Goal: Task Accomplishment & Management: Manage account settings

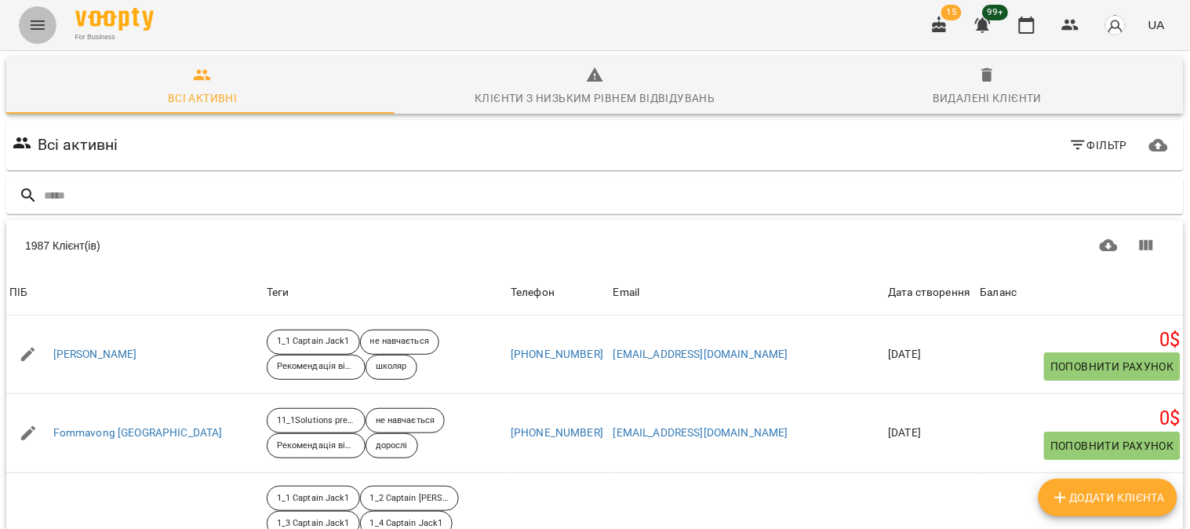
click at [43, 20] on icon "Menu" at bounding box center [37, 25] width 19 height 19
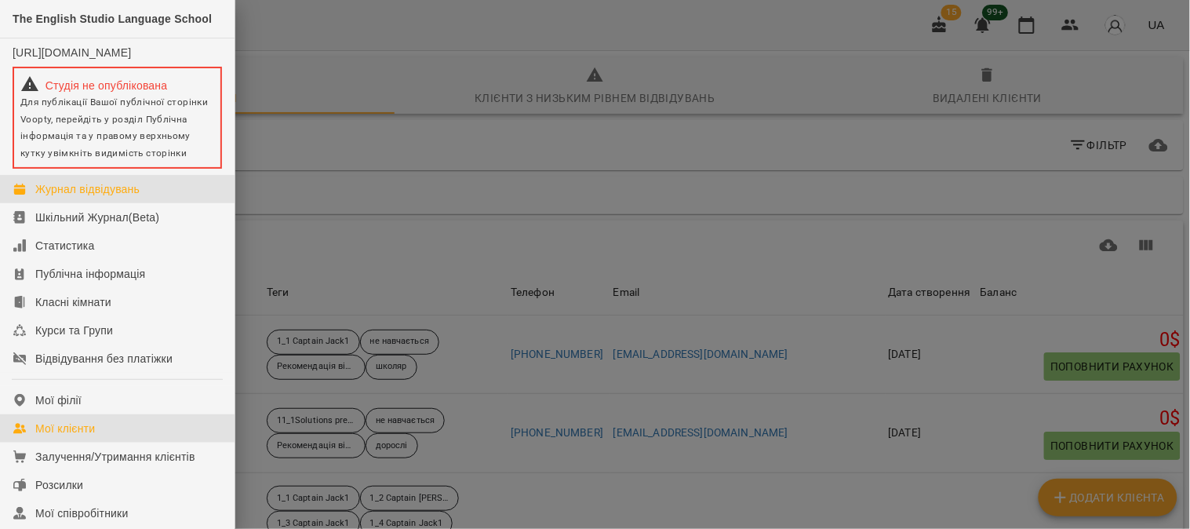
click at [80, 193] on div "Журнал відвідувань" at bounding box center [87, 189] width 104 height 16
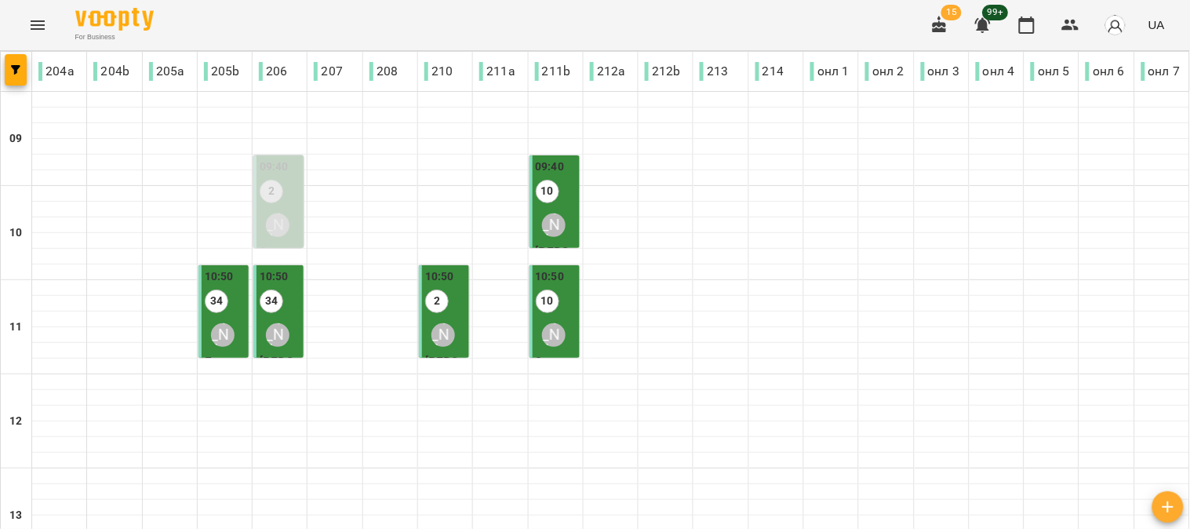
click at [265, 201] on label "2" at bounding box center [272, 192] width 24 height 24
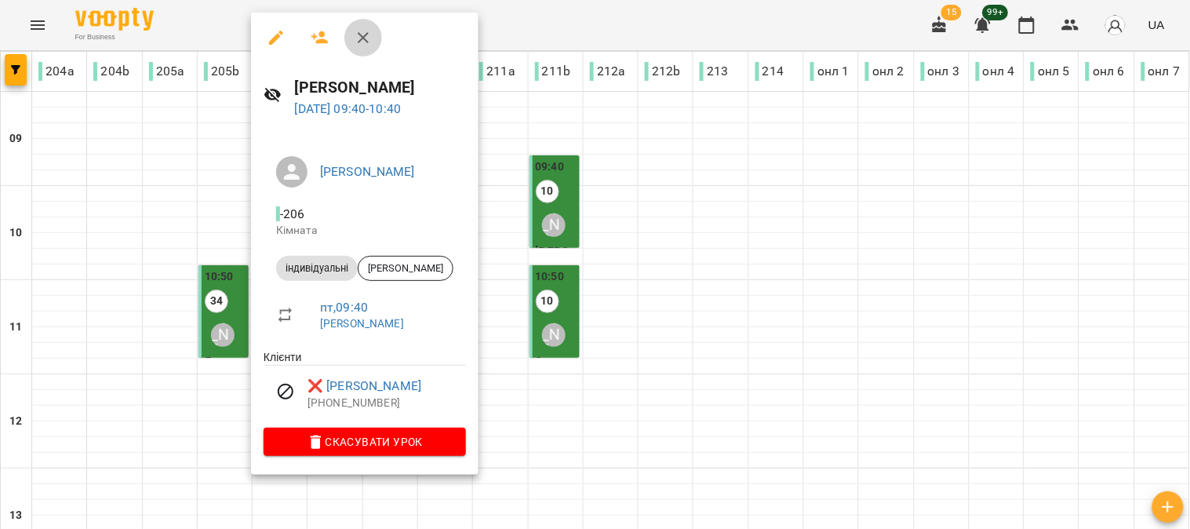
click at [366, 38] on icon "button" at bounding box center [363, 37] width 19 height 19
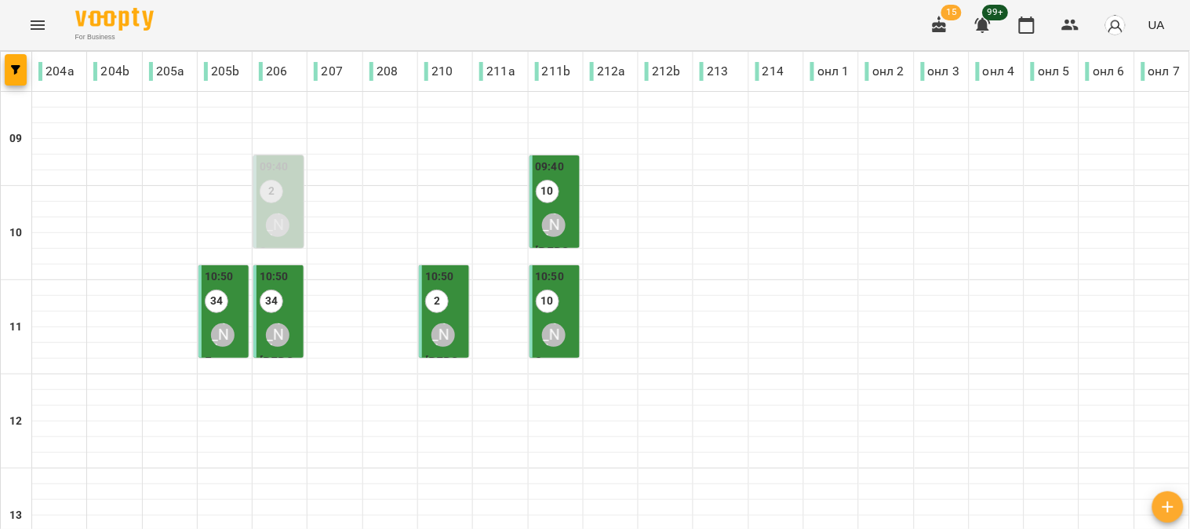
scroll to position [702, 0]
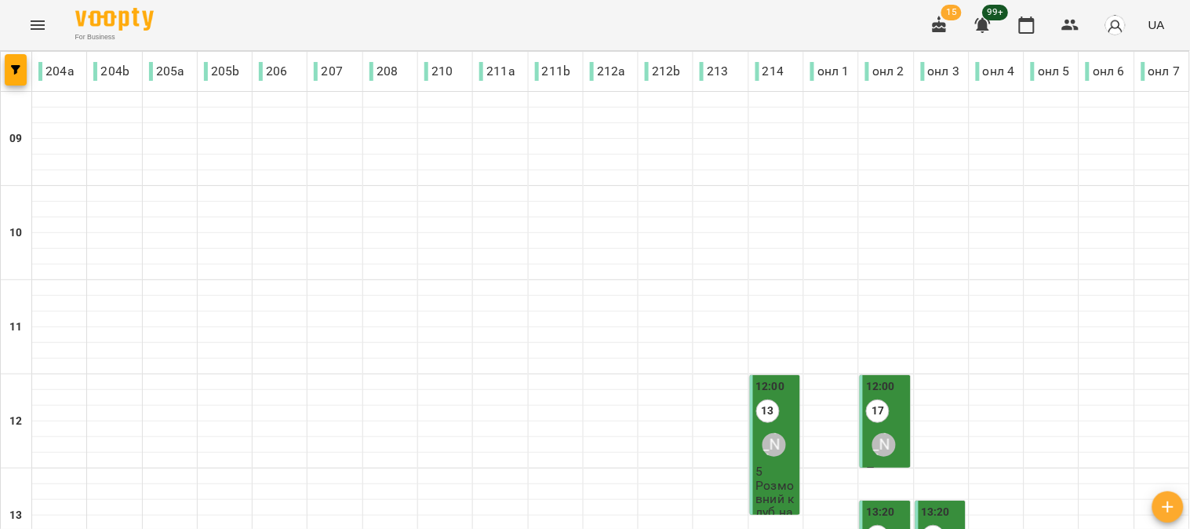
type input "**********"
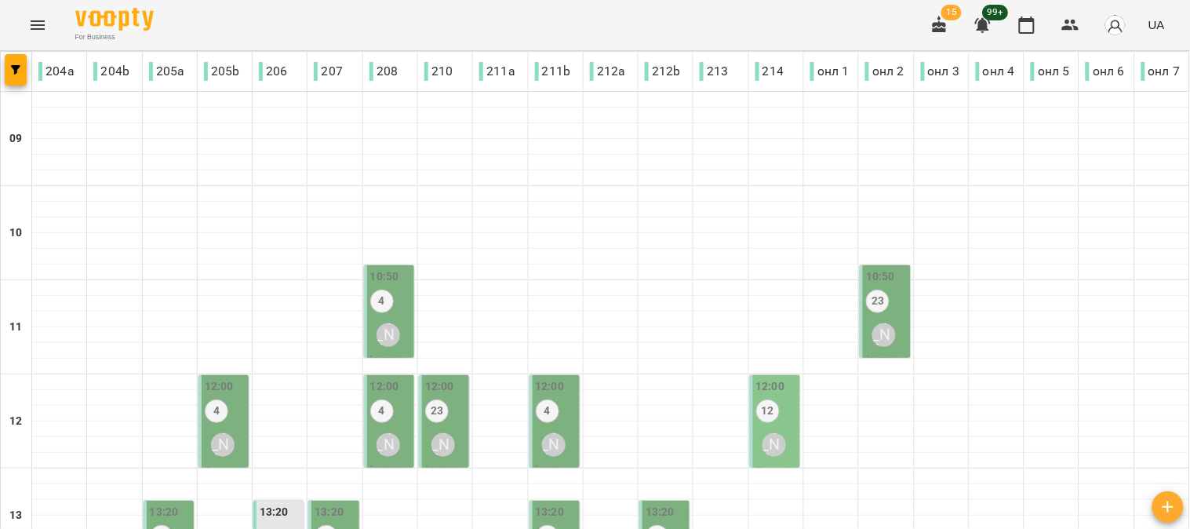
click at [393, 303] on div "10:50 4 [PERSON_NAME]" at bounding box center [390, 310] width 41 height 85
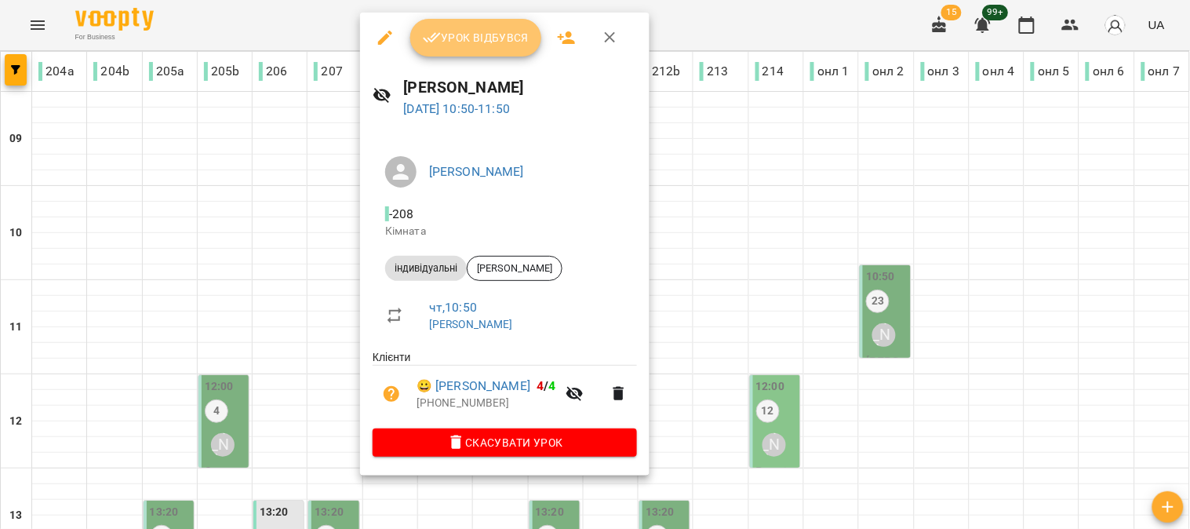
click at [483, 34] on span "Урок відбувся" at bounding box center [476, 37] width 107 height 19
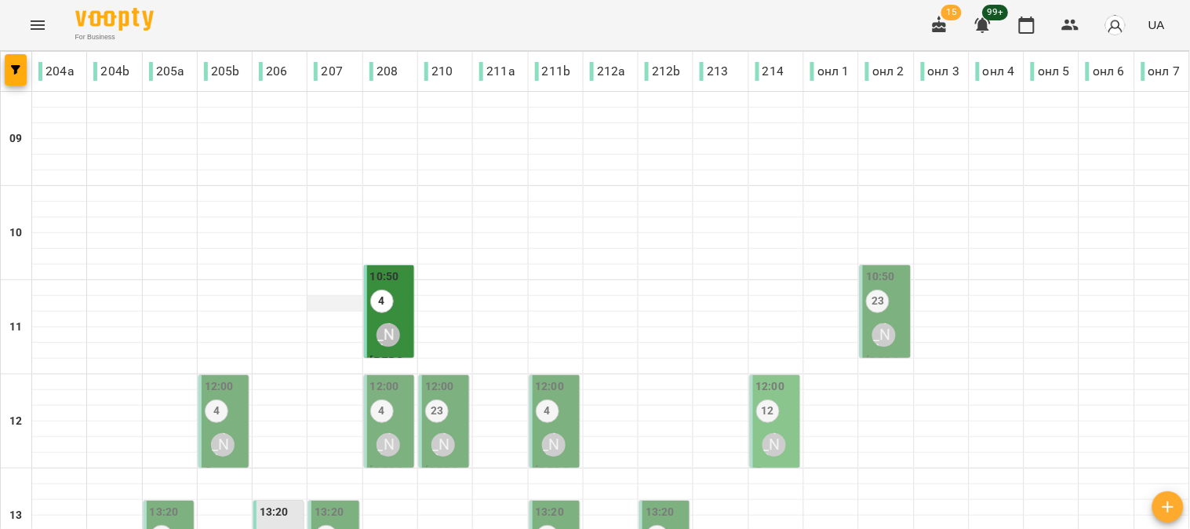
scroll to position [174, 0]
click at [882, 317] on div "[PERSON_NAME]" at bounding box center [884, 335] width 36 height 36
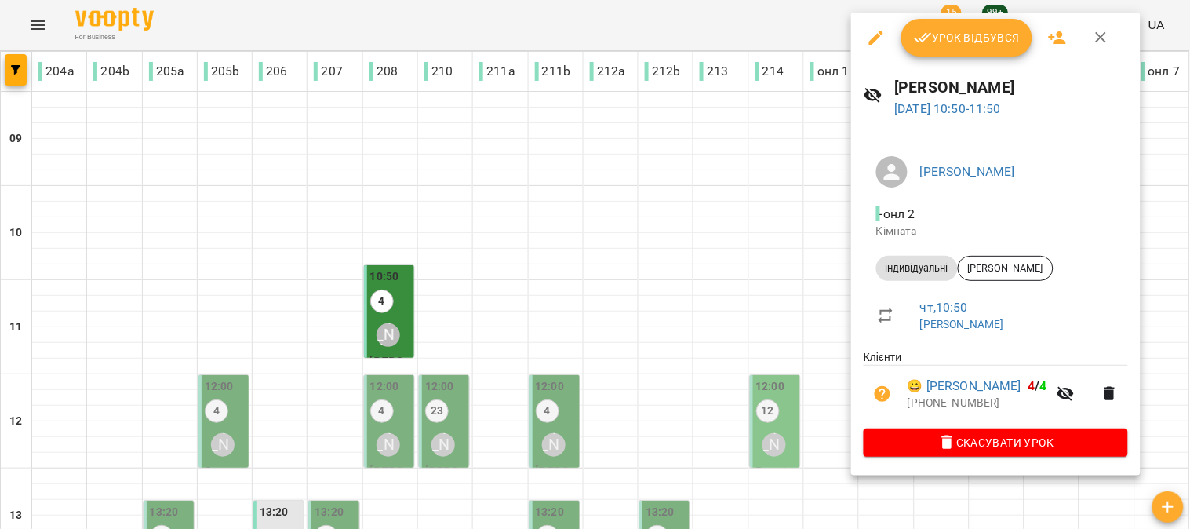
click at [960, 35] on span "Урок відбувся" at bounding box center [967, 37] width 107 height 19
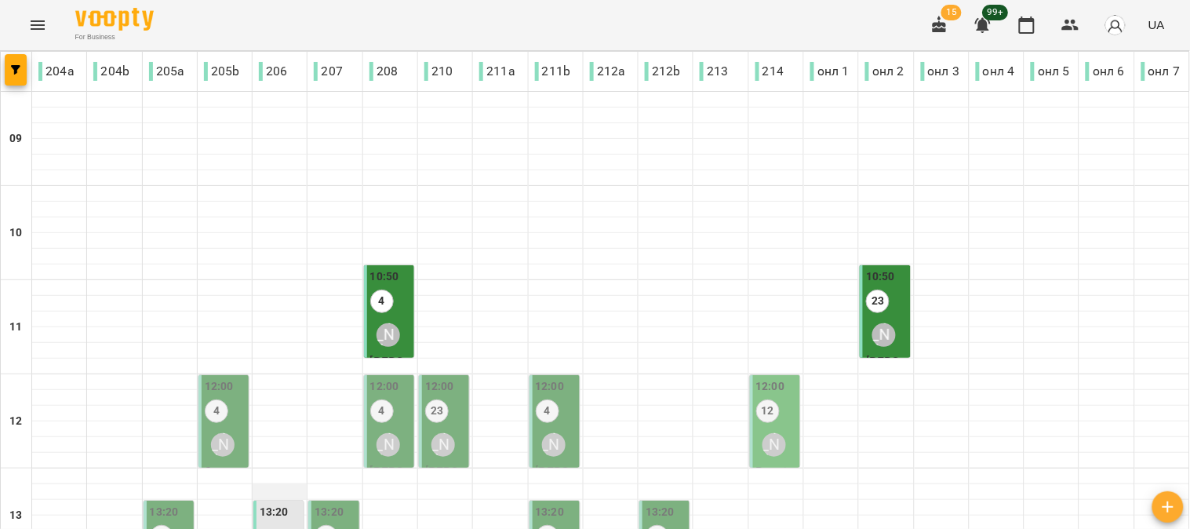
scroll to position [261, 0]
click at [224, 427] on div "[PERSON_NAME]" at bounding box center [223, 445] width 36 height 36
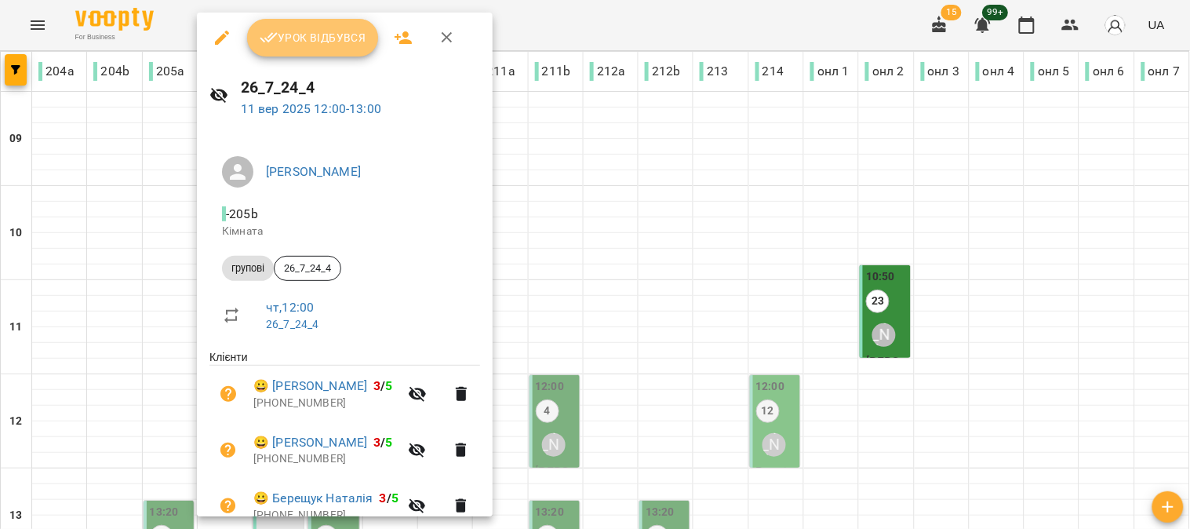
click at [323, 32] on span "Урок відбувся" at bounding box center [313, 37] width 107 height 19
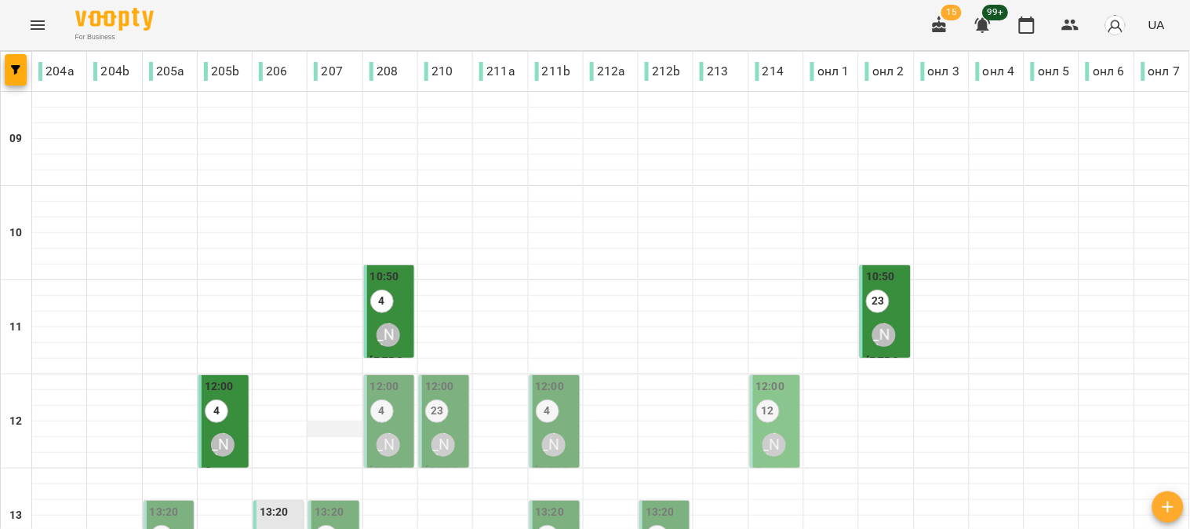
scroll to position [174, 0]
click at [375, 399] on label "4" at bounding box center [382, 411] width 24 height 24
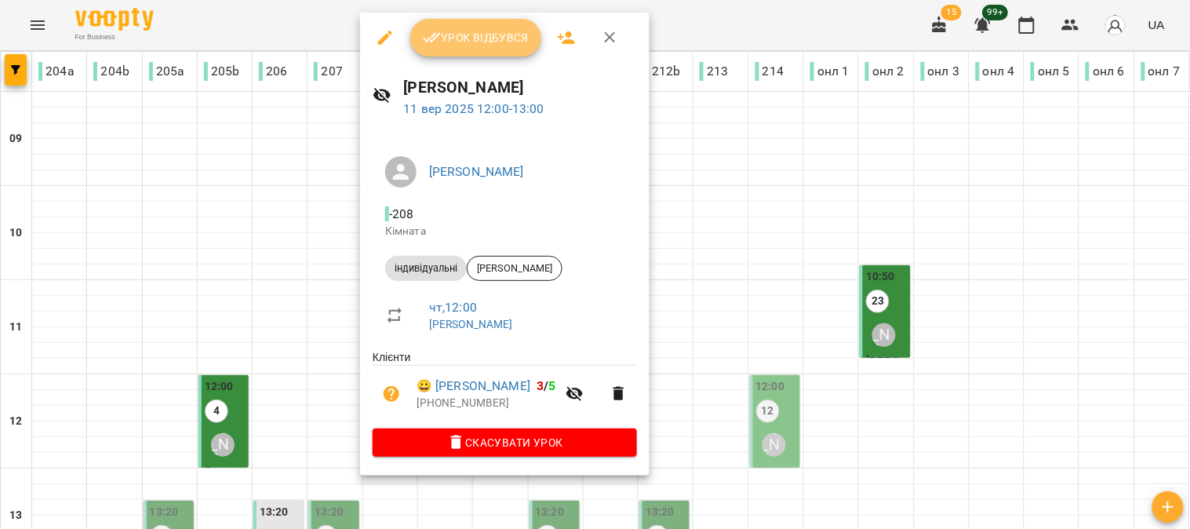
click at [476, 40] on span "Урок відбувся" at bounding box center [476, 37] width 107 height 19
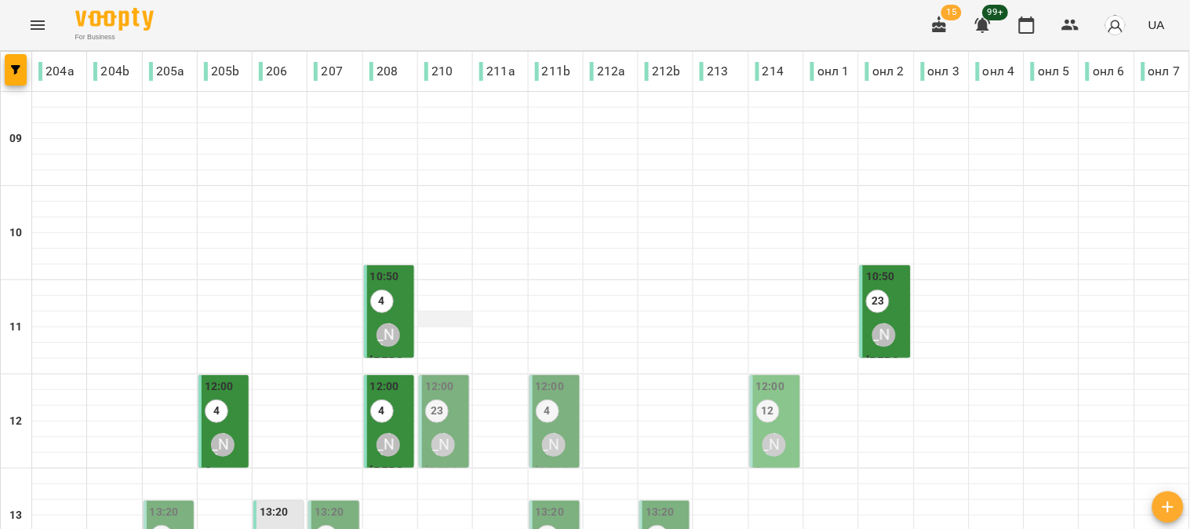
scroll to position [174, 0]
click at [442, 427] on div "[PERSON_NAME]" at bounding box center [443, 445] width 36 height 36
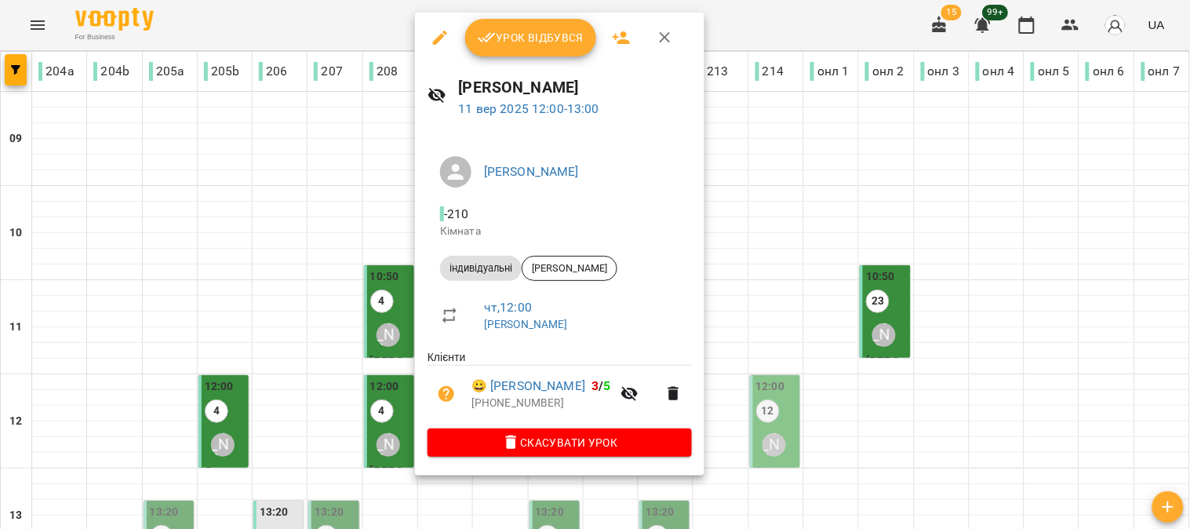
click at [540, 19] on button "Урок відбувся" at bounding box center [531, 38] width 132 height 38
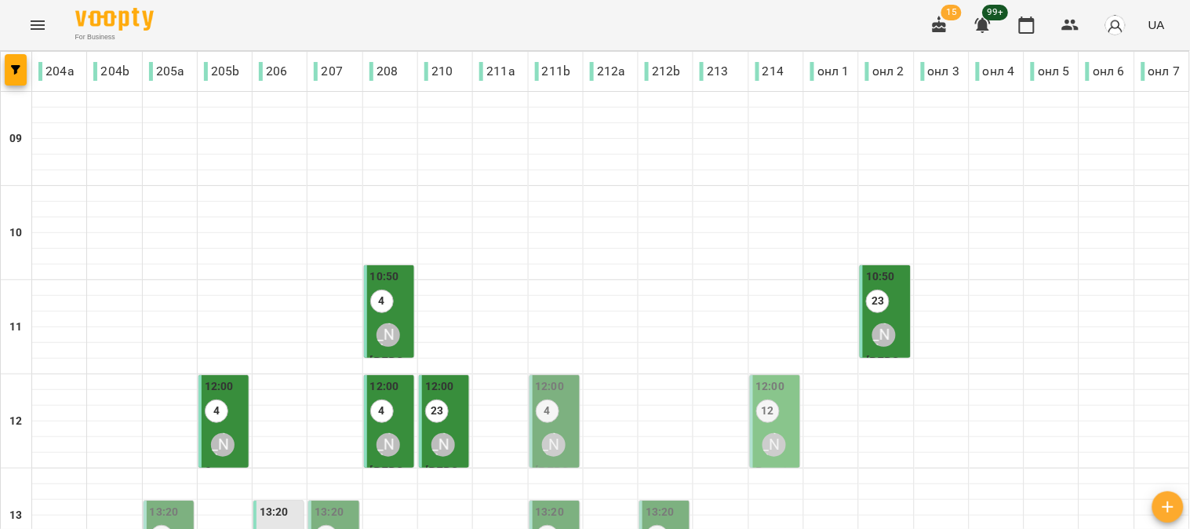
click at [552, 433] on div "[PERSON_NAME]" at bounding box center [554, 445] width 24 height 24
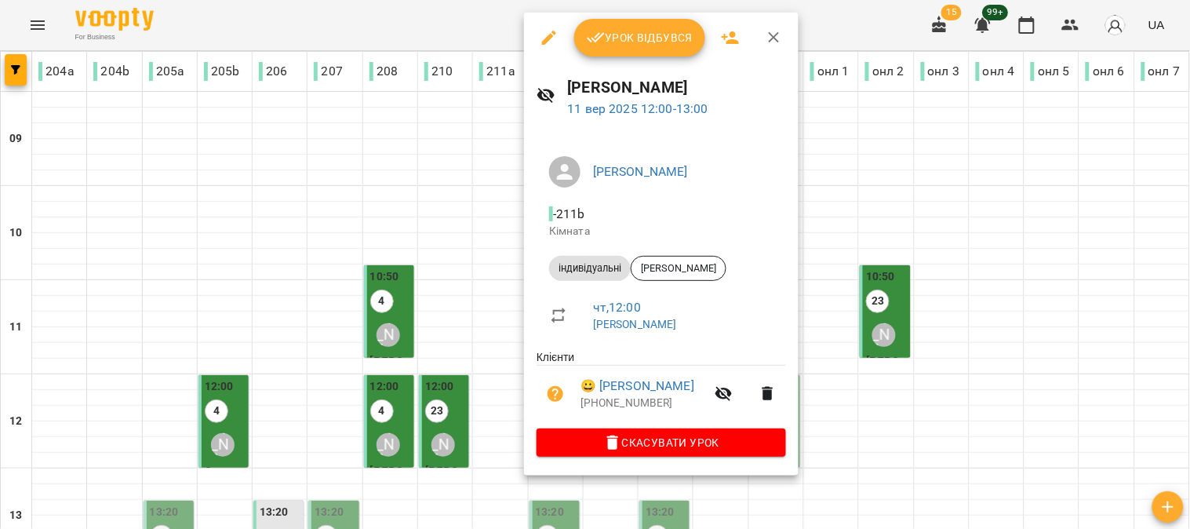
scroll to position [261, 0]
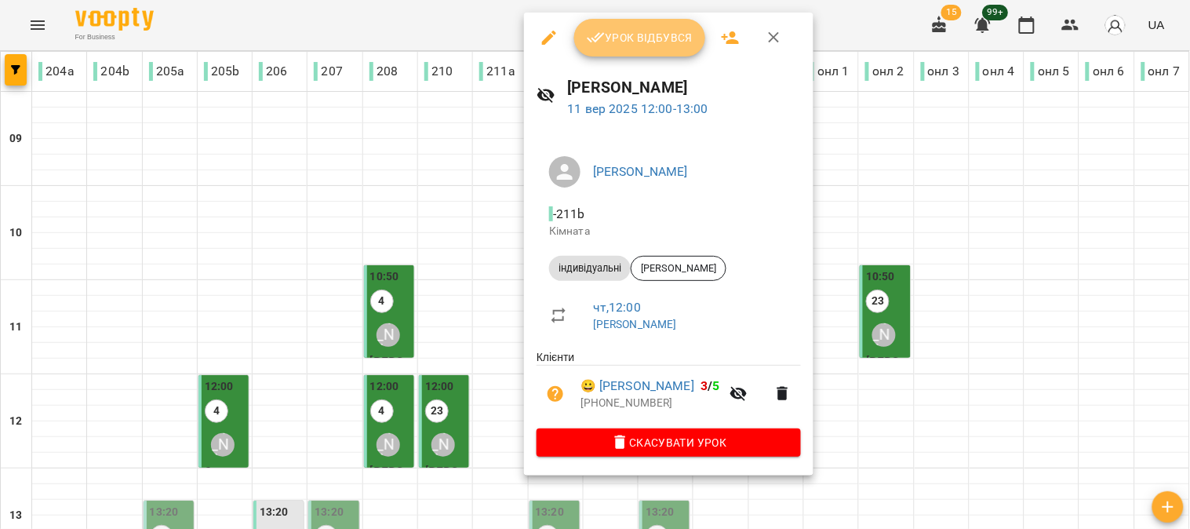
click at [649, 28] on span "Урок відбувся" at bounding box center [640, 37] width 107 height 19
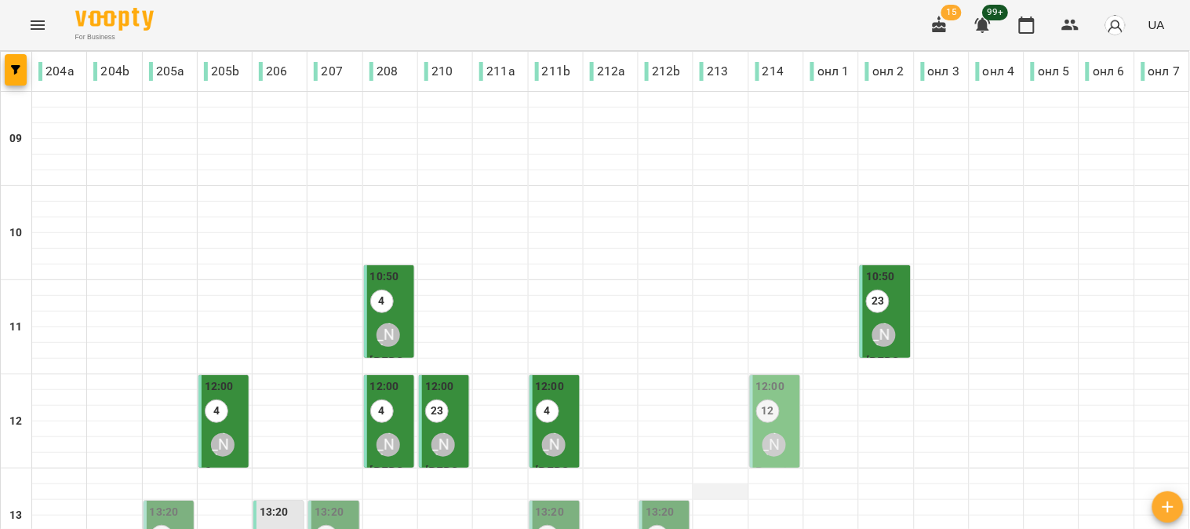
scroll to position [174, 0]
click at [769, 399] on div "12" at bounding box center [768, 412] width 24 height 27
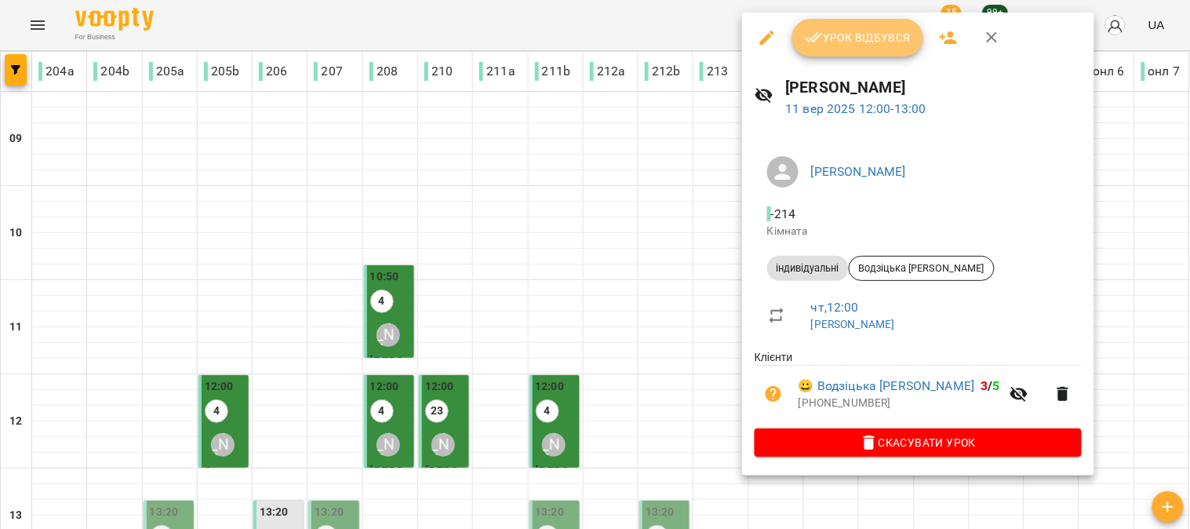
click at [856, 24] on button "Урок відбувся" at bounding box center [858, 38] width 132 height 38
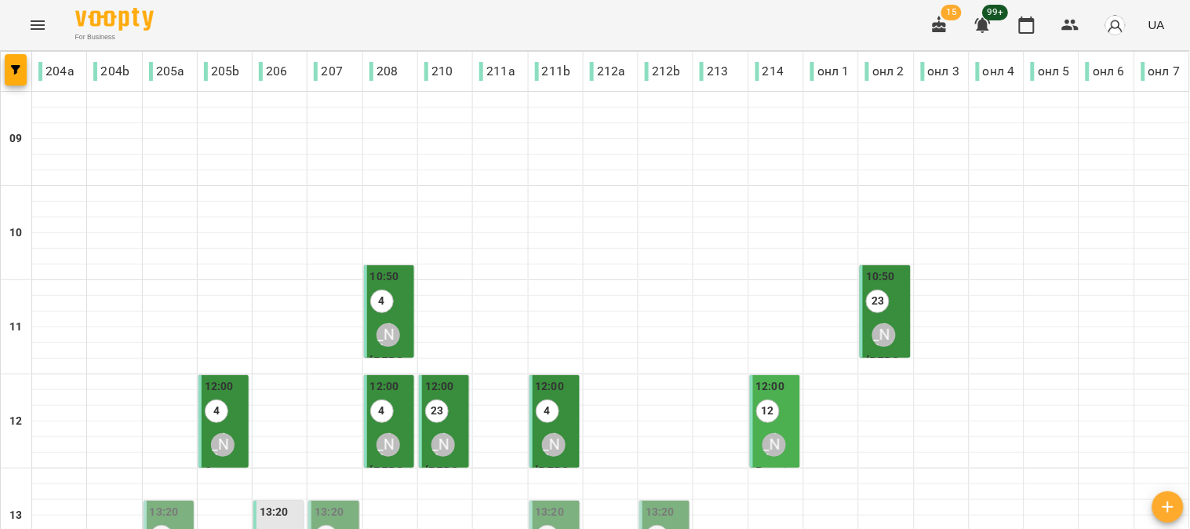
scroll to position [261, 0]
click at [157, 525] on label "12" at bounding box center [162, 537] width 24 height 24
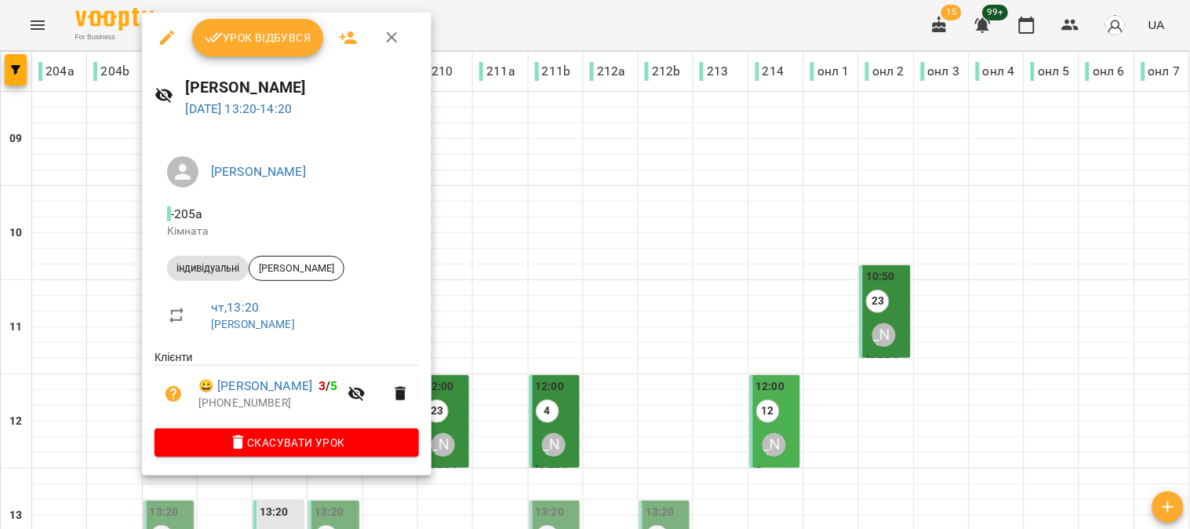
click at [253, 35] on span "Урок відбувся" at bounding box center [258, 37] width 107 height 19
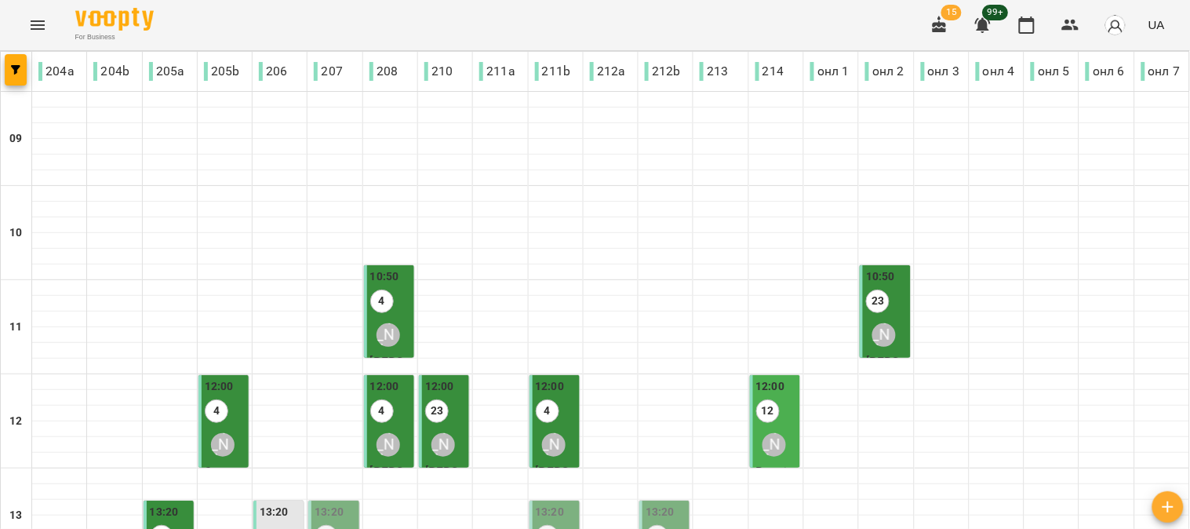
scroll to position [348, 0]
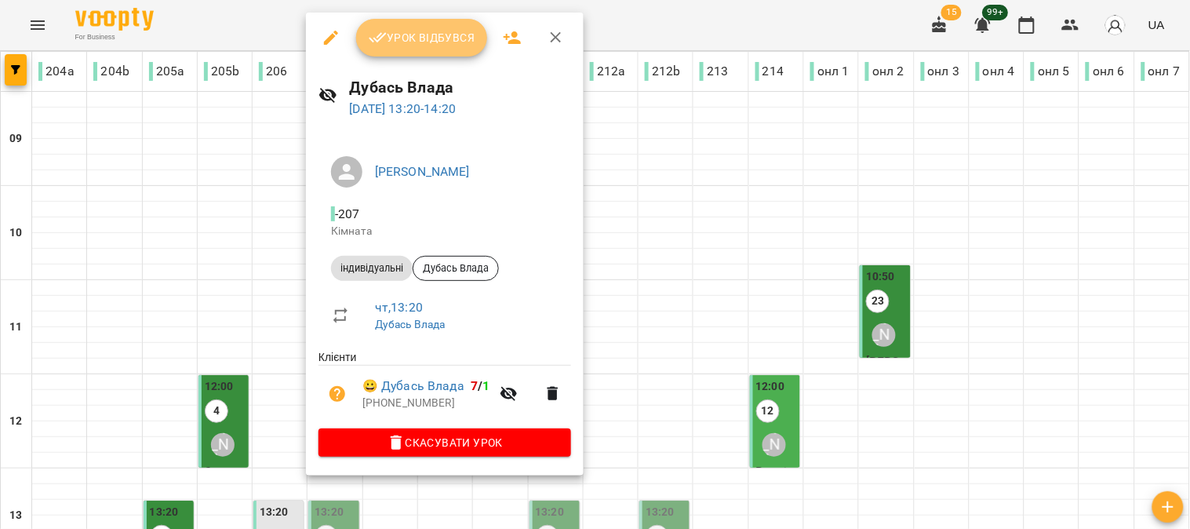
click at [410, 19] on button "Урок відбувся" at bounding box center [422, 38] width 132 height 38
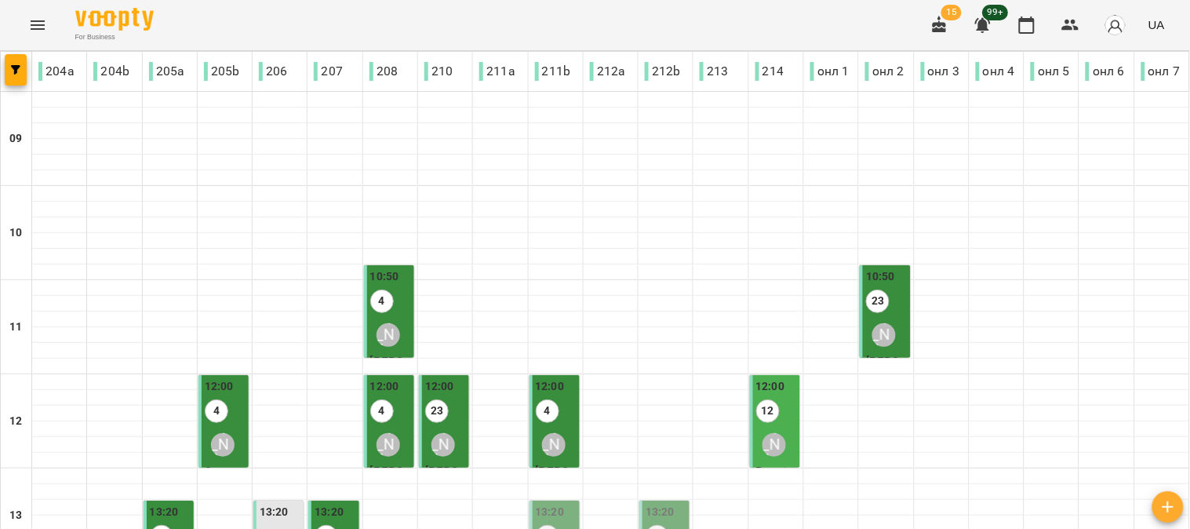
scroll to position [261, 0]
click at [536, 525] on label "12" at bounding box center [548, 537] width 24 height 24
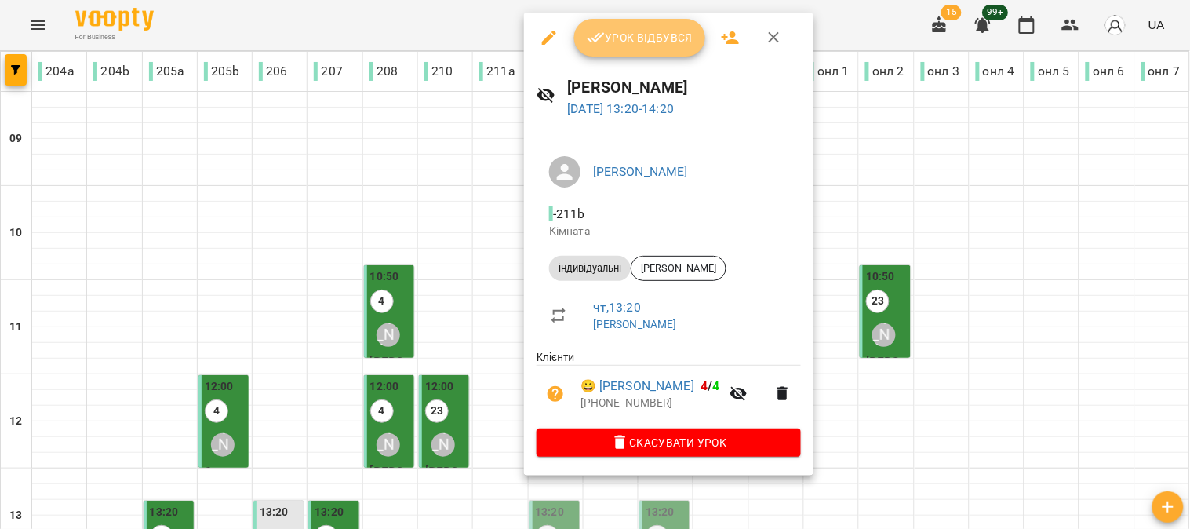
click at [633, 45] on span "Урок відбувся" at bounding box center [640, 37] width 107 height 19
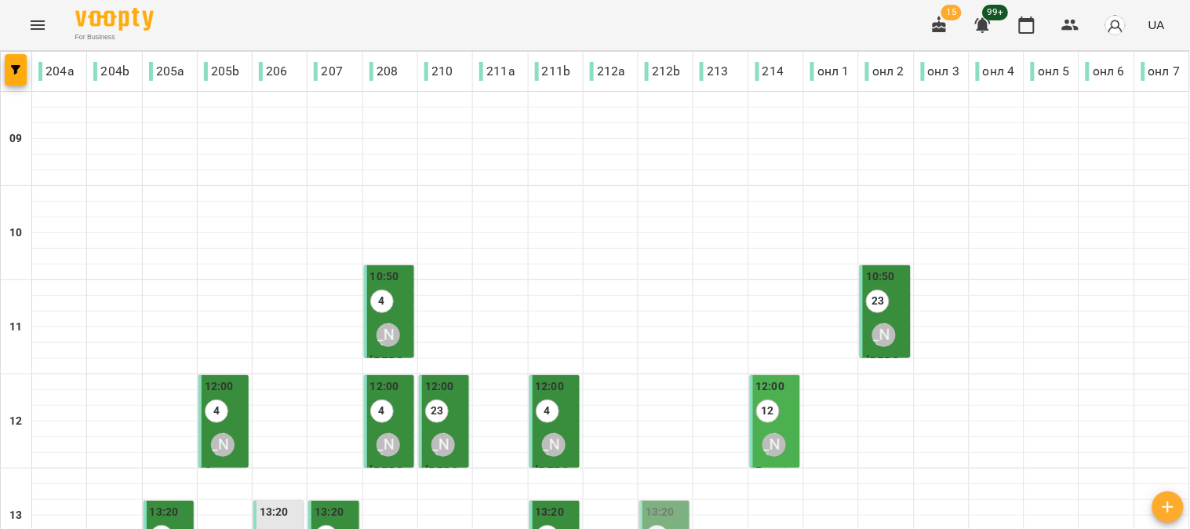
scroll to position [348, 0]
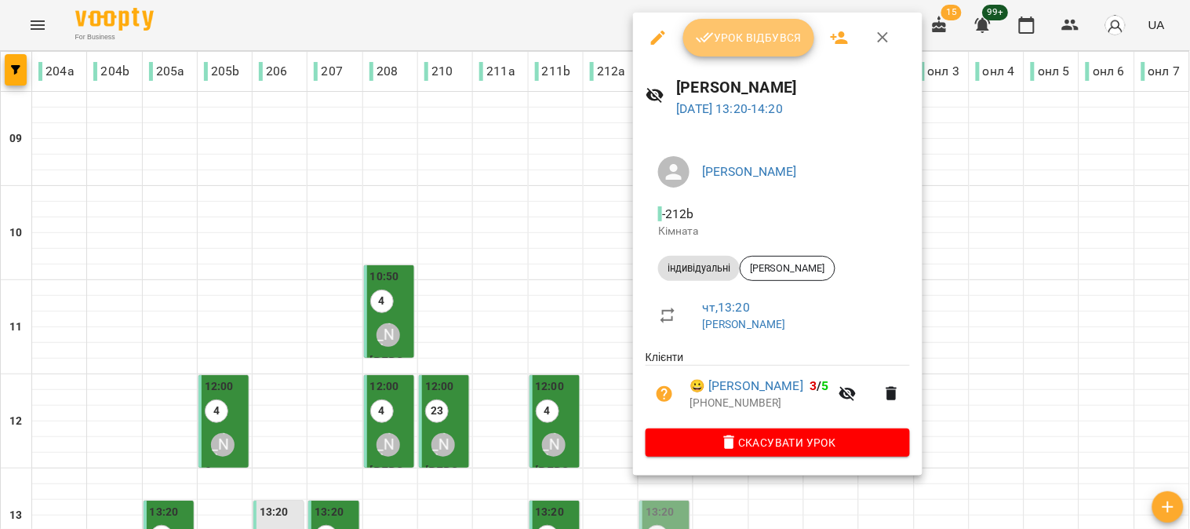
click at [734, 42] on span "Урок відбувся" at bounding box center [749, 37] width 107 height 19
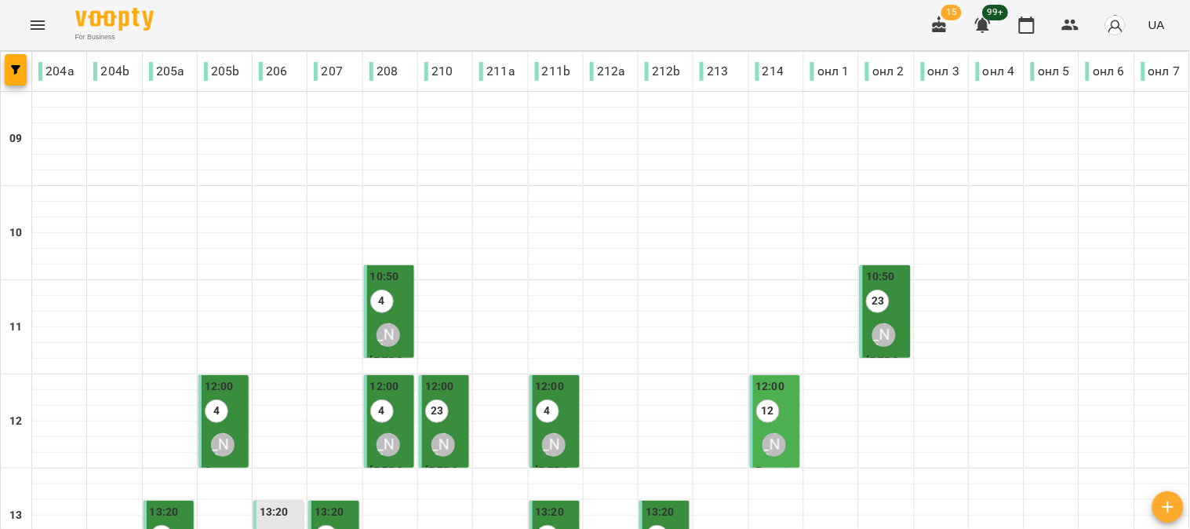
scroll to position [348, 0]
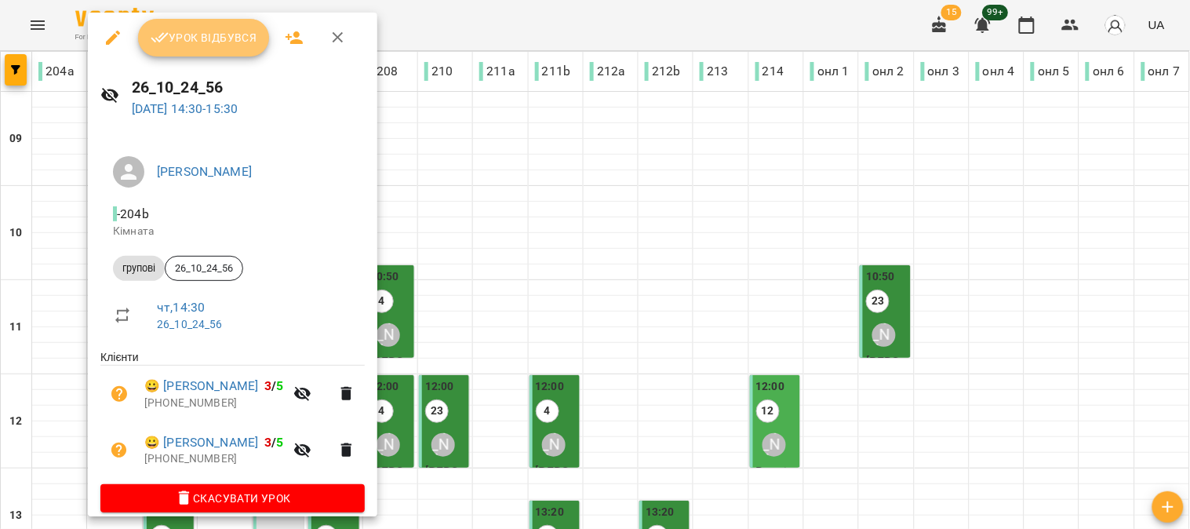
click at [190, 24] on button "Урок відбувся" at bounding box center [204, 38] width 132 height 38
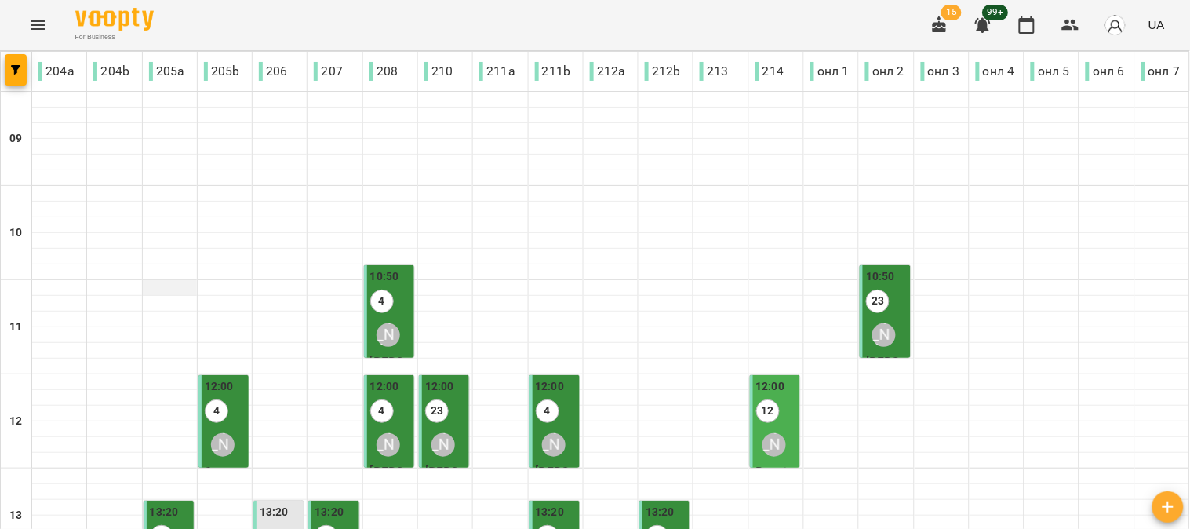
scroll to position [348, 0]
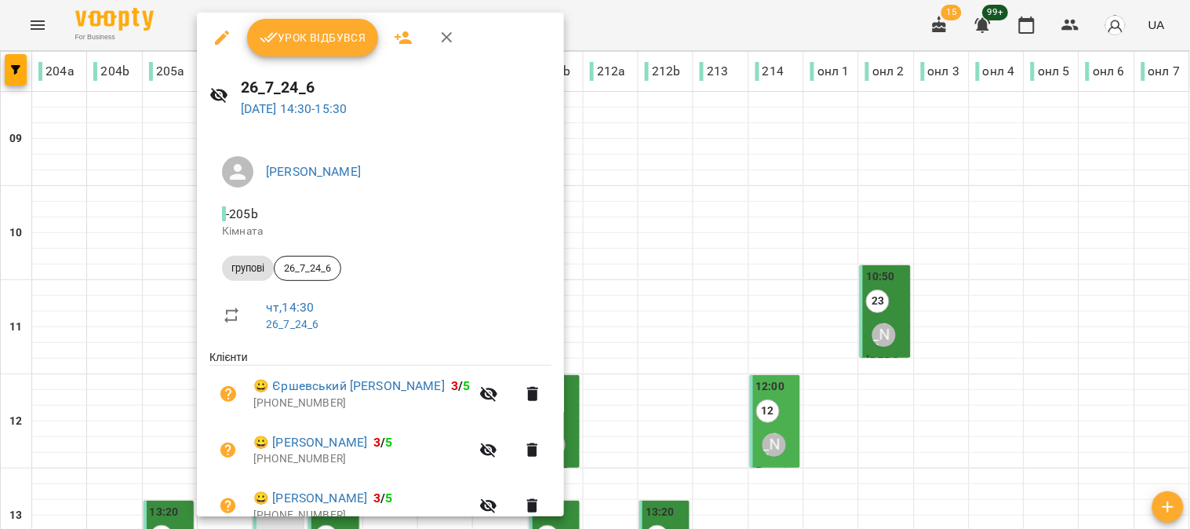
click at [311, 50] on button "Урок відбувся" at bounding box center [313, 38] width 132 height 38
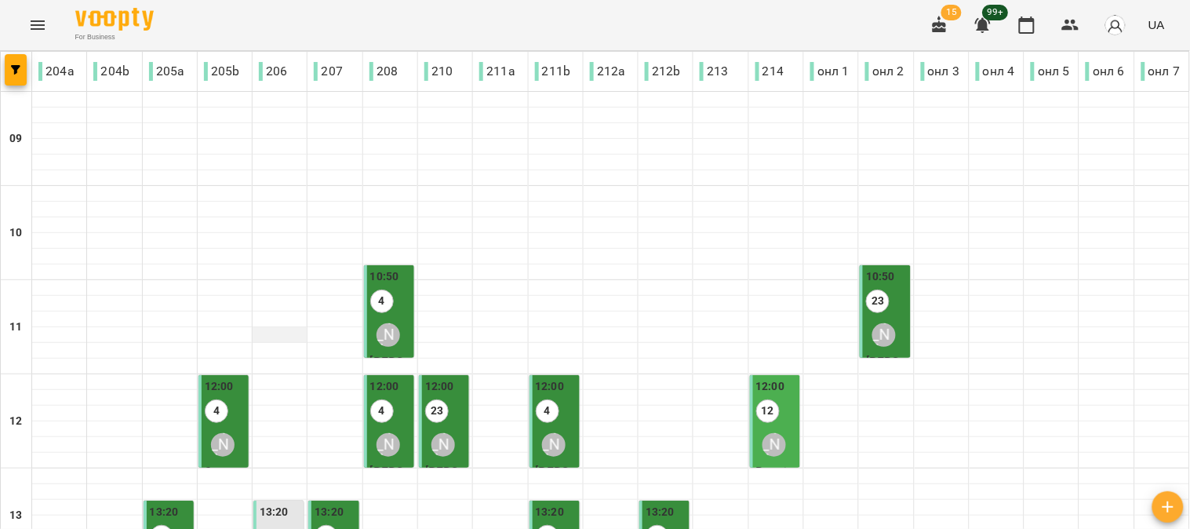
scroll to position [348, 0]
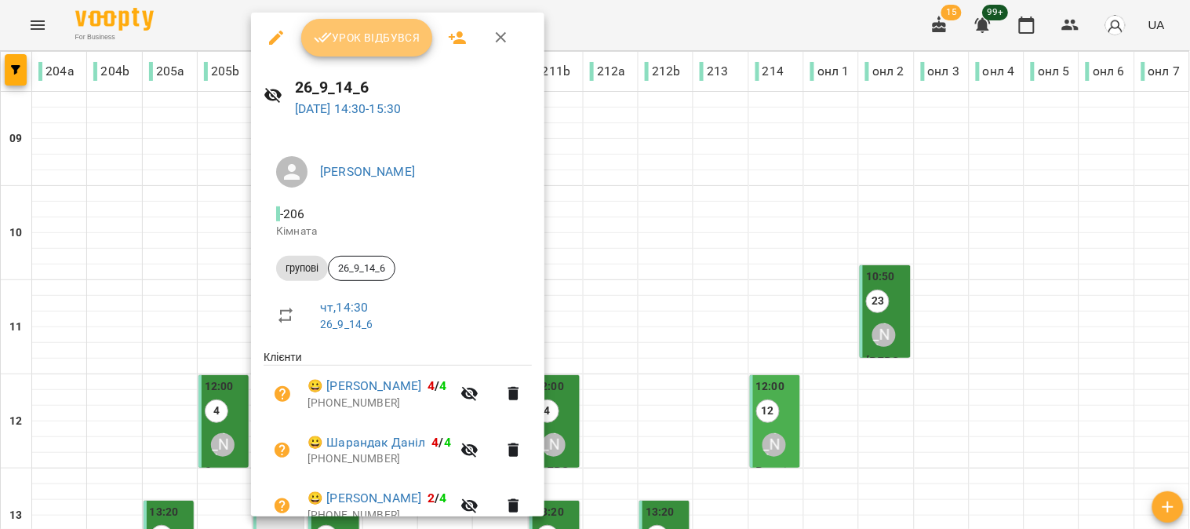
drag, startPoint x: 348, startPoint y: 26, endPoint x: 350, endPoint y: 36, distance: 10.3
click at [349, 26] on button "Урок відбувся" at bounding box center [367, 38] width 132 height 38
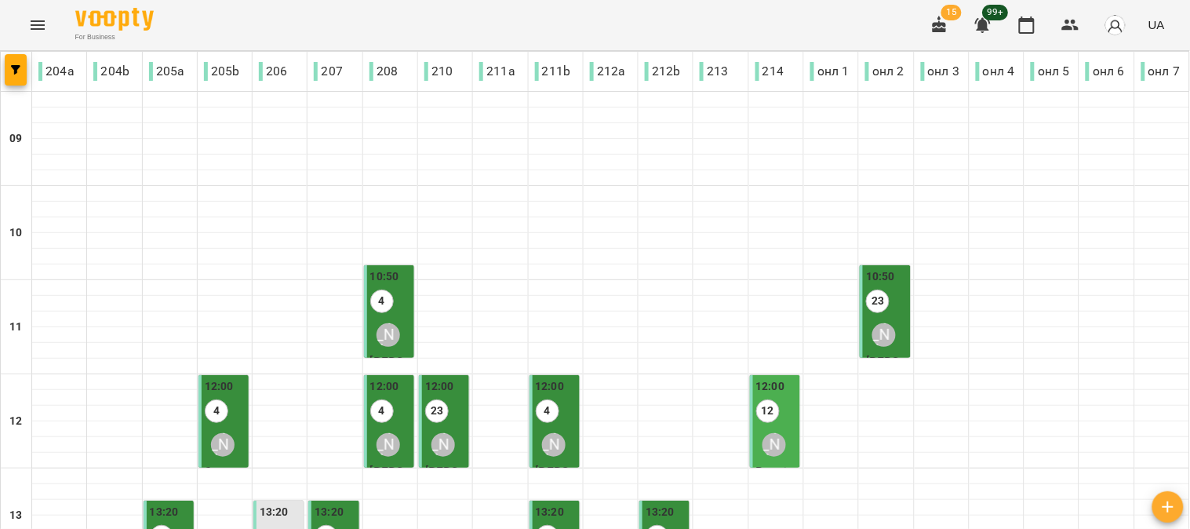
scroll to position [348, 0]
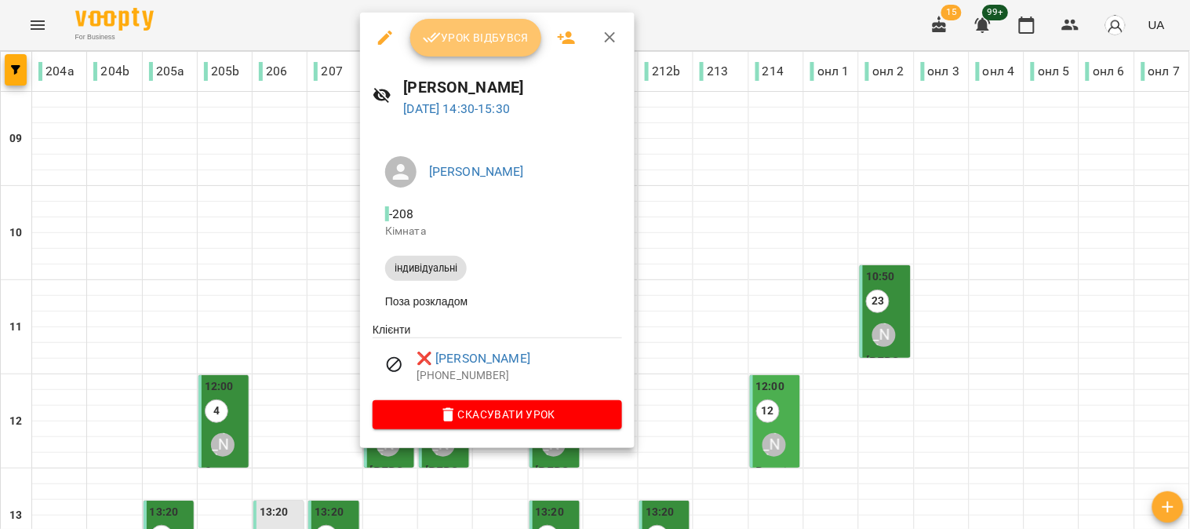
click at [482, 35] on span "Урок відбувся" at bounding box center [476, 37] width 107 height 19
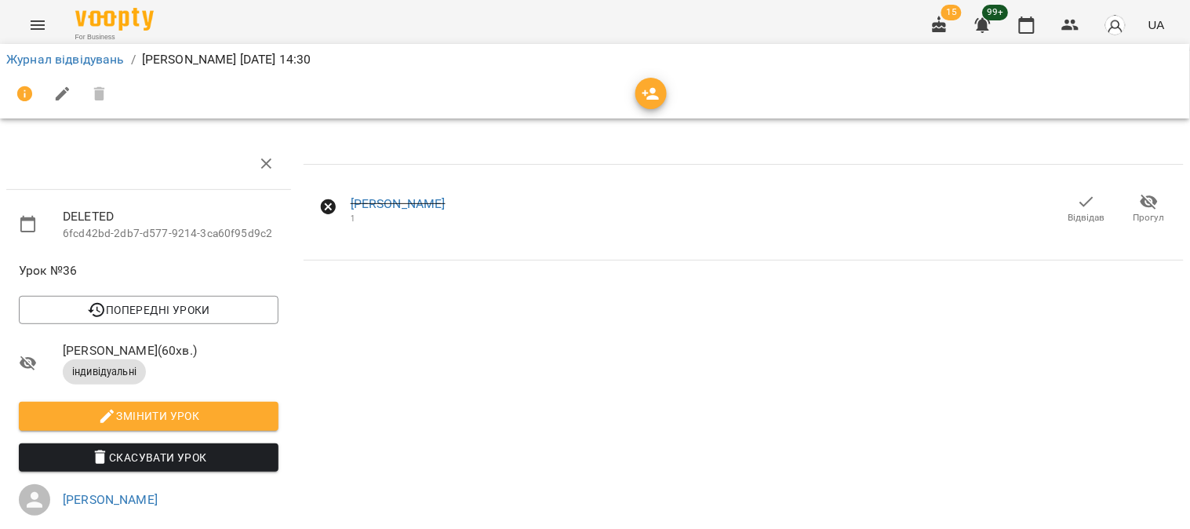
click at [162, 455] on span "Скасувати Урок" at bounding box center [148, 457] width 235 height 19
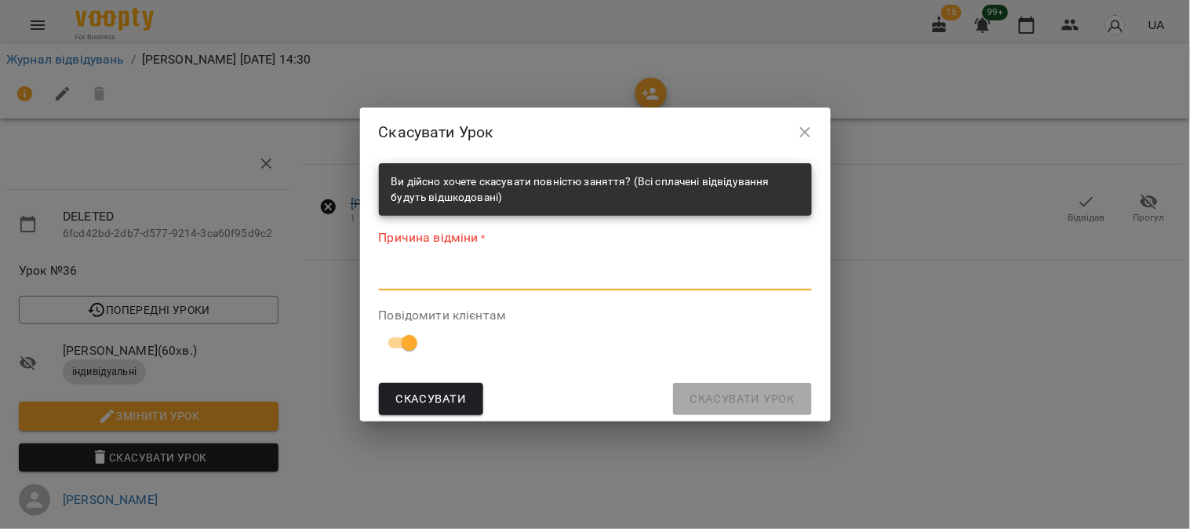
click at [418, 272] on textarea at bounding box center [595, 277] width 433 height 15
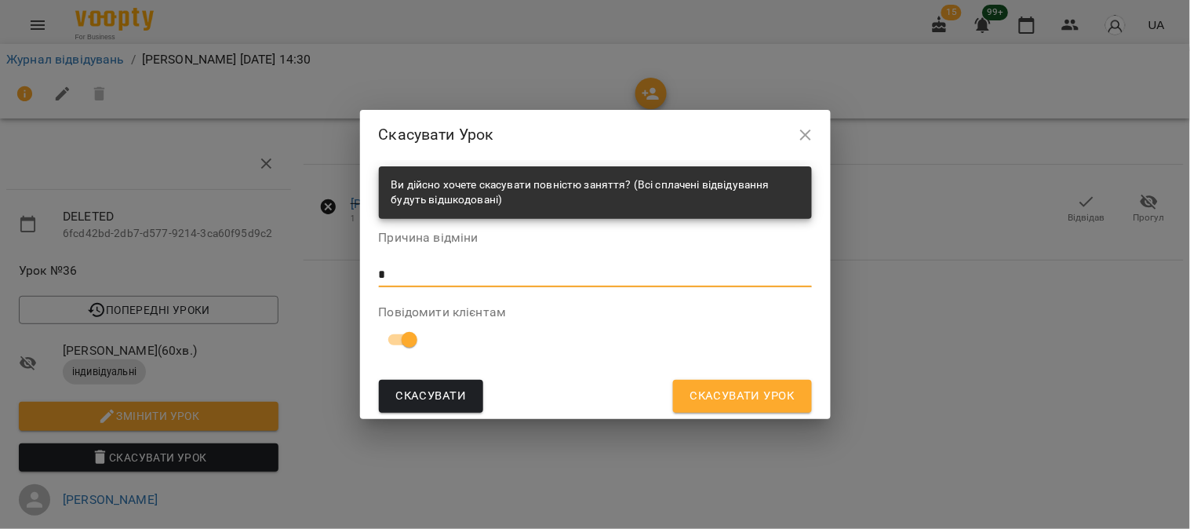
type textarea "*"
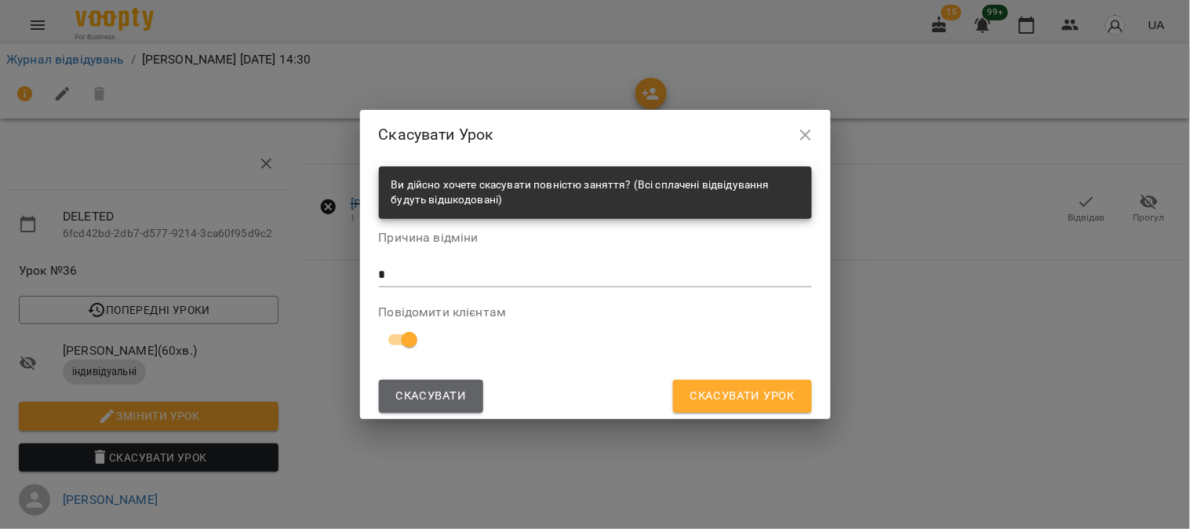
click at [439, 393] on span "Скасувати" at bounding box center [431, 396] width 71 height 20
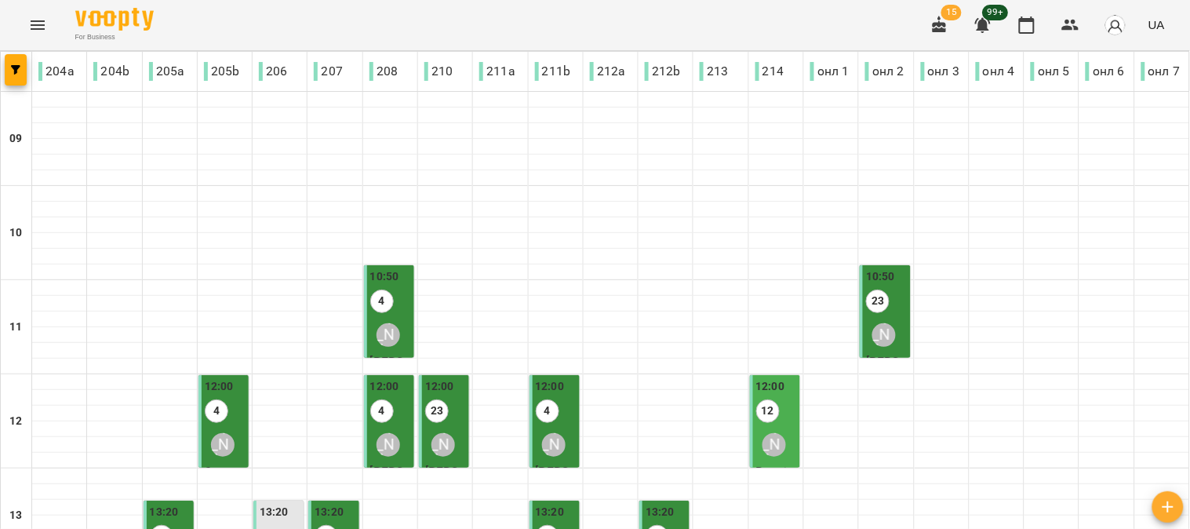
scroll to position [348, 0]
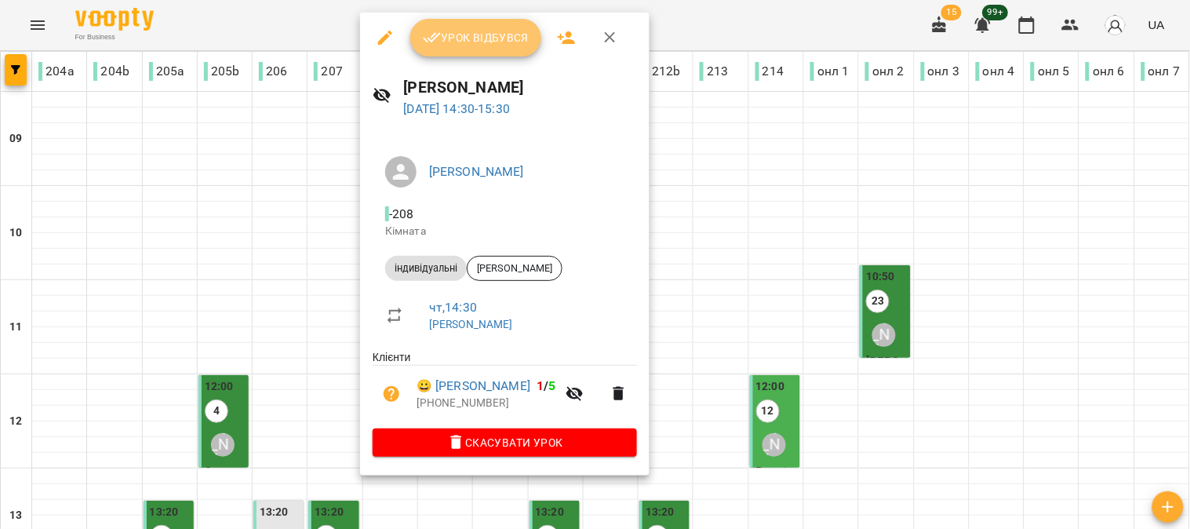
click at [479, 37] on span "Урок відбувся" at bounding box center [476, 37] width 107 height 19
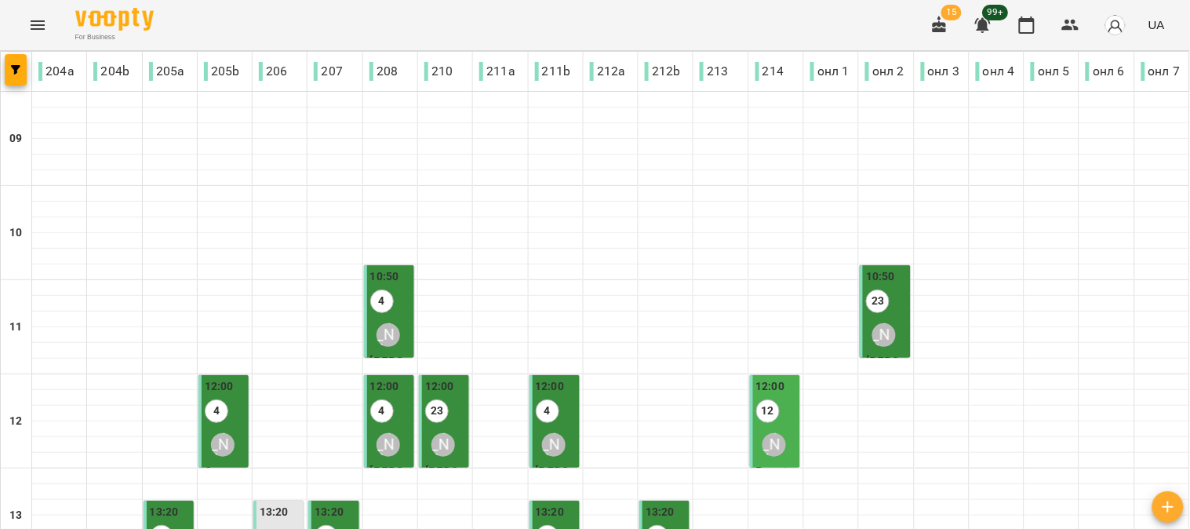
scroll to position [348, 0]
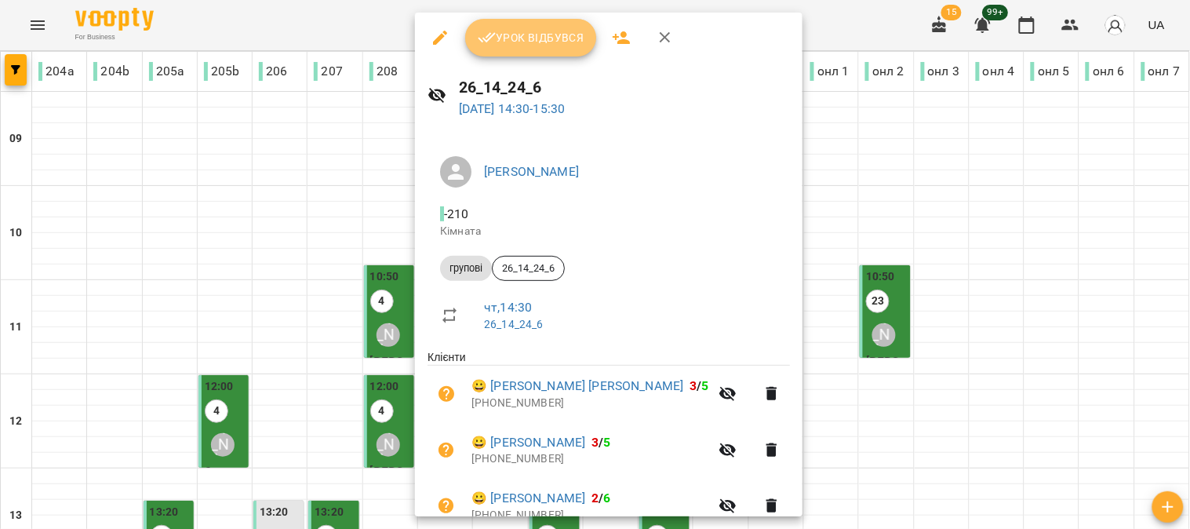
click at [523, 43] on span "Урок відбувся" at bounding box center [531, 37] width 107 height 19
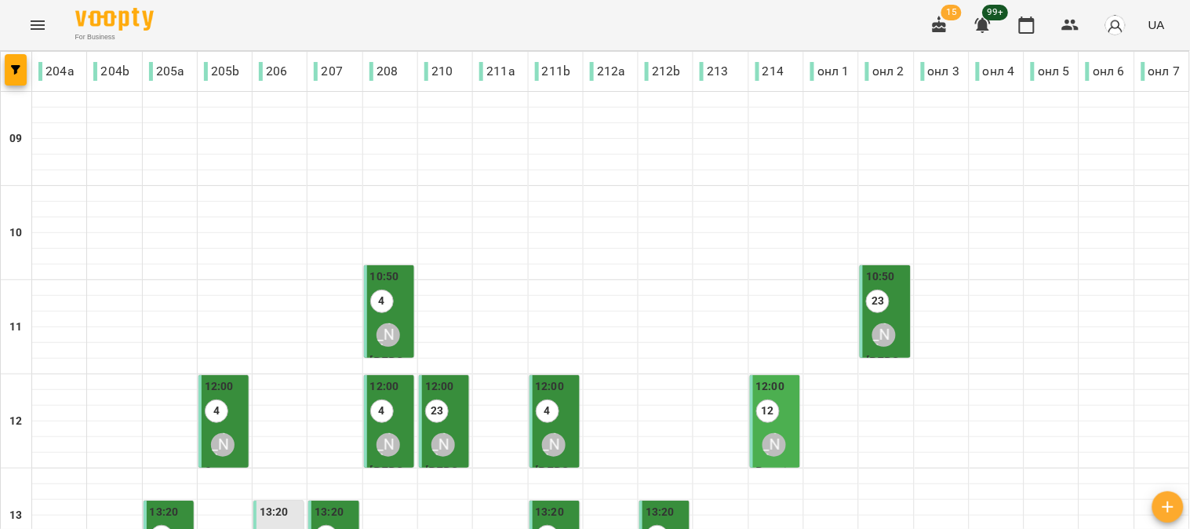
scroll to position [435, 0]
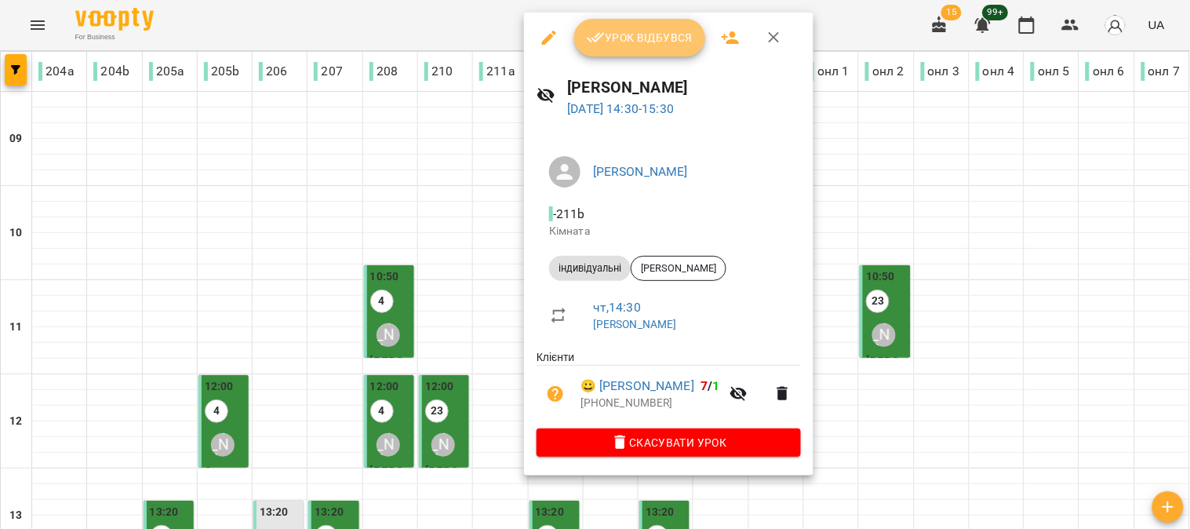
click at [624, 48] on button "Урок відбувся" at bounding box center [640, 38] width 132 height 38
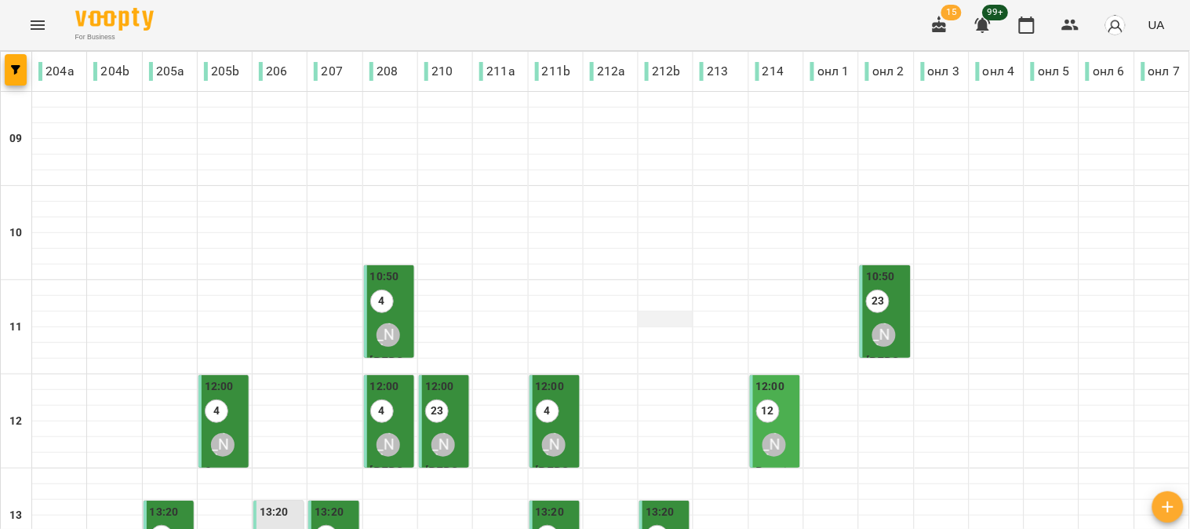
scroll to position [435, 0]
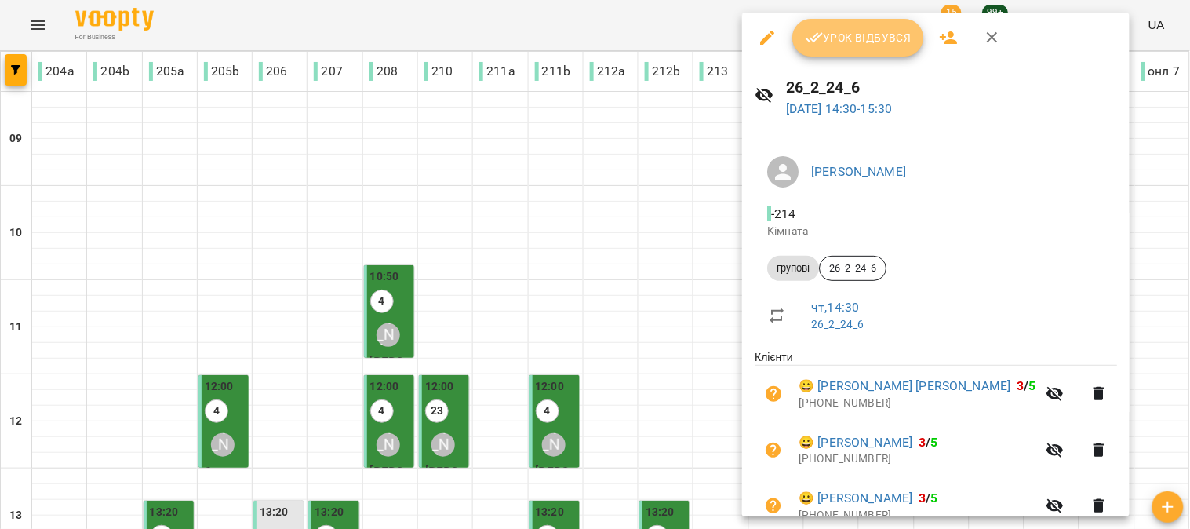
click at [855, 32] on span "Урок відбувся" at bounding box center [858, 37] width 107 height 19
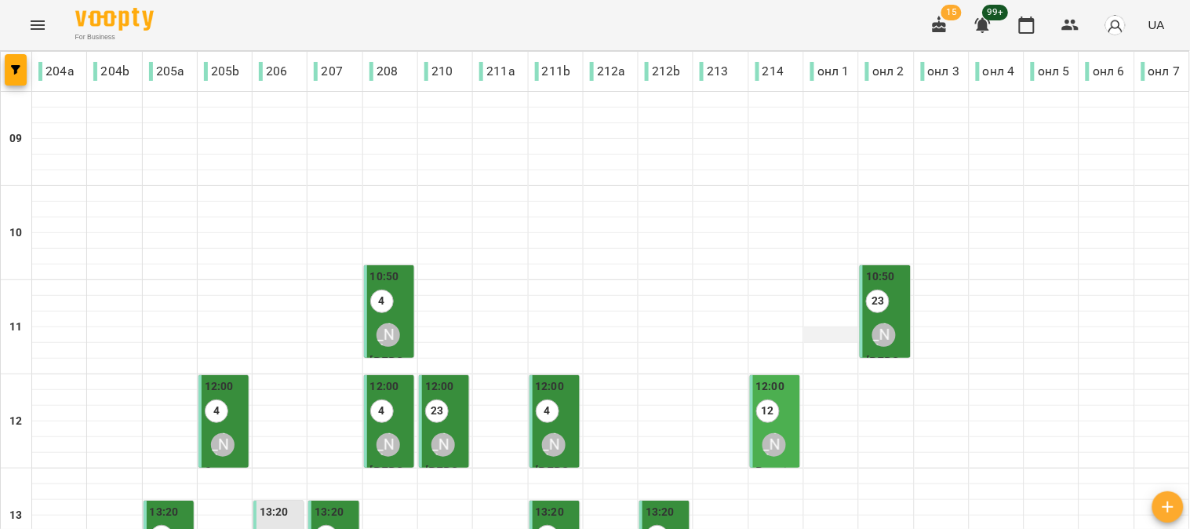
scroll to position [348, 0]
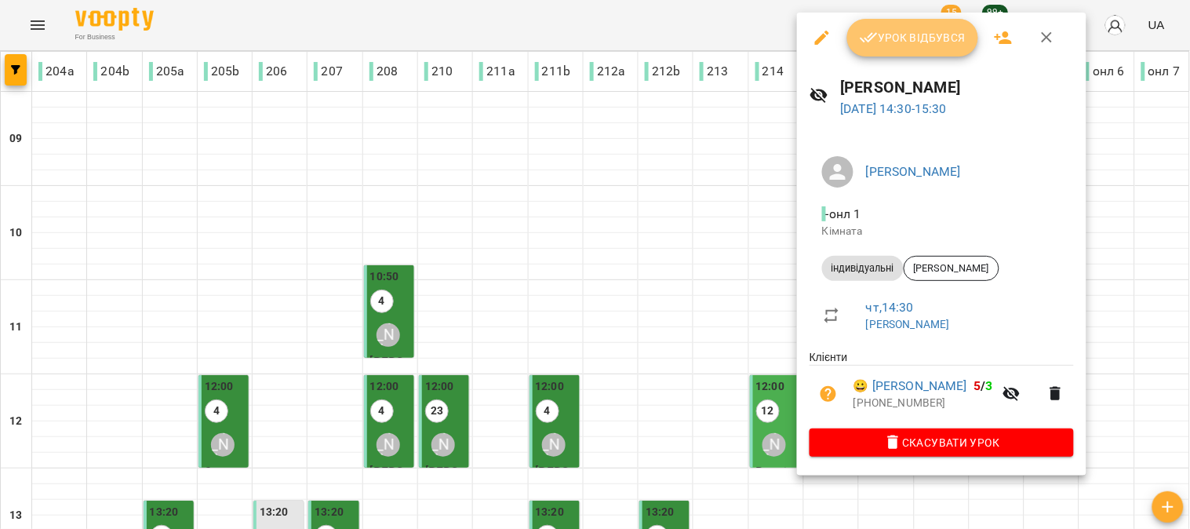
click at [912, 32] on span "Урок відбувся" at bounding box center [913, 37] width 107 height 19
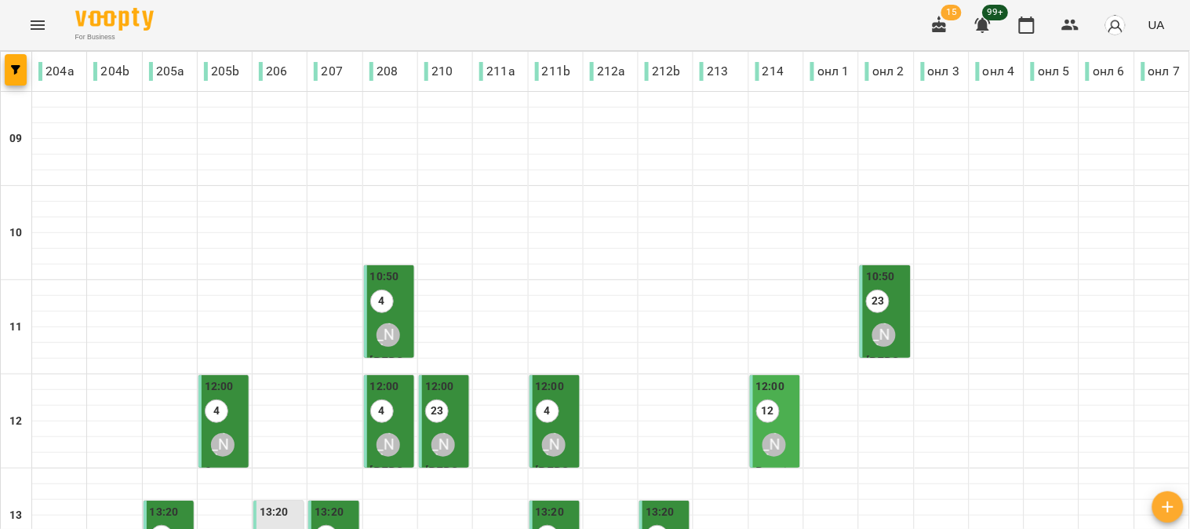
scroll to position [523, 0]
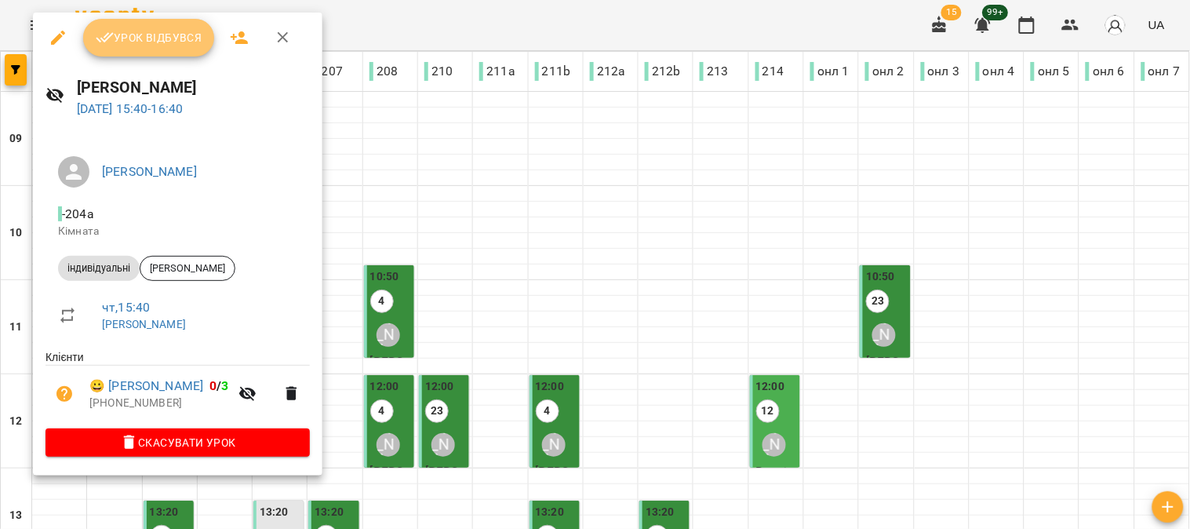
click at [137, 35] on span "Урок відбувся" at bounding box center [149, 37] width 107 height 19
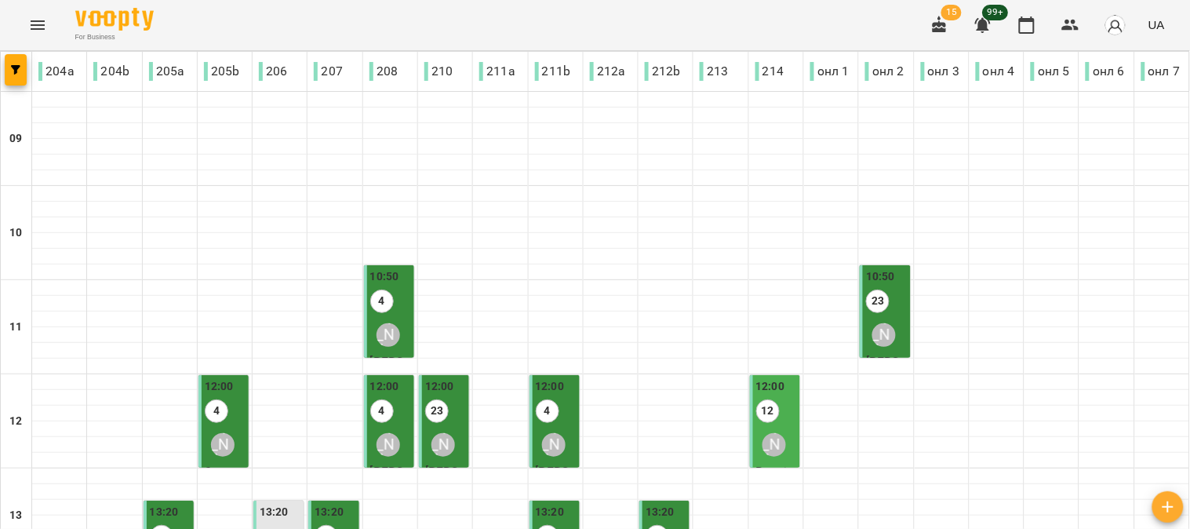
scroll to position [523, 0]
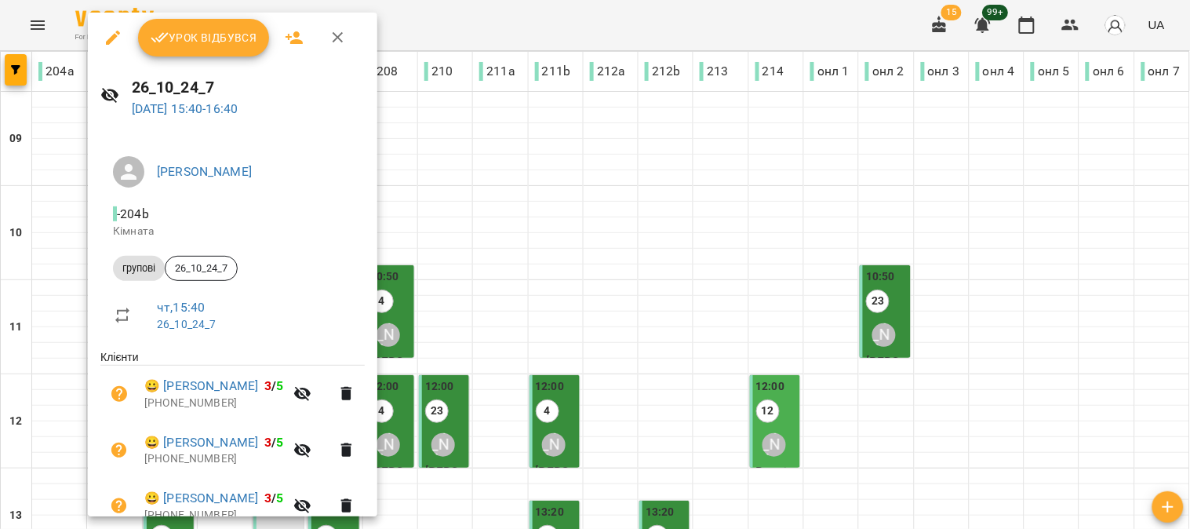
click at [194, 36] on span "Урок відбувся" at bounding box center [204, 37] width 107 height 19
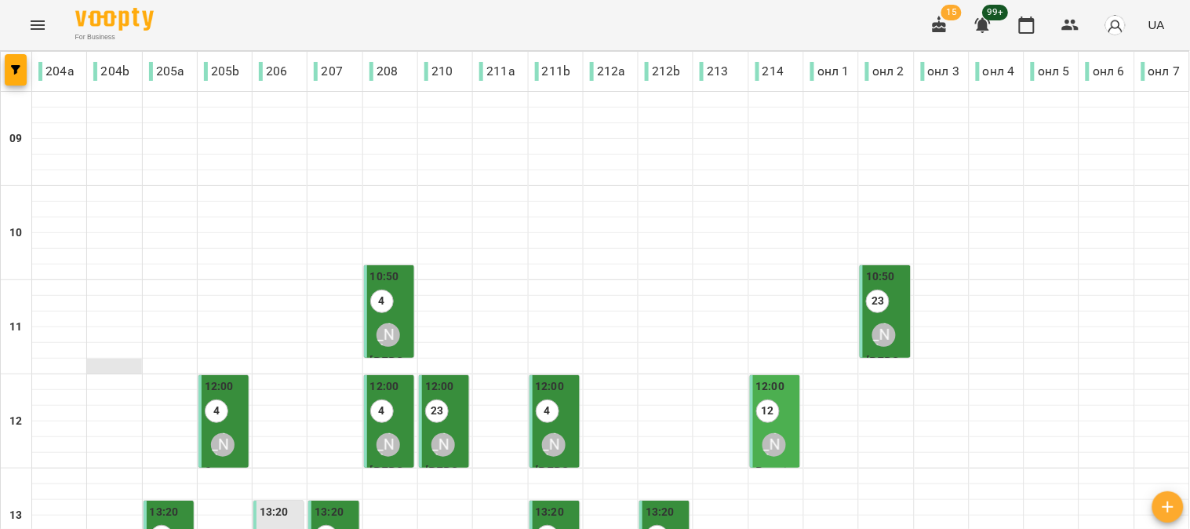
scroll to position [523, 0]
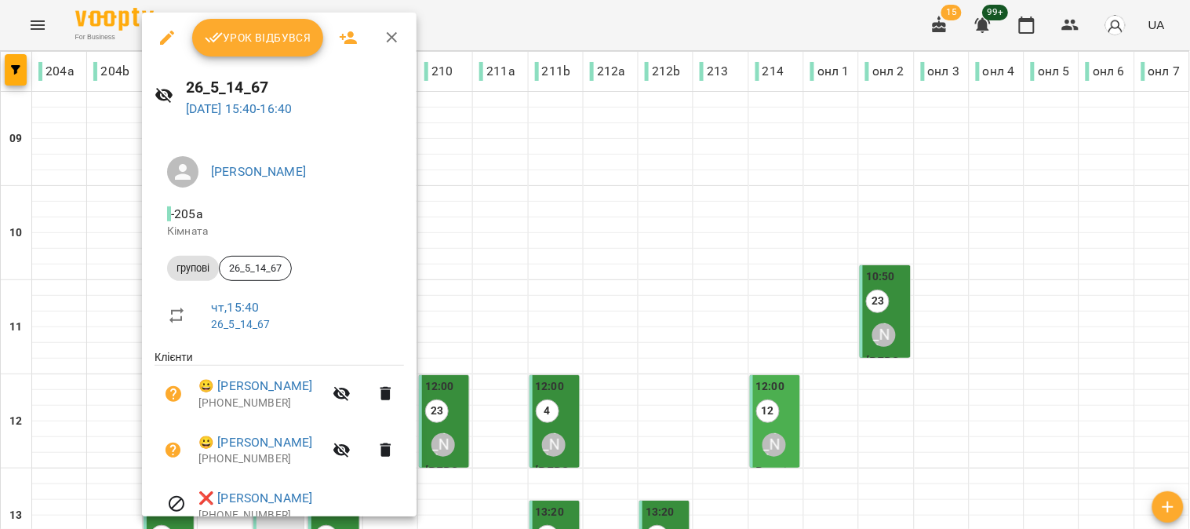
click at [246, 38] on span "Урок відбувся" at bounding box center [258, 37] width 107 height 19
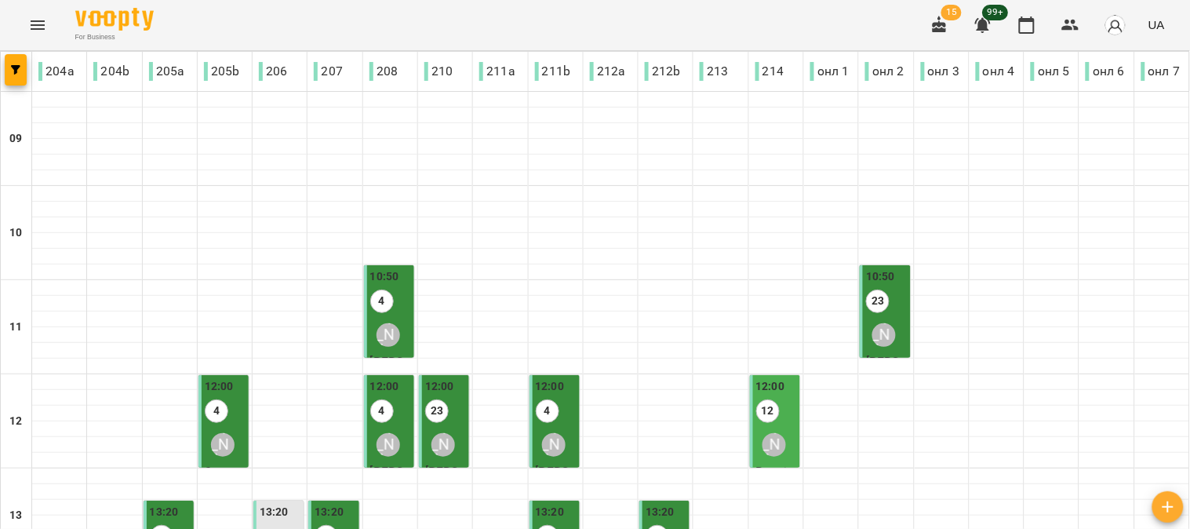
scroll to position [435, 0]
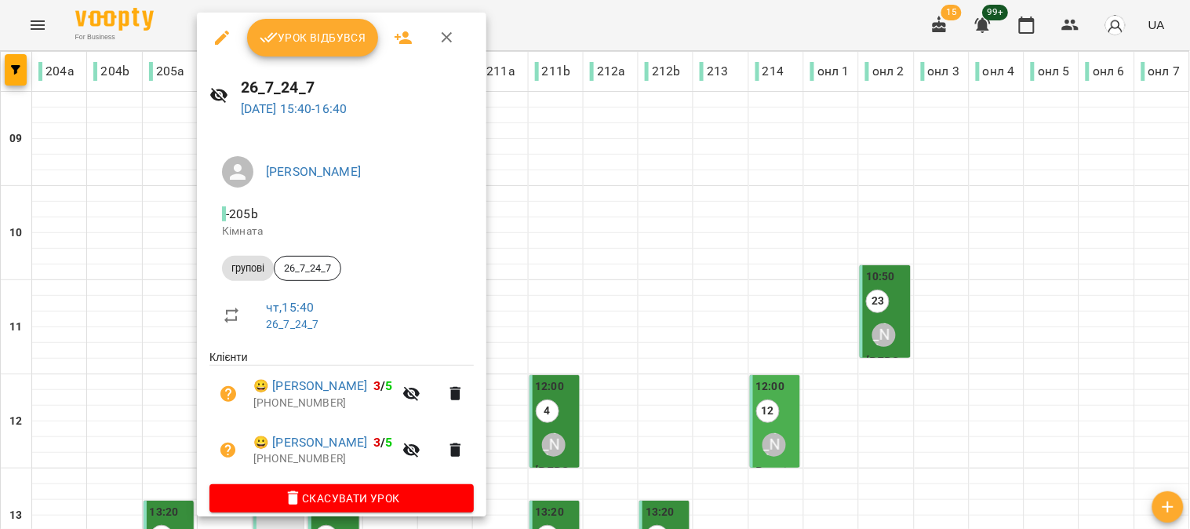
click at [311, 32] on span "Урок відбувся" at bounding box center [313, 37] width 107 height 19
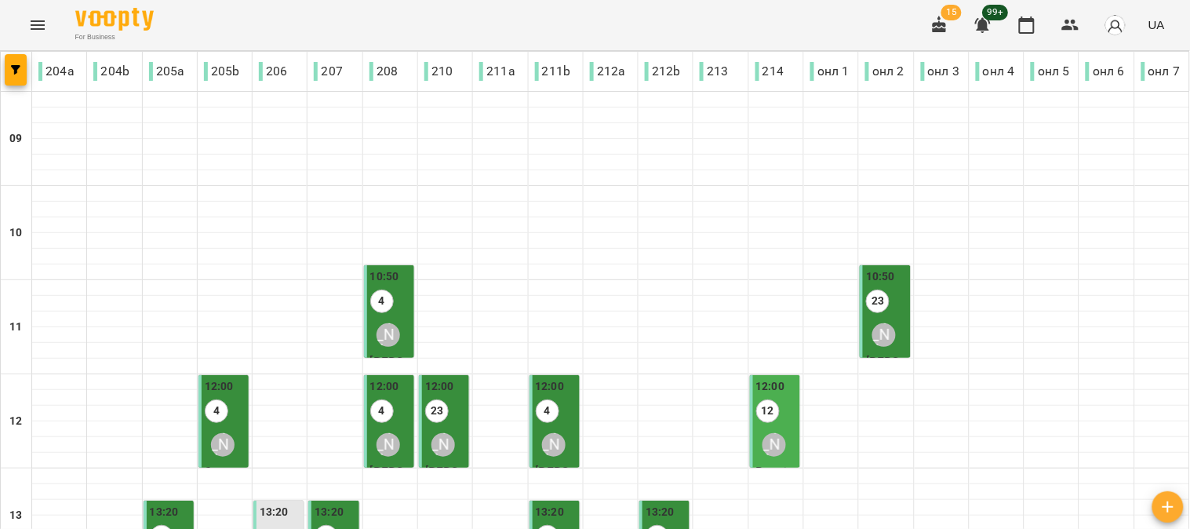
scroll to position [523, 0]
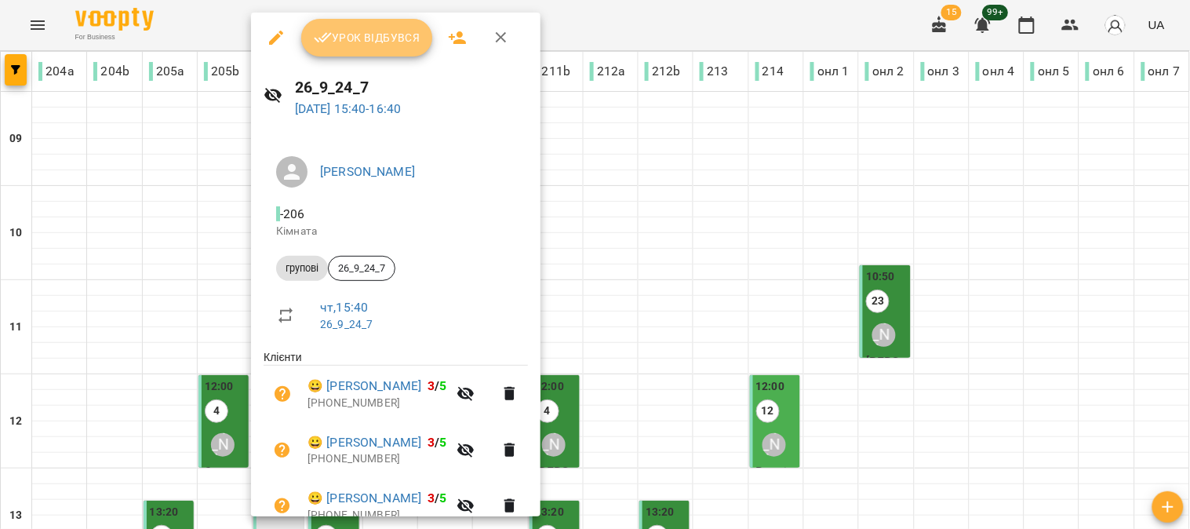
click at [366, 43] on span "Урок відбувся" at bounding box center [367, 37] width 107 height 19
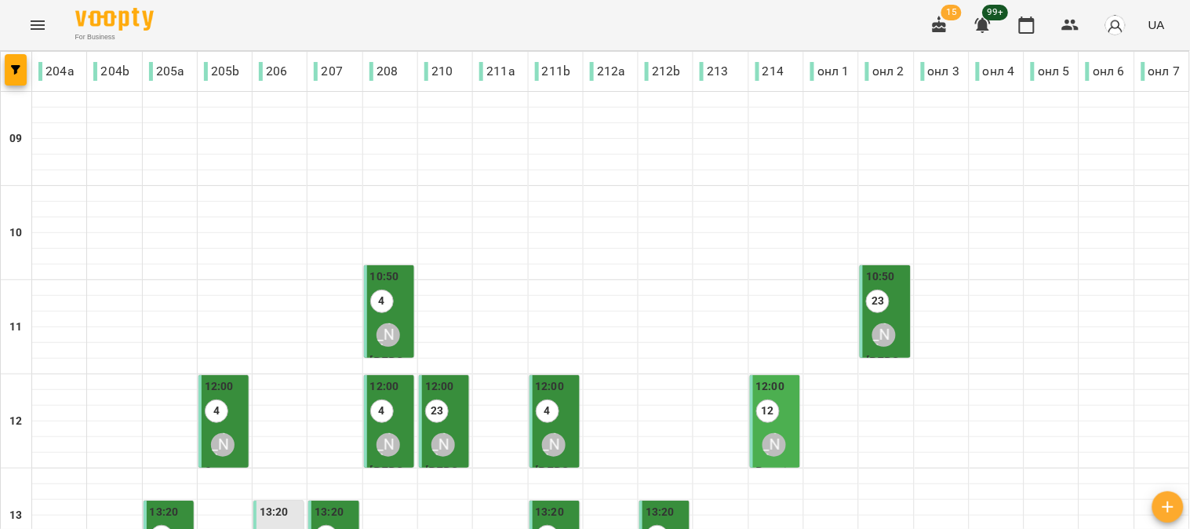
scroll to position [435, 0]
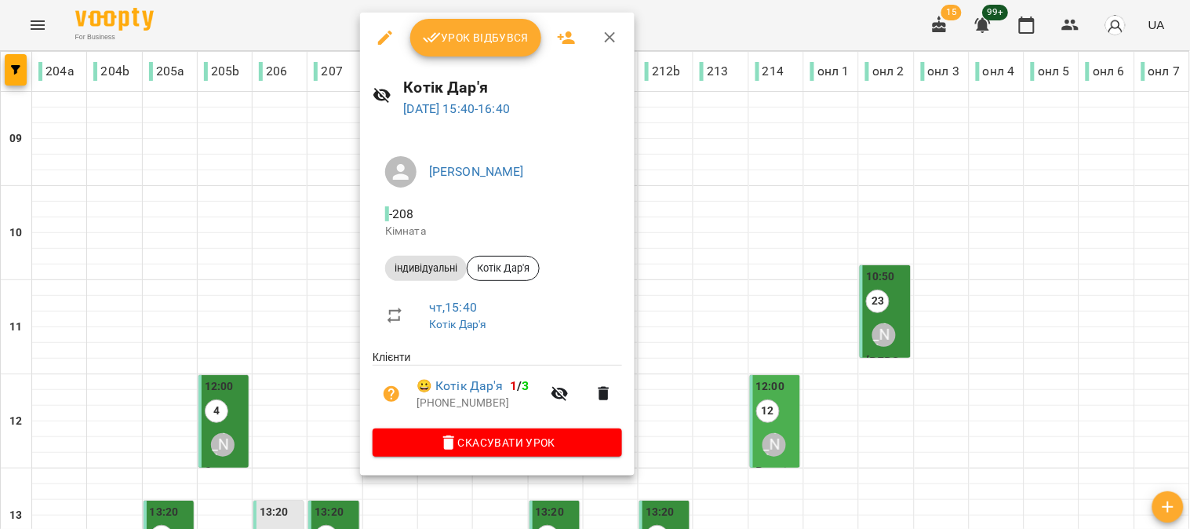
click at [471, 38] on span "Урок відбувся" at bounding box center [476, 37] width 107 height 19
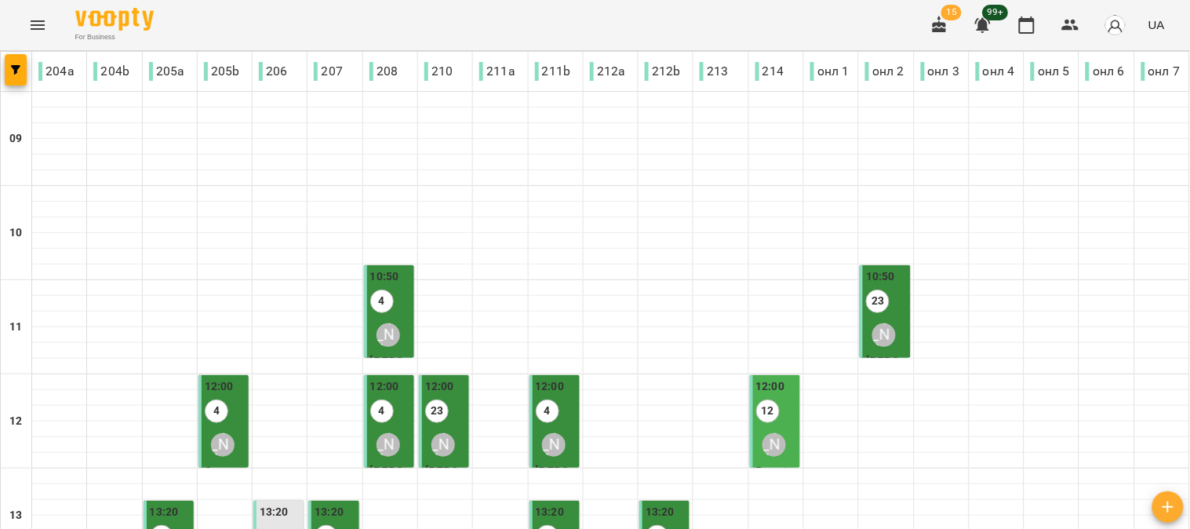
scroll to position [435, 0]
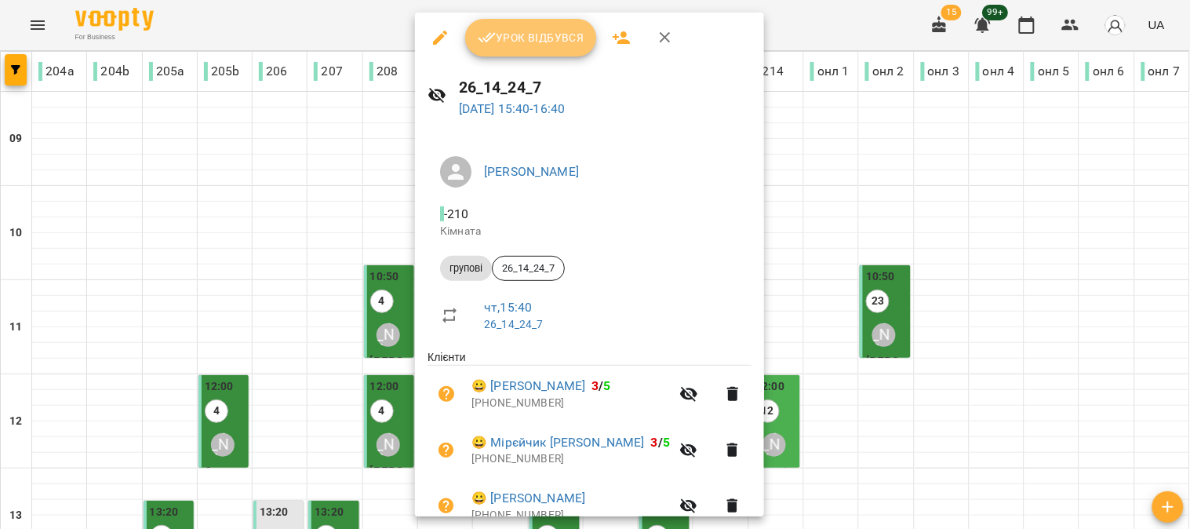
click at [527, 47] on button "Урок відбувся" at bounding box center [531, 38] width 132 height 38
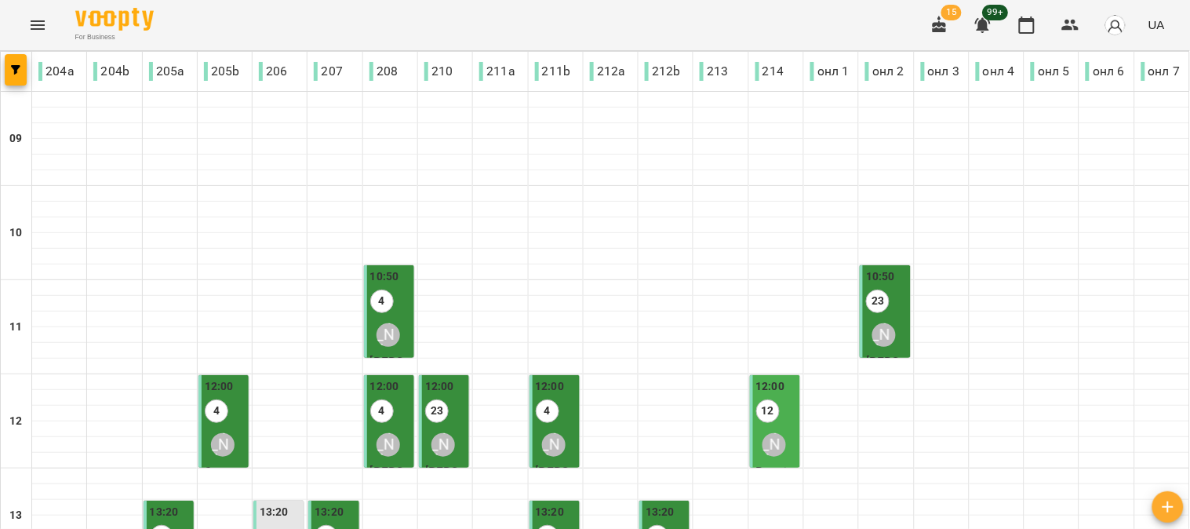
scroll to position [435, 0]
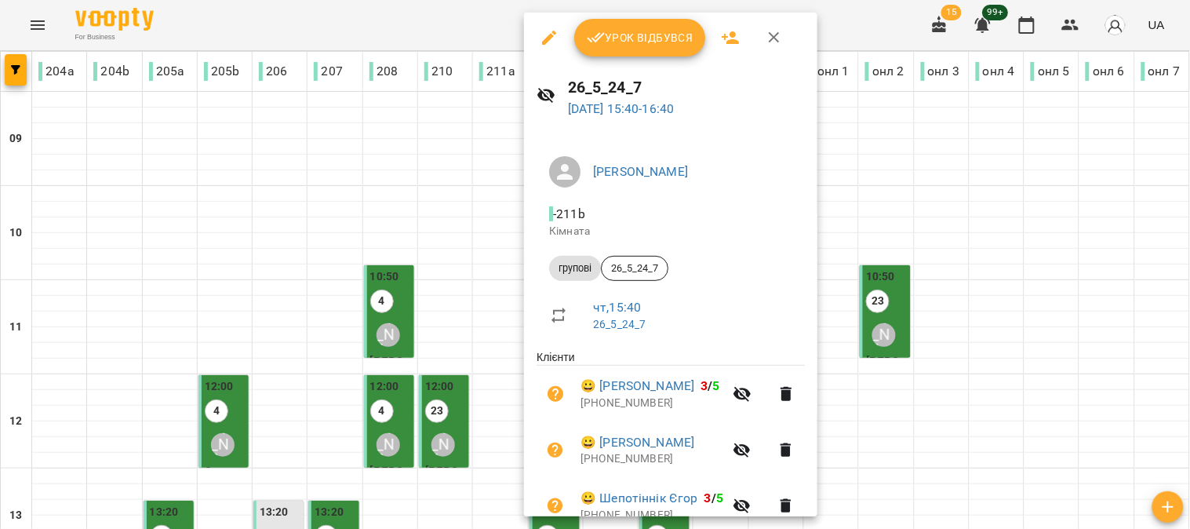
click at [629, 40] on span "Урок відбувся" at bounding box center [640, 37] width 107 height 19
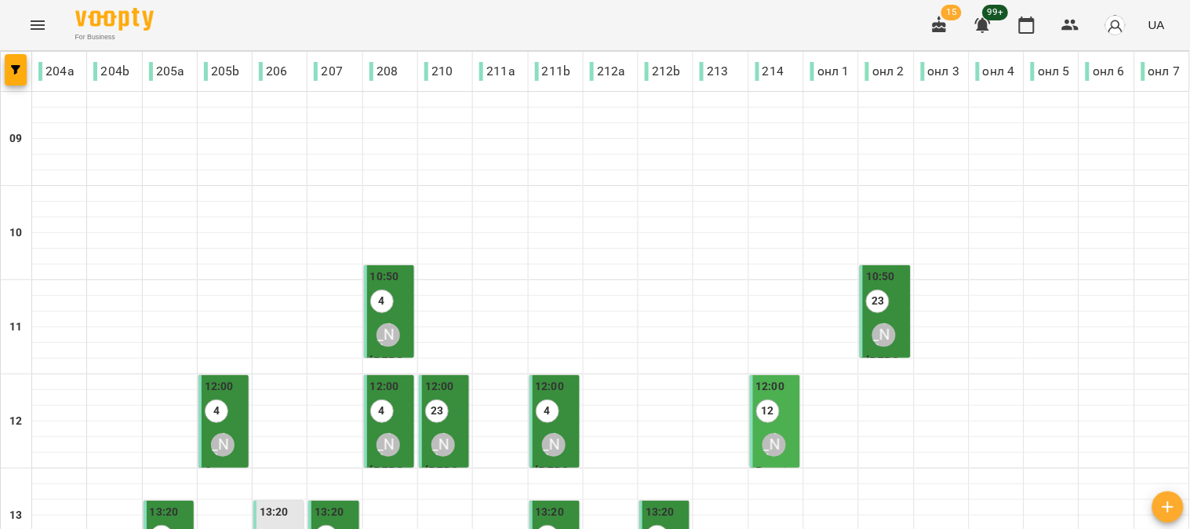
scroll to position [610, 0]
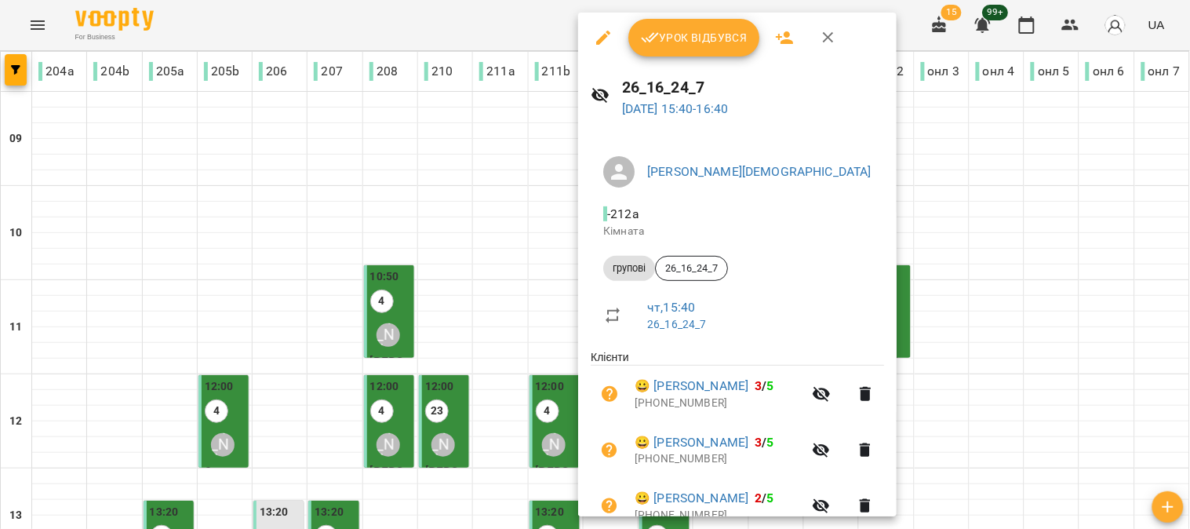
click at [707, 29] on span "Урок відбувся" at bounding box center [694, 37] width 107 height 19
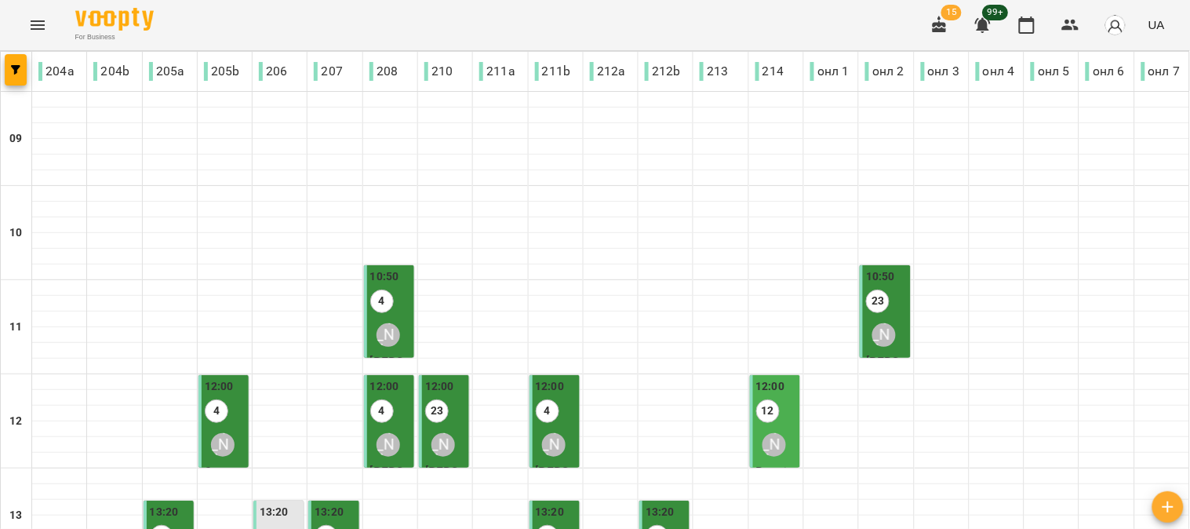
scroll to position [523, 0]
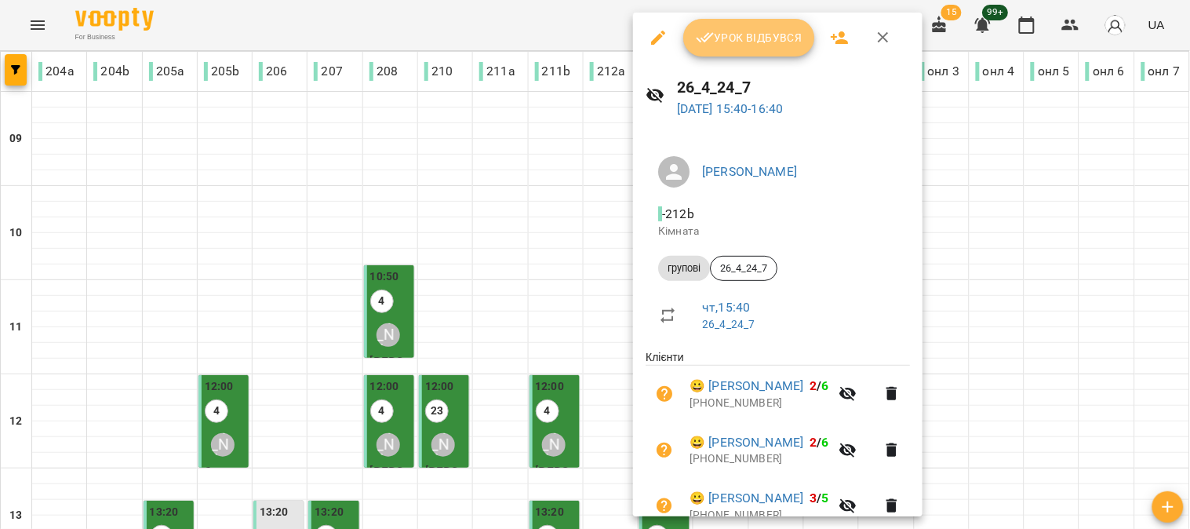
click at [758, 35] on span "Урок відбувся" at bounding box center [749, 37] width 107 height 19
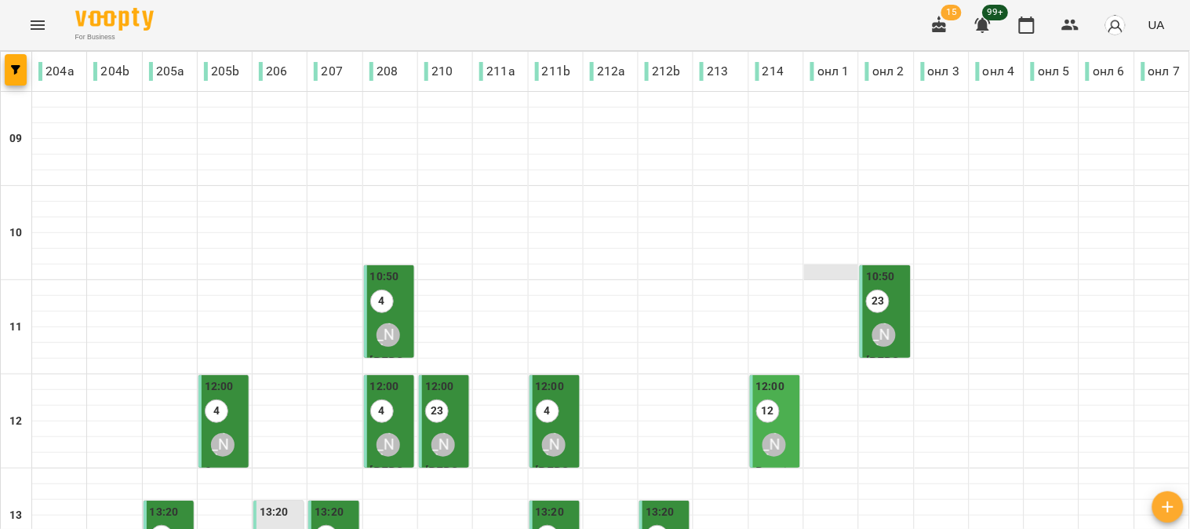
scroll to position [523, 0]
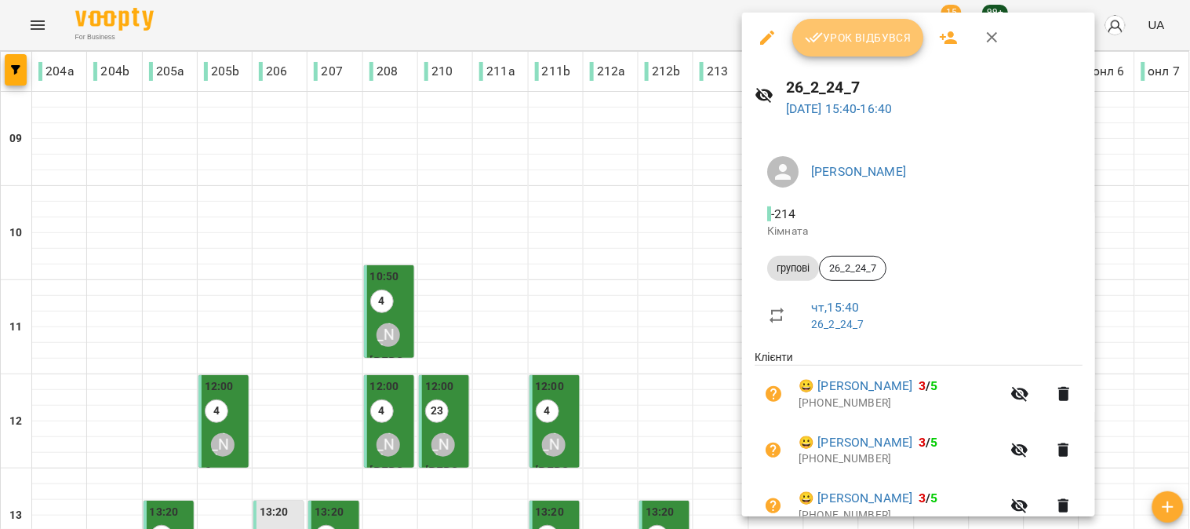
drag, startPoint x: 850, startPoint y: 47, endPoint x: 829, endPoint y: 60, distance: 25.3
click at [850, 47] on button "Урок відбувся" at bounding box center [858, 38] width 132 height 38
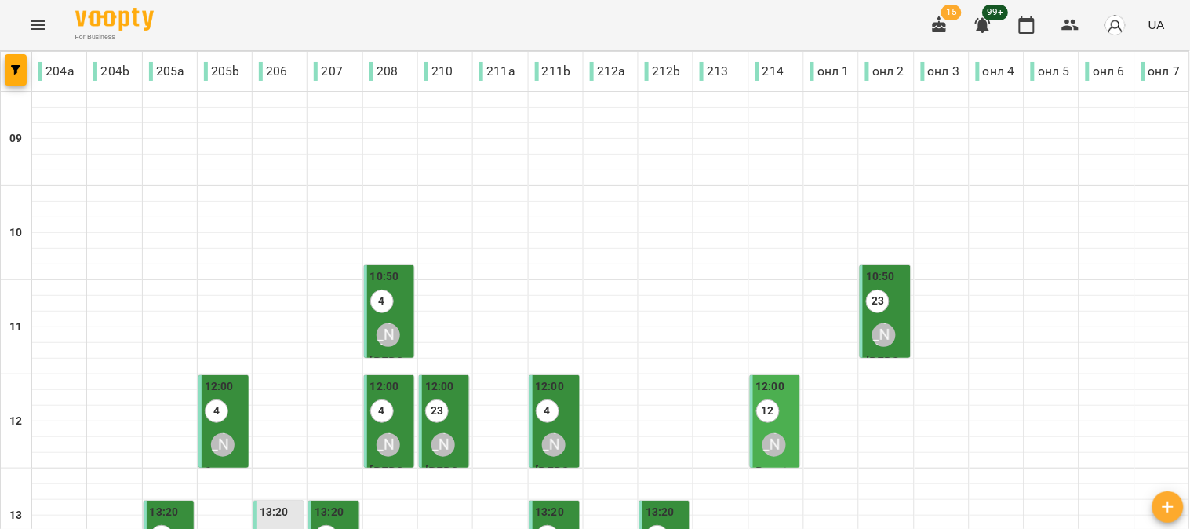
scroll to position [523, 0]
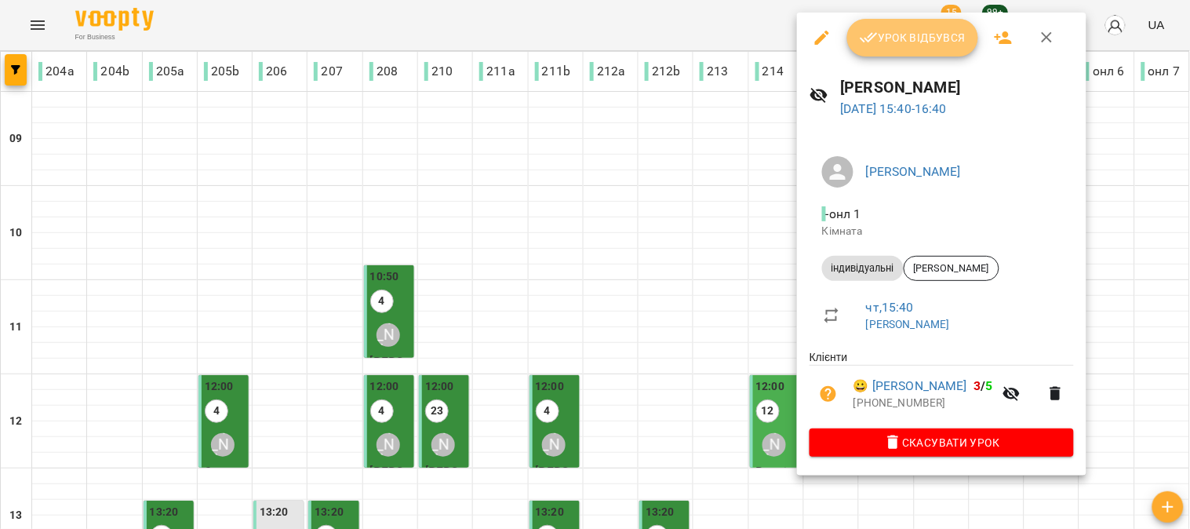
click at [920, 38] on span "Урок відбувся" at bounding box center [913, 37] width 107 height 19
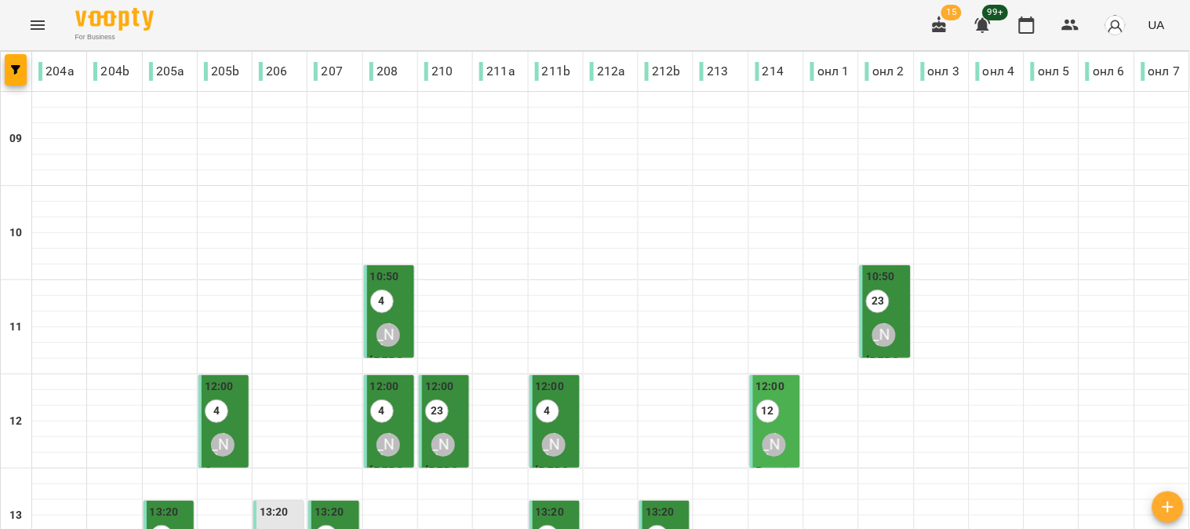
scroll to position [610, 0]
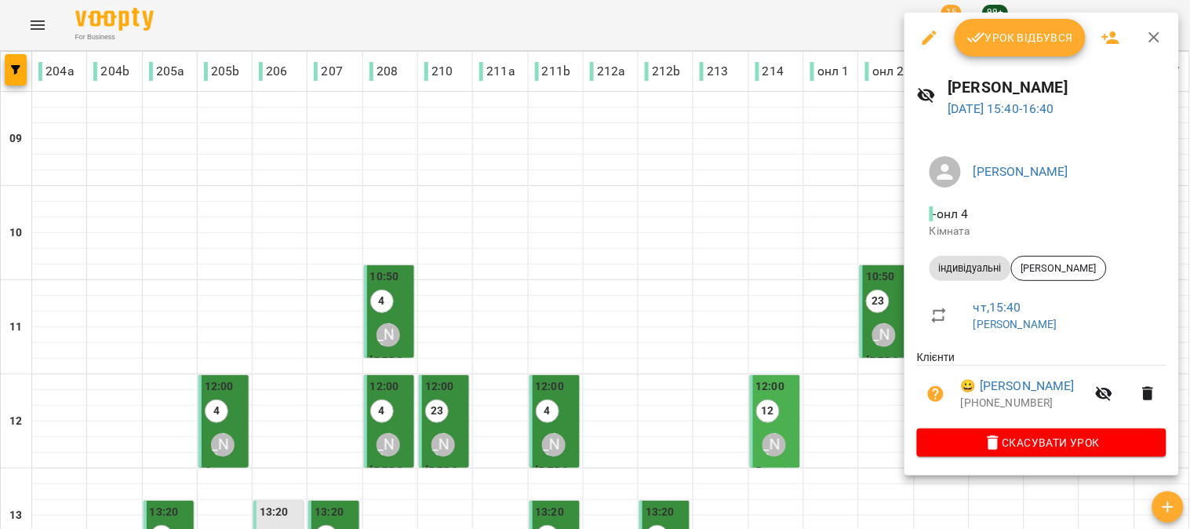
click at [1029, 28] on span "Урок відбувся" at bounding box center [1020, 37] width 107 height 19
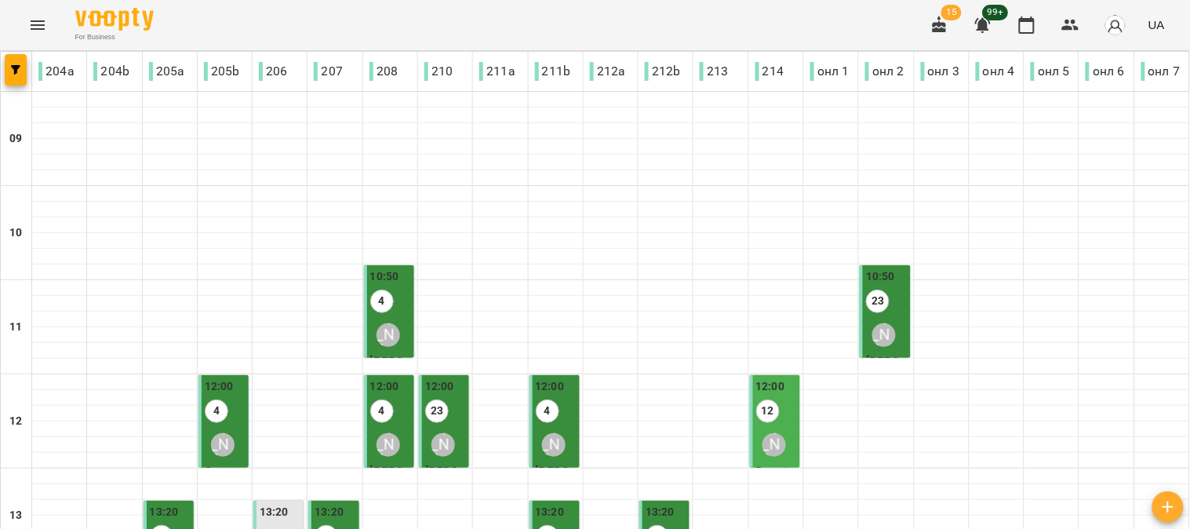
scroll to position [523, 0]
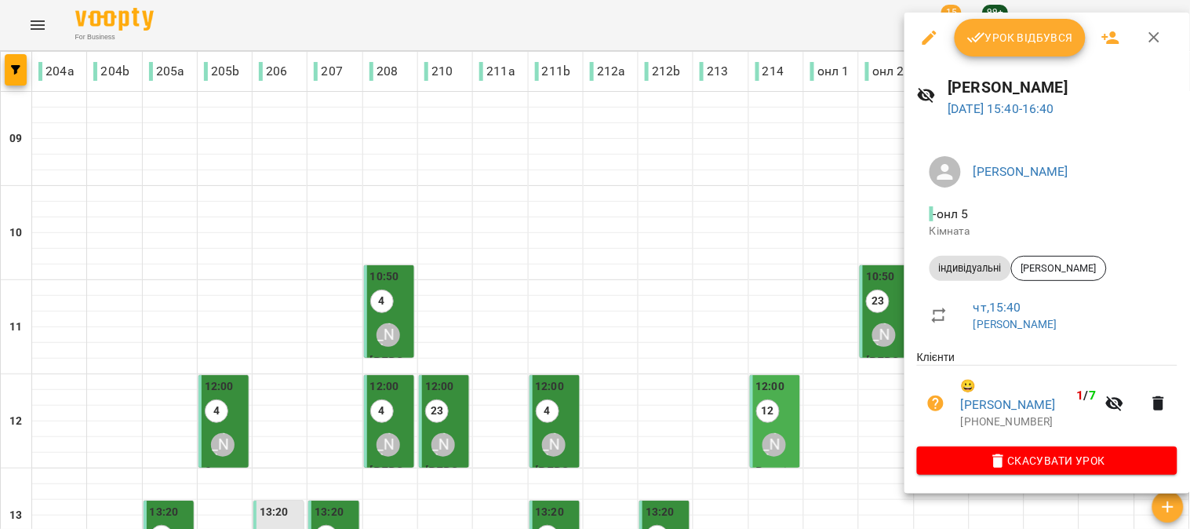
click at [1028, 29] on span "Урок відбувся" at bounding box center [1020, 37] width 107 height 19
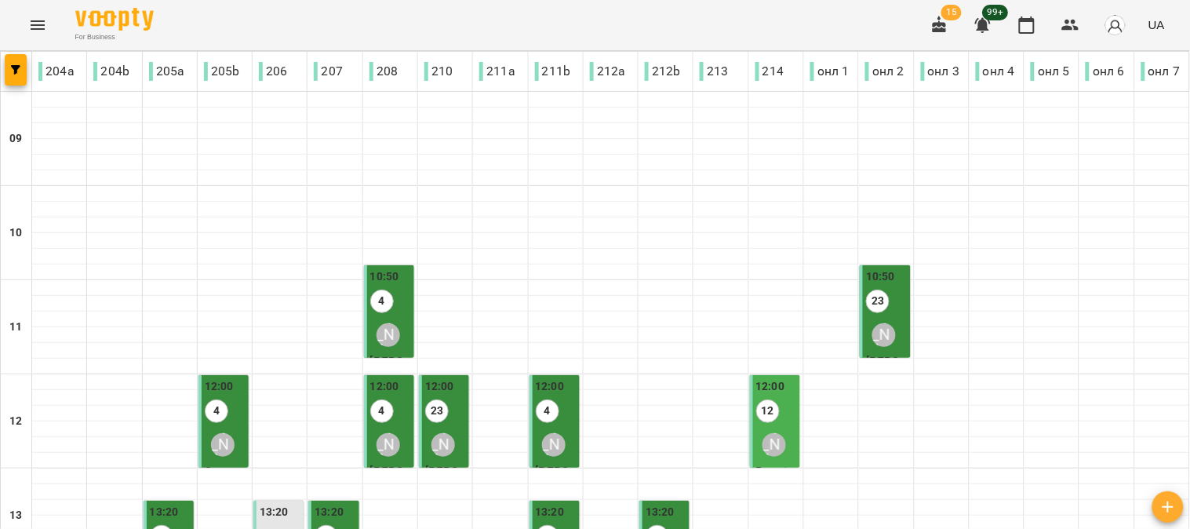
scroll to position [702, 0]
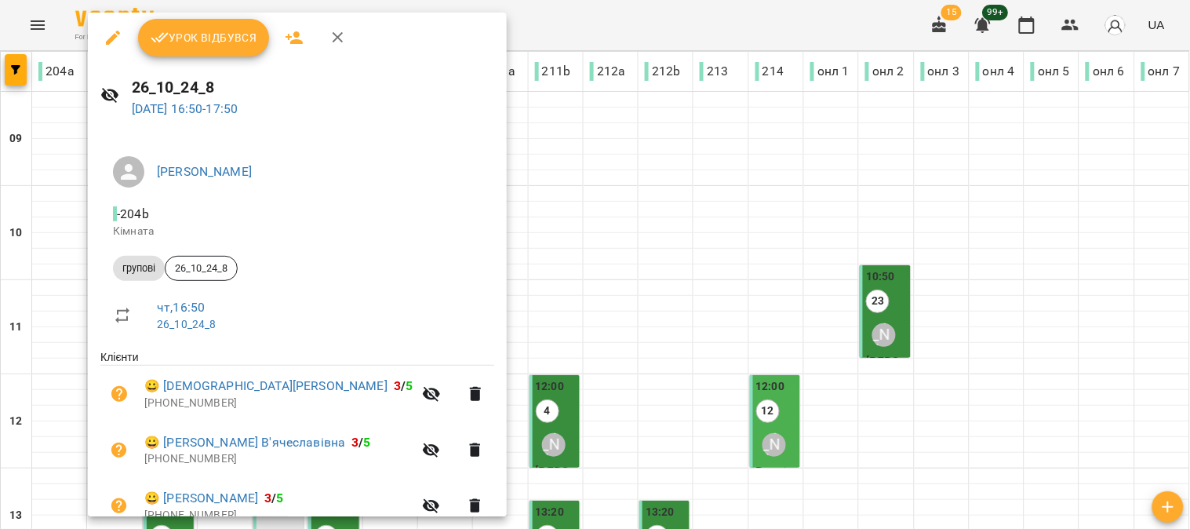
click at [205, 31] on span "Урок відбувся" at bounding box center [204, 37] width 107 height 19
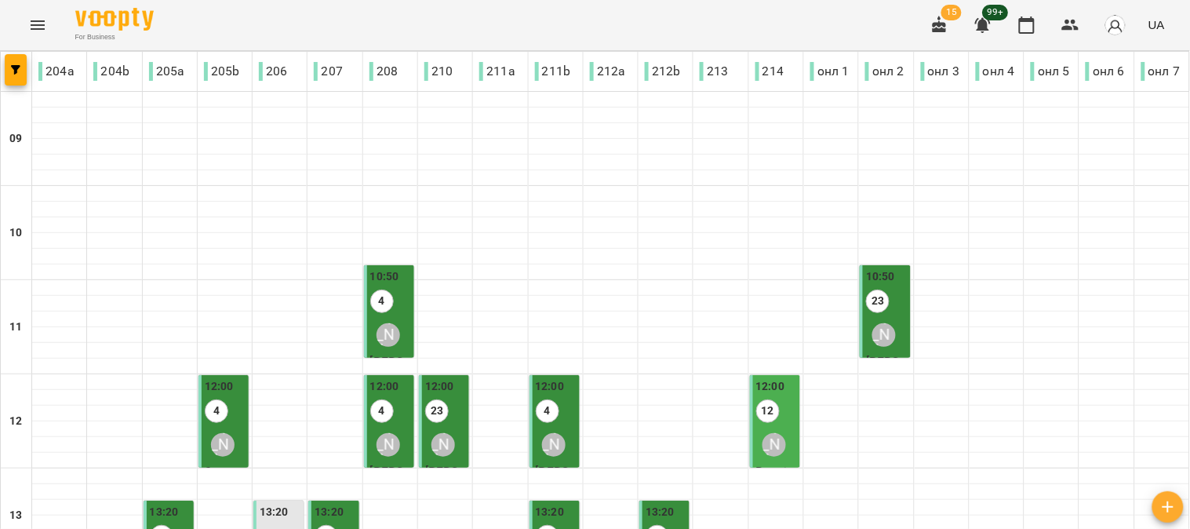
scroll to position [610, 0]
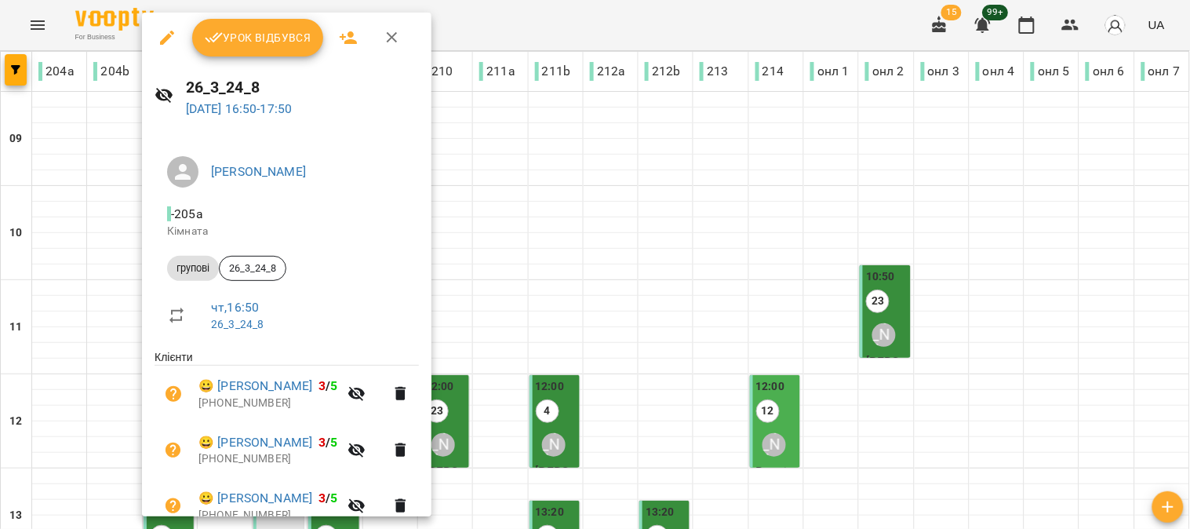
click at [260, 34] on span "Урок відбувся" at bounding box center [258, 37] width 107 height 19
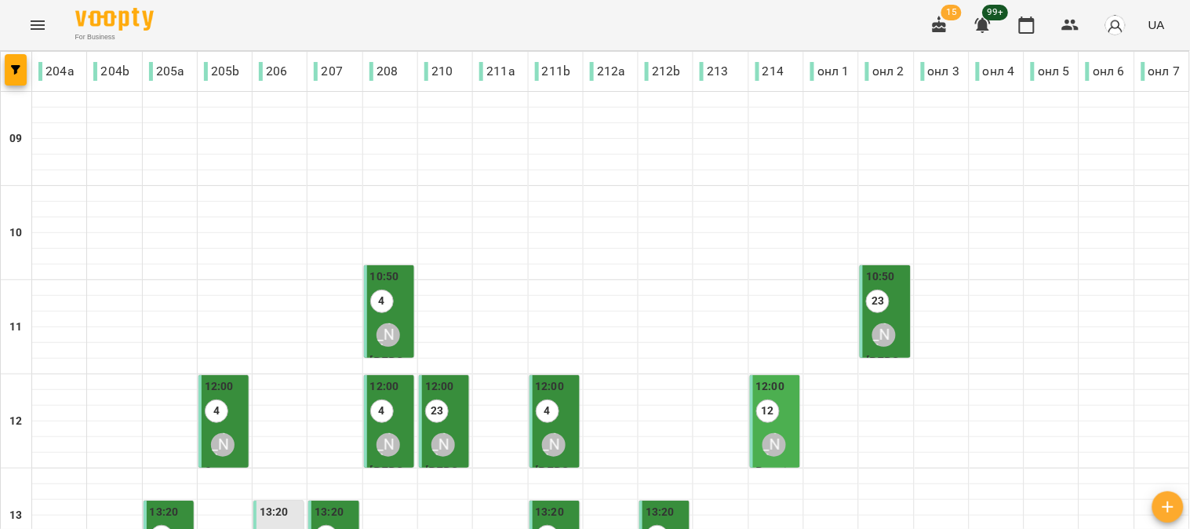
scroll to position [435, 0]
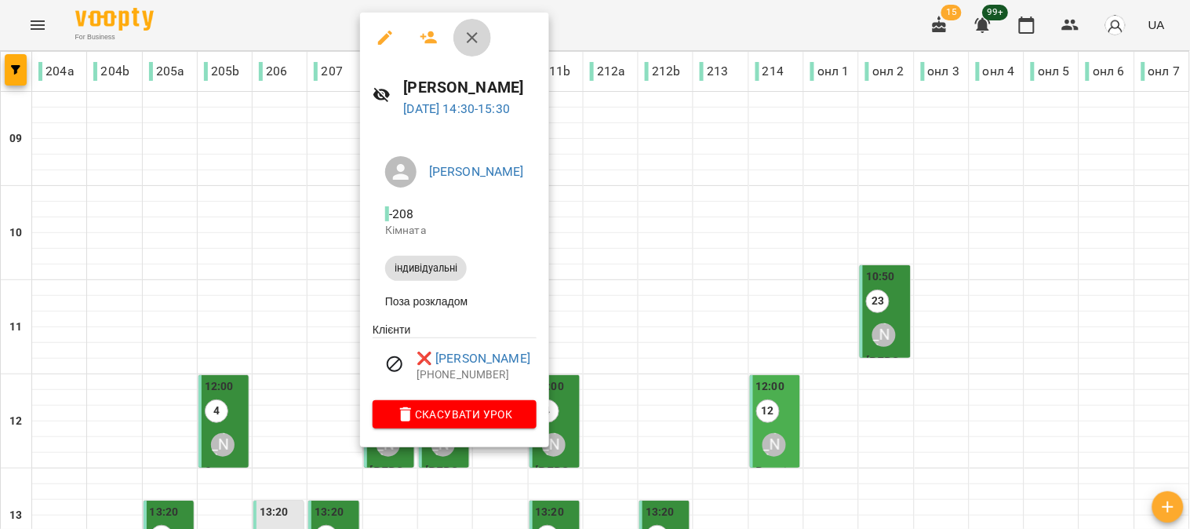
click at [475, 27] on button "button" at bounding box center [472, 38] width 38 height 38
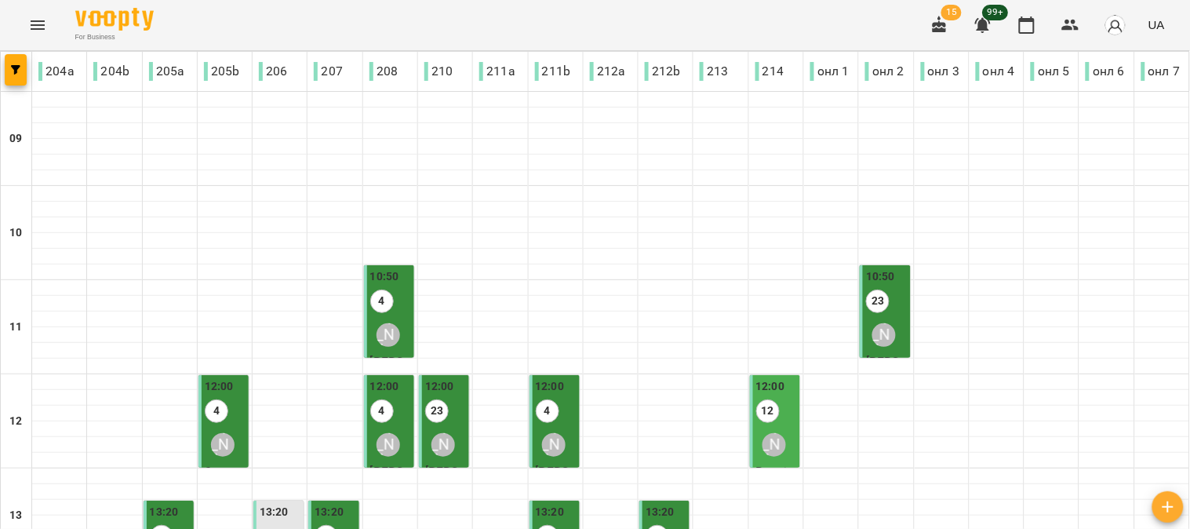
scroll to position [697, 0]
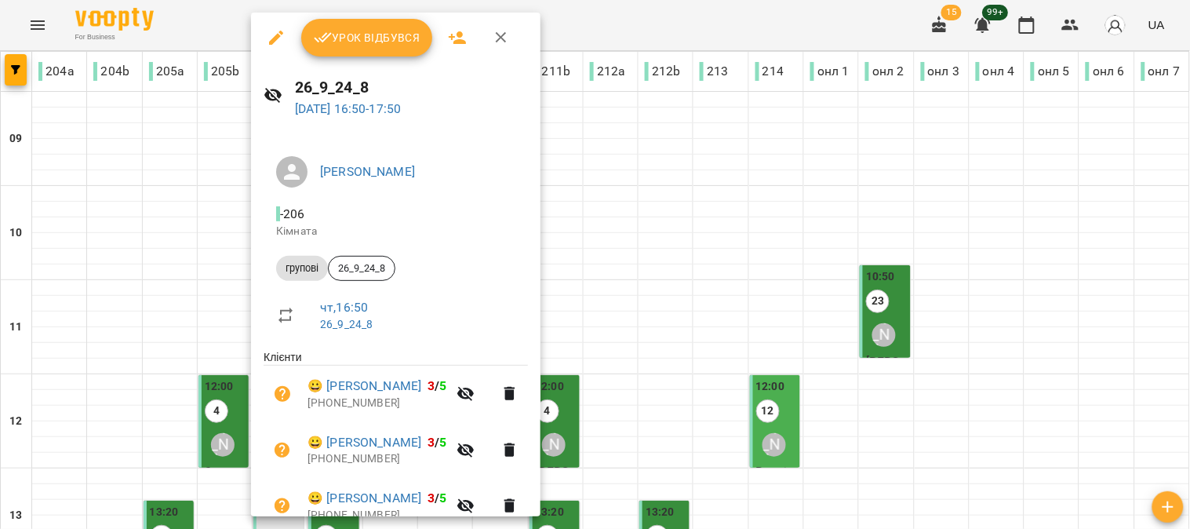
click at [373, 42] on span "Урок відбувся" at bounding box center [367, 37] width 107 height 19
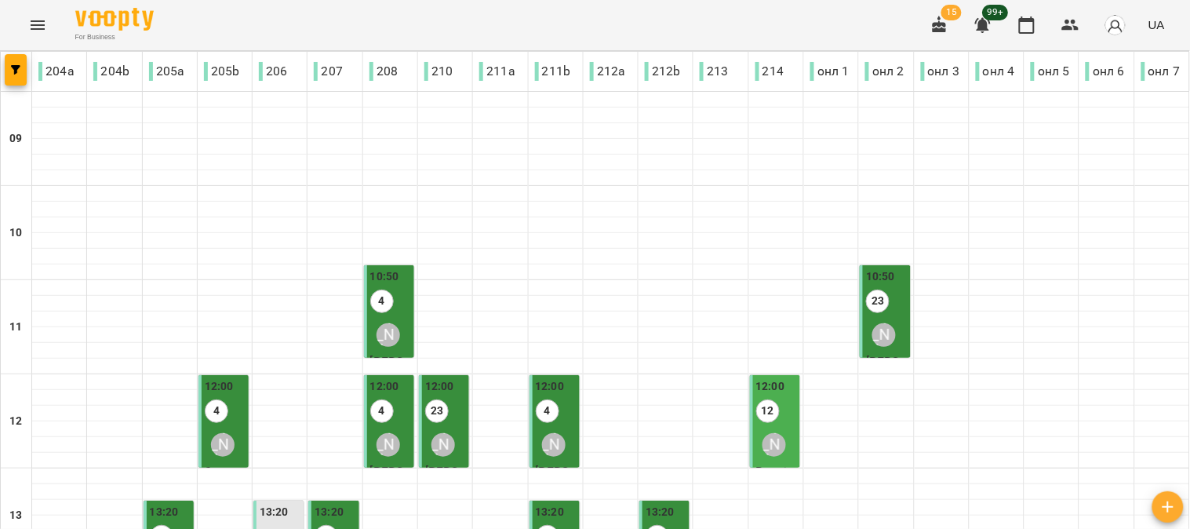
scroll to position [523, 0]
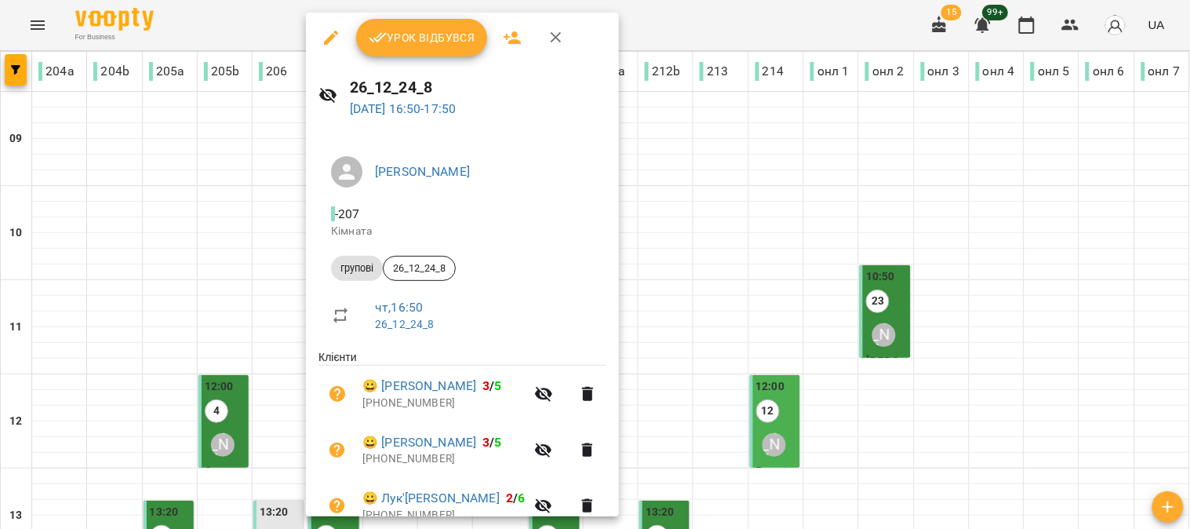
click at [412, 34] on span "Урок відбувся" at bounding box center [422, 37] width 107 height 19
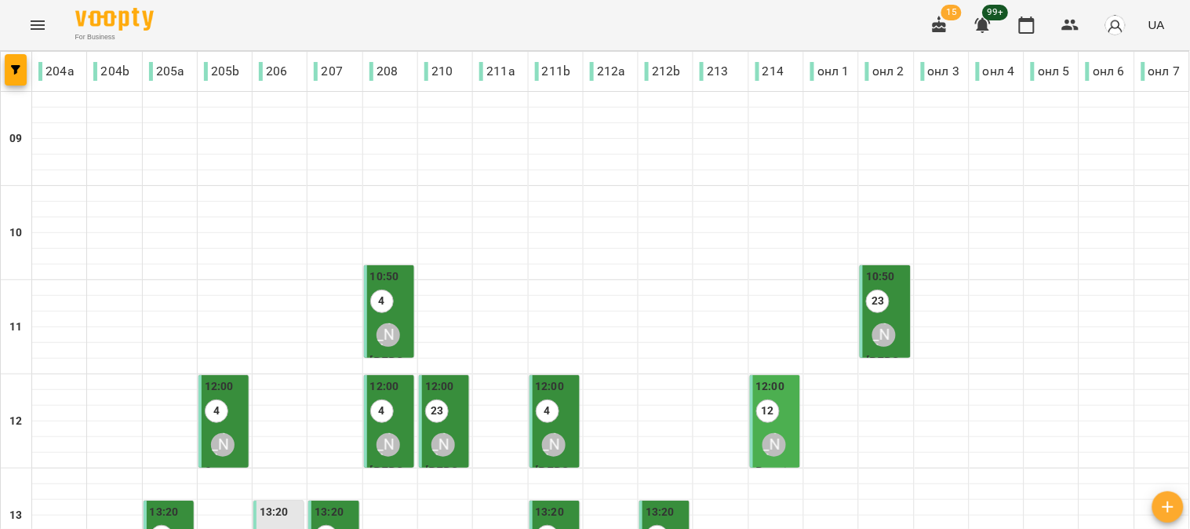
scroll to position [697, 0]
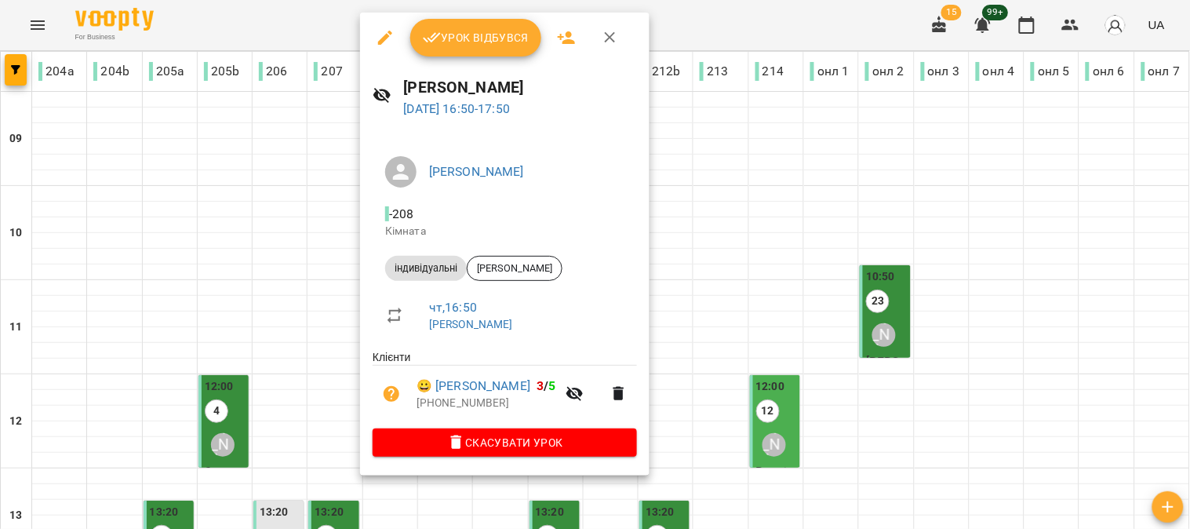
click at [457, 27] on button "Урок відбувся" at bounding box center [476, 38] width 132 height 38
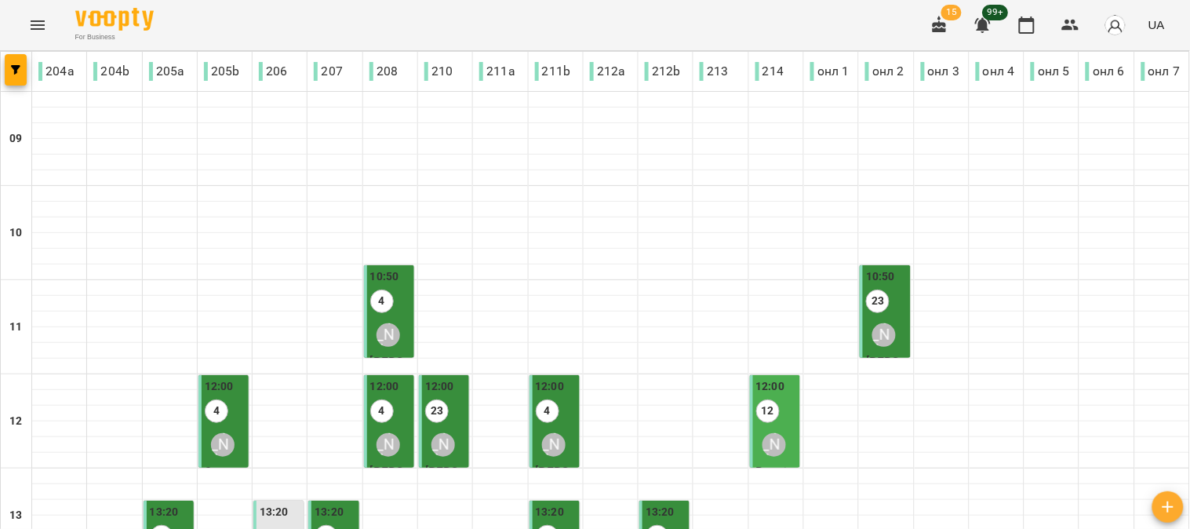
scroll to position [697, 0]
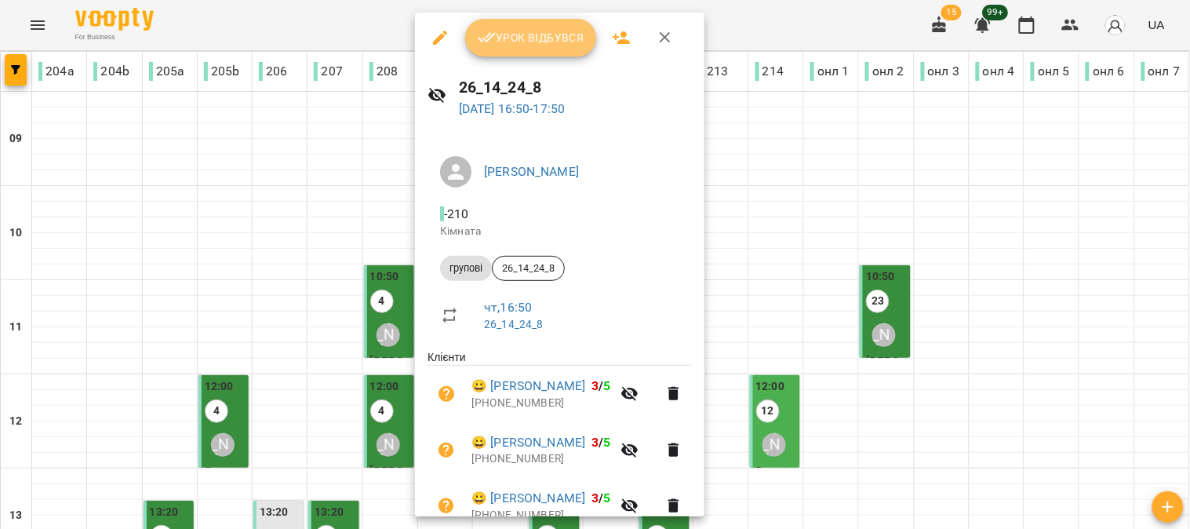
click at [526, 29] on span "Урок відбувся" at bounding box center [531, 37] width 107 height 19
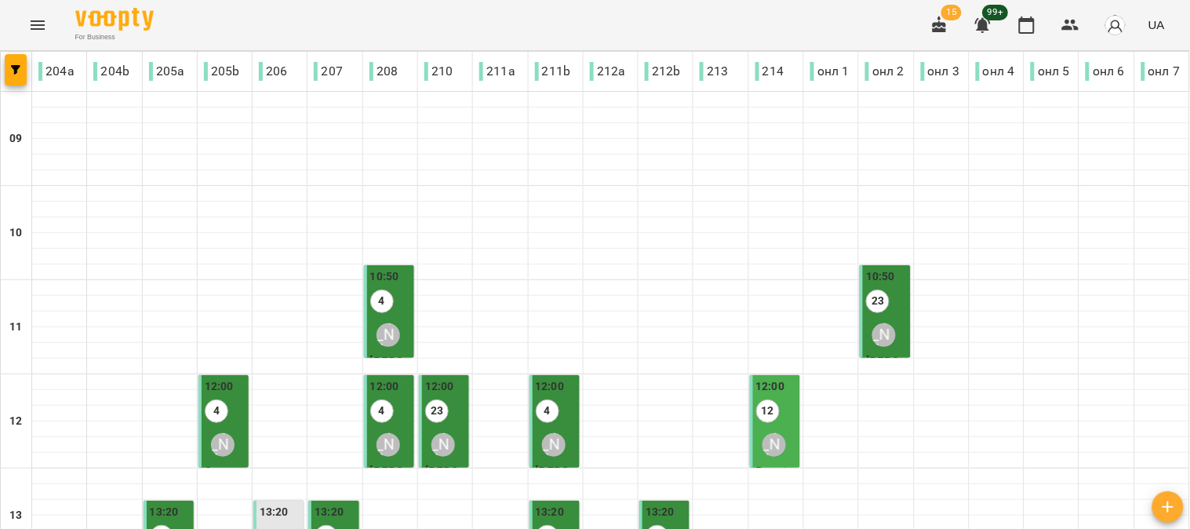
scroll to position [697, 0]
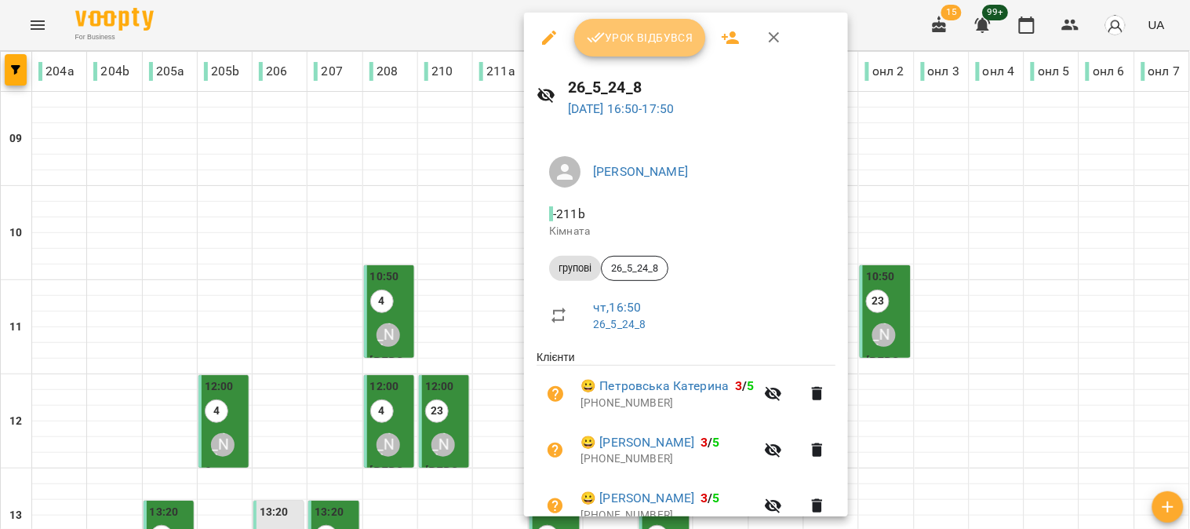
click at [654, 31] on span "Урок відбувся" at bounding box center [640, 37] width 107 height 19
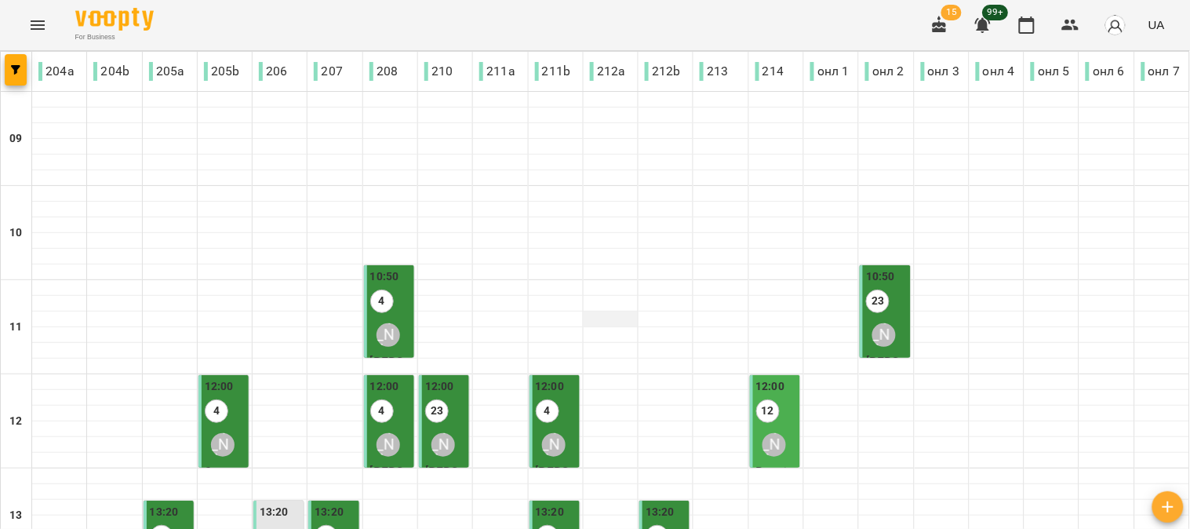
scroll to position [610, 0]
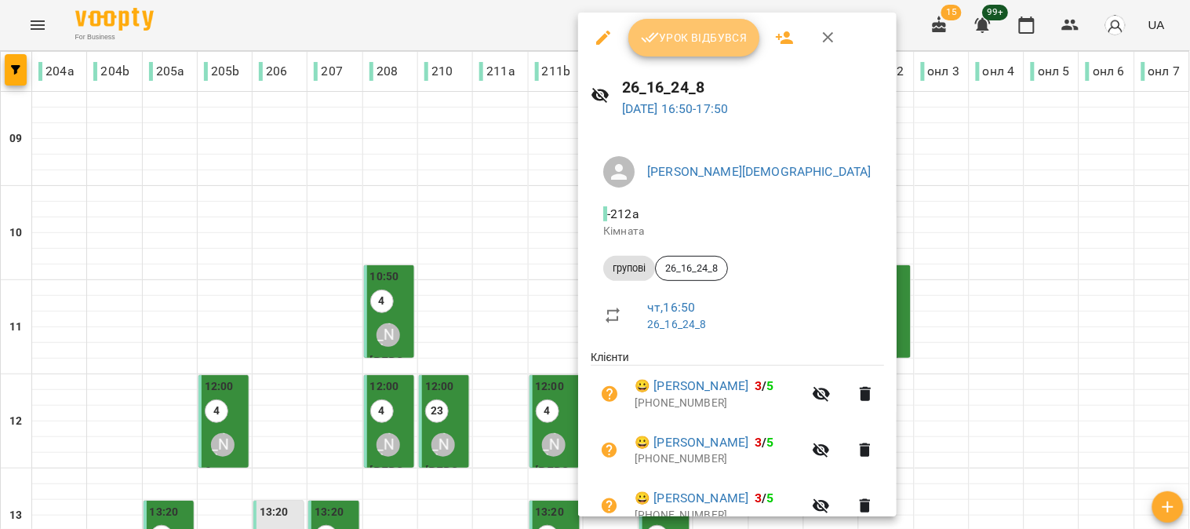
click at [706, 33] on span "Урок відбувся" at bounding box center [694, 37] width 107 height 19
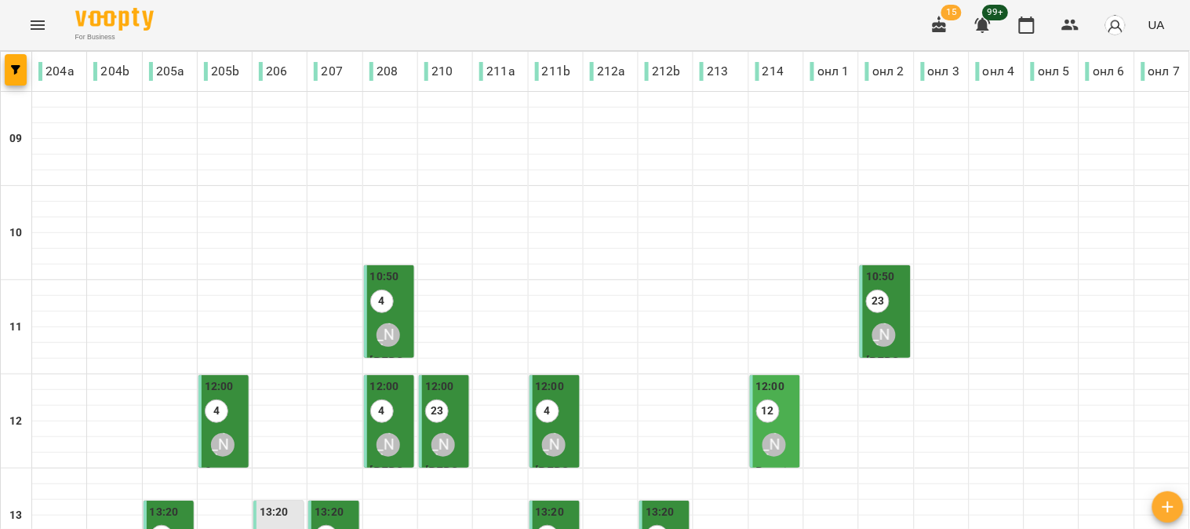
scroll to position [702, 0]
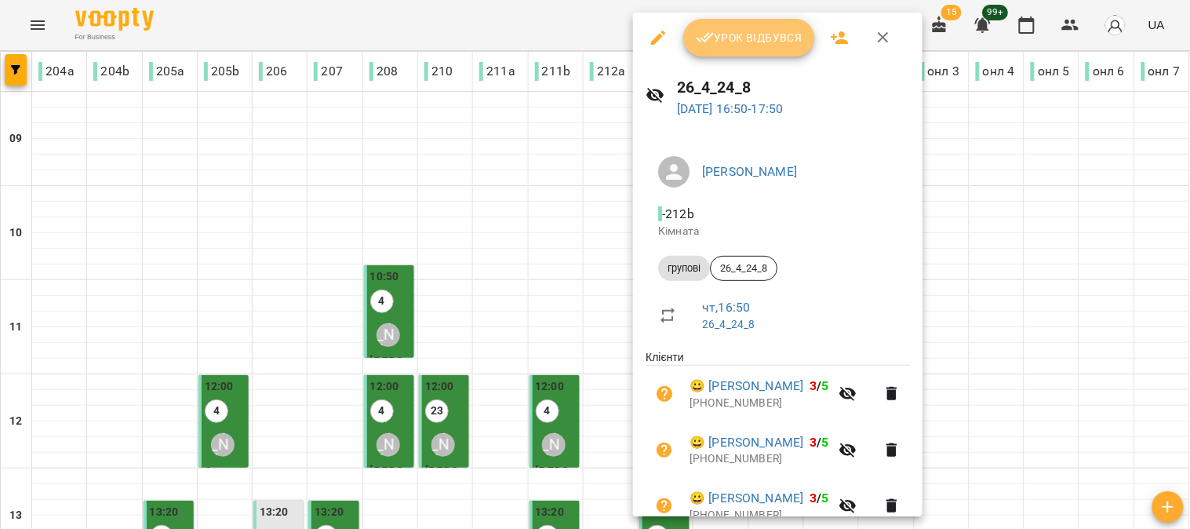
click at [733, 41] on span "Урок відбувся" at bounding box center [749, 37] width 107 height 19
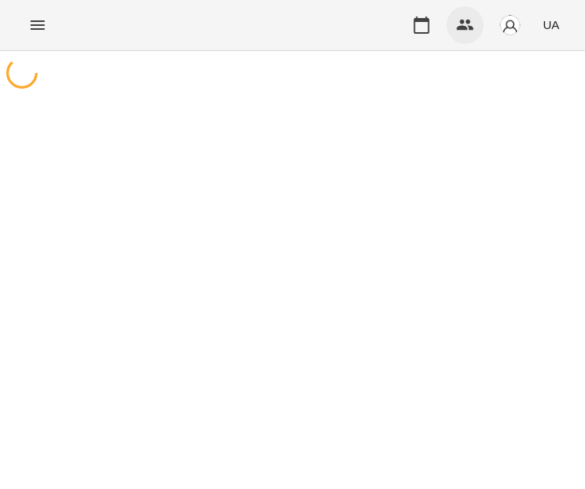
click at [464, 17] on icon "button" at bounding box center [466, 25] width 19 height 19
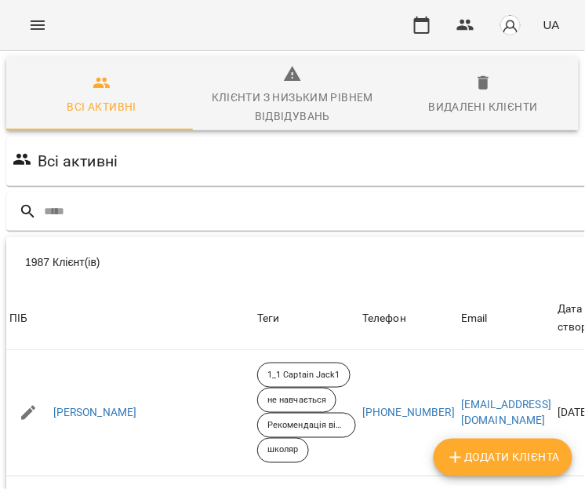
scroll to position [0, 47]
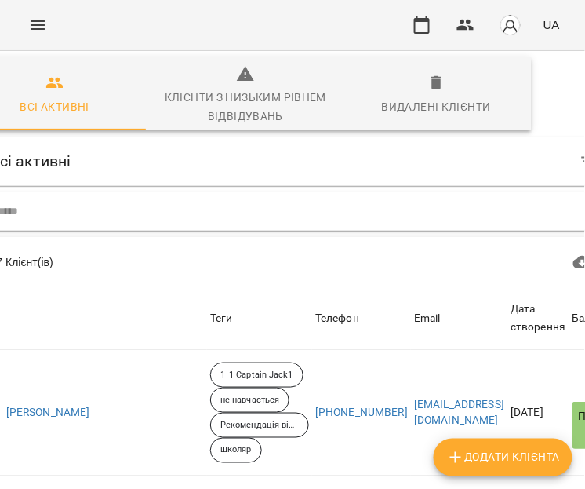
click at [53, 202] on input "text" at bounding box center [324, 212] width 655 height 26
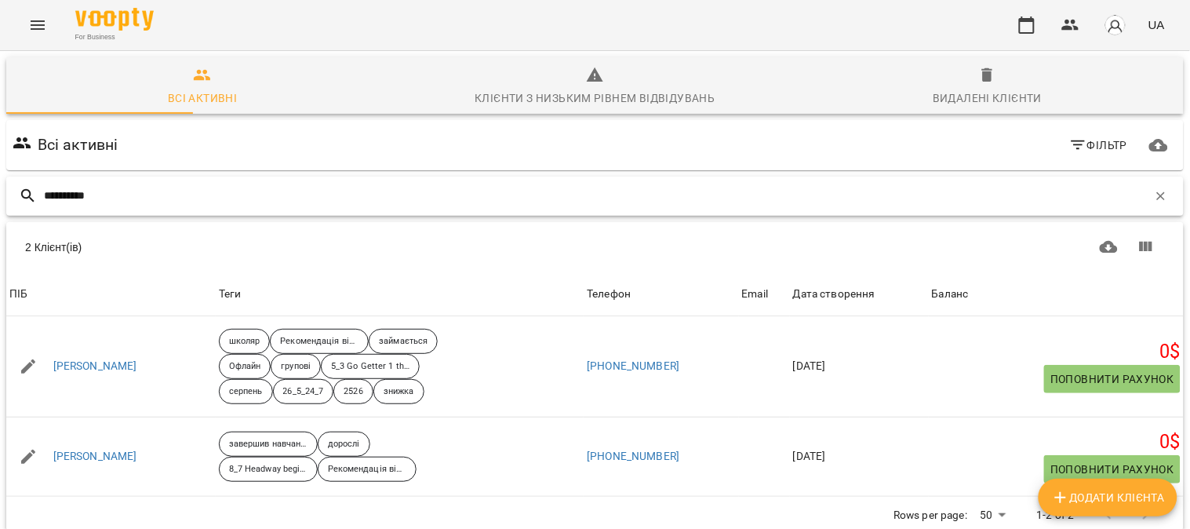
scroll to position [68, 0]
drag, startPoint x: 126, startPoint y: 129, endPoint x: 0, endPoint y: 137, distance: 125.7
click at [0, 137] on div "**********" at bounding box center [595, 351] width 1197 height 606
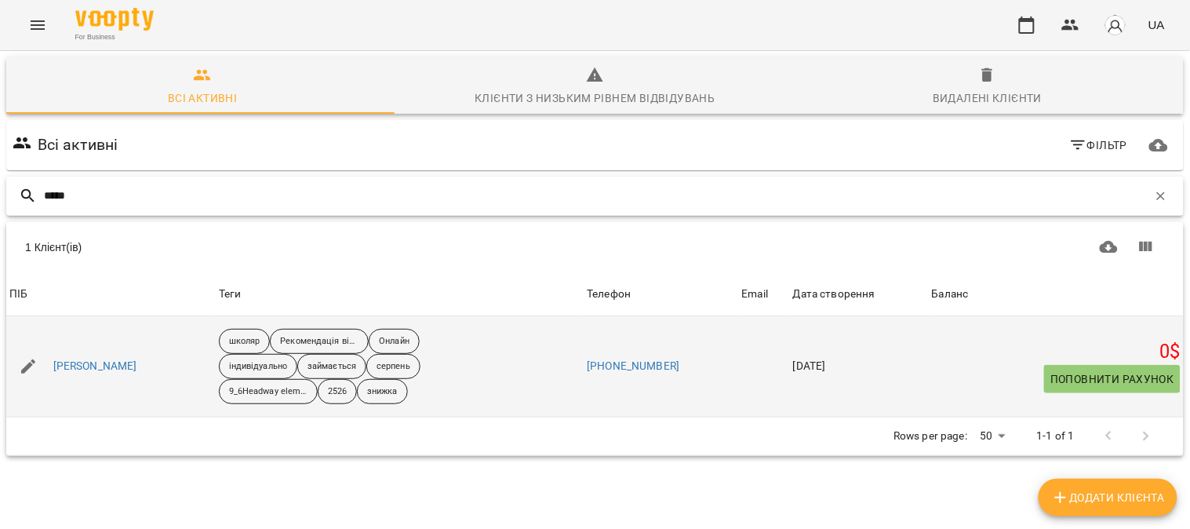
type input "*****"
click at [106, 355] on div "[PERSON_NAME]" at bounding box center [95, 366] width 90 height 22
click at [105, 359] on link "[PERSON_NAME]" at bounding box center [95, 367] width 84 height 16
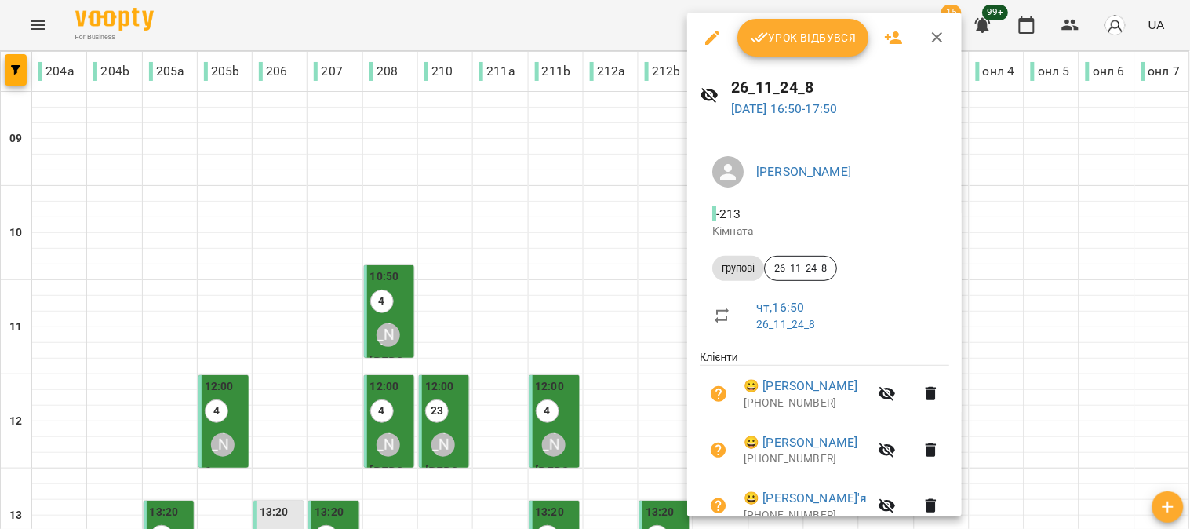
scroll to position [610, 0]
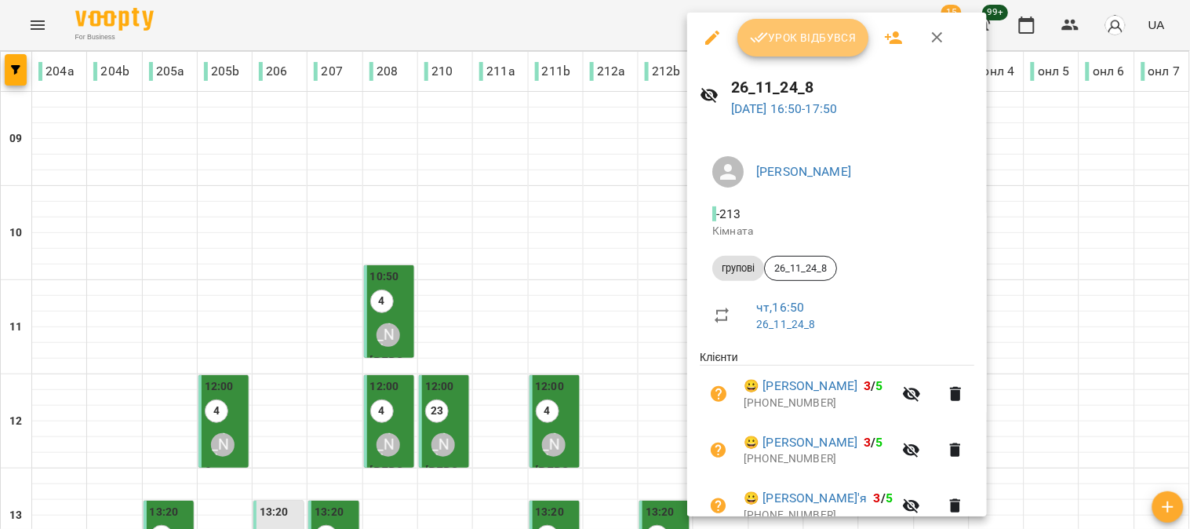
click at [790, 39] on span "Урок відбувся" at bounding box center [803, 37] width 107 height 19
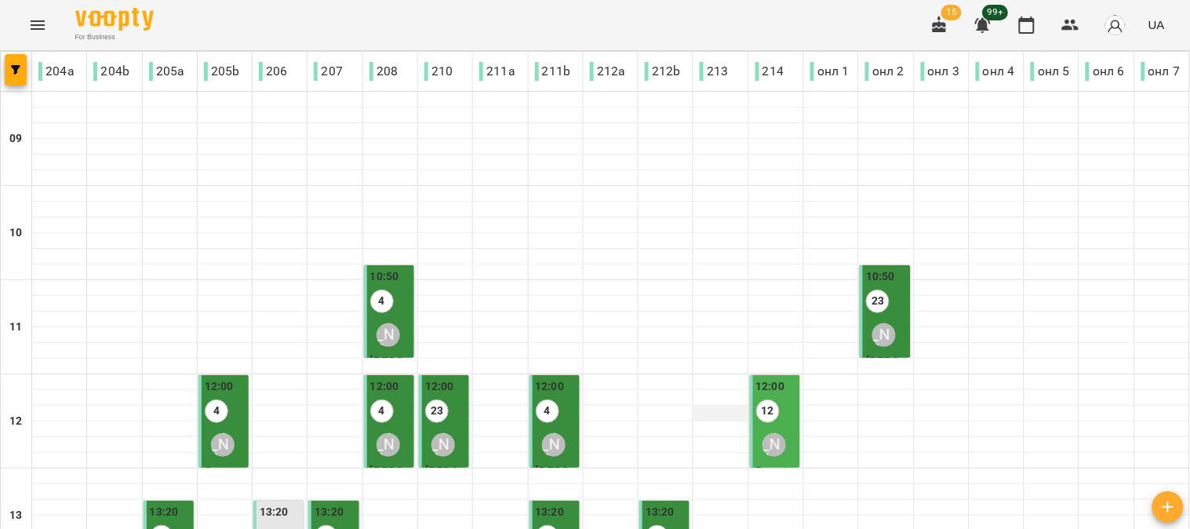
scroll to position [523, 0]
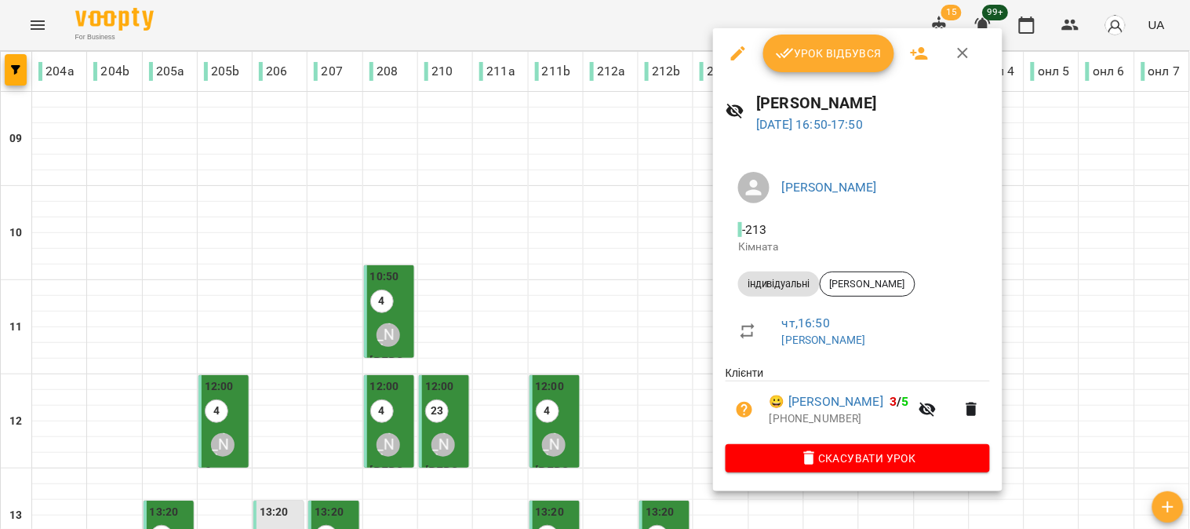
click at [833, 53] on span "Урок відбувся" at bounding box center [829, 53] width 107 height 19
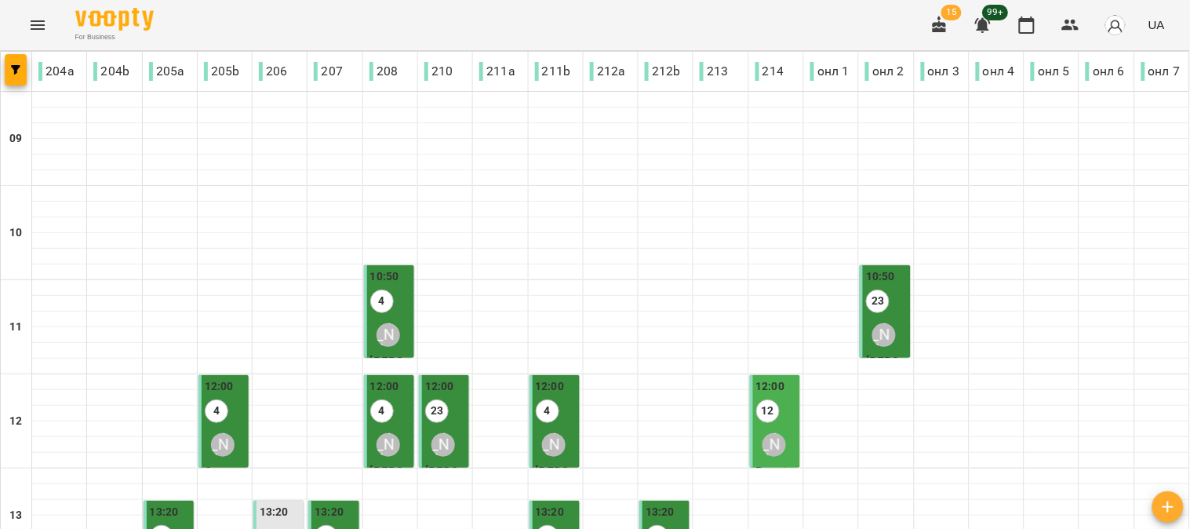
scroll to position [697, 0]
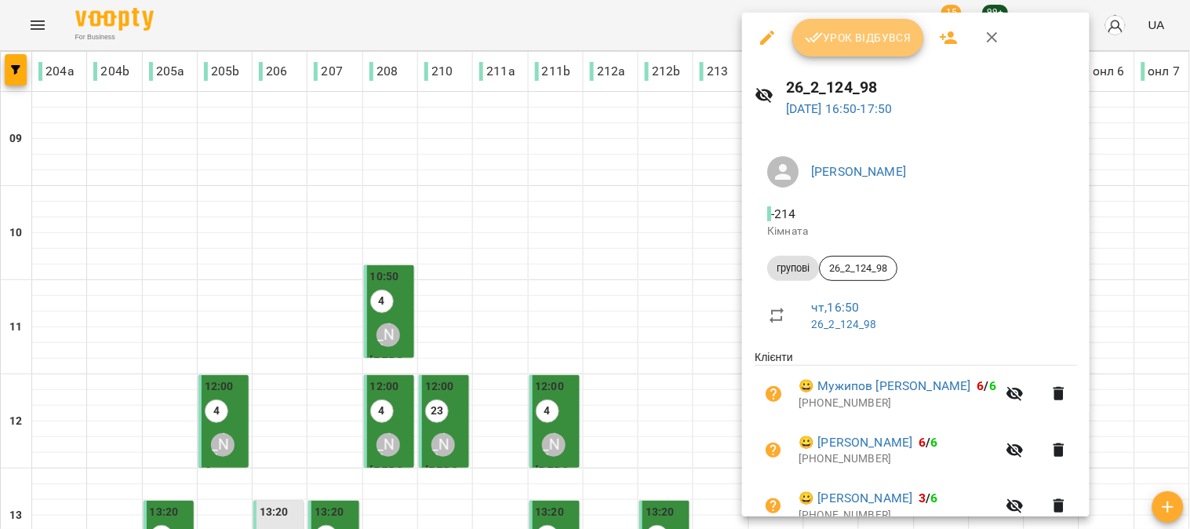
drag, startPoint x: 840, startPoint y: 42, endPoint x: 606, endPoint y: 94, distance: 239.5
click at [840, 42] on span "Урок відбувся" at bounding box center [858, 37] width 107 height 19
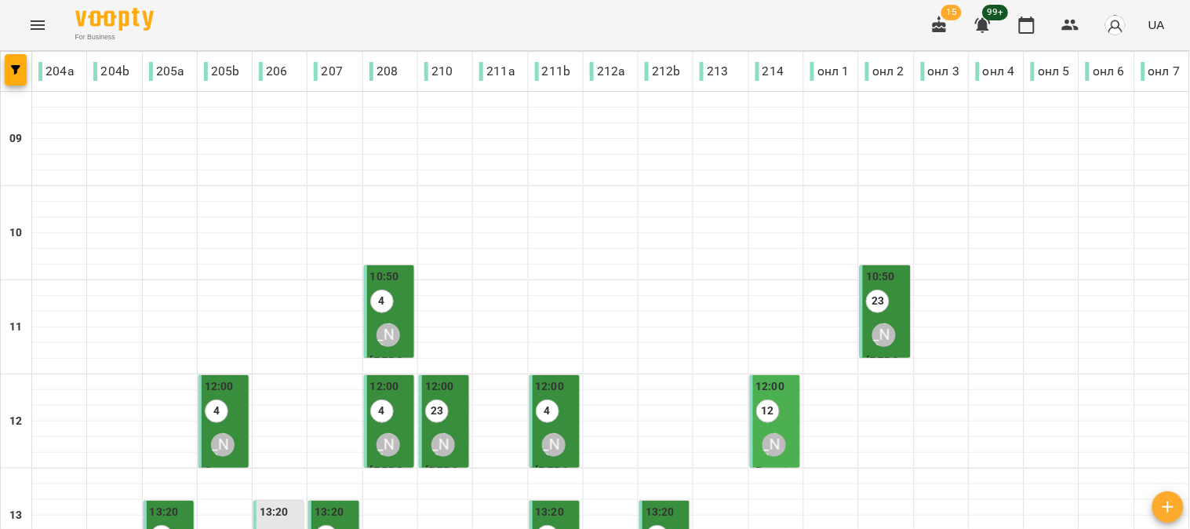
scroll to position [610, 0]
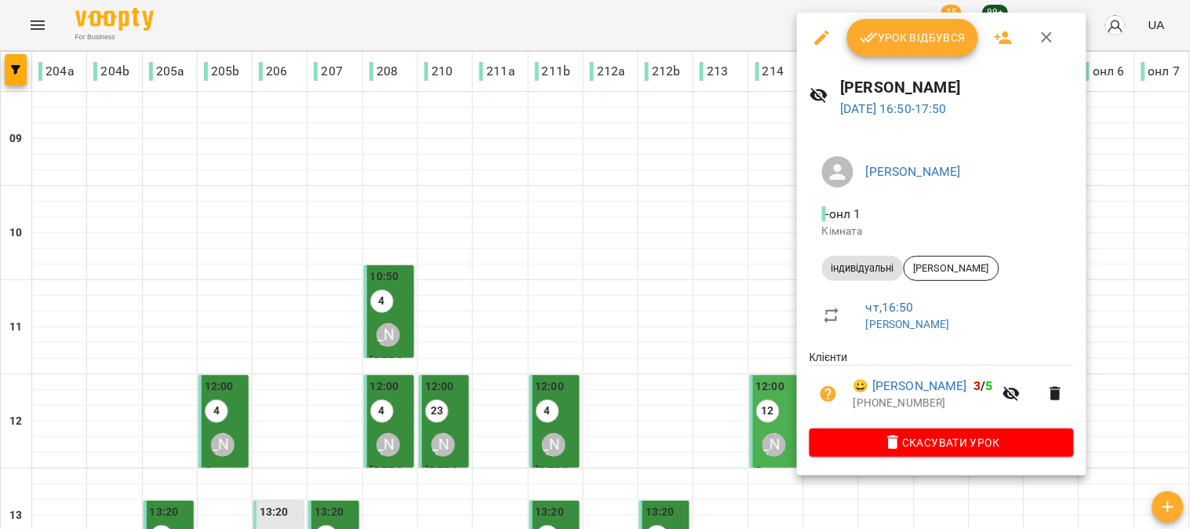
click at [919, 35] on span "Урок відбувся" at bounding box center [913, 37] width 107 height 19
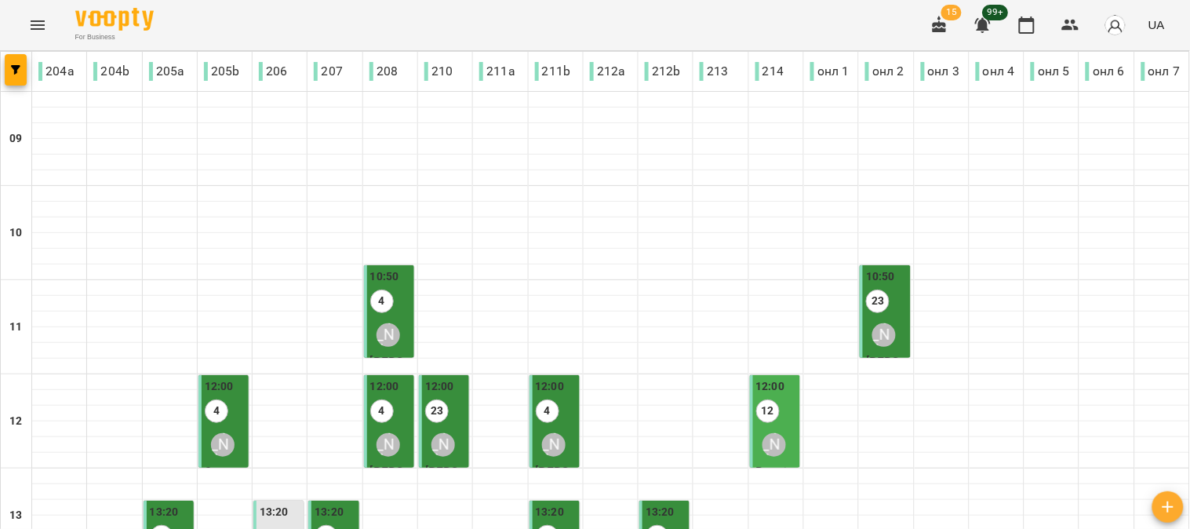
scroll to position [697, 0]
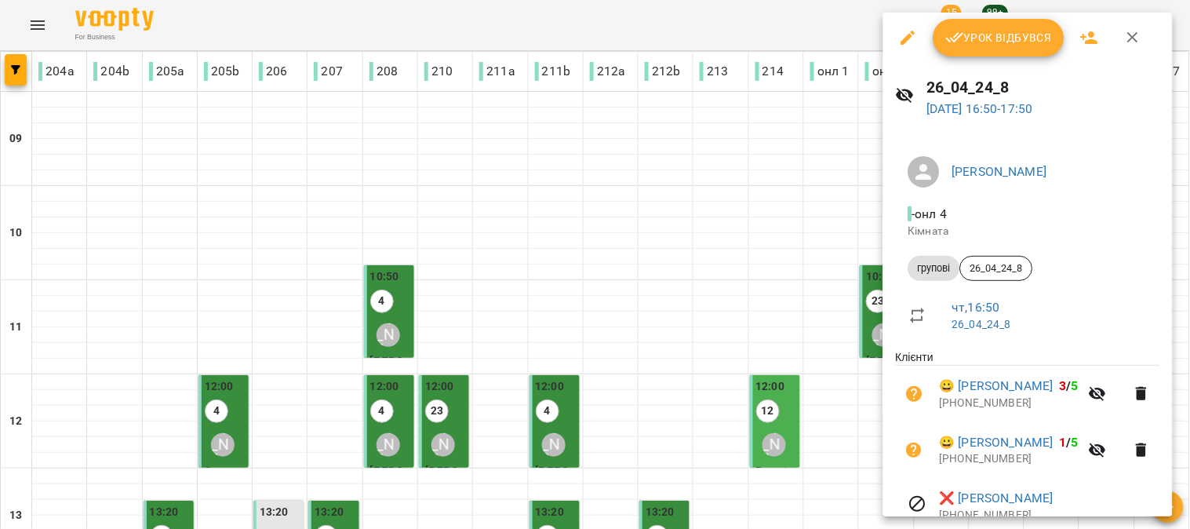
click at [1000, 25] on button "Урок відбувся" at bounding box center [1000, 38] width 132 height 38
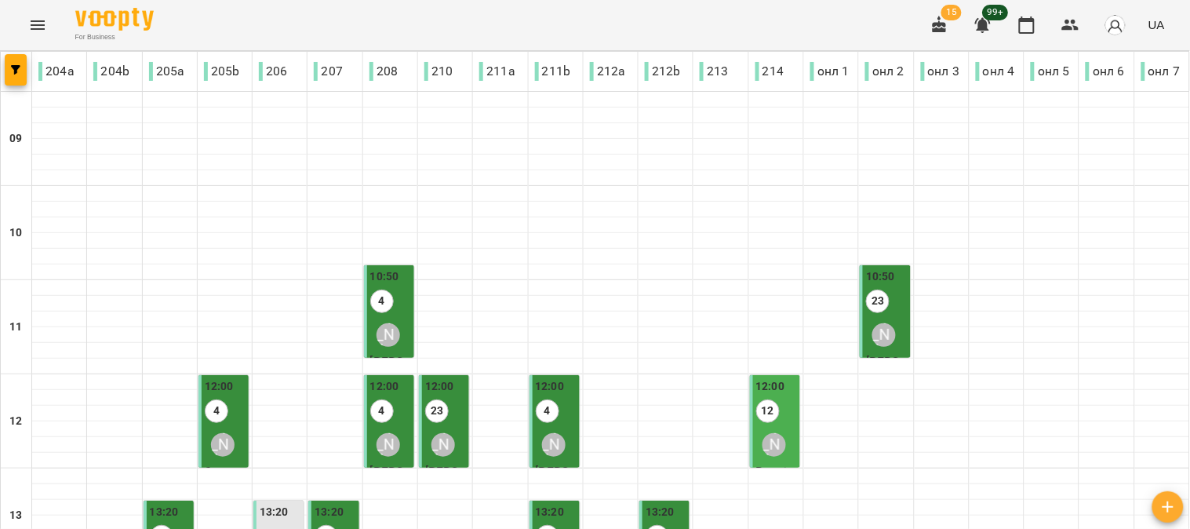
scroll to position [697, 0]
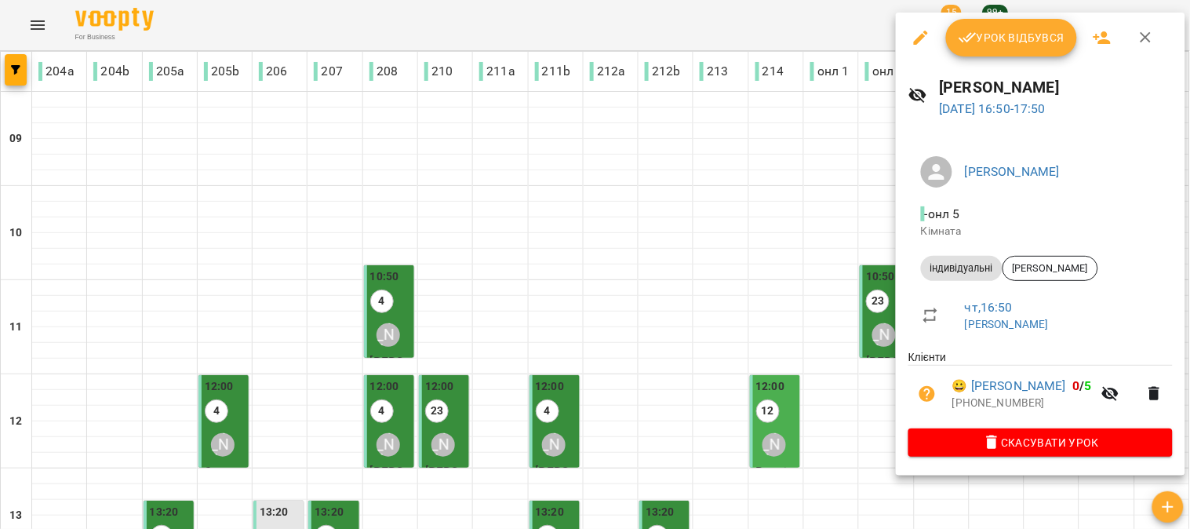
click at [1009, 38] on span "Урок відбувся" at bounding box center [1012, 37] width 107 height 19
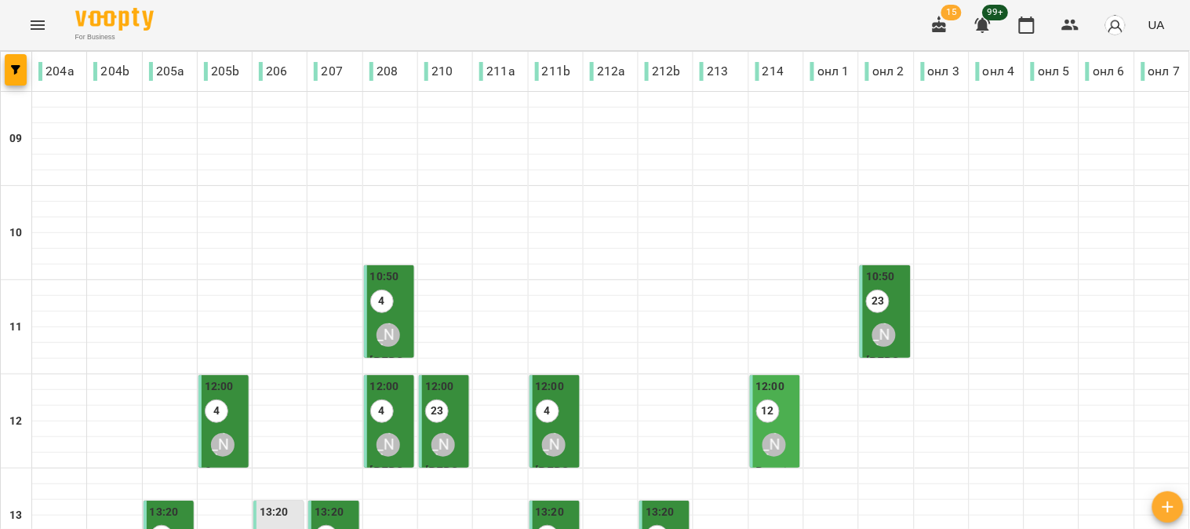
scroll to position [697, 0]
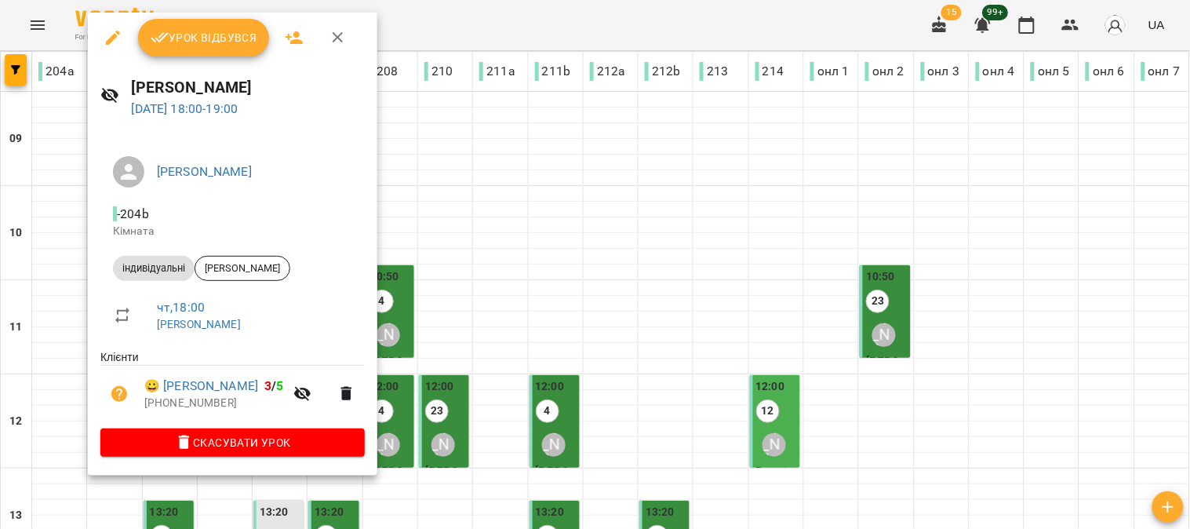
click at [207, 33] on span "Урок відбувся" at bounding box center [204, 37] width 107 height 19
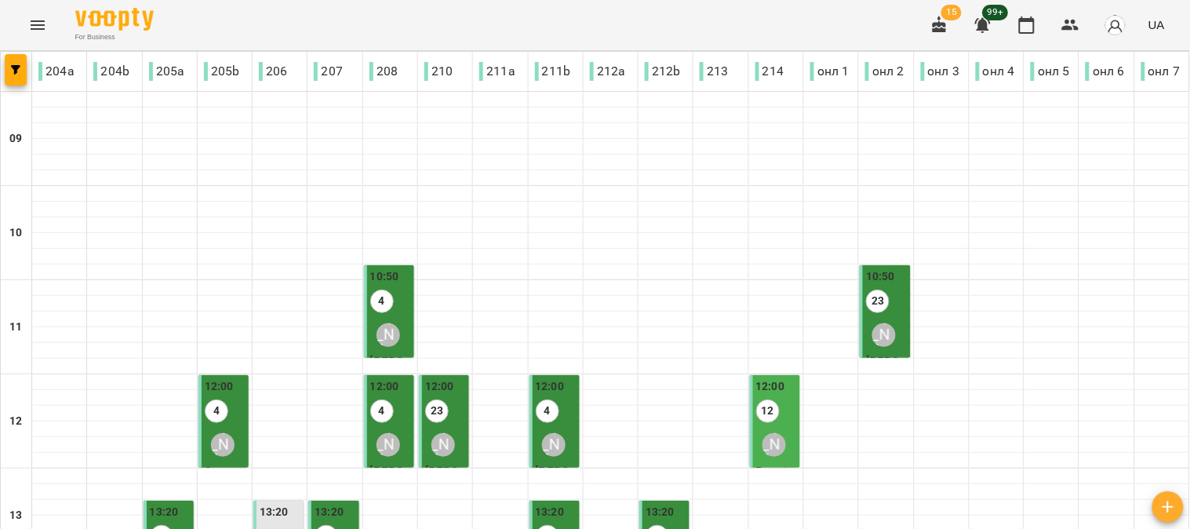
scroll to position [697, 0]
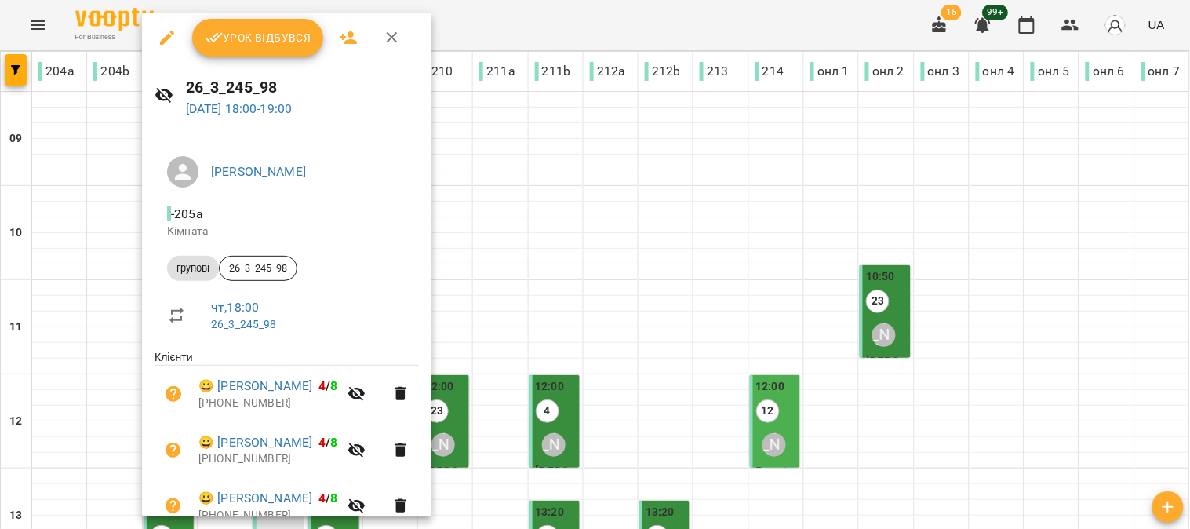
click at [262, 28] on span "Урок відбувся" at bounding box center [258, 37] width 107 height 19
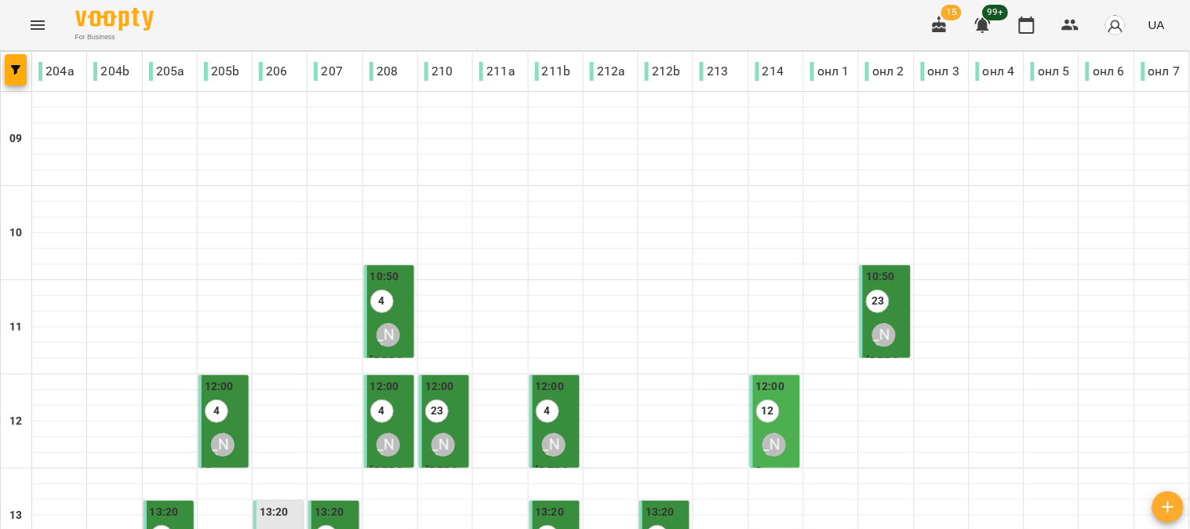
scroll to position [697, 0]
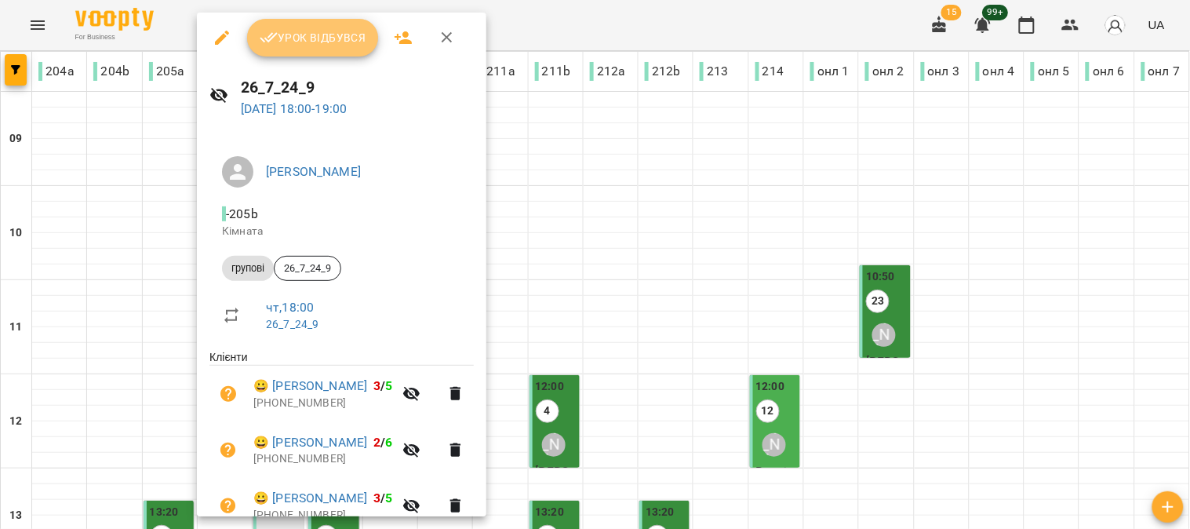
click at [320, 31] on span "Урок відбувся" at bounding box center [313, 37] width 107 height 19
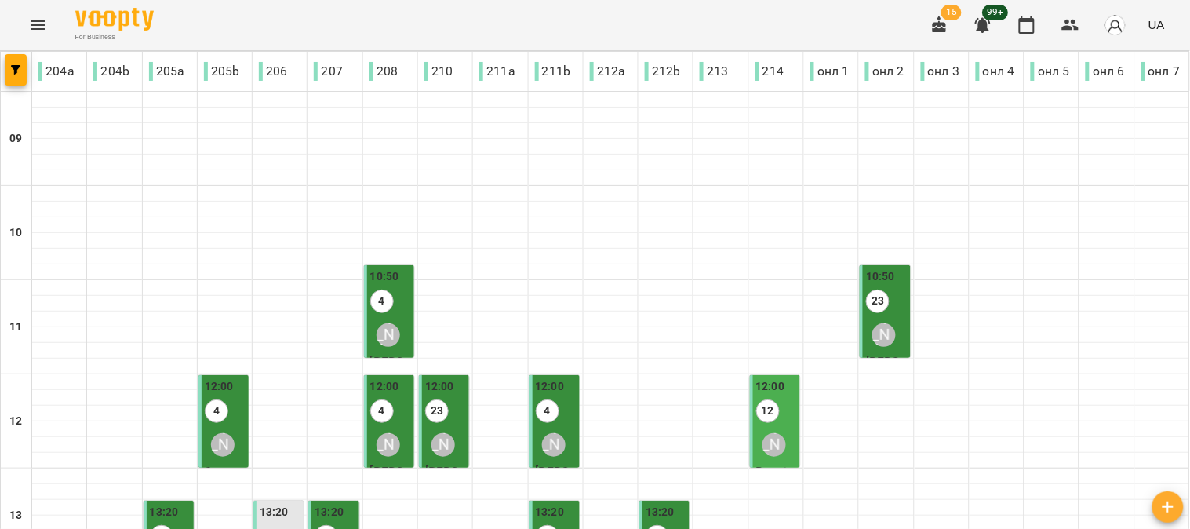
scroll to position [697, 0]
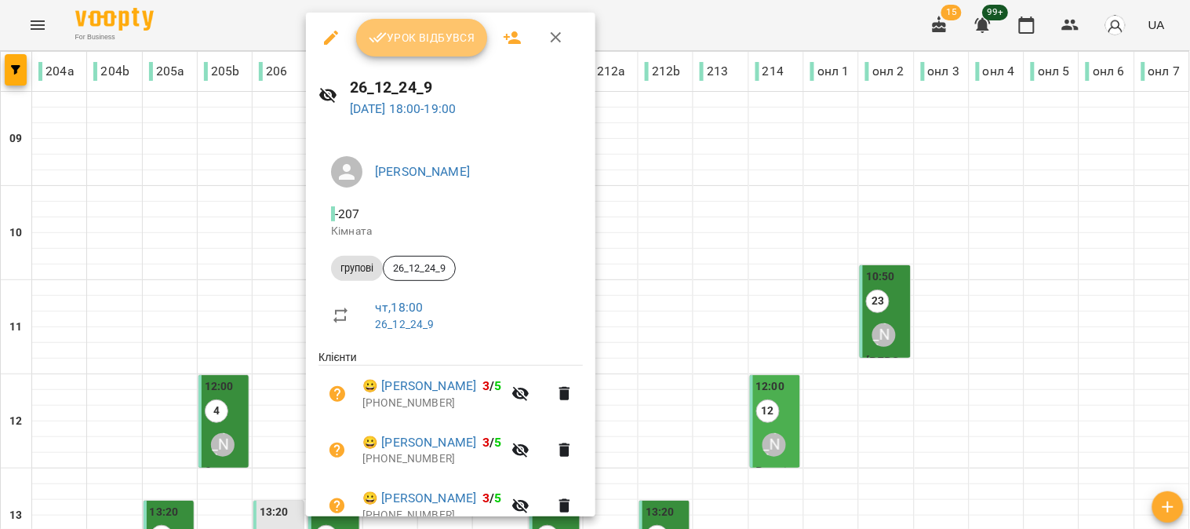
click at [409, 42] on span "Урок відбувся" at bounding box center [422, 37] width 107 height 19
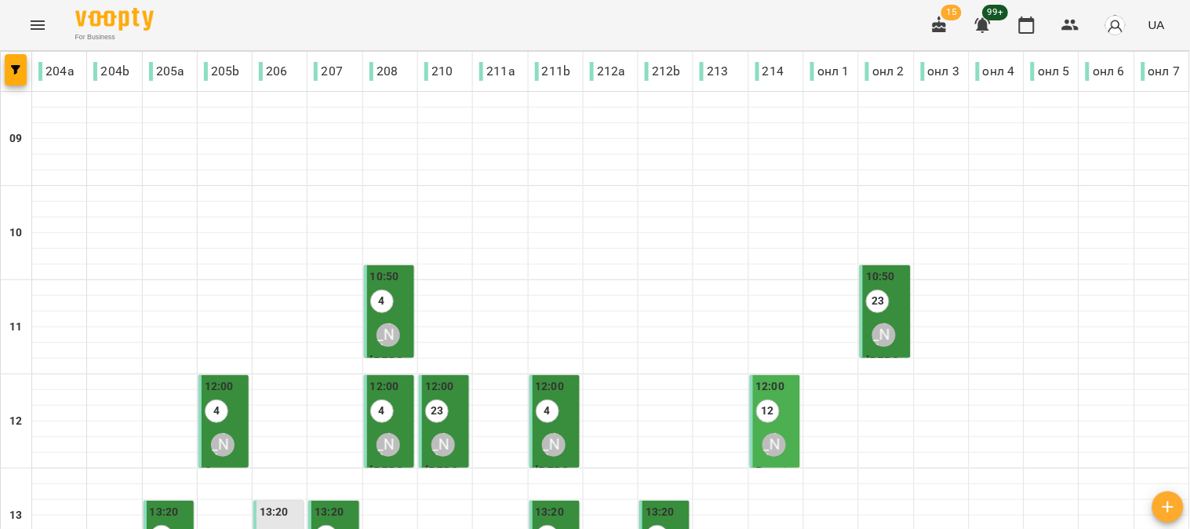
scroll to position [702, 0]
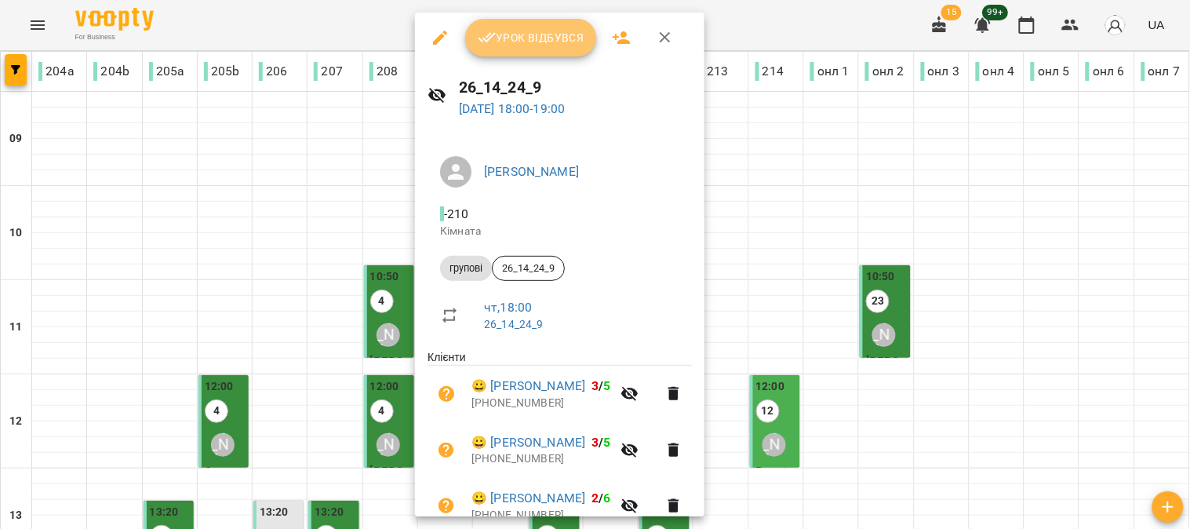
click at [529, 33] on span "Урок відбувся" at bounding box center [531, 37] width 107 height 19
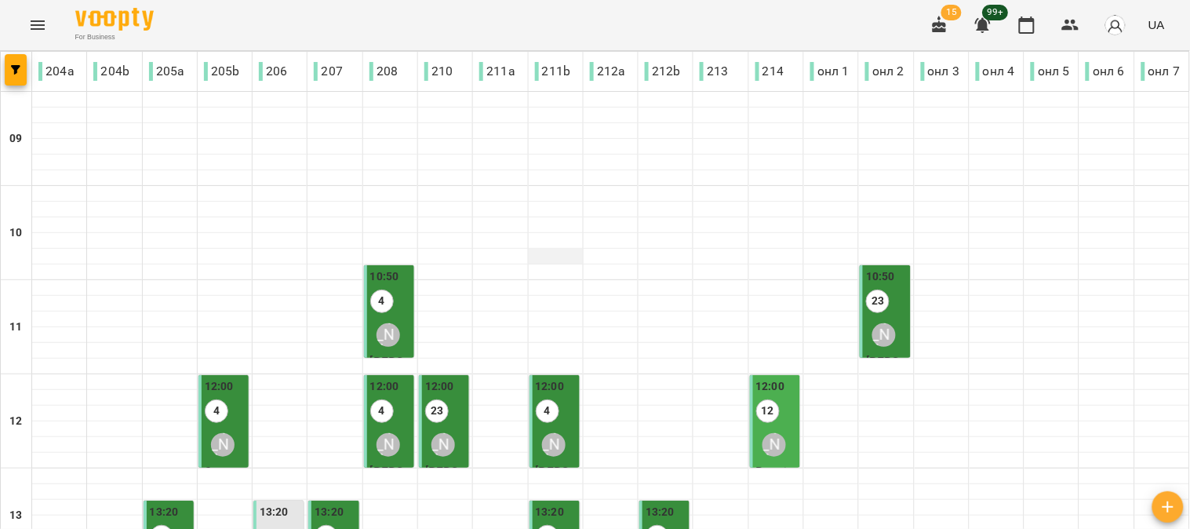
scroll to position [697, 0]
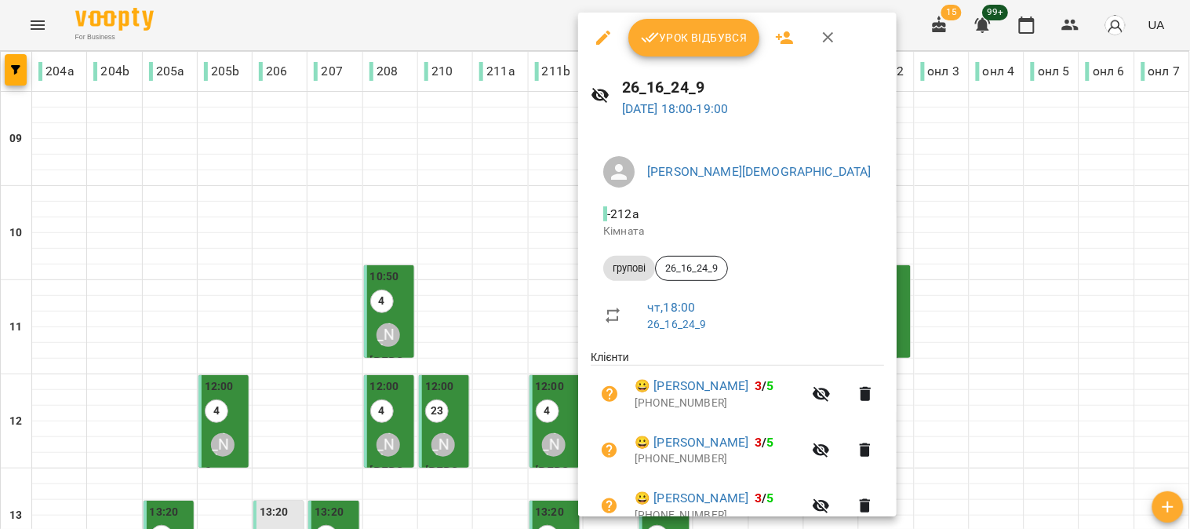
click at [703, 26] on button "Урок відбувся" at bounding box center [694, 38] width 132 height 38
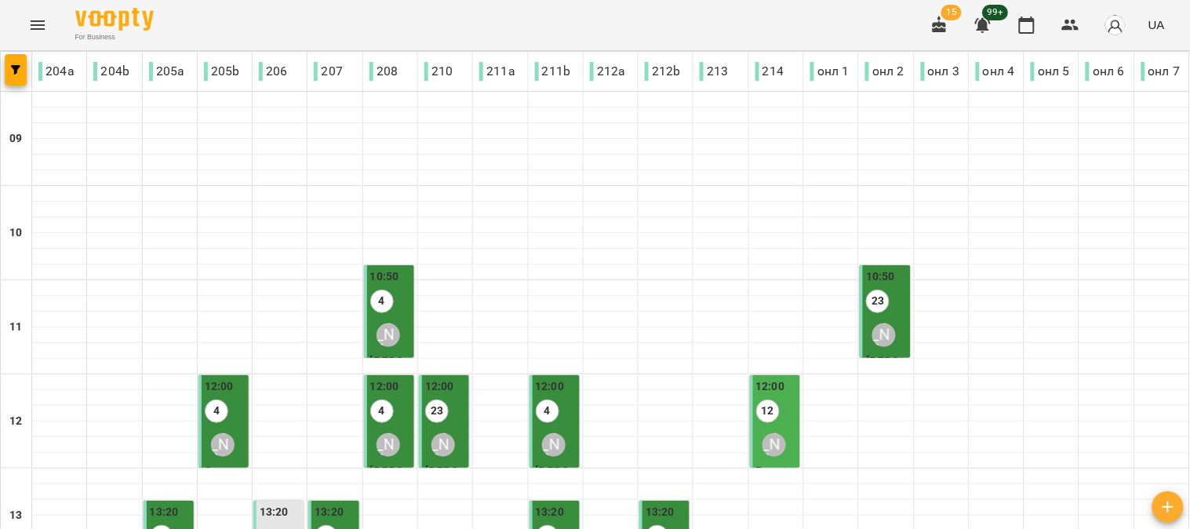
scroll to position [697, 0]
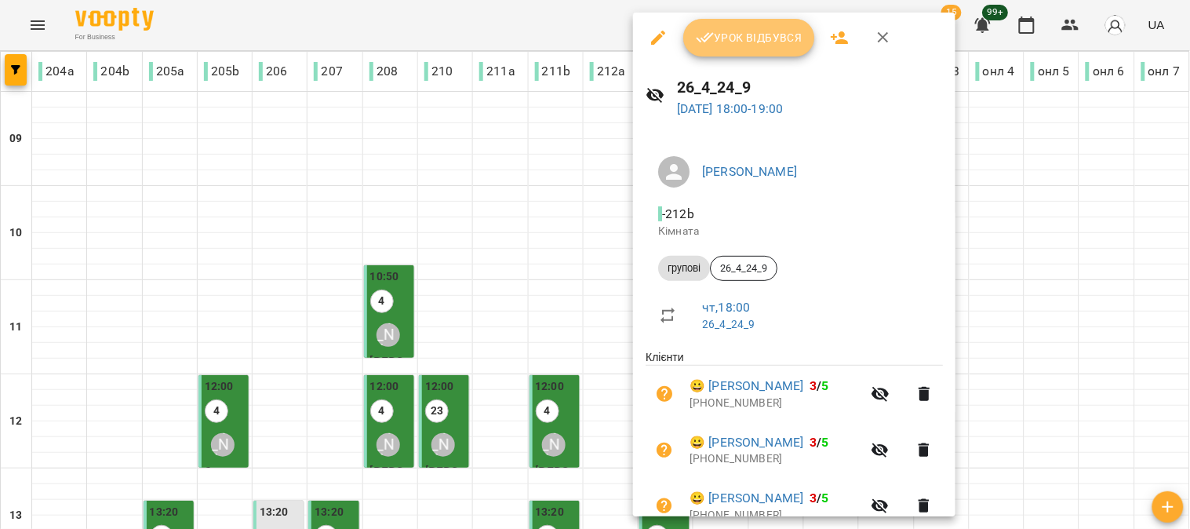
click at [739, 40] on span "Урок відбувся" at bounding box center [749, 37] width 107 height 19
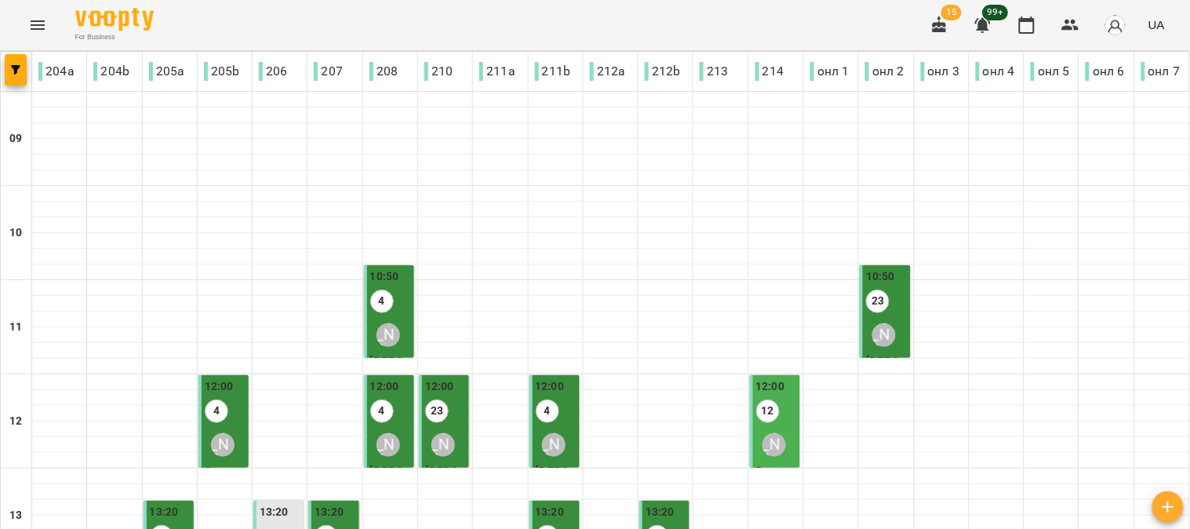
scroll to position [697, 0]
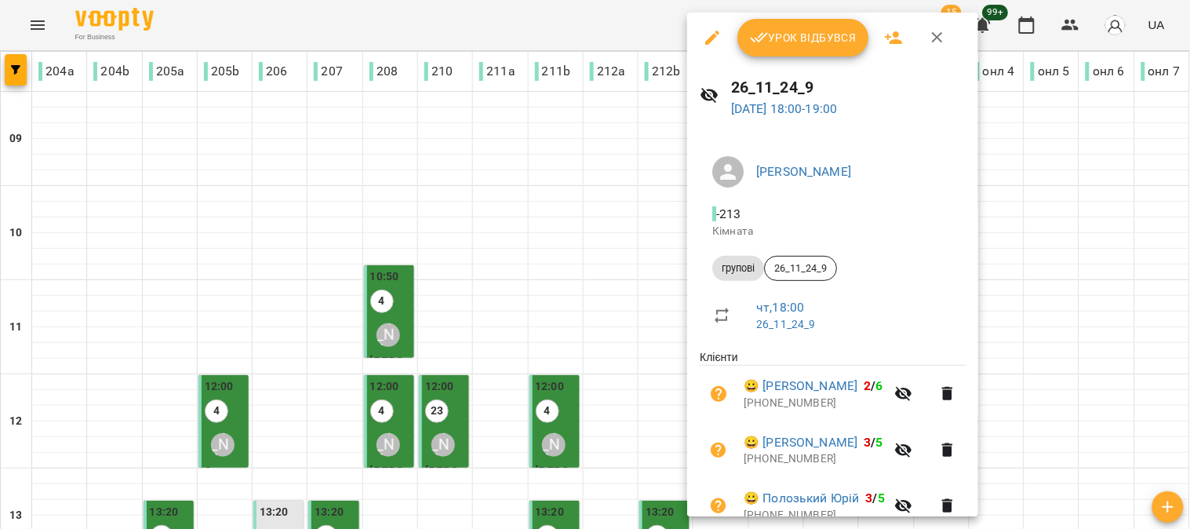
click at [786, 35] on span "Урок відбувся" at bounding box center [803, 37] width 107 height 19
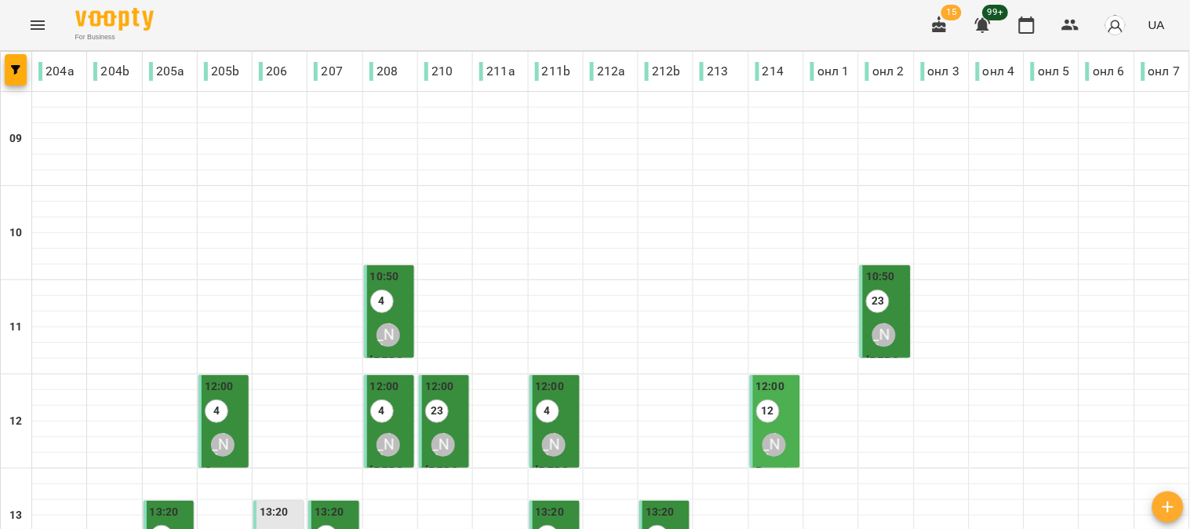
scroll to position [610, 0]
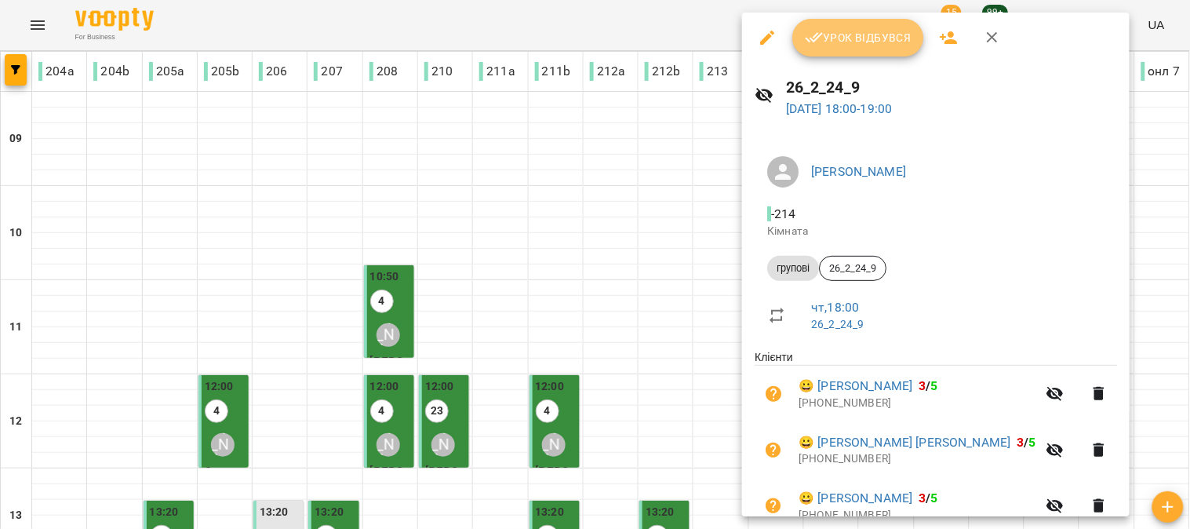
click at [850, 42] on span "Урок відбувся" at bounding box center [858, 37] width 107 height 19
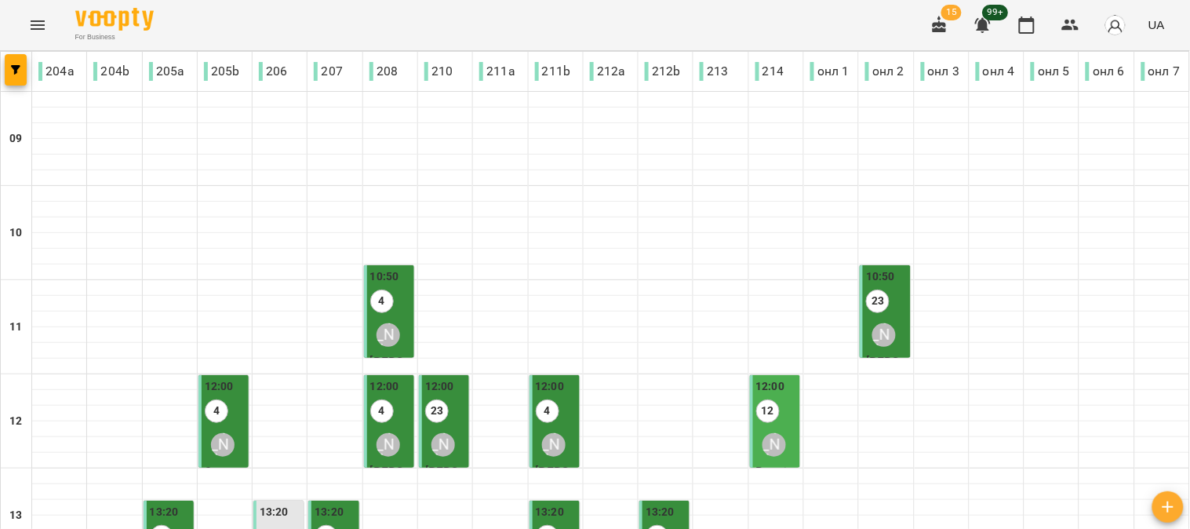
scroll to position [702, 0]
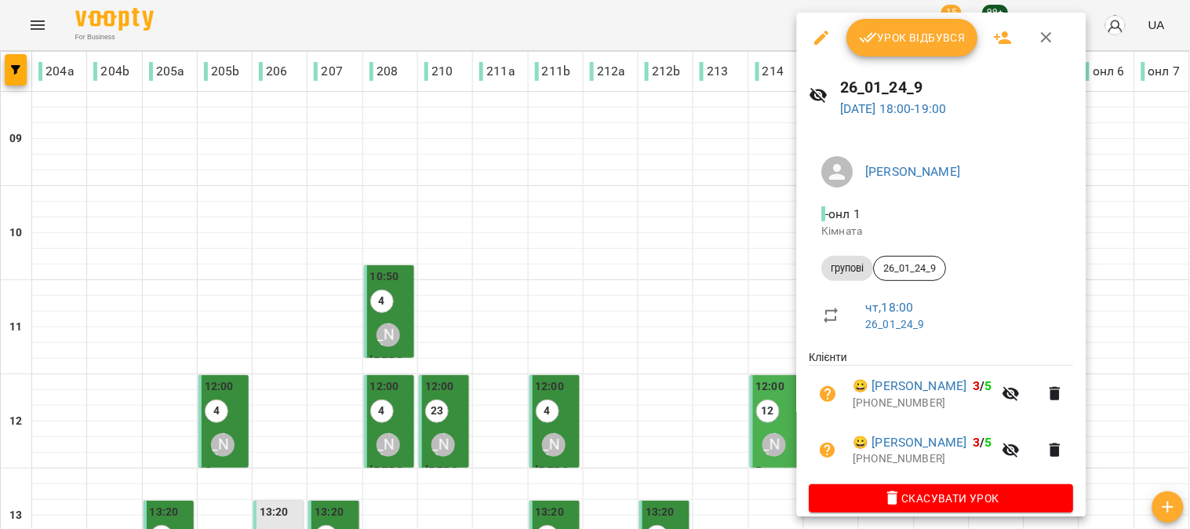
click at [918, 36] on span "Урок відбувся" at bounding box center [913, 37] width 107 height 19
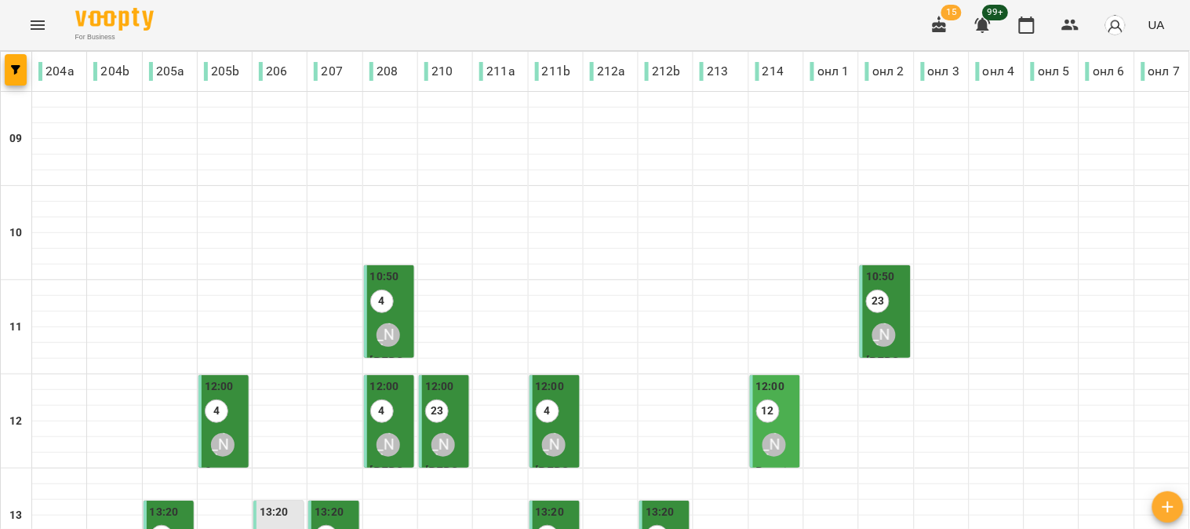
scroll to position [702, 0]
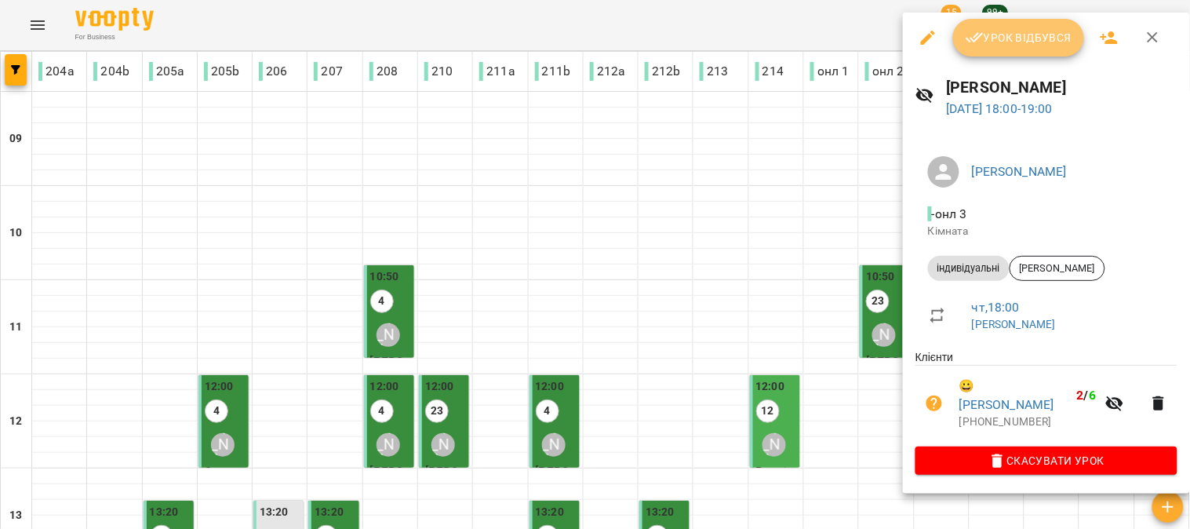
click at [1014, 22] on button "Урок відбувся" at bounding box center [1019, 38] width 132 height 38
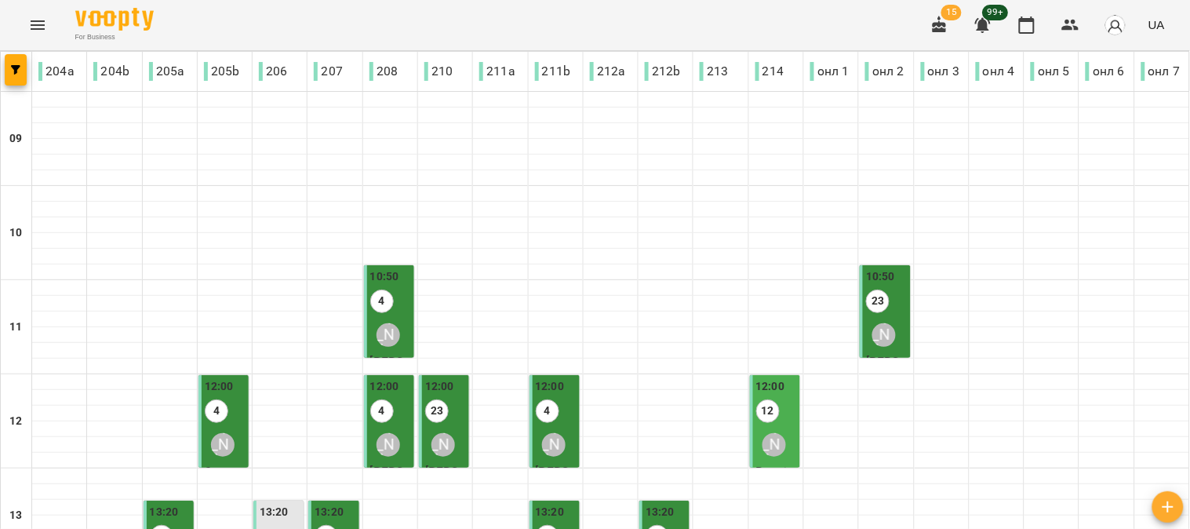
scroll to position [702, 0]
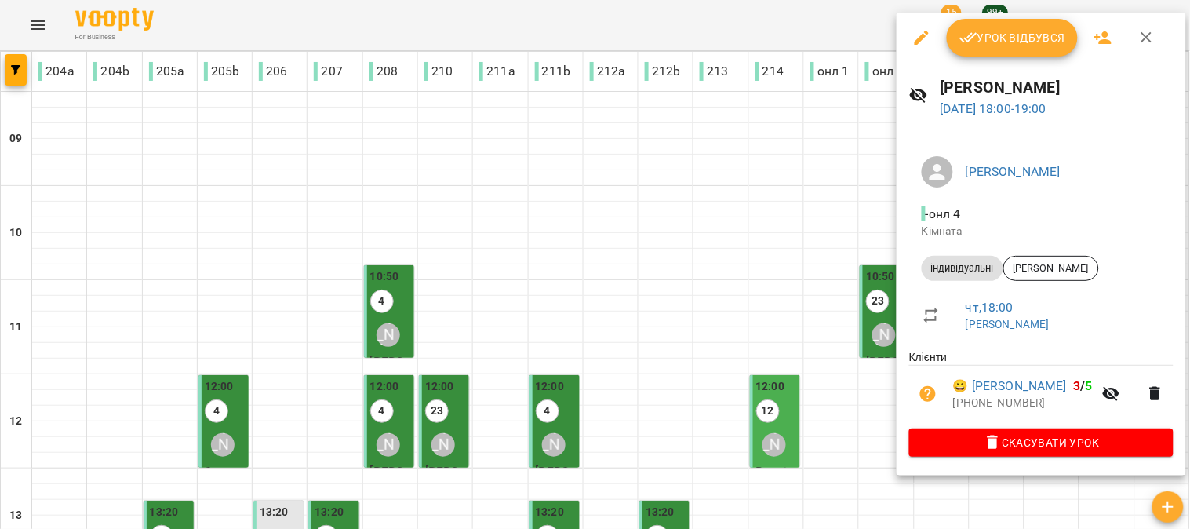
click at [1007, 39] on span "Урок відбувся" at bounding box center [1013, 37] width 107 height 19
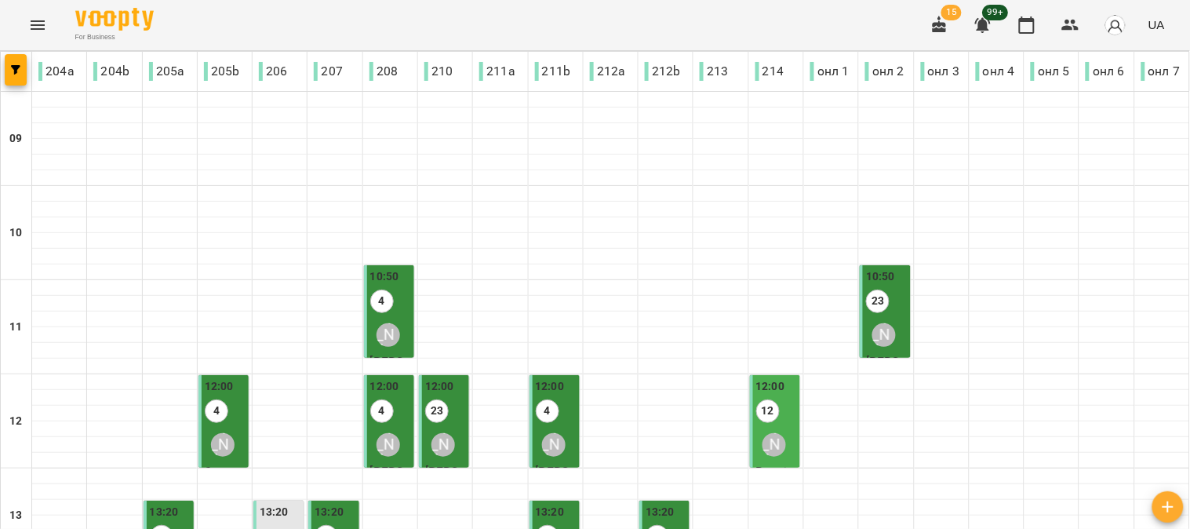
scroll to position [702, 0]
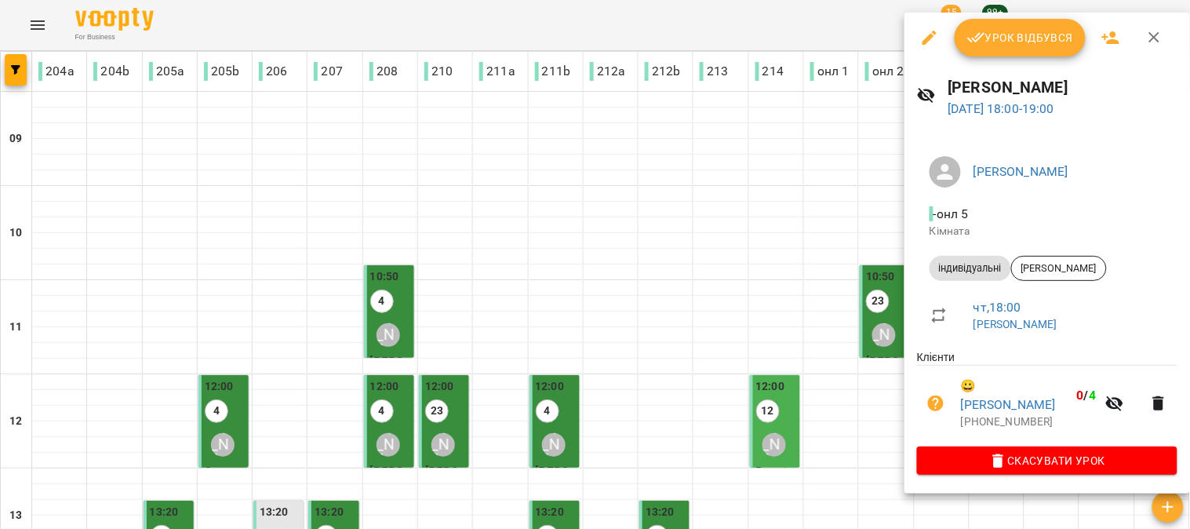
click at [1025, 42] on span "Урок відбувся" at bounding box center [1020, 37] width 107 height 19
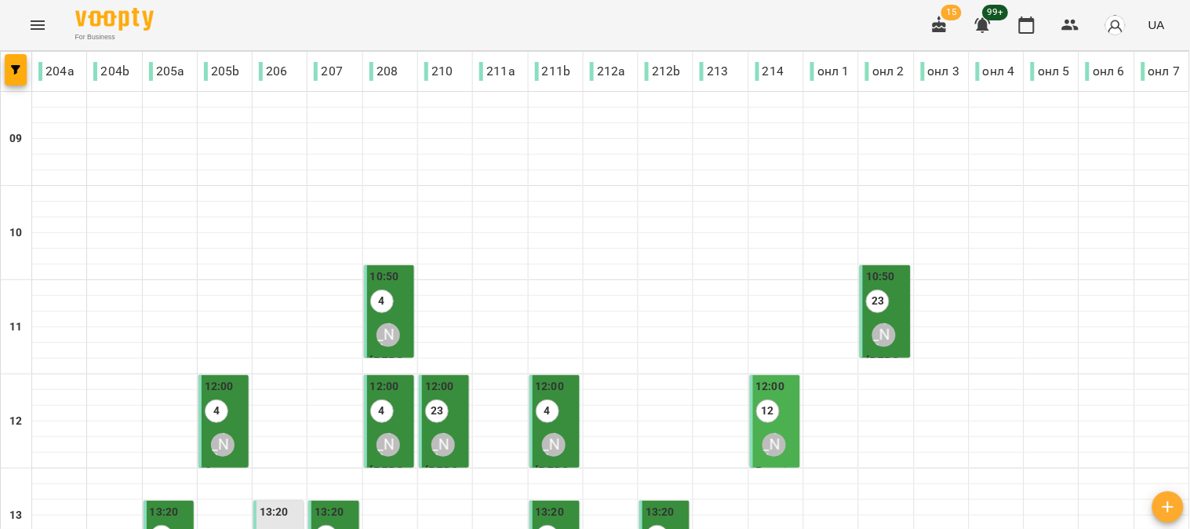
scroll to position [702, 0]
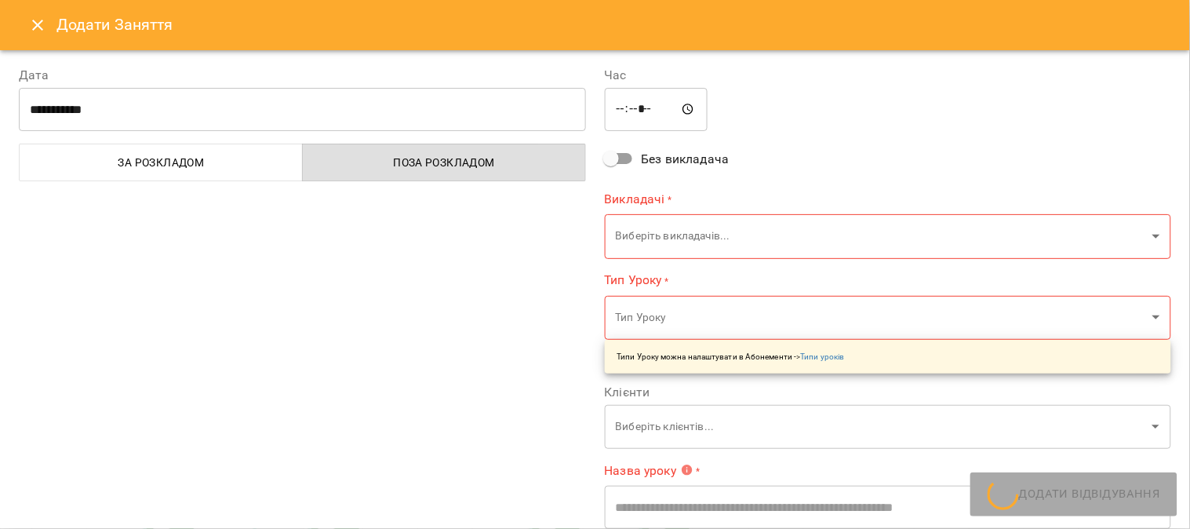
type input "**********"
click at [35, 16] on icon "Close" at bounding box center [37, 25] width 19 height 19
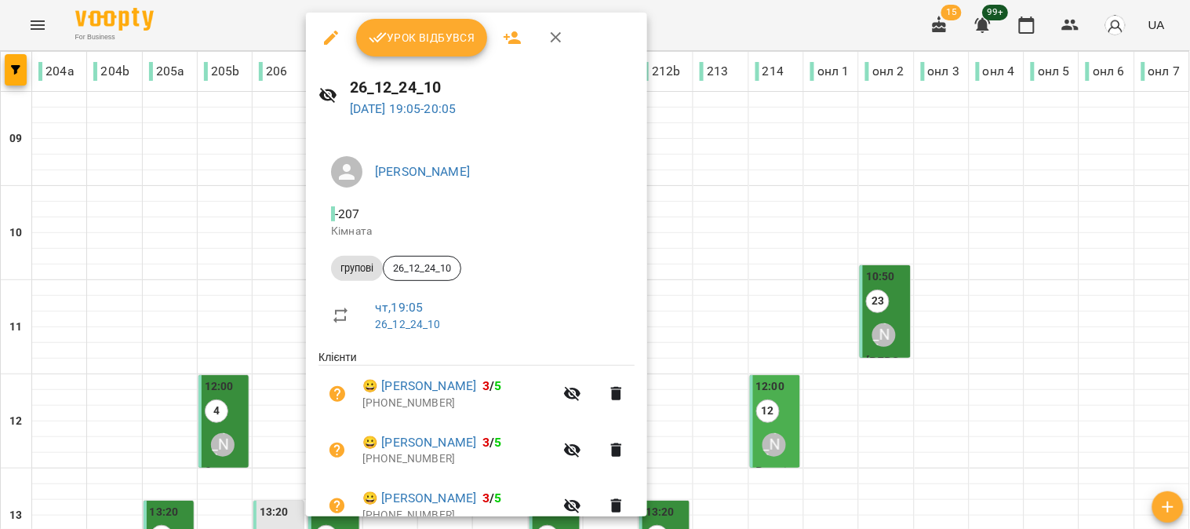
click at [428, 28] on span "Урок відбувся" at bounding box center [422, 37] width 107 height 19
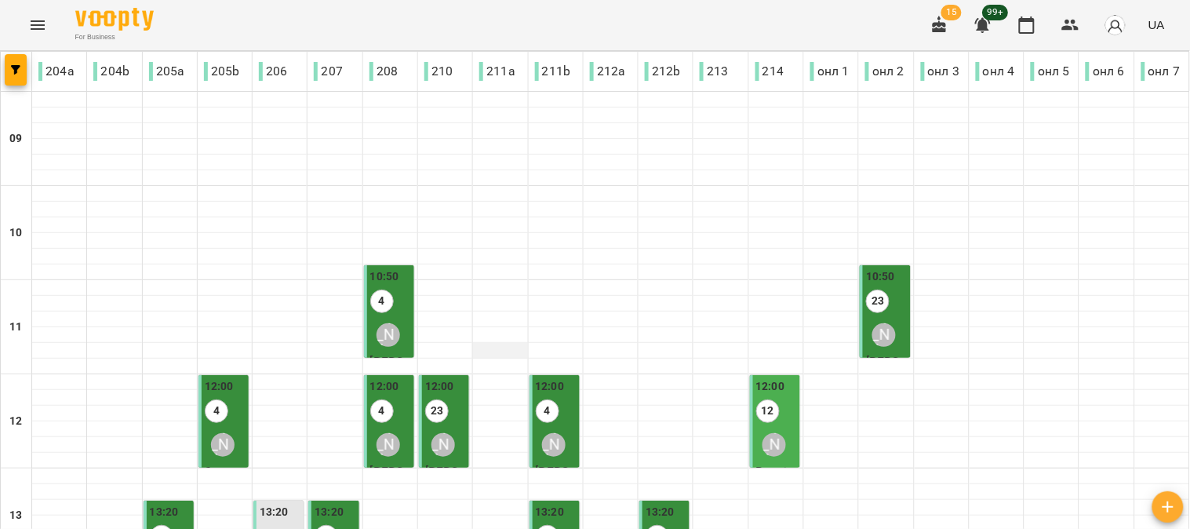
scroll to position [702, 0]
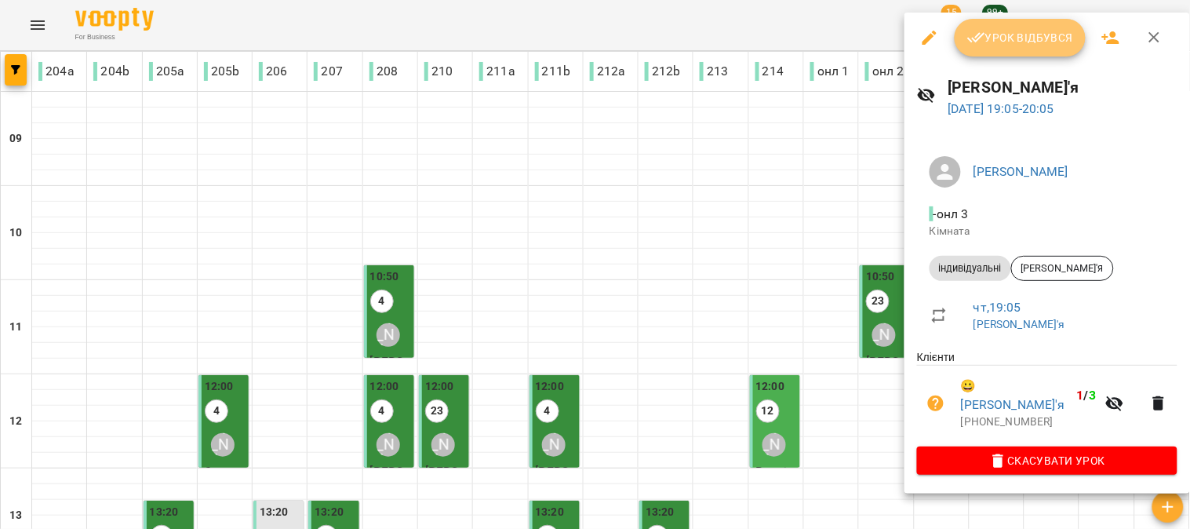
click at [1069, 38] on span "Урок відбувся" at bounding box center [1020, 37] width 107 height 19
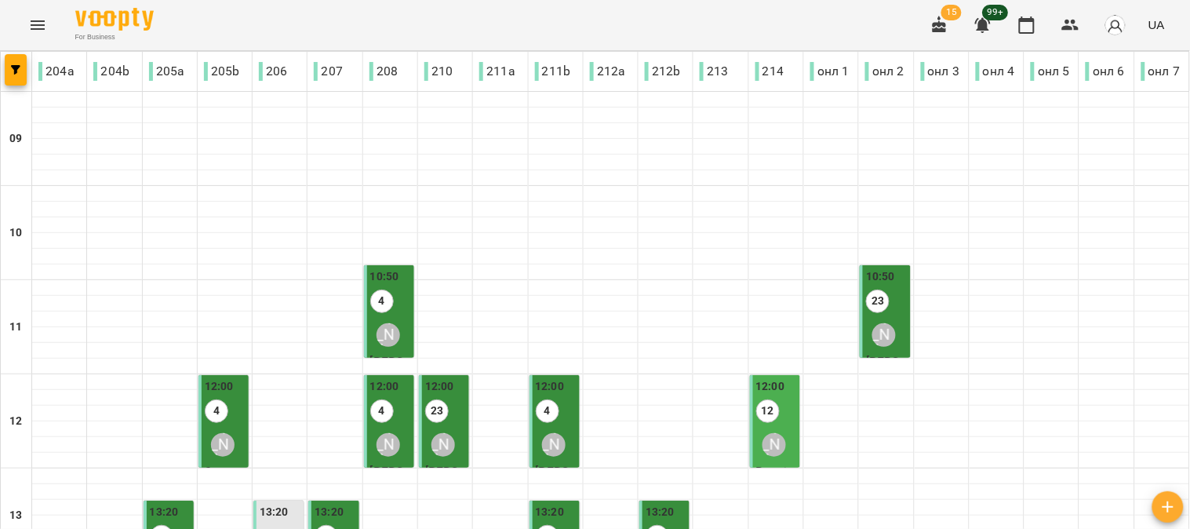
scroll to position [702, 0]
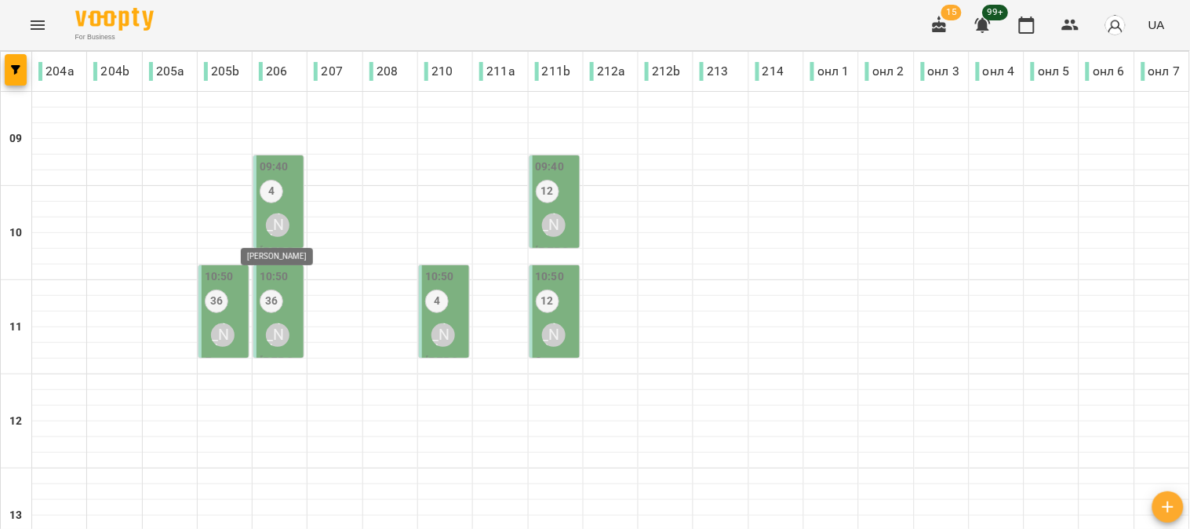
click at [277, 220] on div "[PERSON_NAME]" at bounding box center [278, 225] width 24 height 24
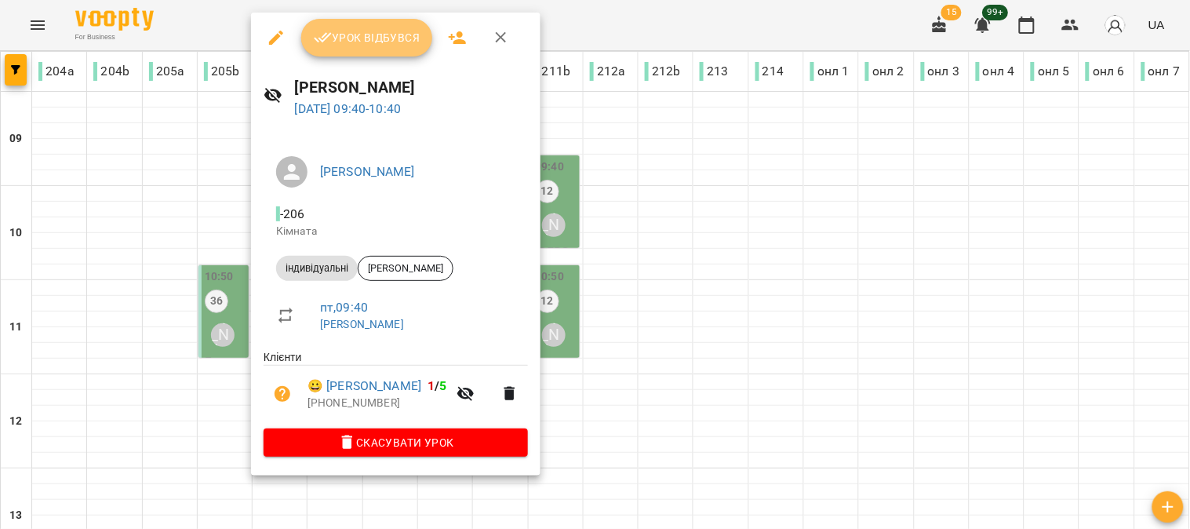
click at [365, 26] on button "Урок відбувся" at bounding box center [367, 38] width 132 height 38
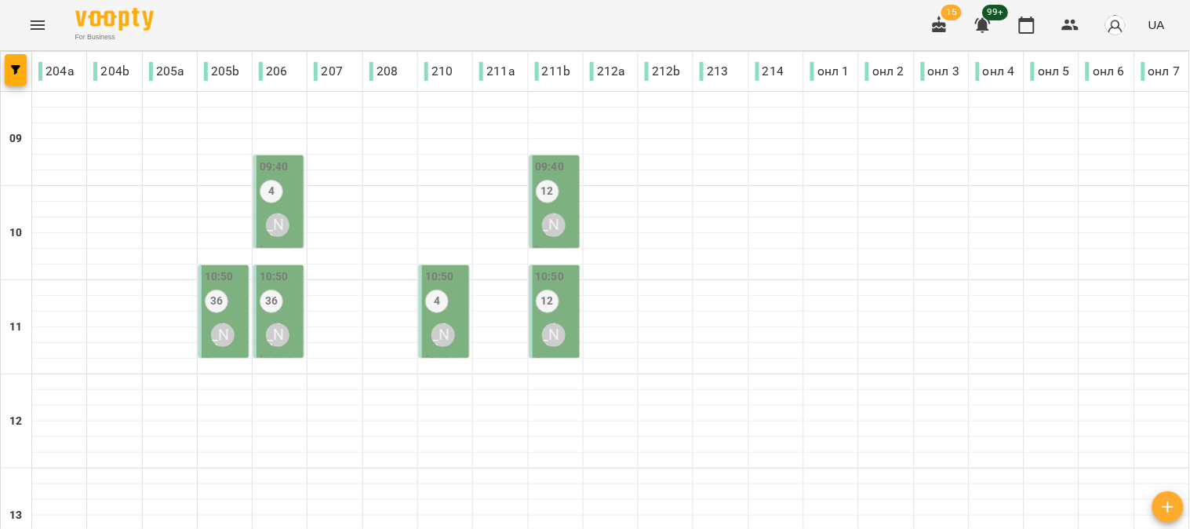
click at [541, 205] on div "12" at bounding box center [548, 193] width 24 height 27
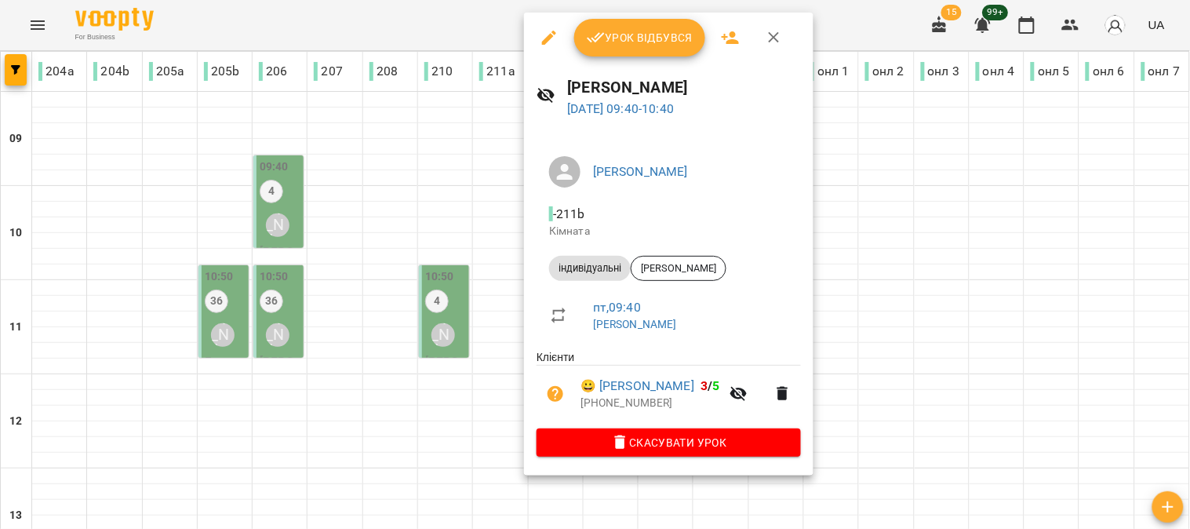
click at [632, 28] on span "Урок відбувся" at bounding box center [640, 37] width 107 height 19
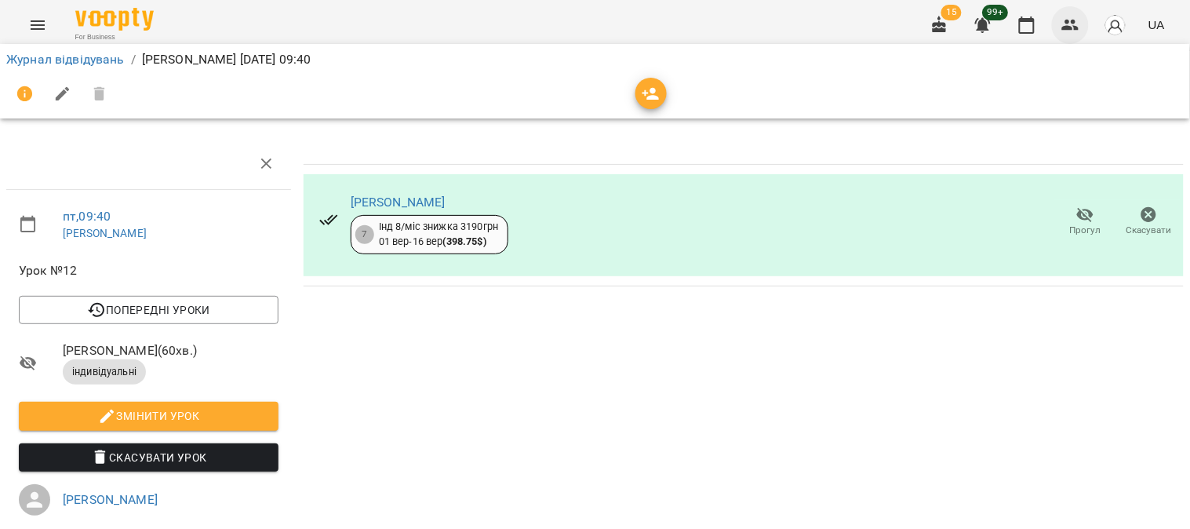
click at [1064, 32] on icon "button" at bounding box center [1071, 25] width 19 height 19
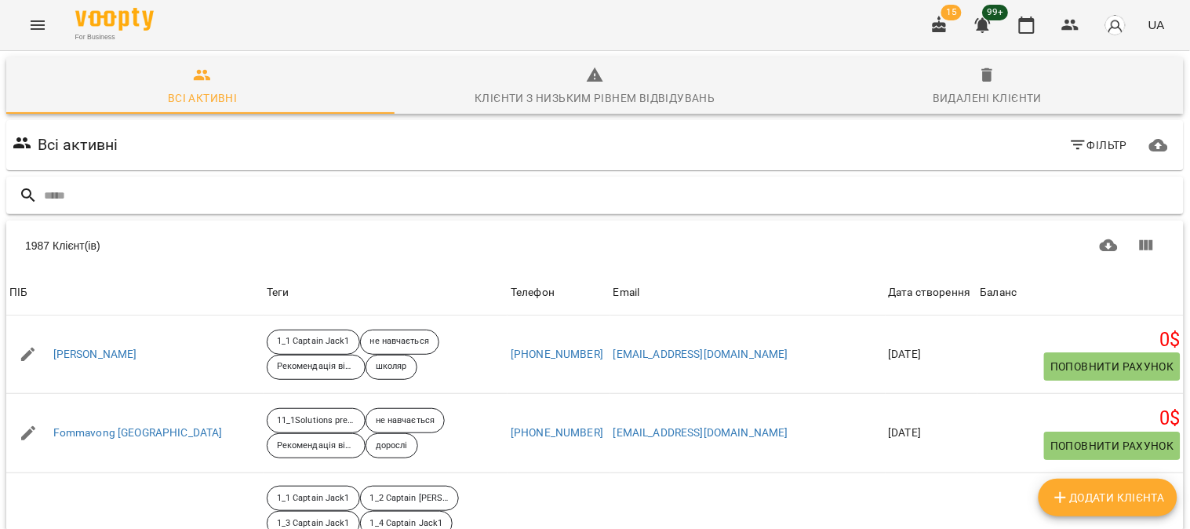
click at [88, 192] on input "text" at bounding box center [611, 196] width 1134 height 26
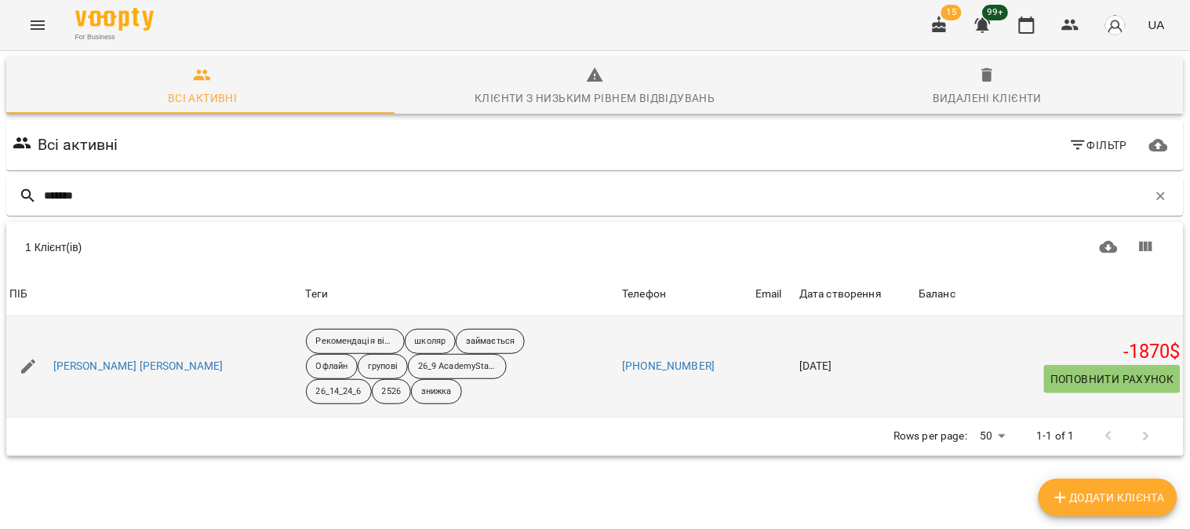
type input "*******"
click at [1097, 377] on span "Поповнити рахунок" at bounding box center [1113, 379] width 124 height 19
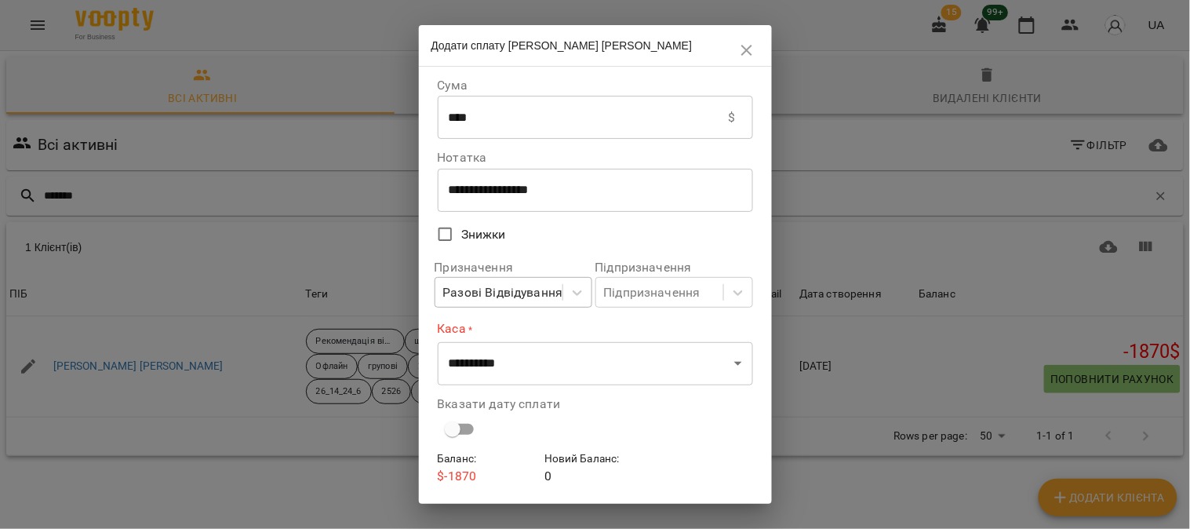
click at [516, 293] on div "Разові Відвідування" at bounding box center [503, 292] width 120 height 19
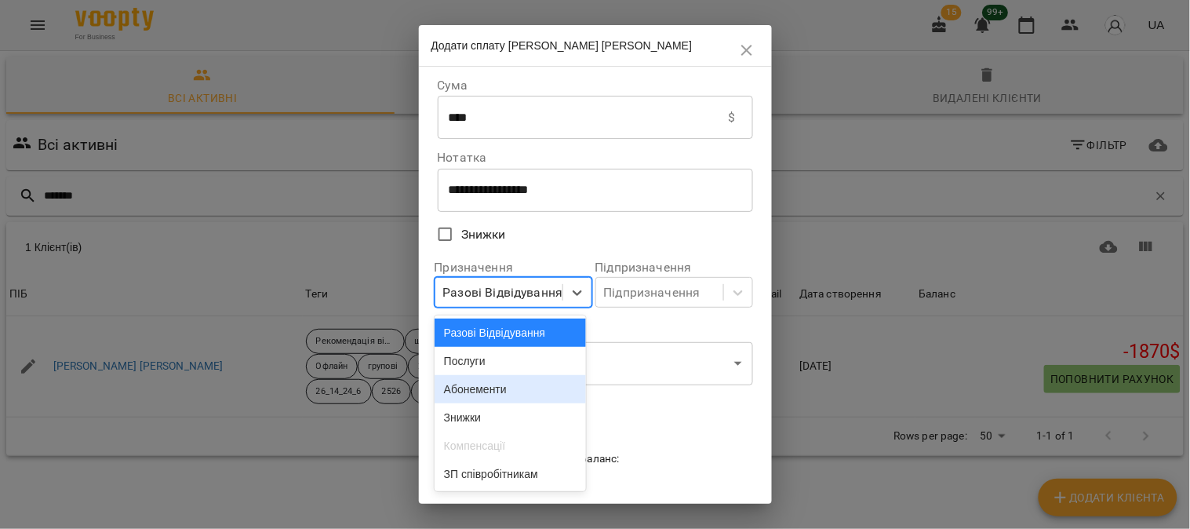
drag, startPoint x: 497, startPoint y: 388, endPoint x: 592, endPoint y: 336, distance: 108.5
click at [497, 390] on div "Абонементи" at bounding box center [510, 389] width 151 height 28
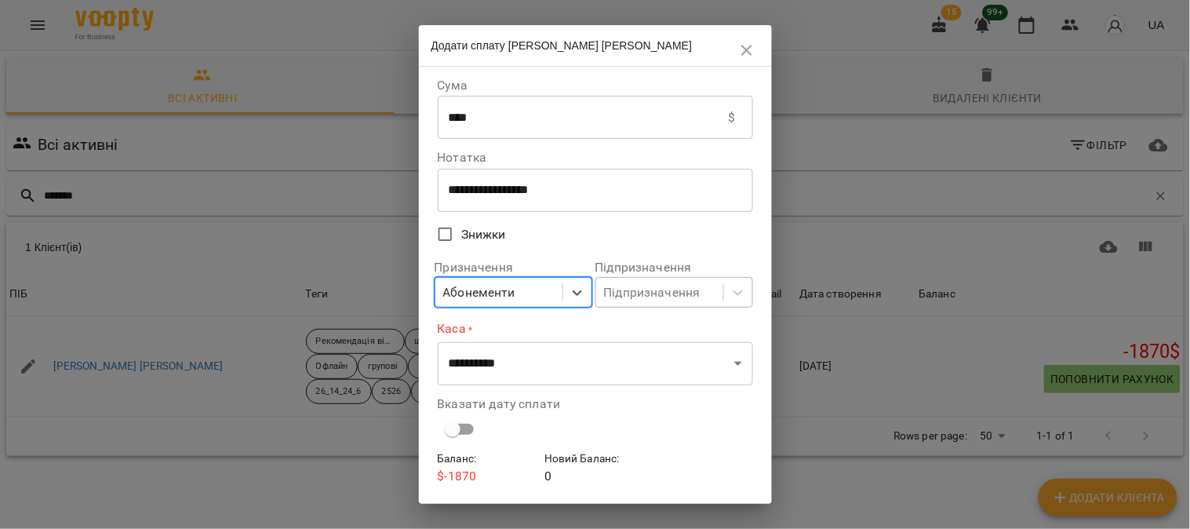
click at [632, 299] on div "Підпризначення" at bounding box center [652, 292] width 97 height 19
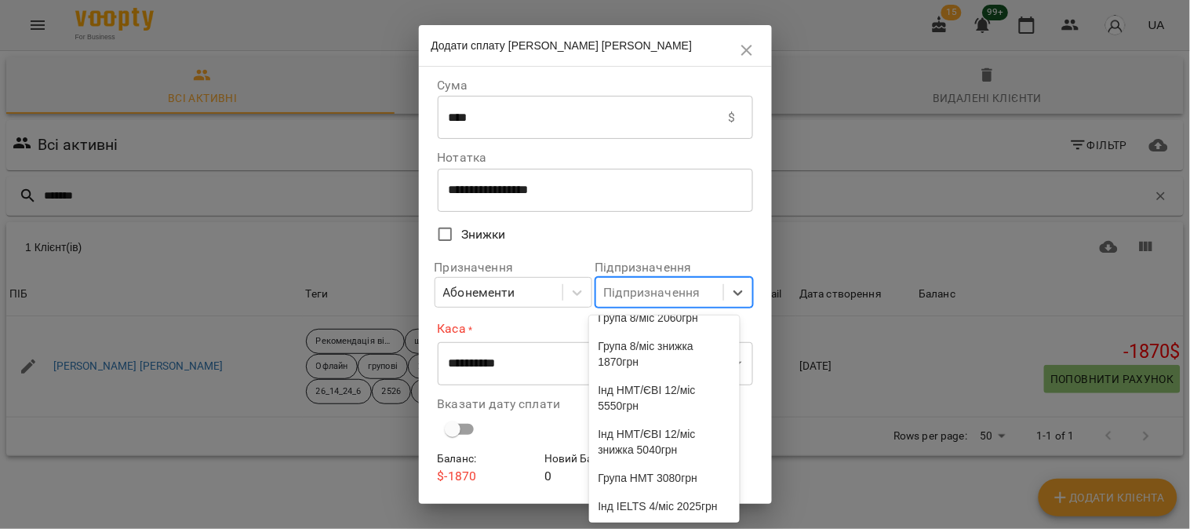
scroll to position [435, 0]
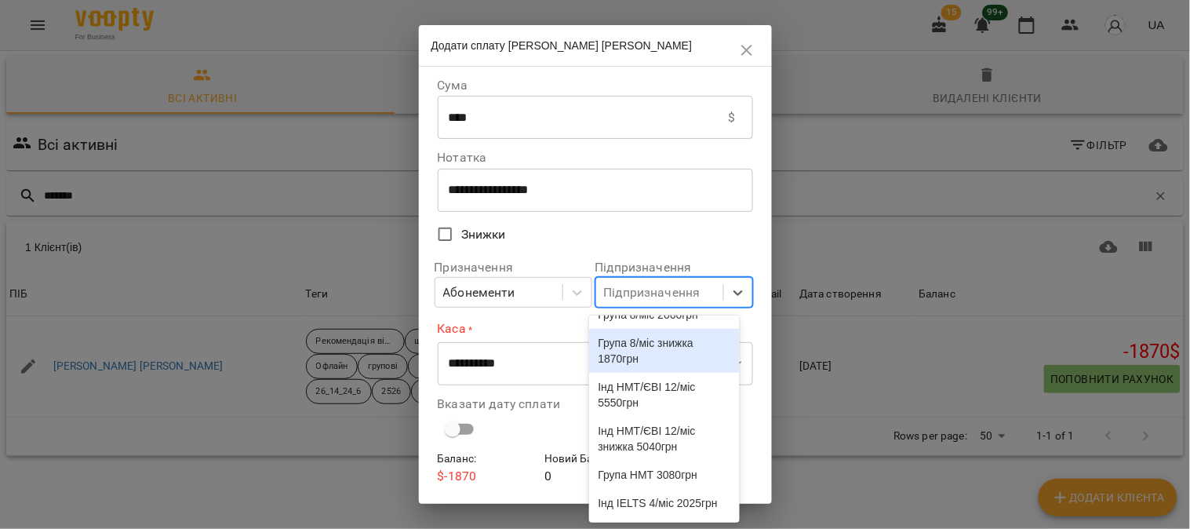
click at [639, 373] on div "Група 8/міс знижка 1870грн" at bounding box center [664, 351] width 151 height 44
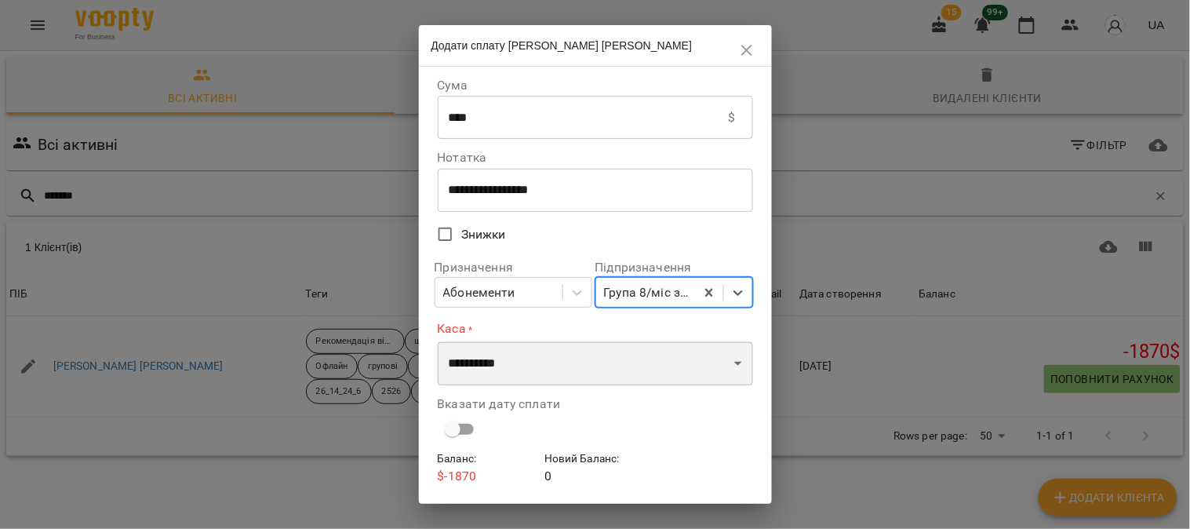
click at [541, 370] on select "**********" at bounding box center [595, 363] width 315 height 44
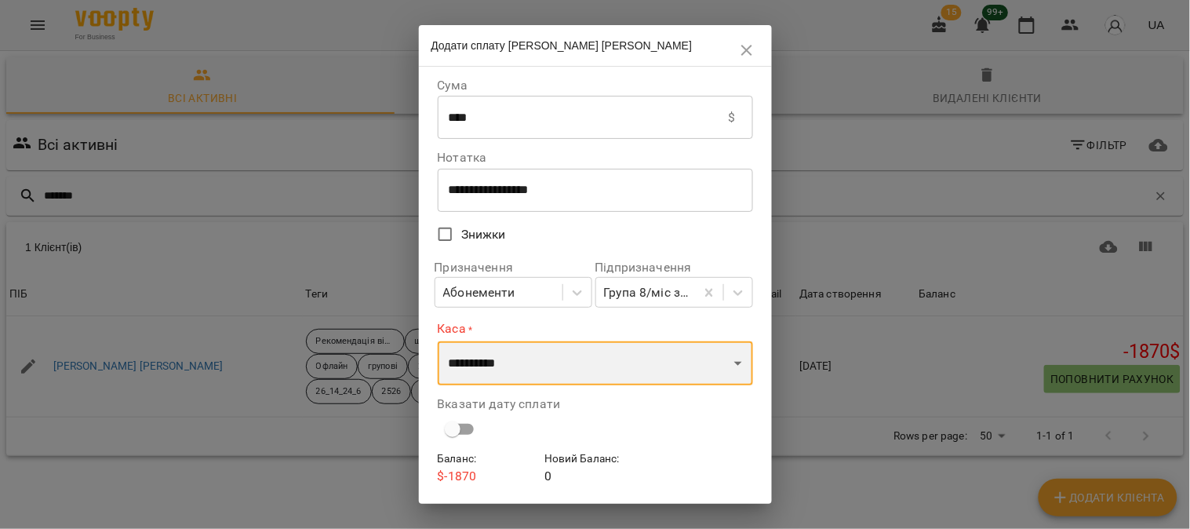
select select "****"
click at [438, 341] on select "**********" at bounding box center [595, 363] width 315 height 44
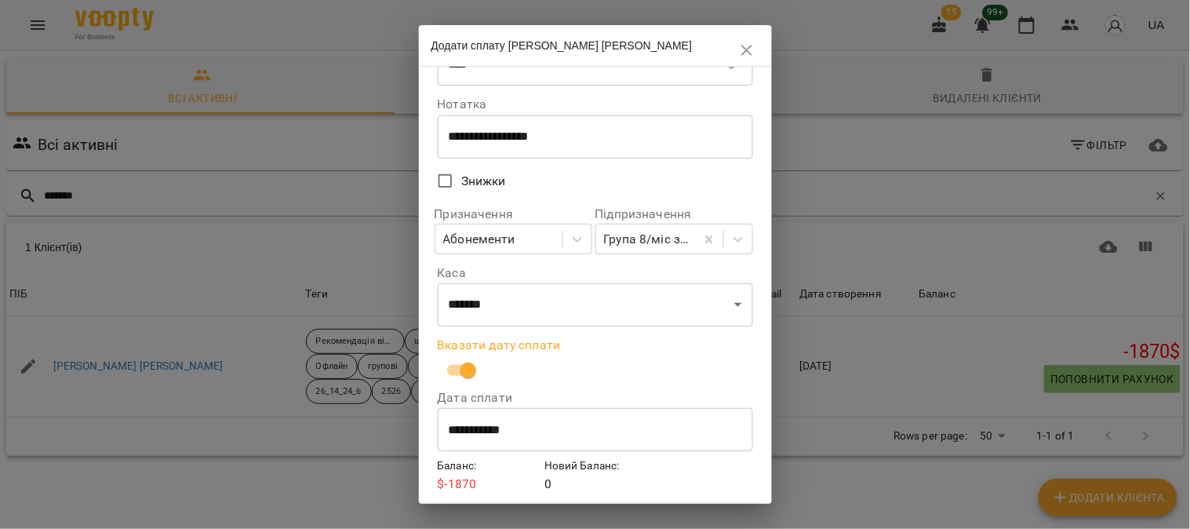
scroll to position [110, 0]
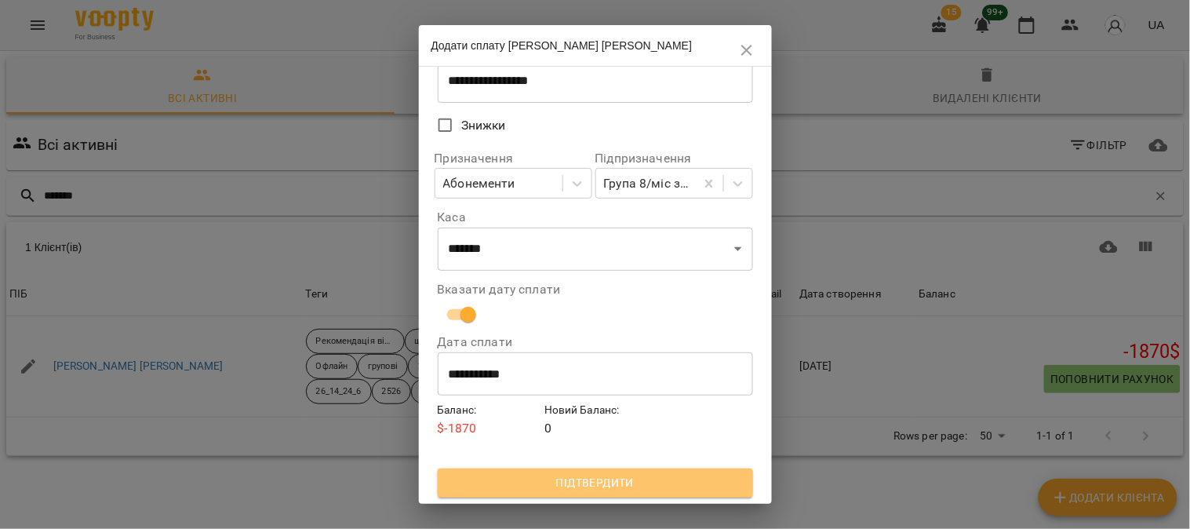
click at [599, 479] on span "Підтвердити" at bounding box center [595, 482] width 290 height 19
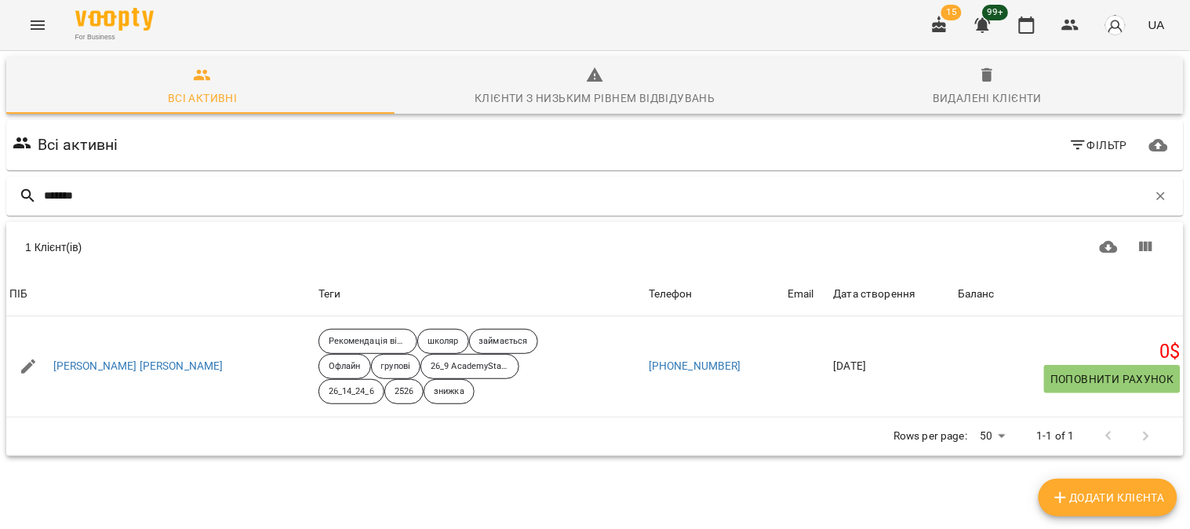
click at [40, 14] on button "Menu" at bounding box center [38, 25] width 38 height 38
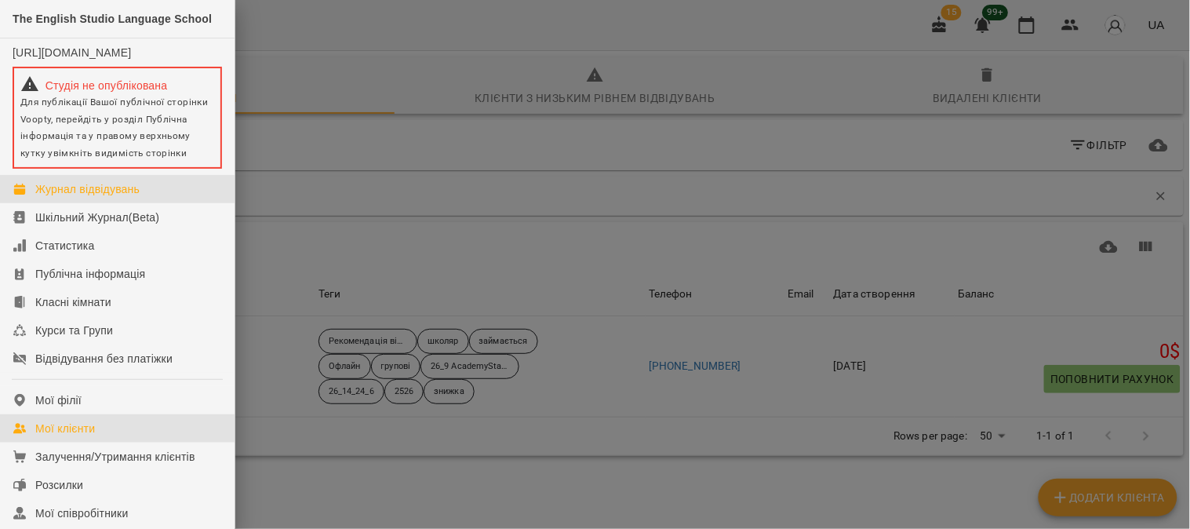
click at [91, 197] on div "Журнал відвідувань" at bounding box center [87, 189] width 104 height 16
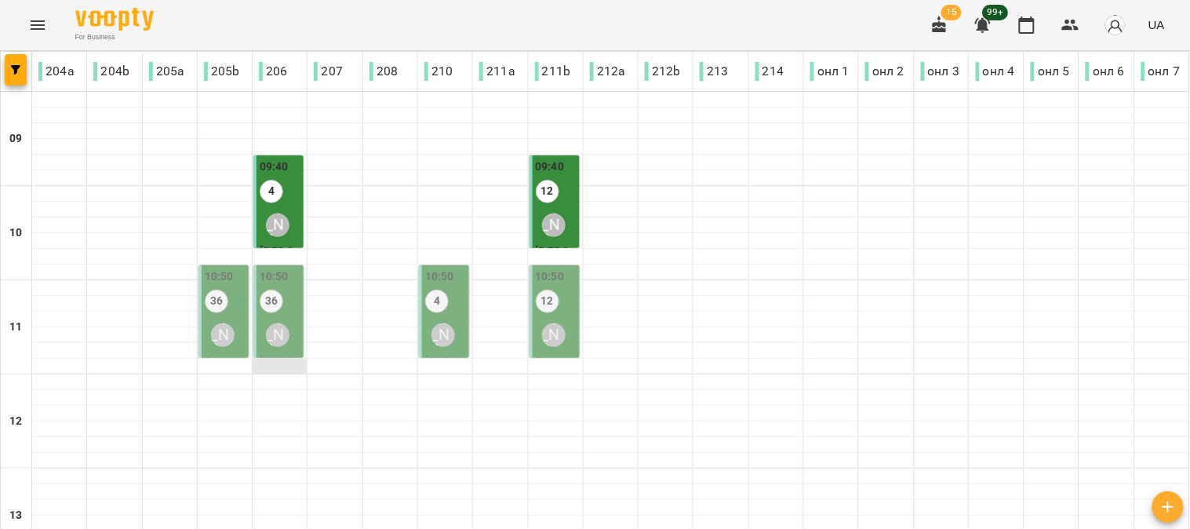
scroll to position [87, 0]
click at [220, 323] on div "[PERSON_NAME]" at bounding box center [223, 335] width 24 height 24
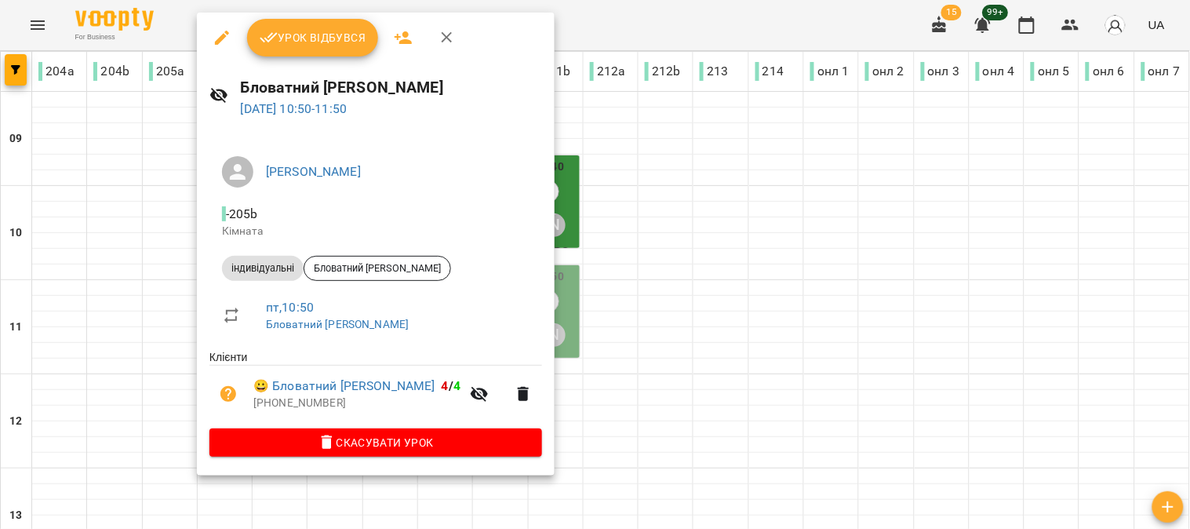
click at [319, 39] on span "Урок відбувся" at bounding box center [313, 37] width 107 height 19
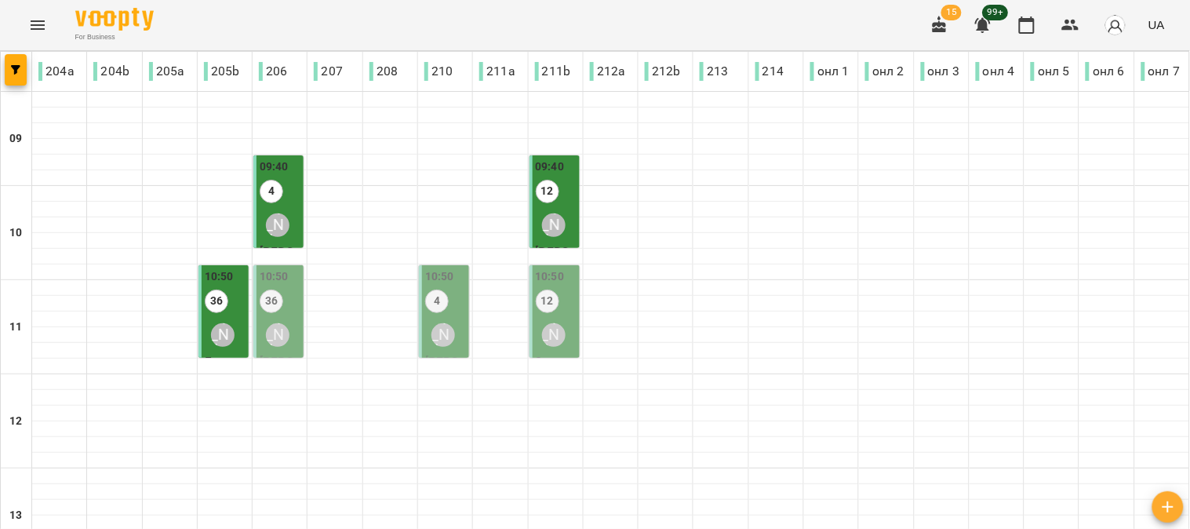
click at [279, 298] on label "36" at bounding box center [272, 302] width 24 height 24
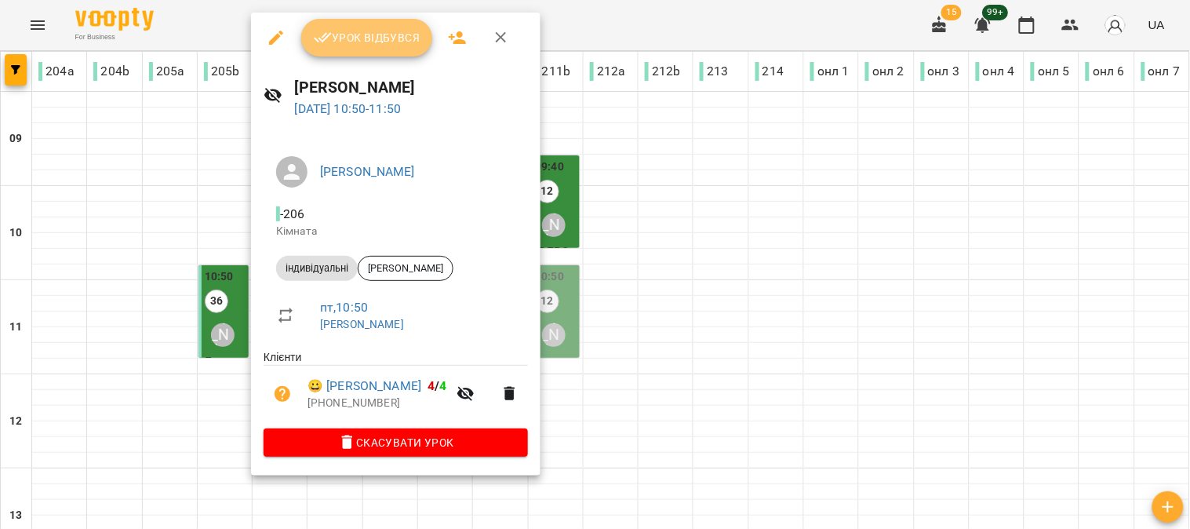
click at [367, 37] on span "Урок відбувся" at bounding box center [367, 37] width 107 height 19
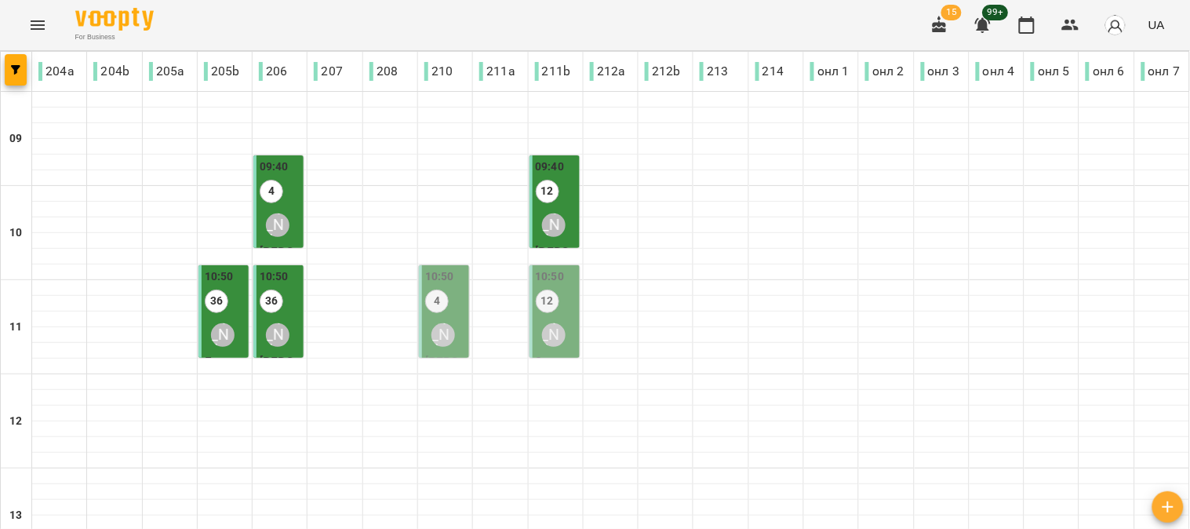
scroll to position [87, 0]
click at [433, 290] on div "4" at bounding box center [437, 303] width 24 height 27
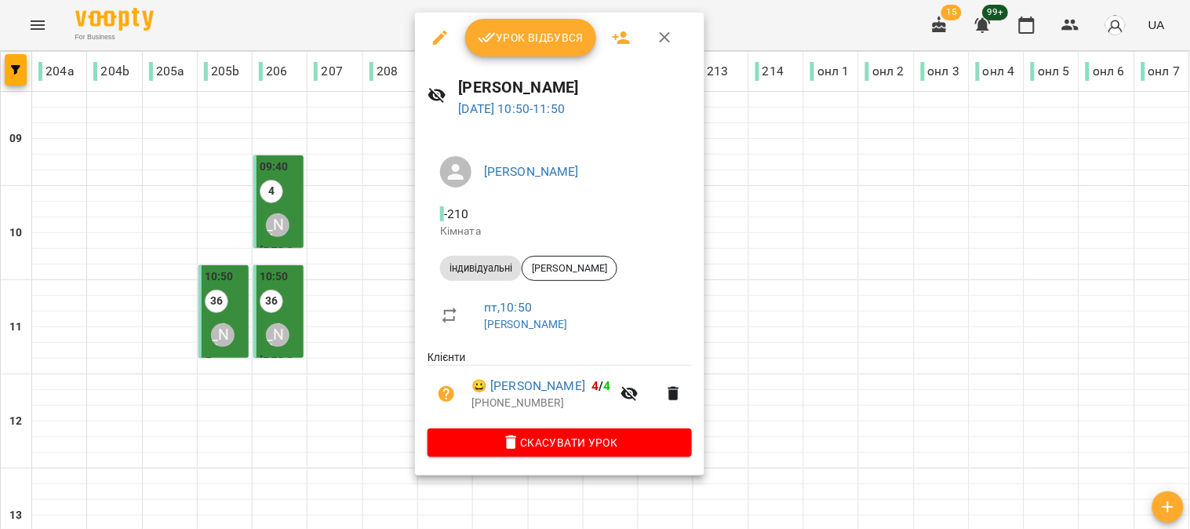
click at [529, 25] on button "Урок відбувся" at bounding box center [531, 38] width 132 height 38
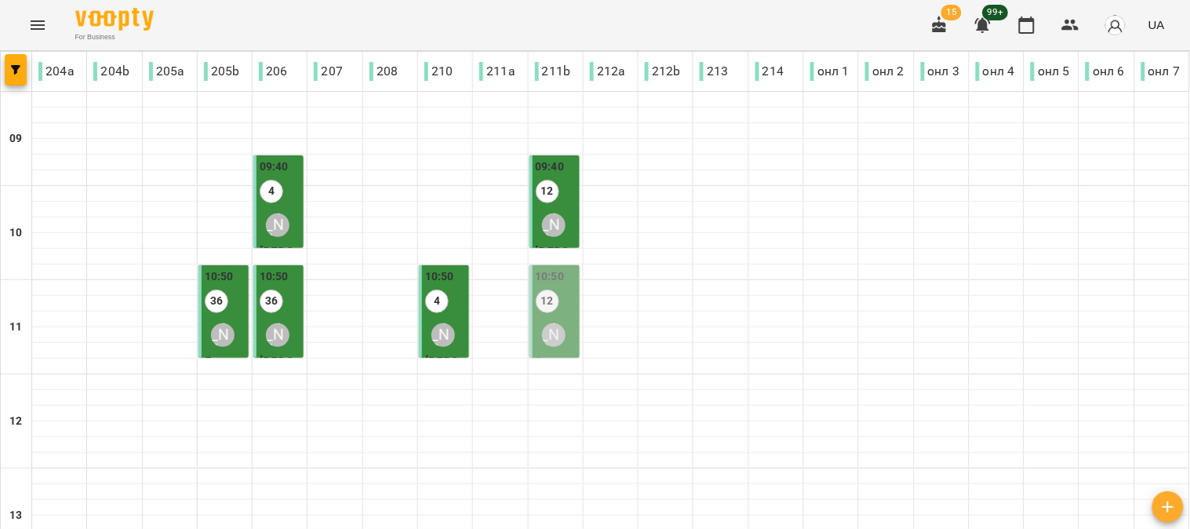
scroll to position [87, 0]
click at [547, 323] on div "[PERSON_NAME]" at bounding box center [554, 335] width 24 height 24
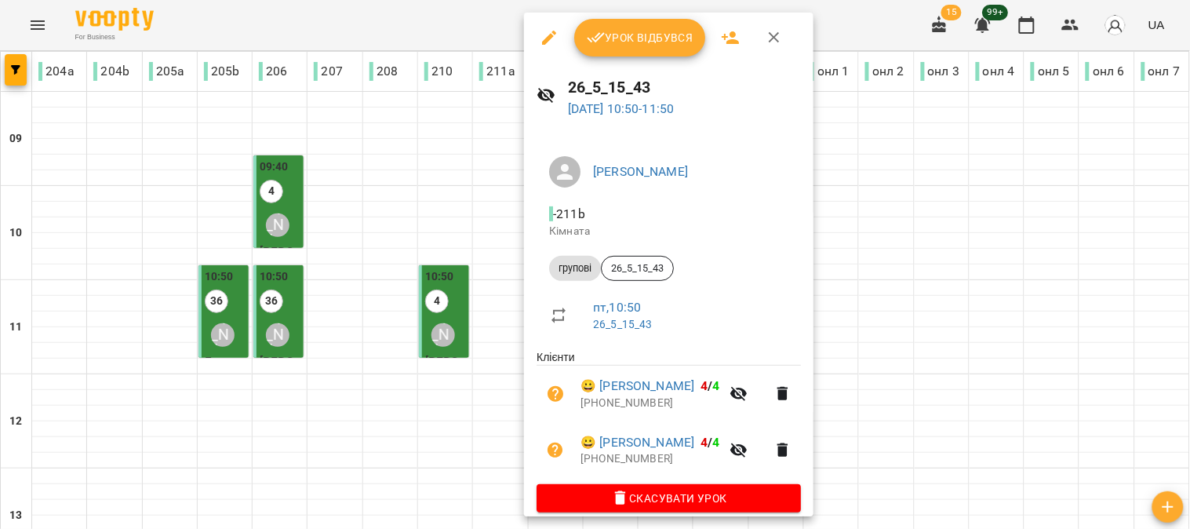
click at [629, 28] on span "Урок відбувся" at bounding box center [640, 37] width 107 height 19
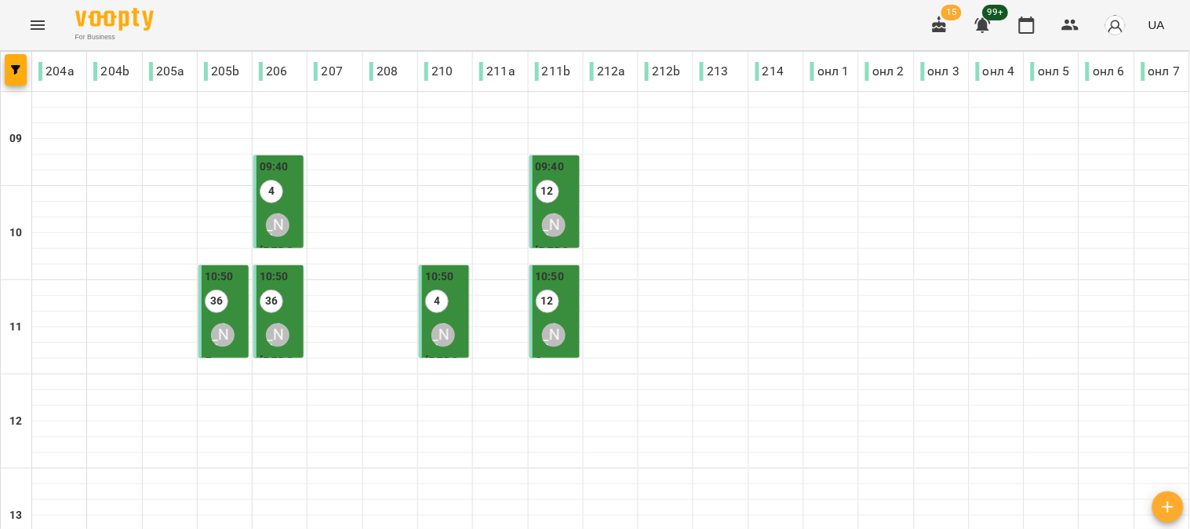
scroll to position [435, 0]
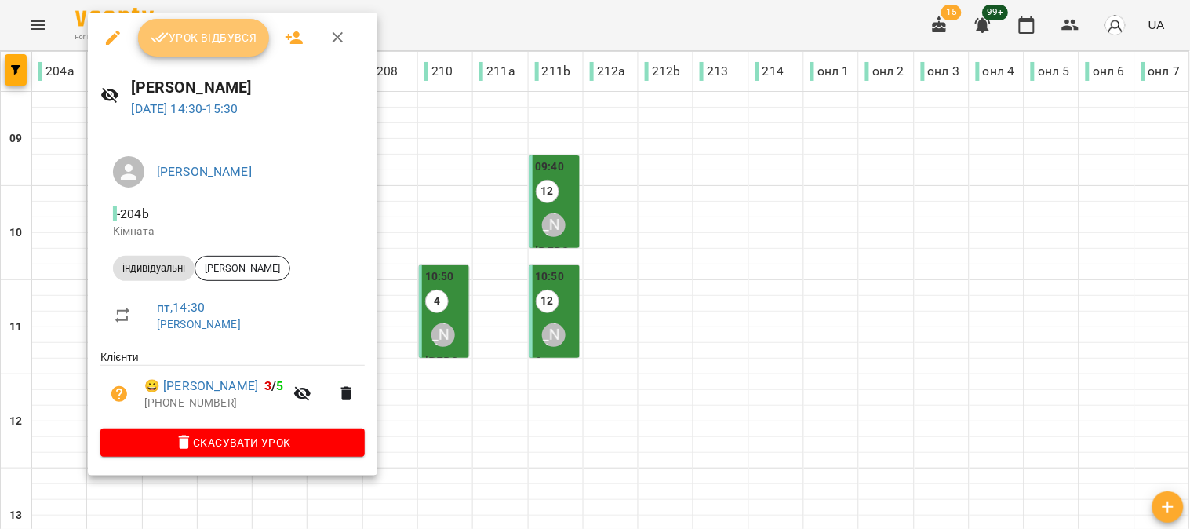
click at [199, 37] on span "Урок відбувся" at bounding box center [204, 37] width 107 height 19
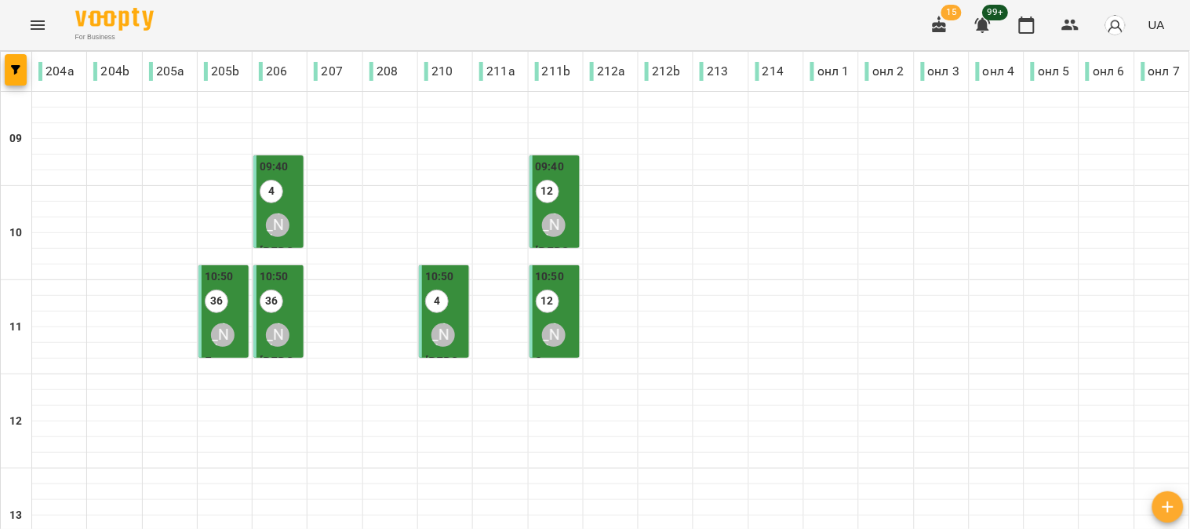
scroll to position [348, 0]
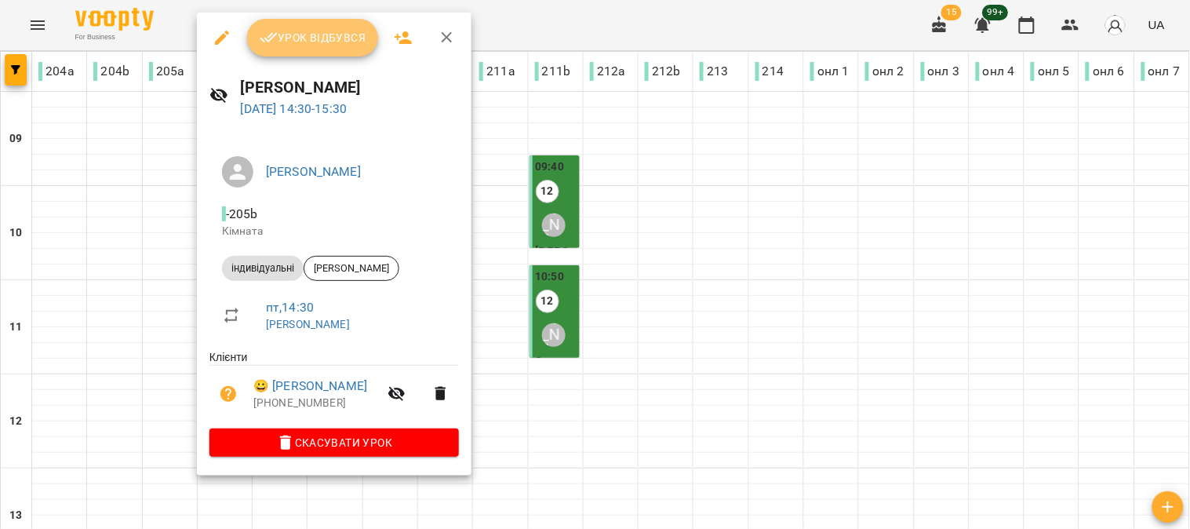
click at [328, 25] on button "Урок відбувся" at bounding box center [313, 38] width 132 height 38
click at [309, 43] on span "Урок відбувся" at bounding box center [313, 37] width 107 height 19
click at [449, 37] on icon "button" at bounding box center [447, 37] width 19 height 19
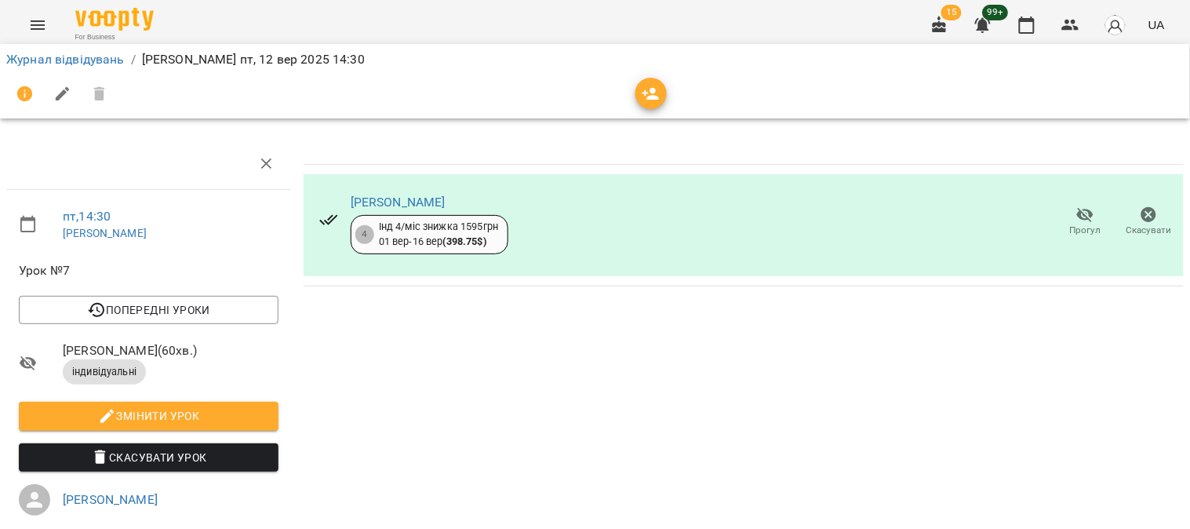
scroll to position [205, 0]
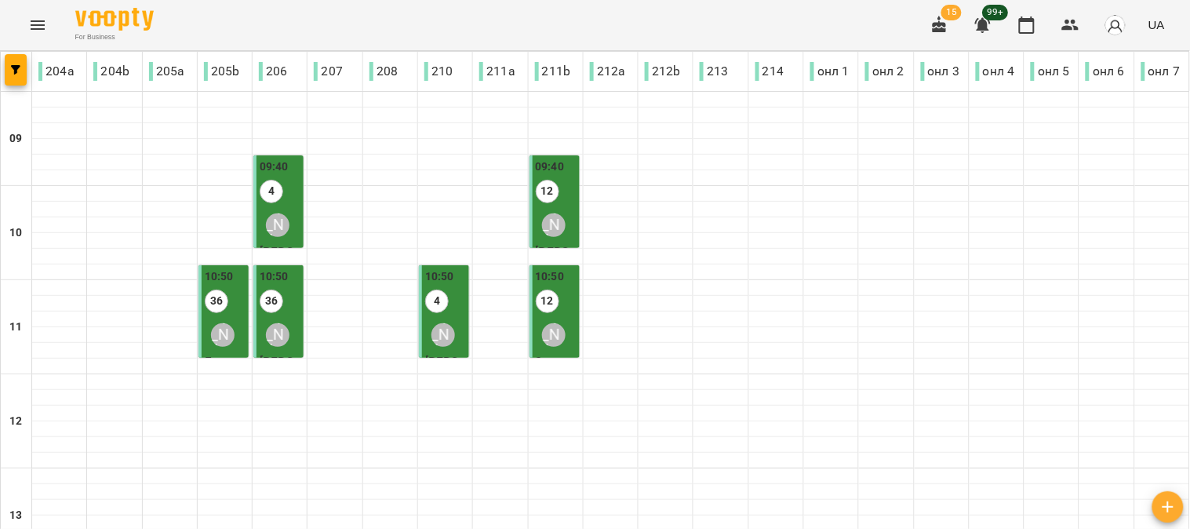
scroll to position [348, 0]
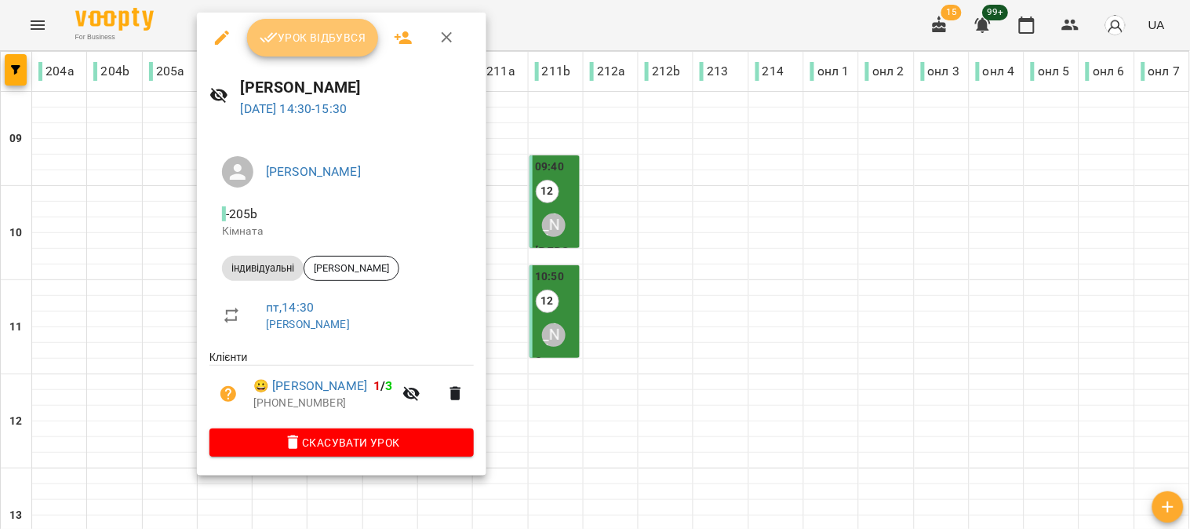
click at [314, 25] on button "Урок відбувся" at bounding box center [313, 38] width 132 height 38
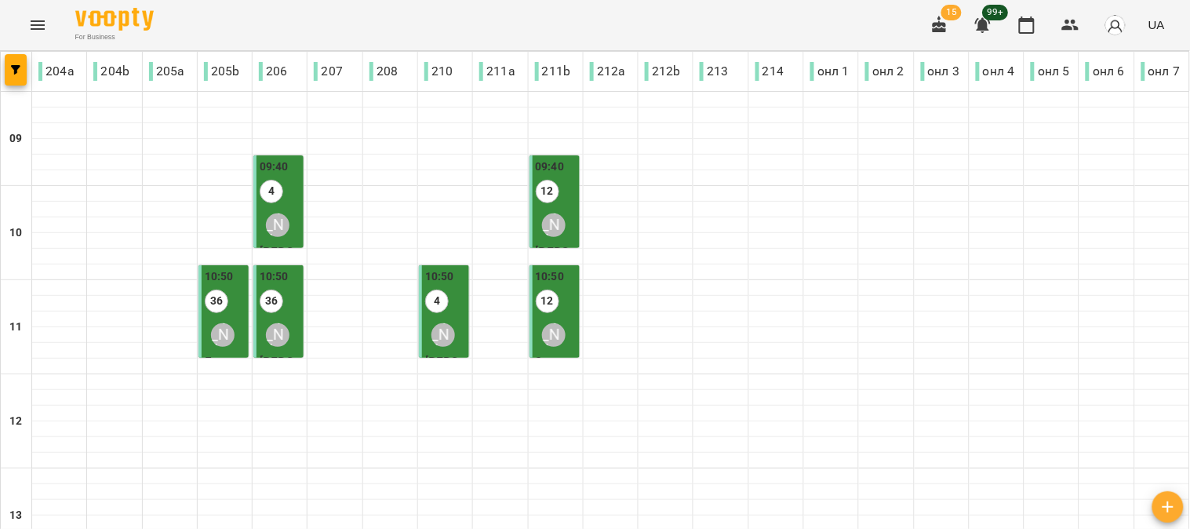
scroll to position [435, 0]
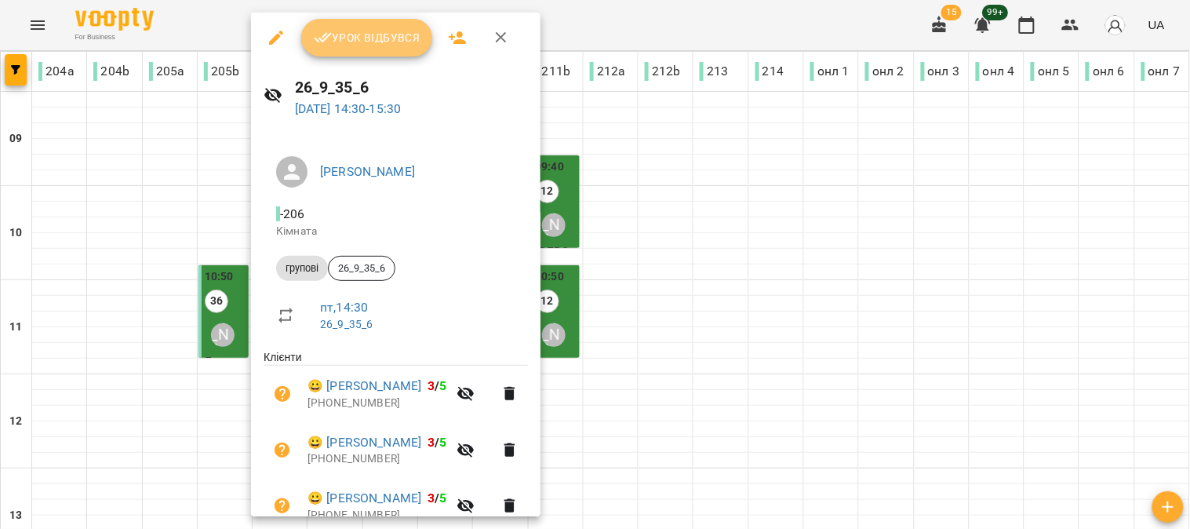
click at [375, 35] on span "Урок відбувся" at bounding box center [367, 37] width 107 height 19
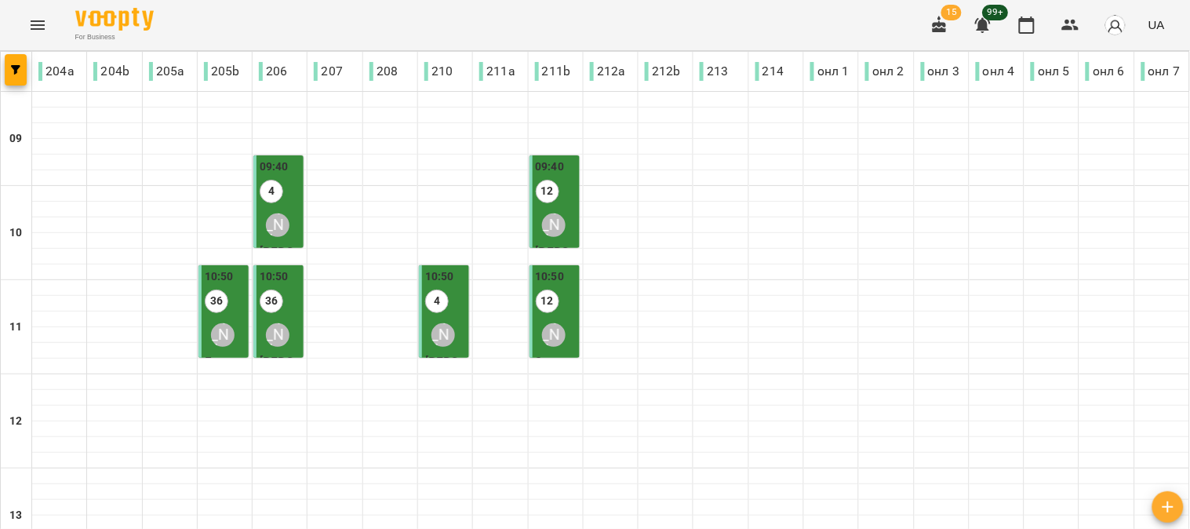
scroll to position [348, 0]
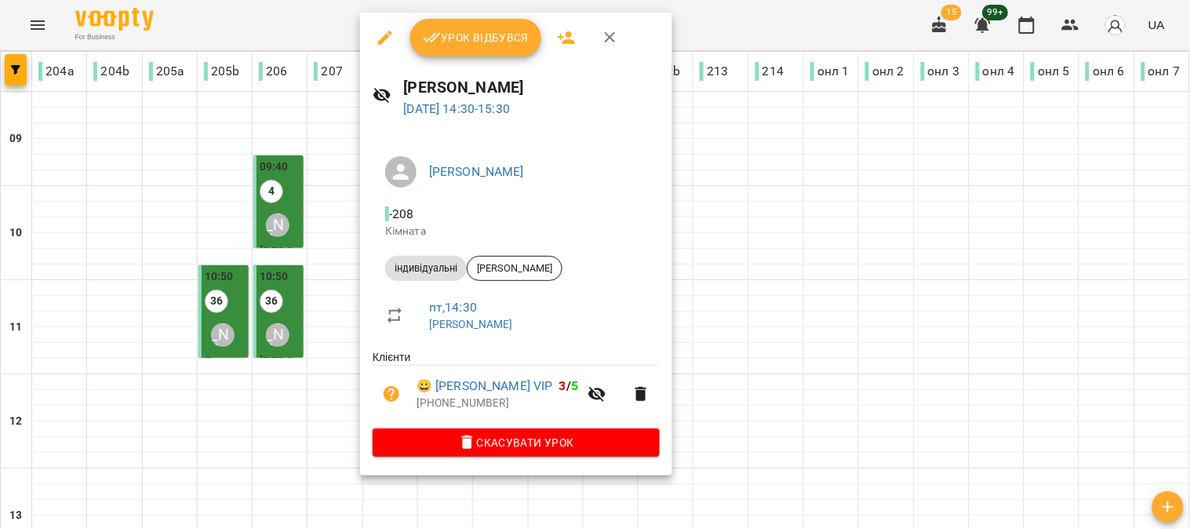
click at [460, 34] on span "Урок відбувся" at bounding box center [476, 37] width 107 height 19
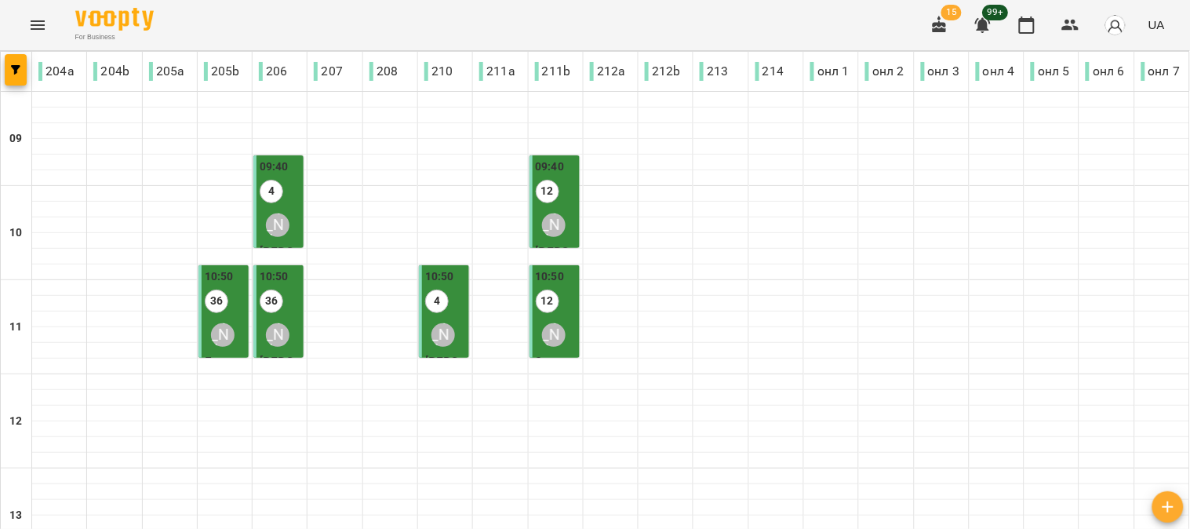
scroll to position [435, 0]
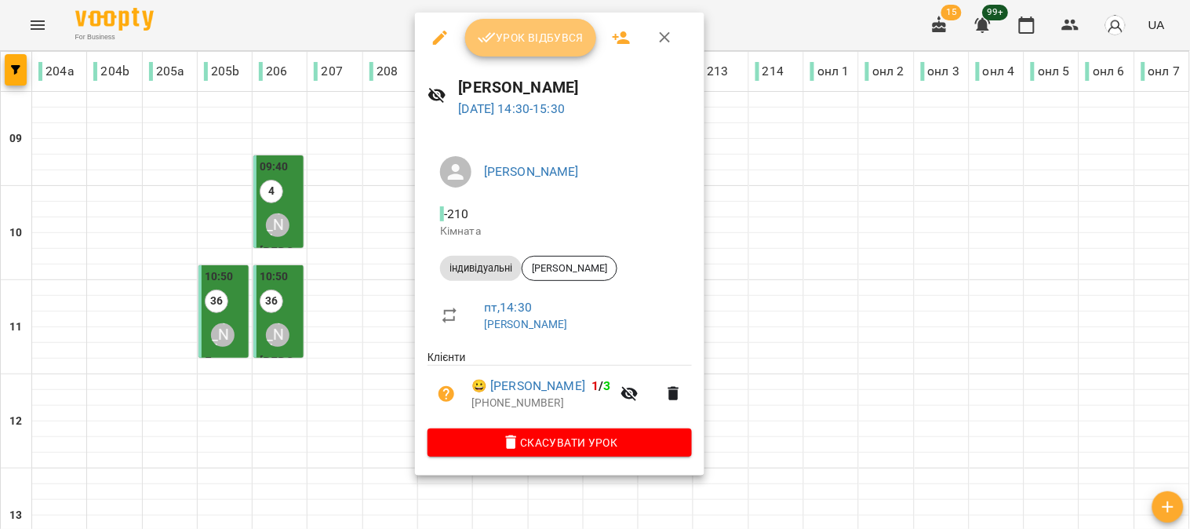
click at [515, 27] on button "Урок відбувся" at bounding box center [531, 38] width 132 height 38
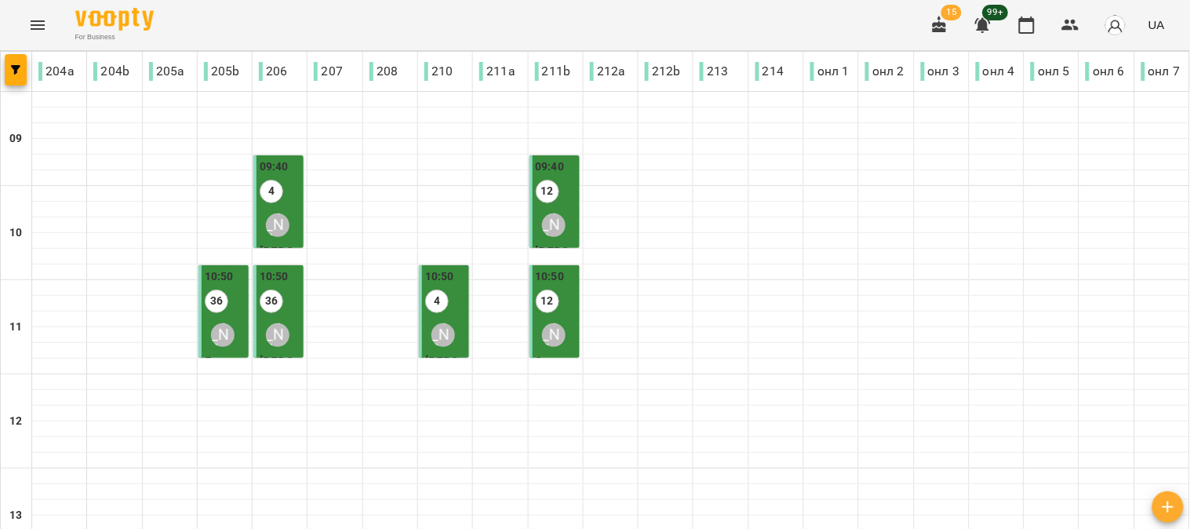
scroll to position [348, 0]
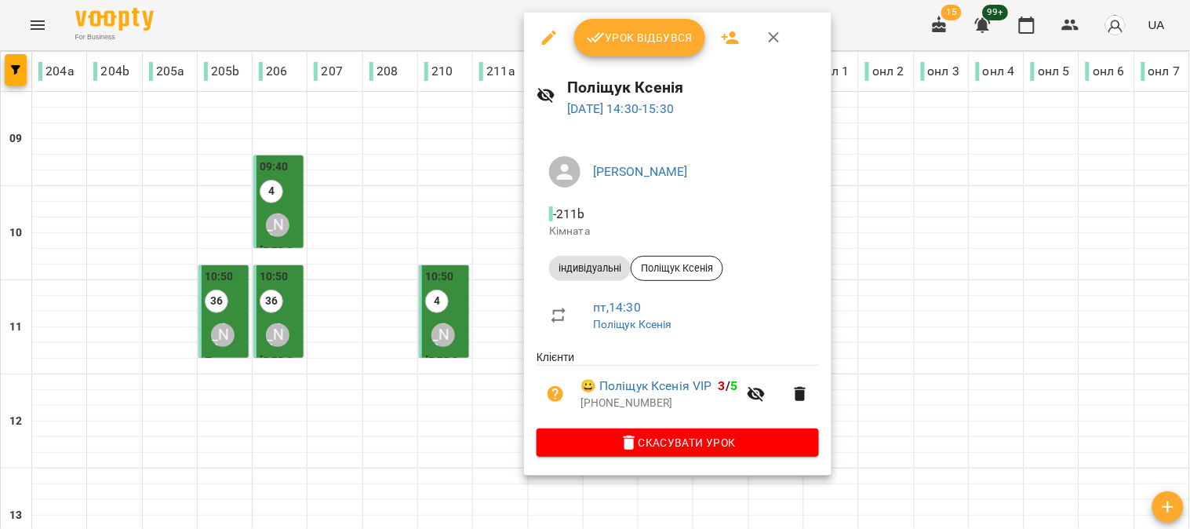
click at [648, 35] on span "Урок відбувся" at bounding box center [640, 37] width 107 height 19
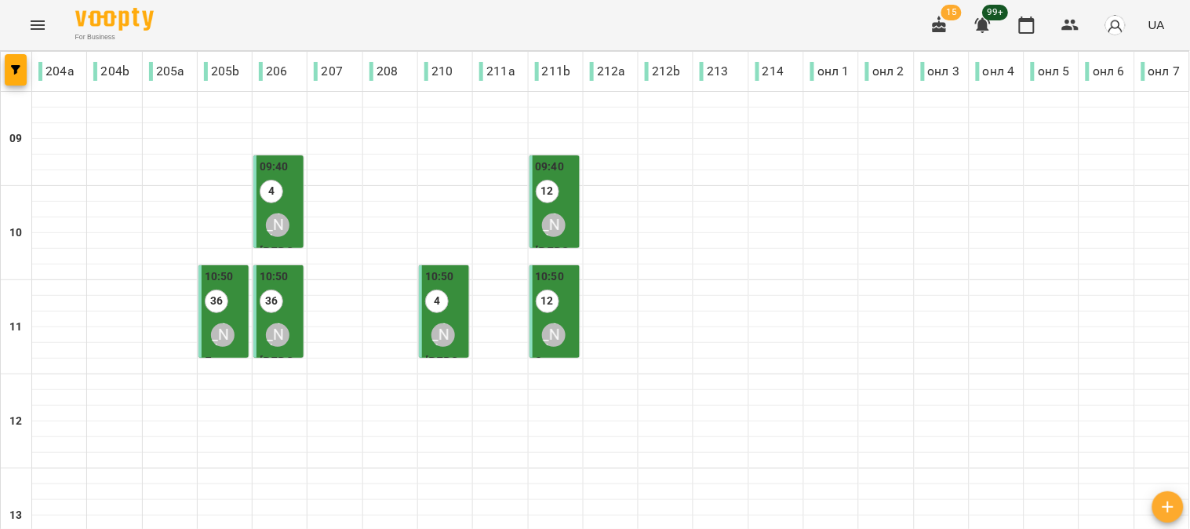
scroll to position [348, 0]
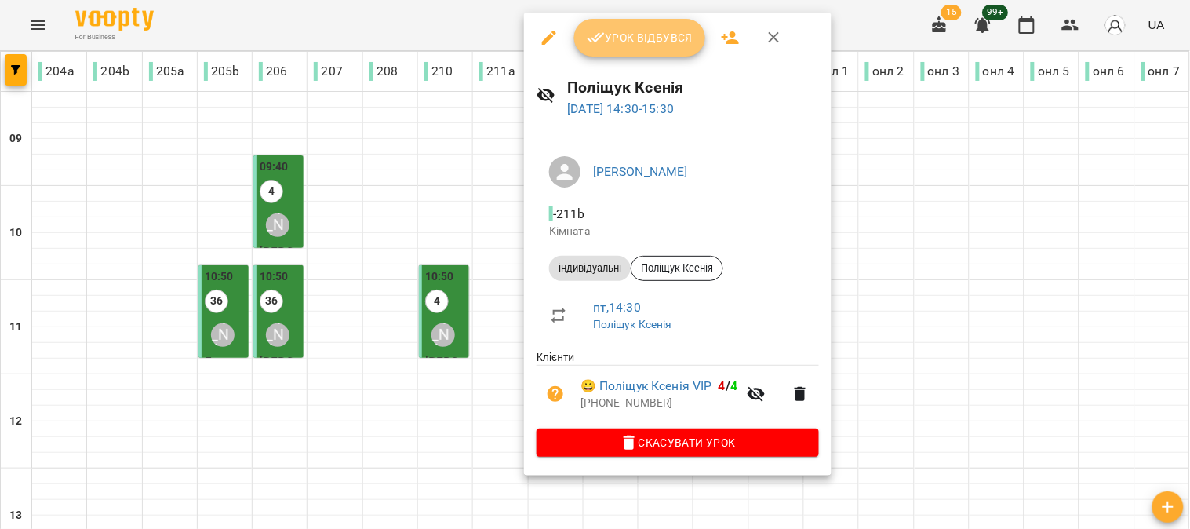
click at [636, 30] on span "Урок відбувся" at bounding box center [640, 37] width 107 height 19
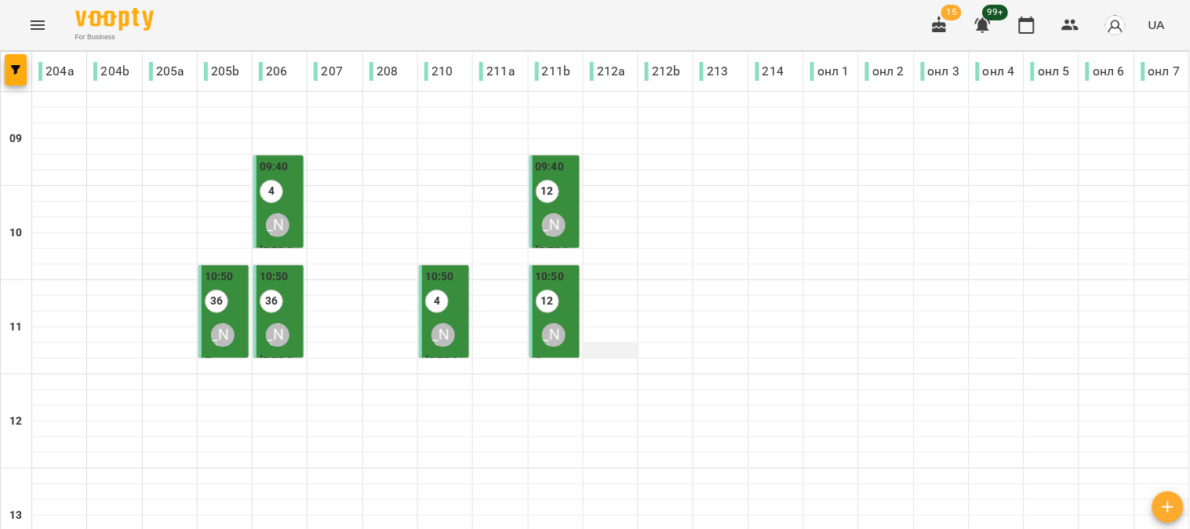
scroll to position [435, 0]
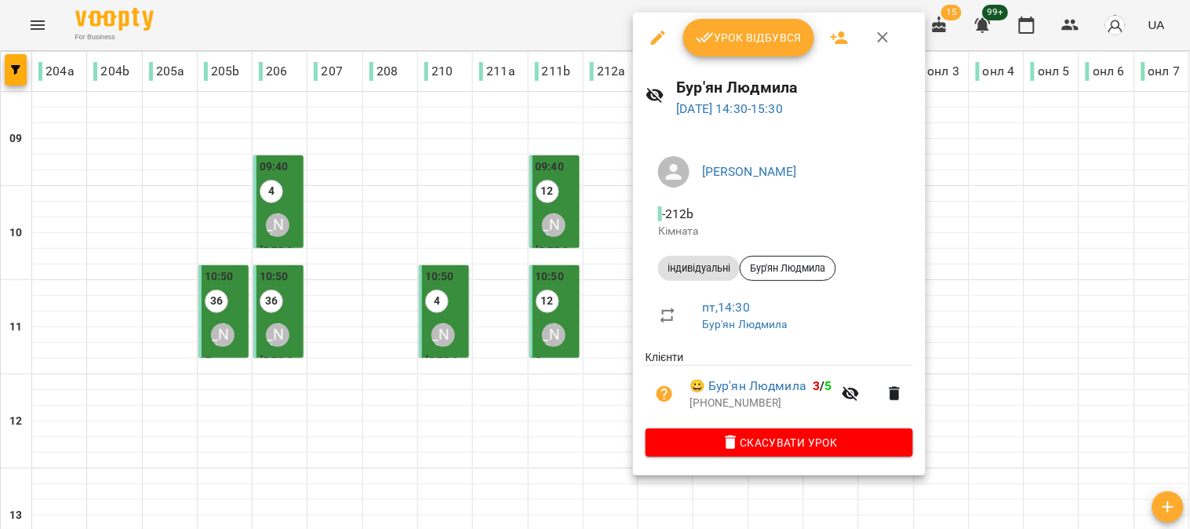
click at [762, 26] on button "Урок відбувся" at bounding box center [749, 38] width 132 height 38
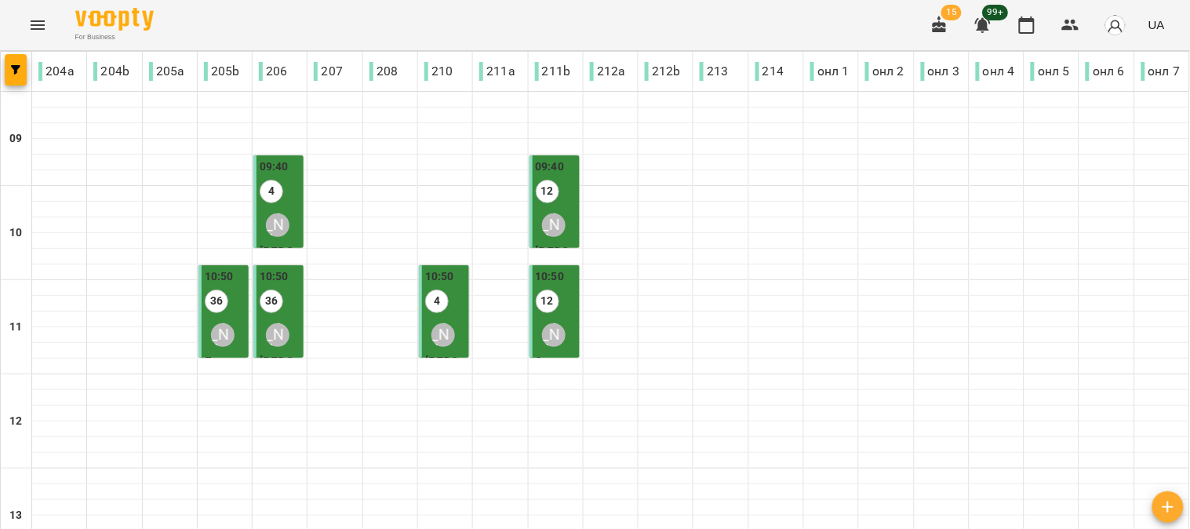
scroll to position [348, 0]
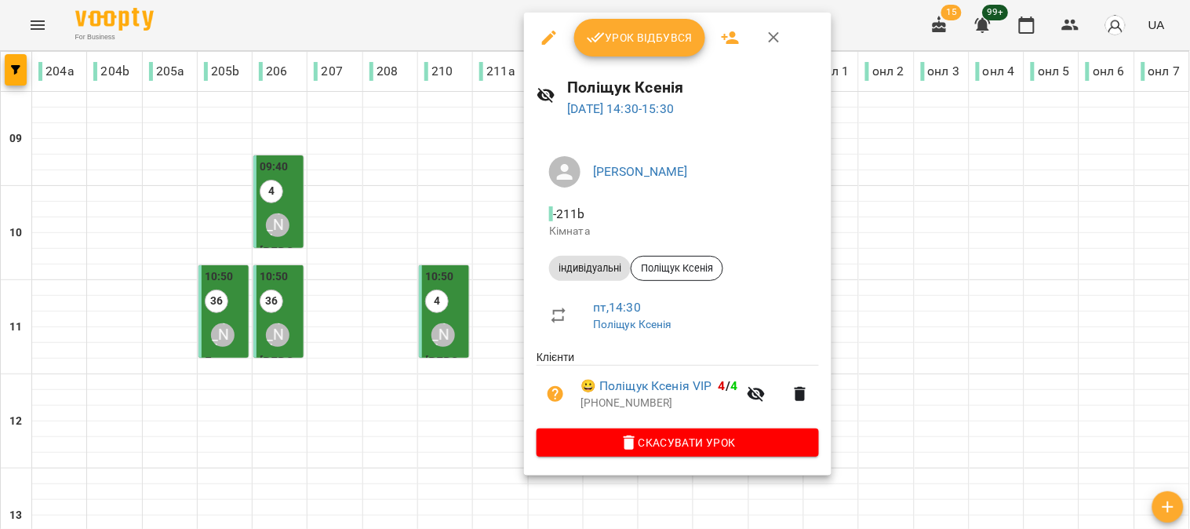
click at [631, 40] on span "Урок відбувся" at bounding box center [640, 37] width 107 height 19
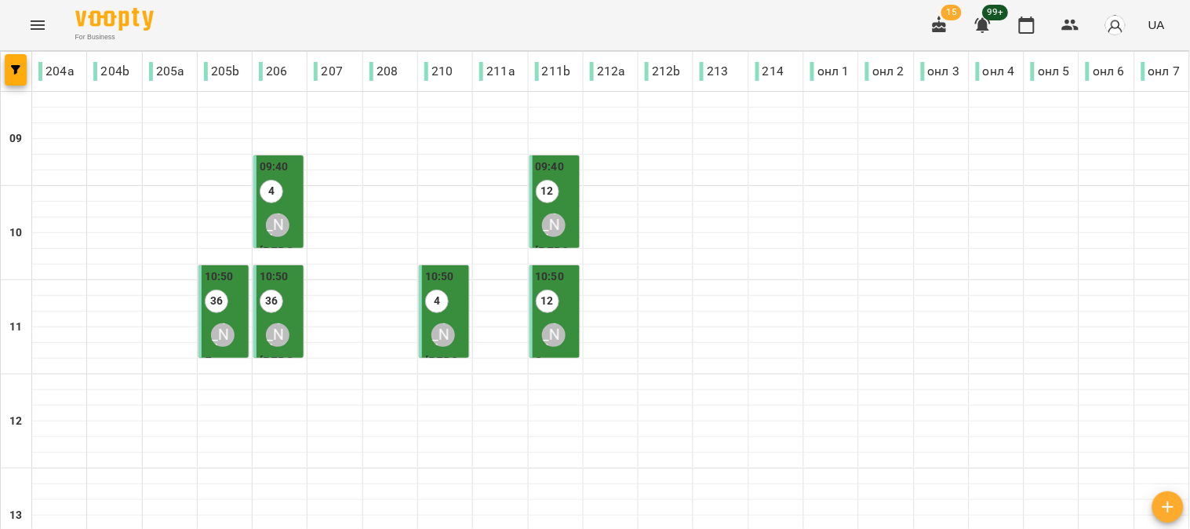
scroll to position [435, 0]
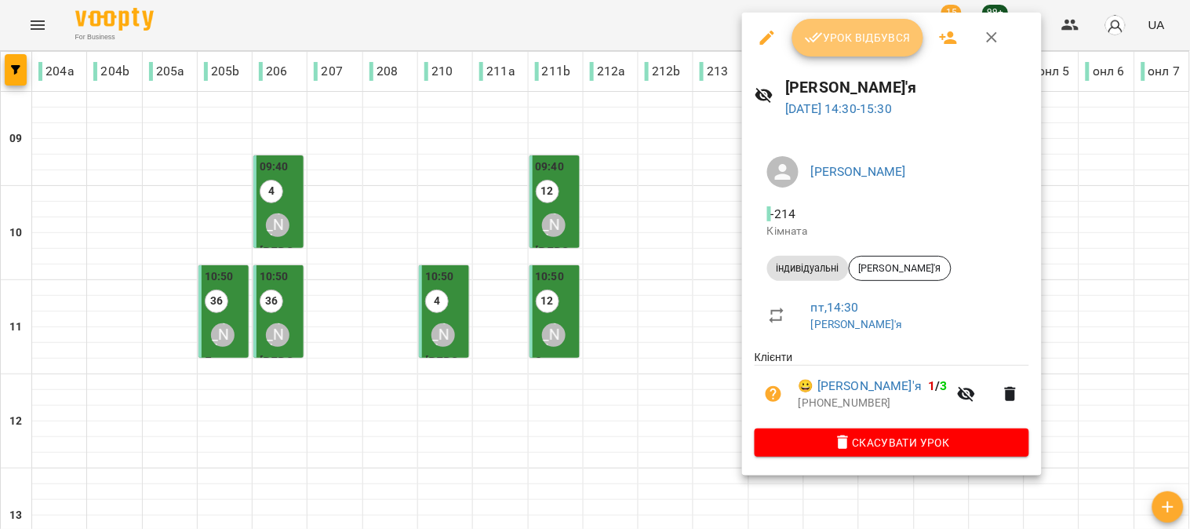
click at [857, 29] on span "Урок відбувся" at bounding box center [858, 37] width 107 height 19
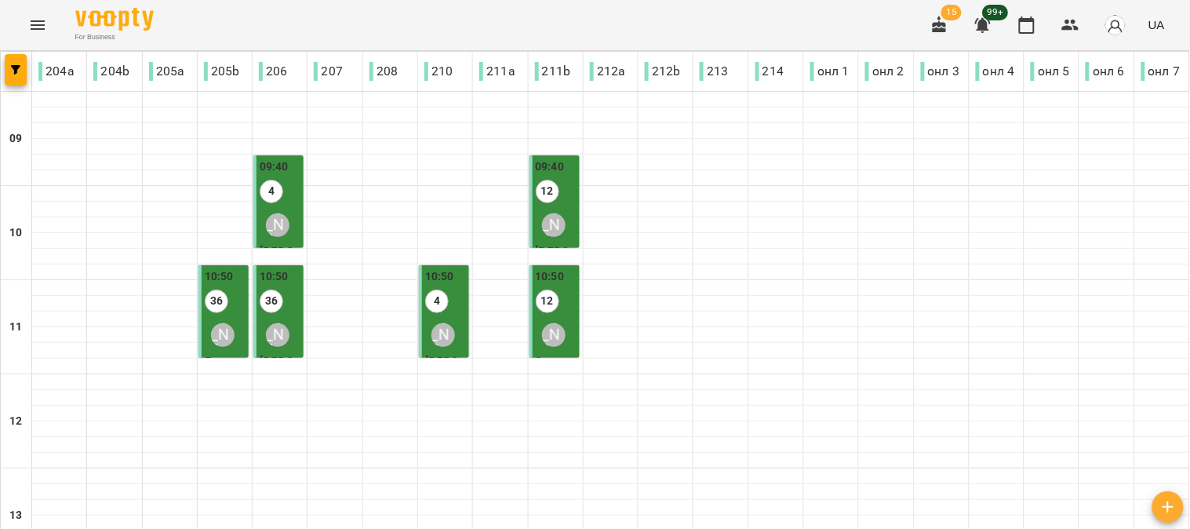
scroll to position [435, 0]
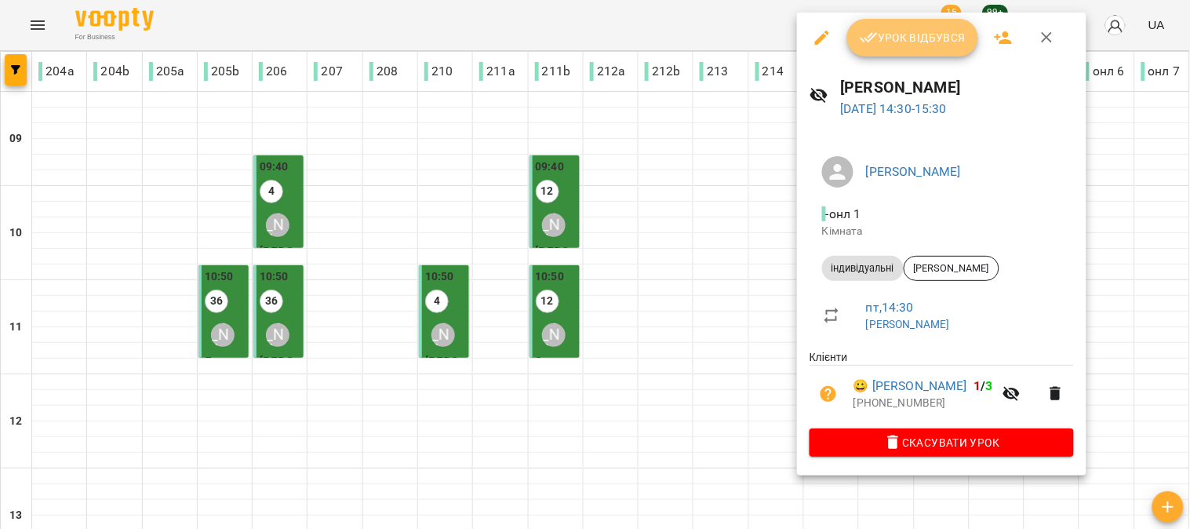
click at [910, 32] on span "Урок відбувся" at bounding box center [913, 37] width 107 height 19
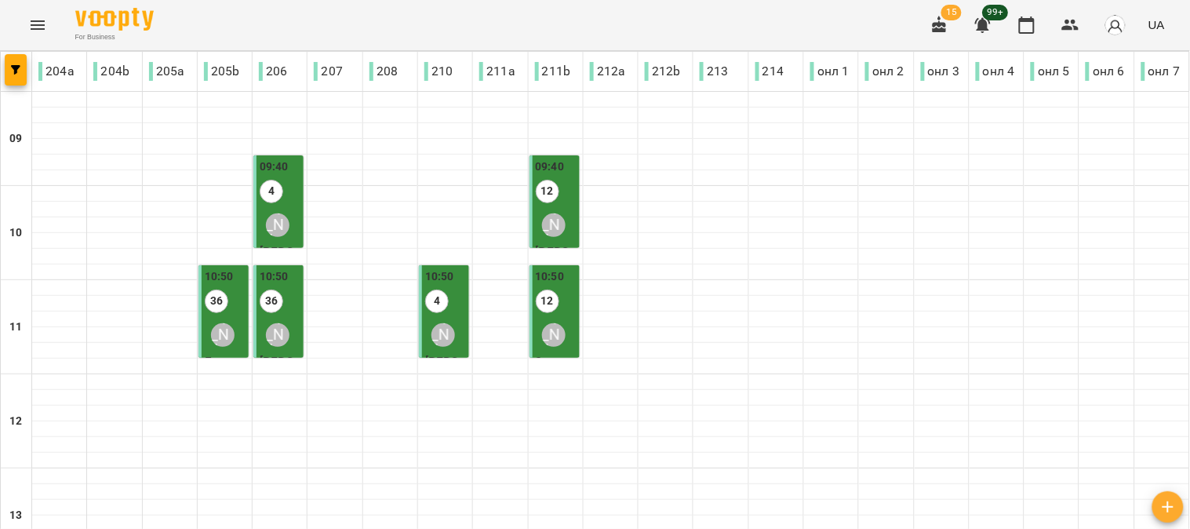
scroll to position [435, 0]
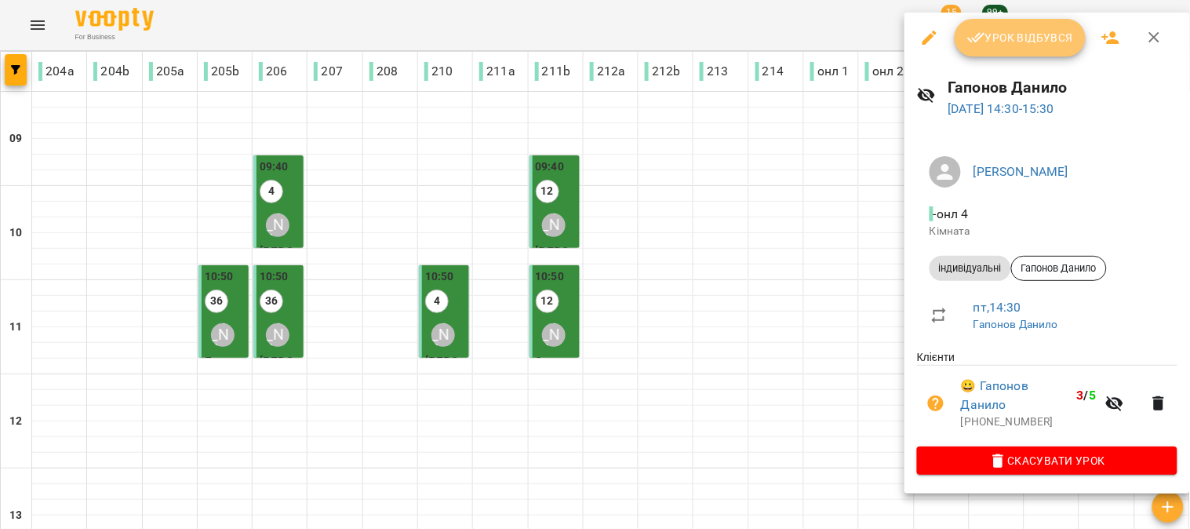
drag, startPoint x: 1008, startPoint y: 36, endPoint x: 930, endPoint y: 87, distance: 93.6
click at [1010, 34] on span "Урок відбувся" at bounding box center [1020, 37] width 107 height 19
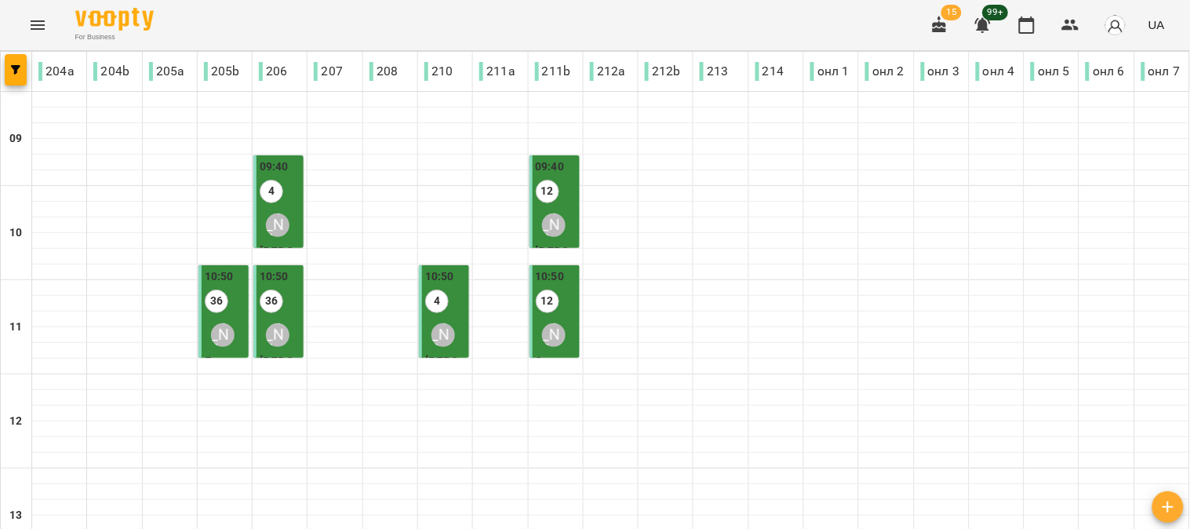
scroll to position [523, 0]
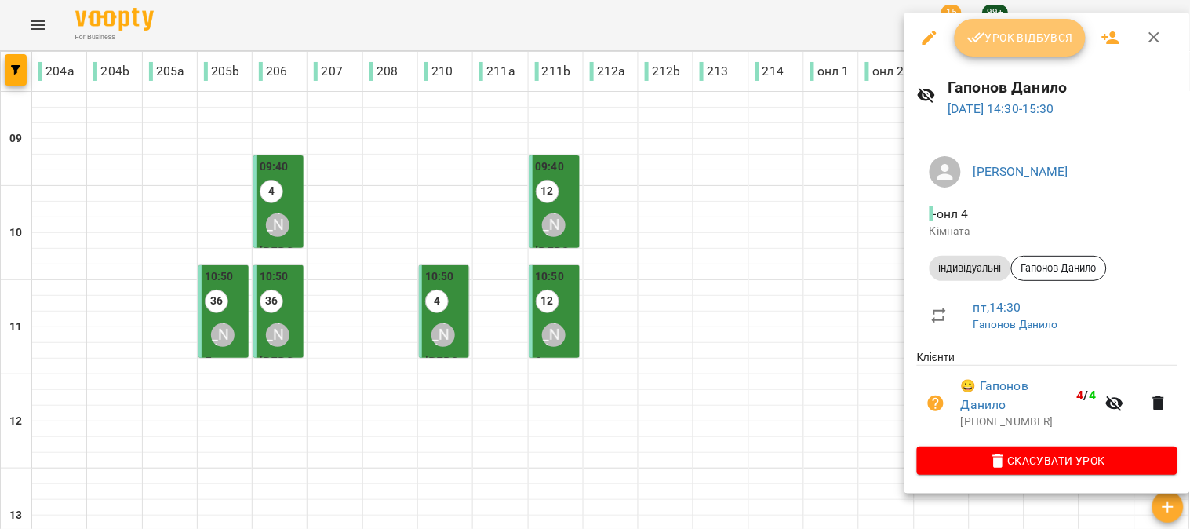
click at [1029, 27] on button "Урок відбувся" at bounding box center [1021, 38] width 132 height 38
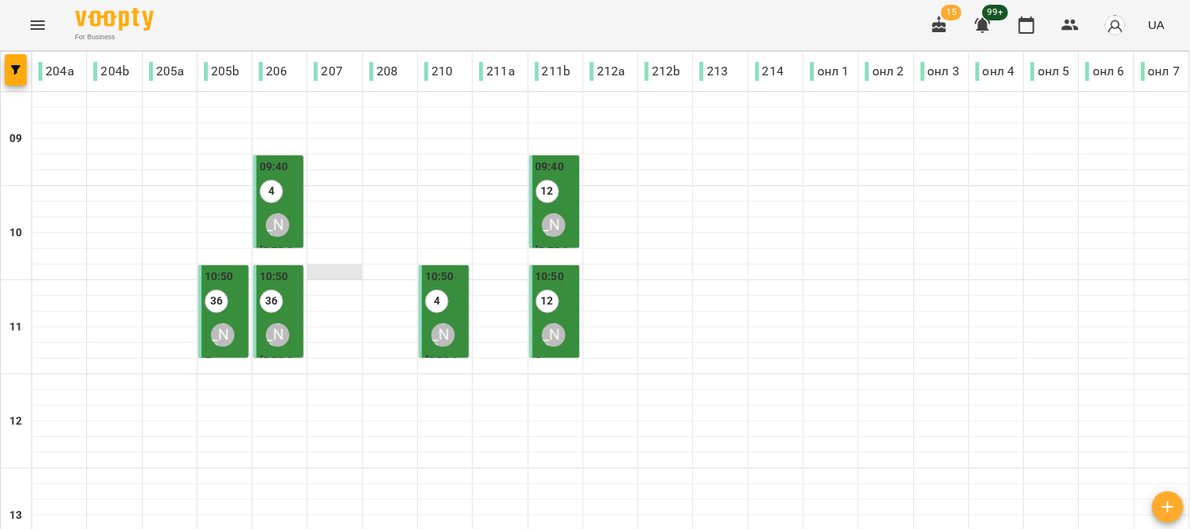
scroll to position [435, 0]
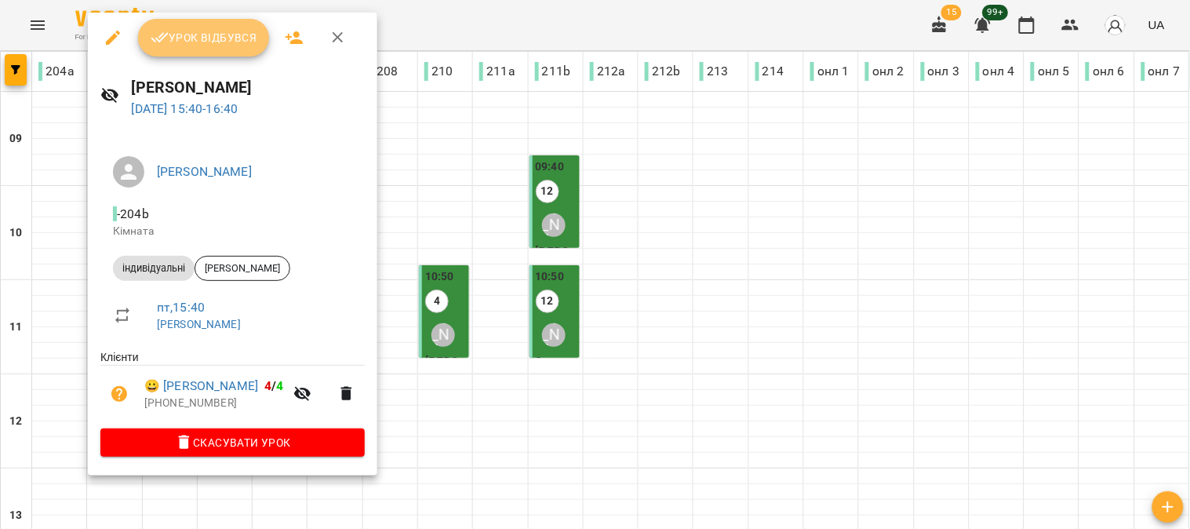
click at [197, 40] on span "Урок відбувся" at bounding box center [204, 37] width 107 height 19
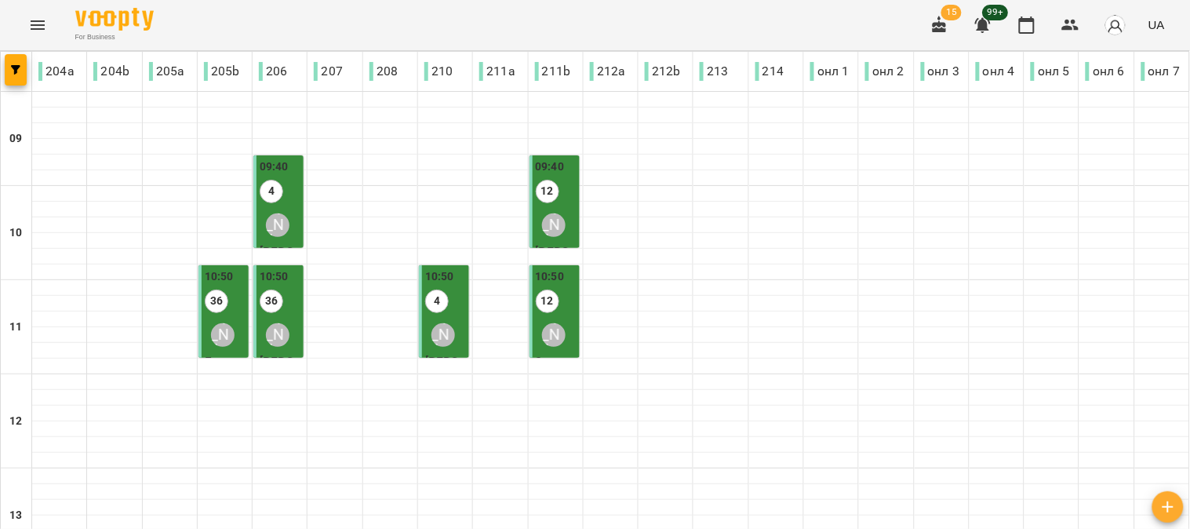
scroll to position [523, 0]
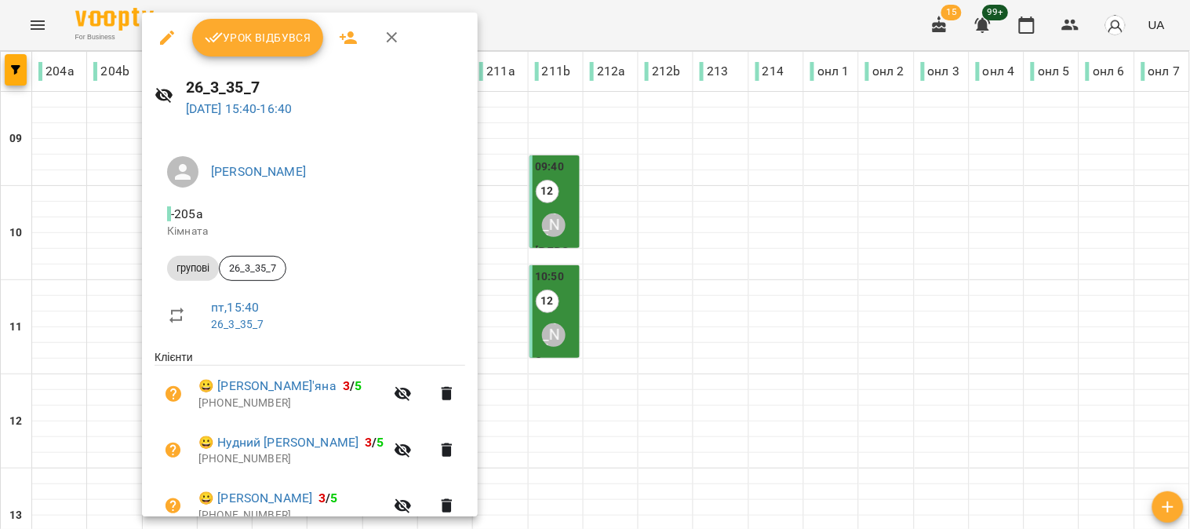
click at [250, 42] on span "Урок відбувся" at bounding box center [258, 37] width 107 height 19
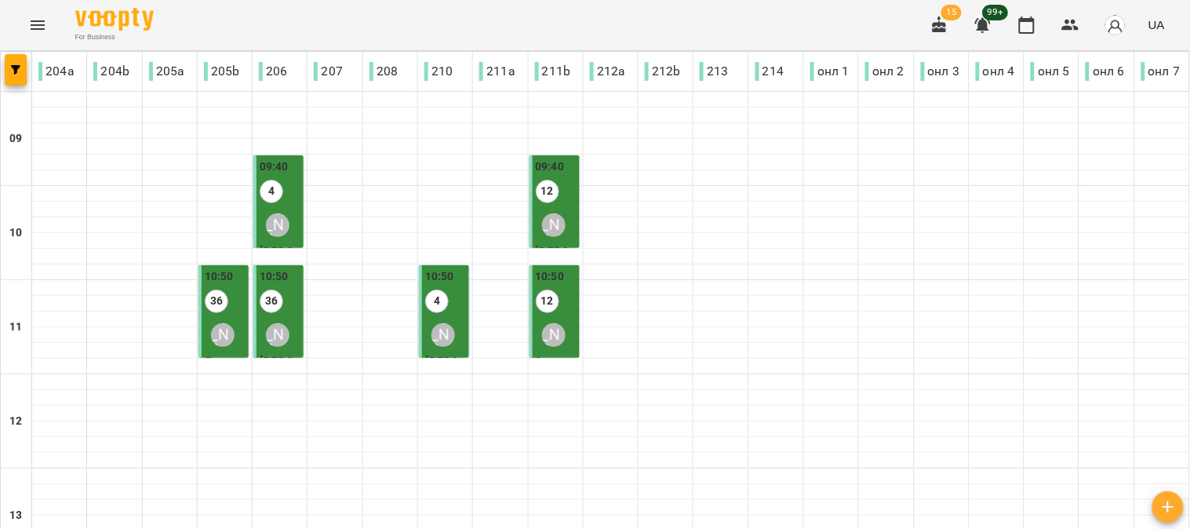
scroll to position [523, 0]
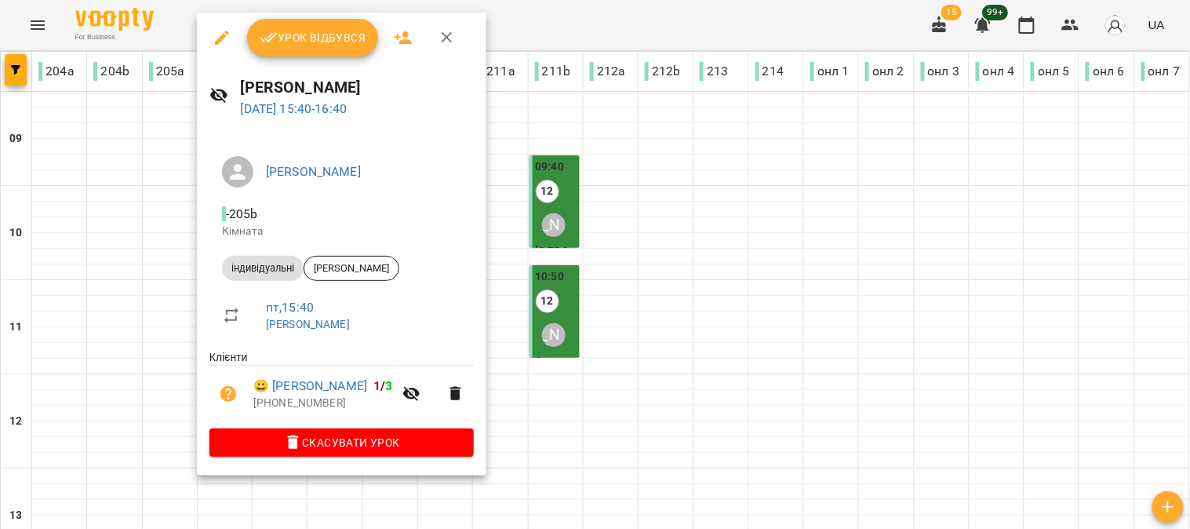
click at [308, 42] on span "Урок відбувся" at bounding box center [313, 37] width 107 height 19
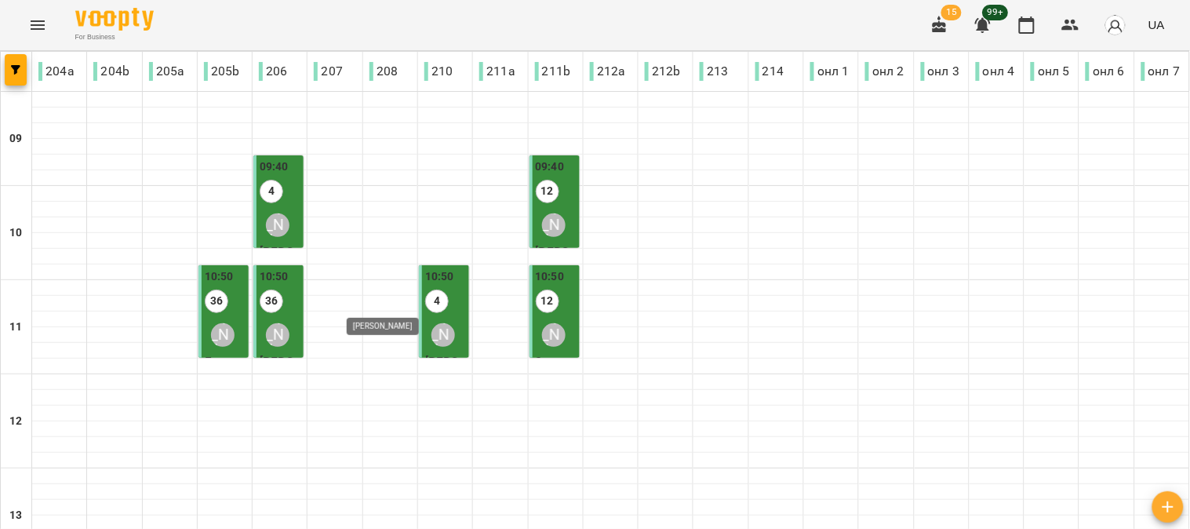
scroll to position [523, 0]
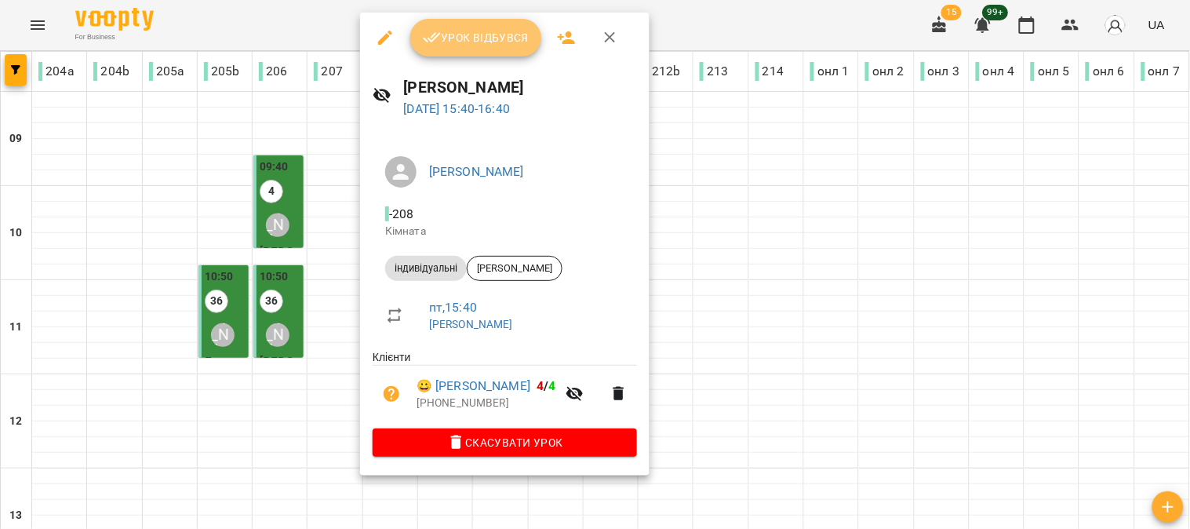
click at [464, 38] on span "Урок відбувся" at bounding box center [476, 37] width 107 height 19
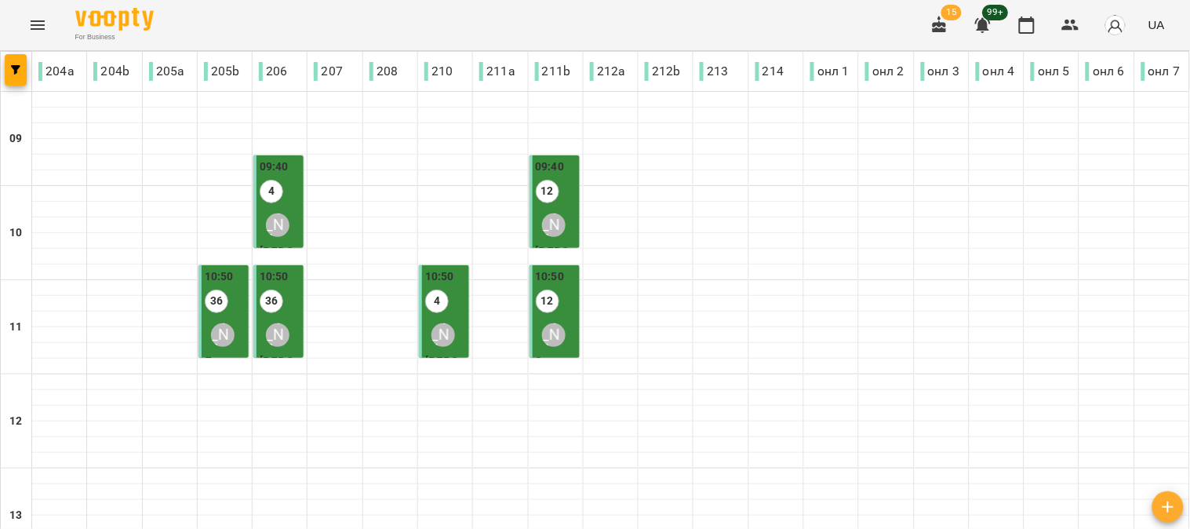
scroll to position [610, 0]
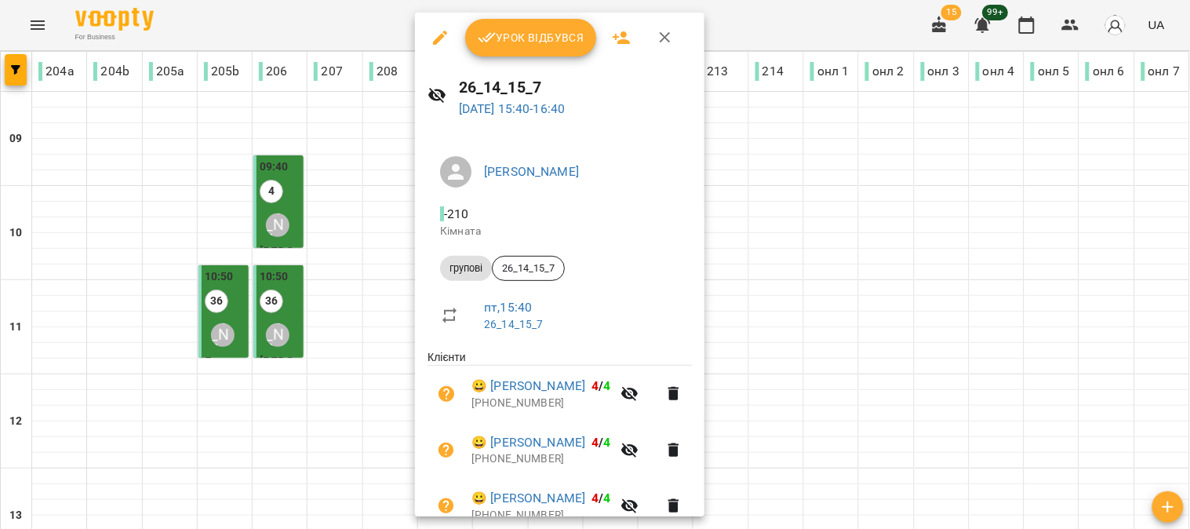
click at [542, 40] on span "Урок відбувся" at bounding box center [531, 37] width 107 height 19
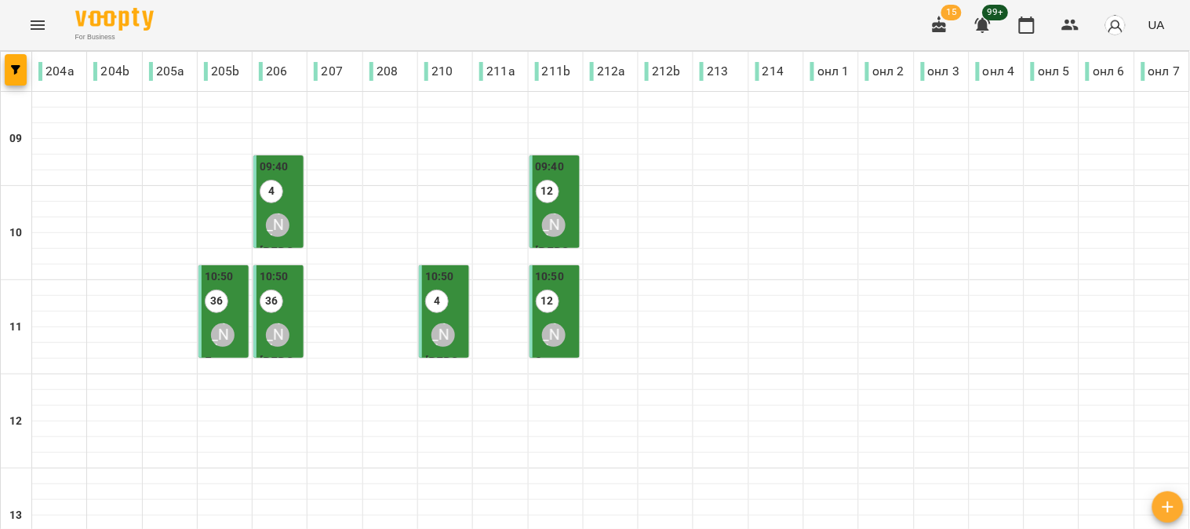
scroll to position [435, 0]
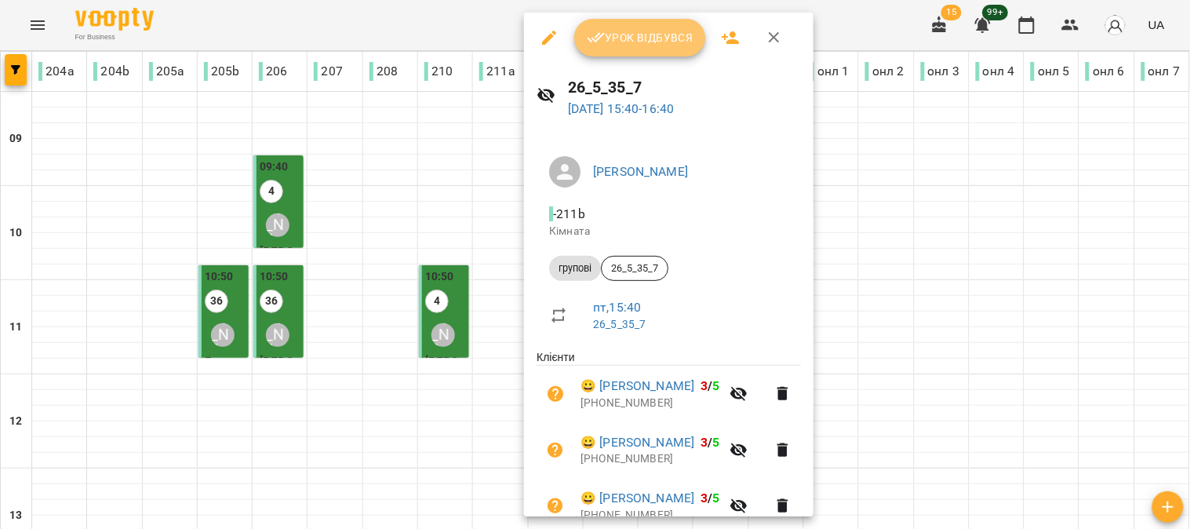
click at [649, 39] on span "Урок відбувся" at bounding box center [640, 37] width 107 height 19
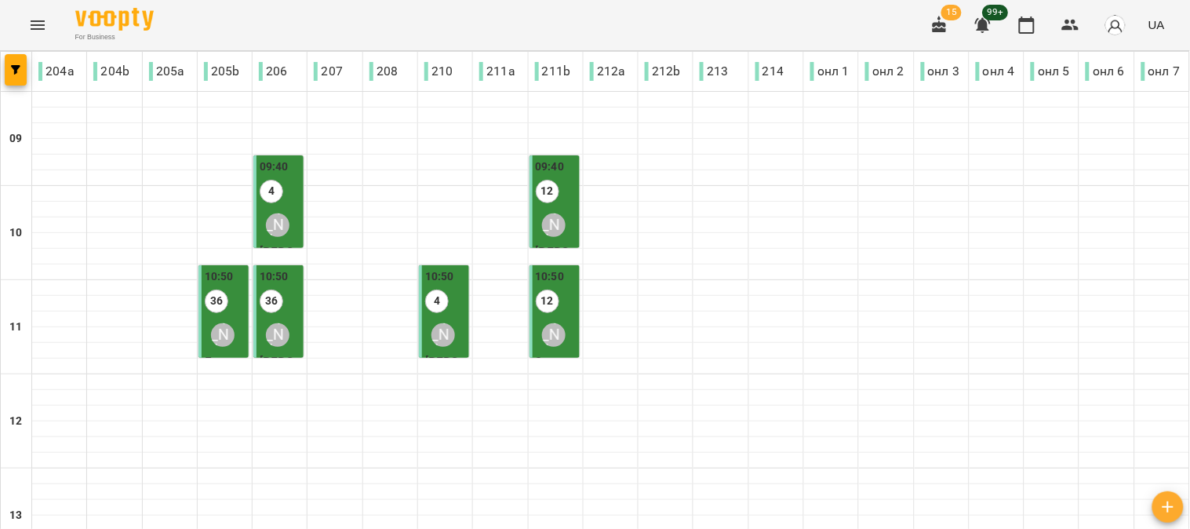
scroll to position [435, 0]
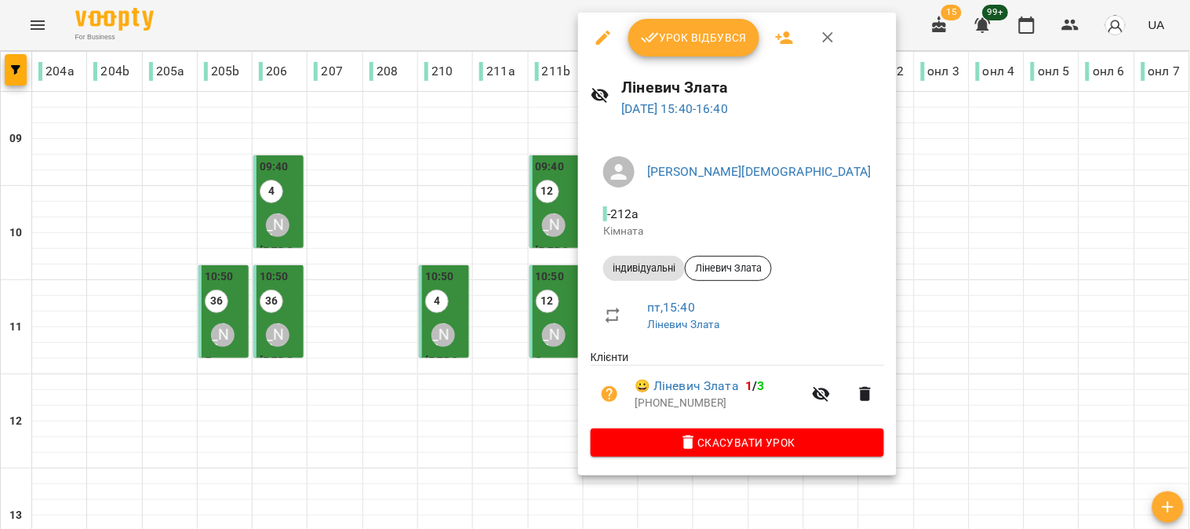
click at [688, 35] on span "Урок відбувся" at bounding box center [694, 37] width 107 height 19
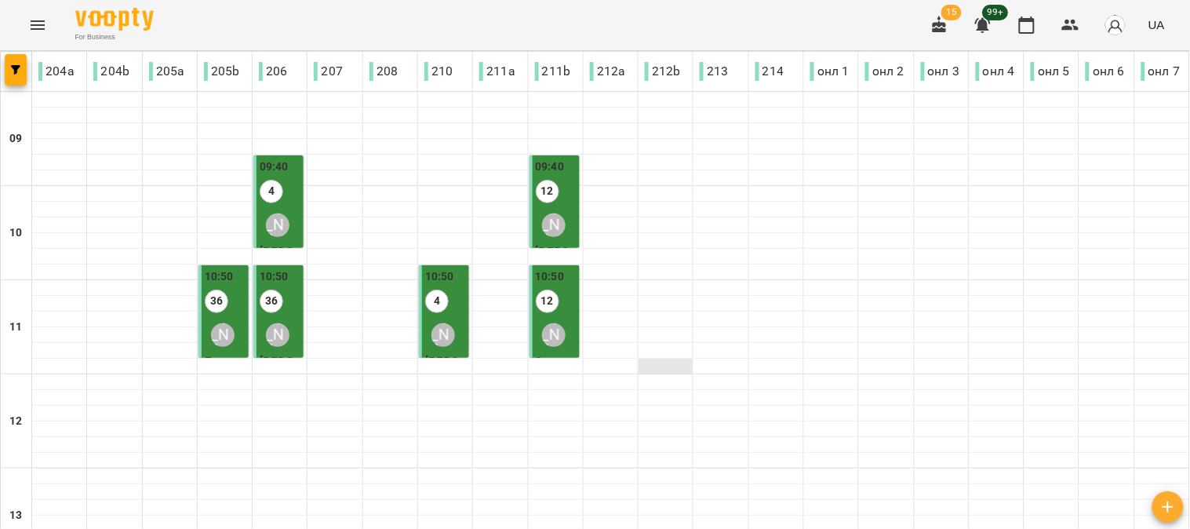
scroll to position [523, 0]
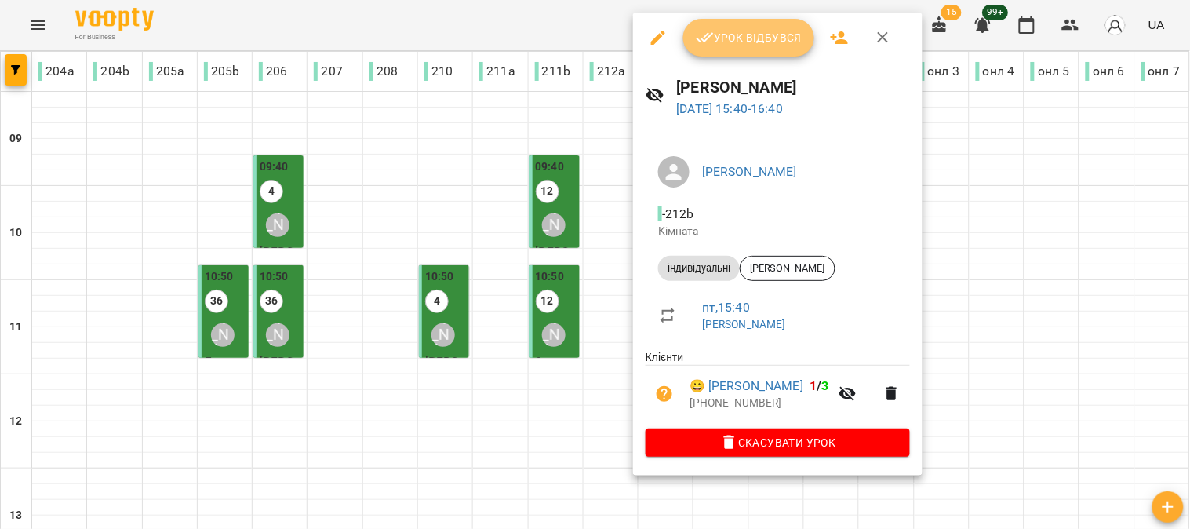
click at [749, 42] on span "Урок відбувся" at bounding box center [749, 37] width 107 height 19
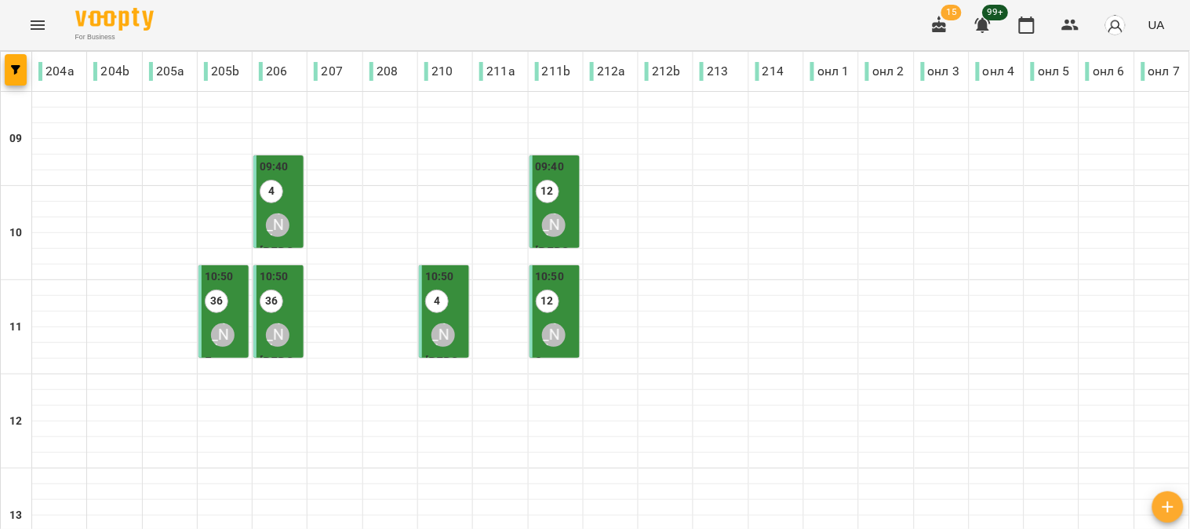
scroll to position [523, 0]
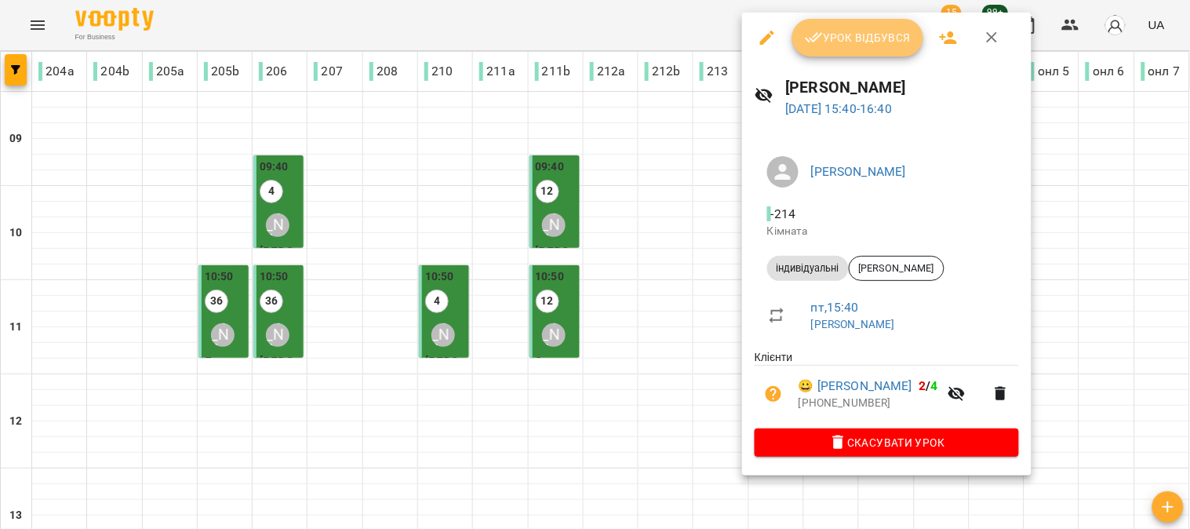
click at [849, 35] on span "Урок відбувся" at bounding box center [858, 37] width 107 height 19
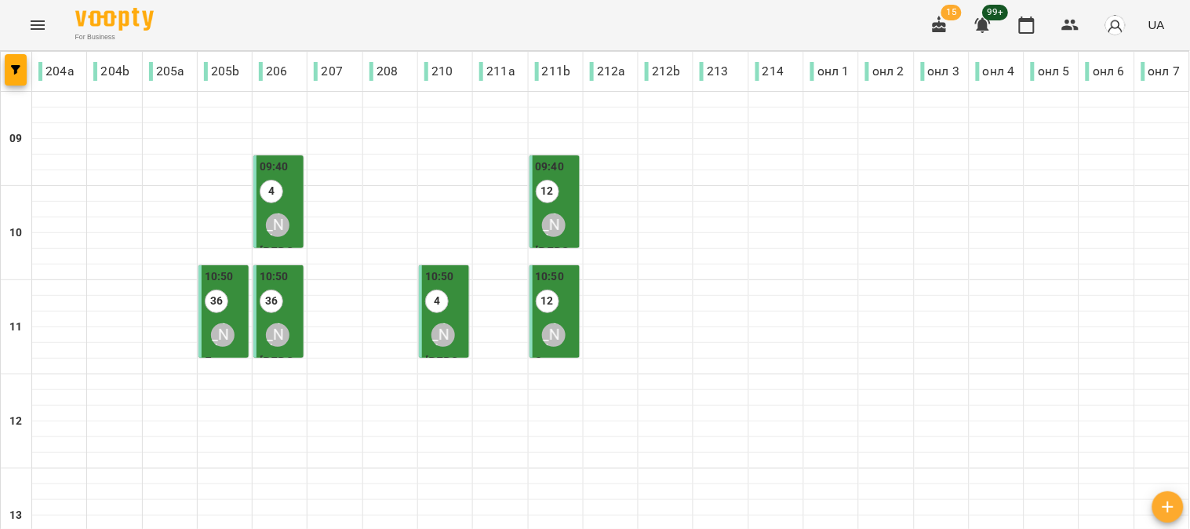
scroll to position [523, 0]
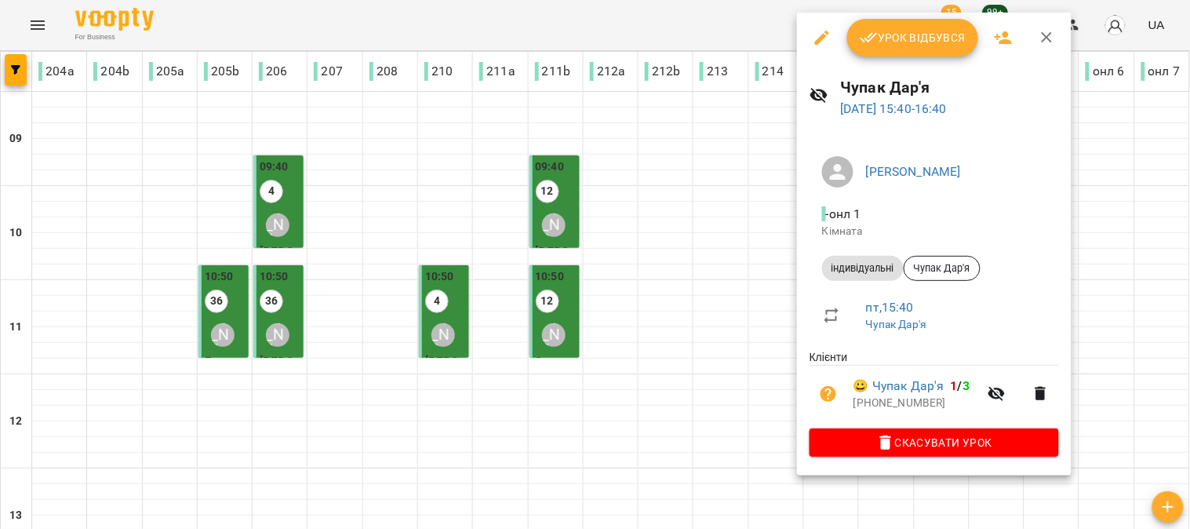
click at [900, 42] on span "Урок відбувся" at bounding box center [913, 37] width 107 height 19
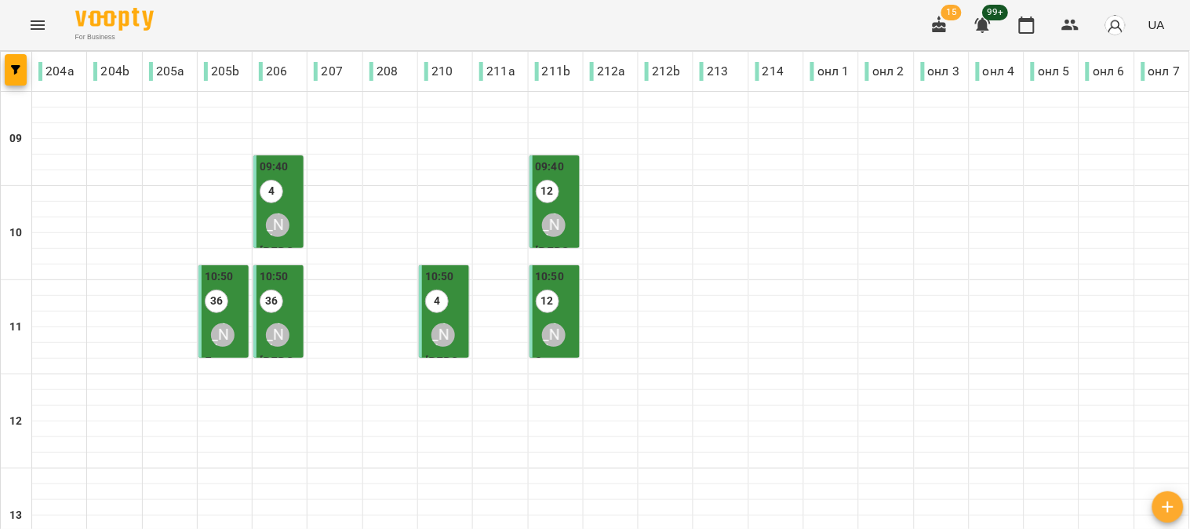
scroll to position [697, 0]
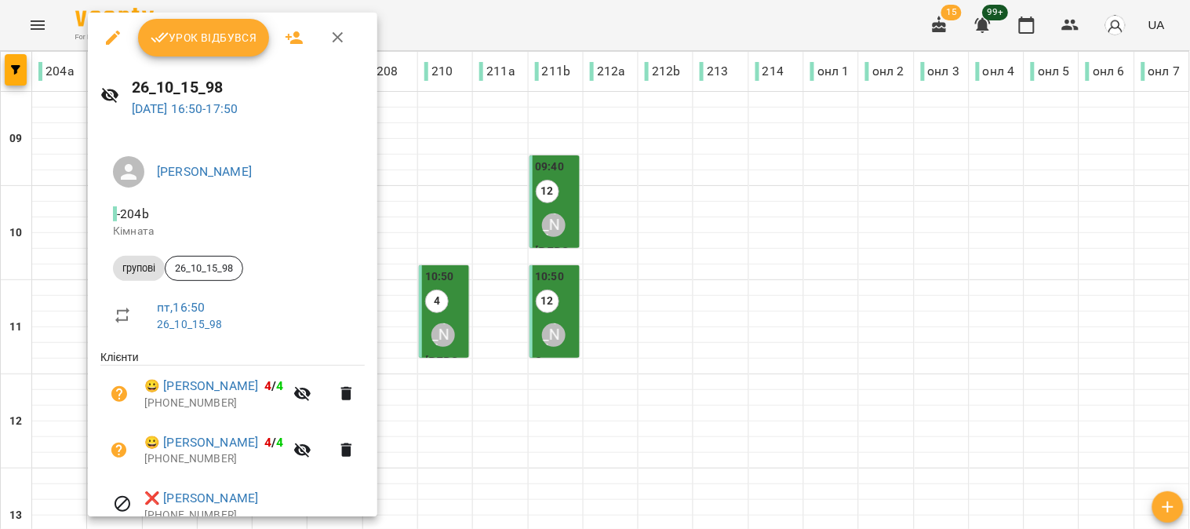
click at [191, 35] on span "Урок відбувся" at bounding box center [204, 37] width 107 height 19
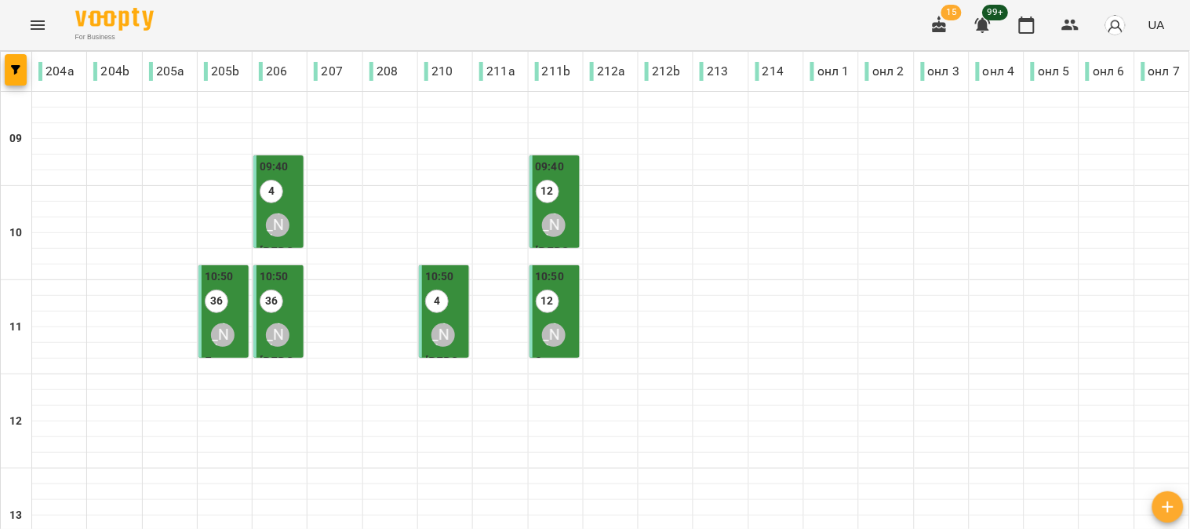
scroll to position [697, 0]
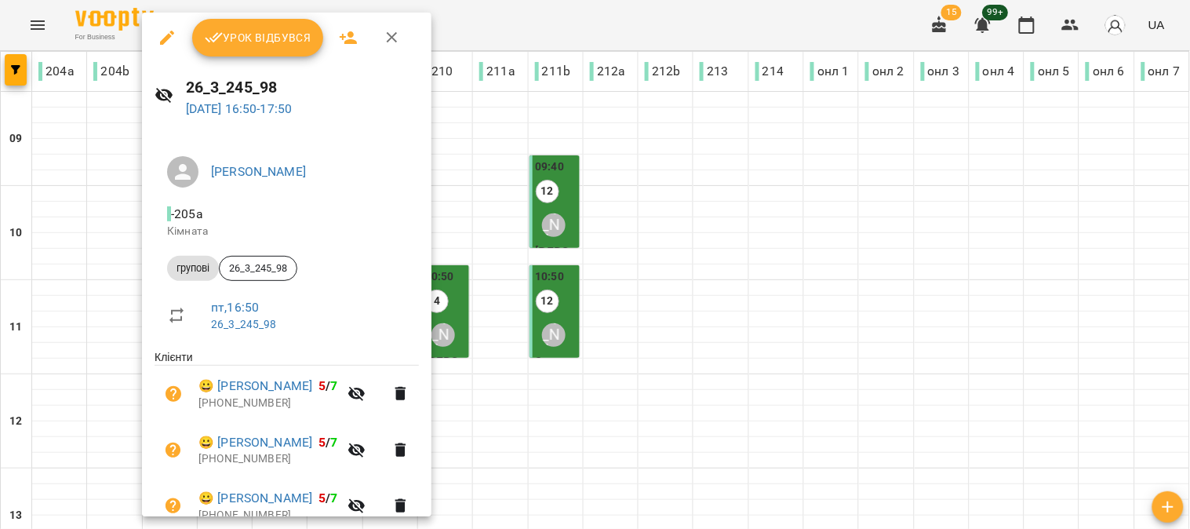
click at [253, 37] on span "Урок відбувся" at bounding box center [258, 37] width 107 height 19
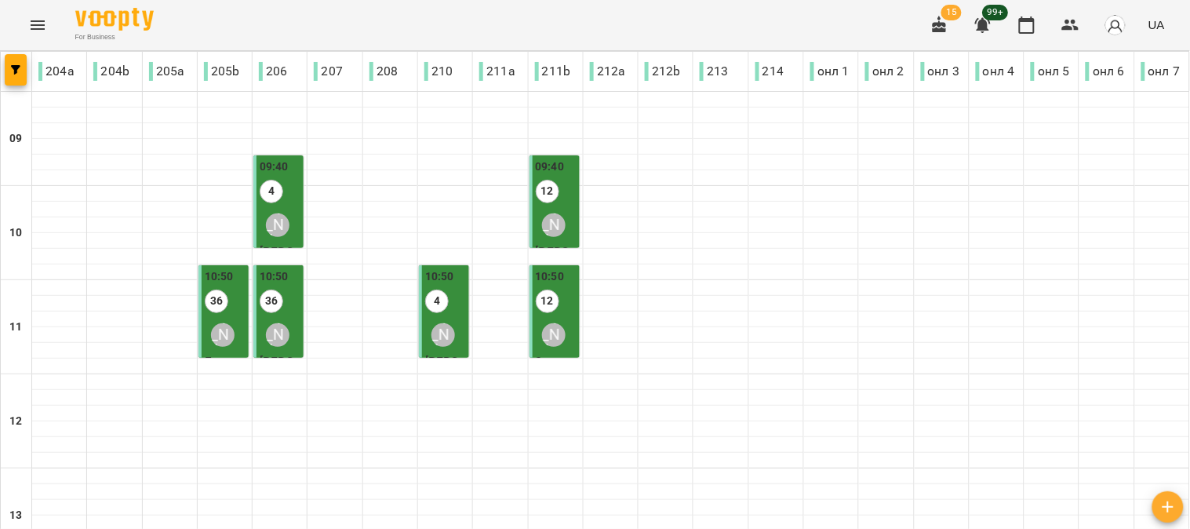
scroll to position [610, 0]
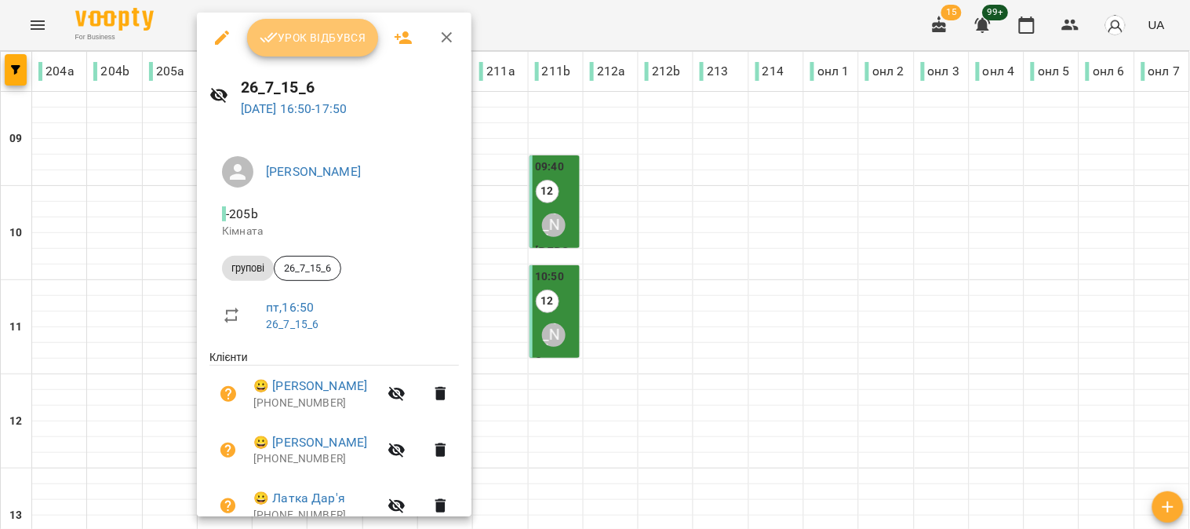
click at [304, 36] on span "Урок відбувся" at bounding box center [313, 37] width 107 height 19
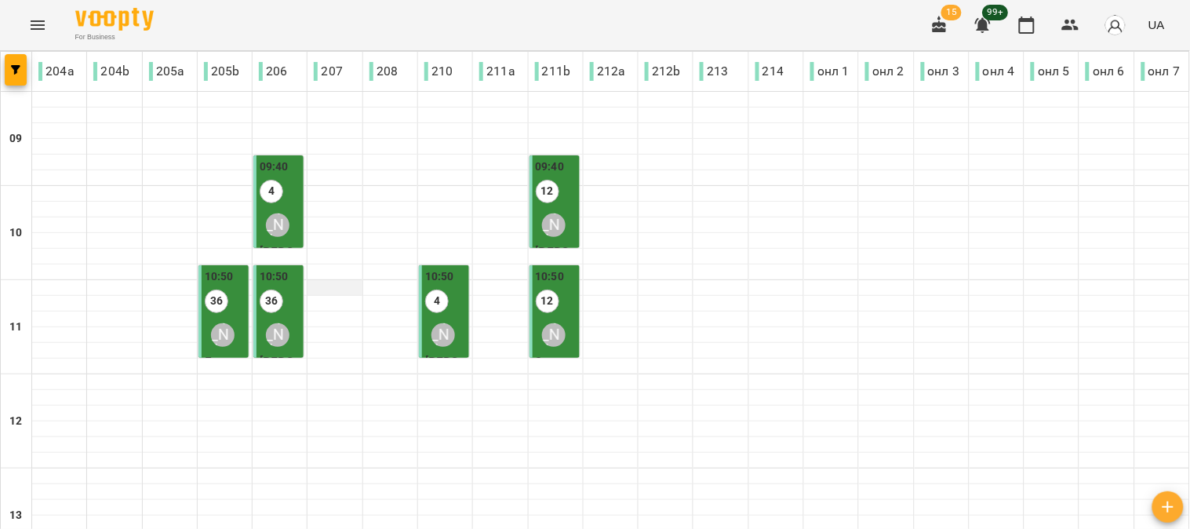
scroll to position [697, 0]
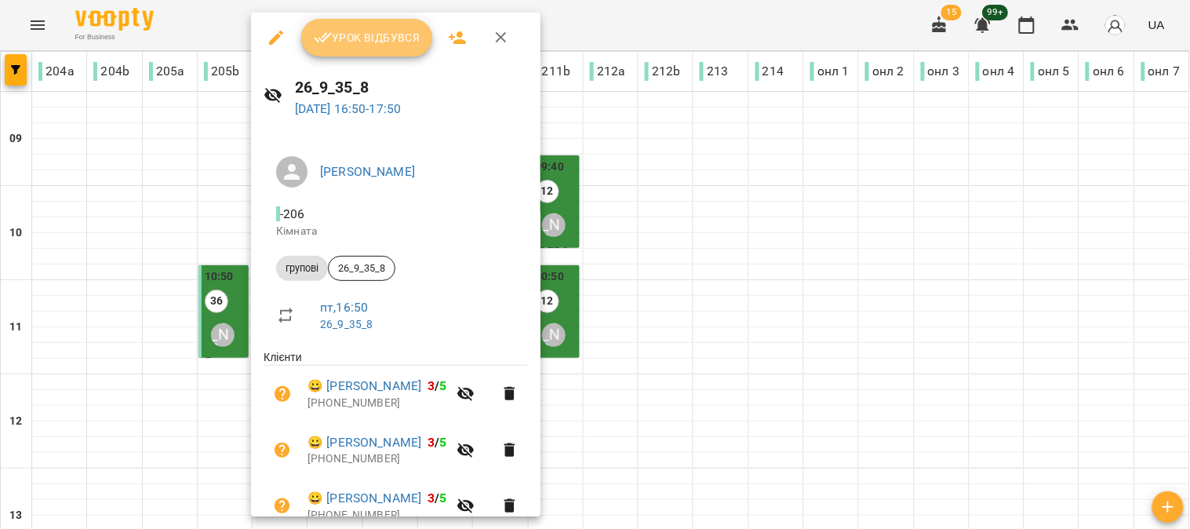
click at [353, 34] on span "Урок відбувся" at bounding box center [367, 37] width 107 height 19
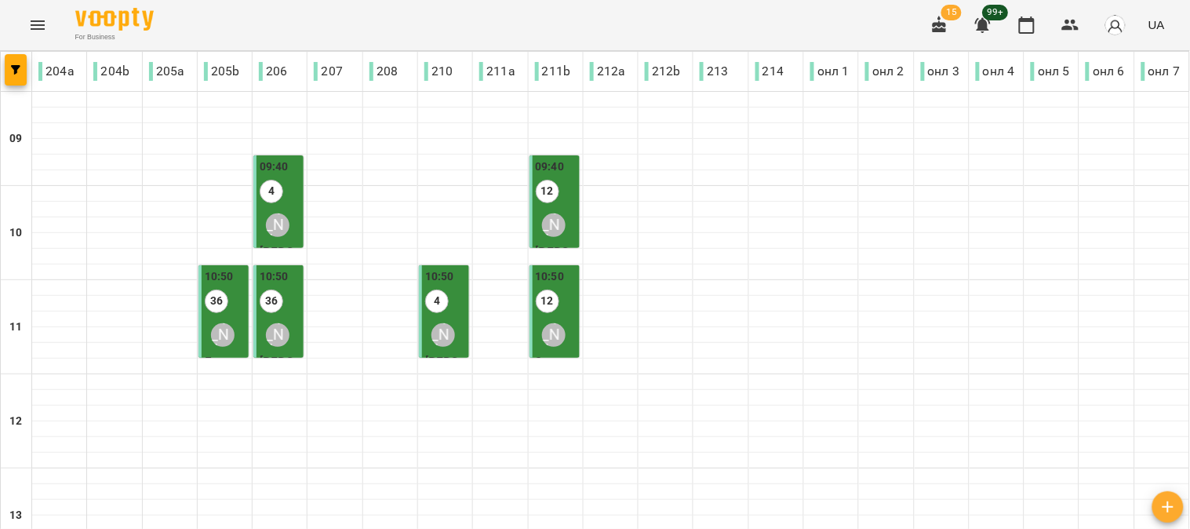
scroll to position [697, 0]
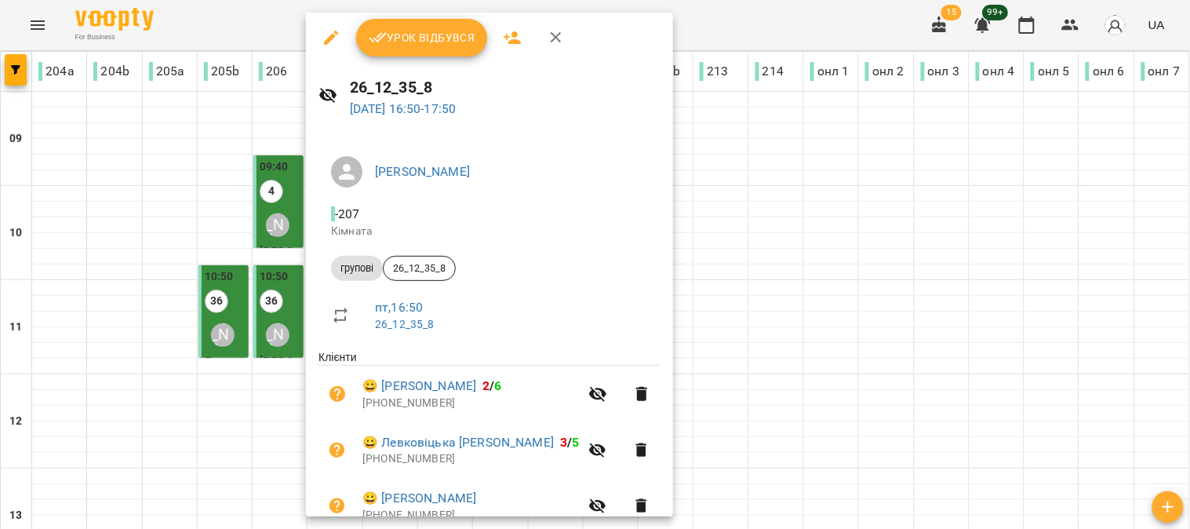
click at [422, 20] on button "Урок відбувся" at bounding box center [422, 38] width 132 height 38
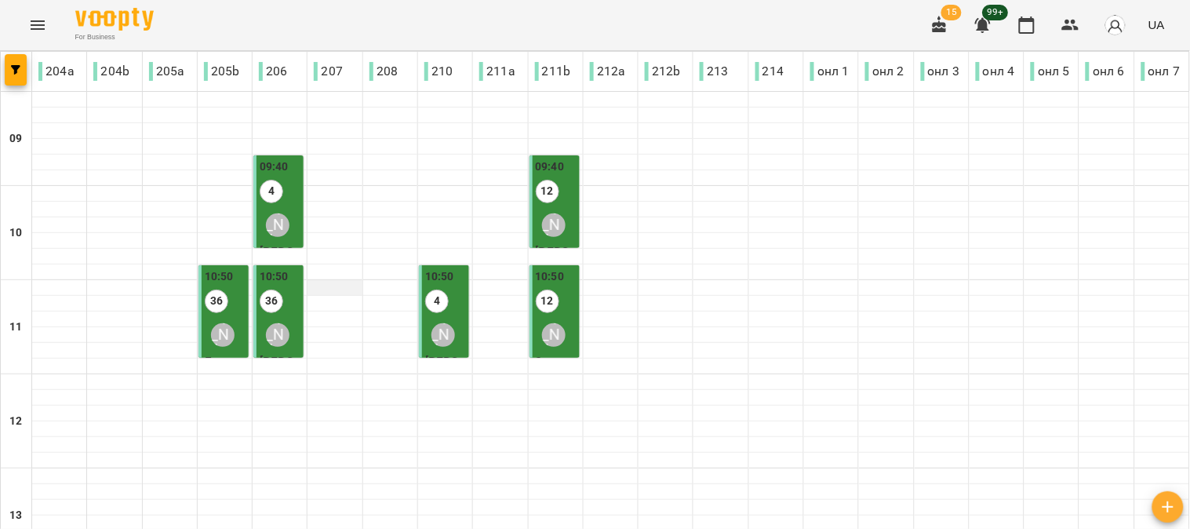
scroll to position [610, 0]
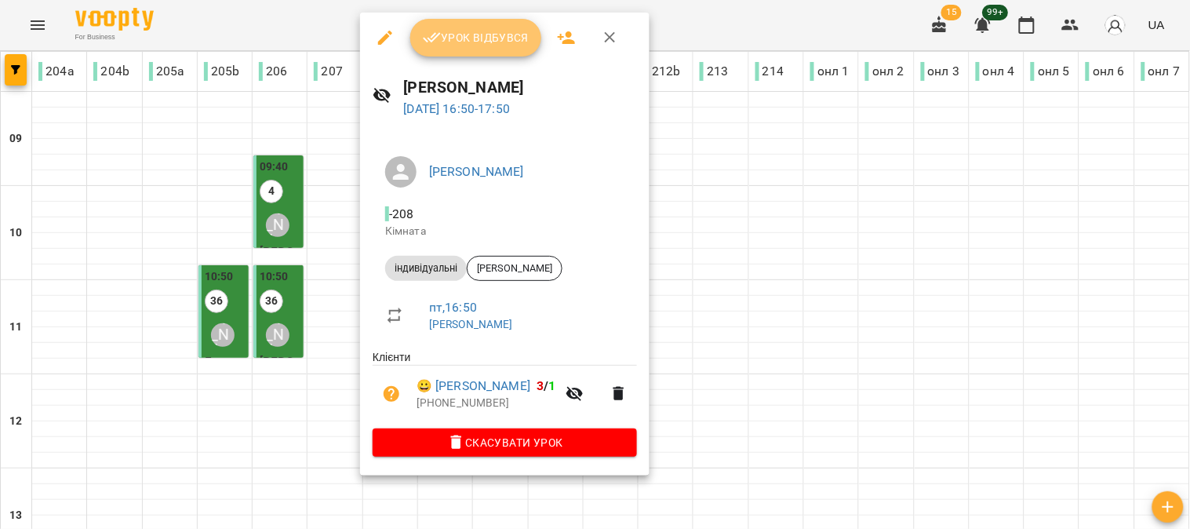
click at [479, 31] on span "Урок відбувся" at bounding box center [476, 37] width 107 height 19
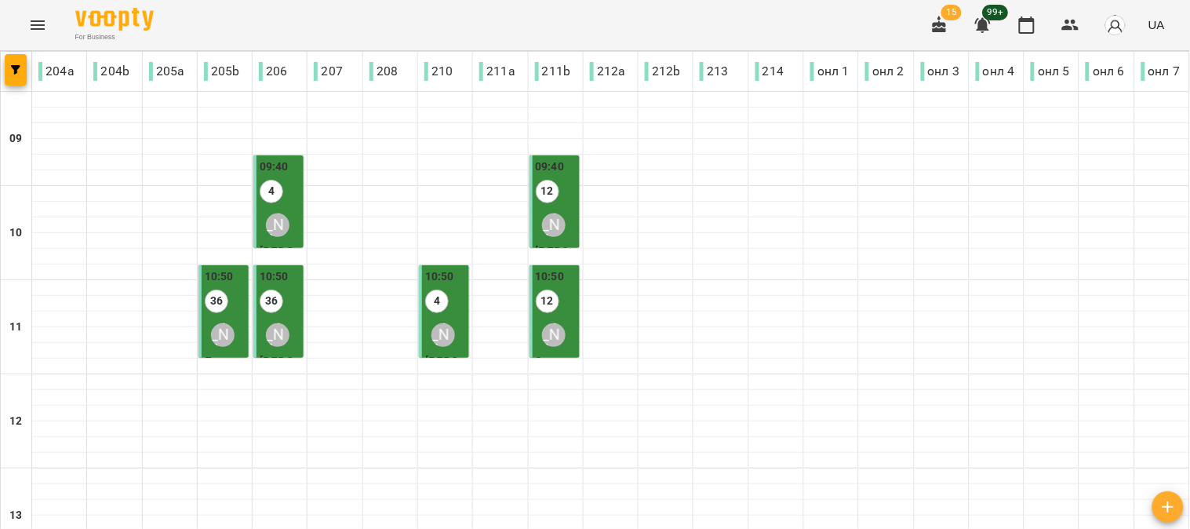
scroll to position [610, 0]
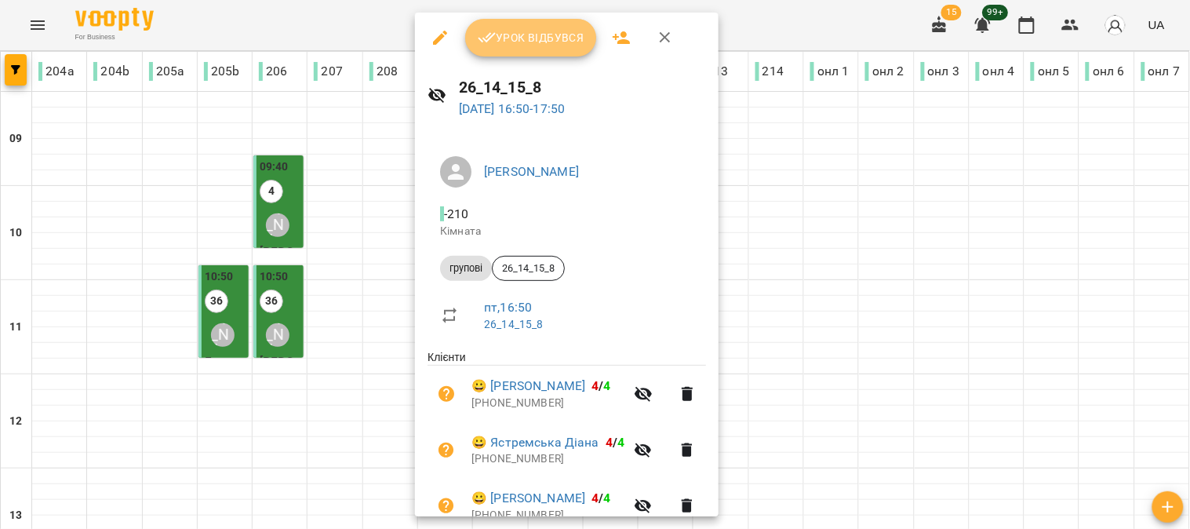
click at [535, 35] on span "Урок відбувся" at bounding box center [531, 37] width 107 height 19
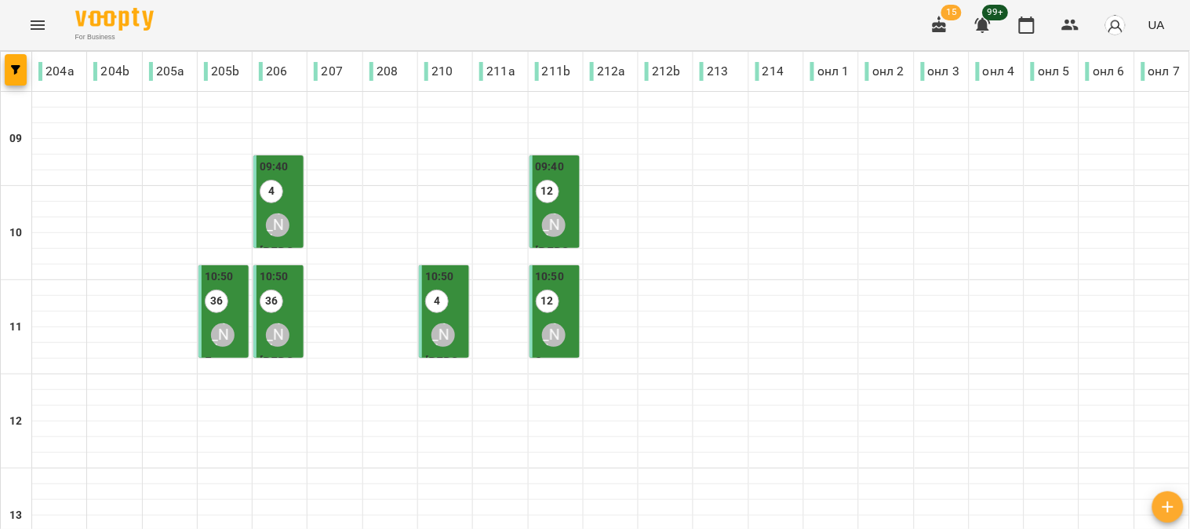
scroll to position [702, 0]
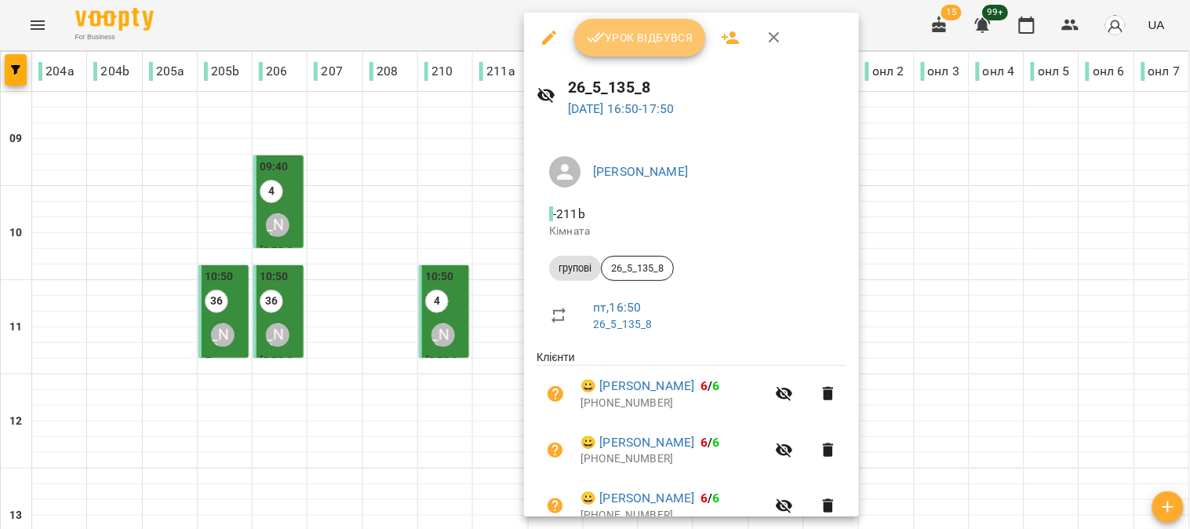
click at [650, 30] on span "Урок відбувся" at bounding box center [640, 37] width 107 height 19
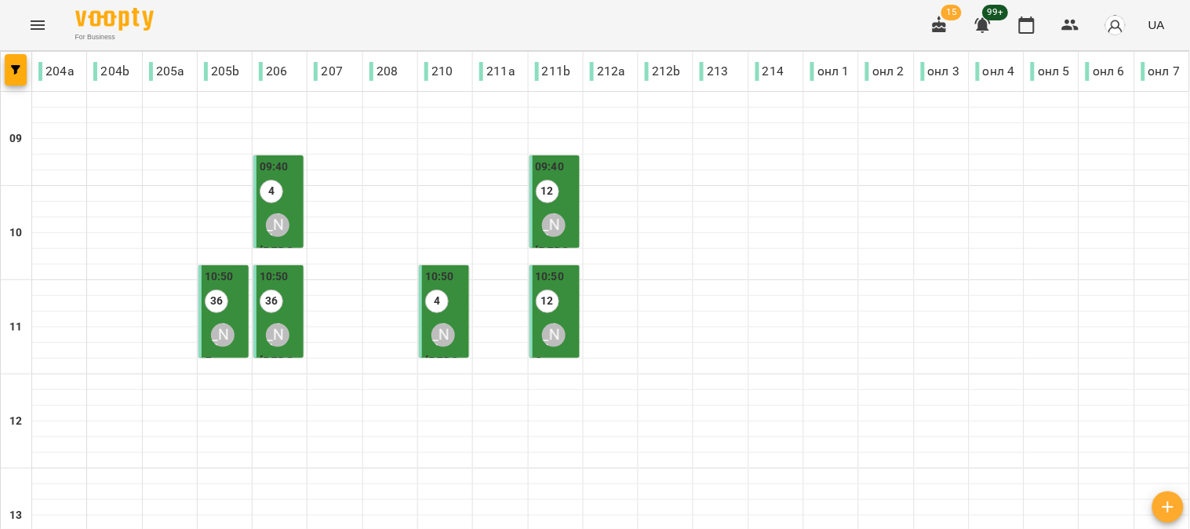
scroll to position [610, 0]
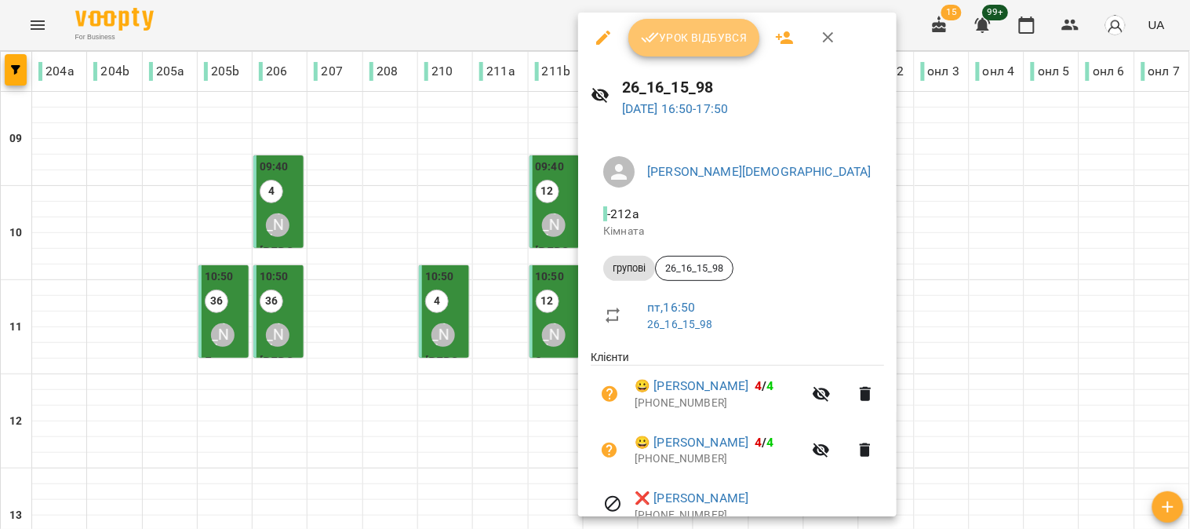
click at [693, 39] on span "Урок відбувся" at bounding box center [694, 37] width 107 height 19
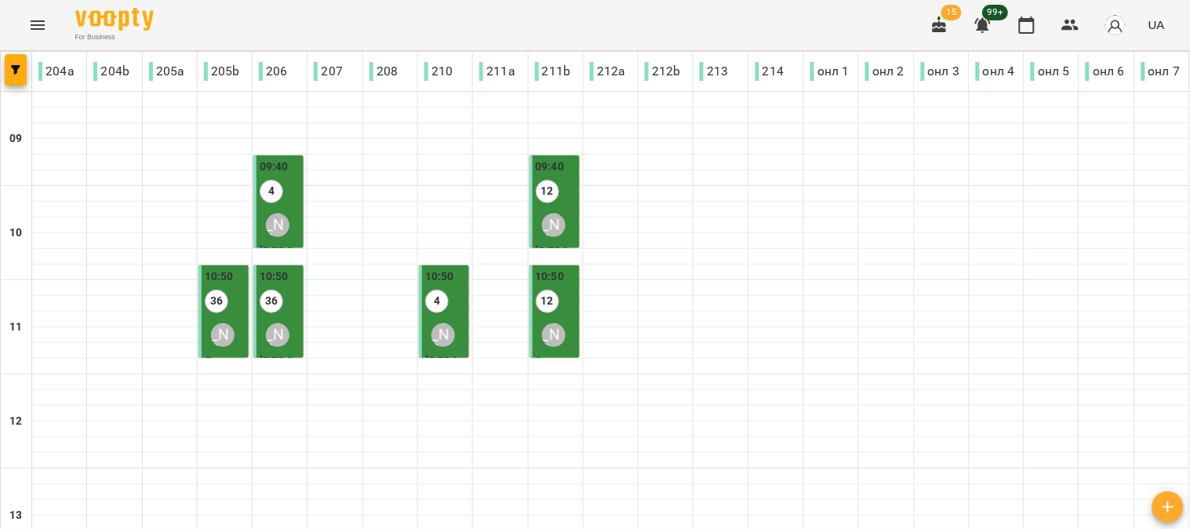
scroll to position [610, 0]
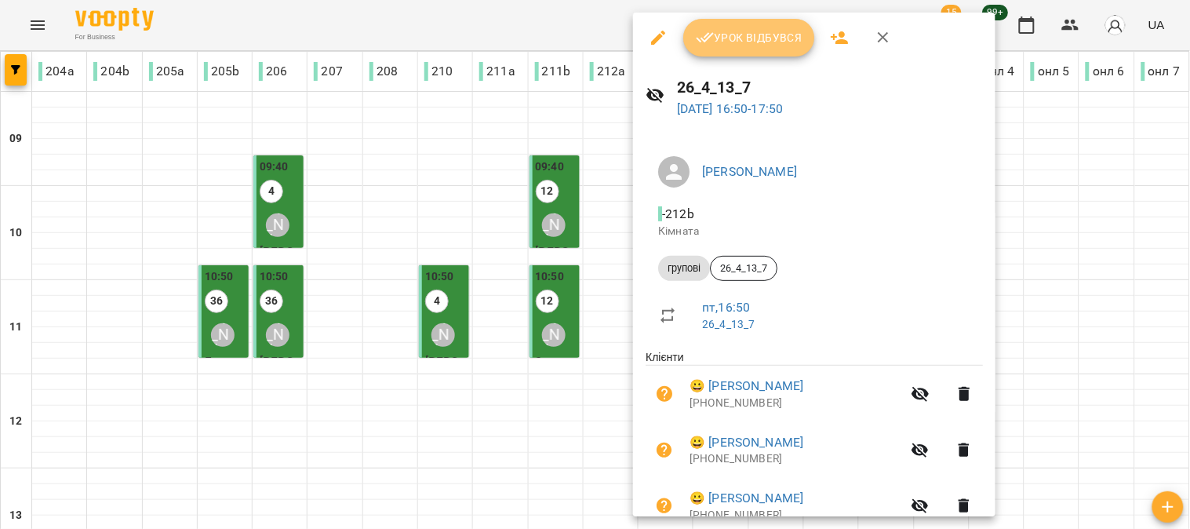
click at [738, 42] on span "Урок відбувся" at bounding box center [749, 37] width 107 height 19
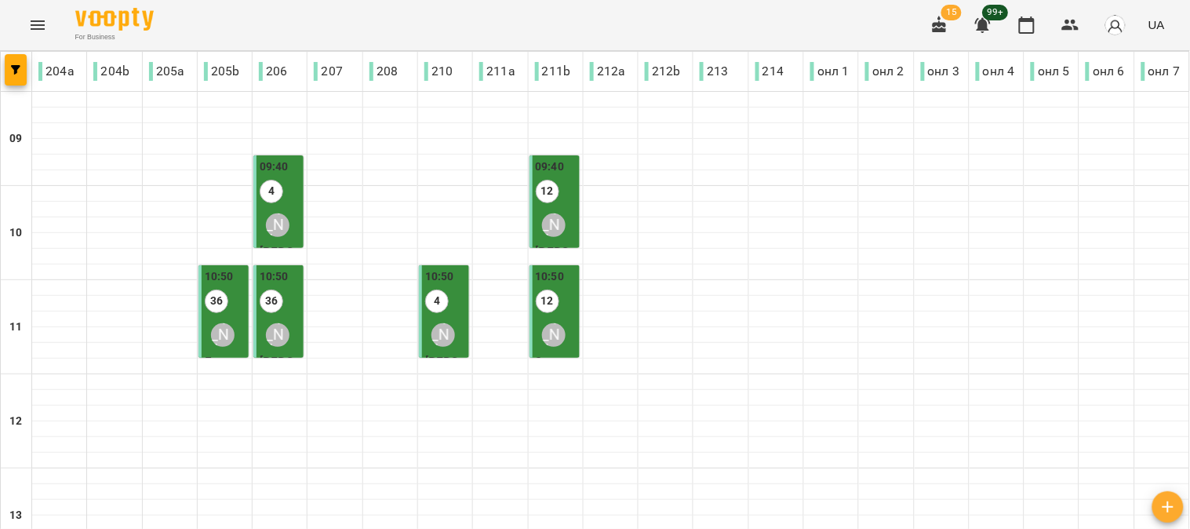
scroll to position [702, 0]
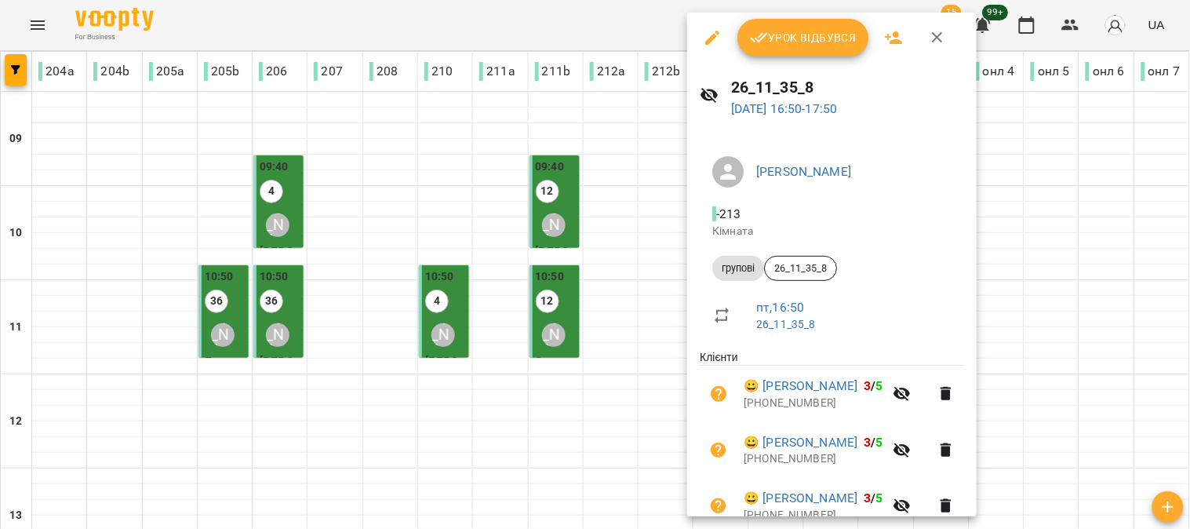
click at [820, 14] on div "Урок відбувся" at bounding box center [832, 38] width 290 height 50
click at [796, 49] on button "Урок відбувся" at bounding box center [804, 38] width 132 height 38
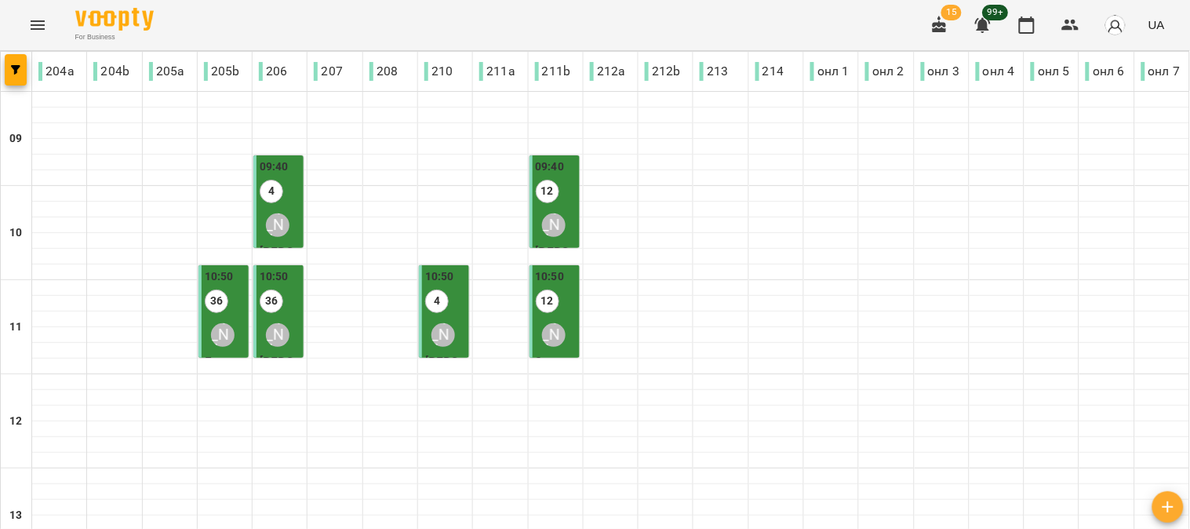
scroll to position [523, 0]
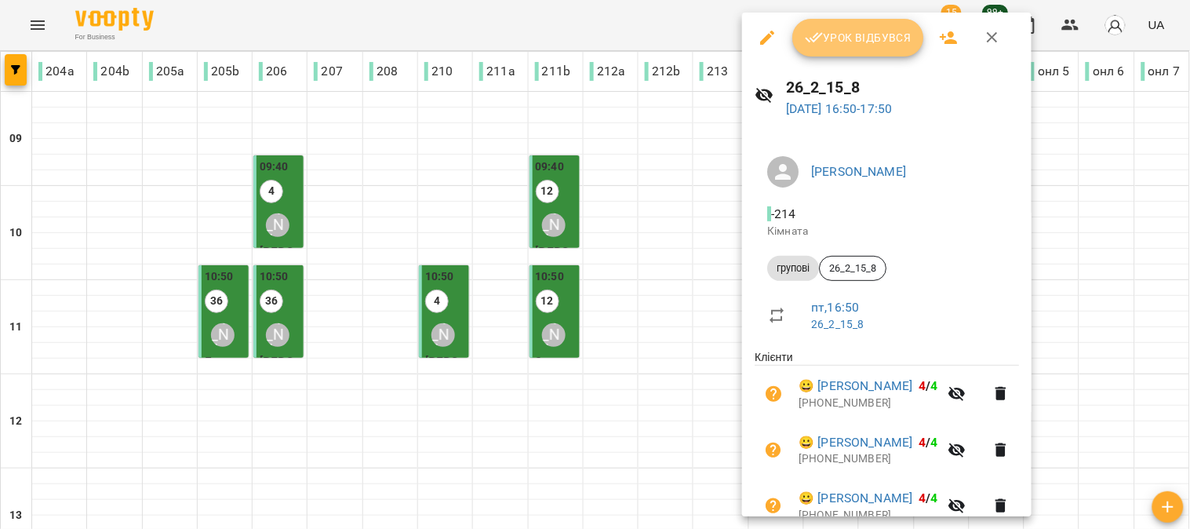
click at [848, 46] on span "Урок відбувся" at bounding box center [858, 37] width 107 height 19
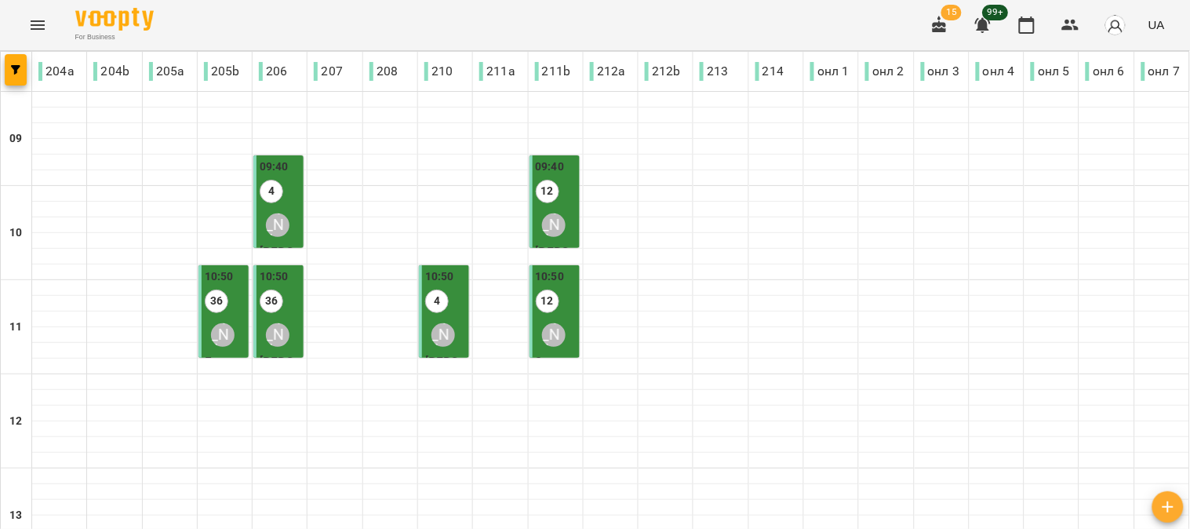
scroll to position [702, 0]
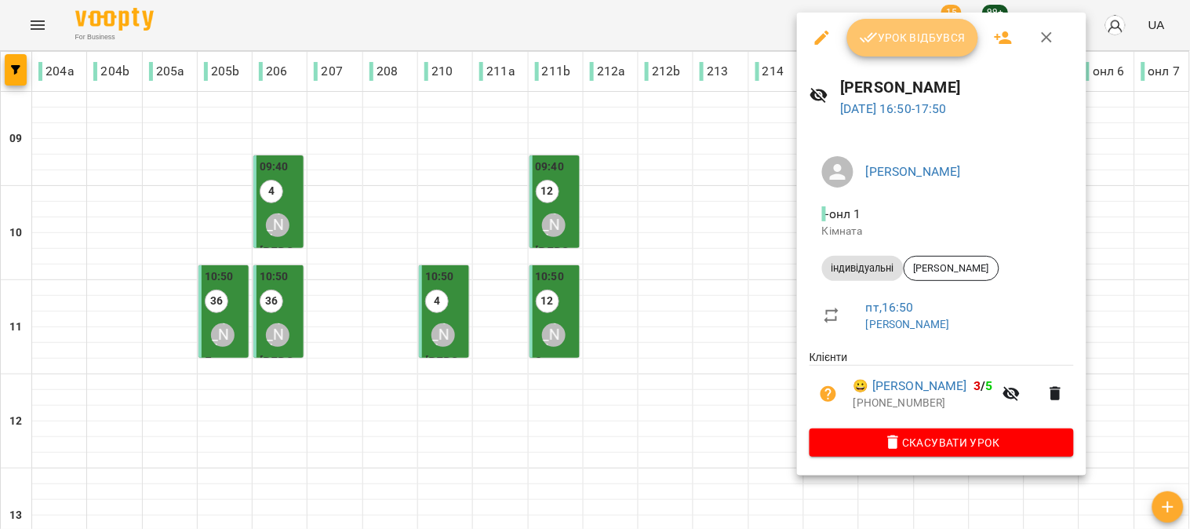
click at [920, 36] on span "Урок відбувся" at bounding box center [913, 37] width 107 height 19
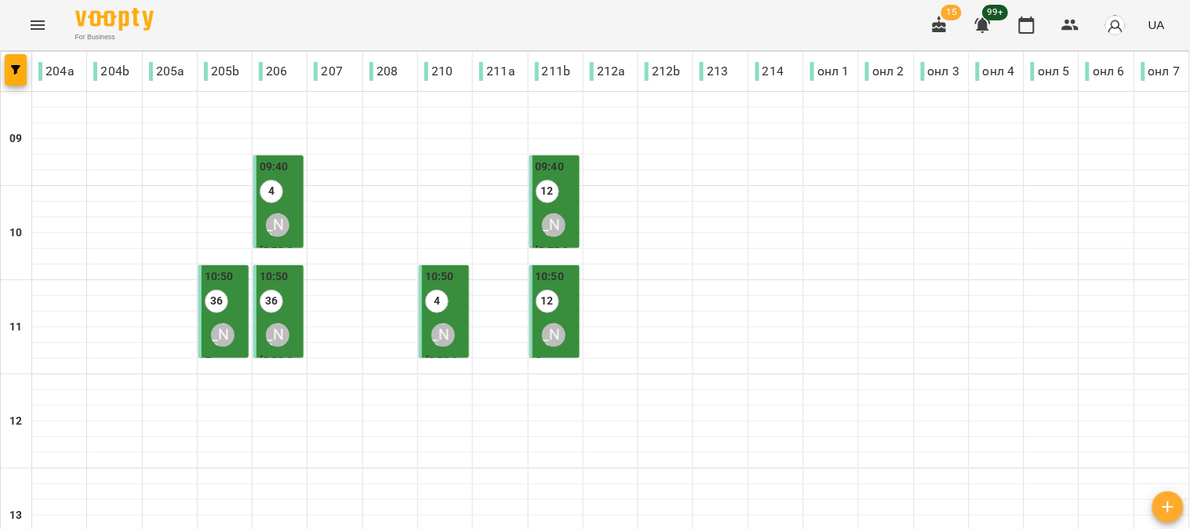
scroll to position [702, 0]
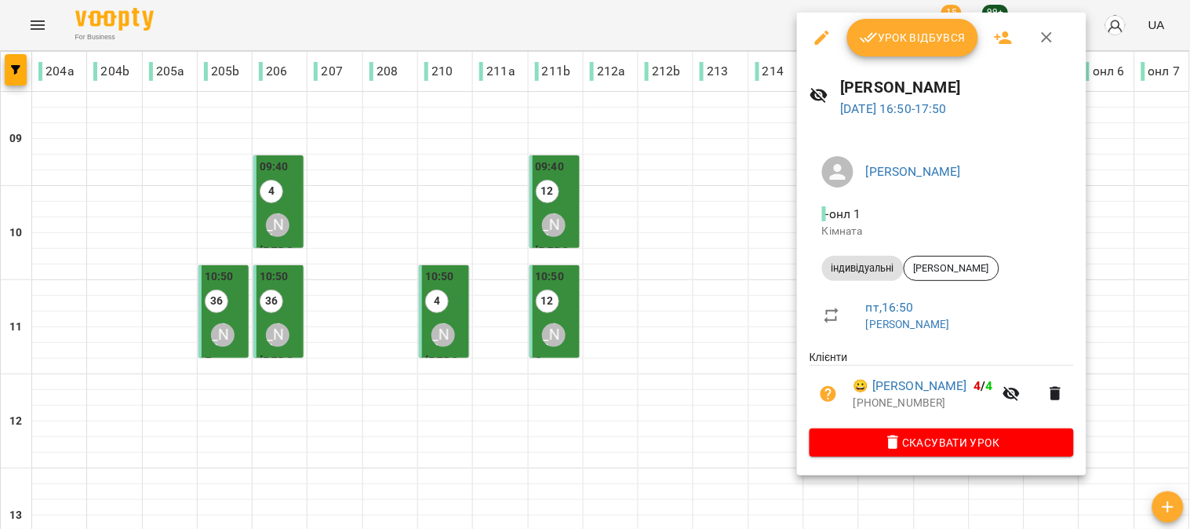
click at [911, 35] on span "Урок відбувся" at bounding box center [913, 37] width 107 height 19
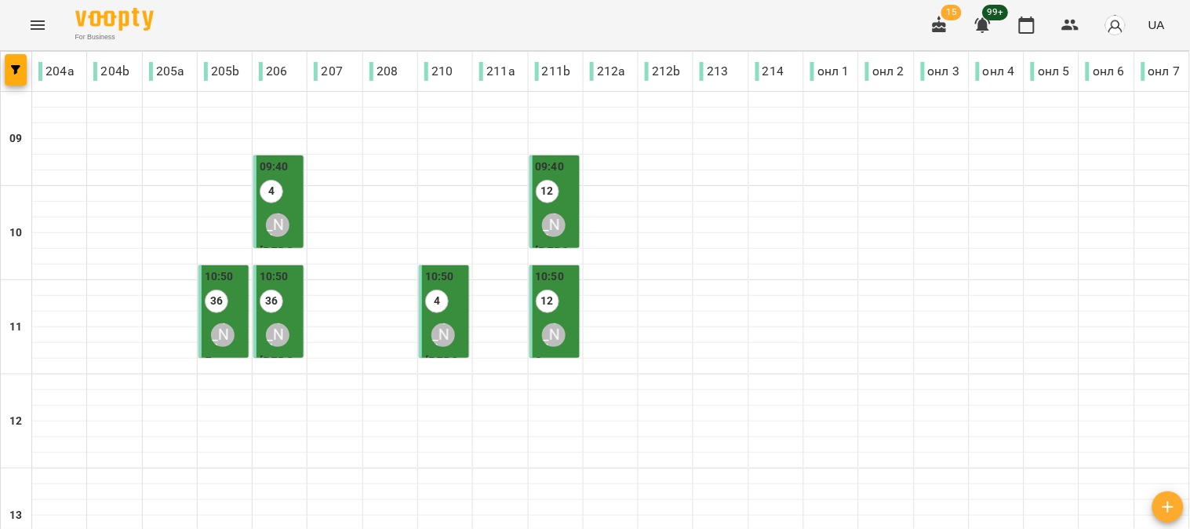
scroll to position [697, 0]
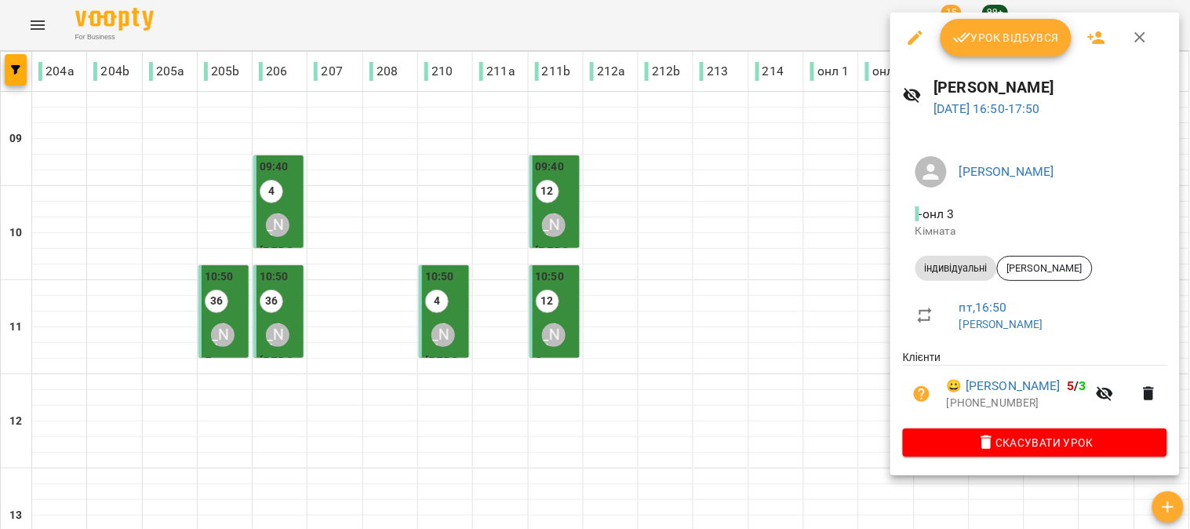
click at [1007, 35] on span "Урок відбувся" at bounding box center [1006, 37] width 107 height 19
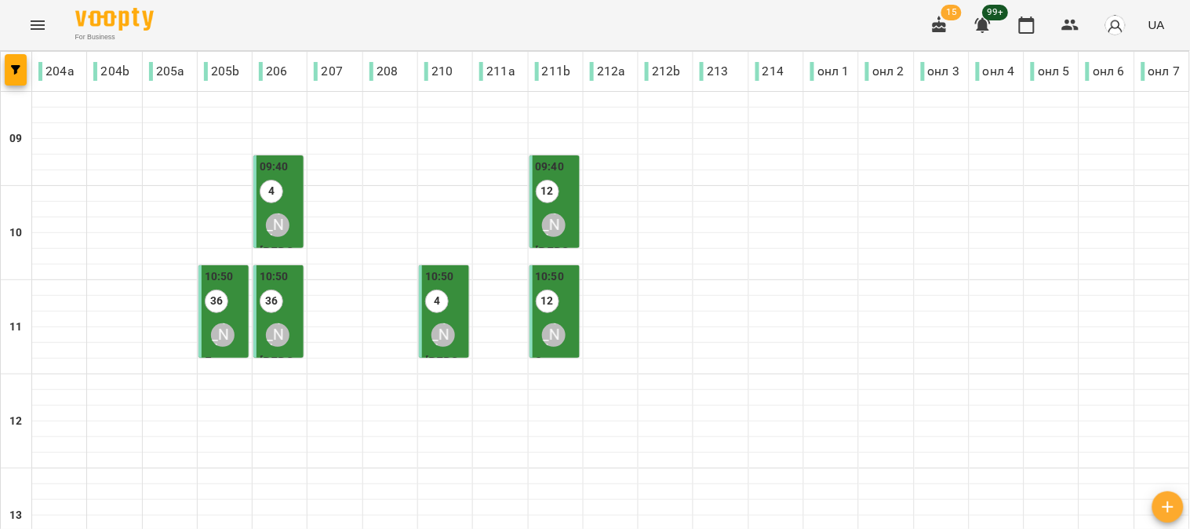
scroll to position [697, 0]
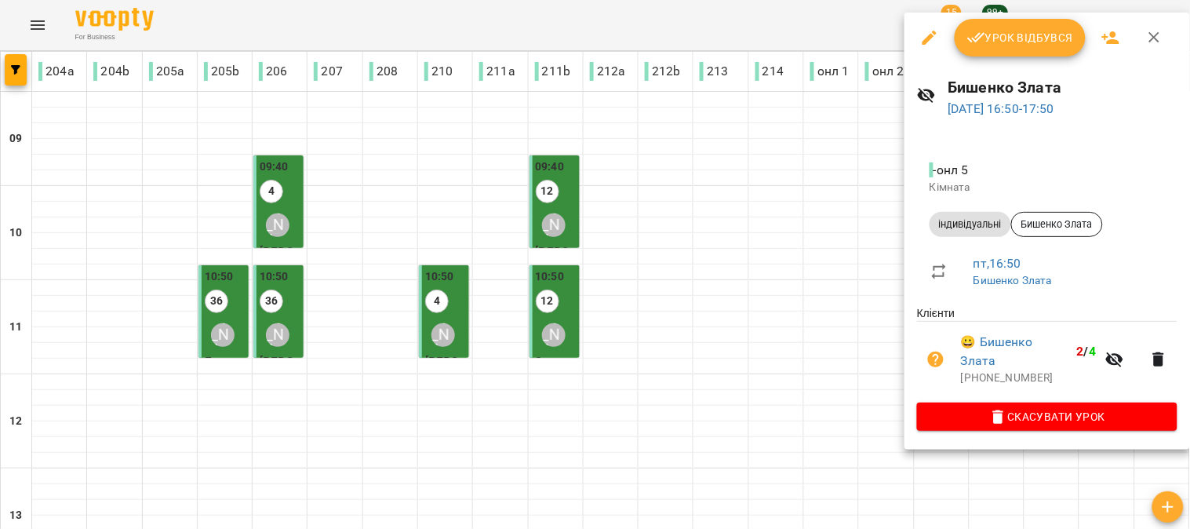
click at [1014, 42] on span "Урок відбувся" at bounding box center [1020, 37] width 107 height 19
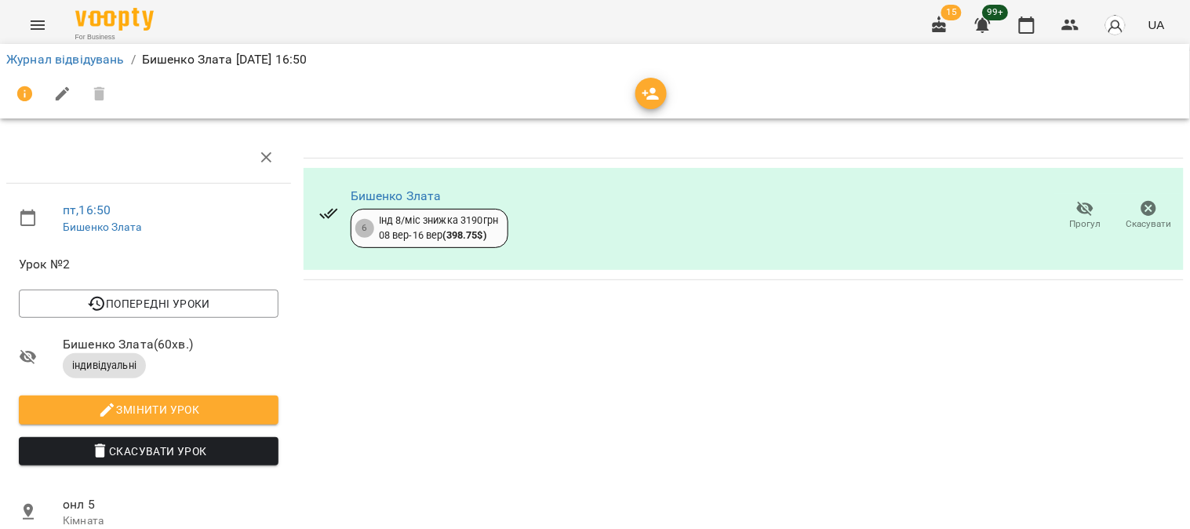
scroll to position [160, 0]
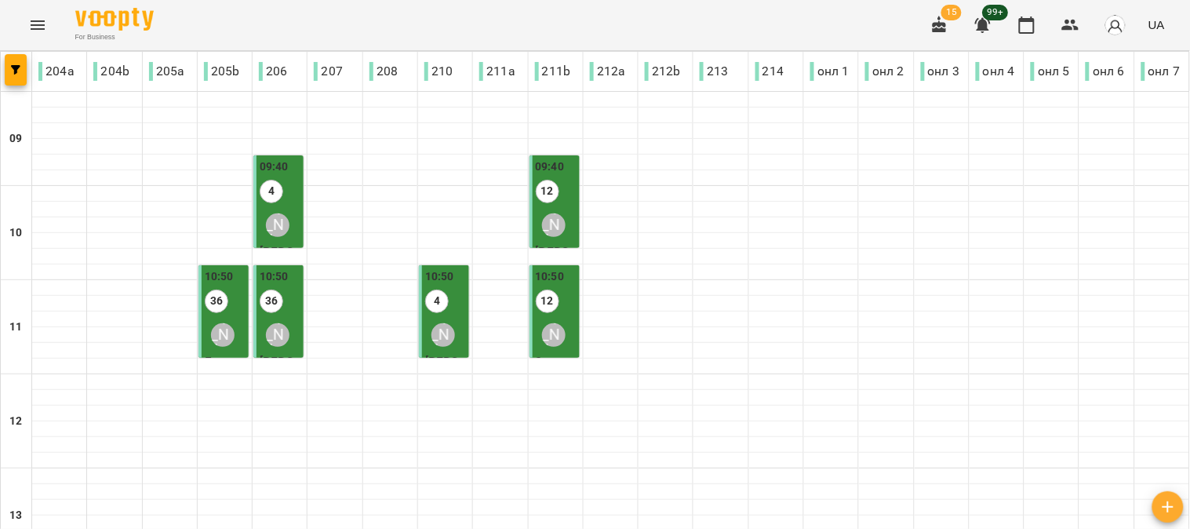
scroll to position [702, 0]
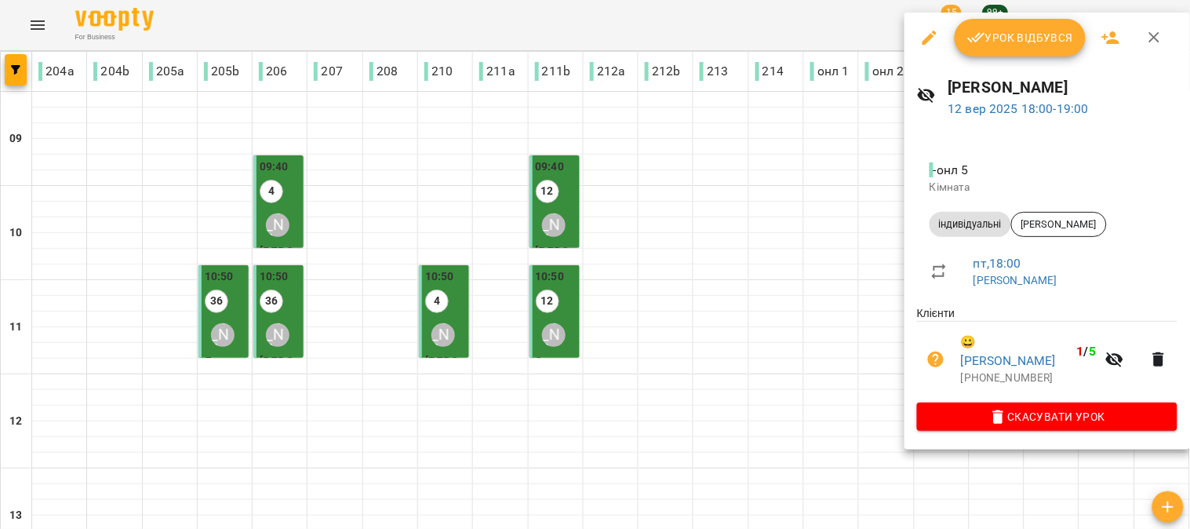
click at [1022, 39] on span "Урок відбувся" at bounding box center [1020, 37] width 107 height 19
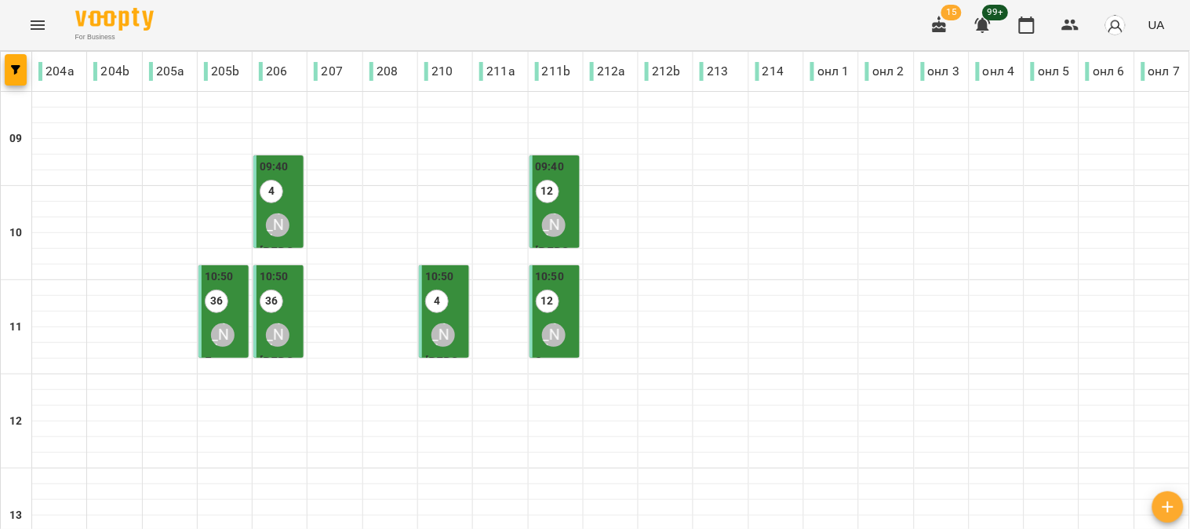
scroll to position [702, 0]
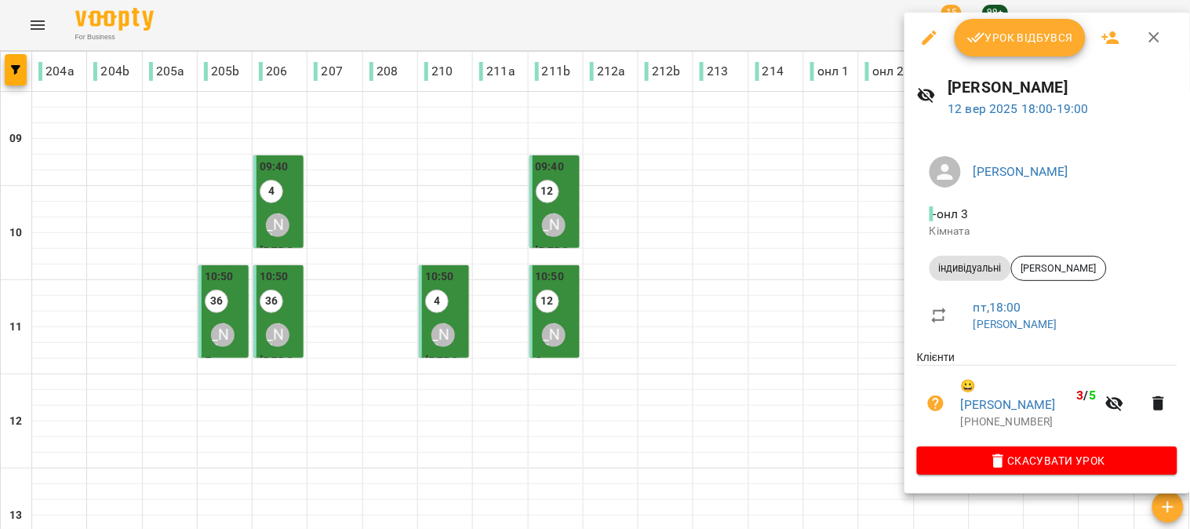
click at [1017, 42] on span "Урок відбувся" at bounding box center [1020, 37] width 107 height 19
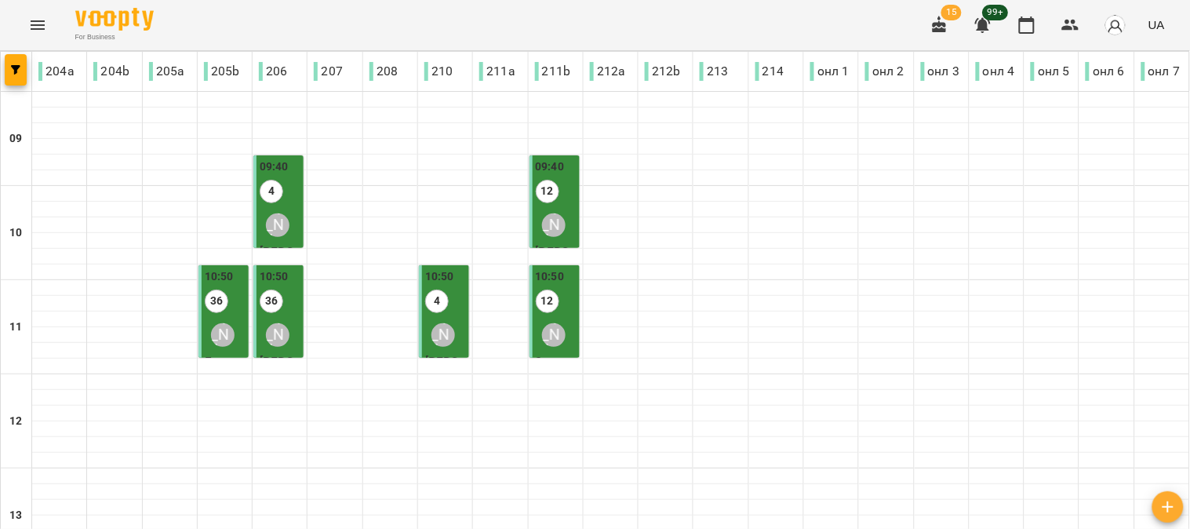
scroll to position [697, 0]
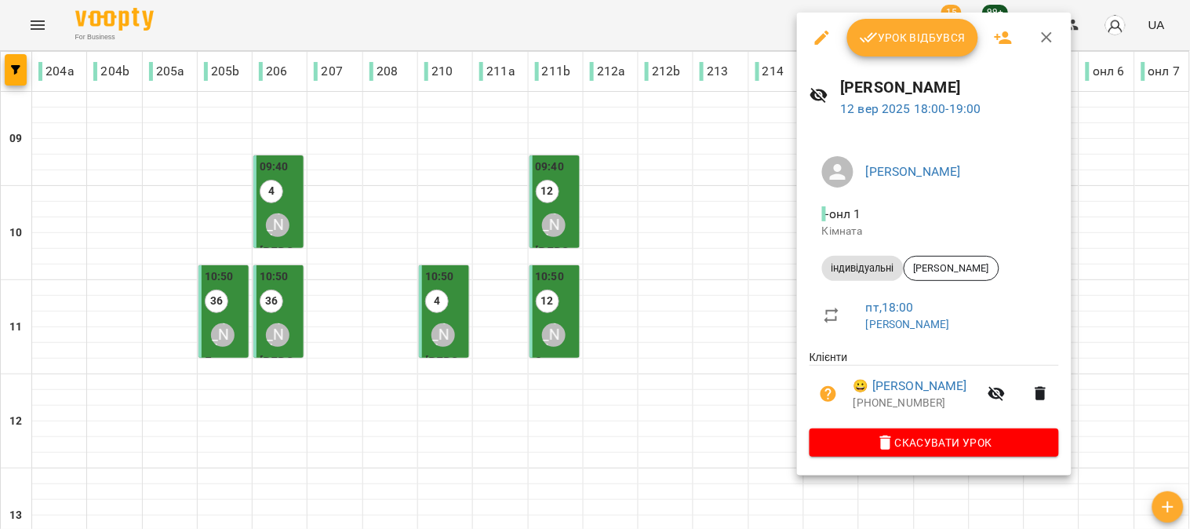
click at [898, 33] on span "Урок відбувся" at bounding box center [913, 37] width 107 height 19
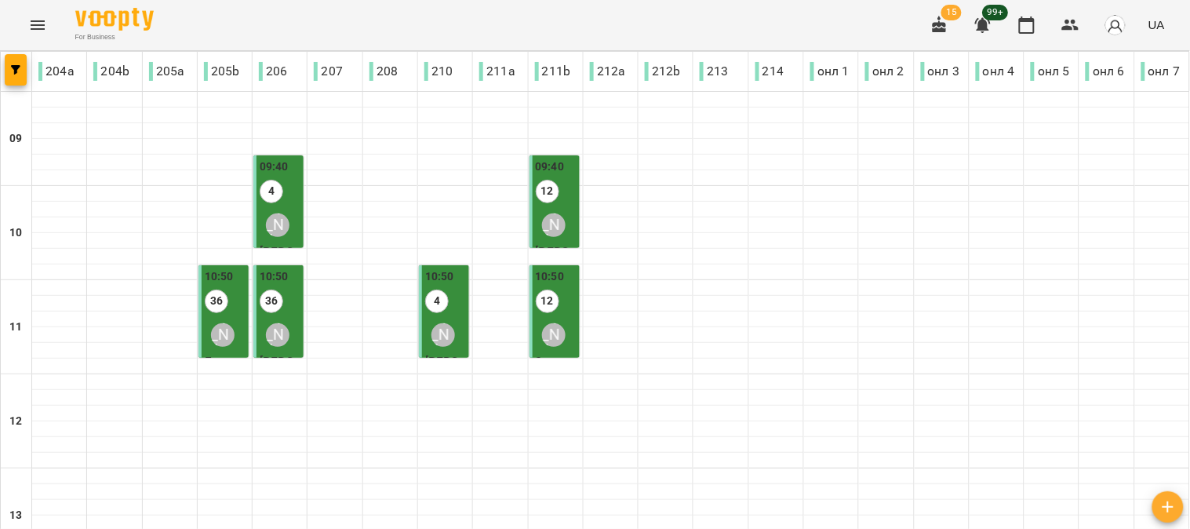
scroll to position [702, 0]
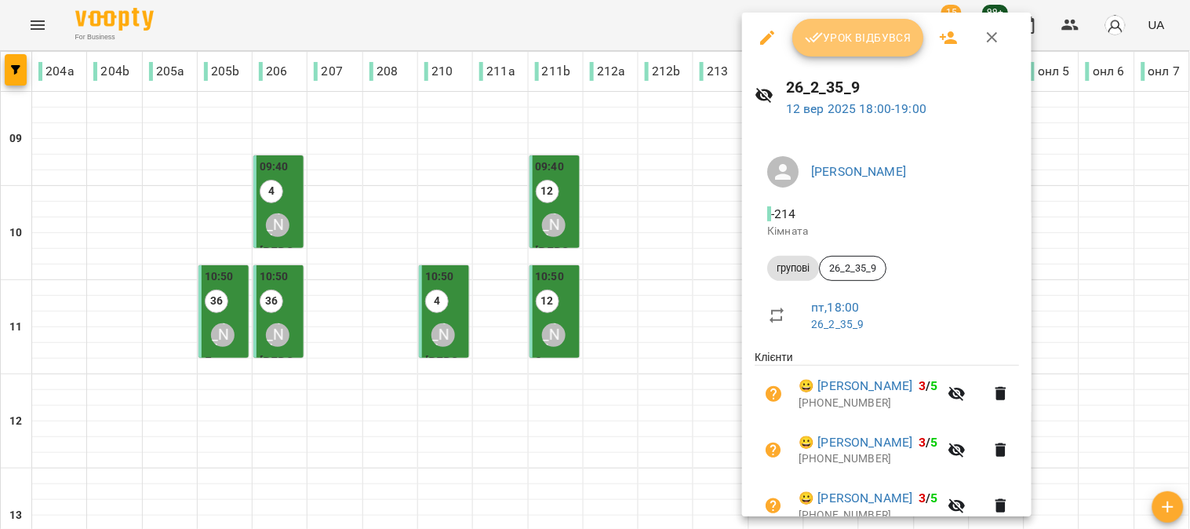
click at [841, 38] on span "Урок відбувся" at bounding box center [858, 37] width 107 height 19
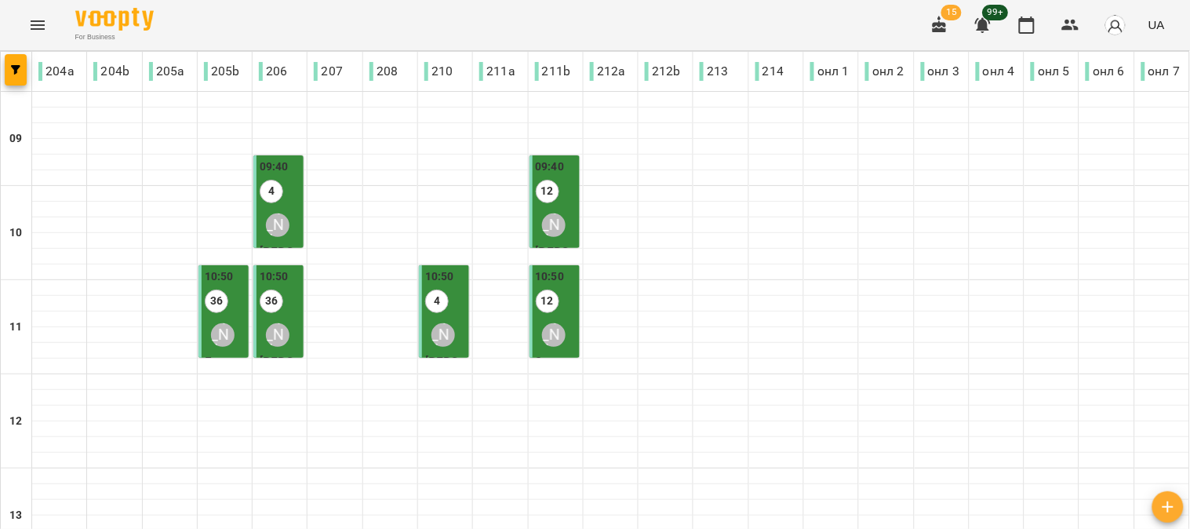
scroll to position [697, 0]
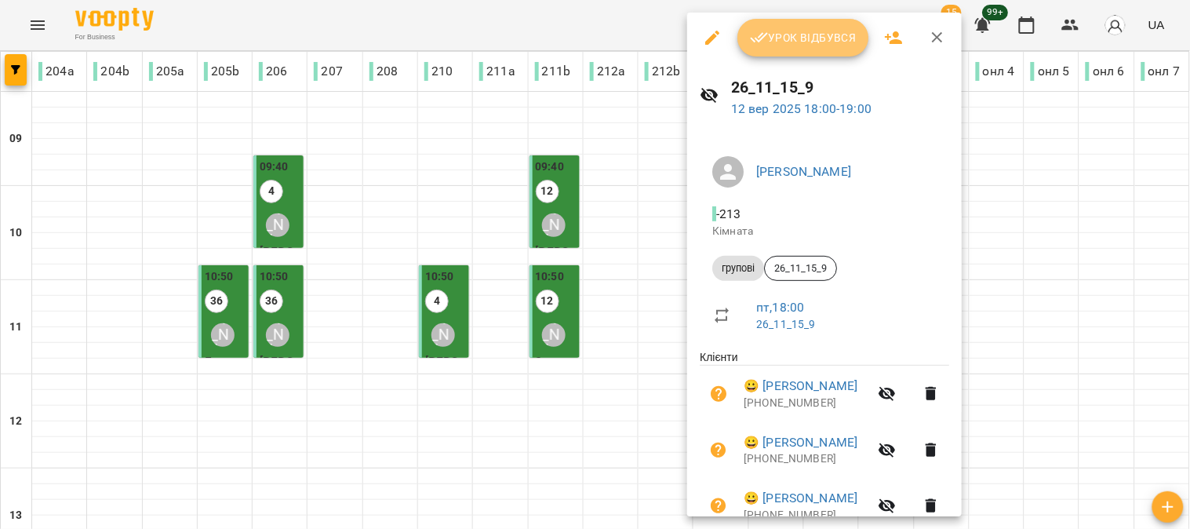
click at [790, 38] on span "Урок відбувся" at bounding box center [803, 37] width 107 height 19
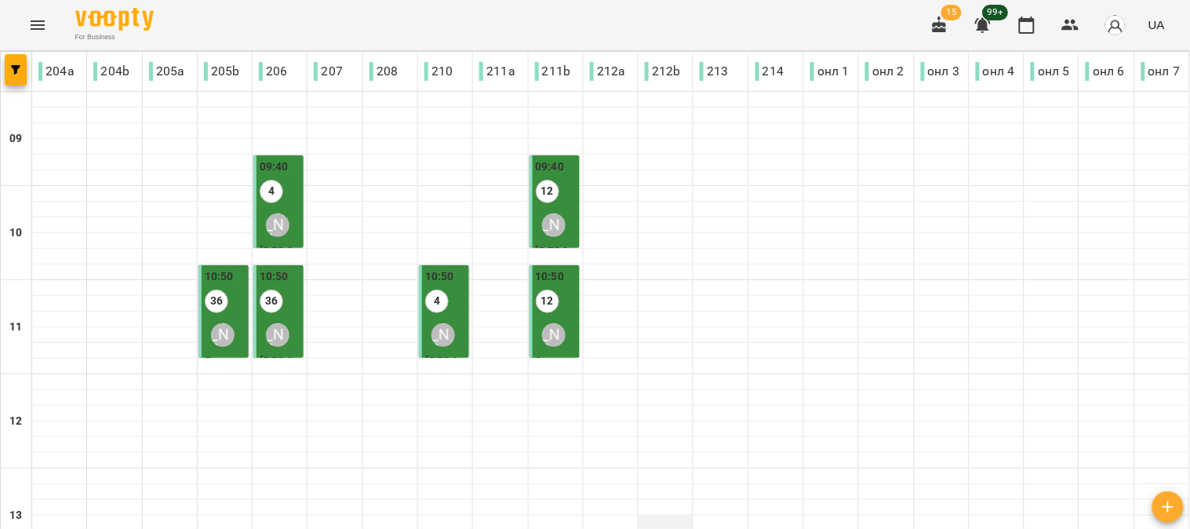
scroll to position [702, 0]
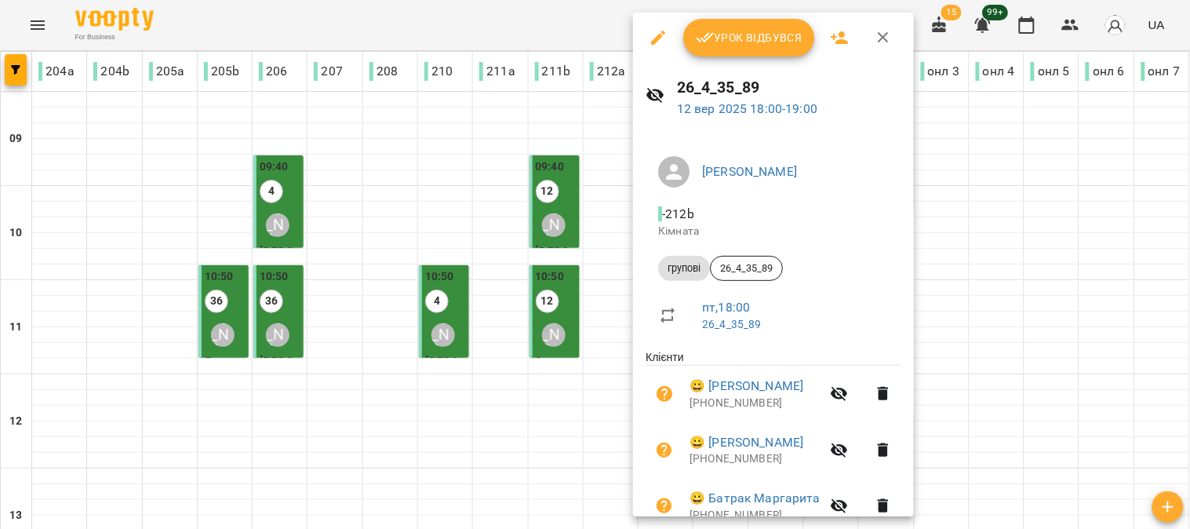
click at [744, 38] on span "Урок відбувся" at bounding box center [749, 37] width 107 height 19
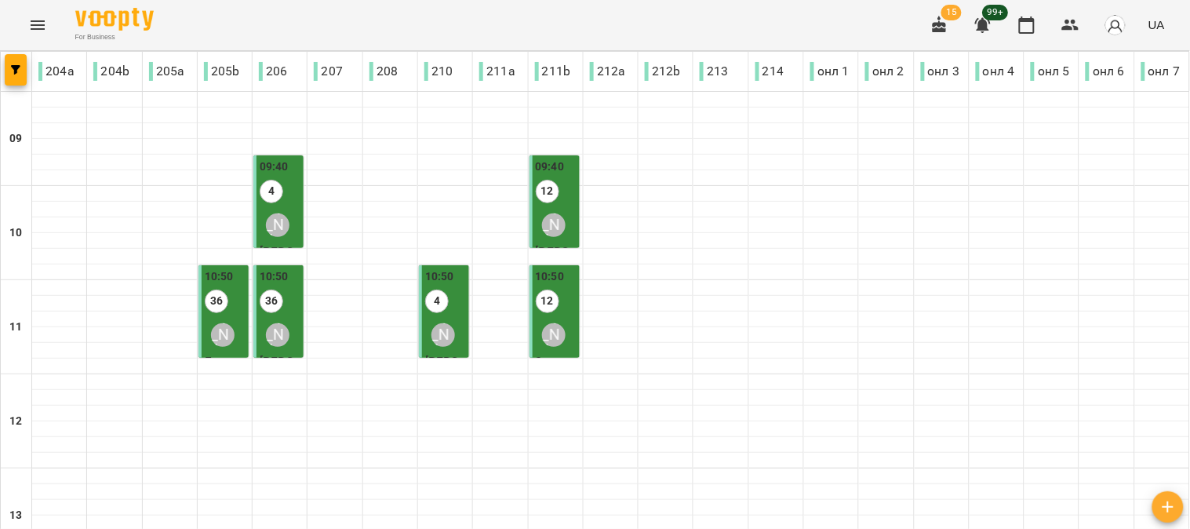
scroll to position [702, 0]
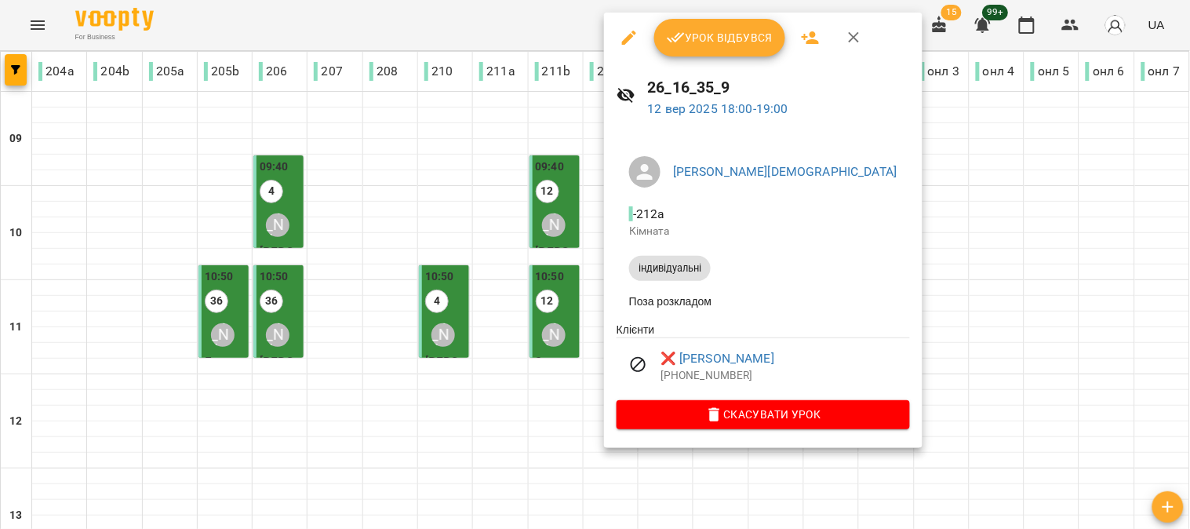
click at [705, 39] on span "Урок відбувся" at bounding box center [720, 37] width 107 height 19
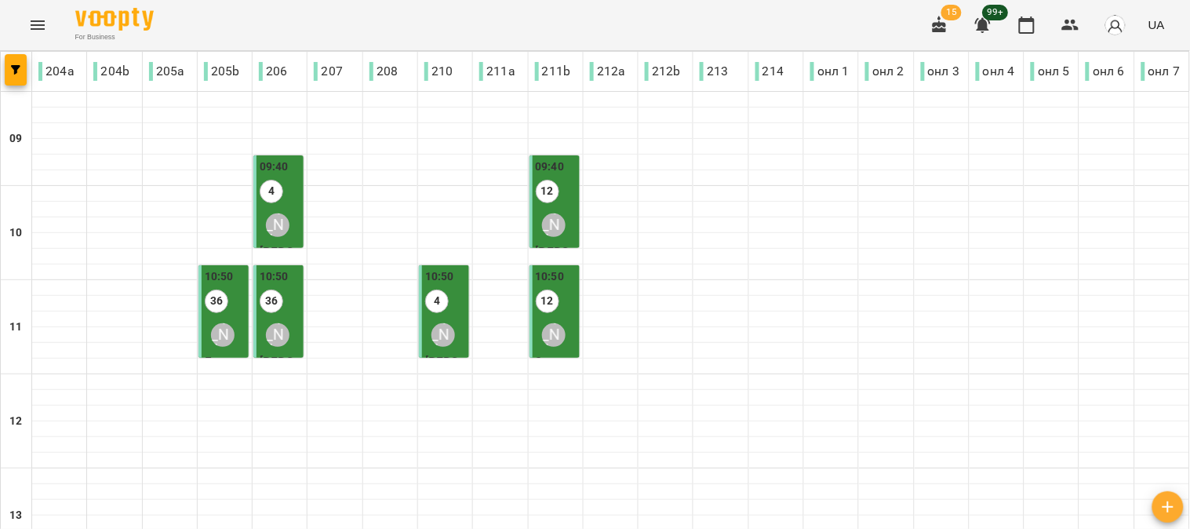
scroll to position [702, 0]
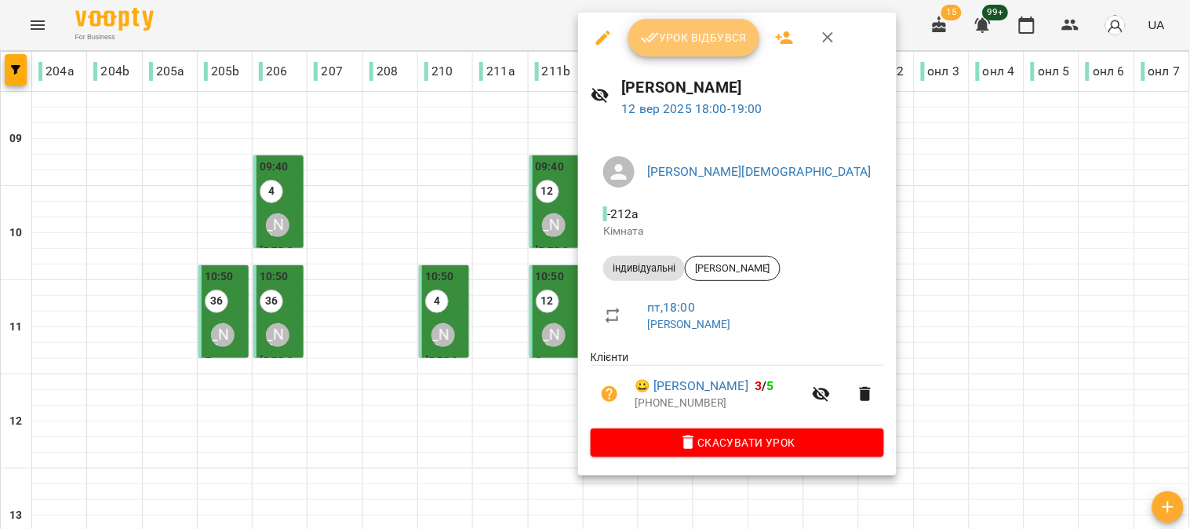
click at [703, 25] on button "Урок відбувся" at bounding box center [694, 38] width 132 height 38
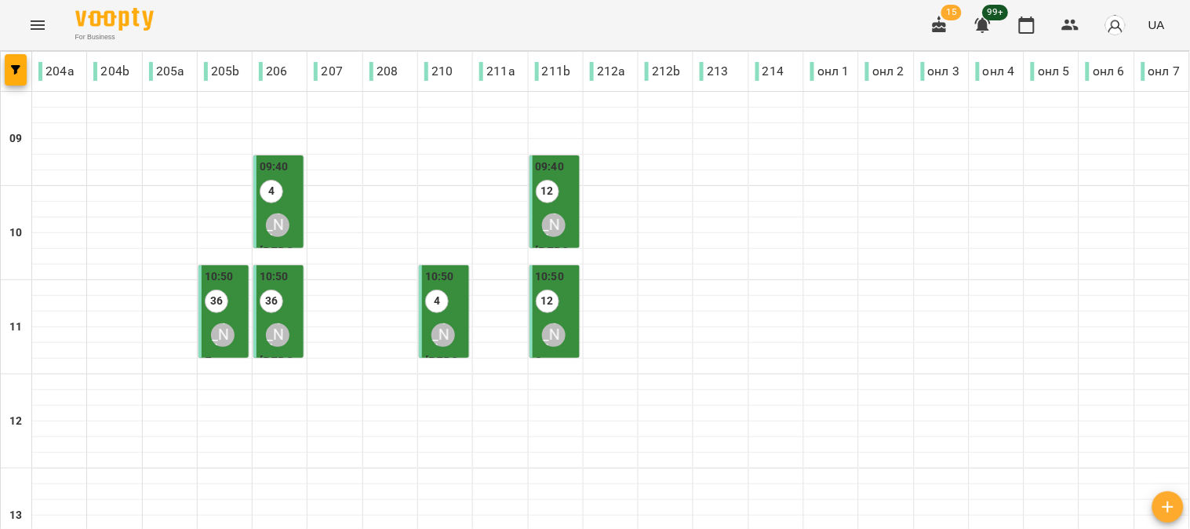
scroll to position [697, 0]
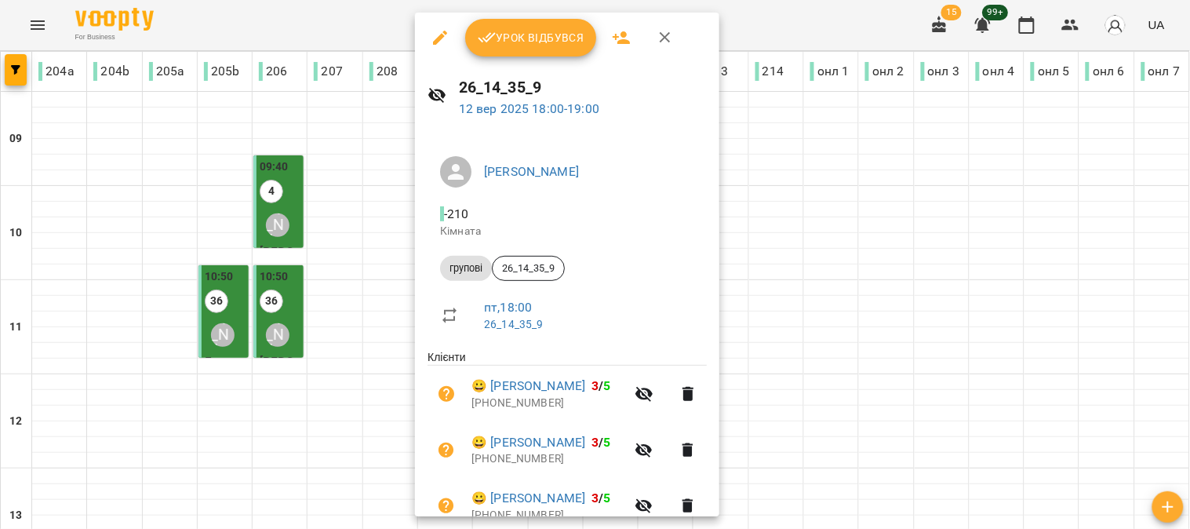
click at [510, 35] on span "Урок відбувся" at bounding box center [531, 37] width 107 height 19
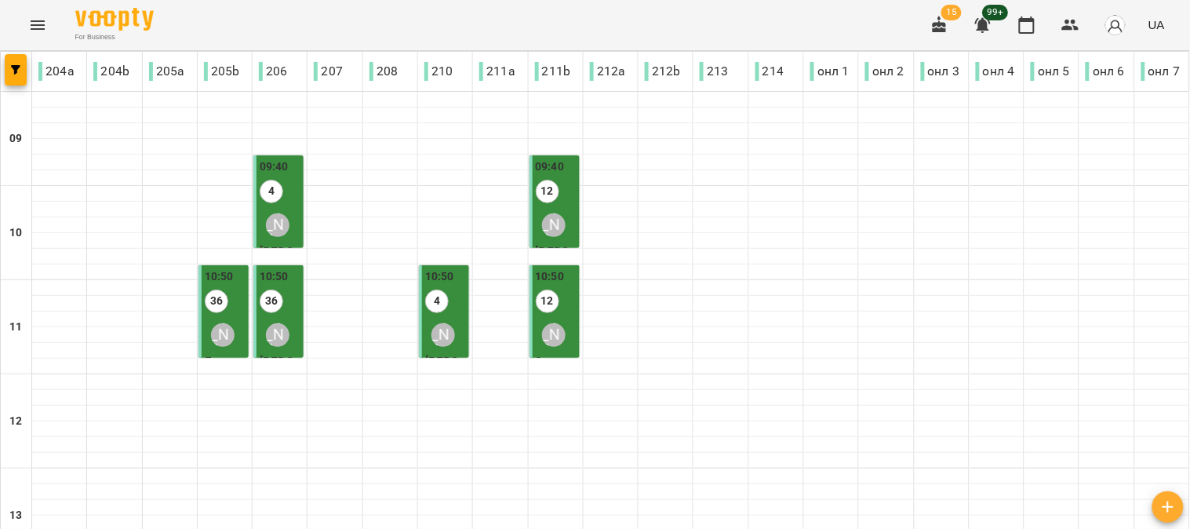
scroll to position [697, 0]
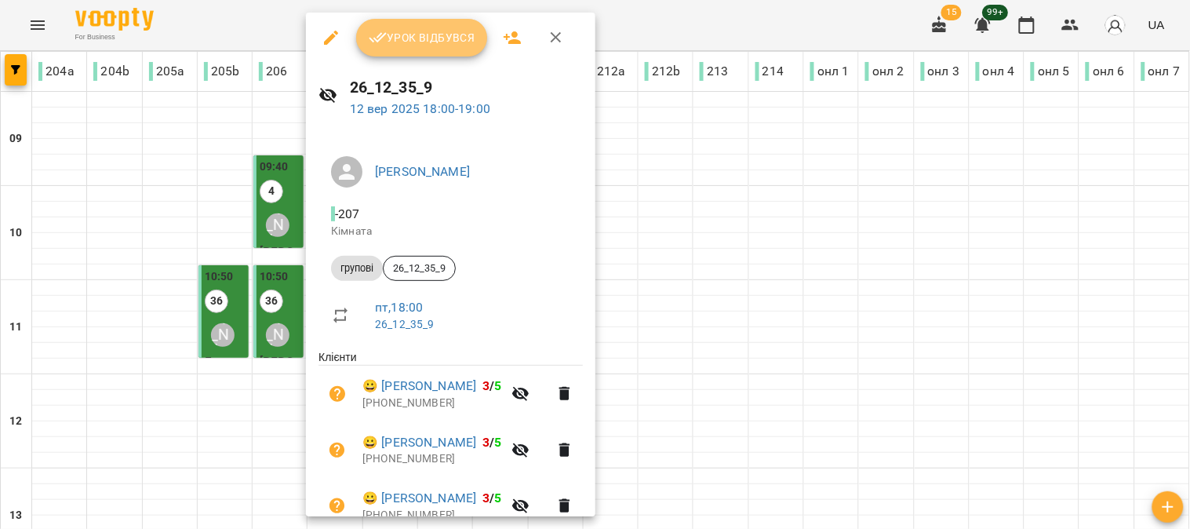
click at [422, 30] on span "Урок відбувся" at bounding box center [422, 37] width 107 height 19
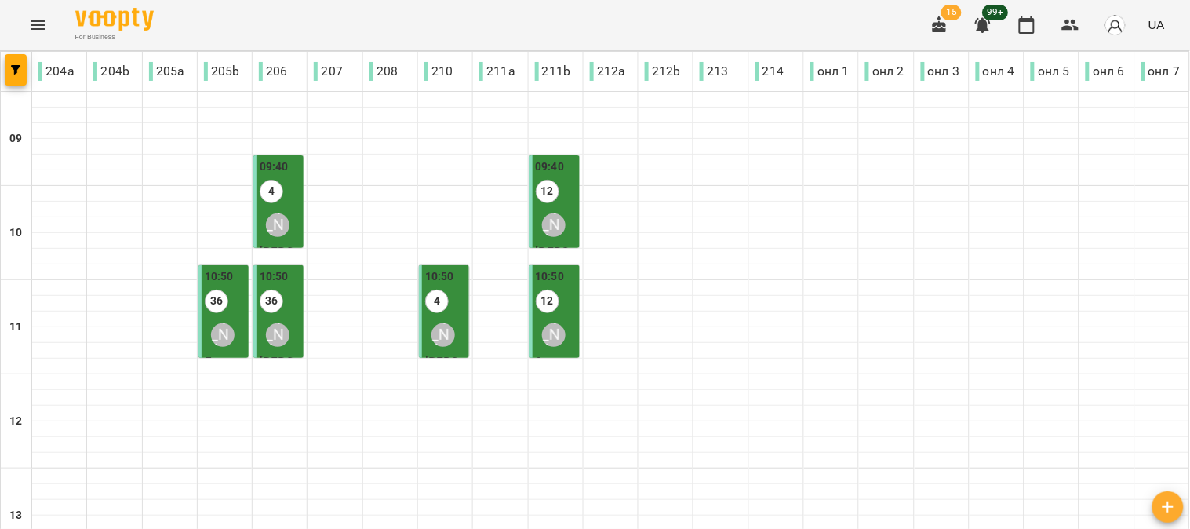
scroll to position [702, 0]
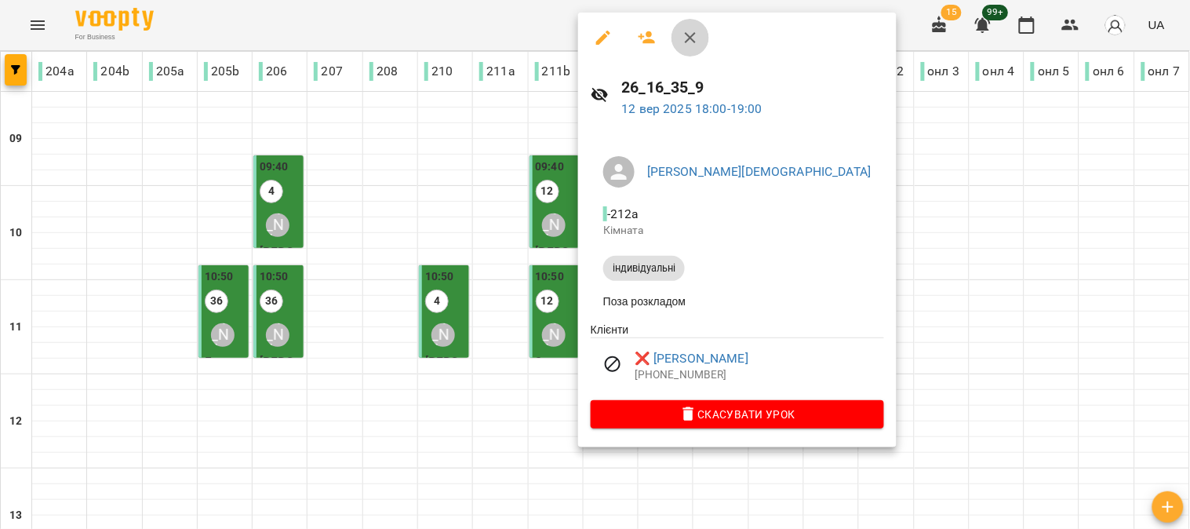
click at [685, 42] on icon "button" at bounding box center [690, 37] width 19 height 19
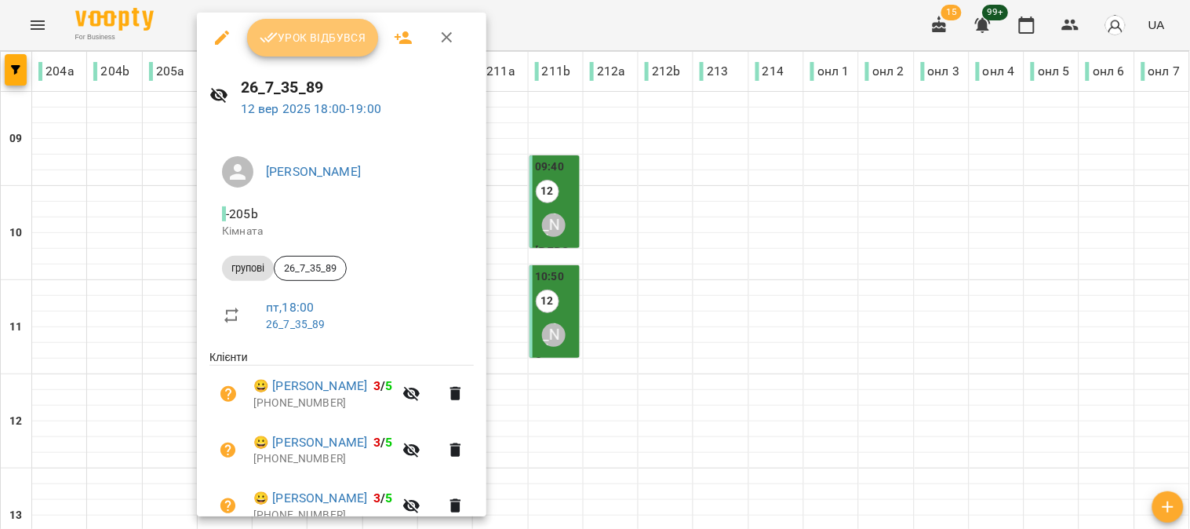
click at [320, 39] on span "Урок відбувся" at bounding box center [313, 37] width 107 height 19
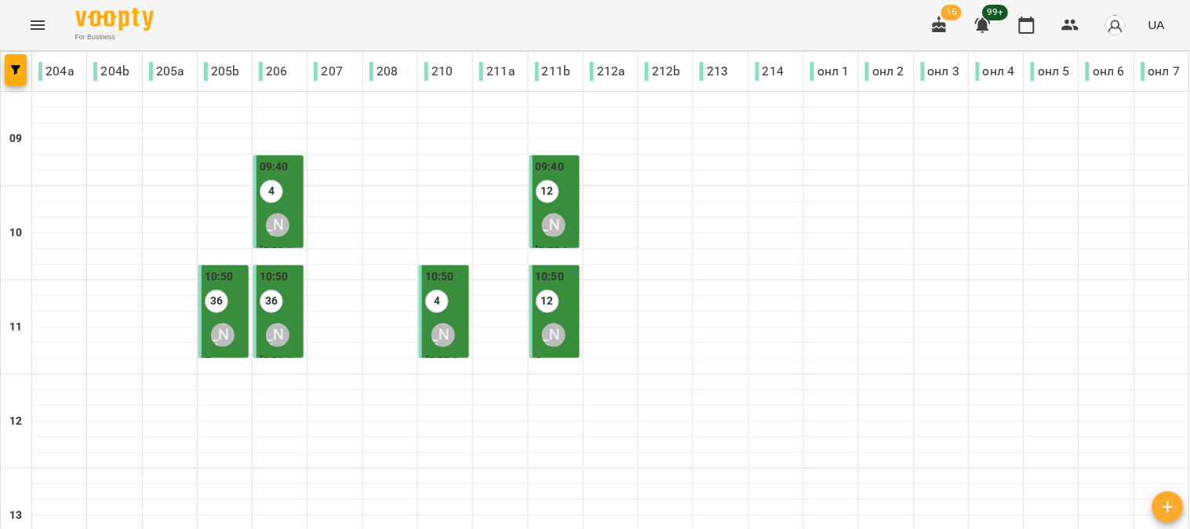
scroll to position [702, 0]
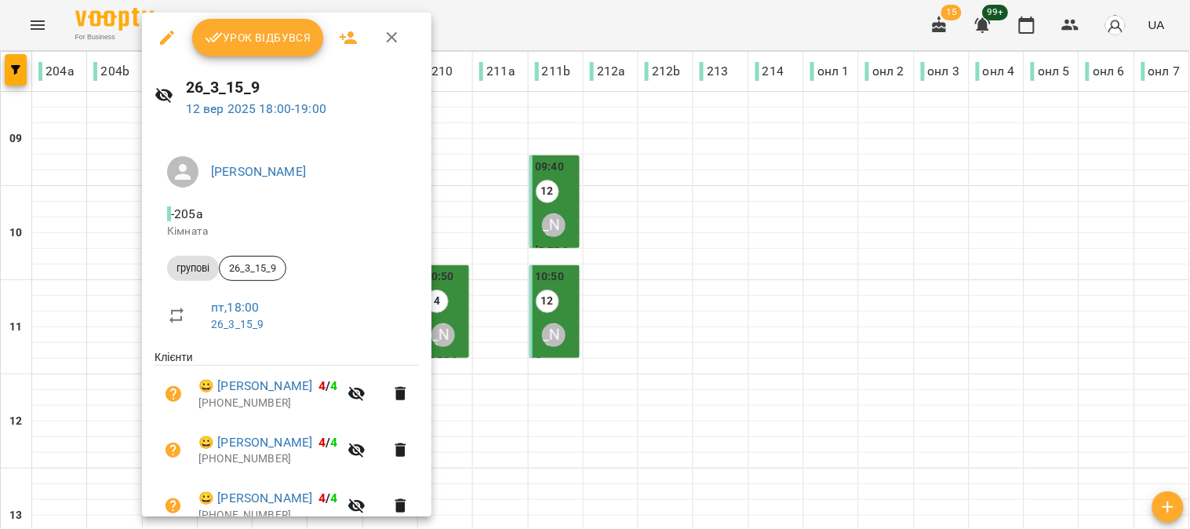
click at [254, 34] on span "Урок відбувся" at bounding box center [258, 37] width 107 height 19
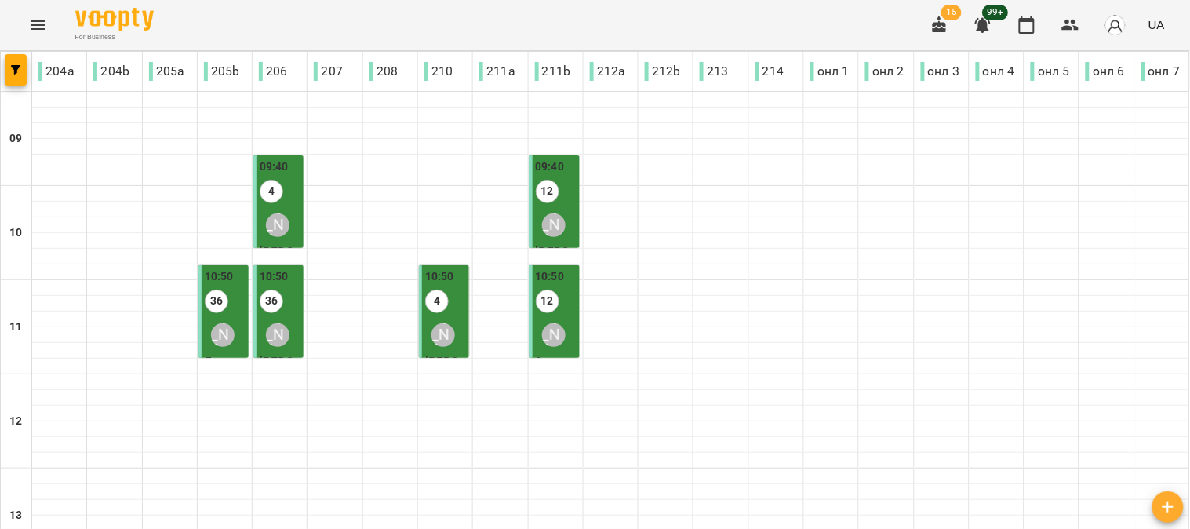
scroll to position [702, 0]
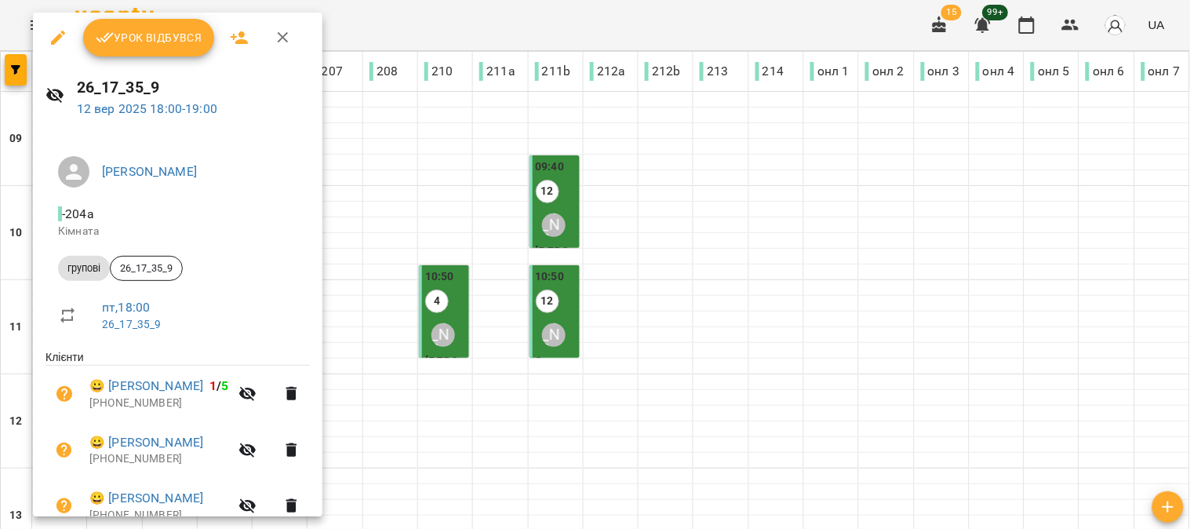
click at [132, 28] on span "Урок відбувся" at bounding box center [149, 37] width 107 height 19
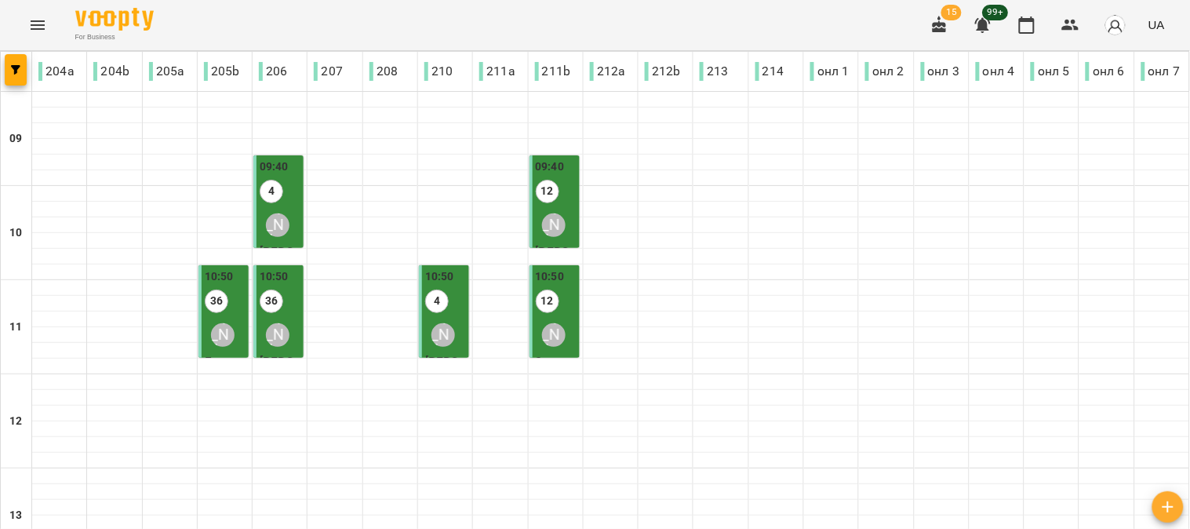
scroll to position [702, 0]
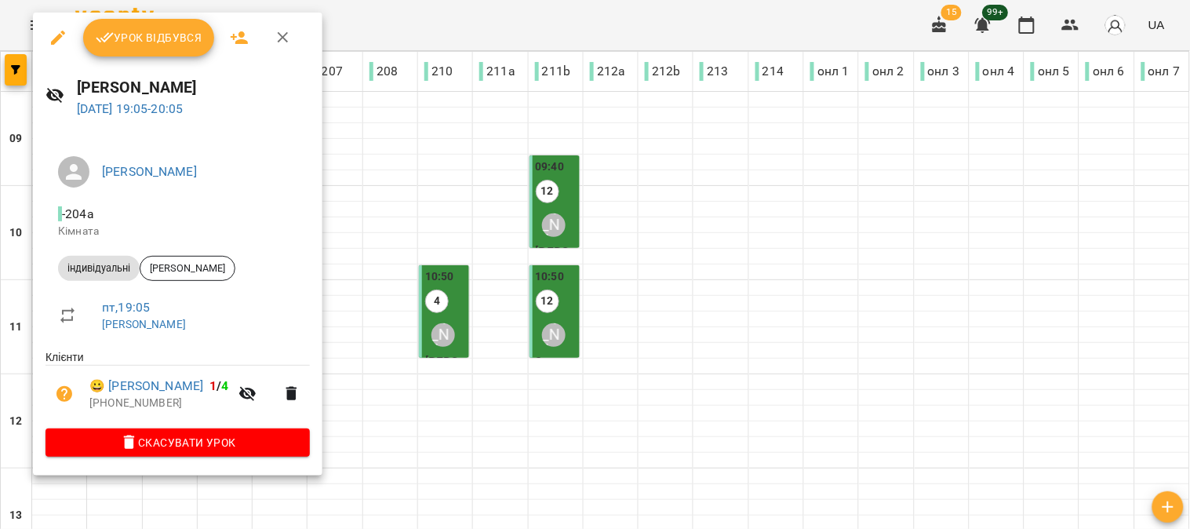
click at [138, 45] on span "Урок відбувся" at bounding box center [149, 37] width 107 height 19
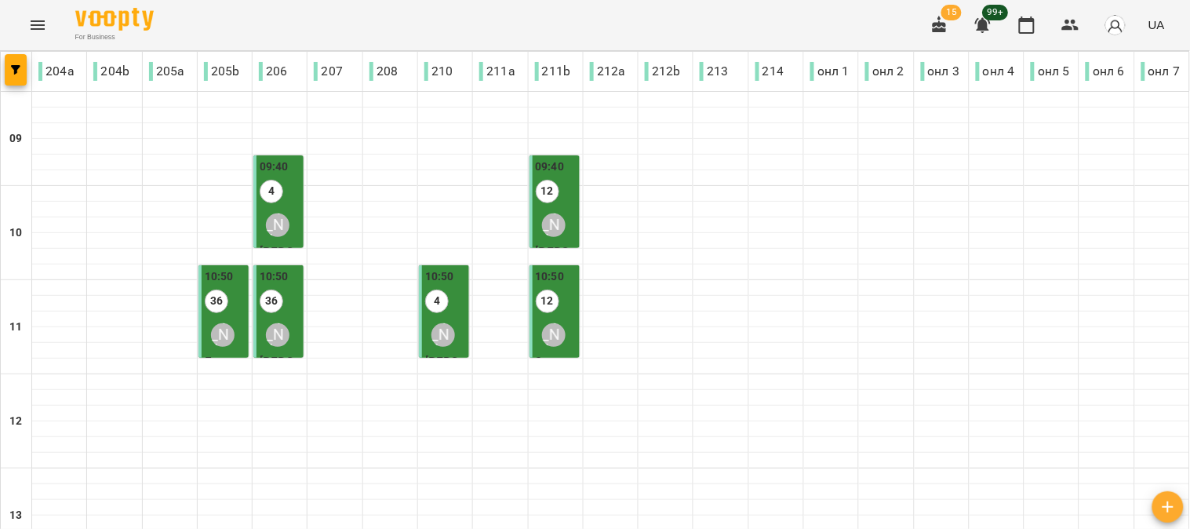
scroll to position [702, 0]
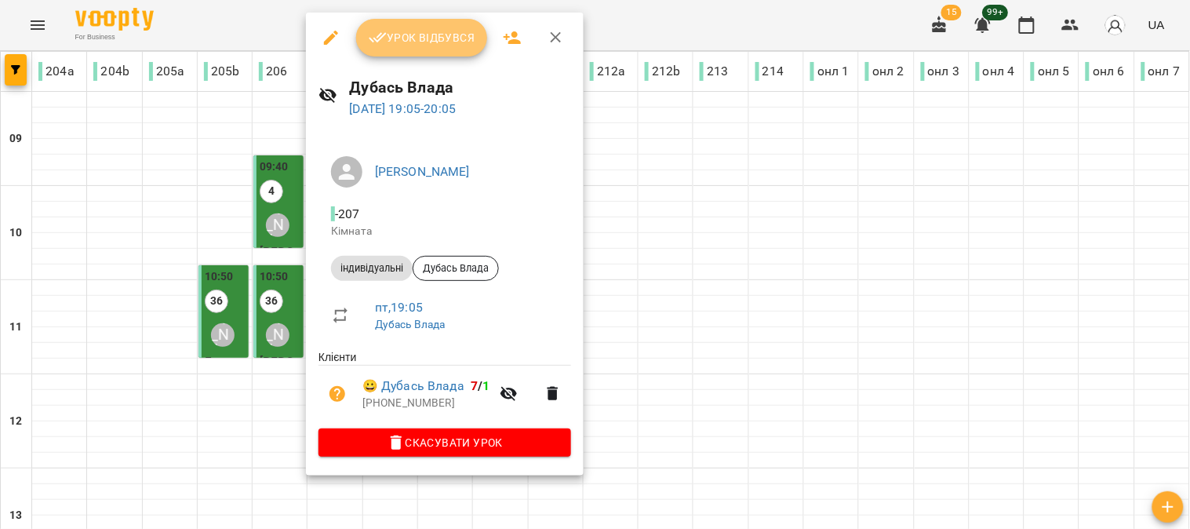
click at [404, 33] on span "Урок відбувся" at bounding box center [422, 37] width 107 height 19
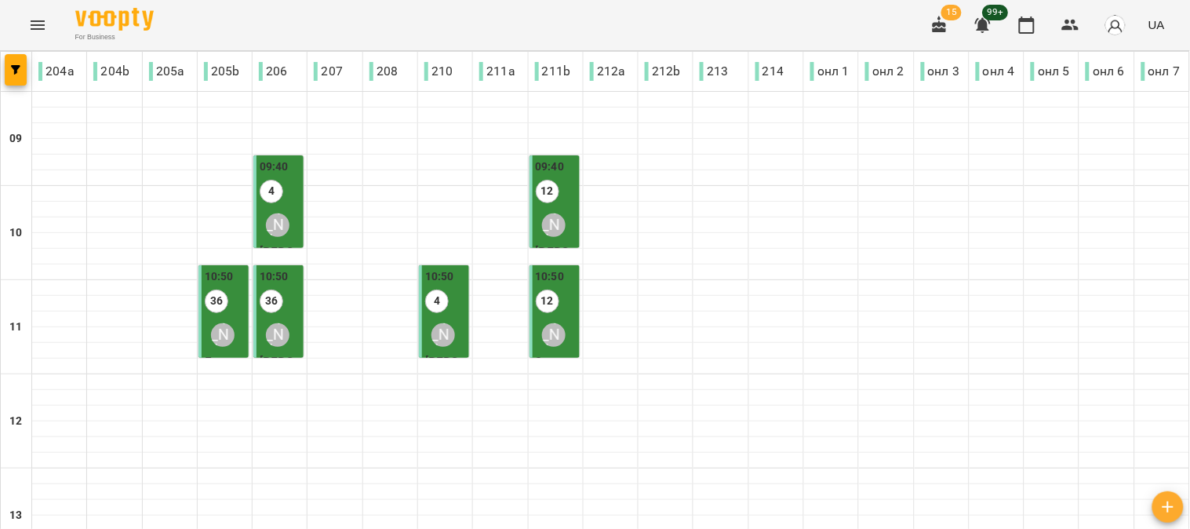
scroll to position [702, 0]
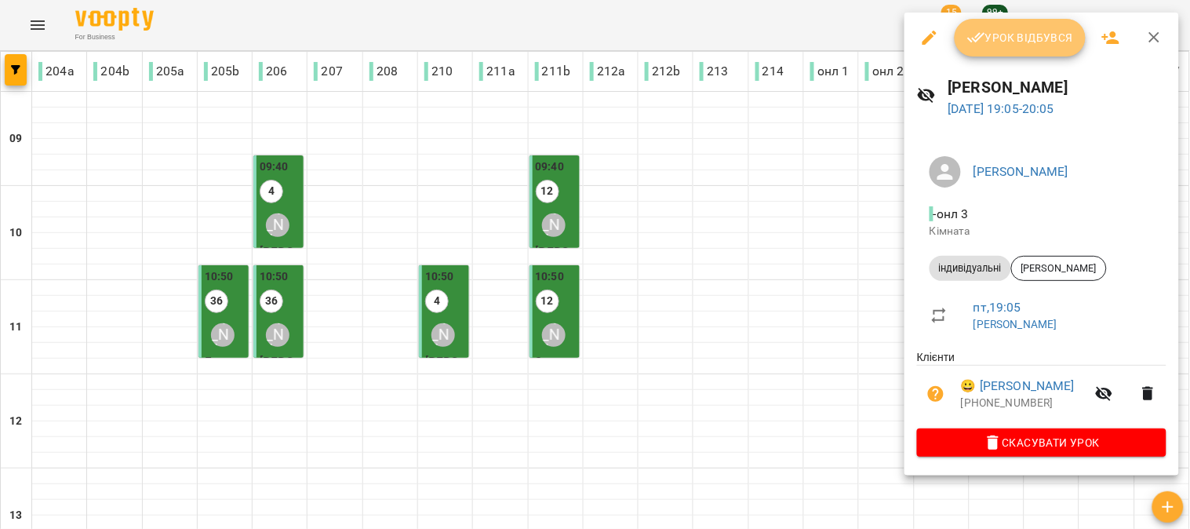
click at [1022, 38] on span "Урок відбувся" at bounding box center [1020, 37] width 107 height 19
click at [1012, 40] on span "Урок відбувся" at bounding box center [1020, 37] width 107 height 19
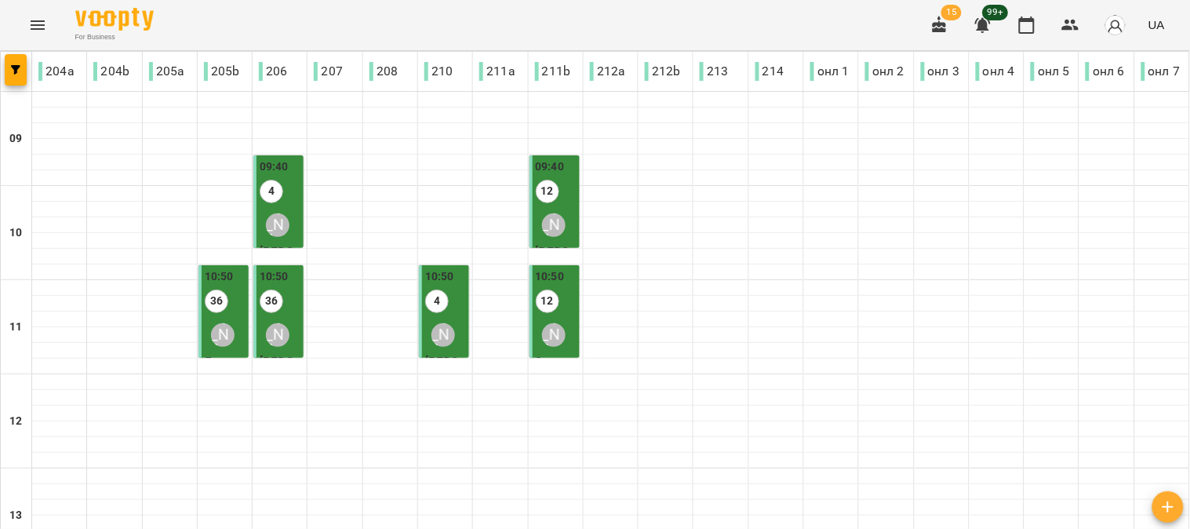
scroll to position [702, 0]
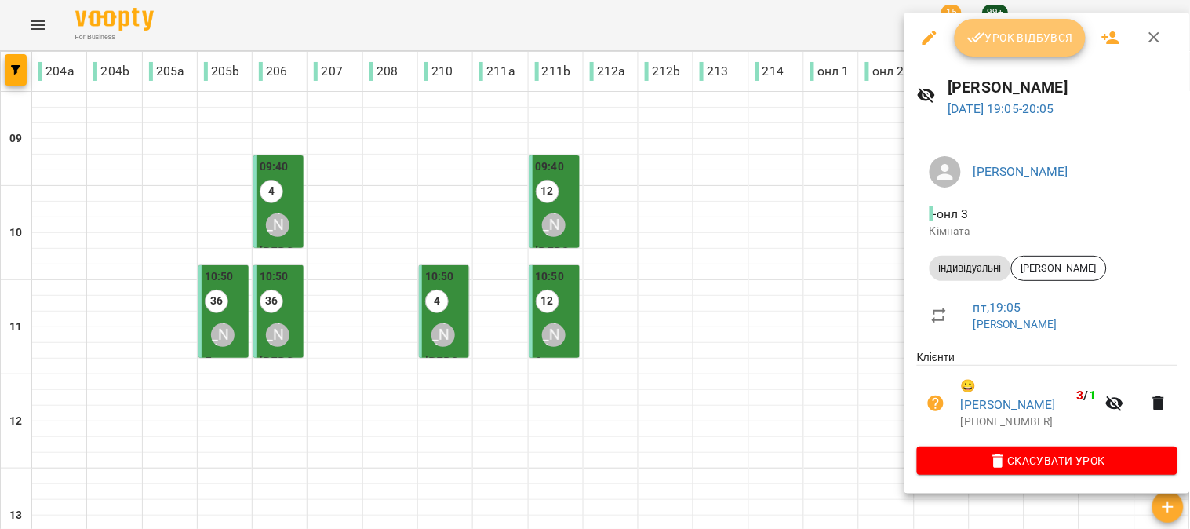
click at [1032, 36] on span "Урок відбувся" at bounding box center [1020, 37] width 107 height 19
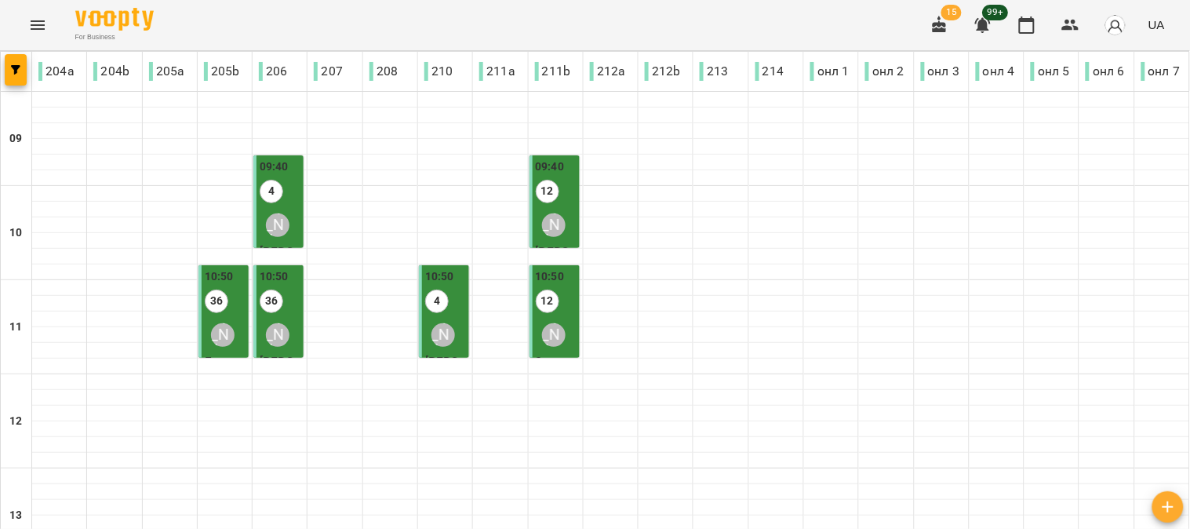
scroll to position [702, 0]
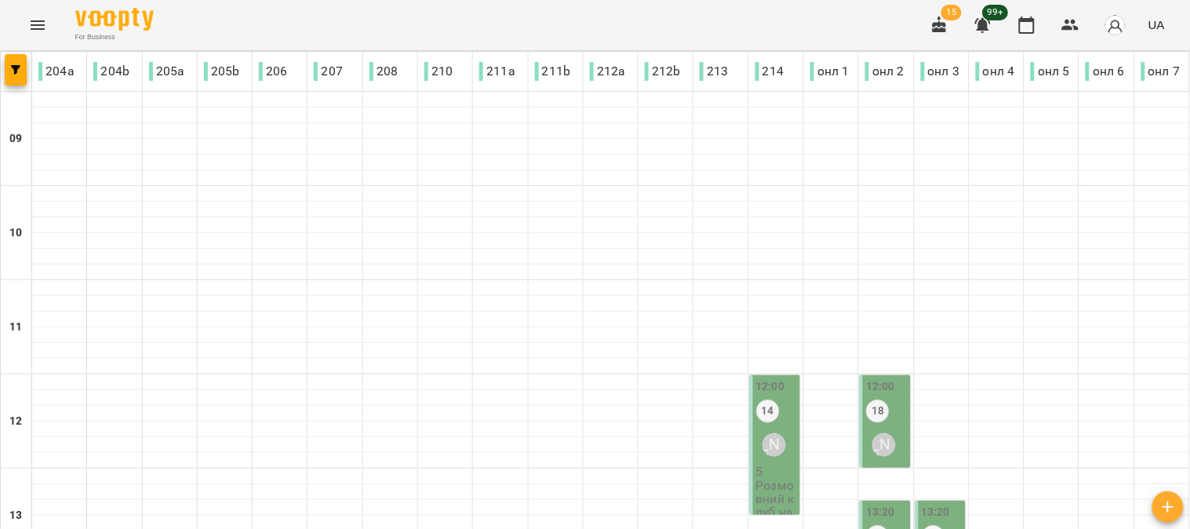
scroll to position [174, 0]
click at [763, 433] on div "Юля Миколюк" at bounding box center [775, 445] width 24 height 24
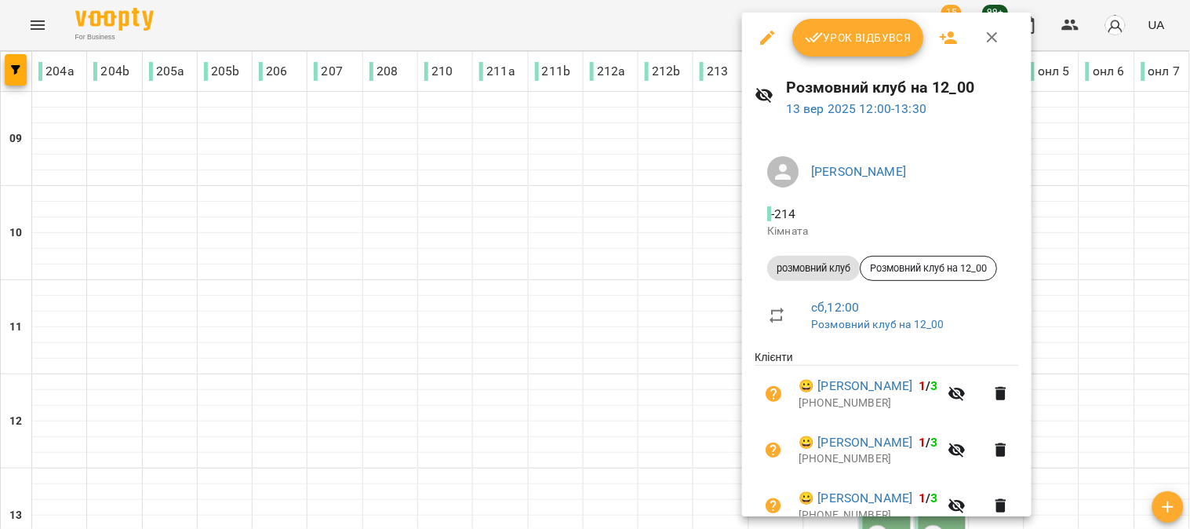
click at [849, 41] on span "Урок відбувся" at bounding box center [858, 37] width 107 height 19
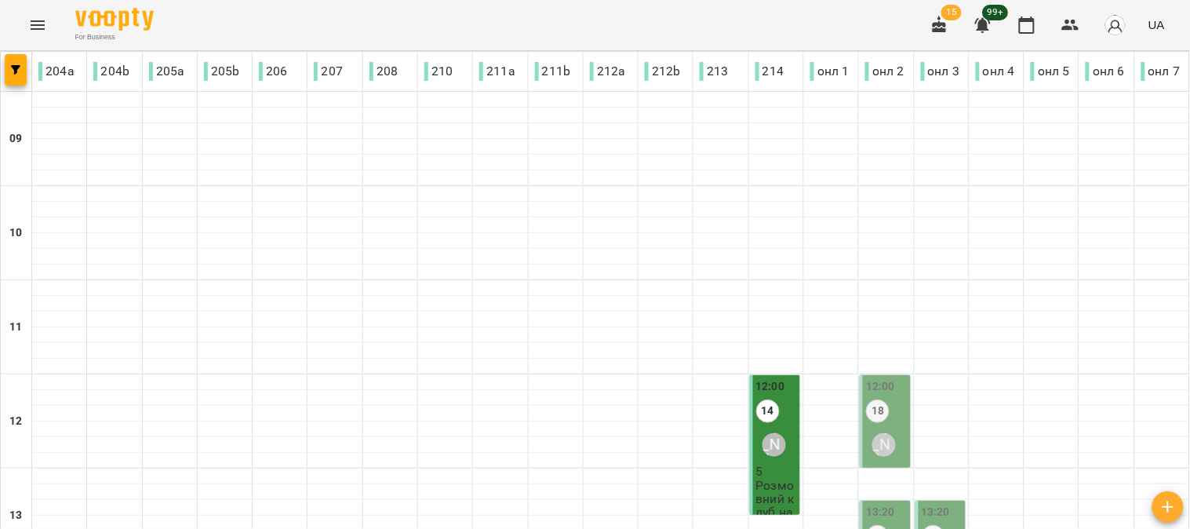
scroll to position [261, 0]
click at [866, 399] on div "18" at bounding box center [878, 412] width 24 height 27
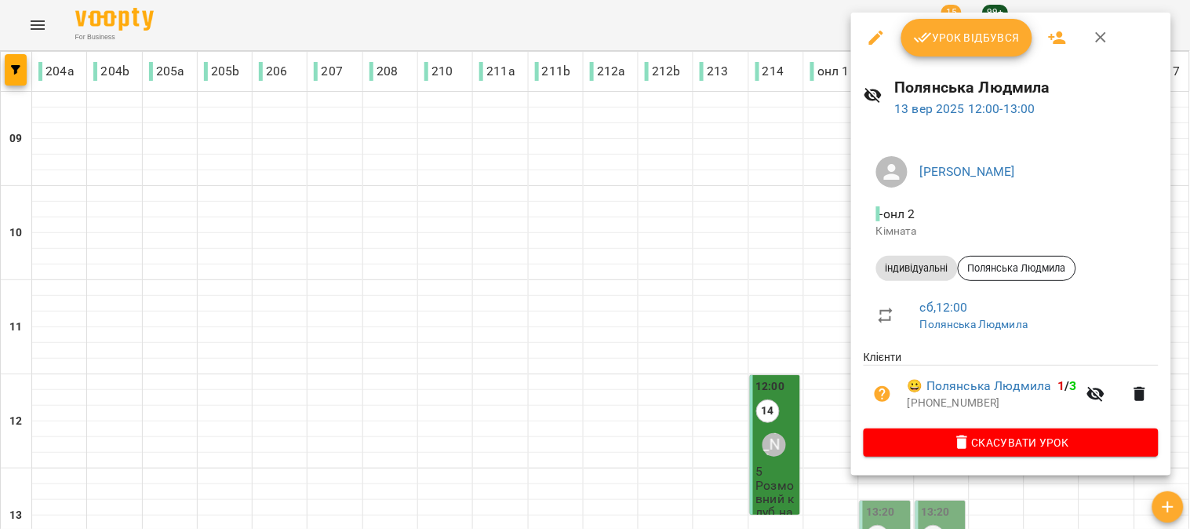
click at [955, 41] on span "Урок відбувся" at bounding box center [967, 37] width 107 height 19
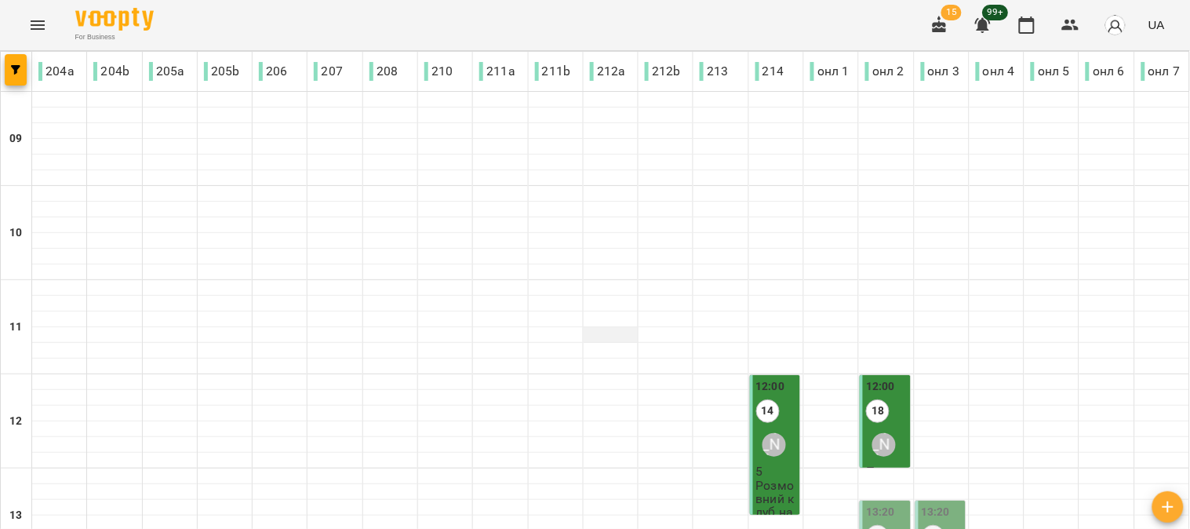
scroll to position [261, 0]
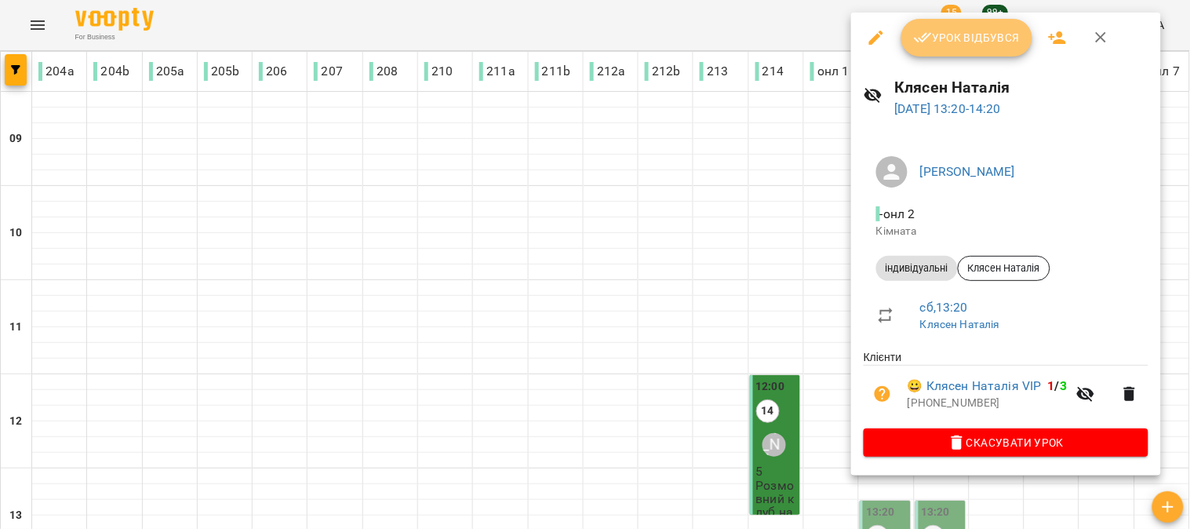
click at [940, 37] on span "Урок відбувся" at bounding box center [967, 37] width 107 height 19
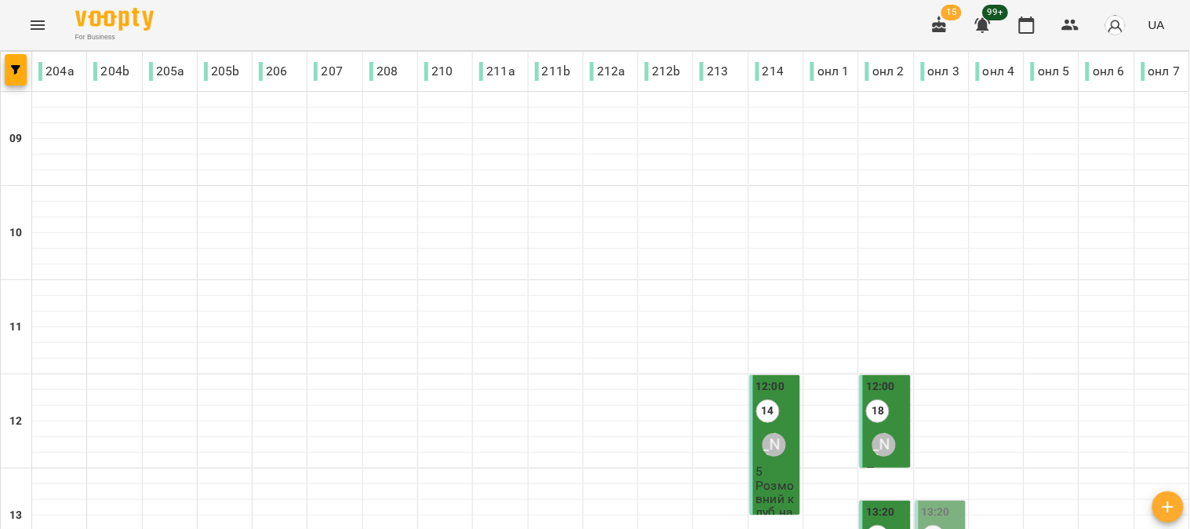
scroll to position [435, 0]
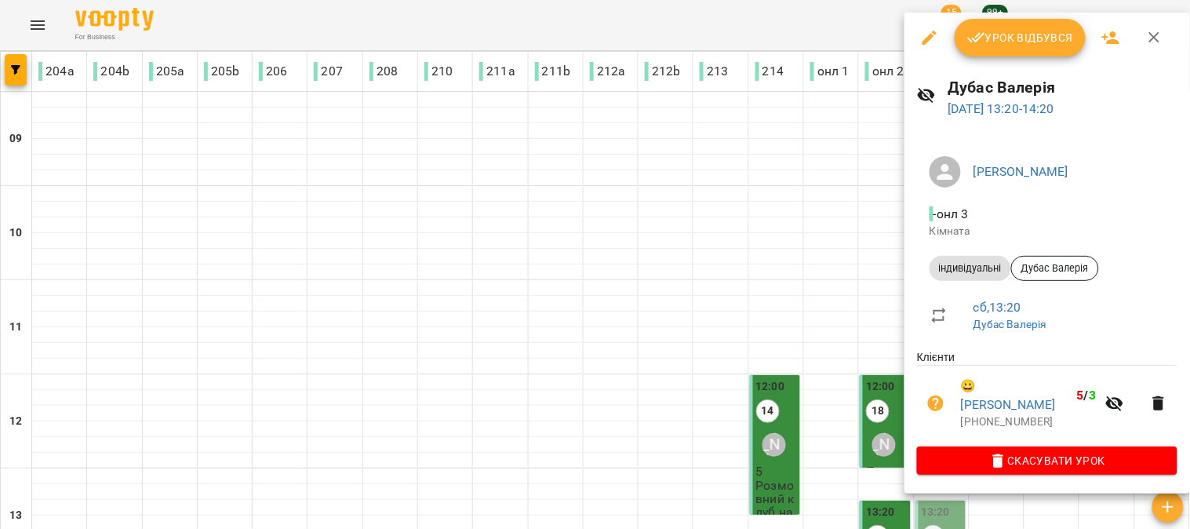
click at [1006, 29] on span "Урок відбувся" at bounding box center [1020, 37] width 107 height 19
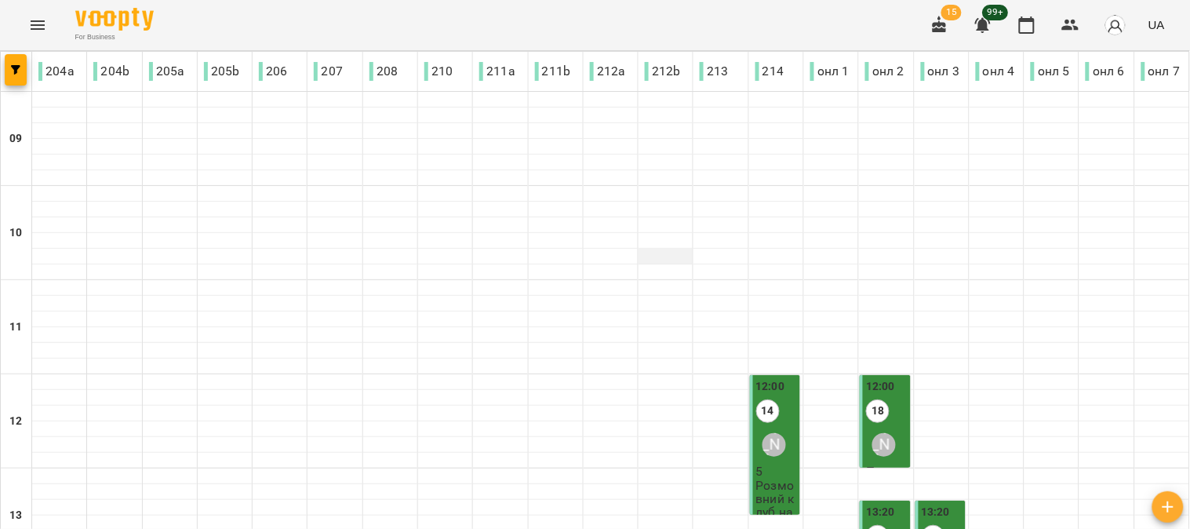
scroll to position [348, 0]
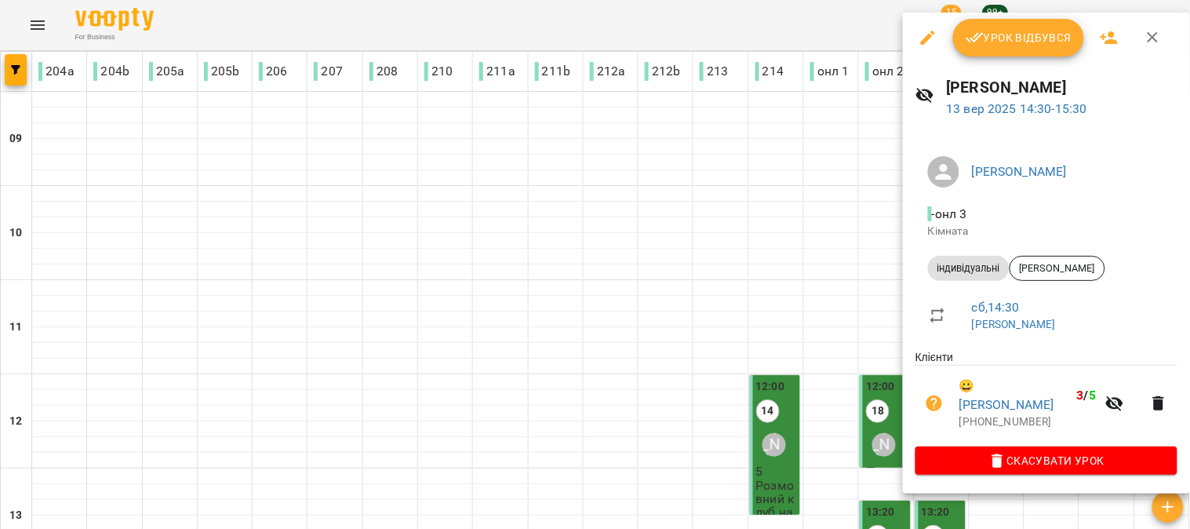
click at [1010, 22] on button "Урок відбувся" at bounding box center [1019, 38] width 132 height 38
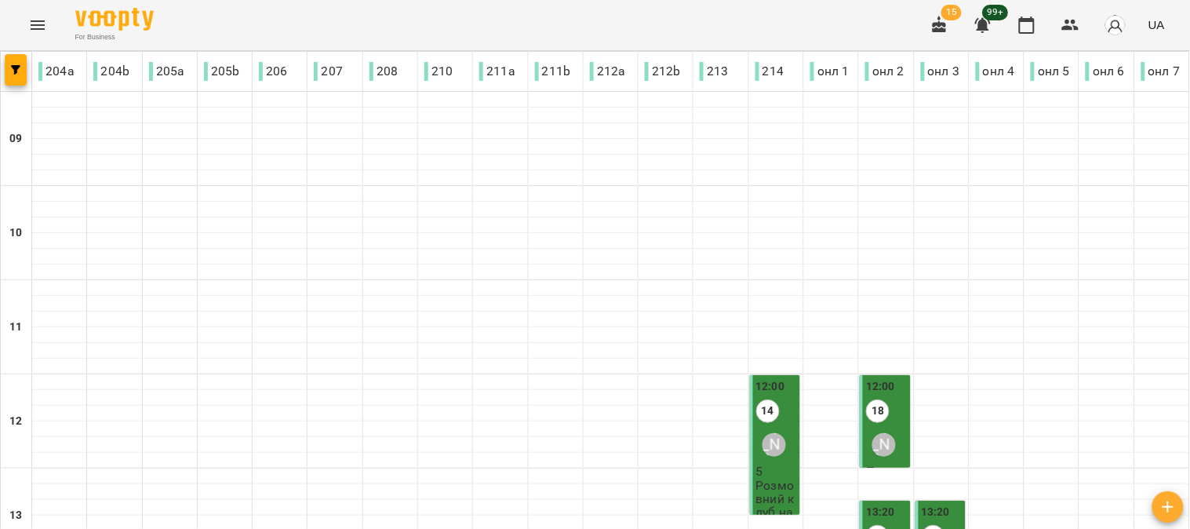
scroll to position [348, 0]
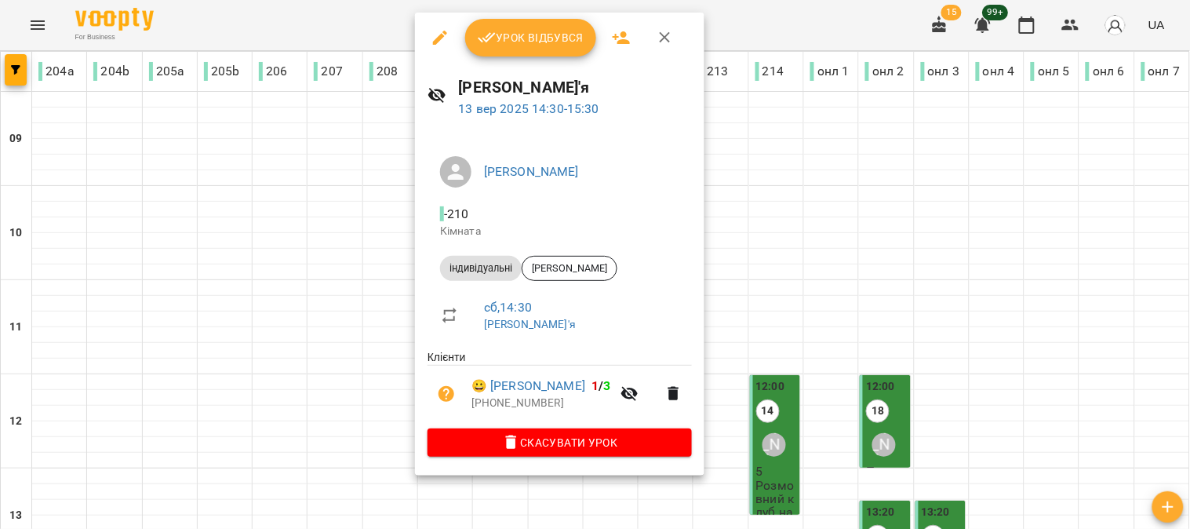
click at [526, 24] on button "Урок відбувся" at bounding box center [531, 38] width 132 height 38
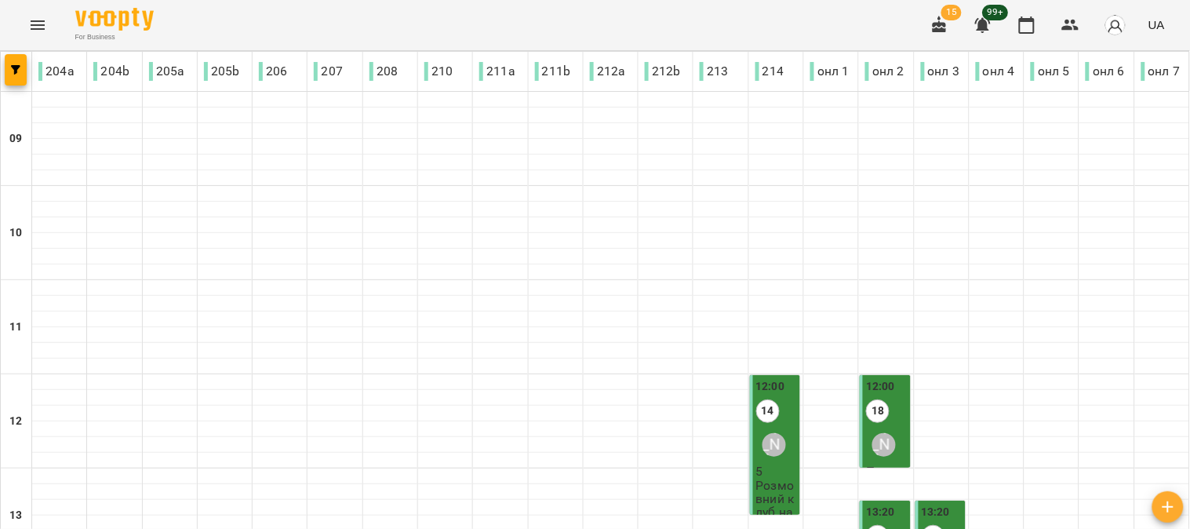
scroll to position [523, 0]
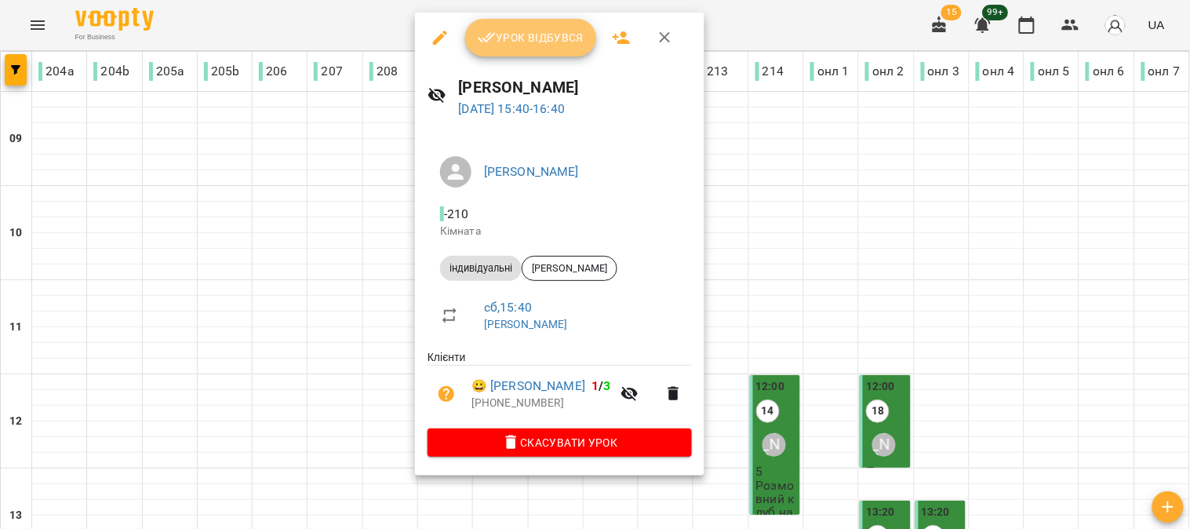
click at [508, 35] on span "Урок відбувся" at bounding box center [531, 37] width 107 height 19
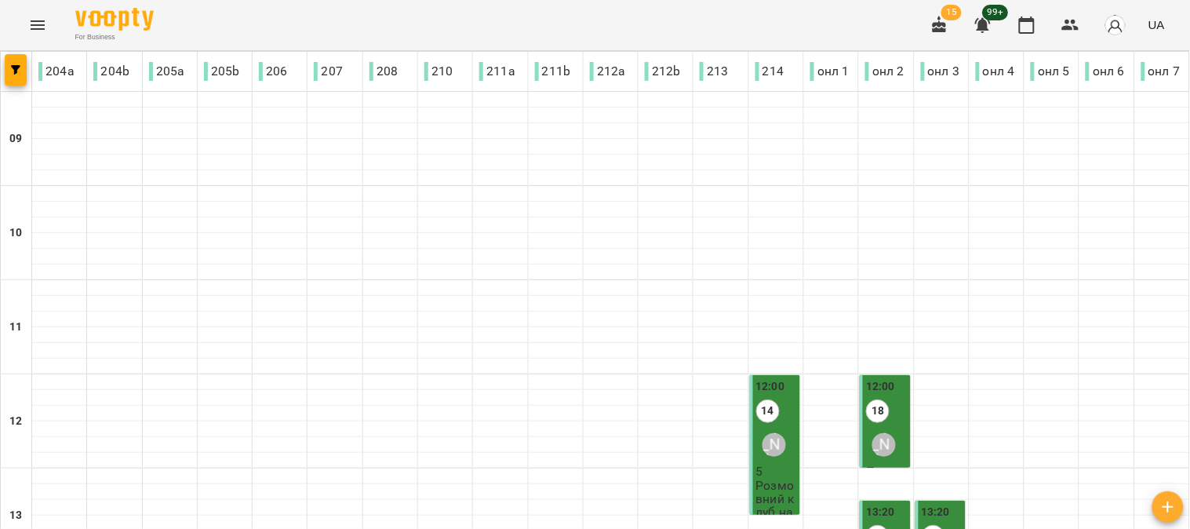
scroll to position [523, 0]
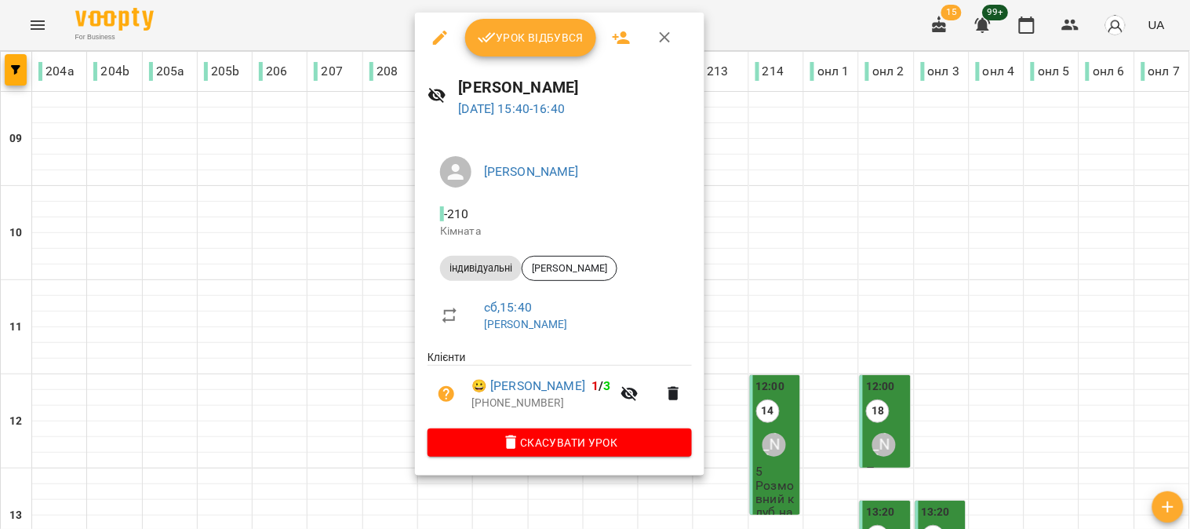
click at [514, 40] on span "Урок відбувся" at bounding box center [531, 37] width 107 height 19
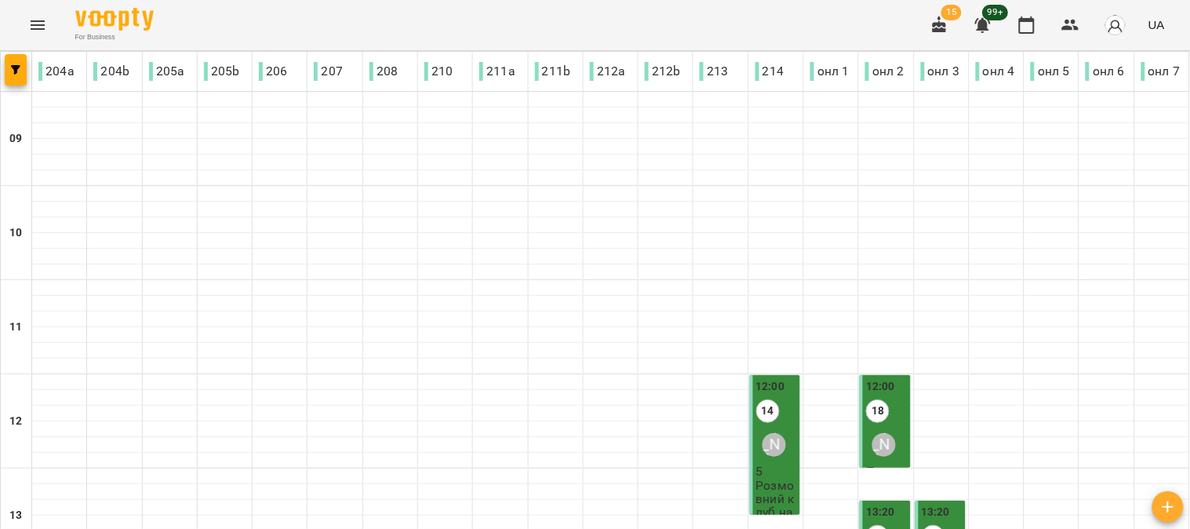
scroll to position [702, 0]
type input "**********"
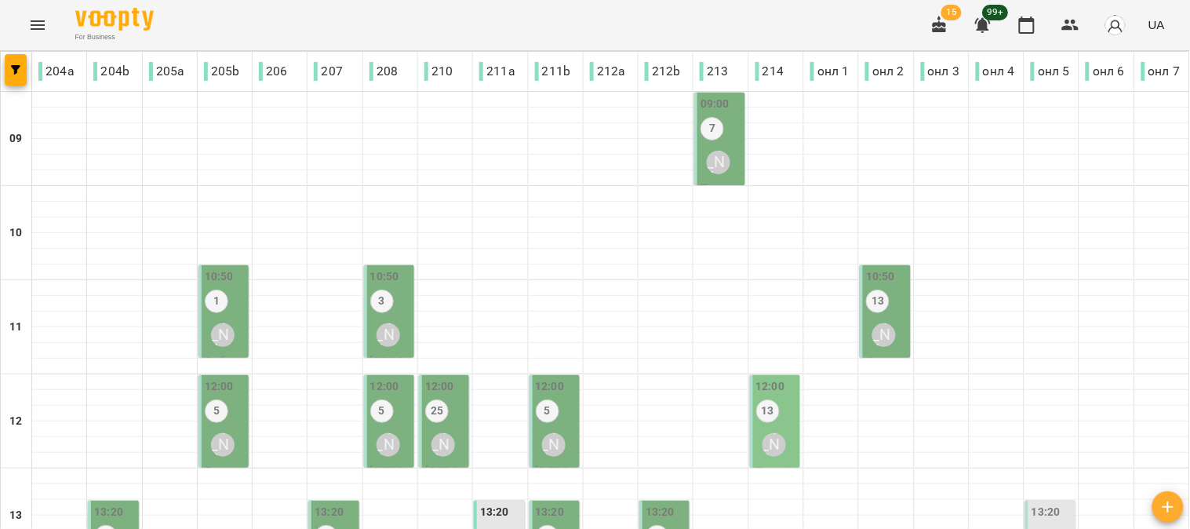
click at [714, 146] on div "Аня Ткаченко" at bounding box center [719, 162] width 36 height 36
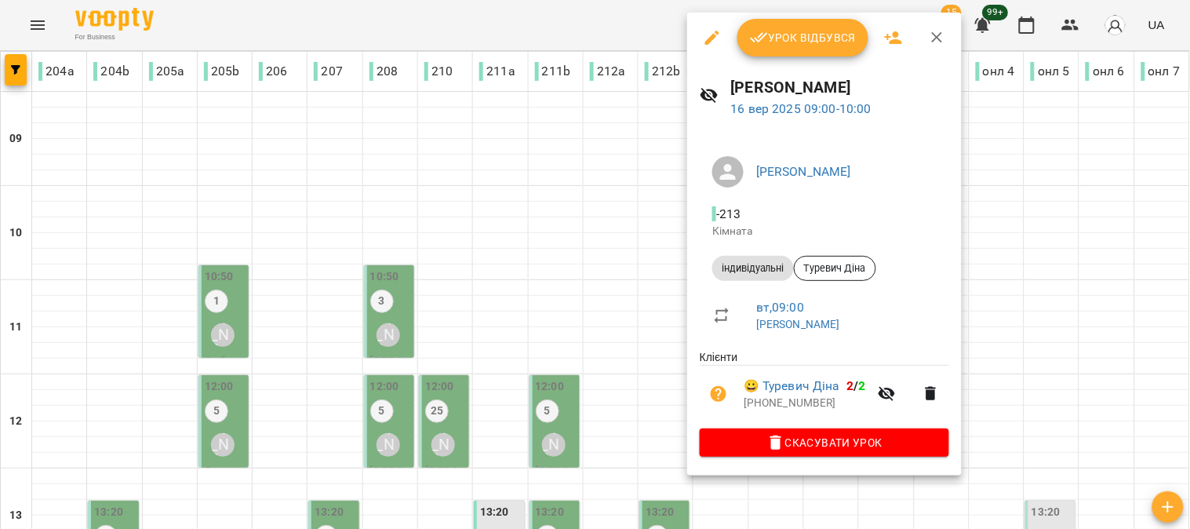
click at [801, 43] on span "Урок відбувся" at bounding box center [803, 37] width 107 height 19
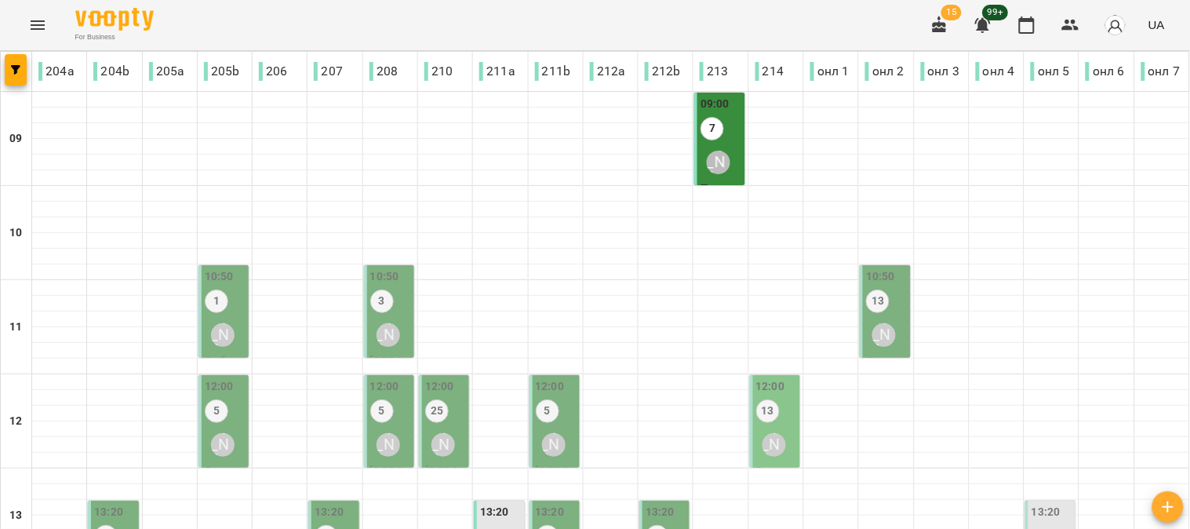
click at [228, 309] on div "10:50 1 Каріна Григоренко" at bounding box center [225, 310] width 41 height 85
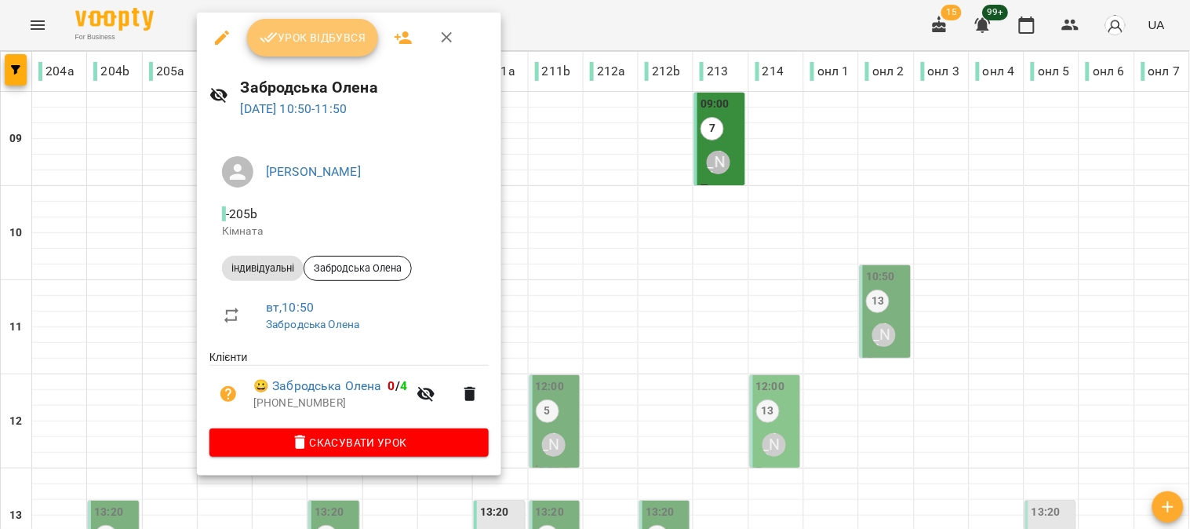
click at [304, 20] on button "Урок відбувся" at bounding box center [313, 38] width 132 height 38
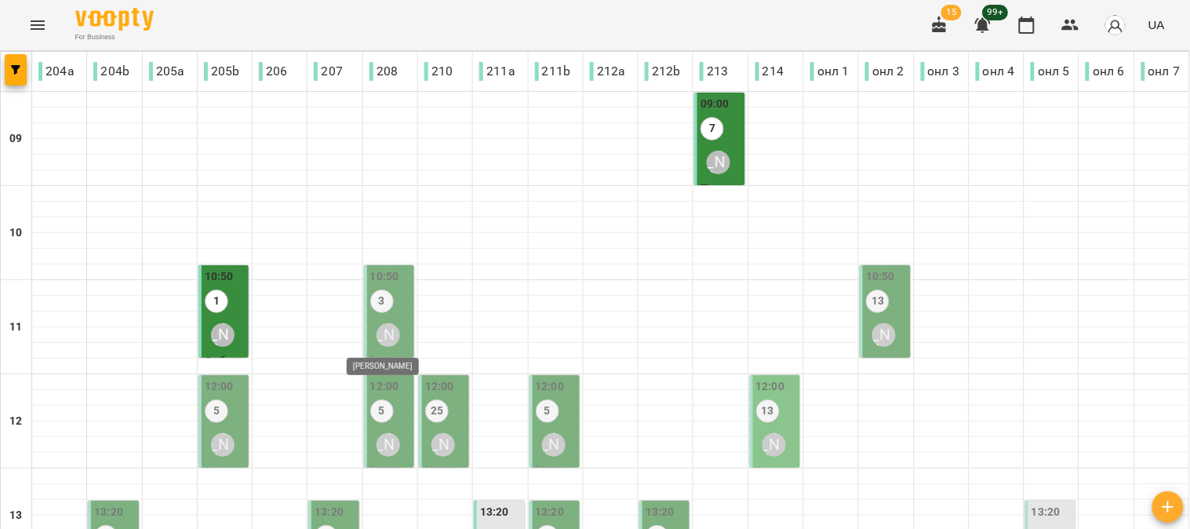
click at [388, 326] on div "Яна Мельніченко" at bounding box center [389, 335] width 24 height 24
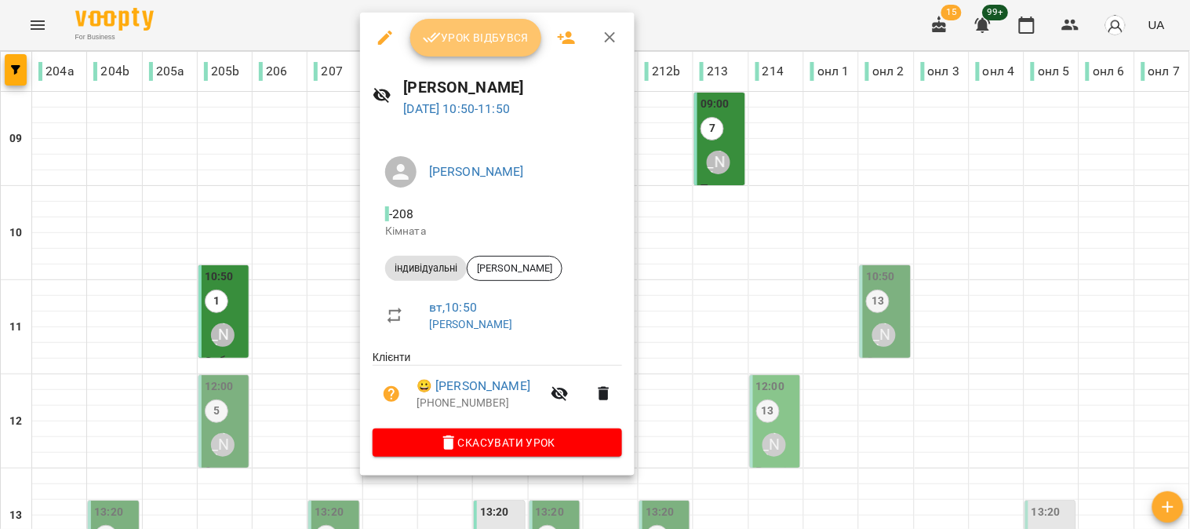
click at [486, 46] on span "Урок відбувся" at bounding box center [476, 37] width 107 height 19
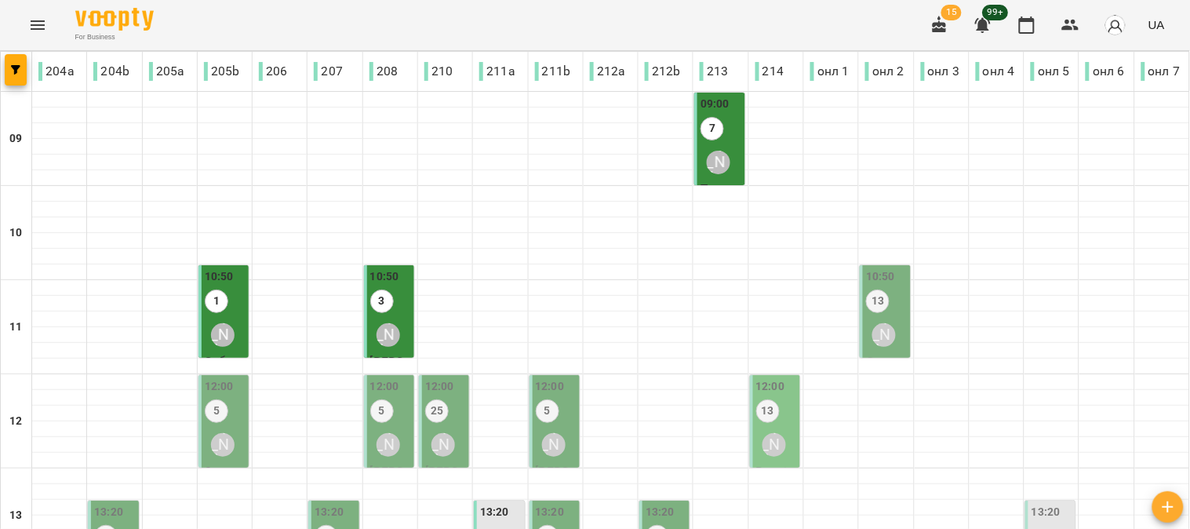
scroll to position [87, 0]
click at [876, 290] on label "13" at bounding box center [878, 302] width 24 height 24
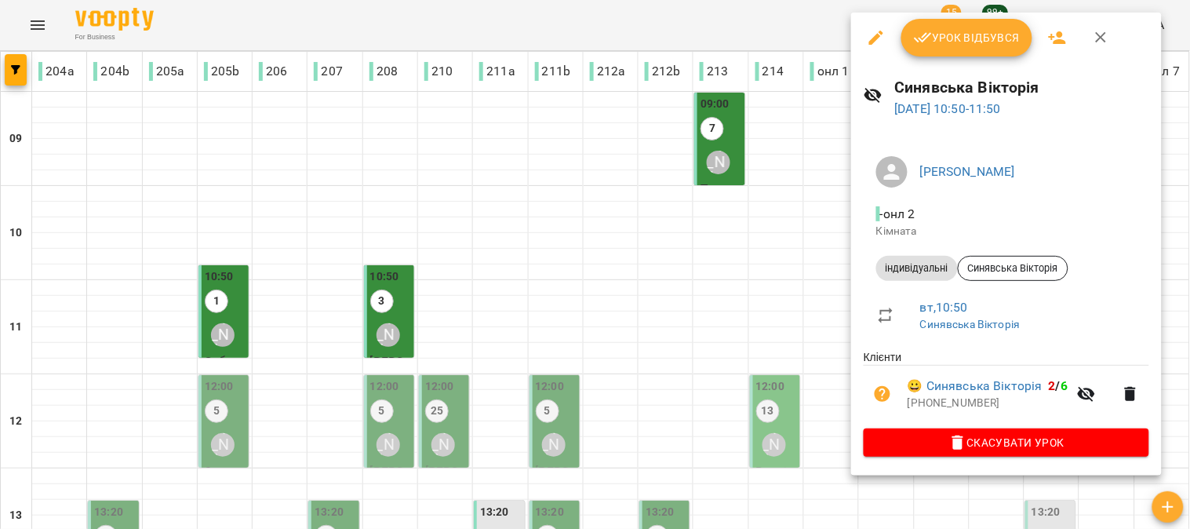
click at [954, 17] on div "Урок відбувся" at bounding box center [1006, 38] width 311 height 50
click at [967, 31] on span "Урок відбувся" at bounding box center [967, 37] width 107 height 19
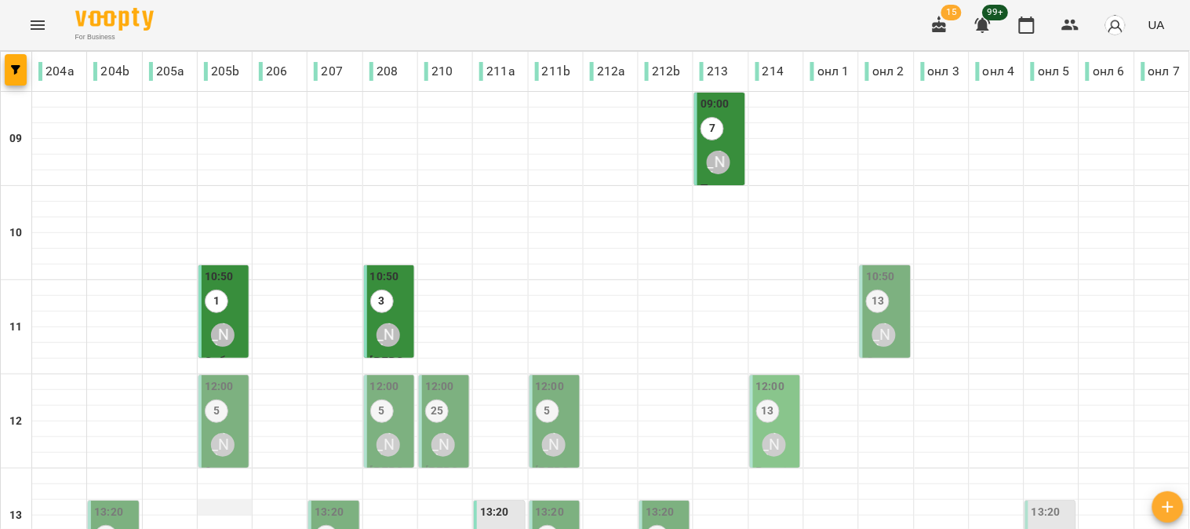
scroll to position [174, 0]
click at [214, 427] on div "[PERSON_NAME]" at bounding box center [223, 445] width 36 height 36
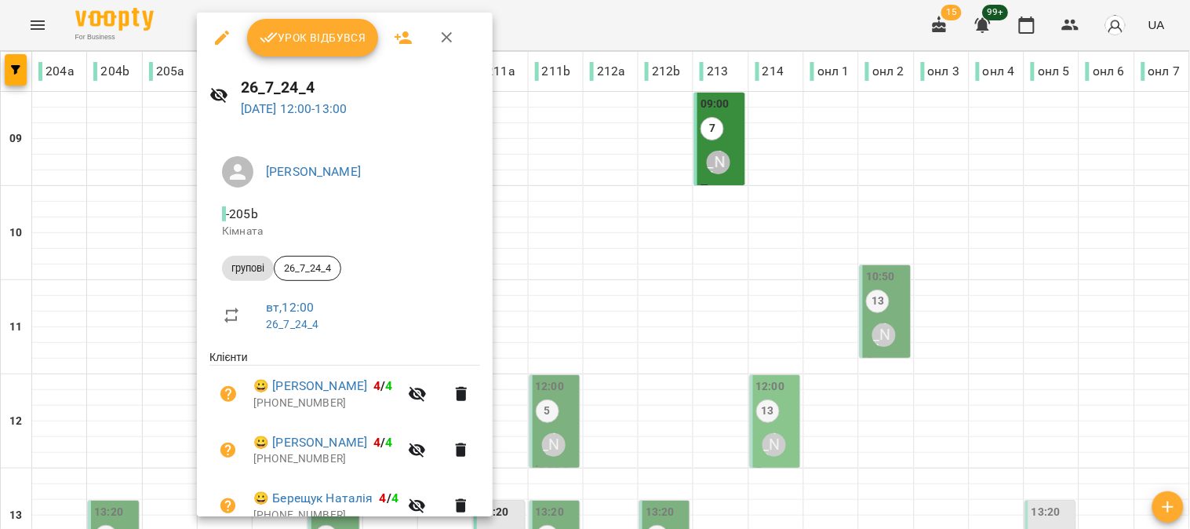
click at [303, 33] on span "Урок відбувся" at bounding box center [313, 37] width 107 height 19
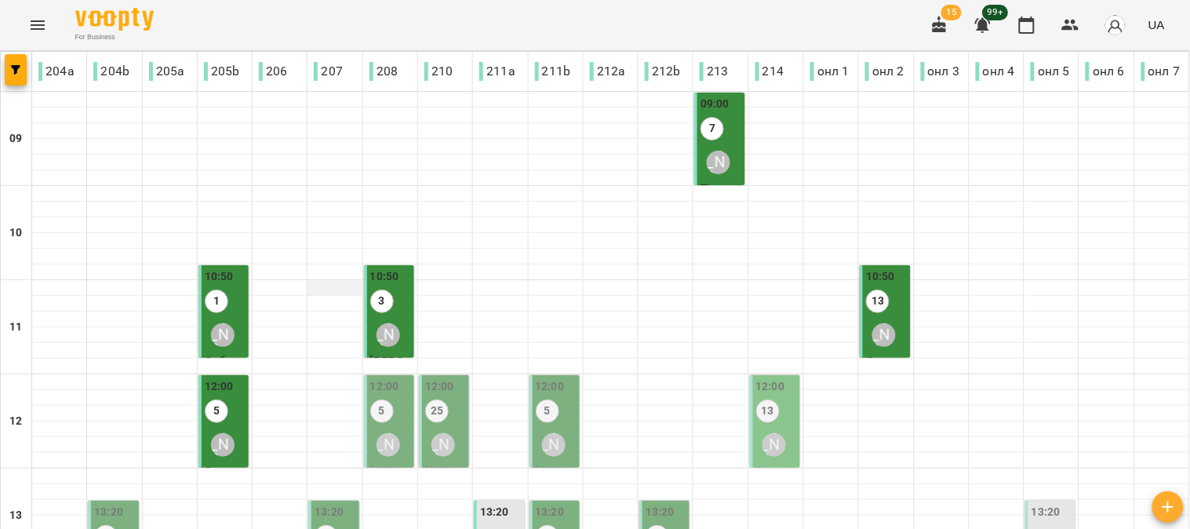
scroll to position [87, 0]
click at [384, 399] on label "5" at bounding box center [382, 411] width 24 height 24
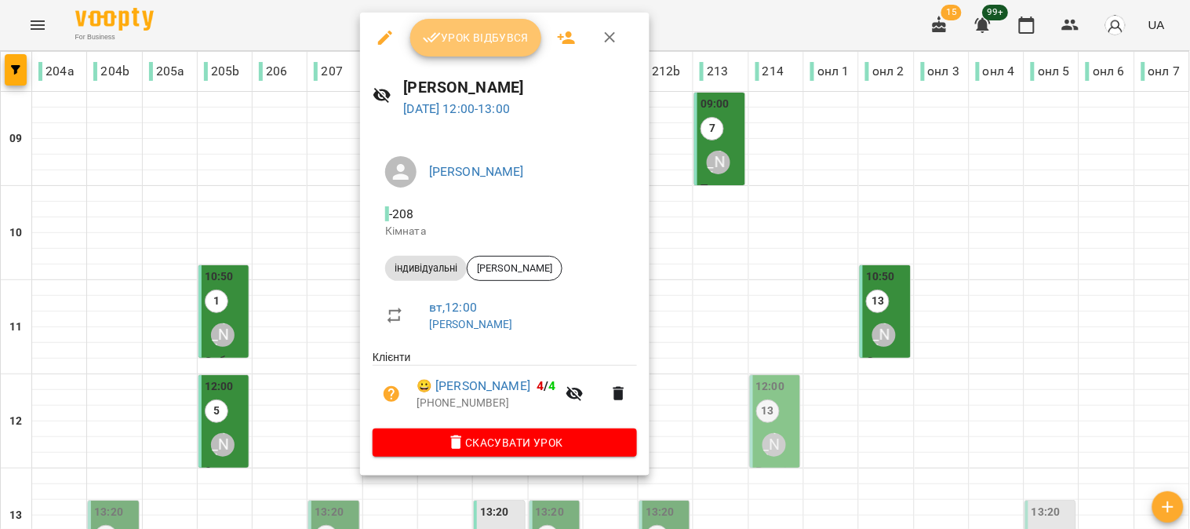
click at [481, 33] on span "Урок відбувся" at bounding box center [476, 37] width 107 height 19
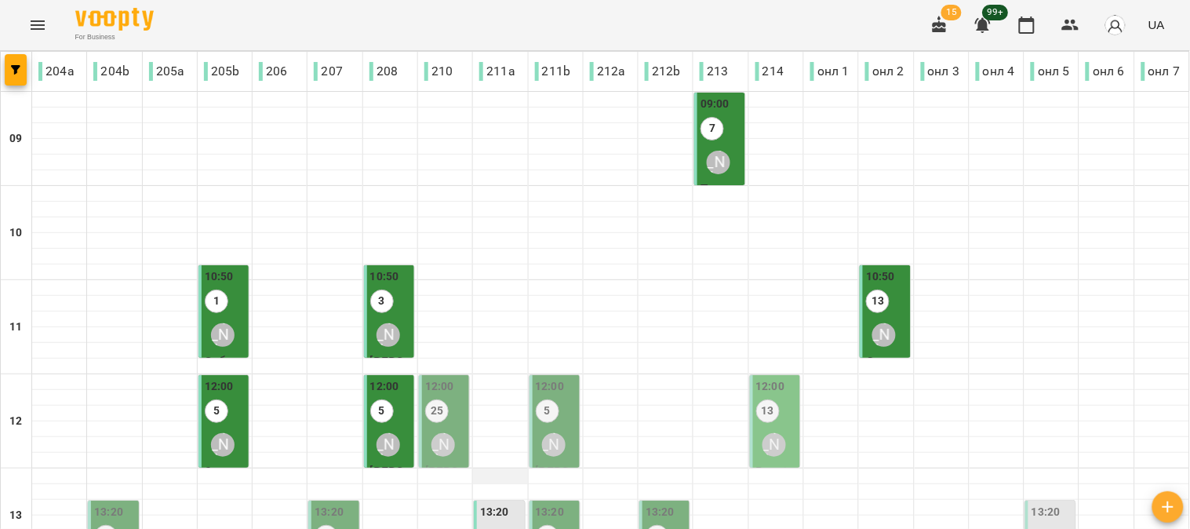
scroll to position [174, 0]
click at [445, 378] on div "12:00 25 Ольга Односум" at bounding box center [445, 420] width 41 height 85
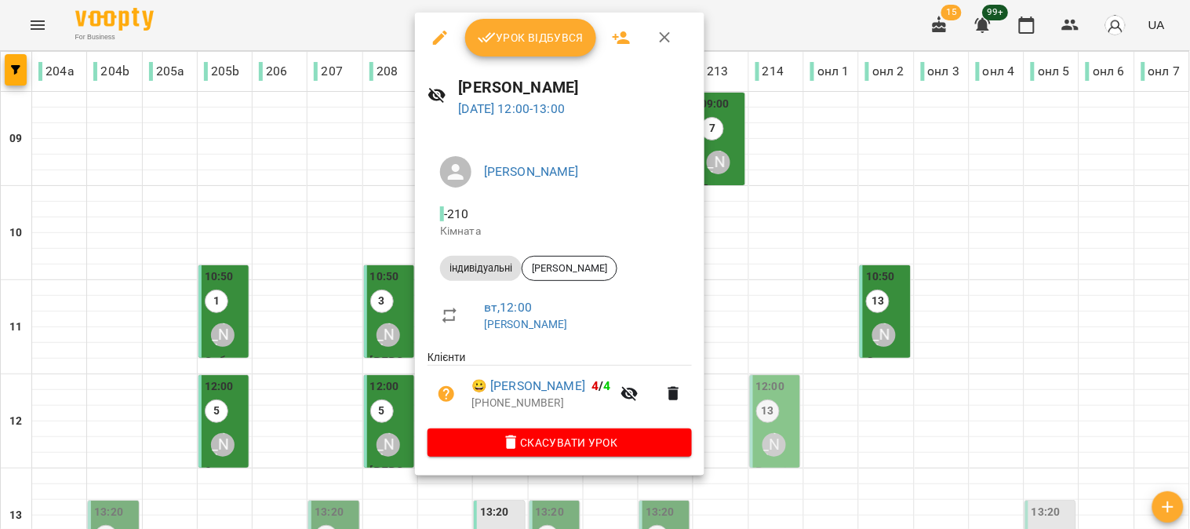
click at [512, 32] on span "Урок відбувся" at bounding box center [531, 37] width 107 height 19
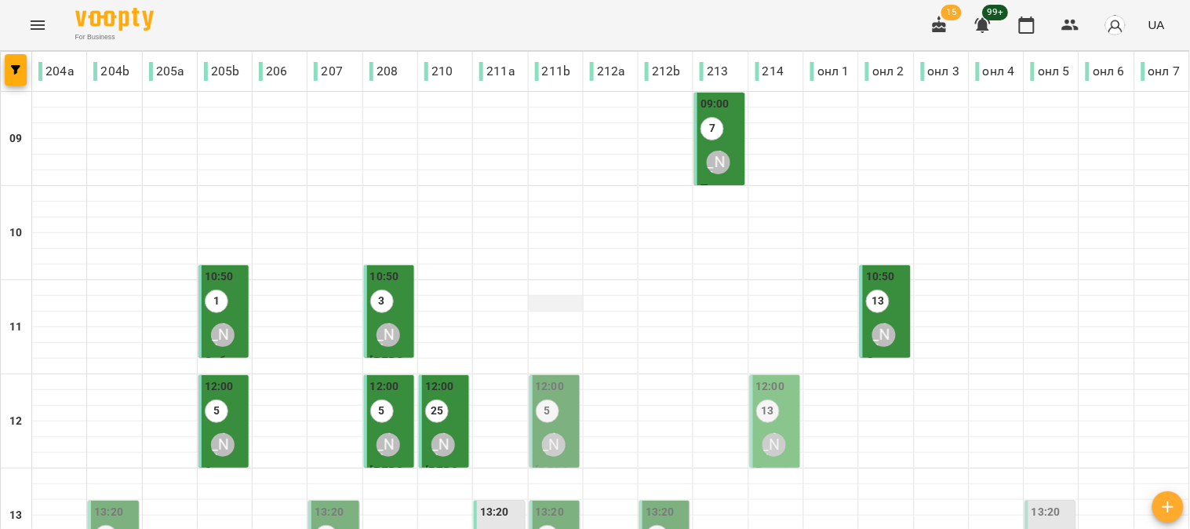
scroll to position [174, 0]
click at [536, 399] on label "5" at bounding box center [548, 411] width 24 height 24
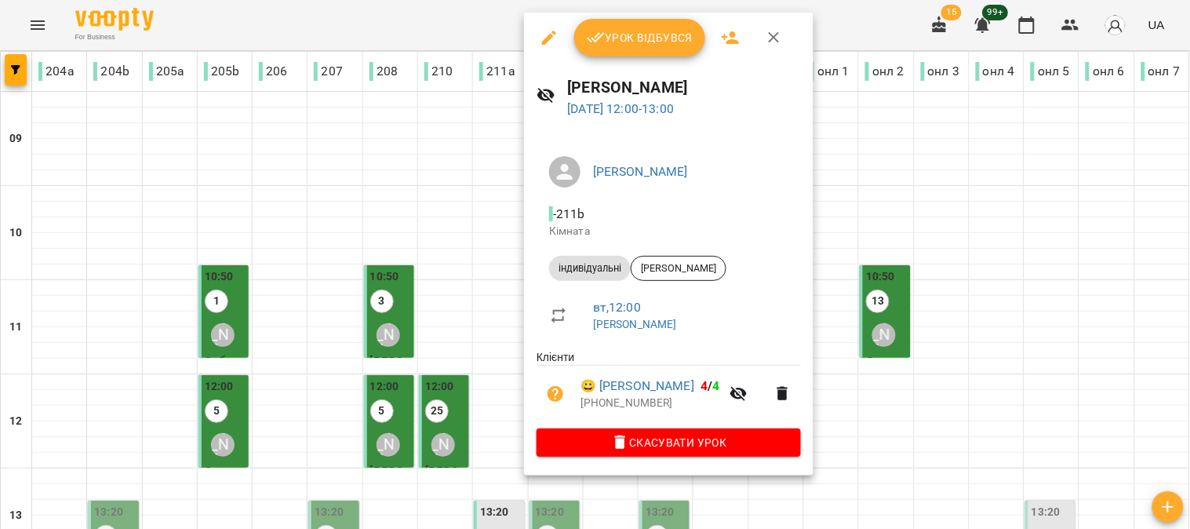
click at [641, 41] on span "Урок відбувся" at bounding box center [640, 37] width 107 height 19
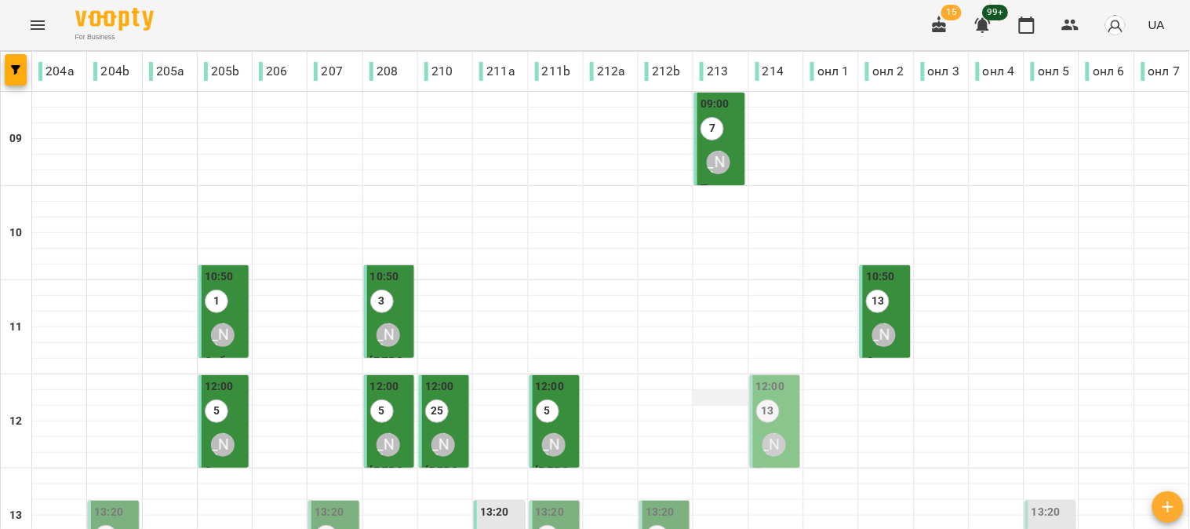
scroll to position [174, 0]
click at [767, 399] on label "13" at bounding box center [768, 411] width 24 height 24
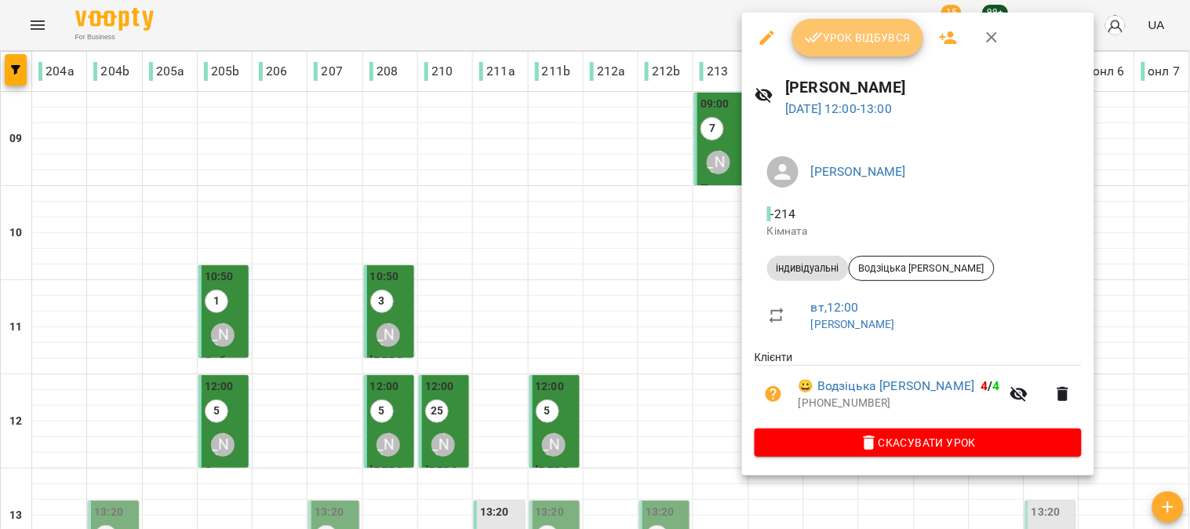
click at [856, 39] on span "Урок відбувся" at bounding box center [858, 37] width 107 height 19
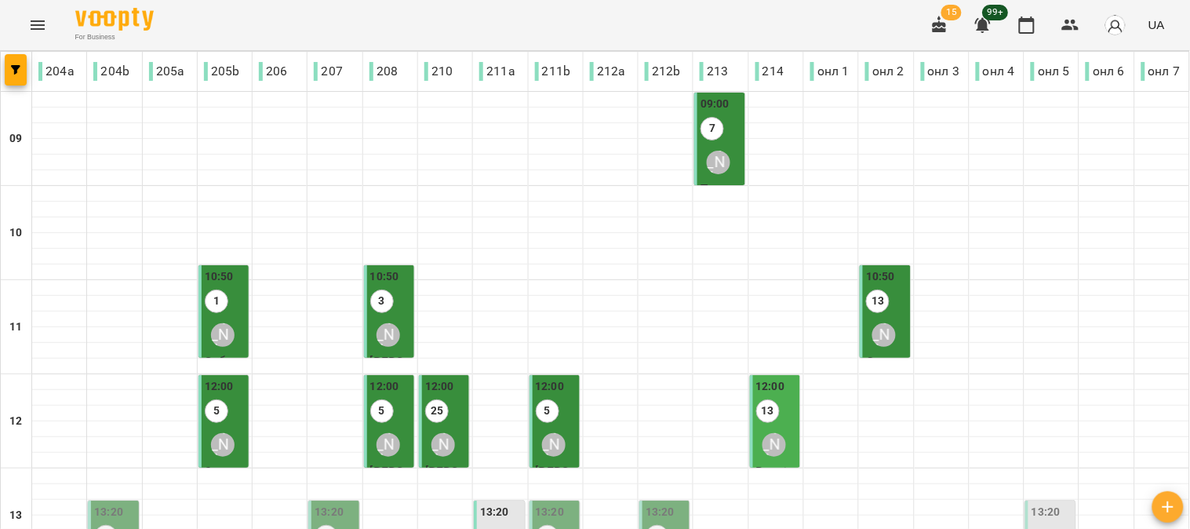
scroll to position [261, 0]
click at [115, 525] on label "5" at bounding box center [106, 537] width 24 height 24
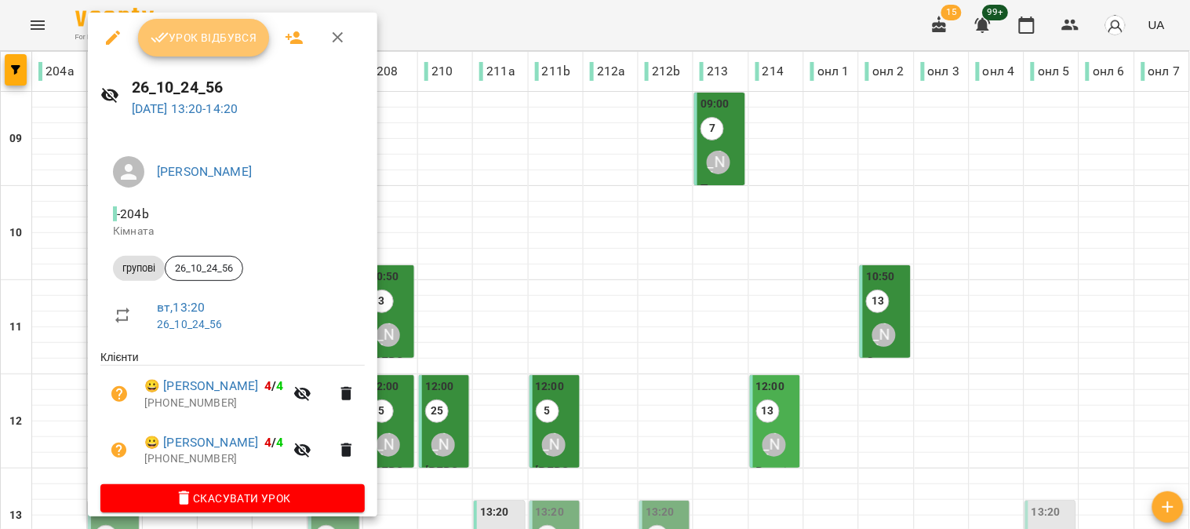
click at [191, 27] on button "Урок відбувся" at bounding box center [204, 38] width 132 height 38
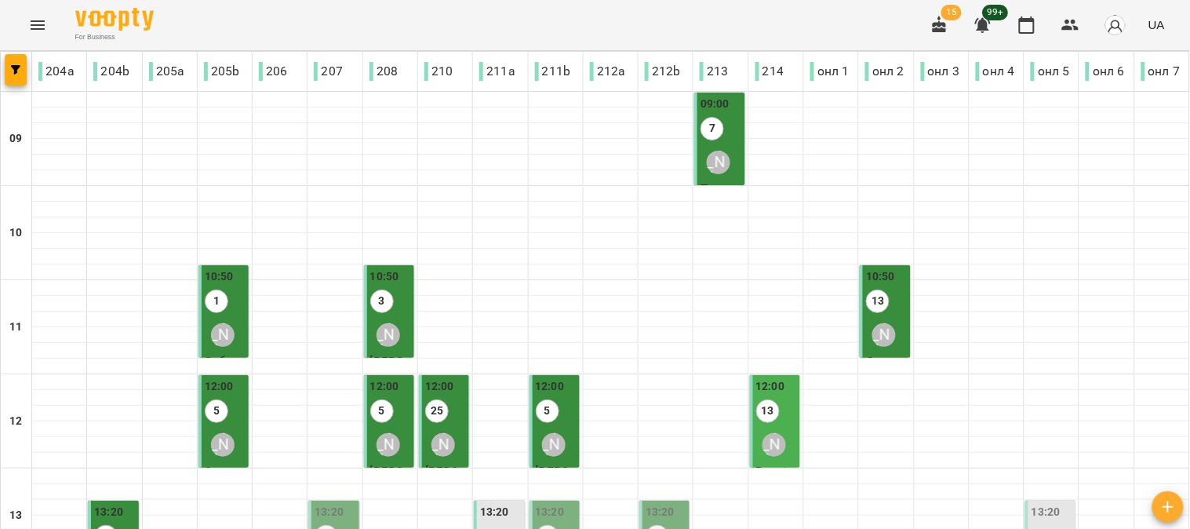
scroll to position [348, 0]
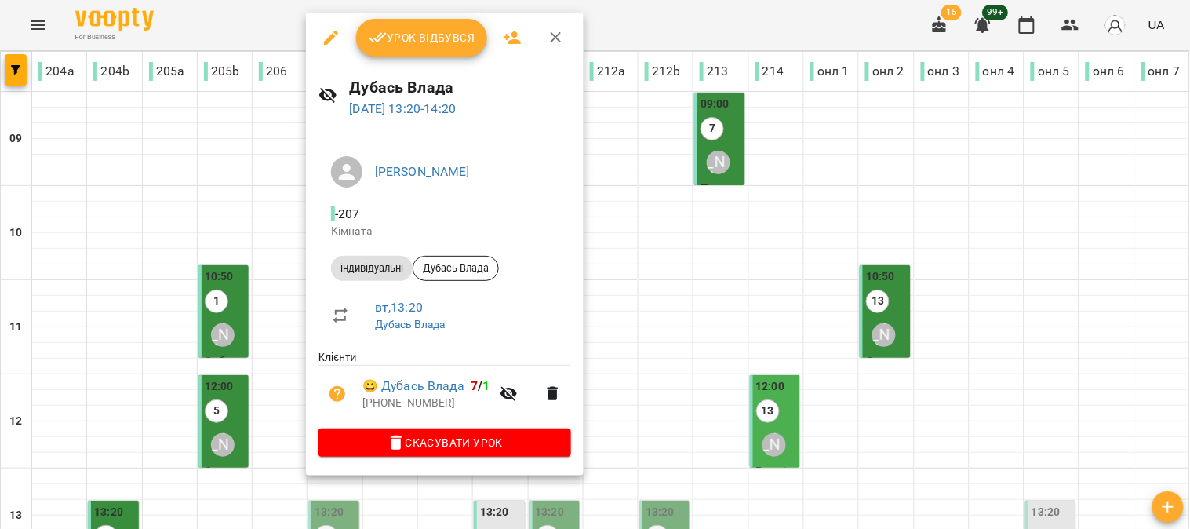
click at [419, 32] on span "Урок відбувся" at bounding box center [422, 37] width 107 height 19
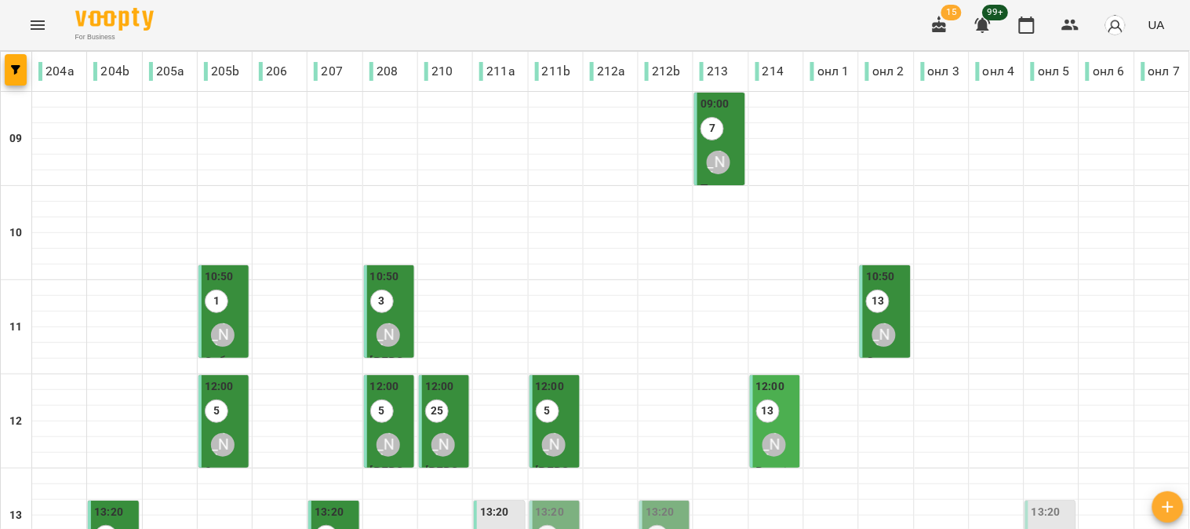
scroll to position [348, 0]
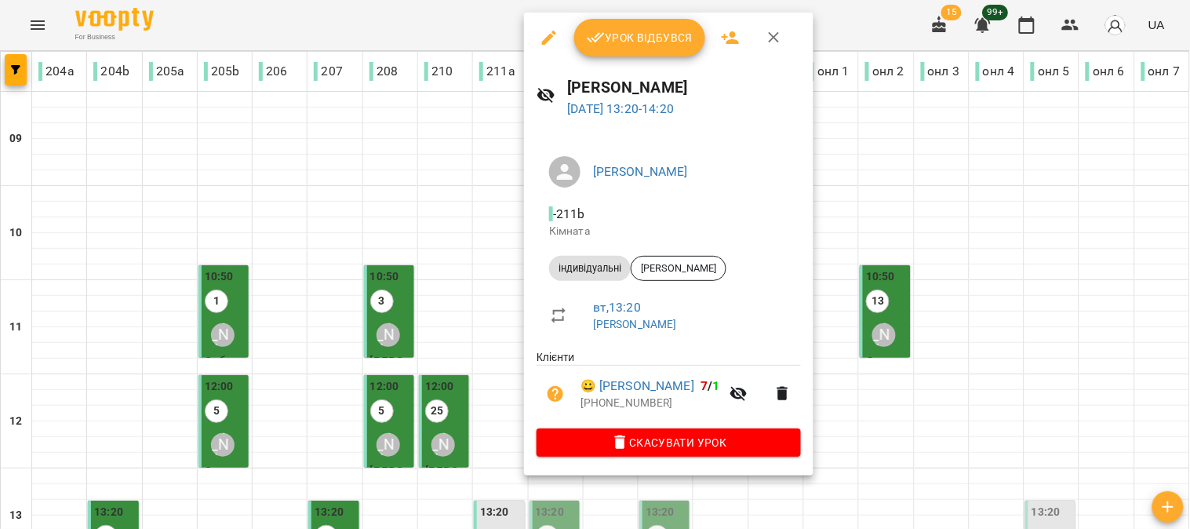
click at [632, 40] on span "Урок відбувся" at bounding box center [640, 37] width 107 height 19
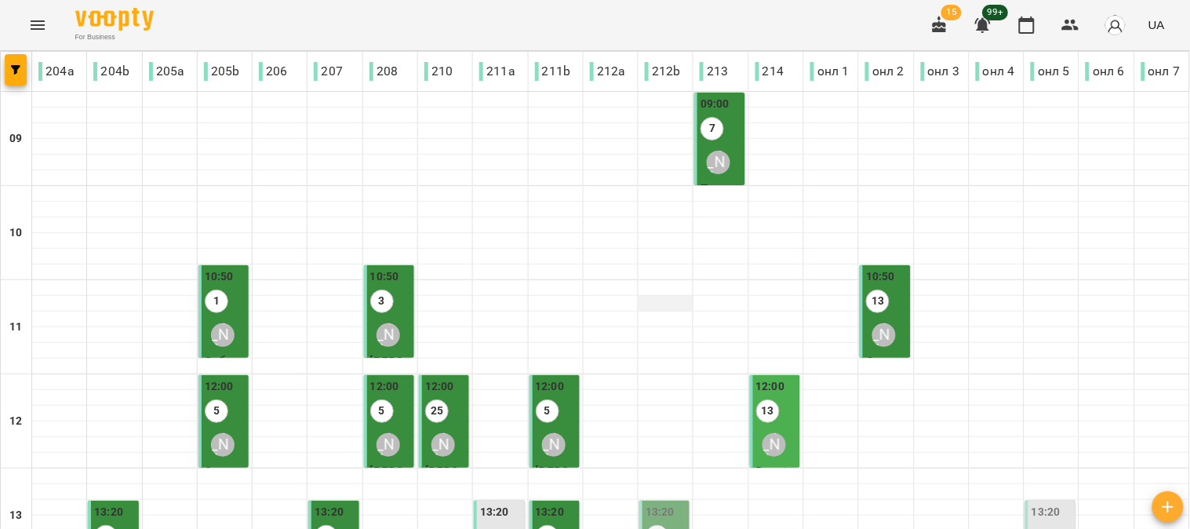
scroll to position [348, 0]
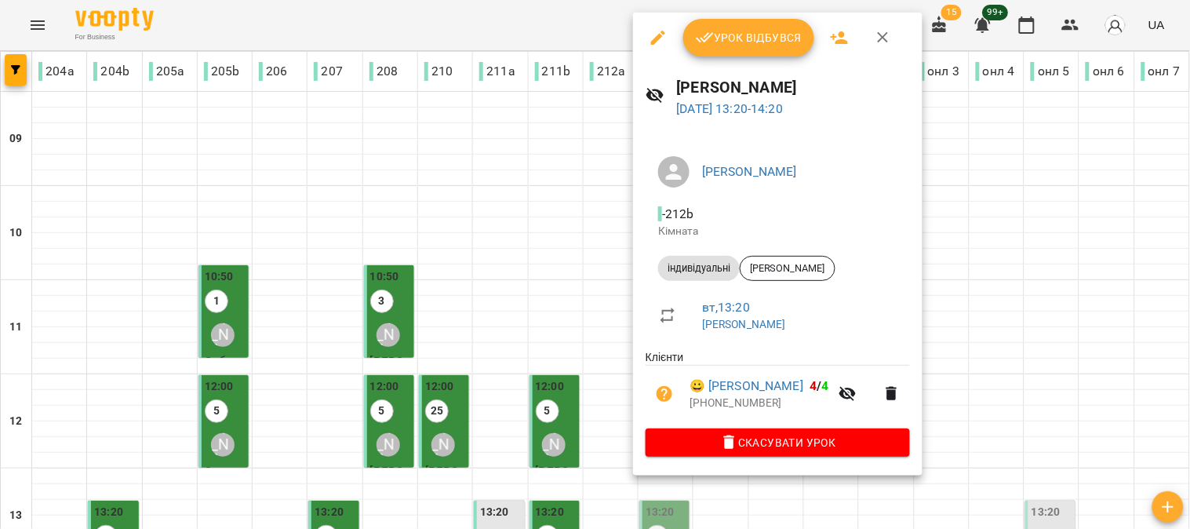
click at [749, 39] on span "Урок відбувся" at bounding box center [749, 37] width 107 height 19
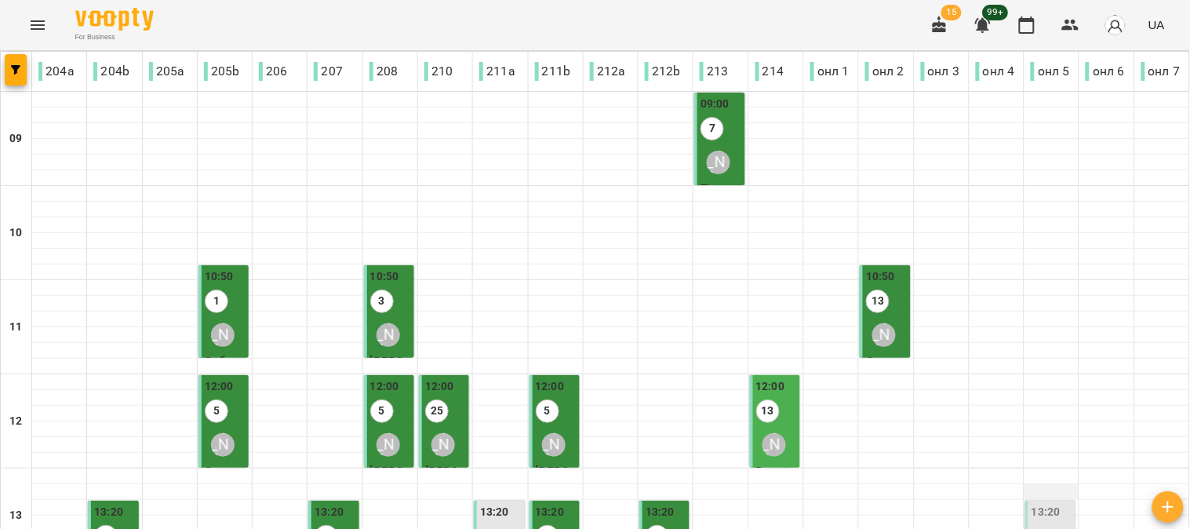
scroll to position [261, 0]
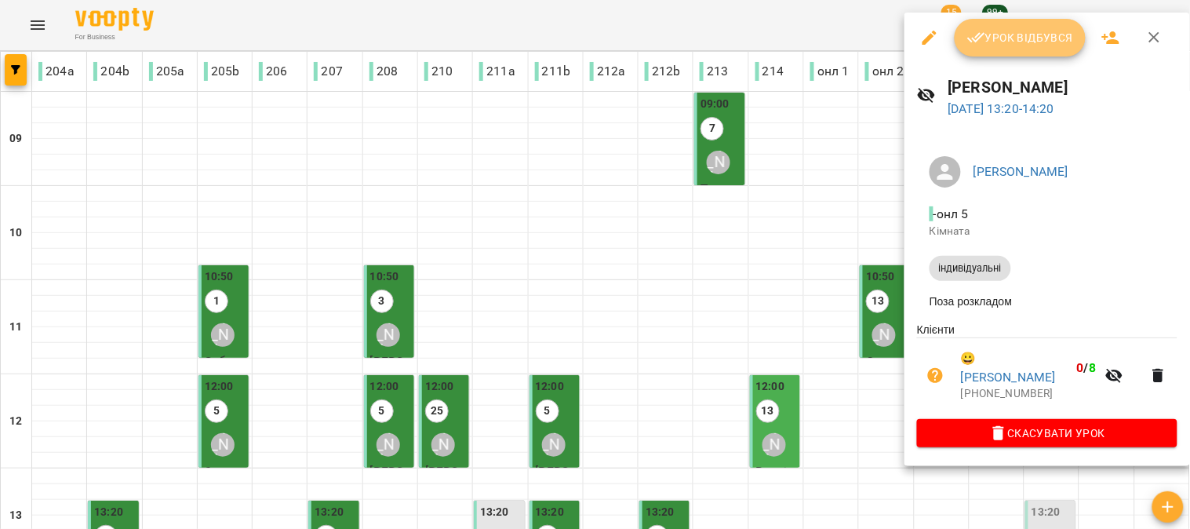
click at [1014, 33] on span "Урок відбувся" at bounding box center [1020, 37] width 107 height 19
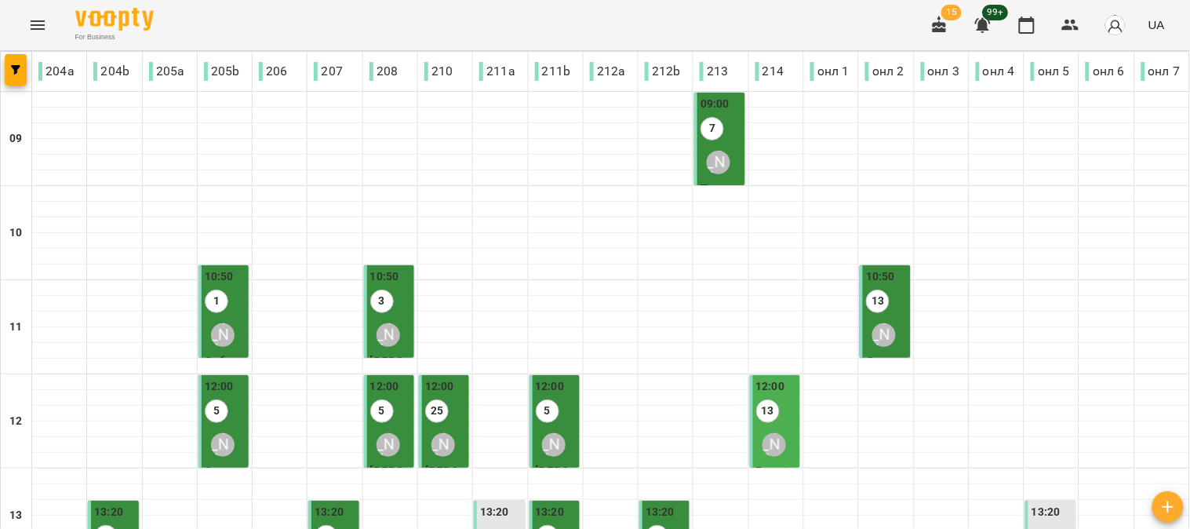
scroll to position [435, 0]
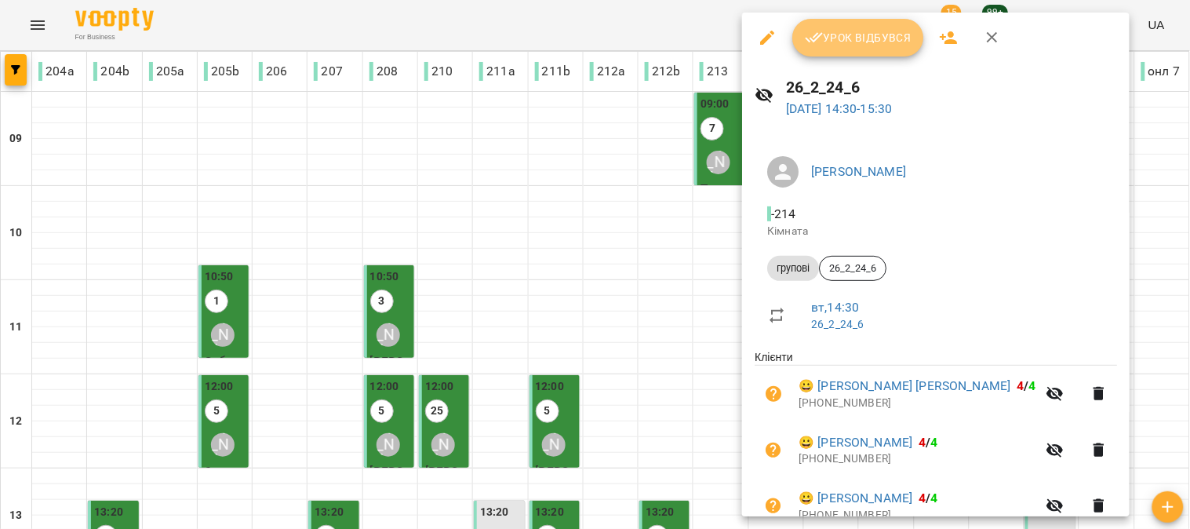
click at [872, 19] on button "Урок відбувся" at bounding box center [858, 38] width 132 height 38
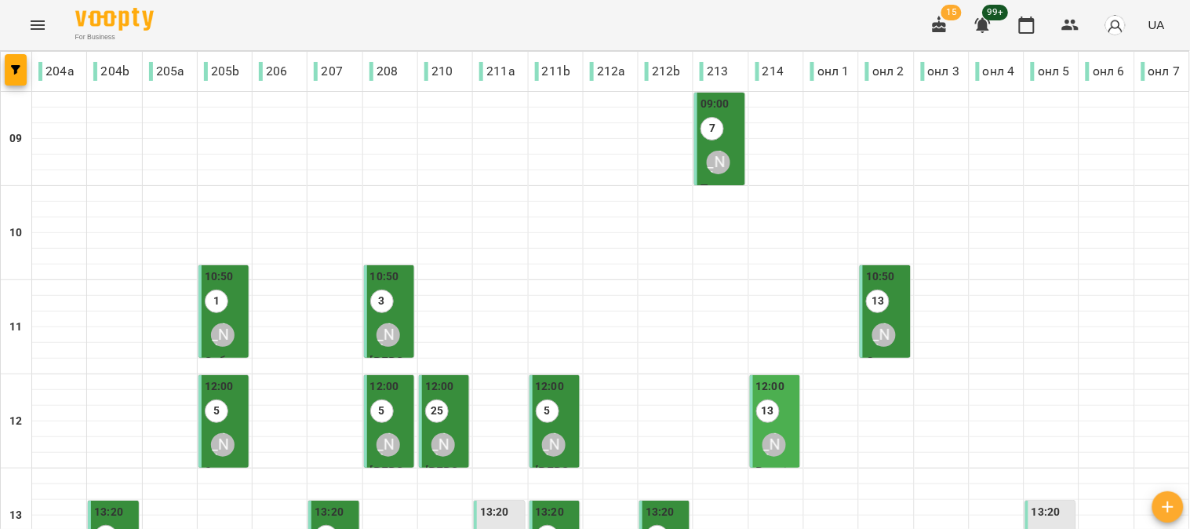
scroll to position [348, 0]
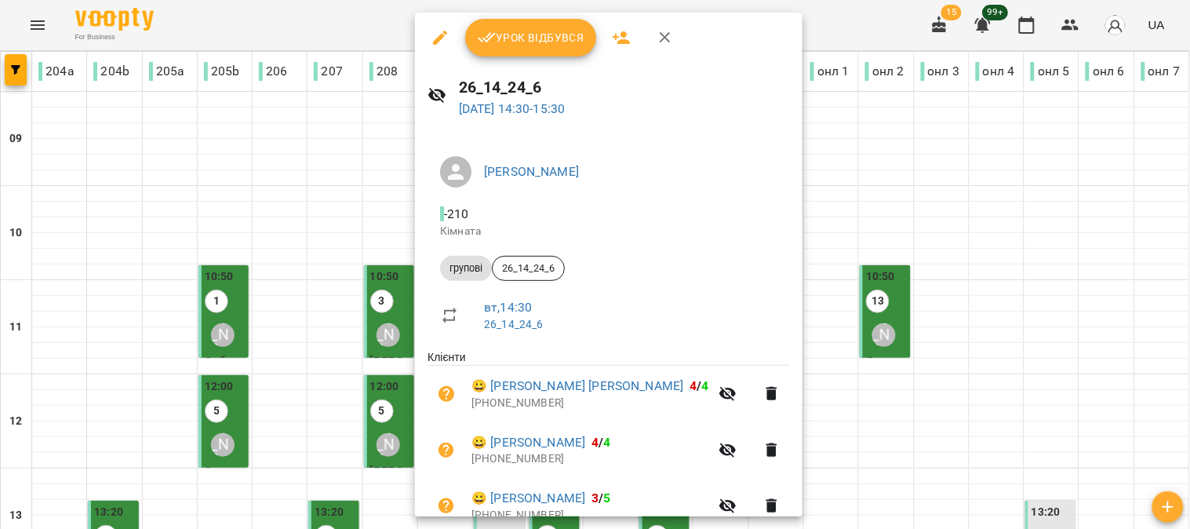
click at [541, 43] on span "Урок відбувся" at bounding box center [531, 37] width 107 height 19
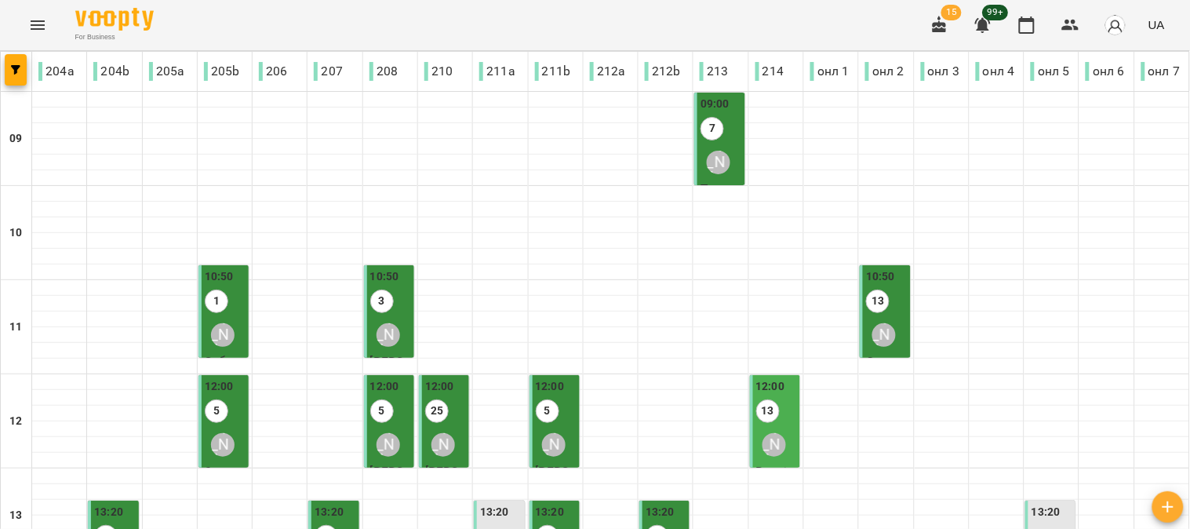
scroll to position [348, 0]
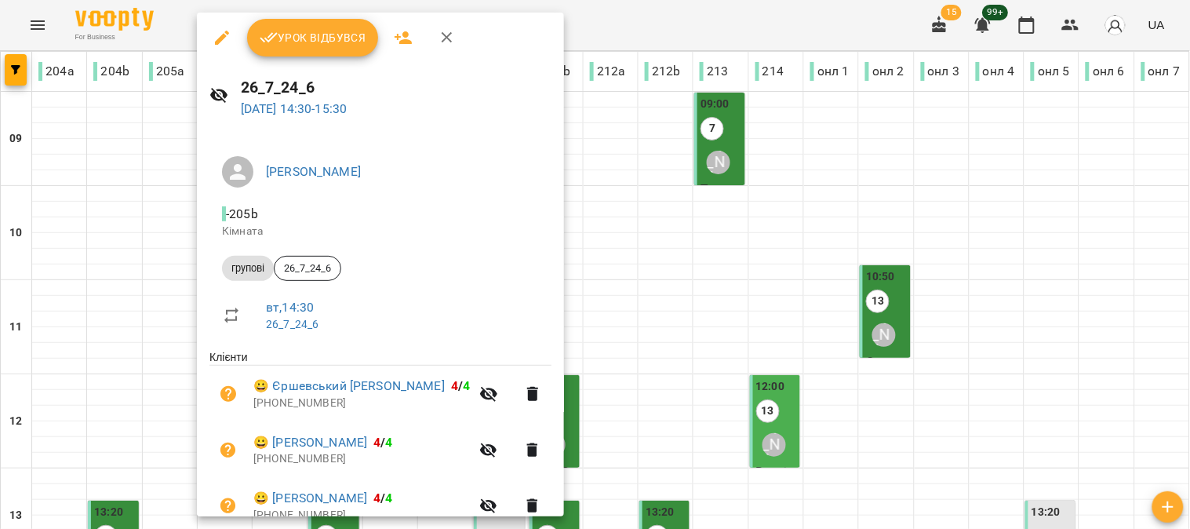
click at [302, 37] on span "Урок відбувся" at bounding box center [313, 37] width 107 height 19
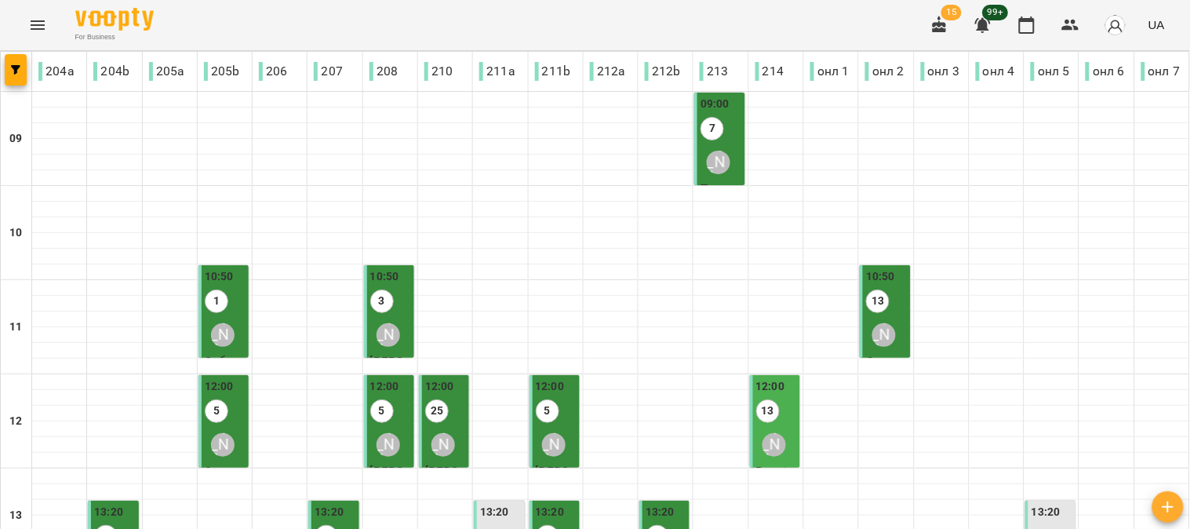
scroll to position [435, 0]
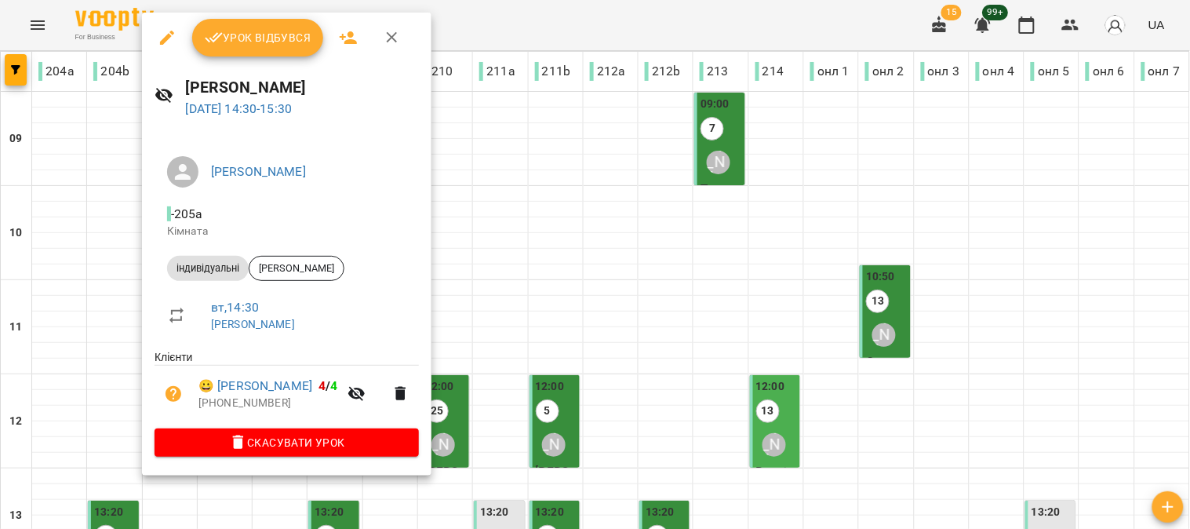
click at [225, 26] on button "Урок відбувся" at bounding box center [258, 38] width 132 height 38
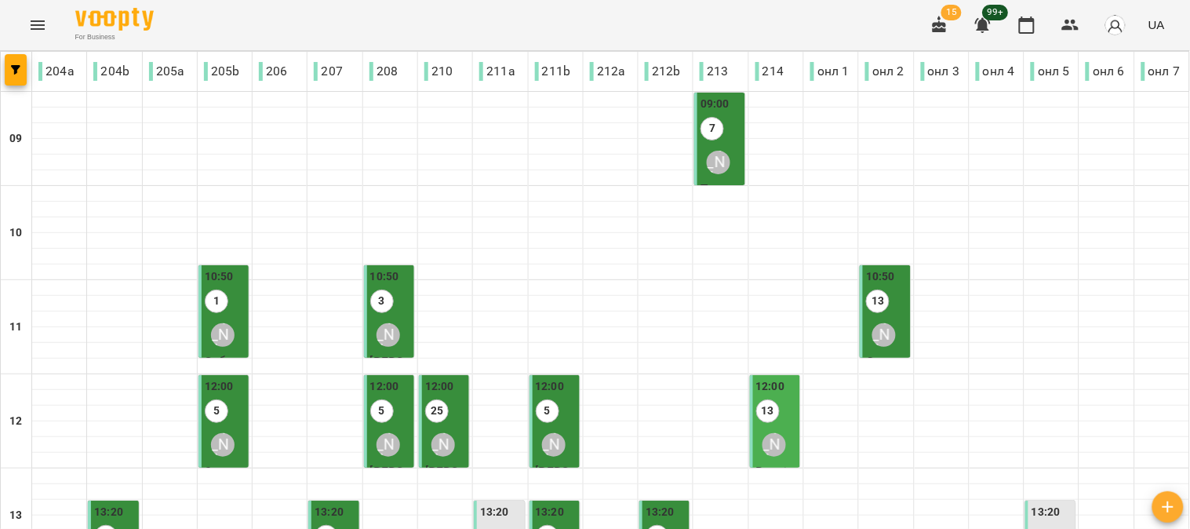
scroll to position [435, 0]
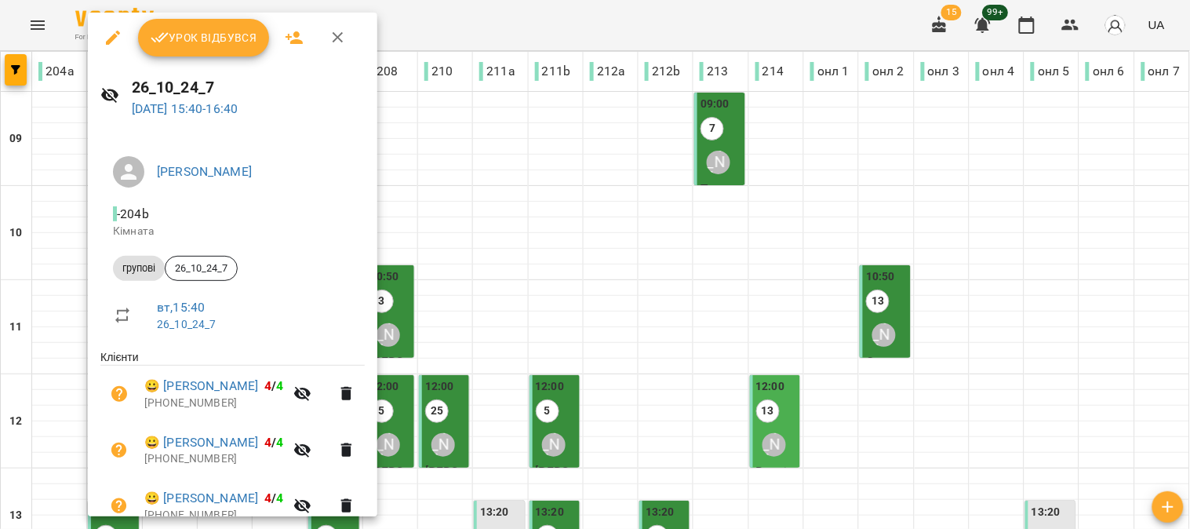
click at [175, 16] on div "Урок відбувся" at bounding box center [233, 38] width 290 height 50
click at [183, 32] on span "Урок відбувся" at bounding box center [204, 37] width 107 height 19
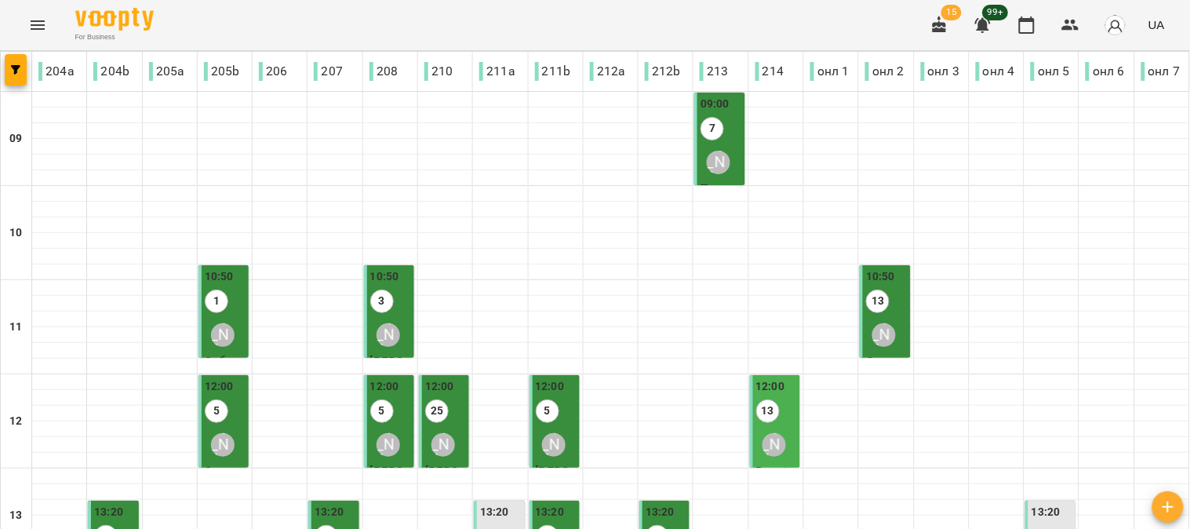
scroll to position [523, 0]
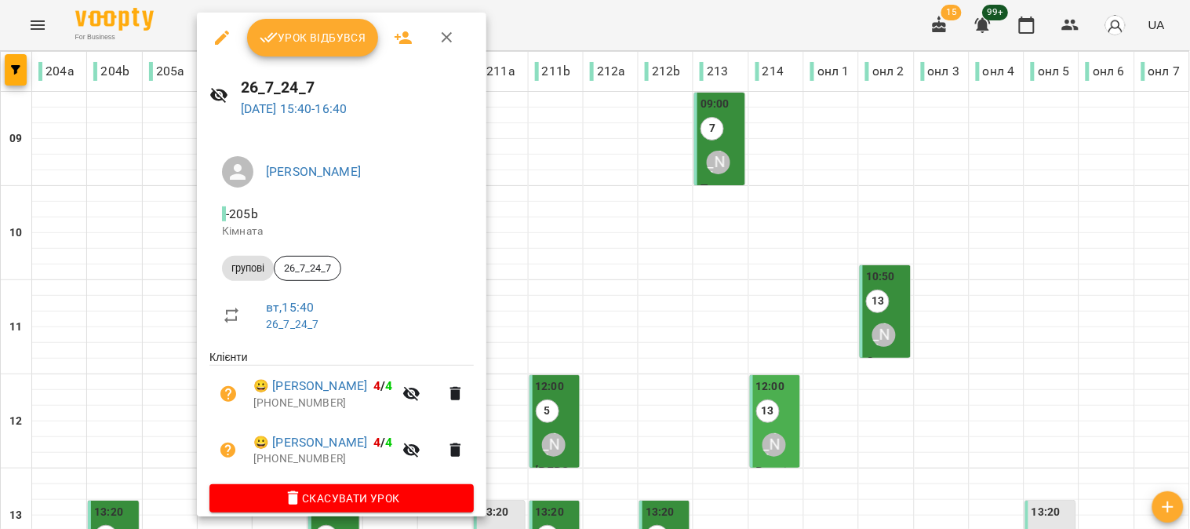
click at [309, 33] on span "Урок відбувся" at bounding box center [313, 37] width 107 height 19
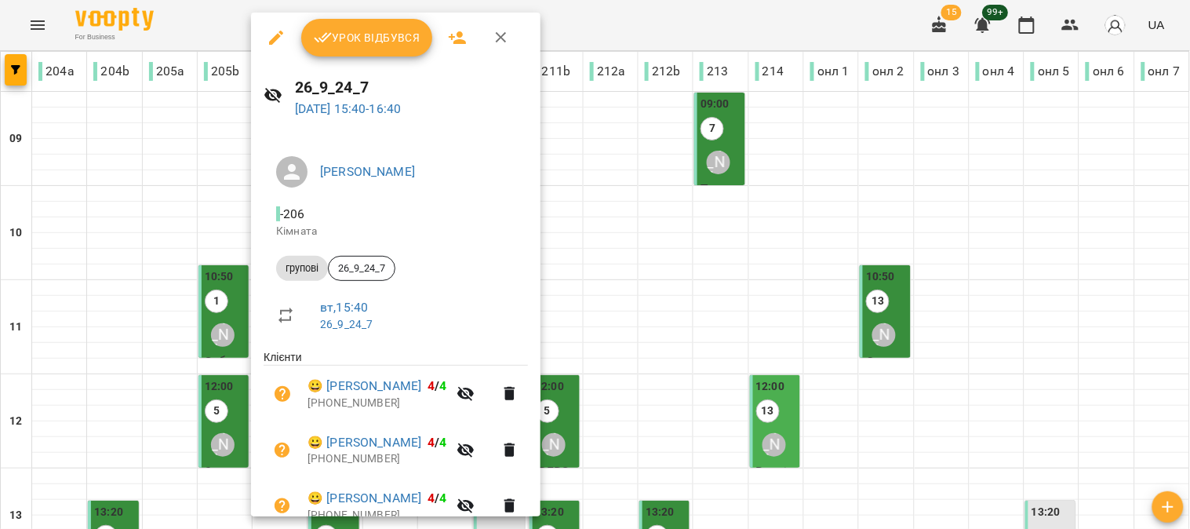
click at [336, 14] on div "Урок відбувся" at bounding box center [396, 38] width 290 height 50
click at [387, 50] on button "Урок відбувся" at bounding box center [367, 38] width 132 height 38
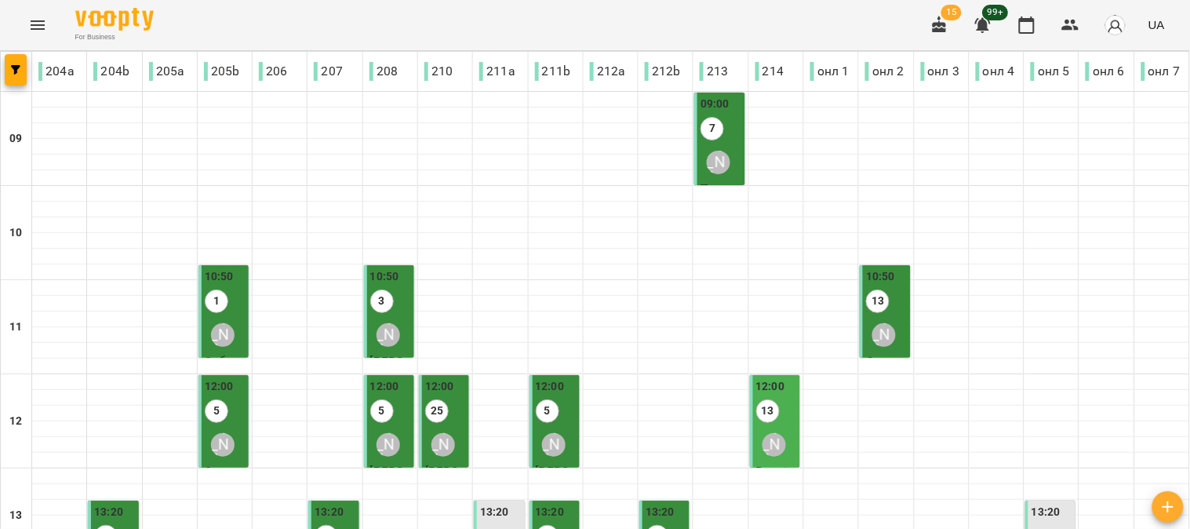
scroll to position [435, 0]
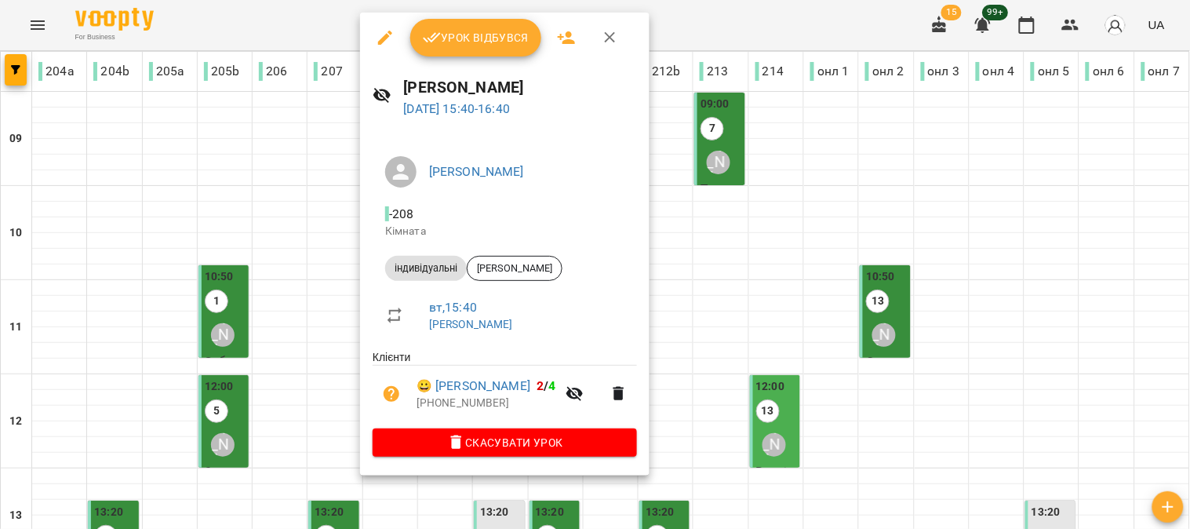
click at [482, 48] on button "Урок відбувся" at bounding box center [476, 38] width 132 height 38
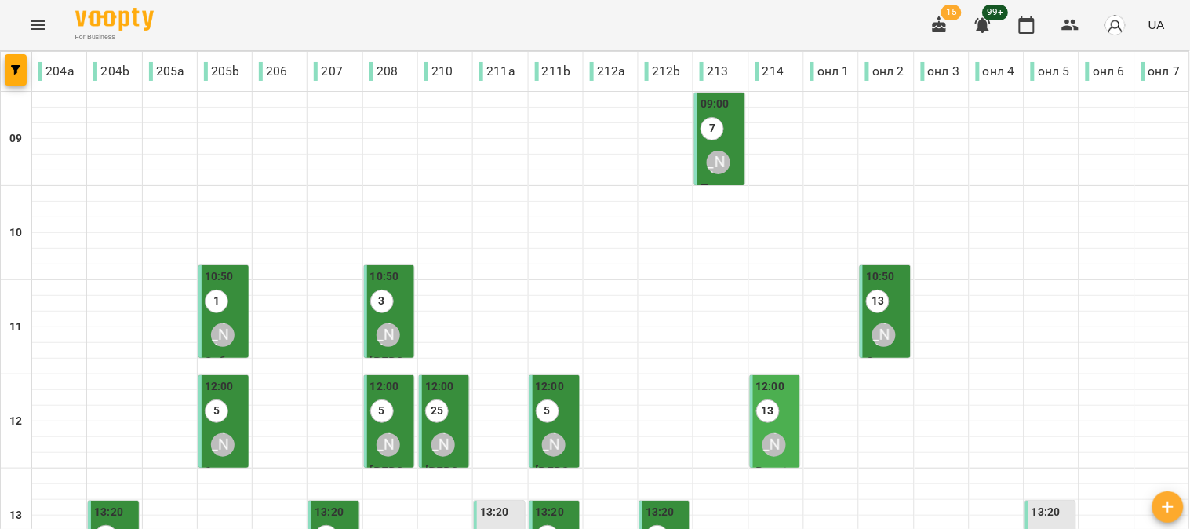
scroll to position [523, 0]
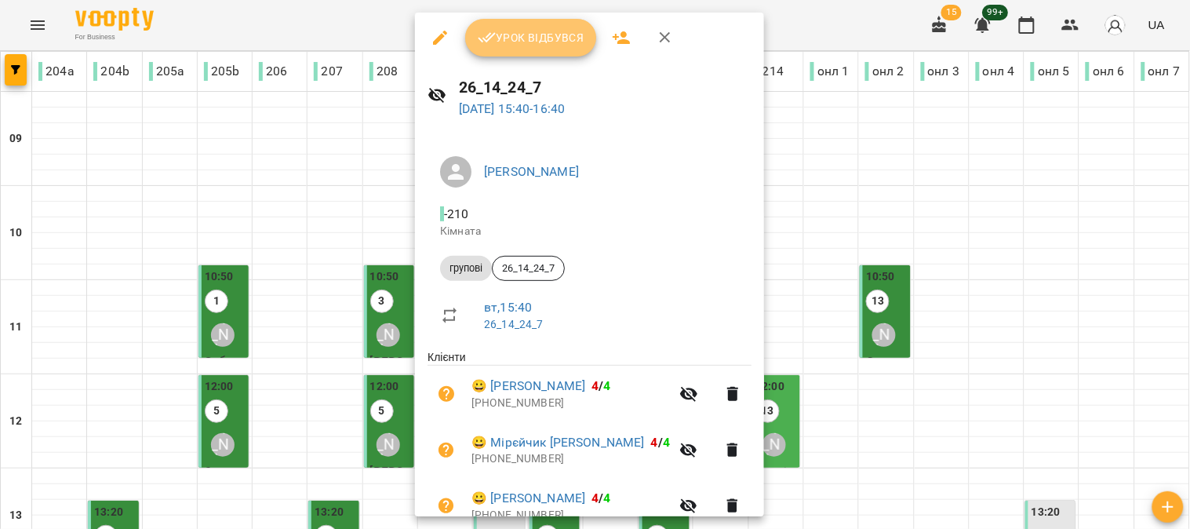
click at [527, 27] on button "Урок відбувся" at bounding box center [531, 38] width 132 height 38
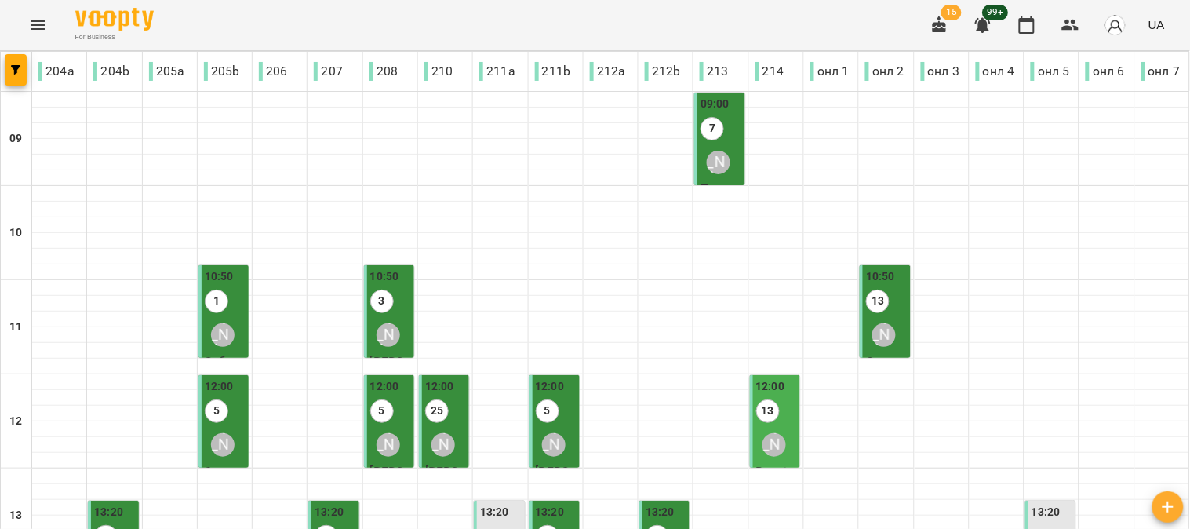
scroll to position [523, 0]
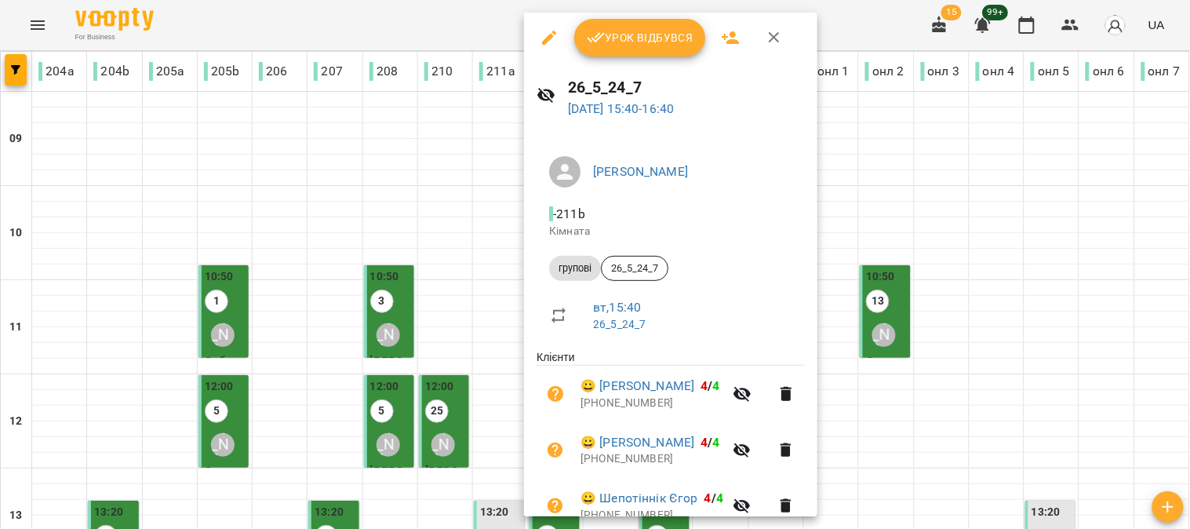
click at [641, 30] on span "Урок відбувся" at bounding box center [640, 37] width 107 height 19
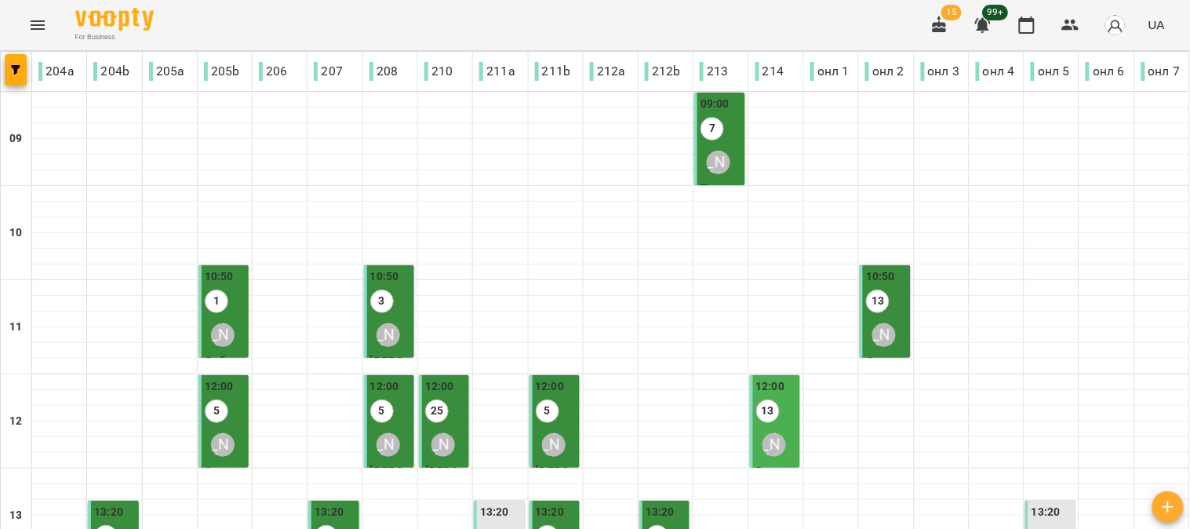
scroll to position [435, 0]
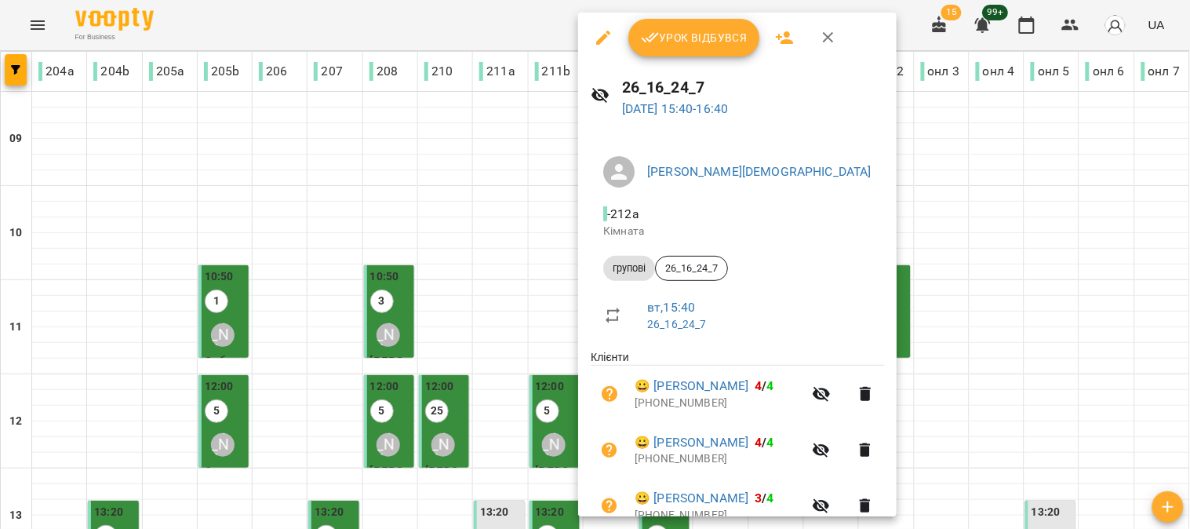
click at [695, 35] on span "Урок відбувся" at bounding box center [694, 37] width 107 height 19
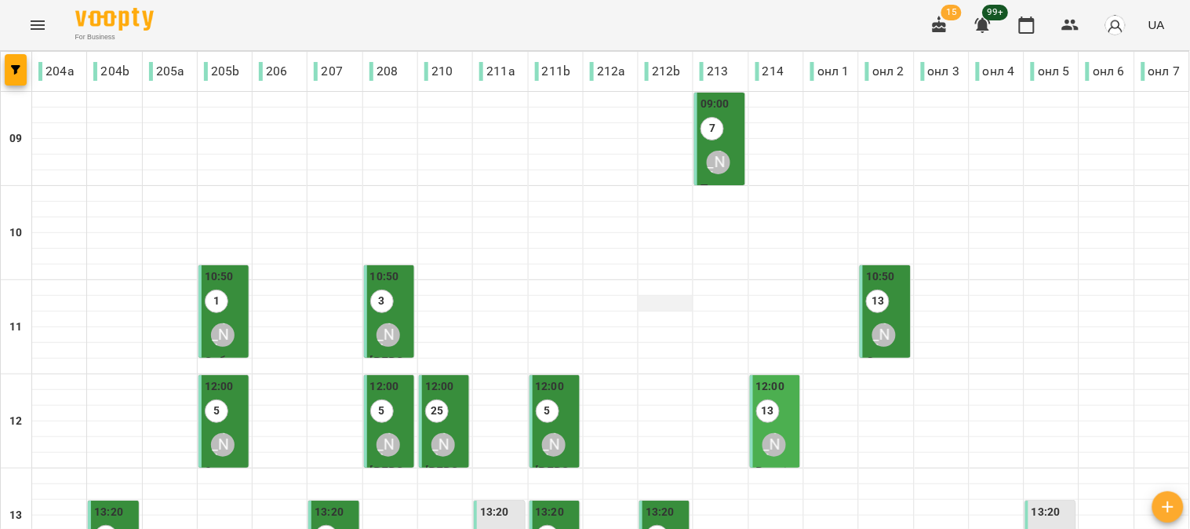
scroll to position [435, 0]
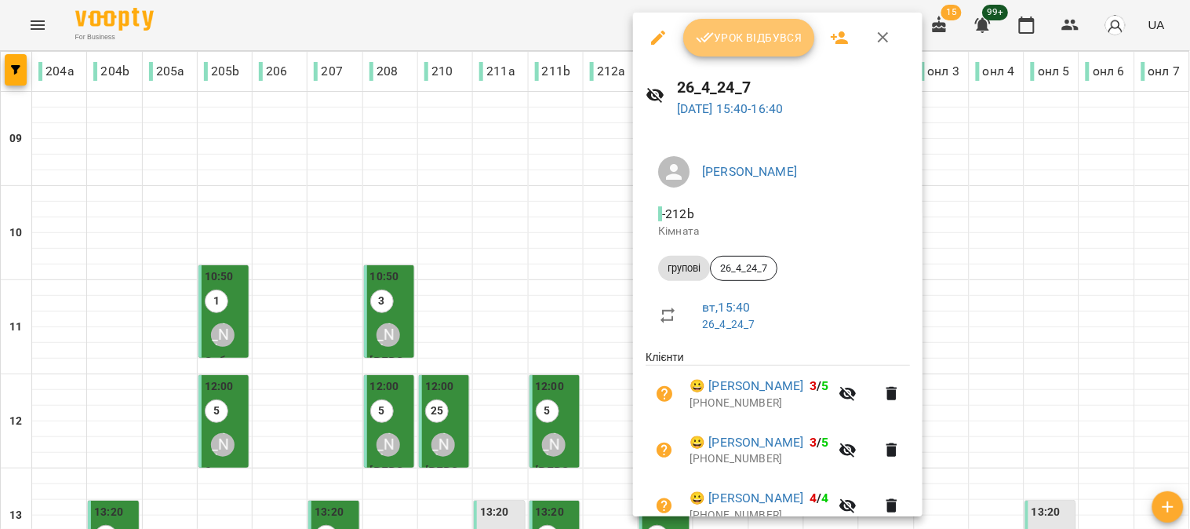
click at [769, 39] on span "Урок відбувся" at bounding box center [749, 37] width 107 height 19
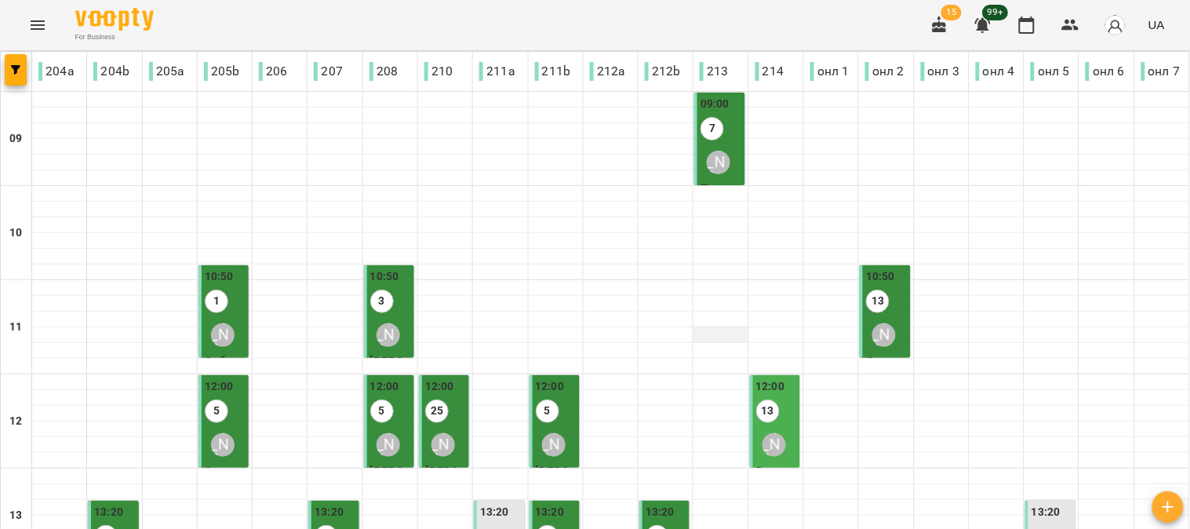
scroll to position [435, 0]
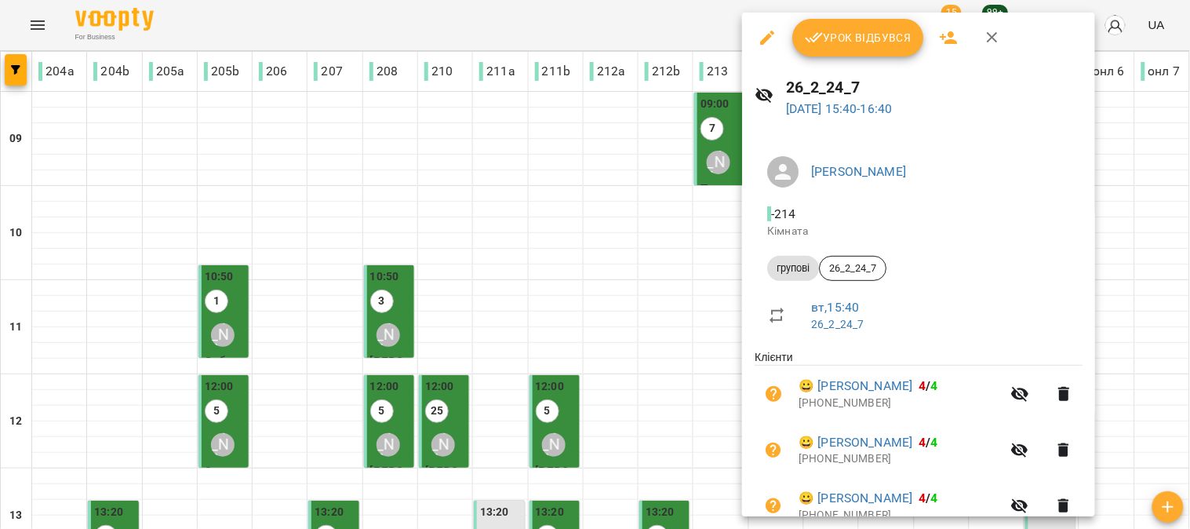
click at [844, 40] on span "Урок відбувся" at bounding box center [858, 37] width 107 height 19
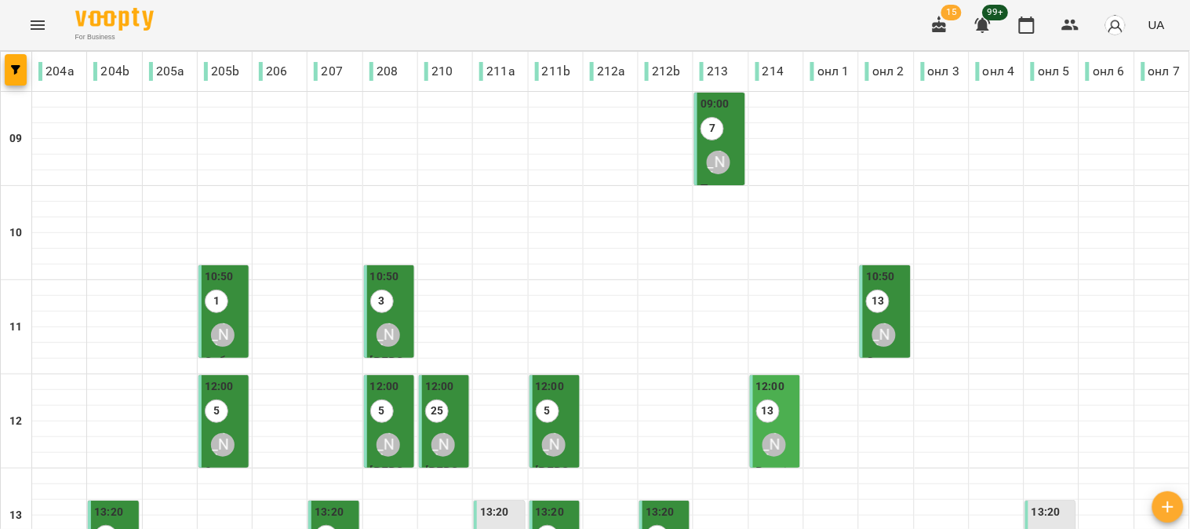
scroll to position [523, 0]
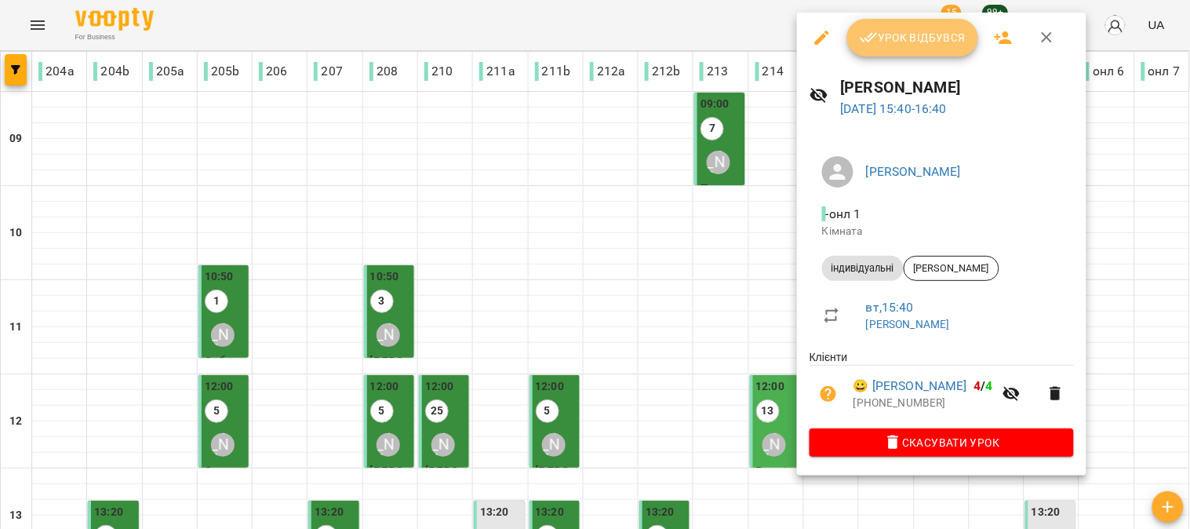
click at [913, 25] on button "Урок відбувся" at bounding box center [913, 38] width 132 height 38
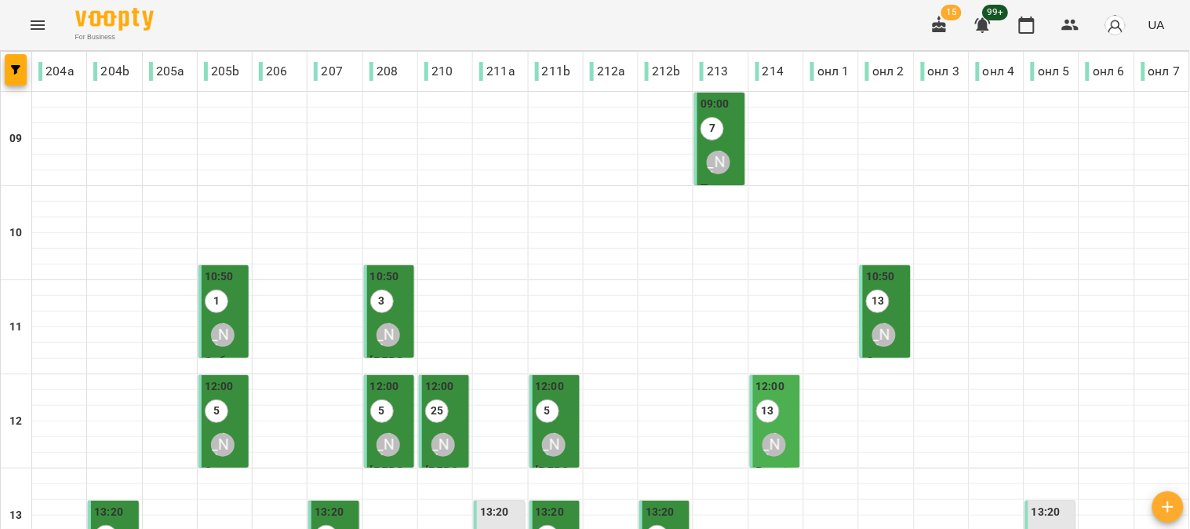
scroll to position [435, 0]
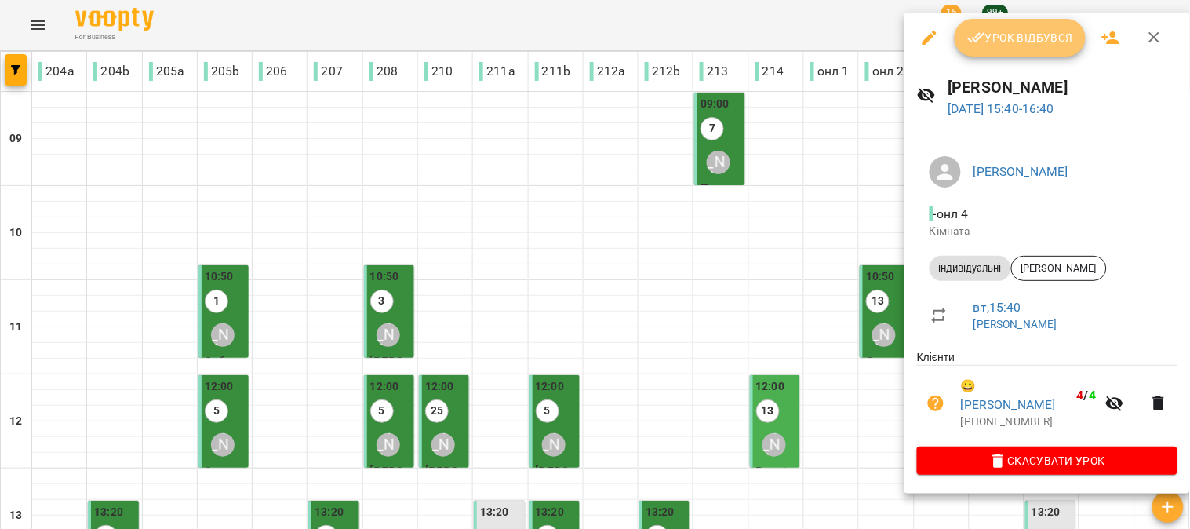
click at [1021, 26] on button "Урок відбувся" at bounding box center [1021, 38] width 132 height 38
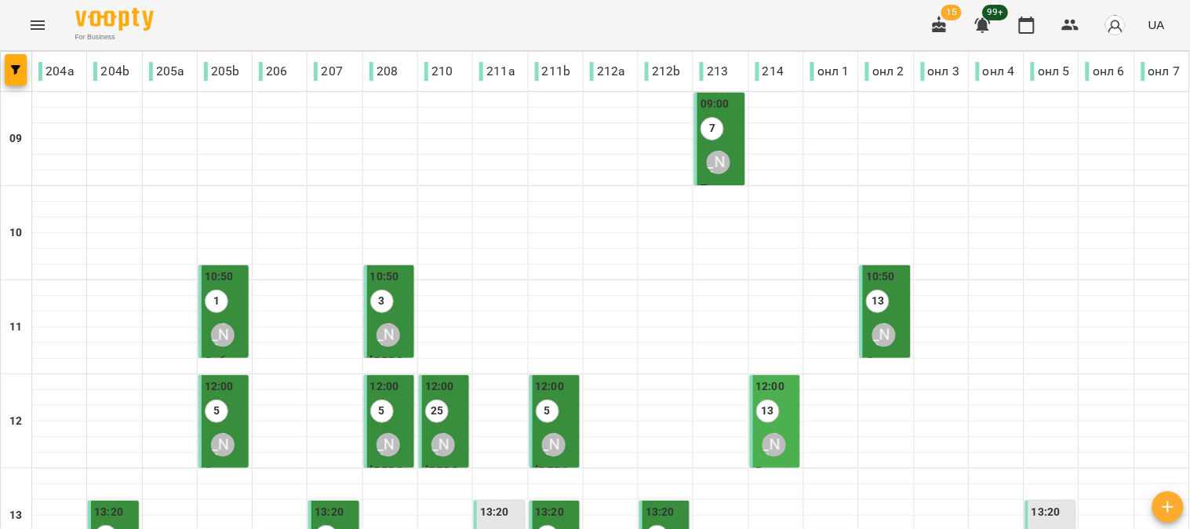
scroll to position [523, 0]
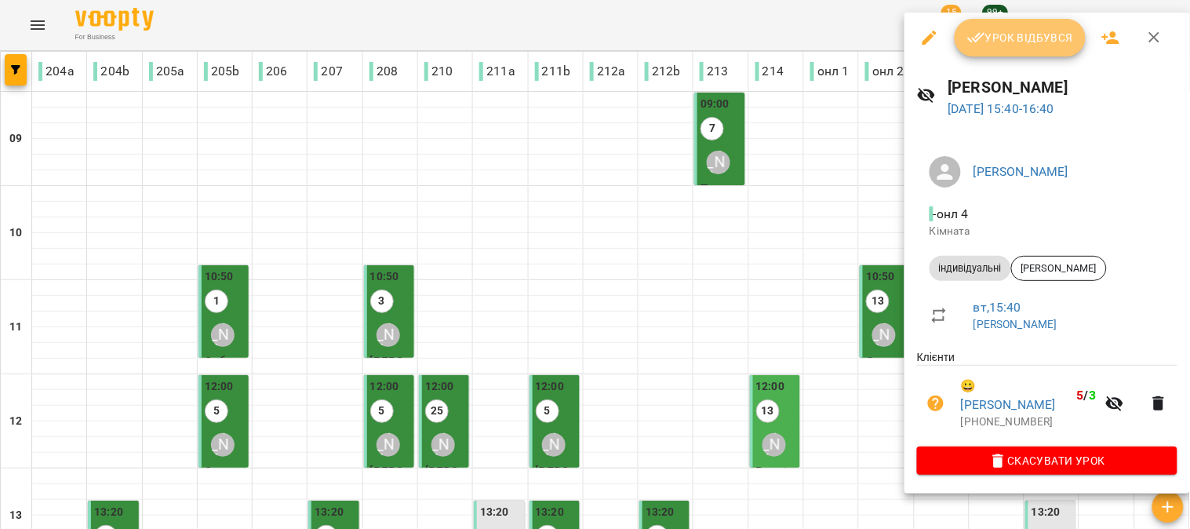
click at [1021, 33] on span "Урок відбувся" at bounding box center [1020, 37] width 107 height 19
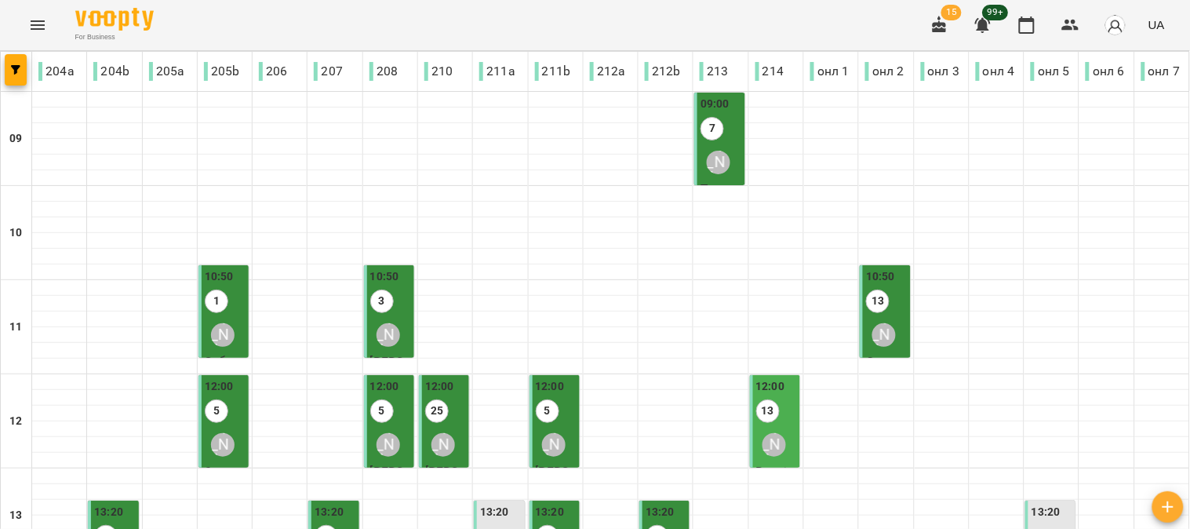
scroll to position [435, 0]
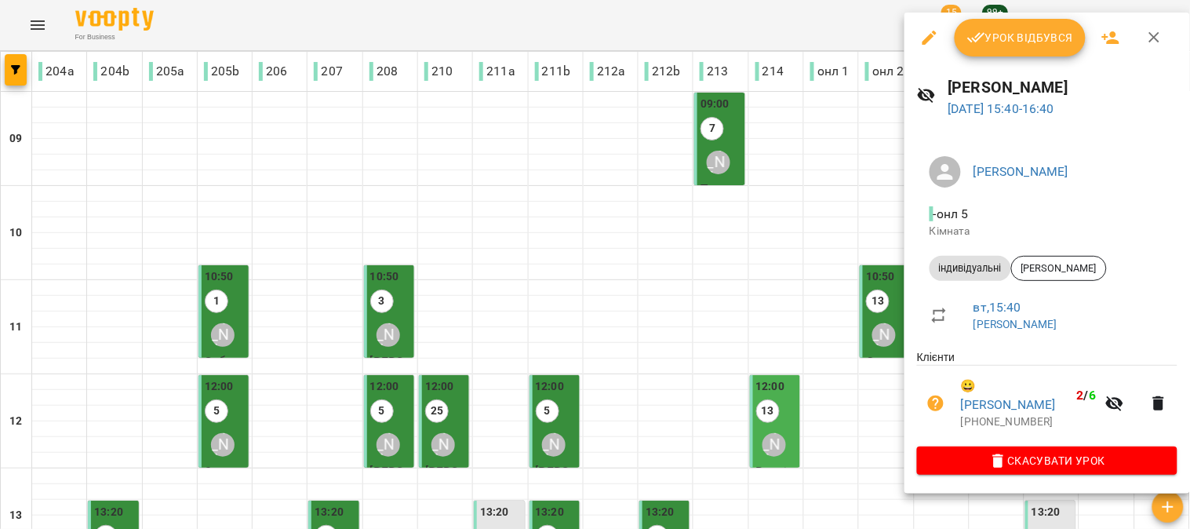
click at [1006, 33] on span "Урок відбувся" at bounding box center [1020, 37] width 107 height 19
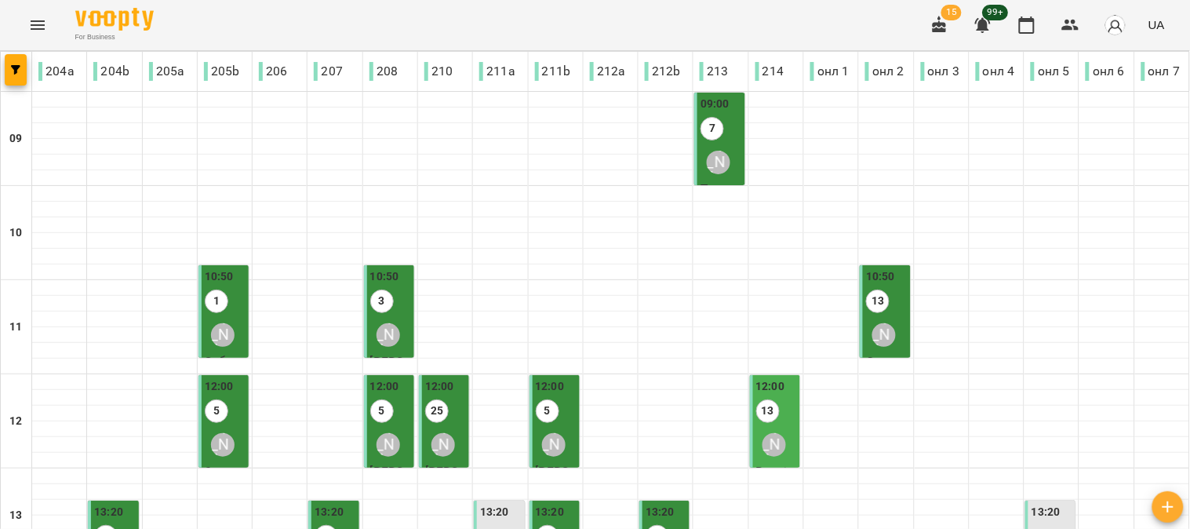
scroll to position [702, 0]
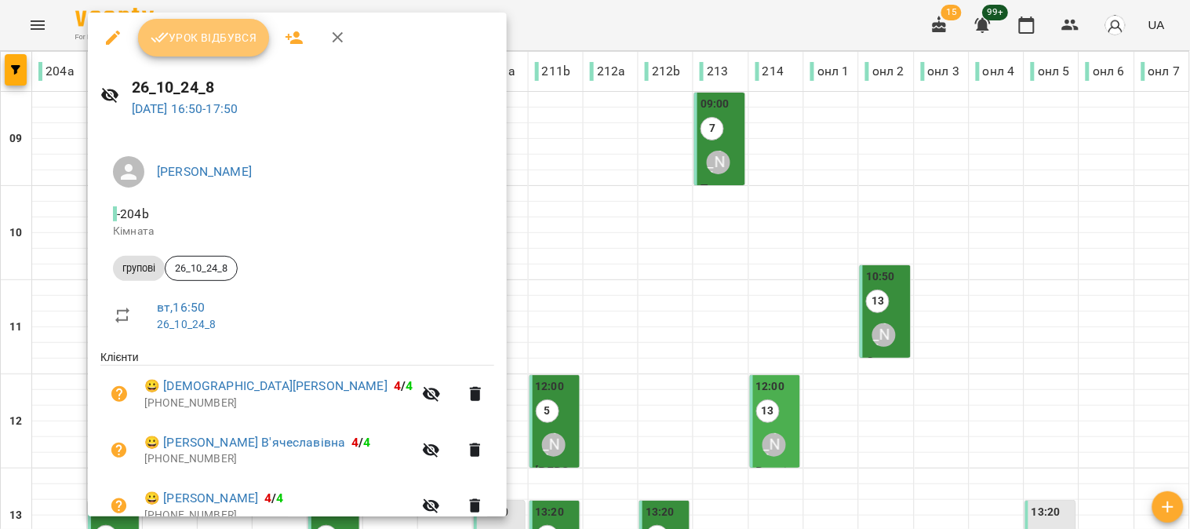
click at [213, 41] on span "Урок відбувся" at bounding box center [204, 37] width 107 height 19
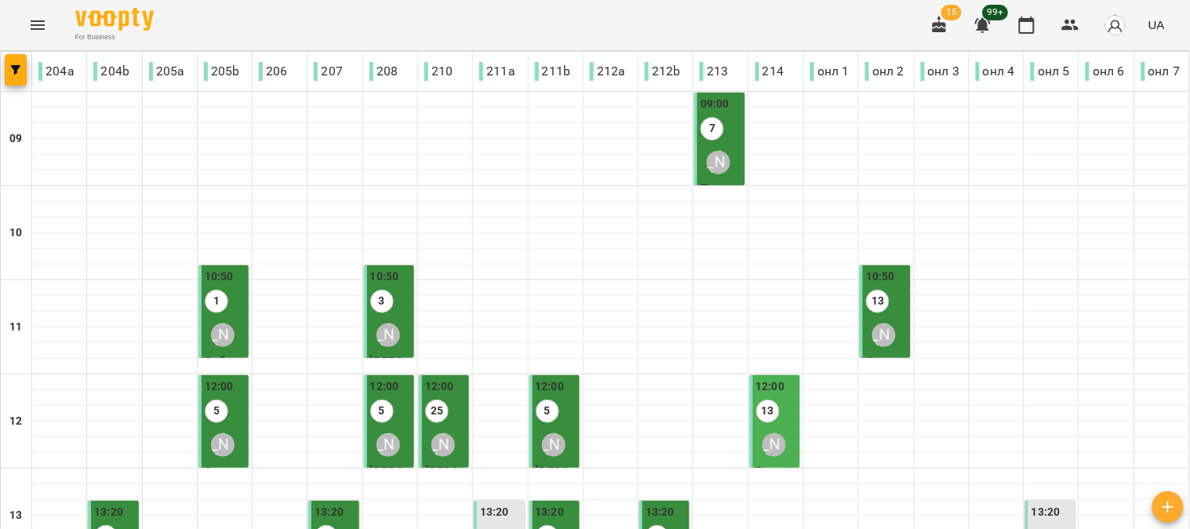
scroll to position [697, 0]
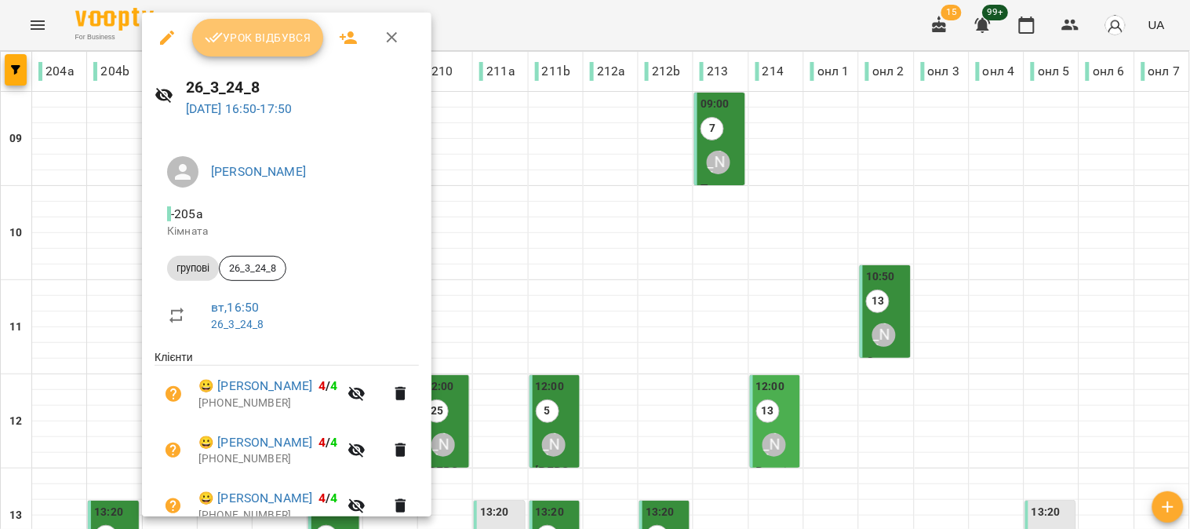
click at [239, 45] on span "Урок відбувся" at bounding box center [258, 37] width 107 height 19
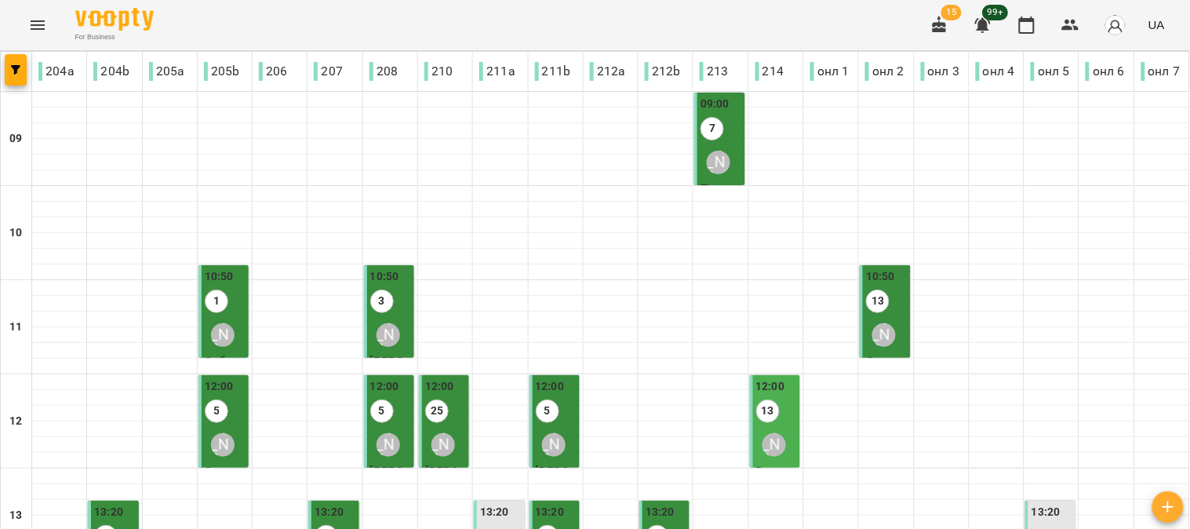
scroll to position [702, 0]
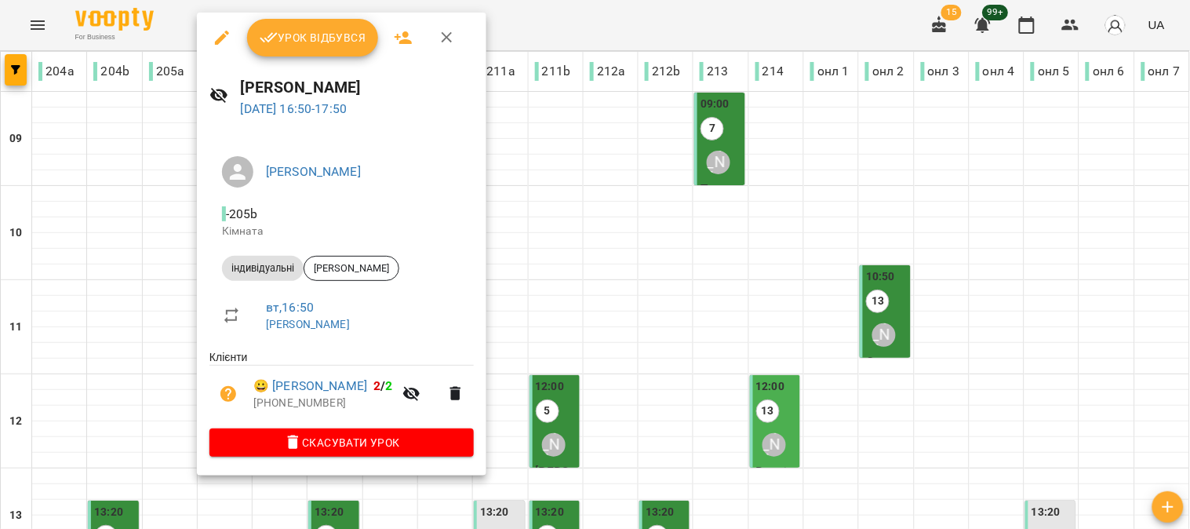
click at [299, 38] on span "Урок відбувся" at bounding box center [313, 37] width 107 height 19
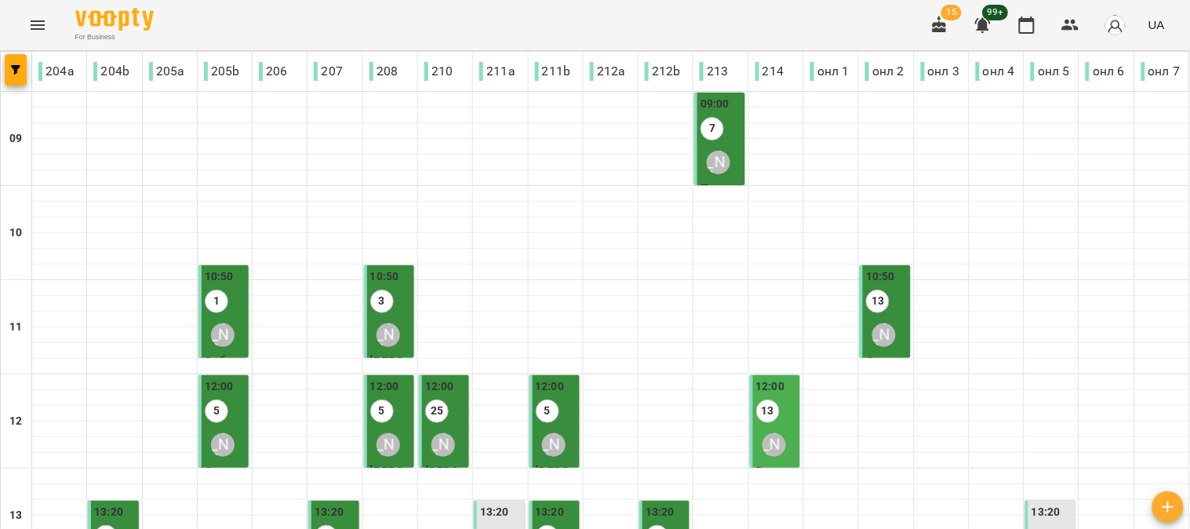
scroll to position [702, 0]
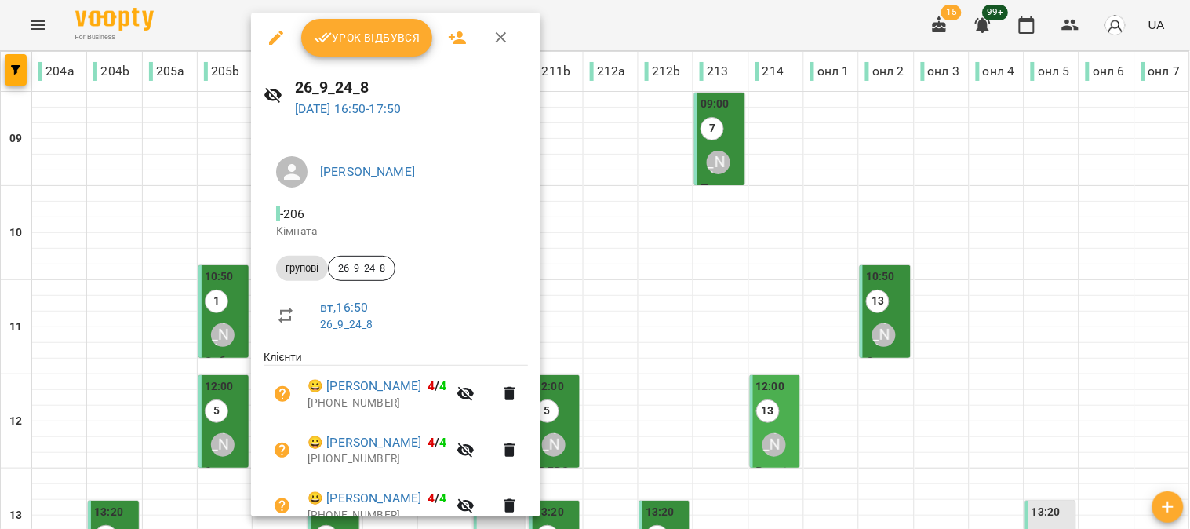
click at [372, 36] on span "Урок відбувся" at bounding box center [367, 37] width 107 height 19
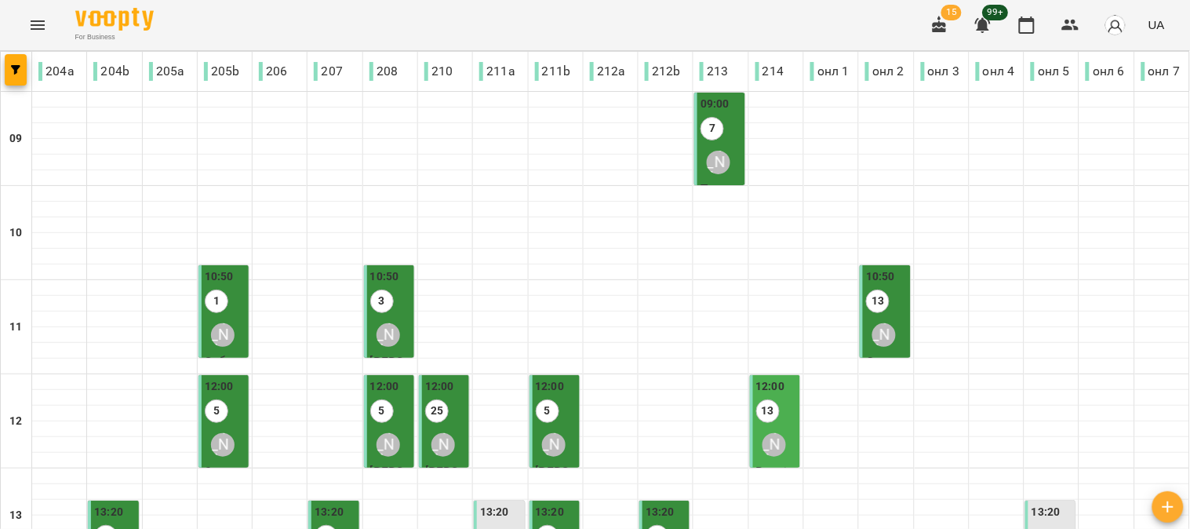
scroll to position [697, 0]
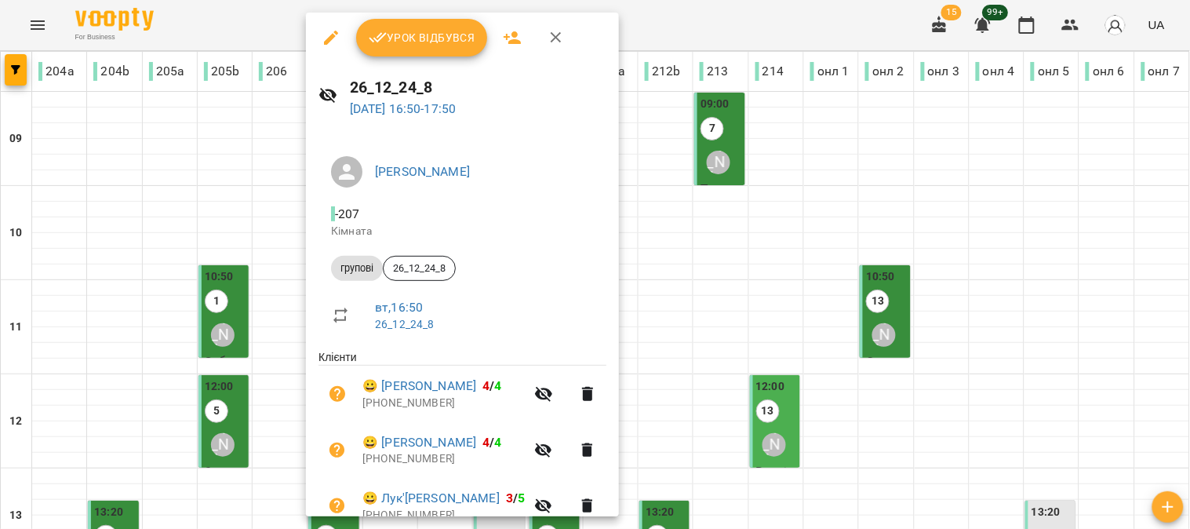
click at [417, 32] on span "Урок відбувся" at bounding box center [422, 37] width 107 height 19
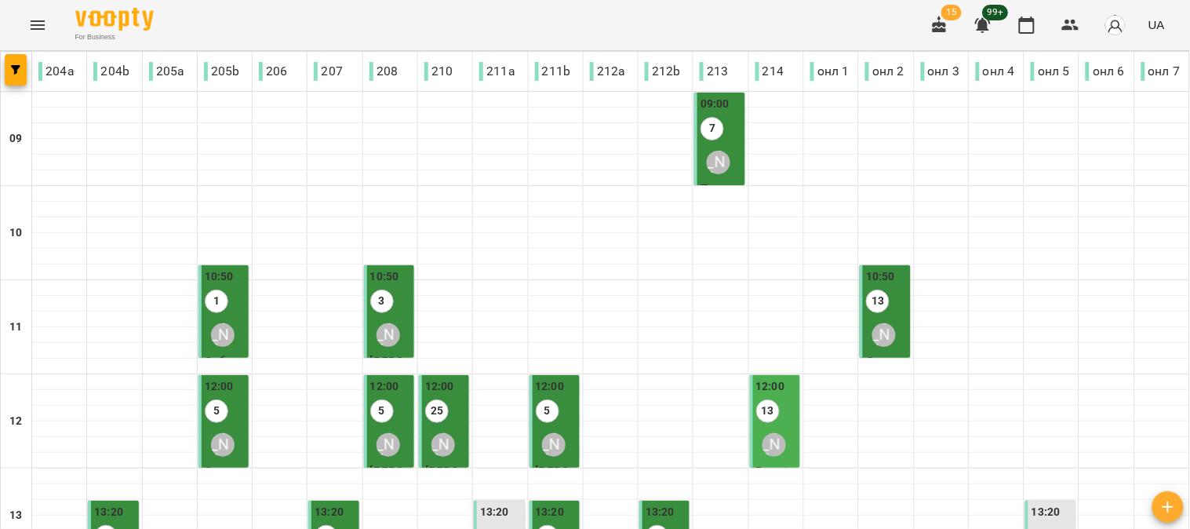
scroll to position [610, 0]
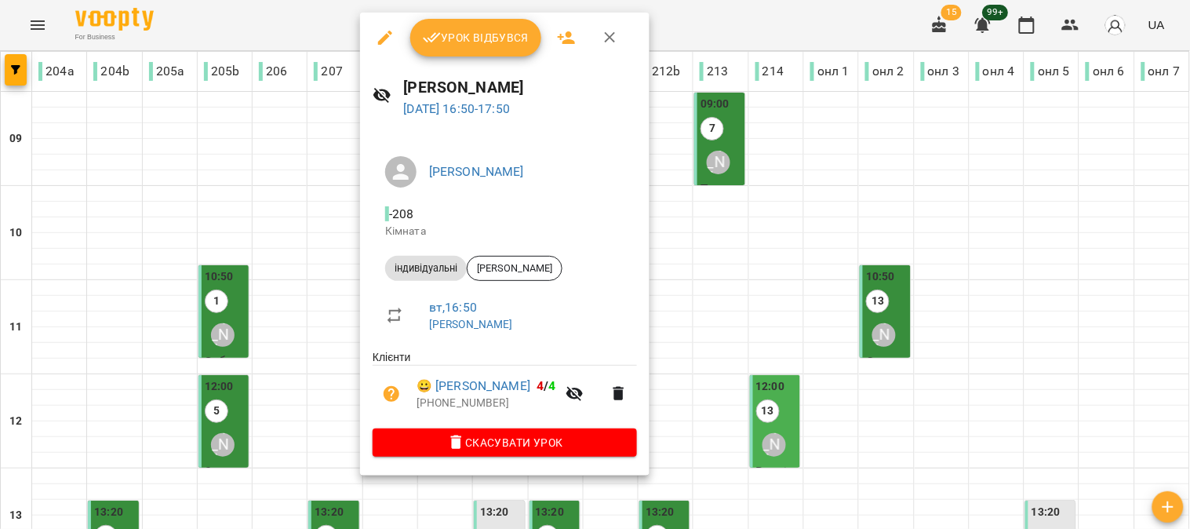
click at [477, 32] on span "Урок відбувся" at bounding box center [476, 37] width 107 height 19
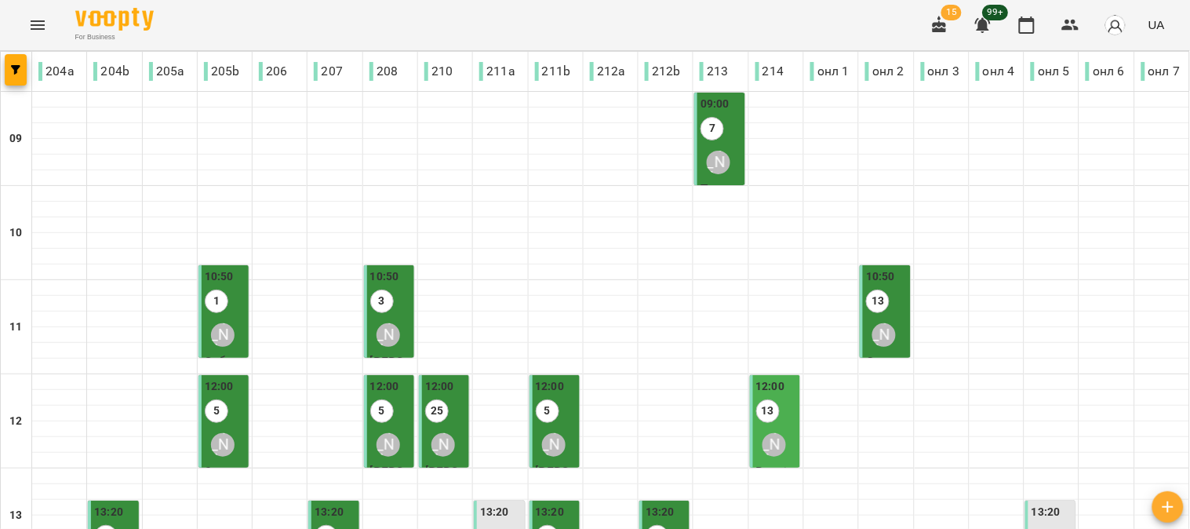
scroll to position [697, 0]
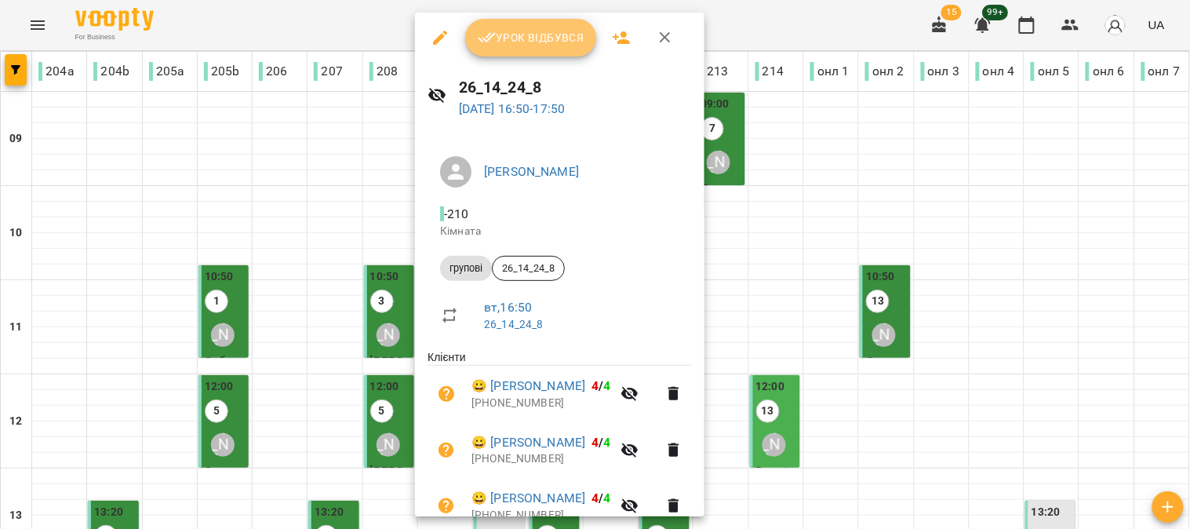
click at [526, 40] on span "Урок відбувся" at bounding box center [531, 37] width 107 height 19
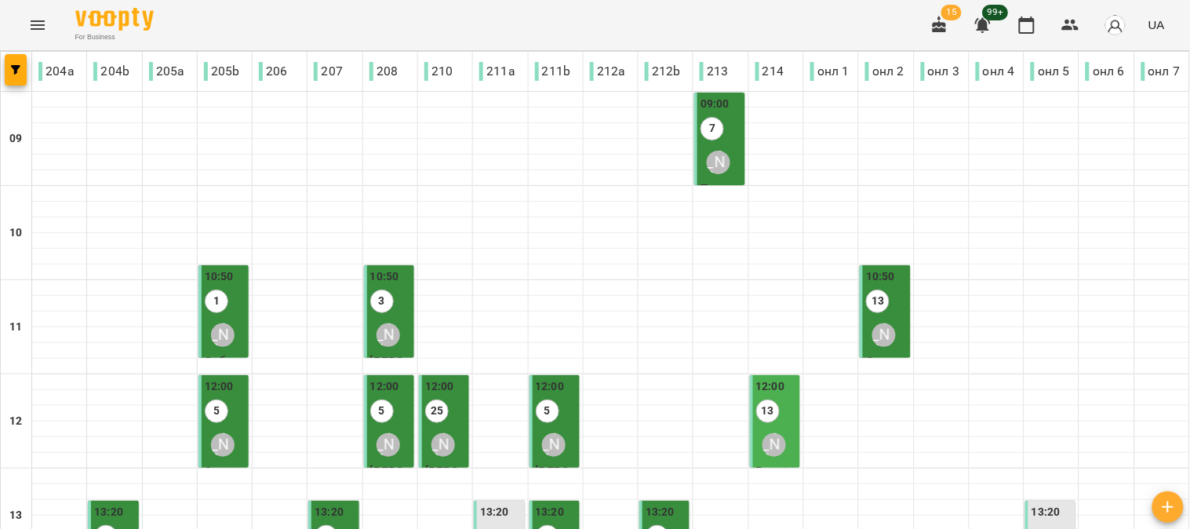
scroll to position [610, 0]
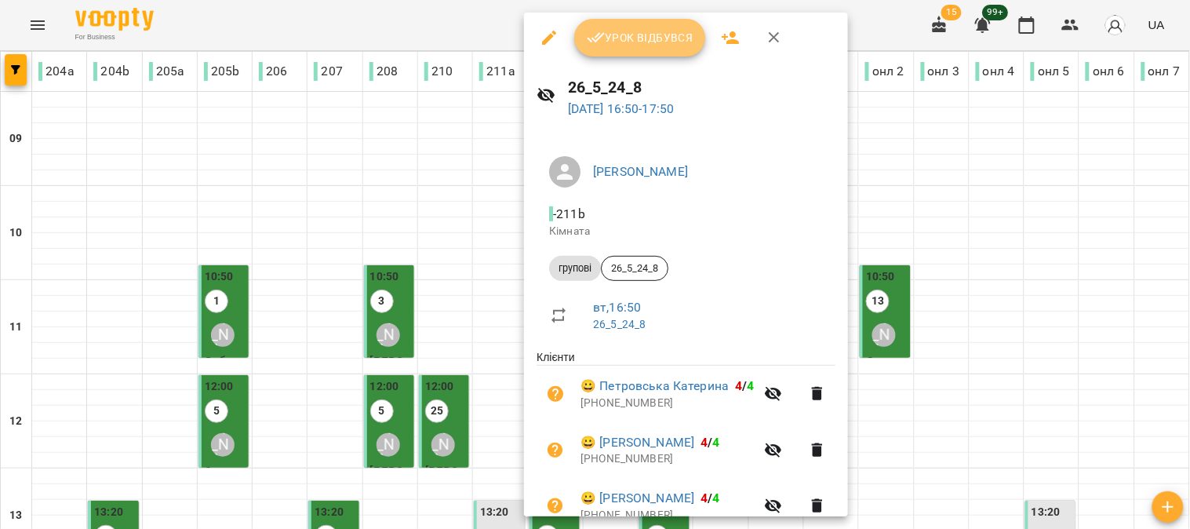
click at [632, 30] on span "Урок відбувся" at bounding box center [640, 37] width 107 height 19
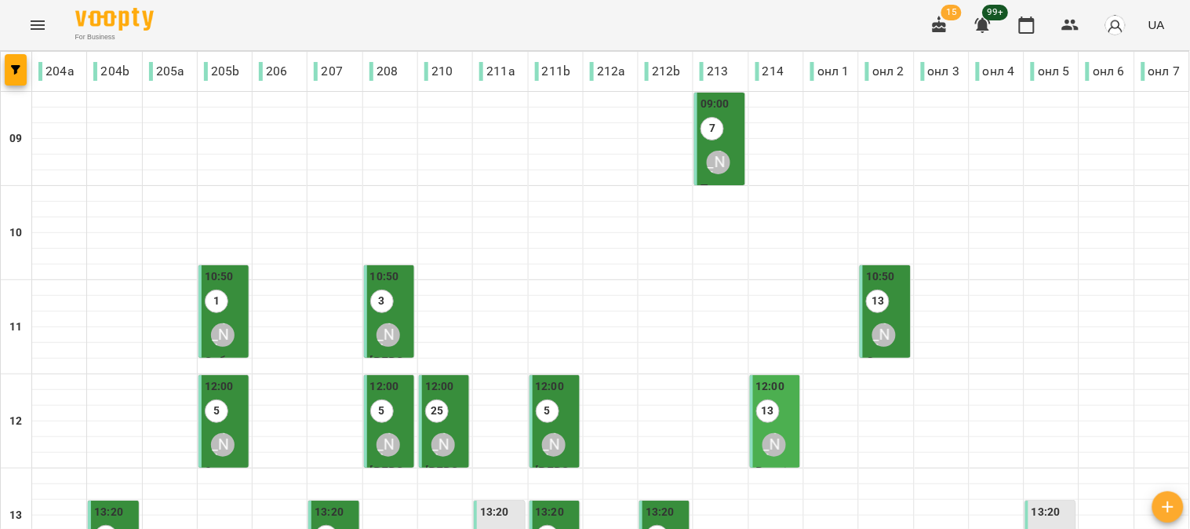
scroll to position [610, 0]
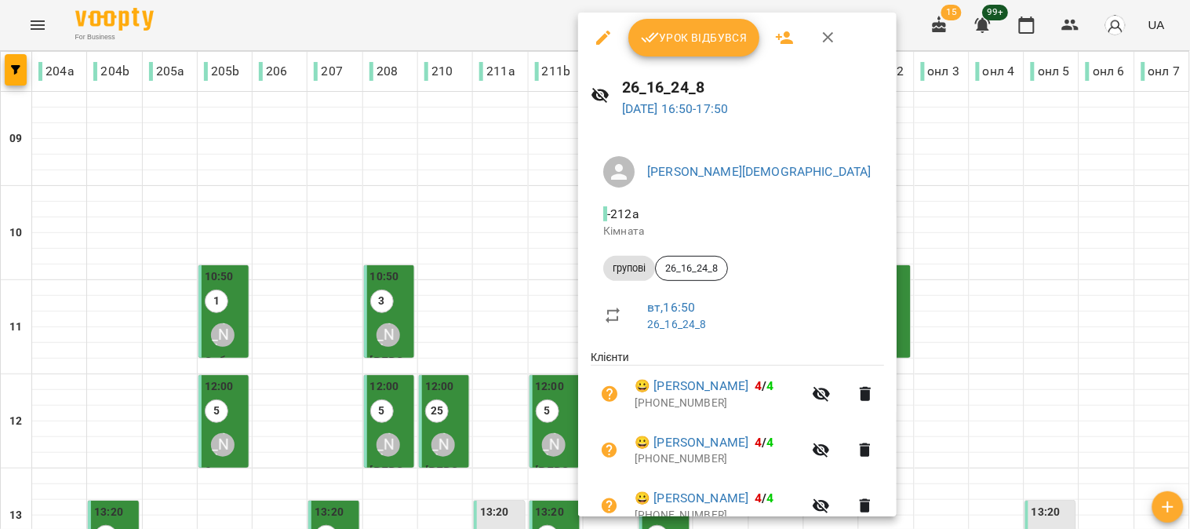
click at [685, 38] on span "Урок відбувся" at bounding box center [694, 37] width 107 height 19
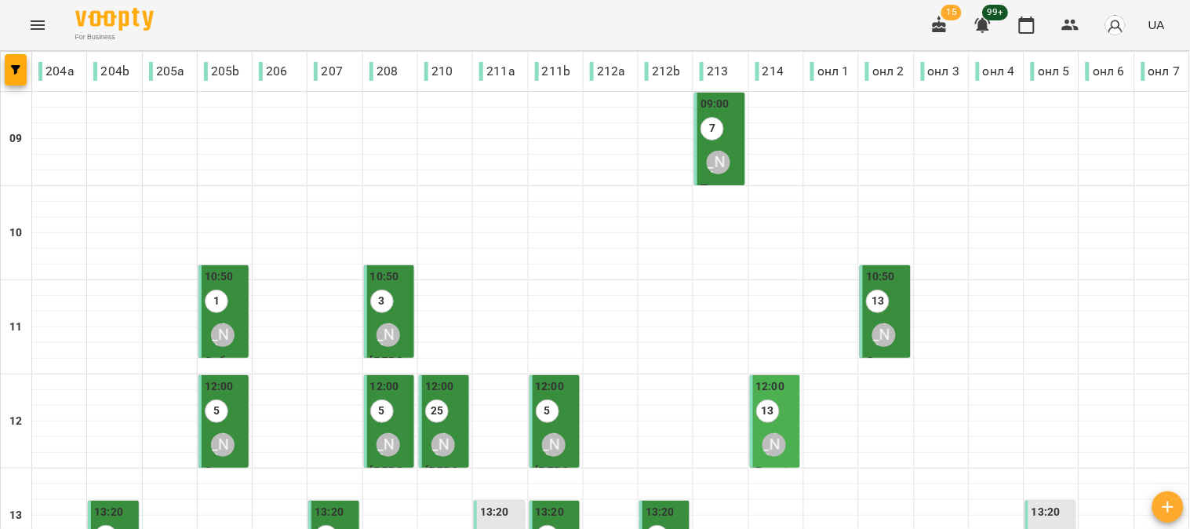
scroll to position [610, 0]
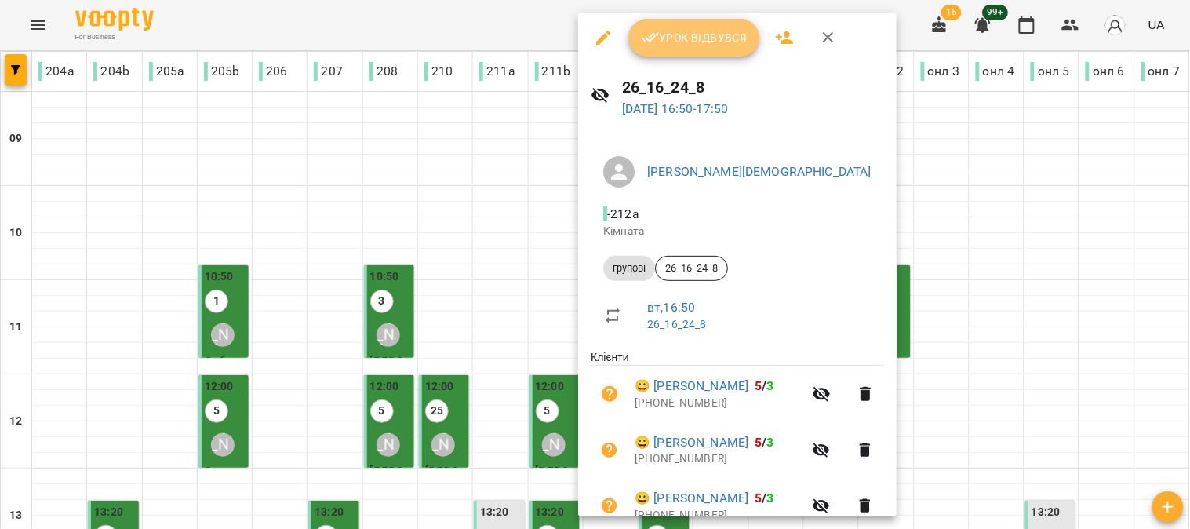
click at [705, 28] on span "Урок відбувся" at bounding box center [694, 37] width 107 height 19
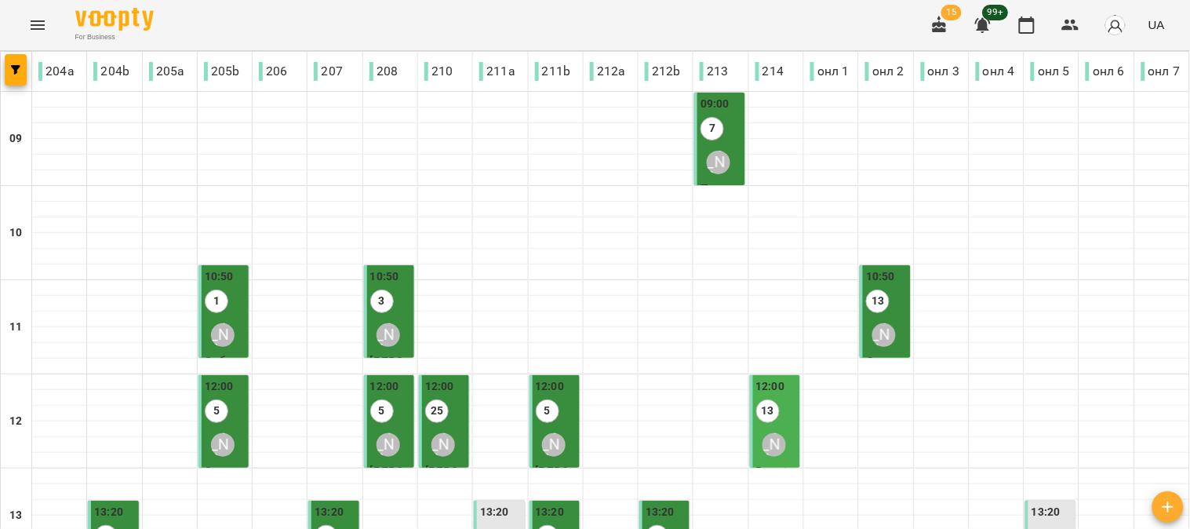
scroll to position [610, 0]
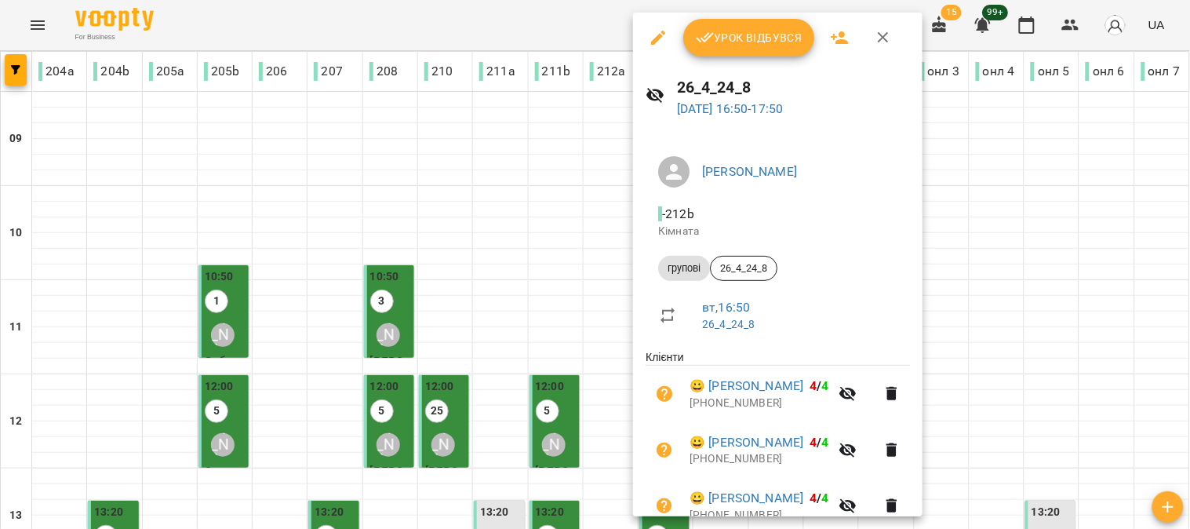
drag, startPoint x: 750, startPoint y: 30, endPoint x: 660, endPoint y: 39, distance: 90.7
click at [750, 31] on span "Урок відбувся" at bounding box center [749, 37] width 107 height 19
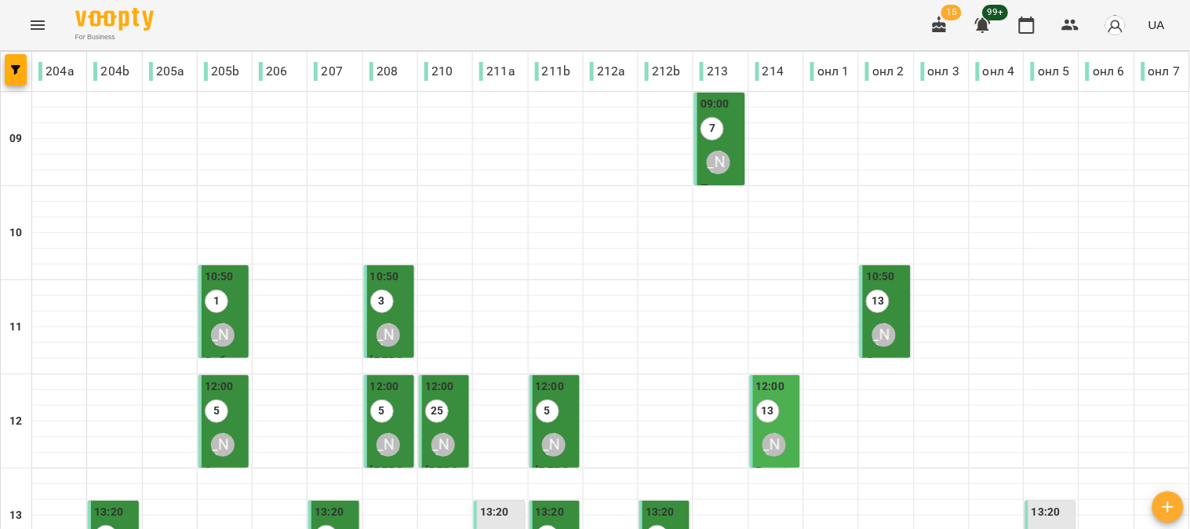
scroll to position [610, 0]
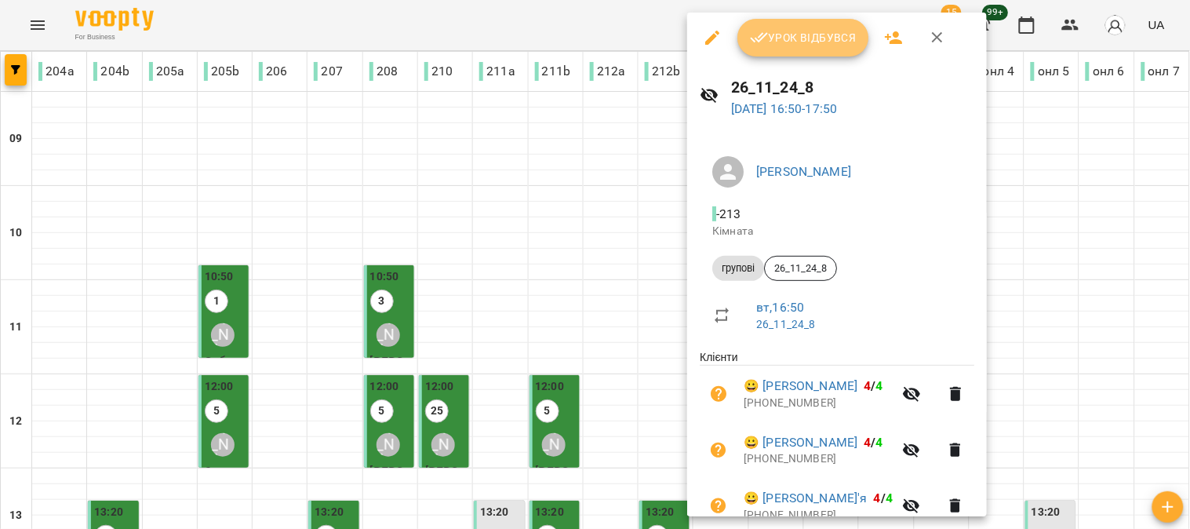
click at [795, 42] on span "Урок відбувся" at bounding box center [803, 37] width 107 height 19
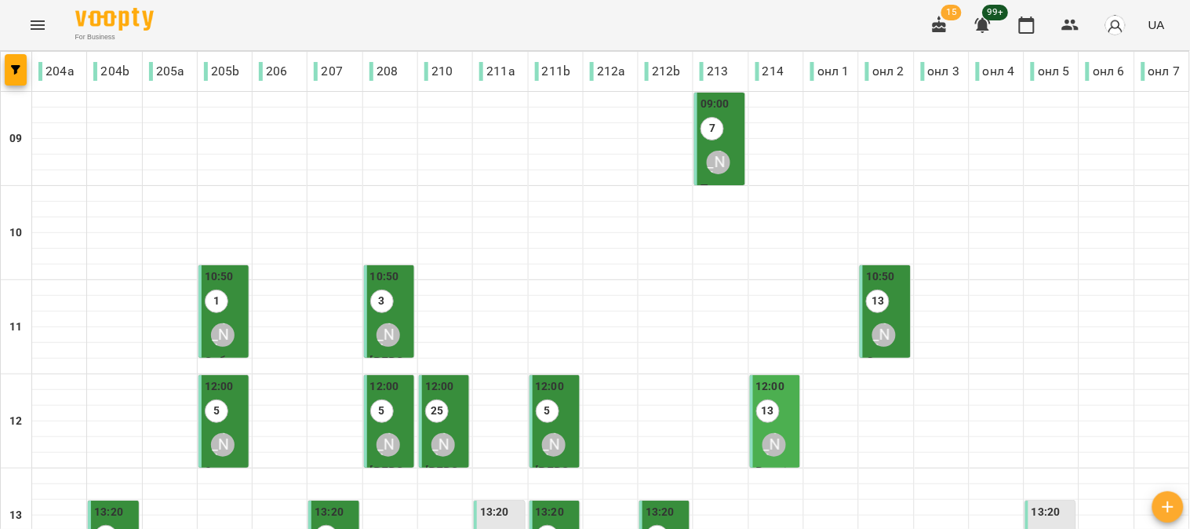
scroll to position [610, 0]
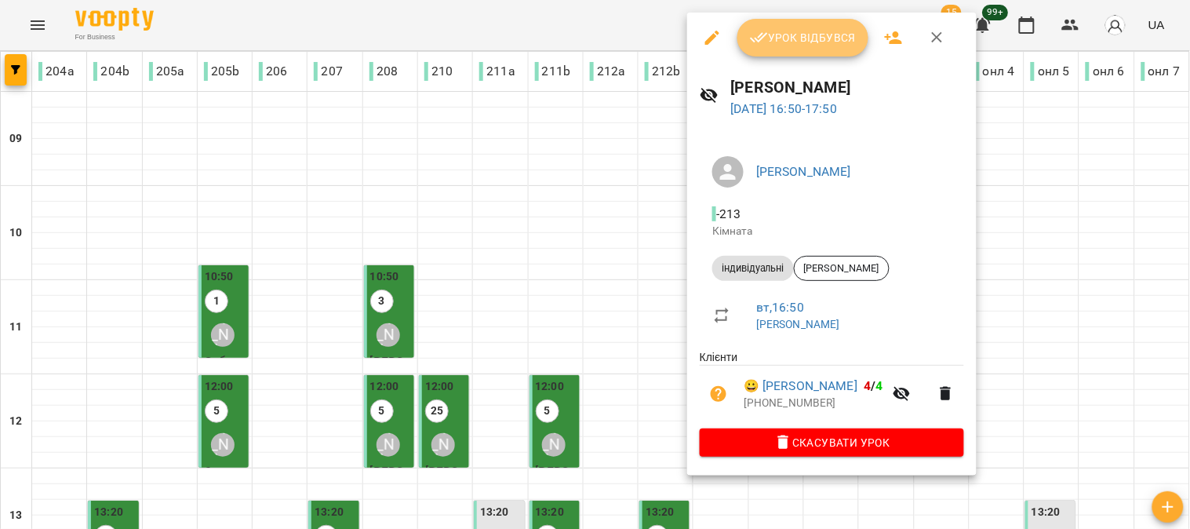
click at [791, 40] on span "Урок відбувся" at bounding box center [803, 37] width 107 height 19
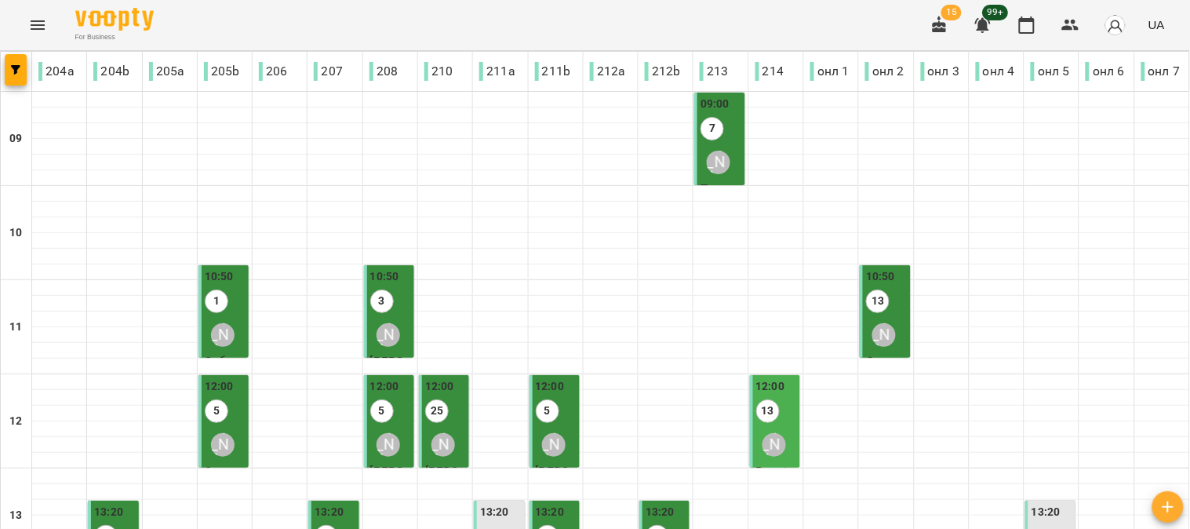
scroll to position [702, 0]
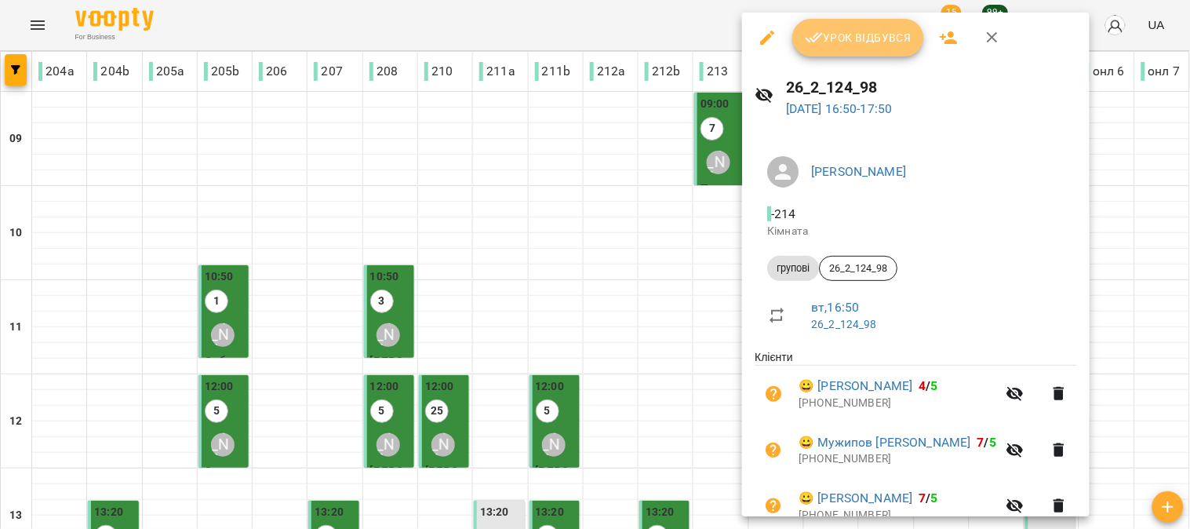
click at [854, 42] on span "Урок відбувся" at bounding box center [858, 37] width 107 height 19
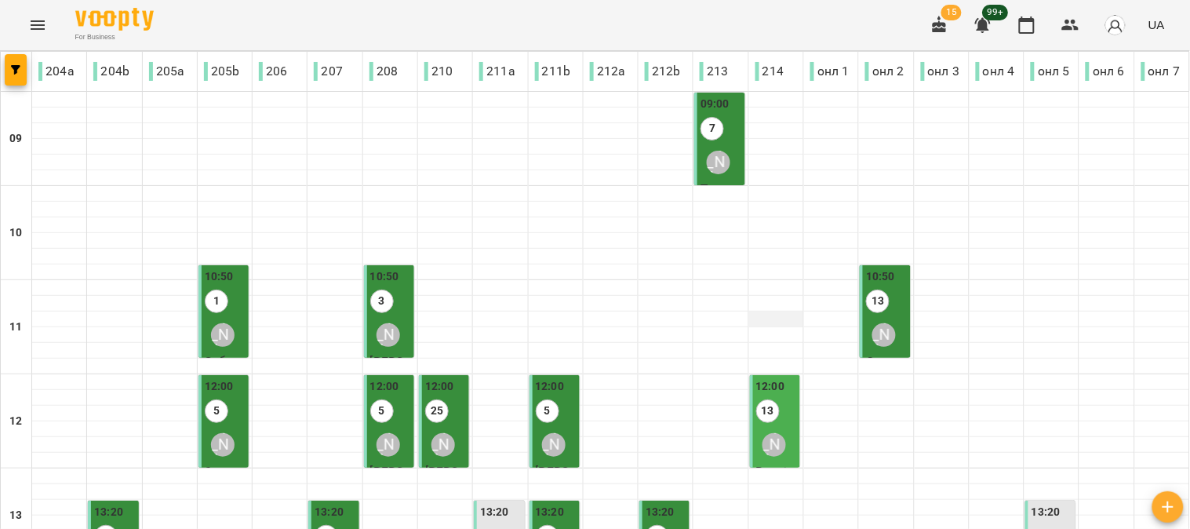
scroll to position [702, 0]
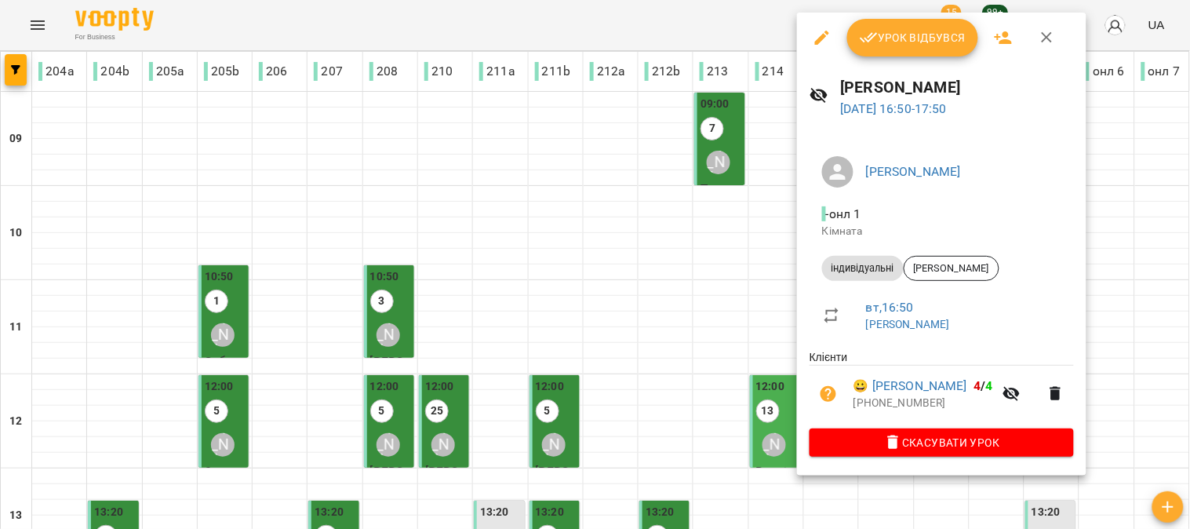
click at [927, 52] on button "Урок відбувся" at bounding box center [913, 38] width 132 height 38
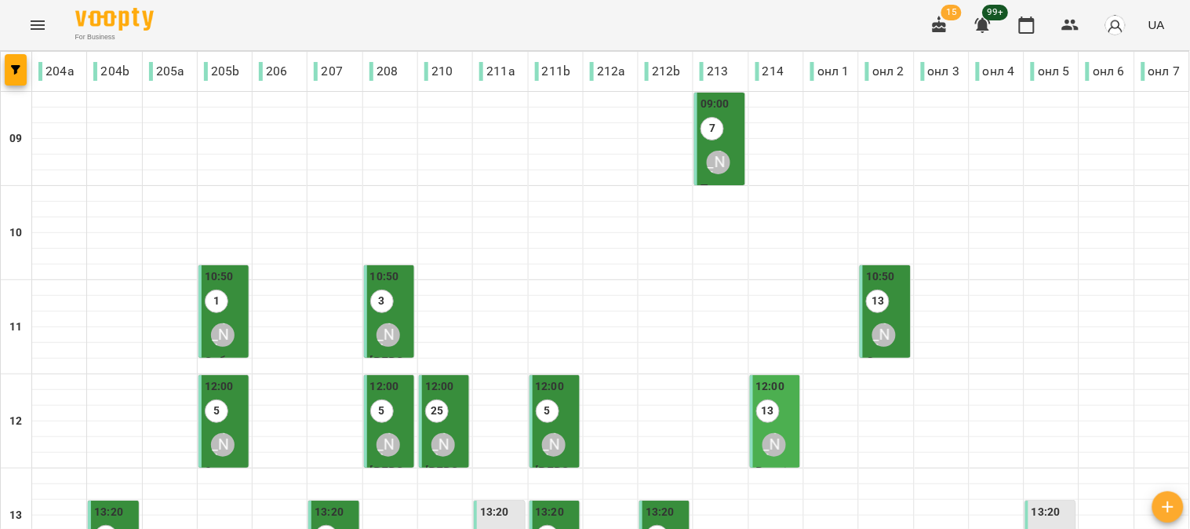
scroll to position [697, 0]
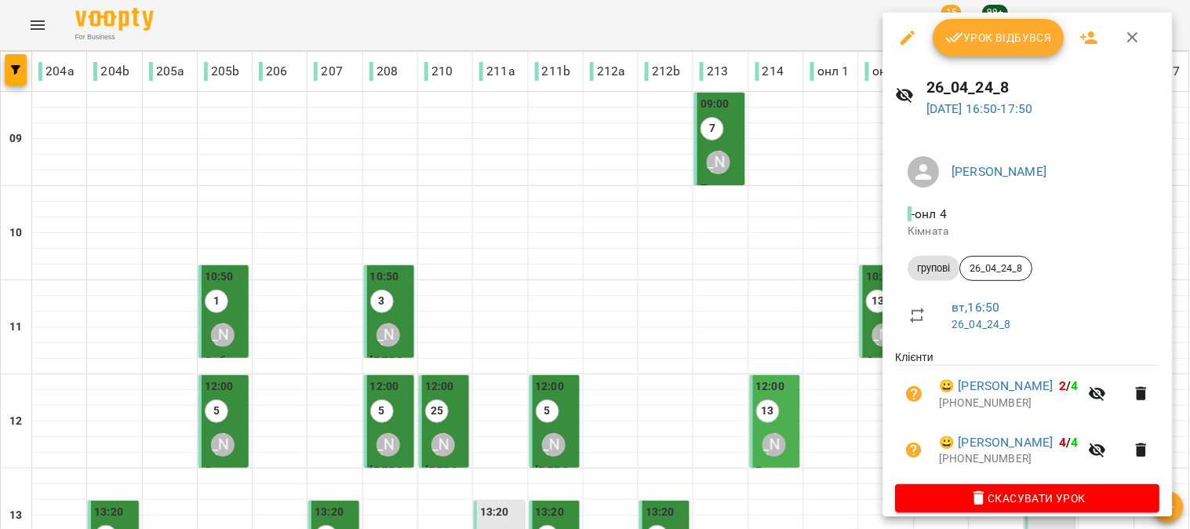
click at [982, 35] on span "Урок відбувся" at bounding box center [999, 37] width 107 height 19
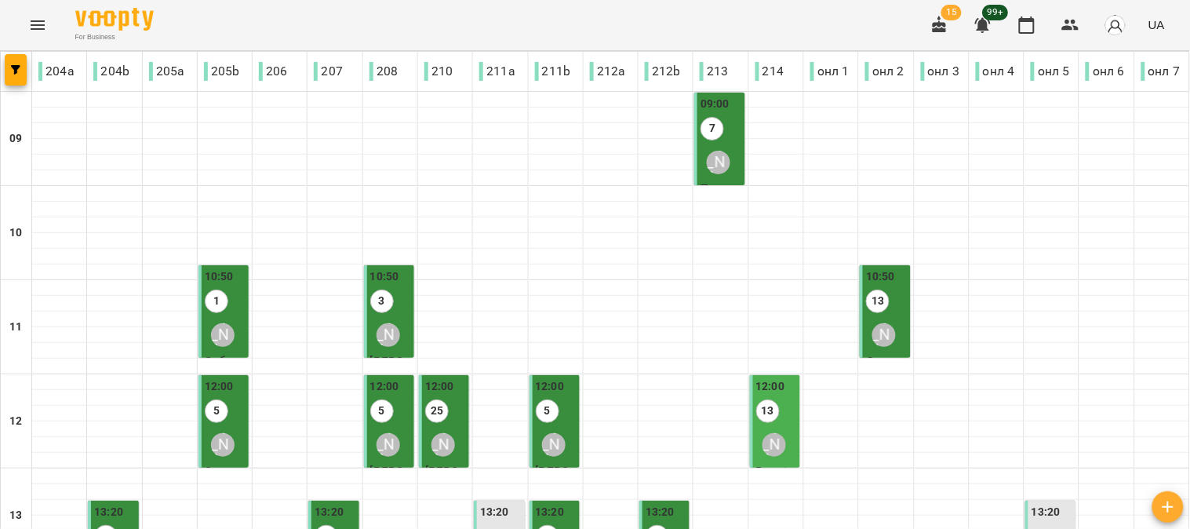
scroll to position [523, 0]
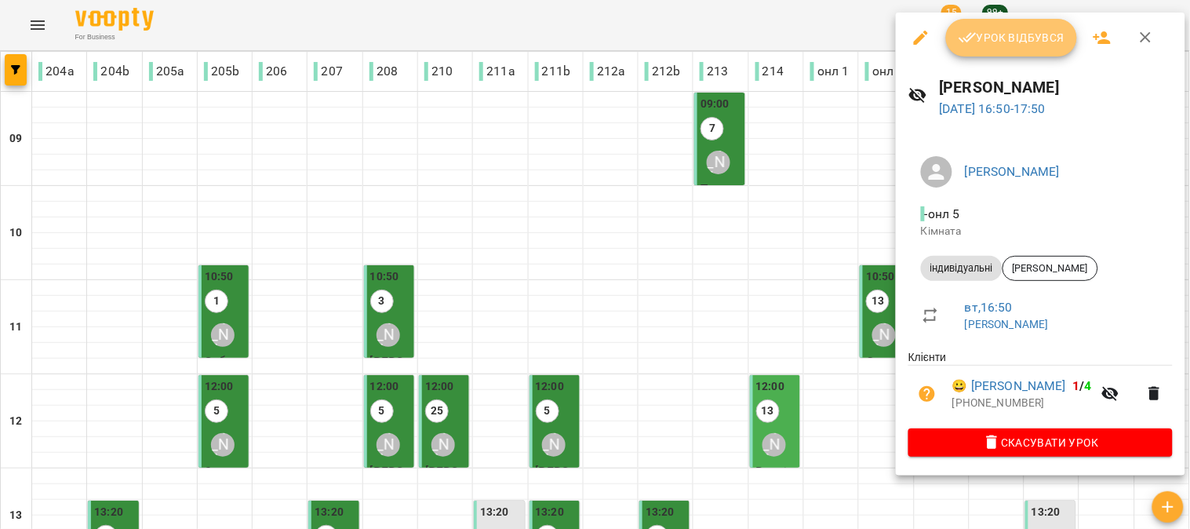
click at [989, 36] on span "Урок відбувся" at bounding box center [1012, 37] width 107 height 19
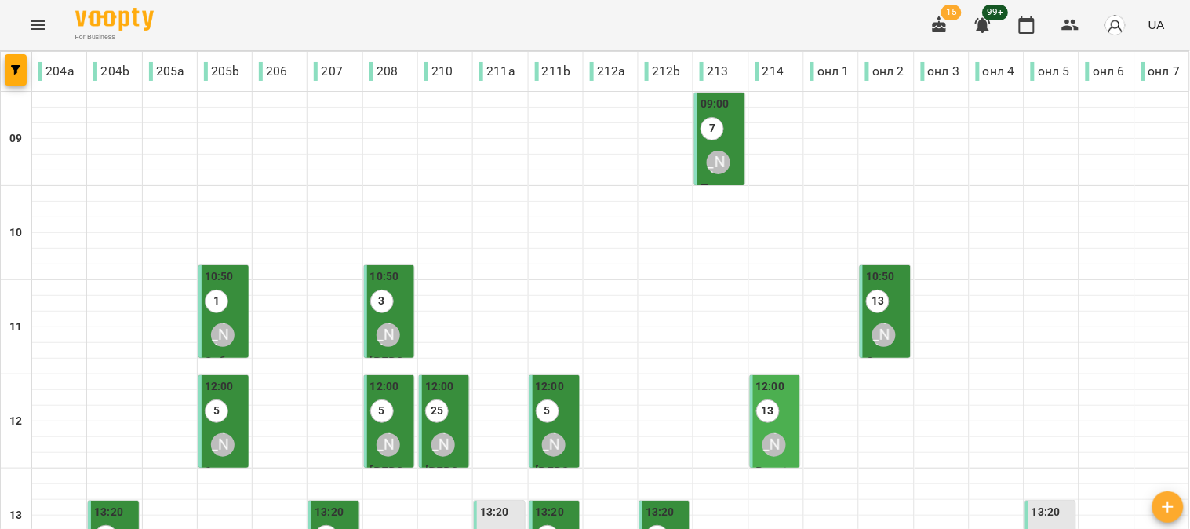
scroll to position [702, 0]
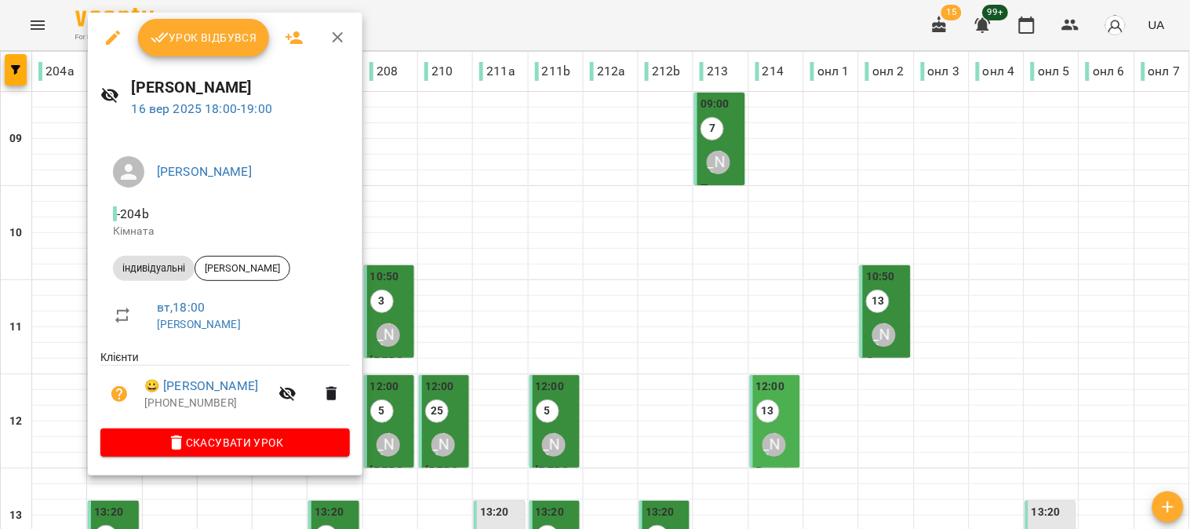
click at [217, 42] on span "Урок відбувся" at bounding box center [204, 37] width 107 height 19
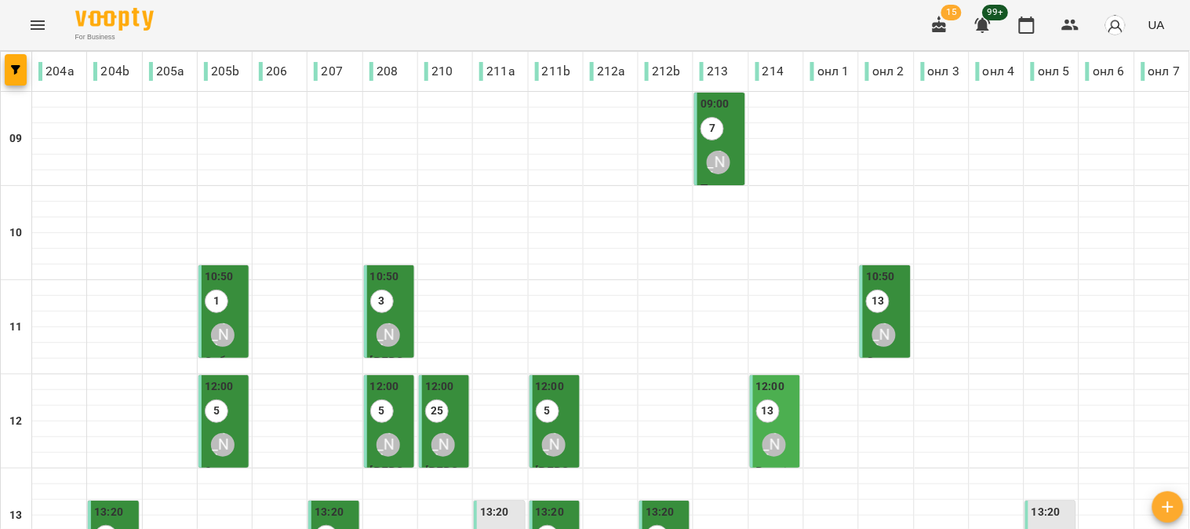
scroll to position [697, 0]
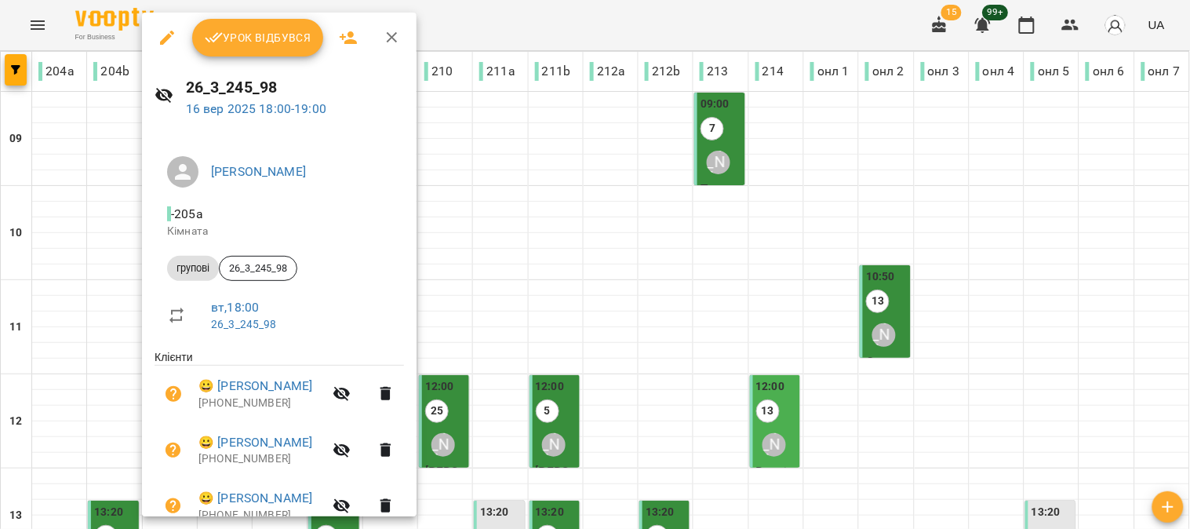
click at [256, 38] on span "Урок відбувся" at bounding box center [258, 37] width 107 height 19
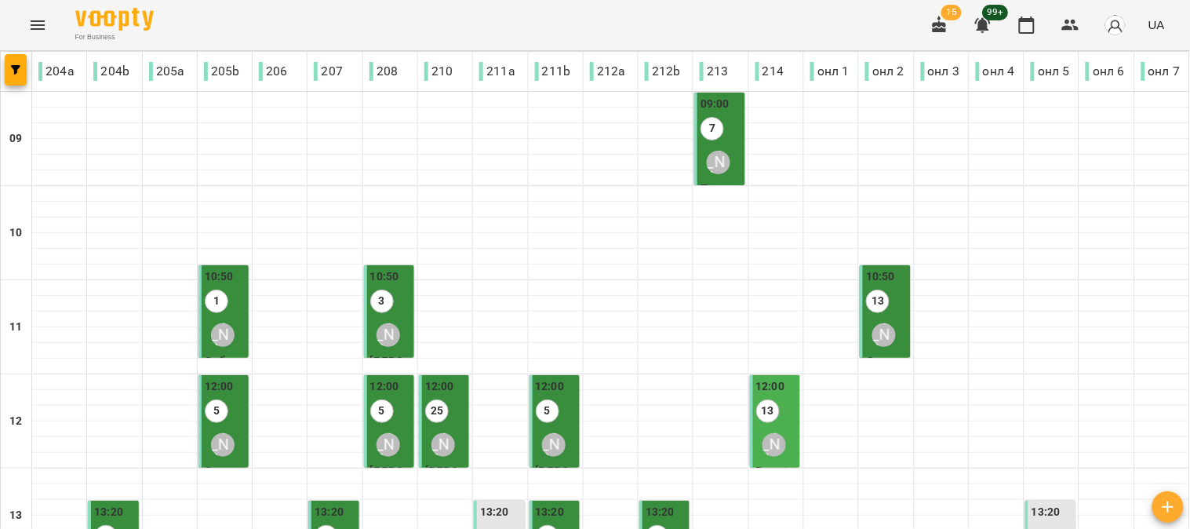
scroll to position [702, 0]
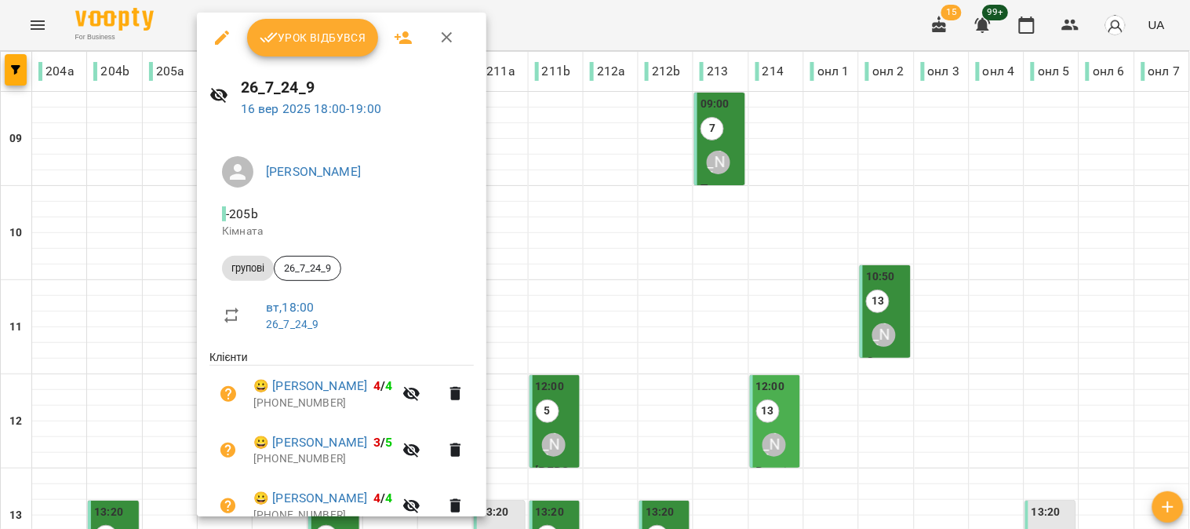
click at [315, 28] on span "Урок відбувся" at bounding box center [313, 37] width 107 height 19
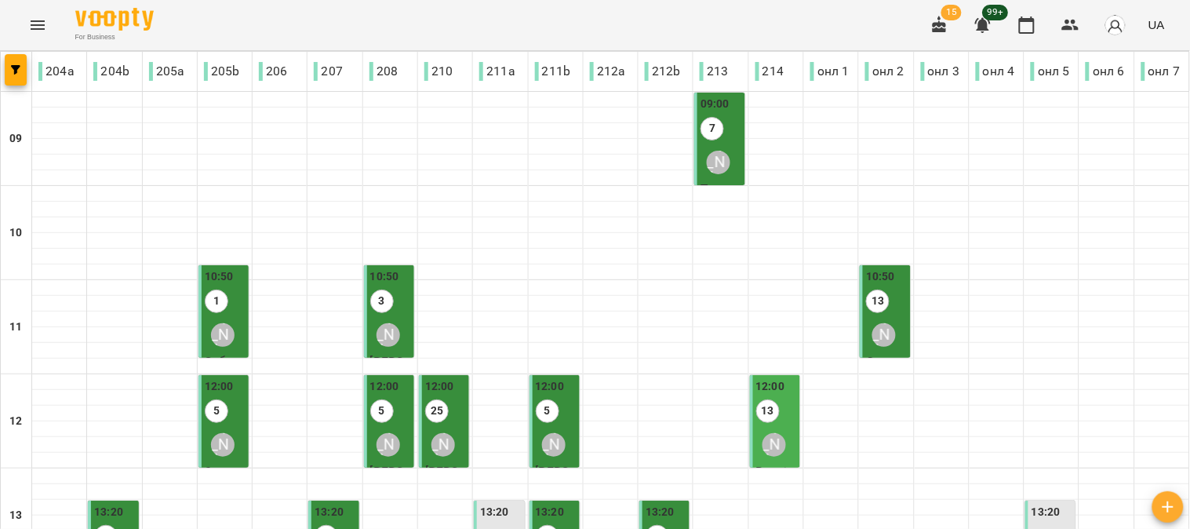
scroll to position [697, 0]
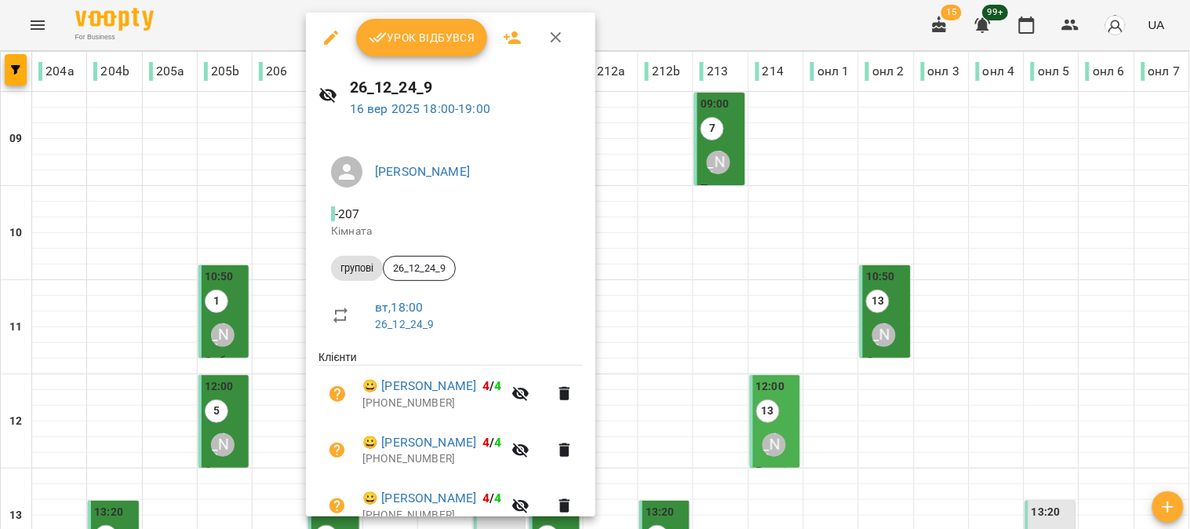
click at [416, 42] on span "Урок відбувся" at bounding box center [422, 37] width 107 height 19
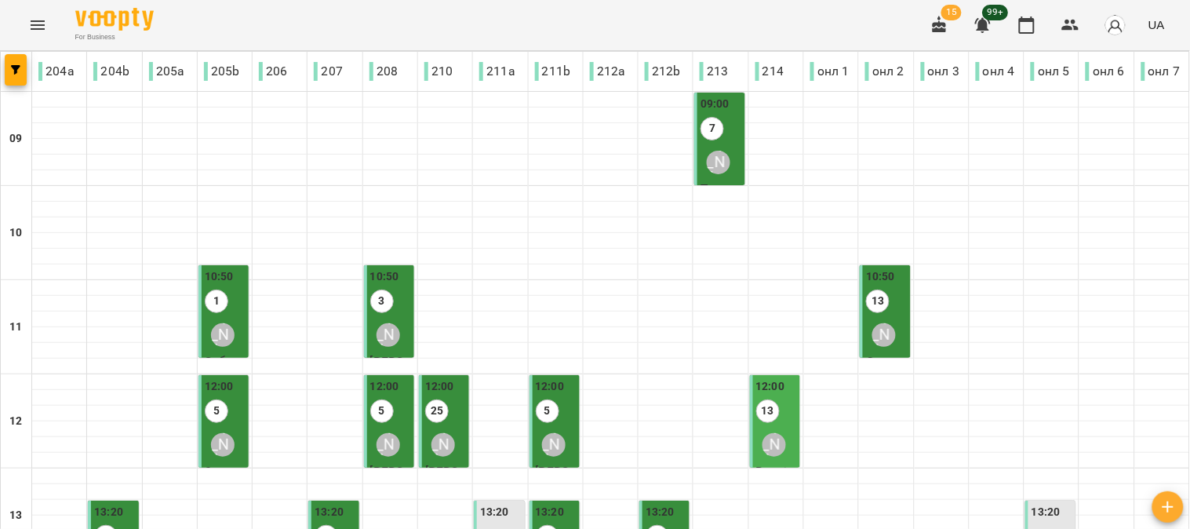
scroll to position [697, 0]
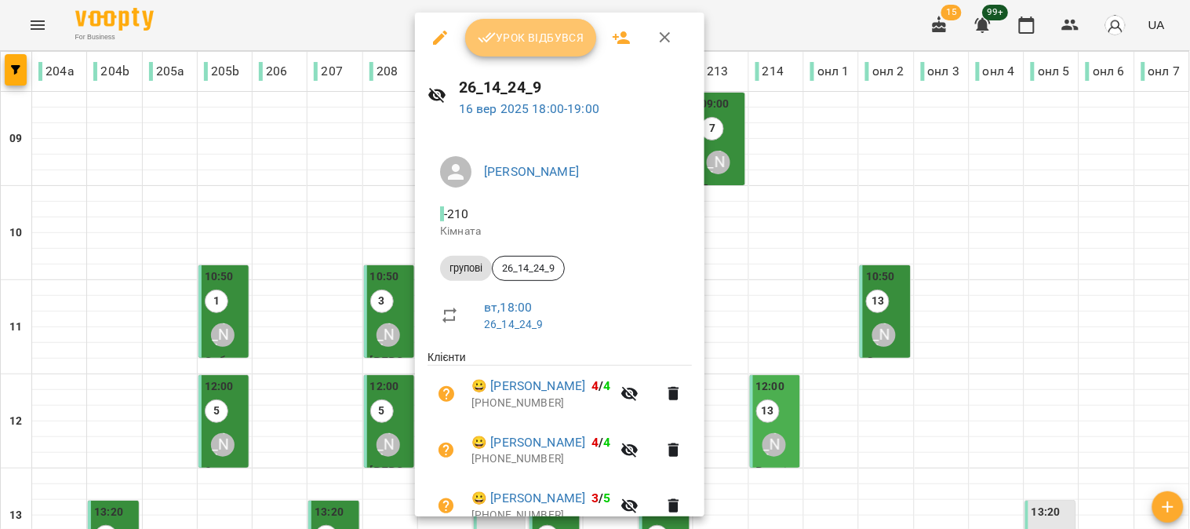
click at [537, 28] on span "Урок відбувся" at bounding box center [531, 37] width 107 height 19
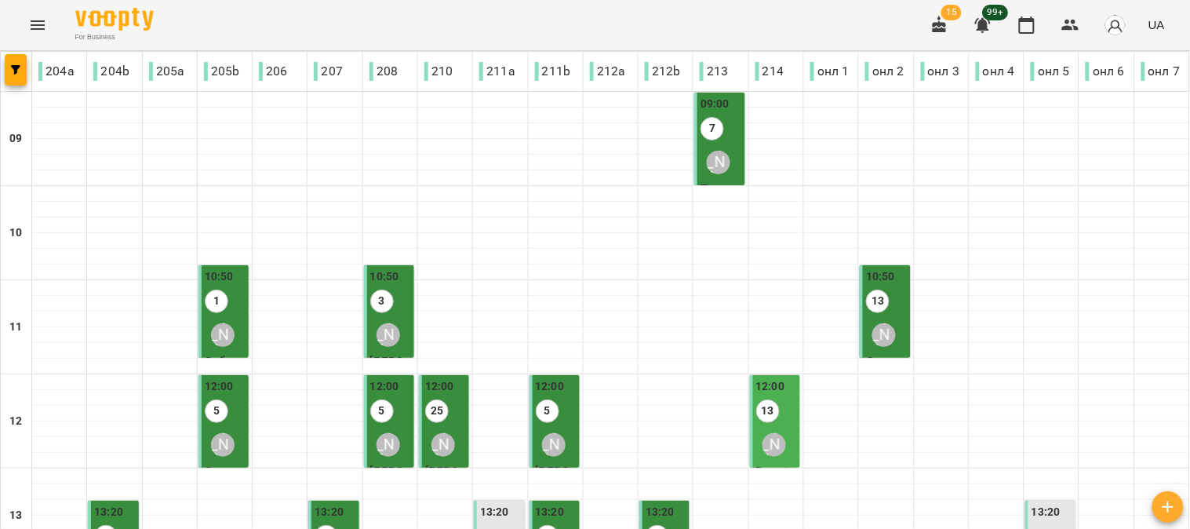
scroll to position [697, 0]
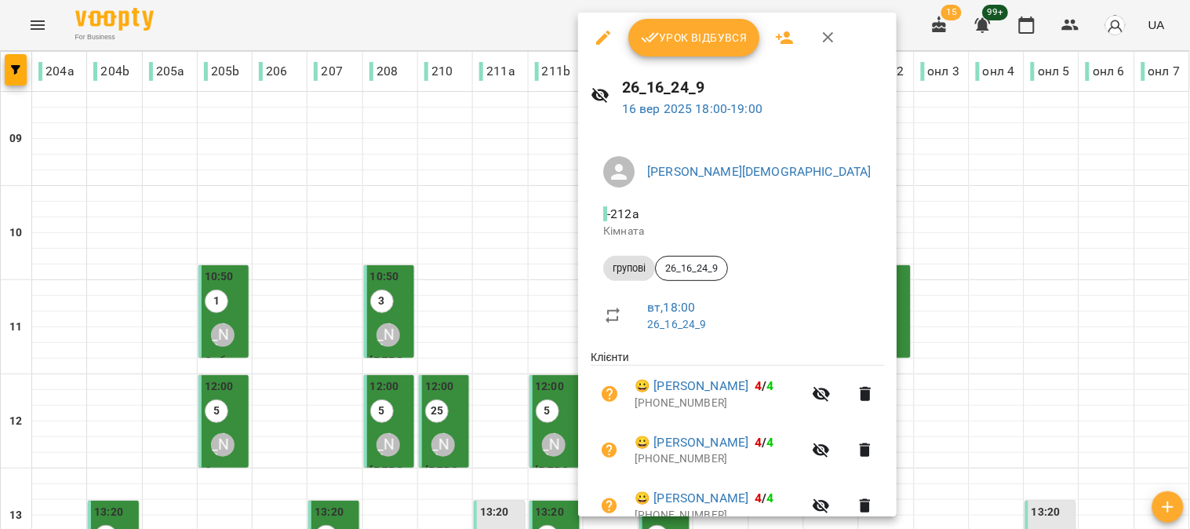
click at [711, 33] on span "Урок відбувся" at bounding box center [694, 37] width 107 height 19
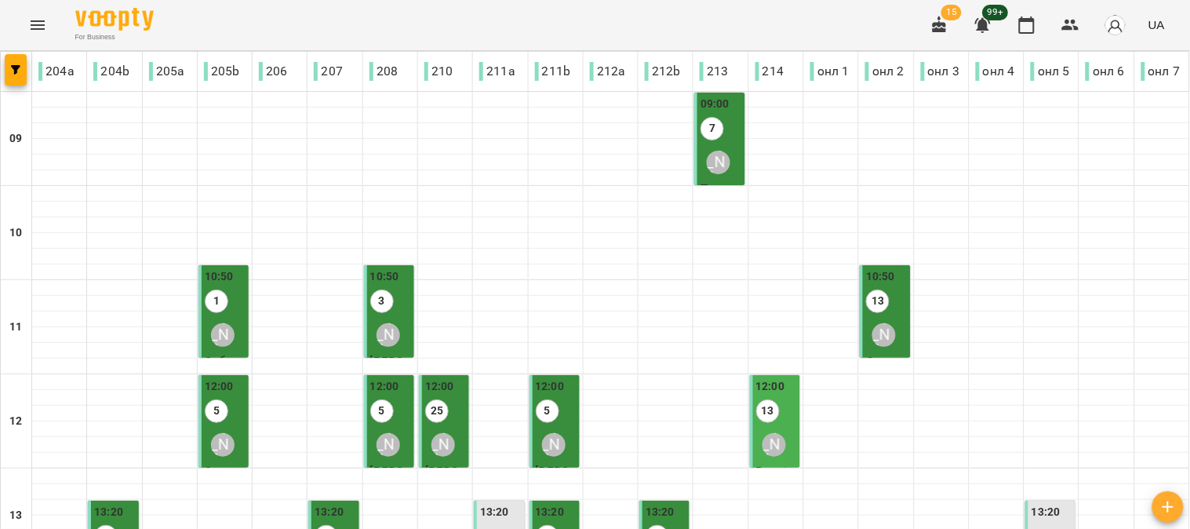
scroll to position [702, 0]
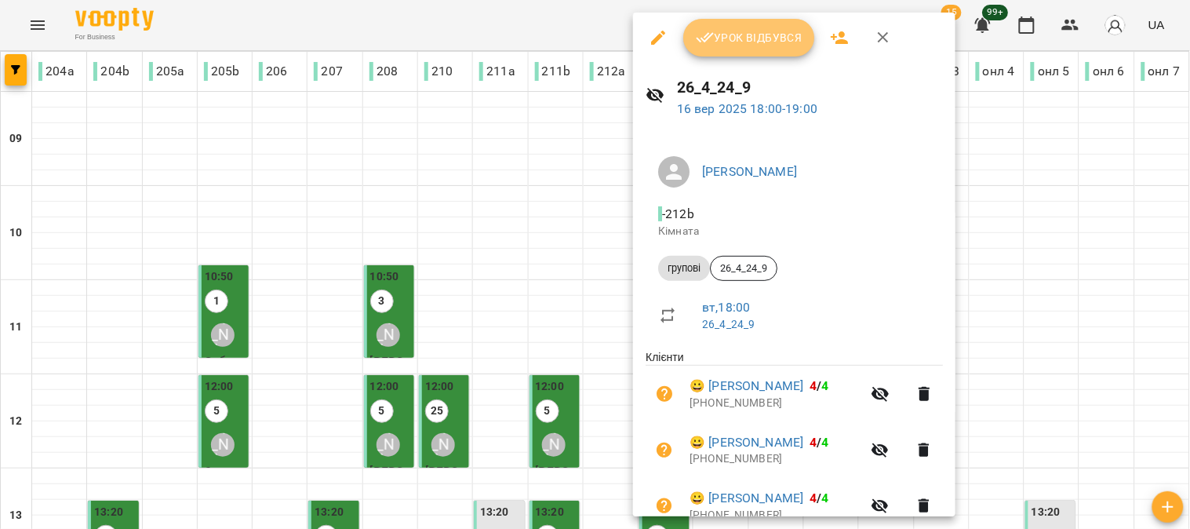
click at [738, 31] on span "Урок відбувся" at bounding box center [749, 37] width 107 height 19
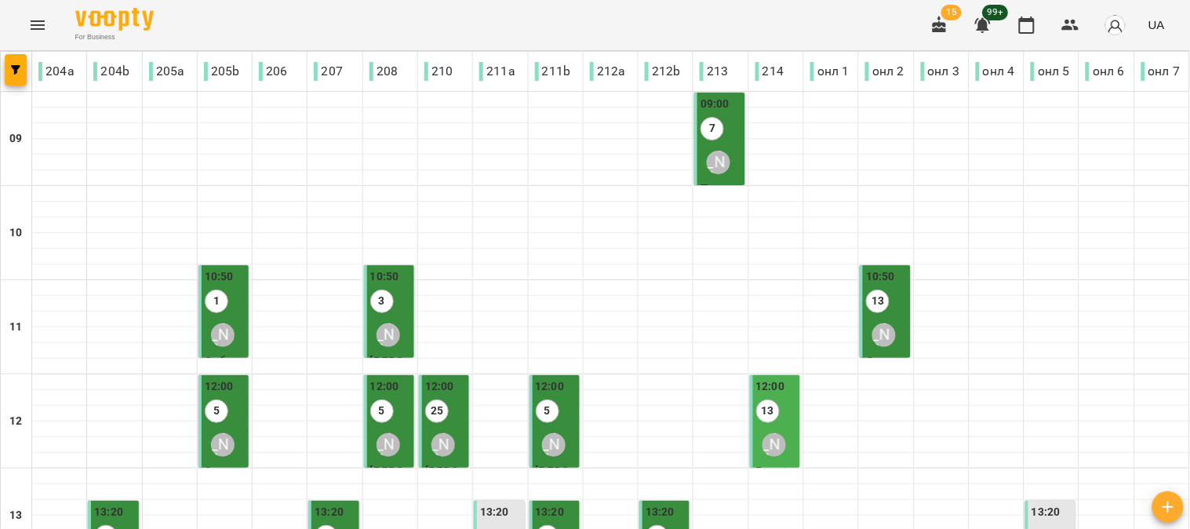
scroll to position [702, 0]
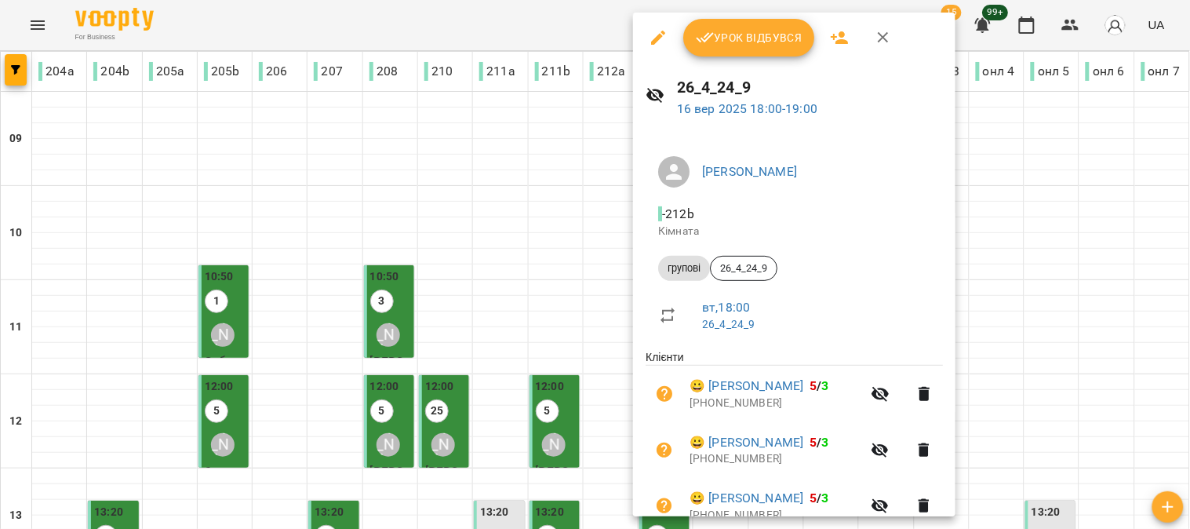
click at [748, 31] on span "Урок відбувся" at bounding box center [749, 37] width 107 height 19
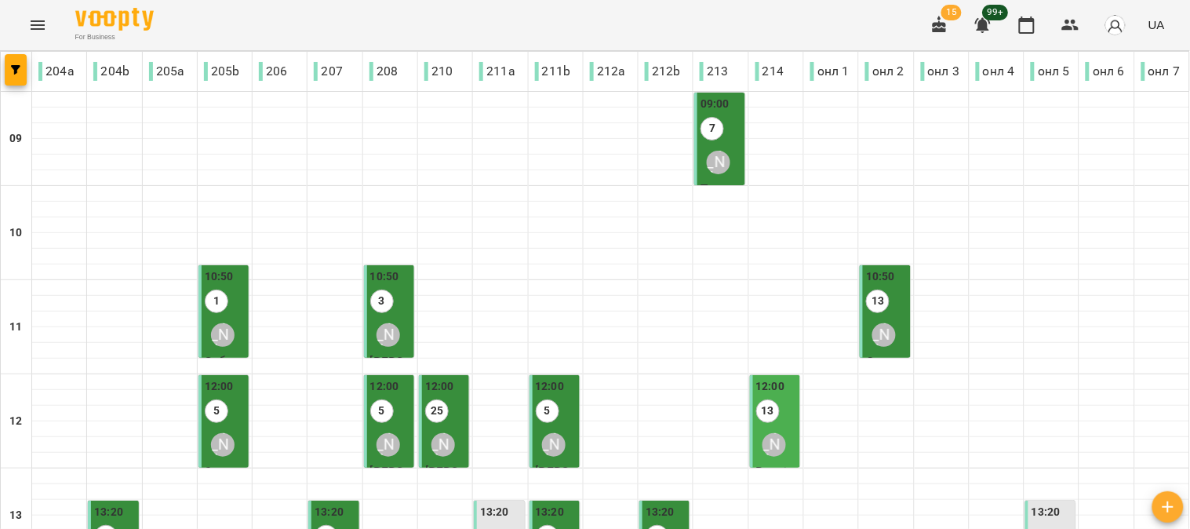
scroll to position [702, 0]
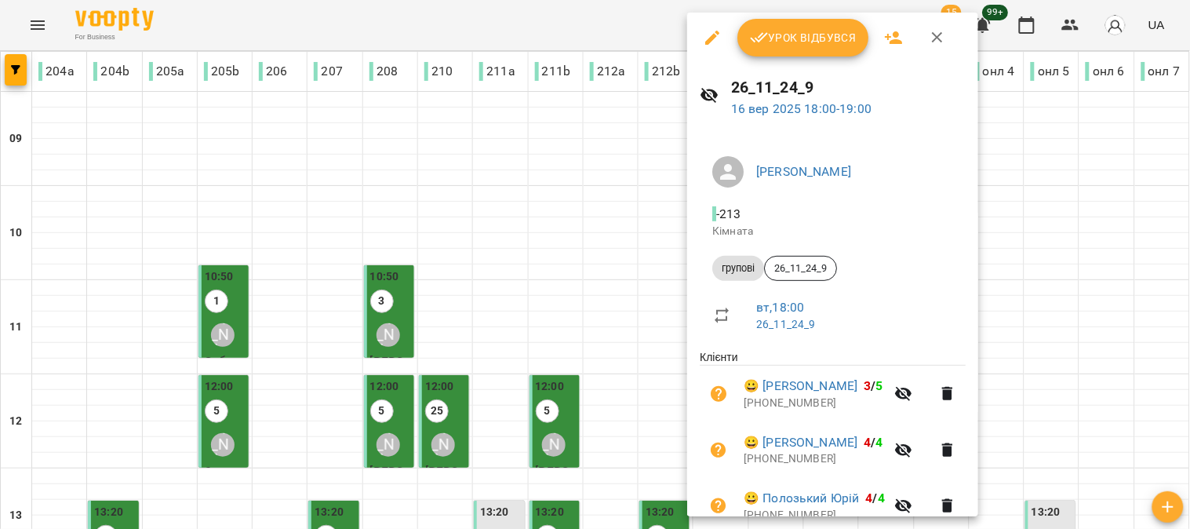
click at [802, 35] on span "Урок відбувся" at bounding box center [803, 37] width 107 height 19
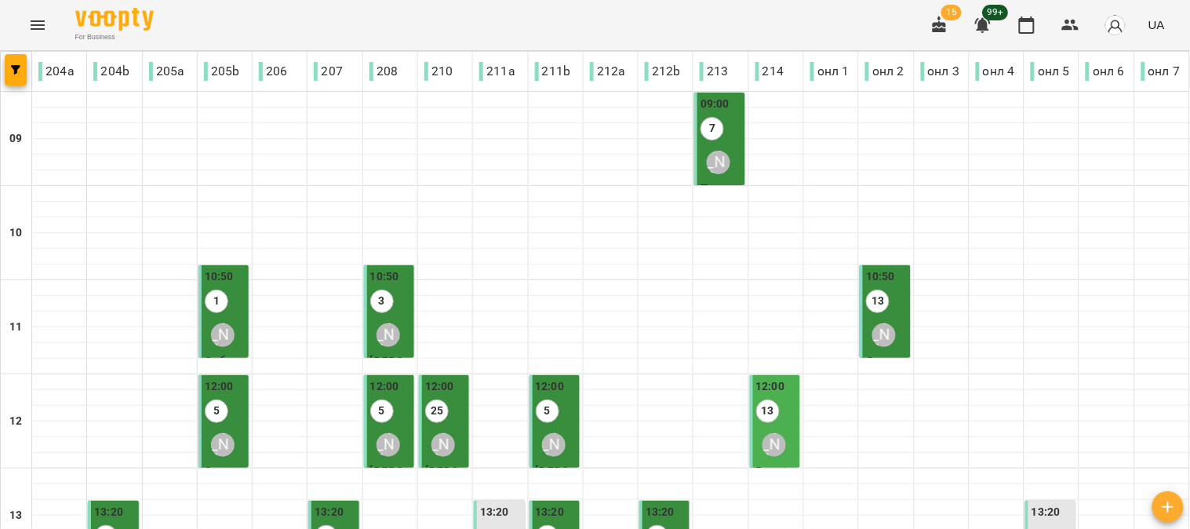
scroll to position [702, 0]
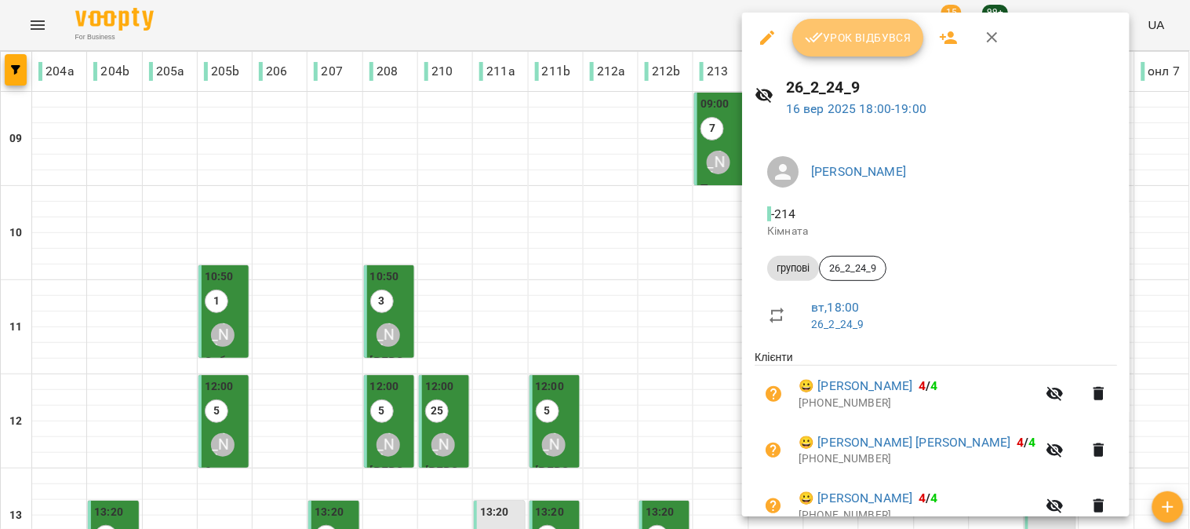
click at [855, 41] on span "Урок відбувся" at bounding box center [858, 37] width 107 height 19
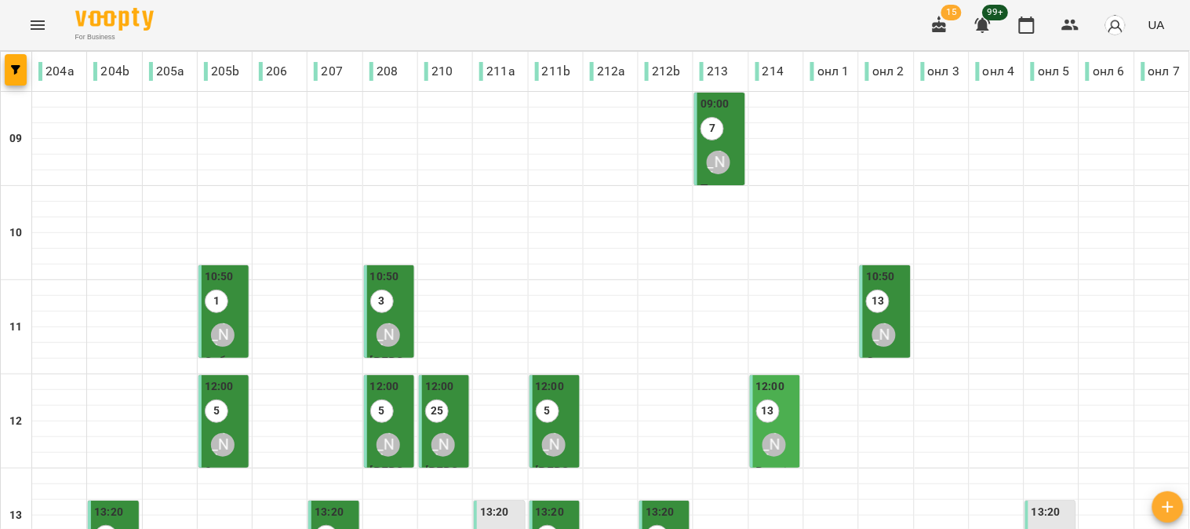
scroll to position [702, 0]
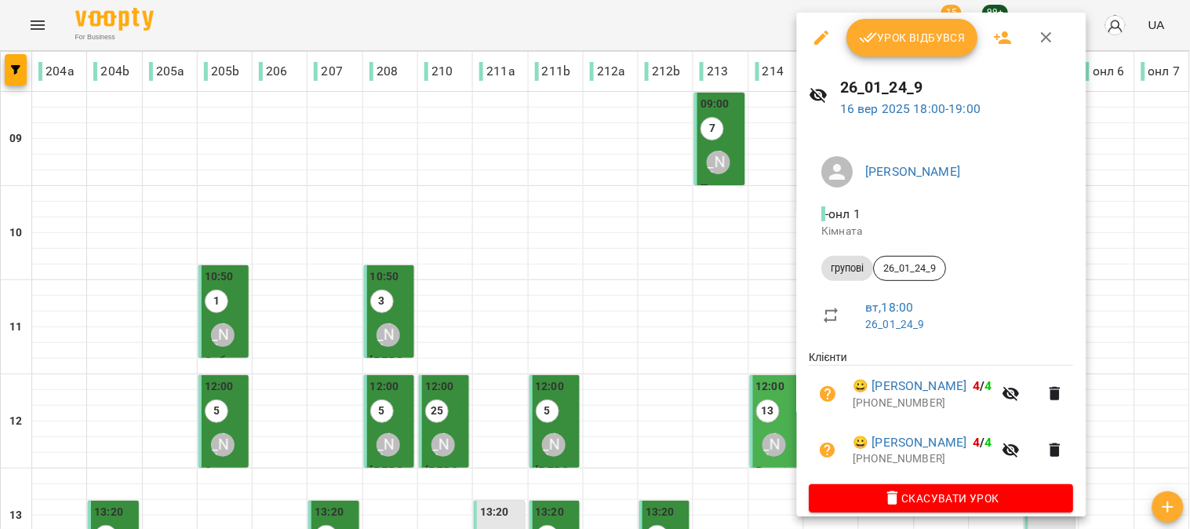
click at [897, 37] on span "Урок відбувся" at bounding box center [913, 37] width 107 height 19
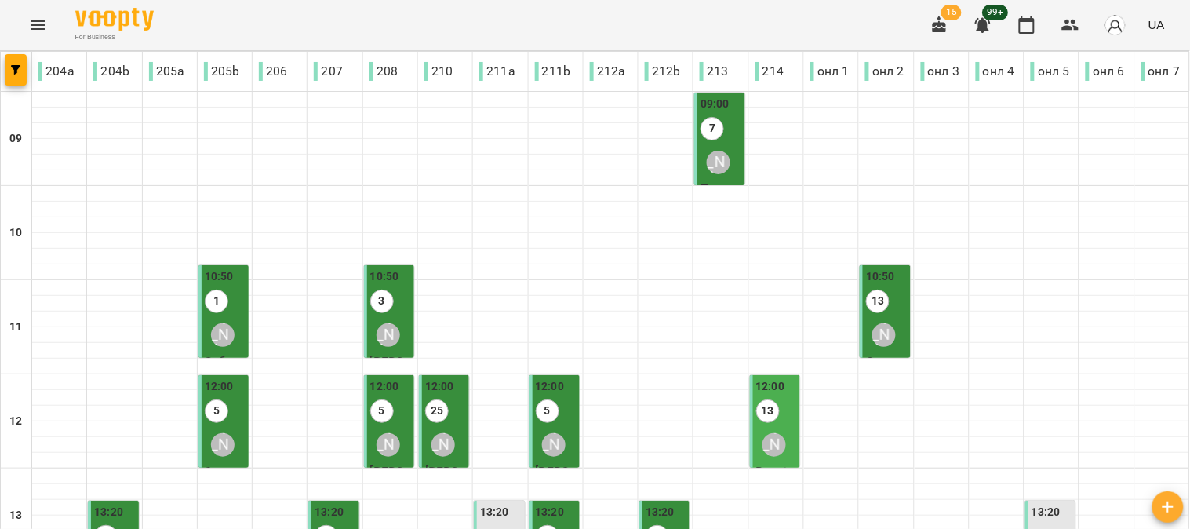
scroll to position [697, 0]
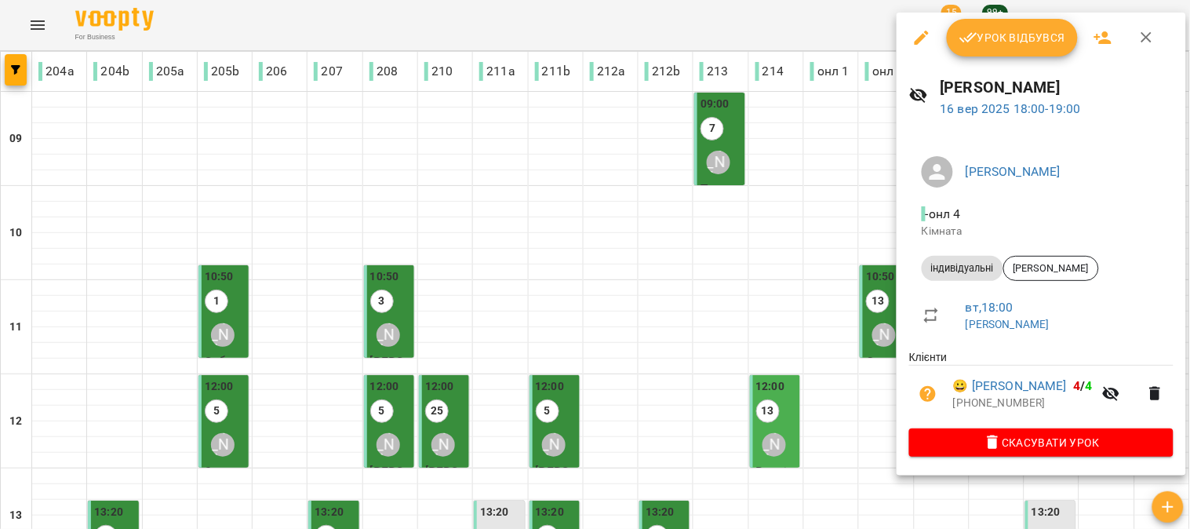
click at [1001, 47] on button "Урок відбувся" at bounding box center [1013, 38] width 132 height 38
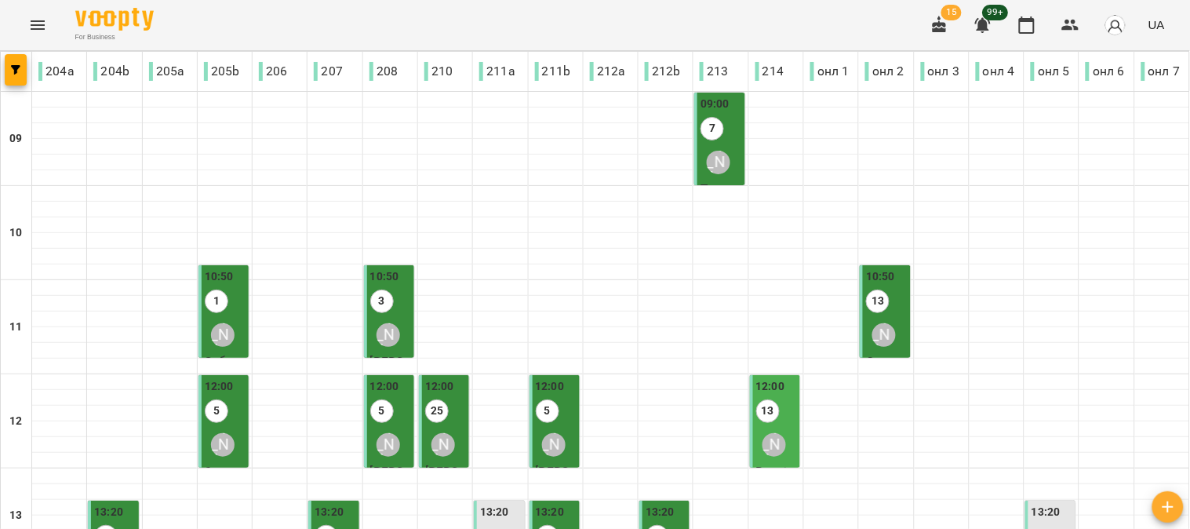
scroll to position [702, 0]
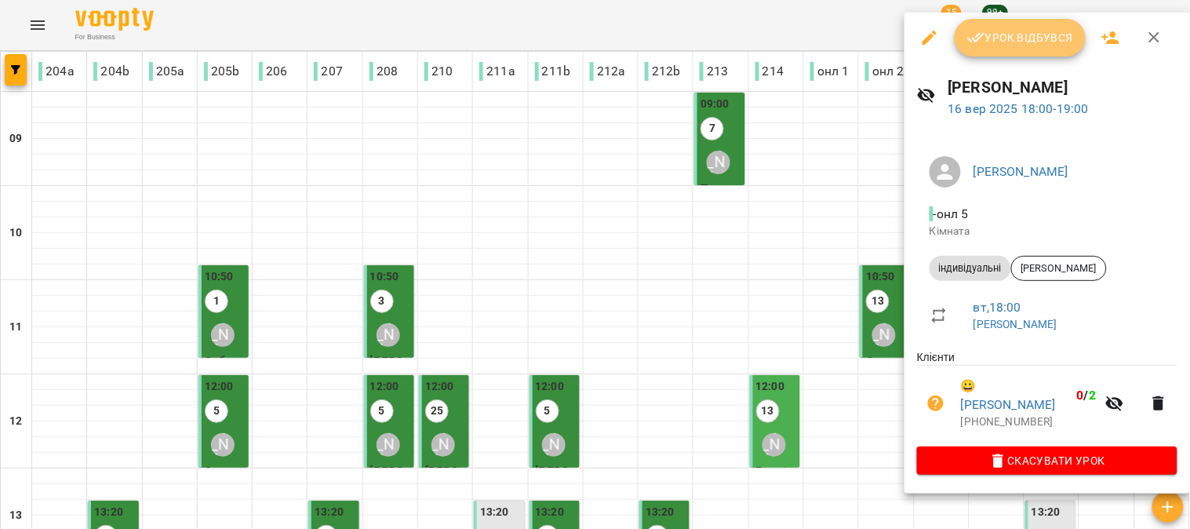
click at [1013, 35] on span "Урок відбувся" at bounding box center [1020, 37] width 107 height 19
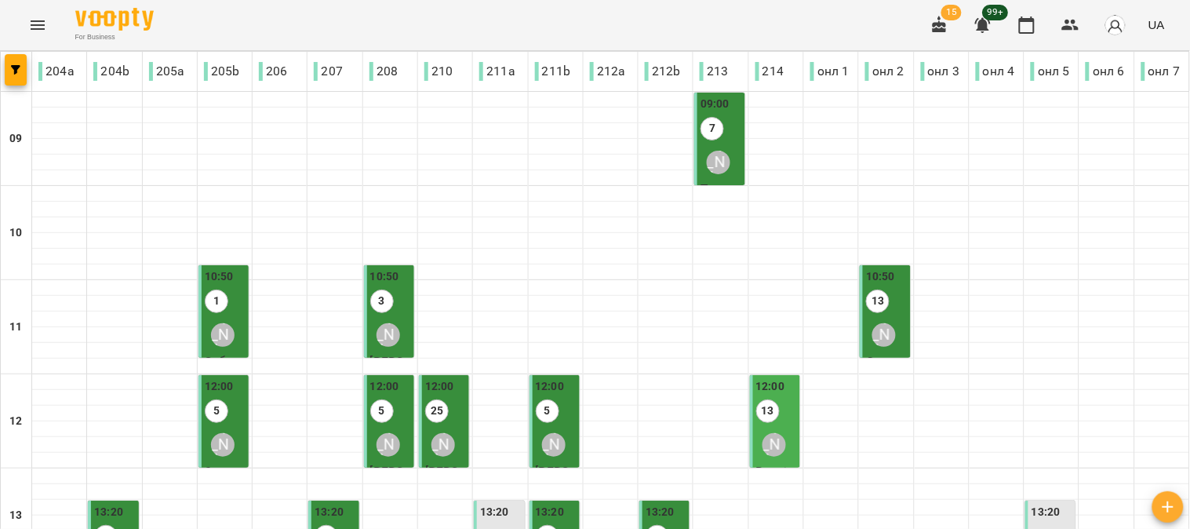
scroll to position [702, 0]
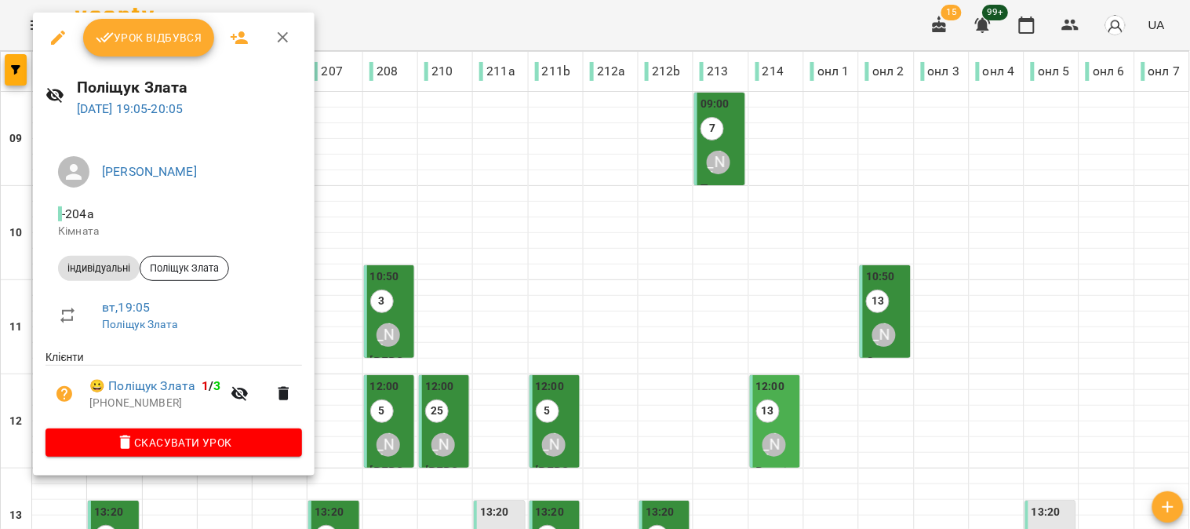
click at [126, 30] on span "Урок відбувся" at bounding box center [149, 37] width 107 height 19
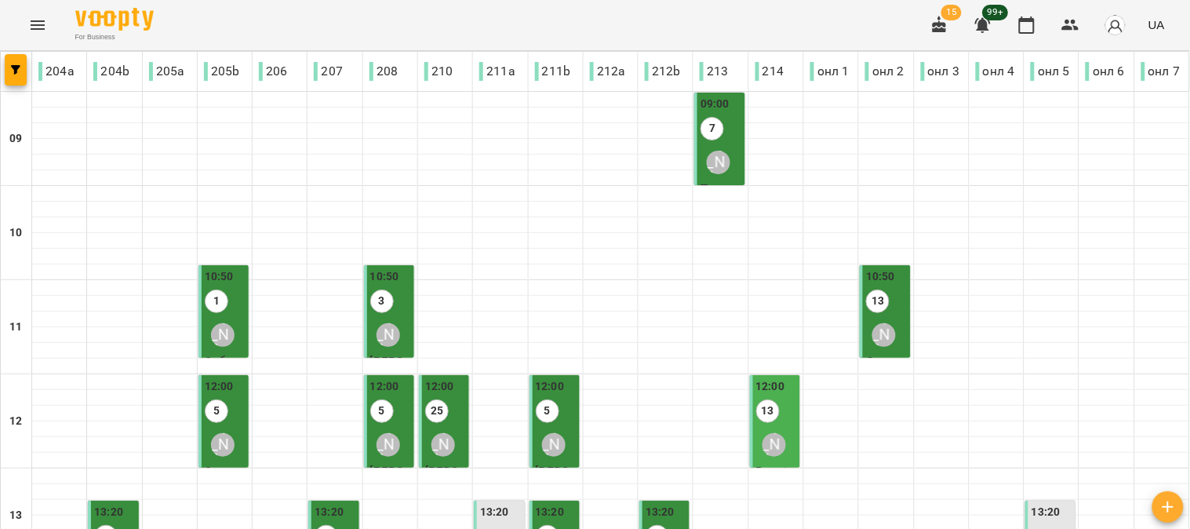
scroll to position [702, 0]
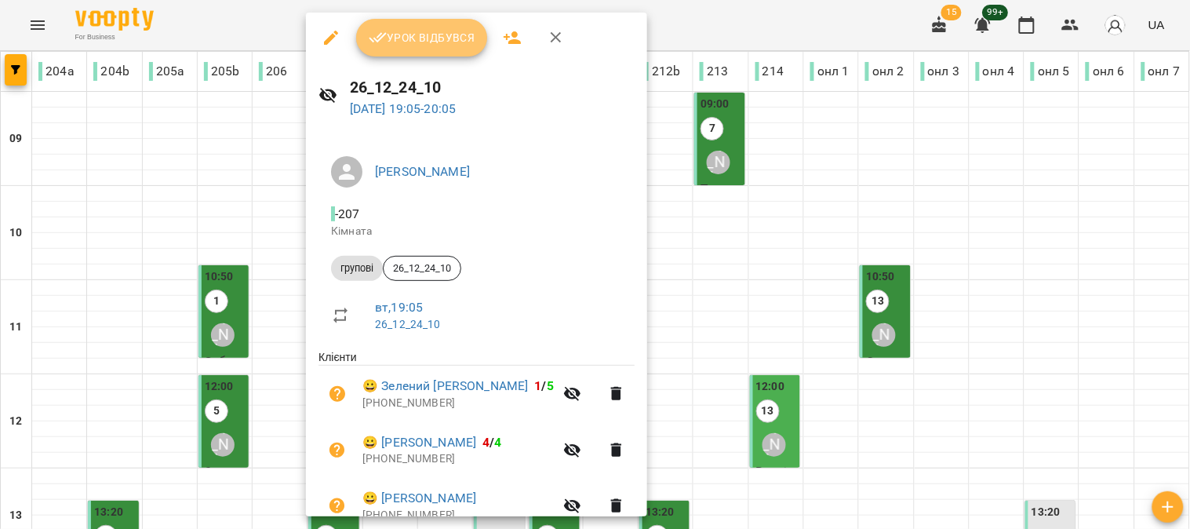
click at [404, 39] on span "Урок відбувся" at bounding box center [422, 37] width 107 height 19
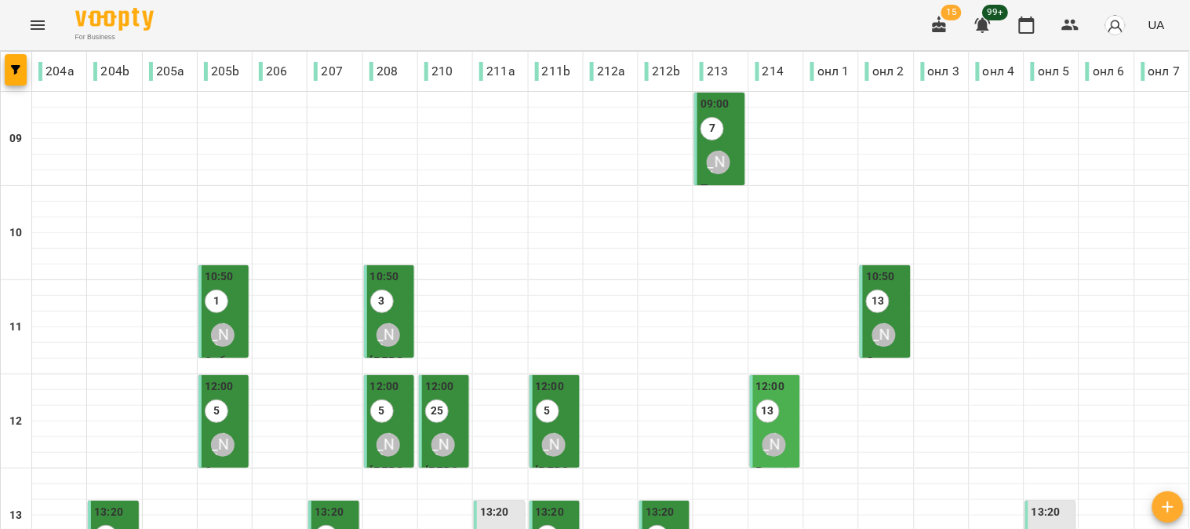
scroll to position [702, 0]
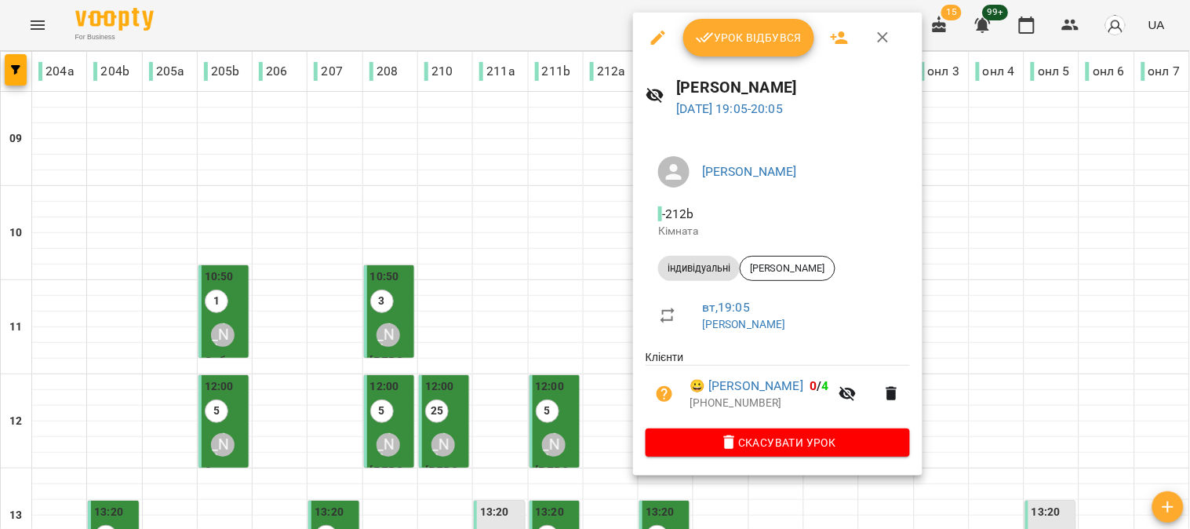
click at [753, 35] on span "Урок відбувся" at bounding box center [749, 37] width 107 height 19
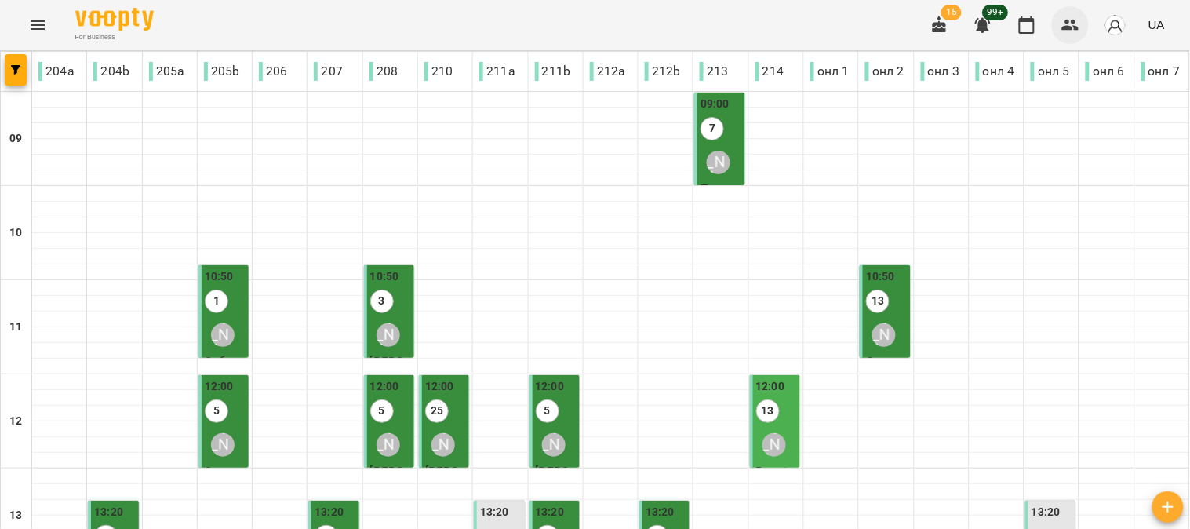
click at [1079, 21] on icon "button" at bounding box center [1071, 25] width 19 height 19
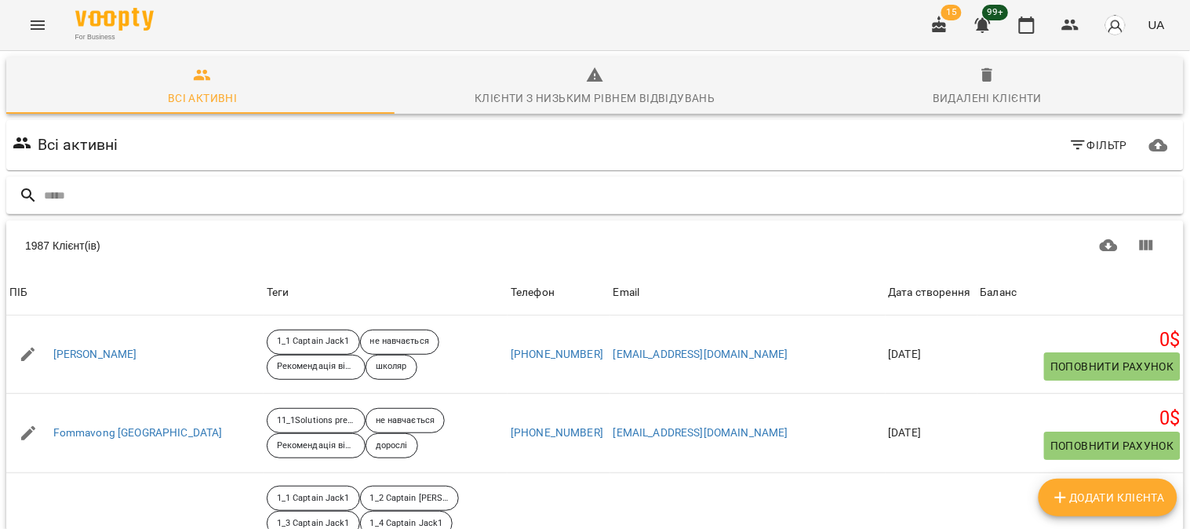
click at [131, 199] on input "text" at bounding box center [611, 196] width 1134 height 26
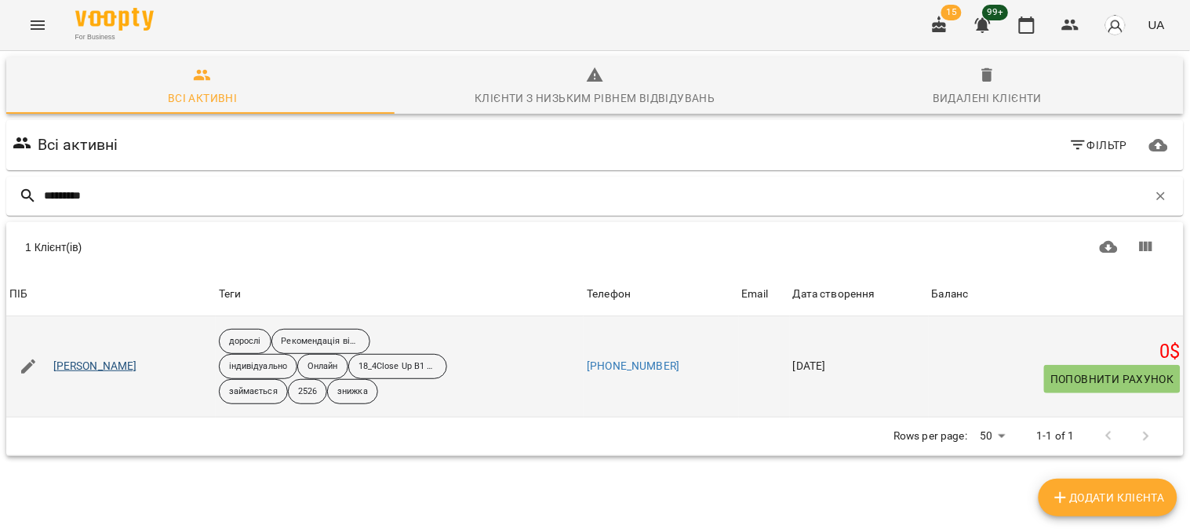
type input "*********"
click at [91, 374] on link "[PERSON_NAME]" at bounding box center [95, 367] width 84 height 16
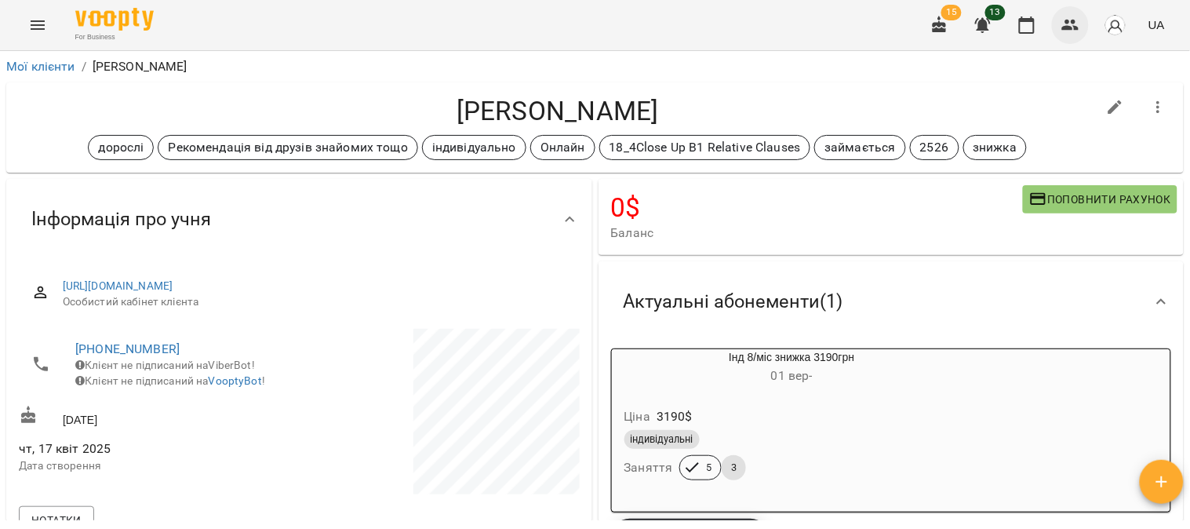
click at [1075, 29] on icon "button" at bounding box center [1071, 25] width 19 height 19
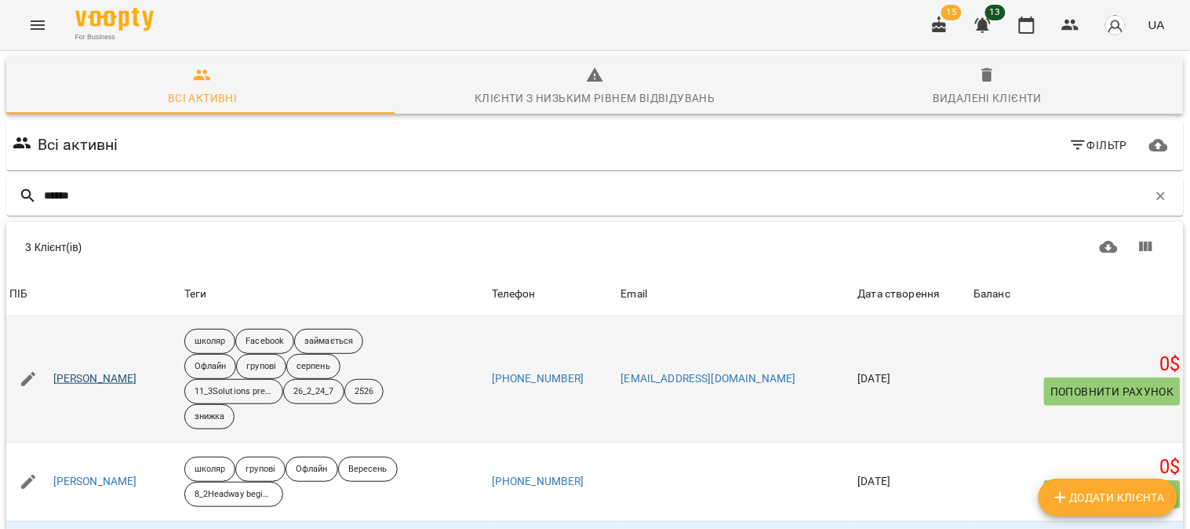
type input "******"
click at [100, 378] on link "[PERSON_NAME]" at bounding box center [95, 379] width 84 height 16
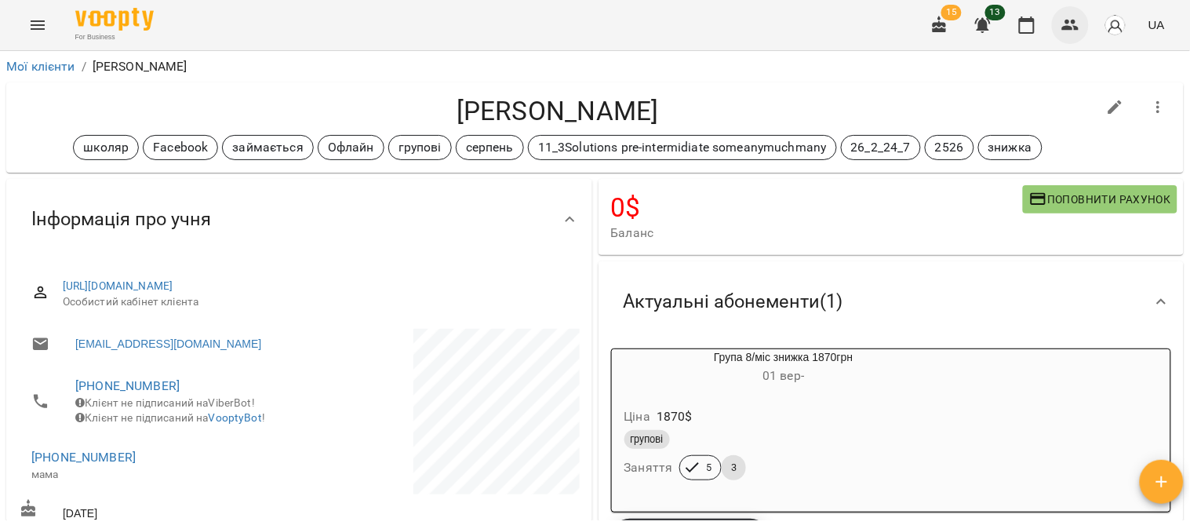
click at [1073, 21] on icon "button" at bounding box center [1070, 25] width 17 height 11
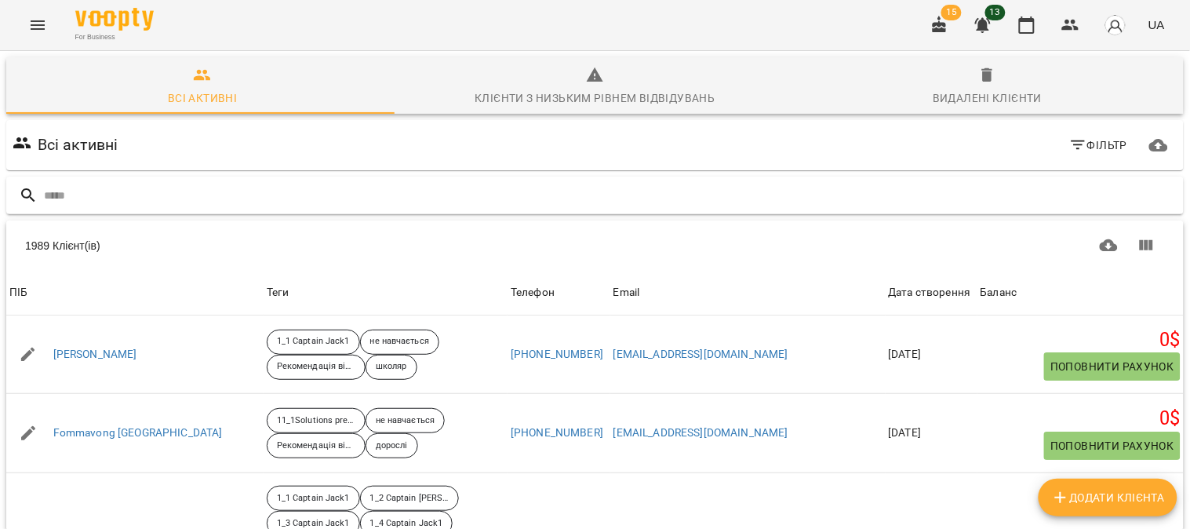
click at [67, 194] on input "text" at bounding box center [611, 196] width 1134 height 26
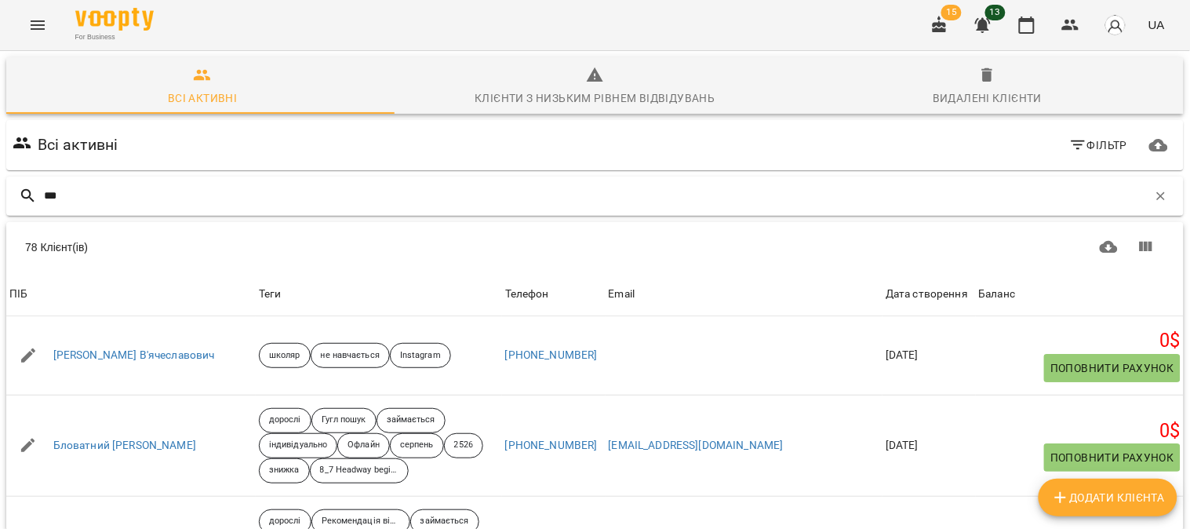
click at [75, 193] on input "***" at bounding box center [596, 196] width 1104 height 26
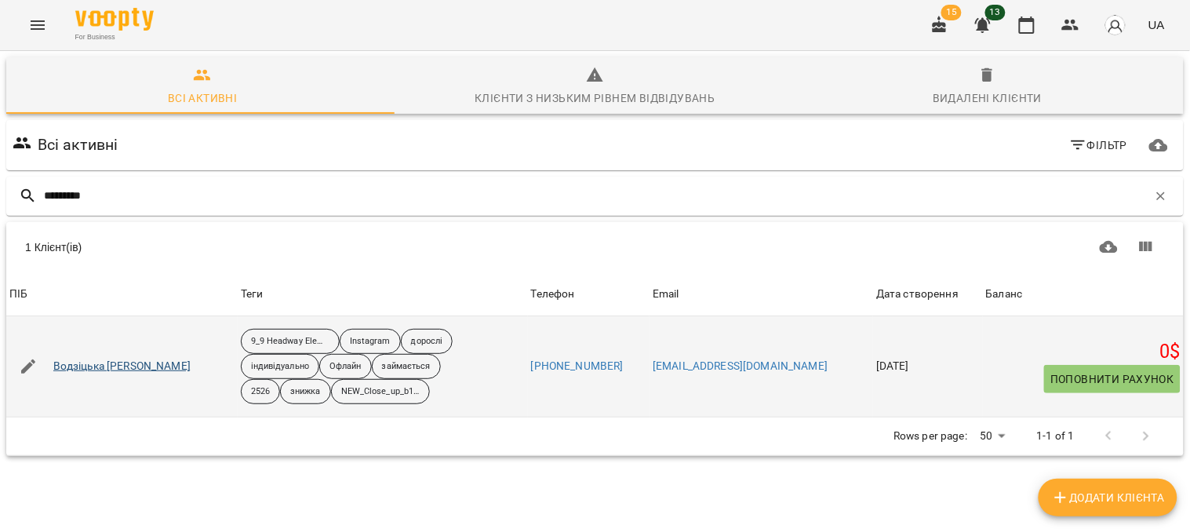
type input "*********"
click at [95, 367] on link "Водзіцька [PERSON_NAME]" at bounding box center [121, 367] width 137 height 16
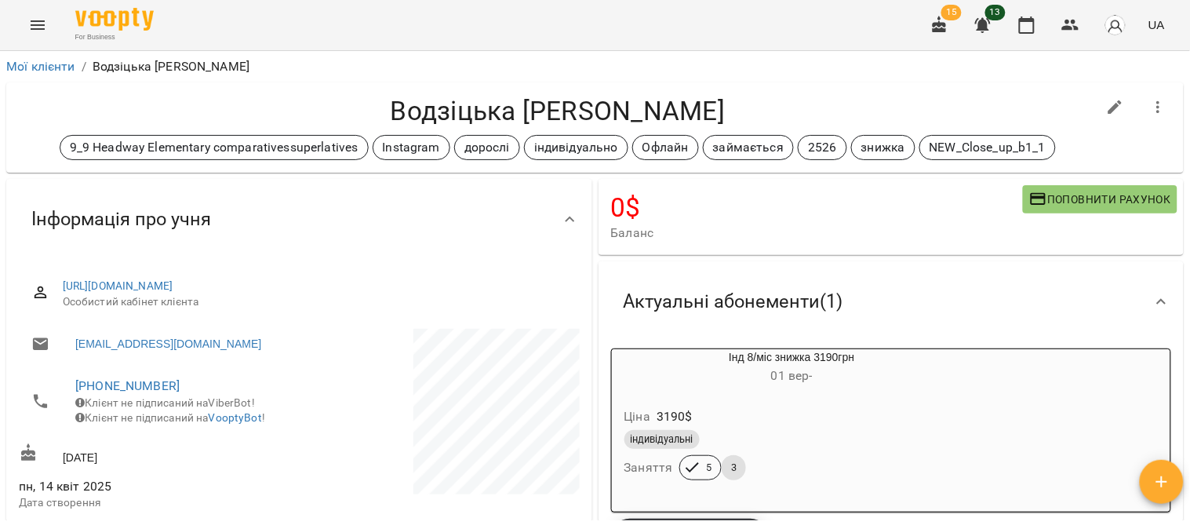
click at [45, 27] on icon "Menu" at bounding box center [37, 25] width 19 height 19
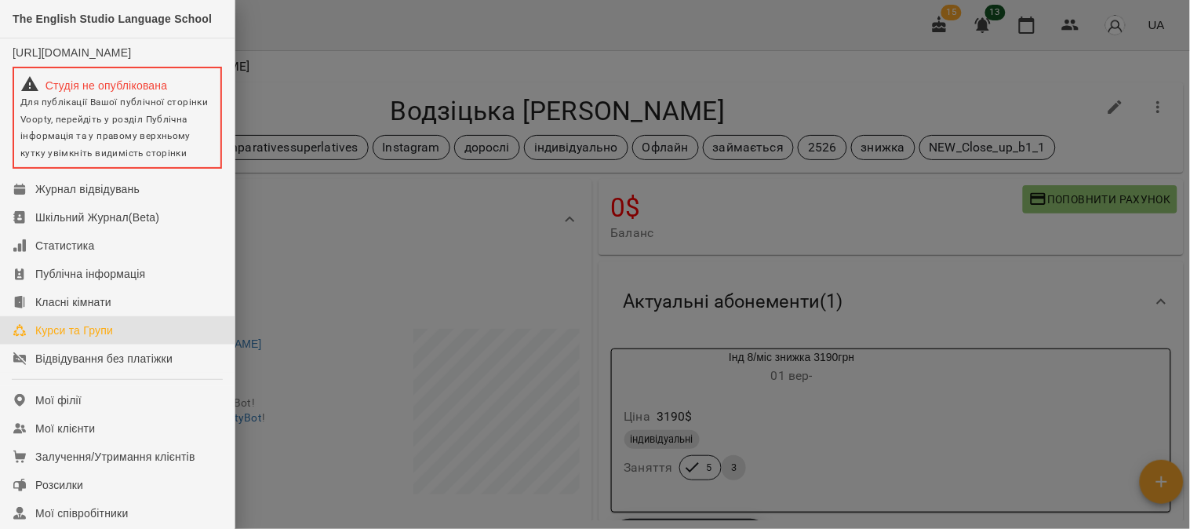
click at [80, 338] on div "Курси та Групи" at bounding box center [74, 330] width 78 height 16
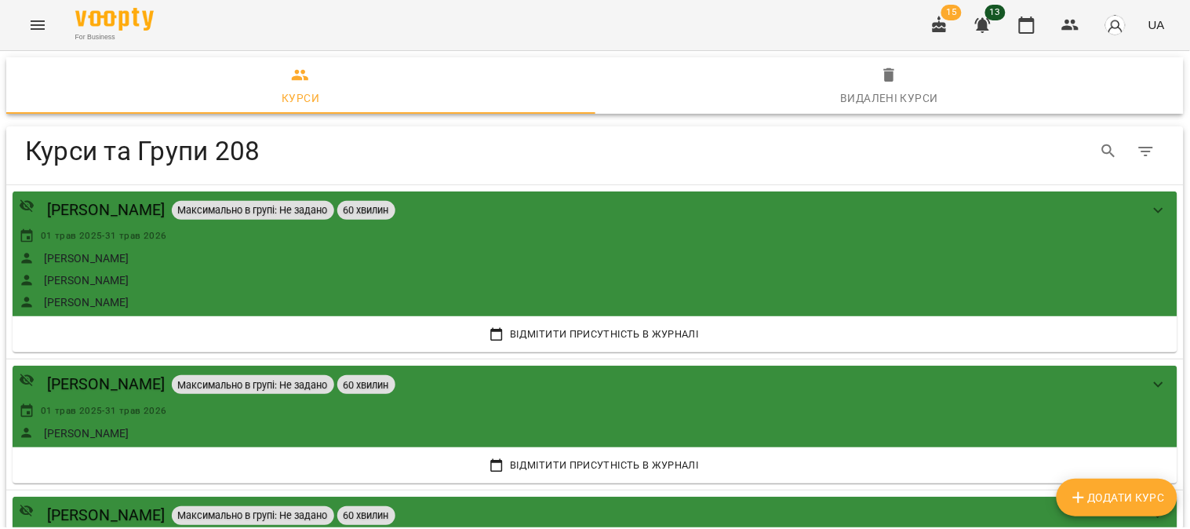
click at [36, 21] on icon "Menu" at bounding box center [38, 24] width 14 height 9
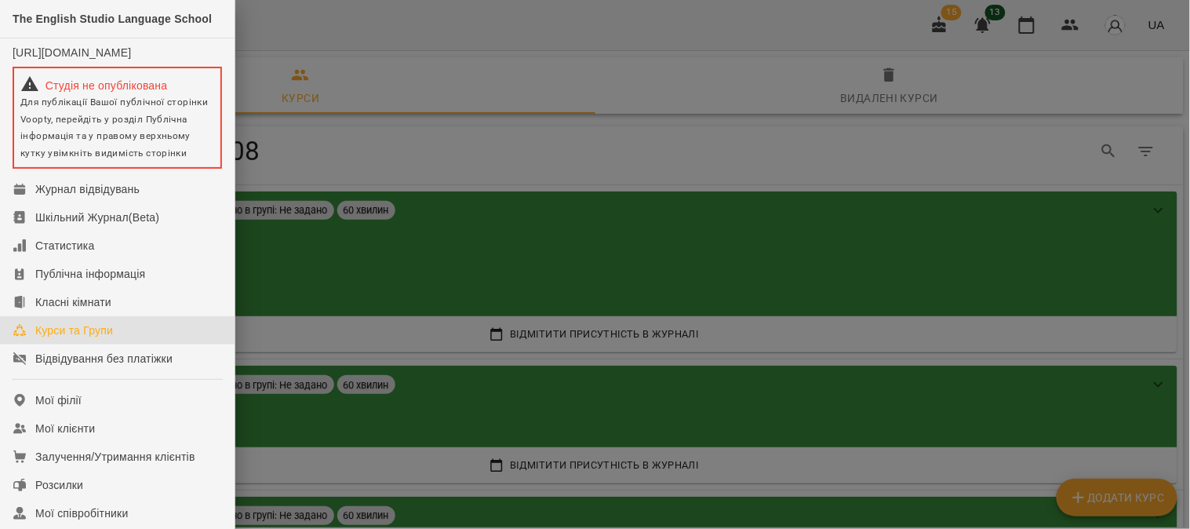
drag, startPoint x: 445, startPoint y: 47, endPoint x: 437, endPoint y: 60, distance: 14.8
click at [445, 48] on div at bounding box center [595, 264] width 1190 height 529
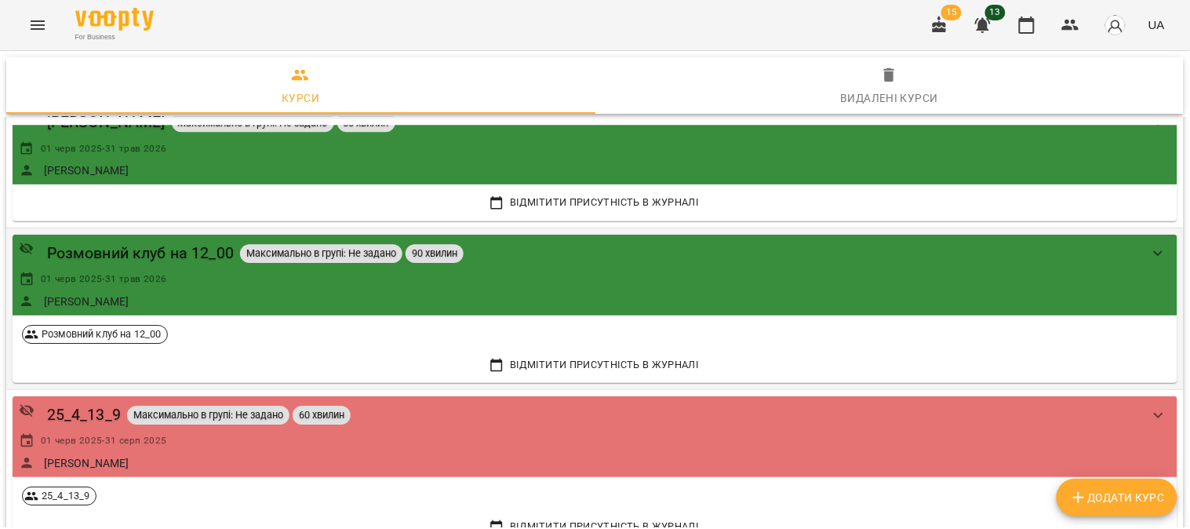
scroll to position [2876, 0]
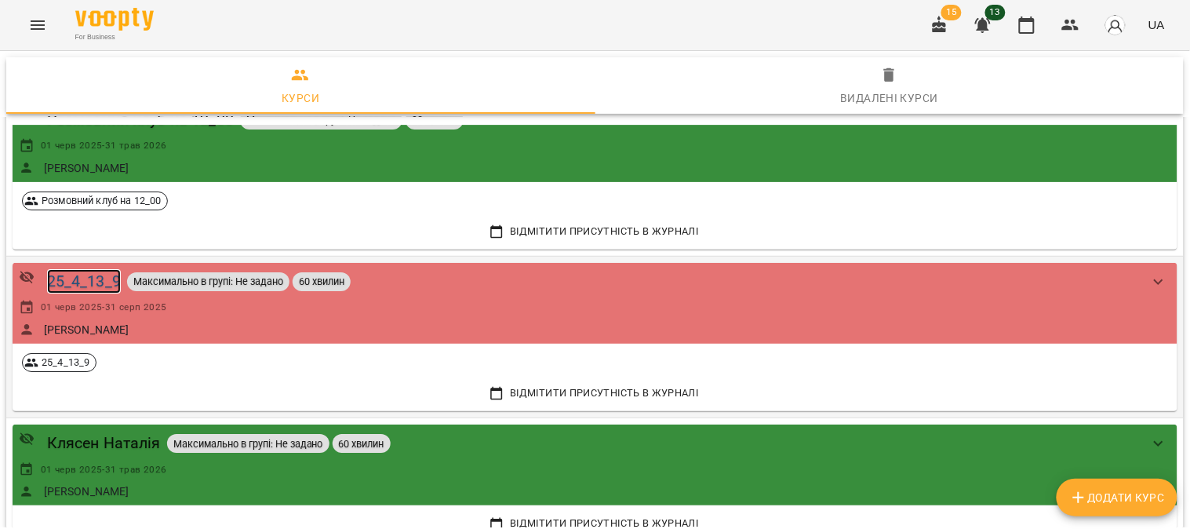
click at [85, 282] on div "25_4_13_9" at bounding box center [84, 281] width 74 height 24
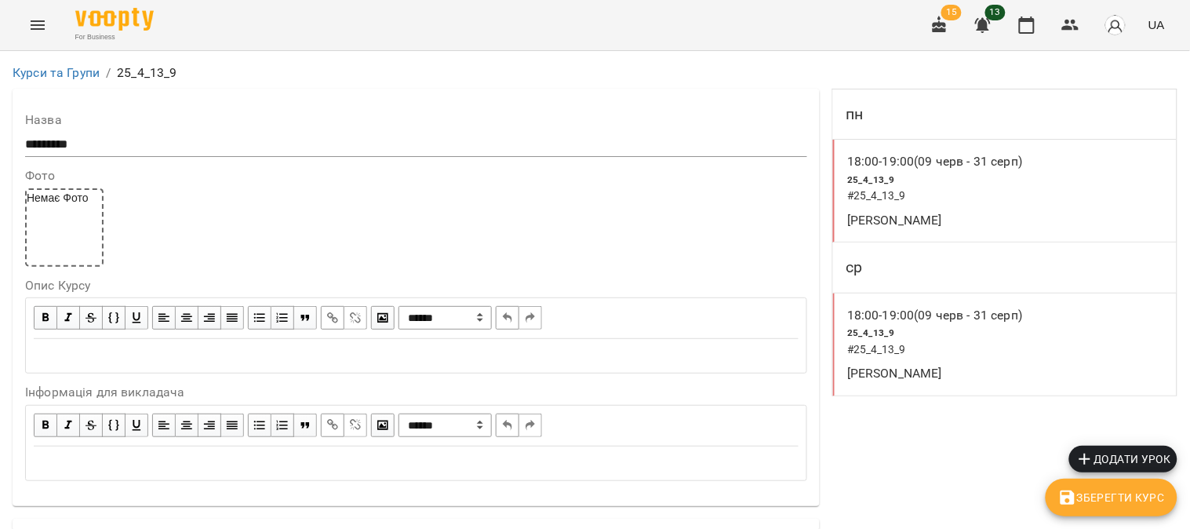
scroll to position [1485, 0]
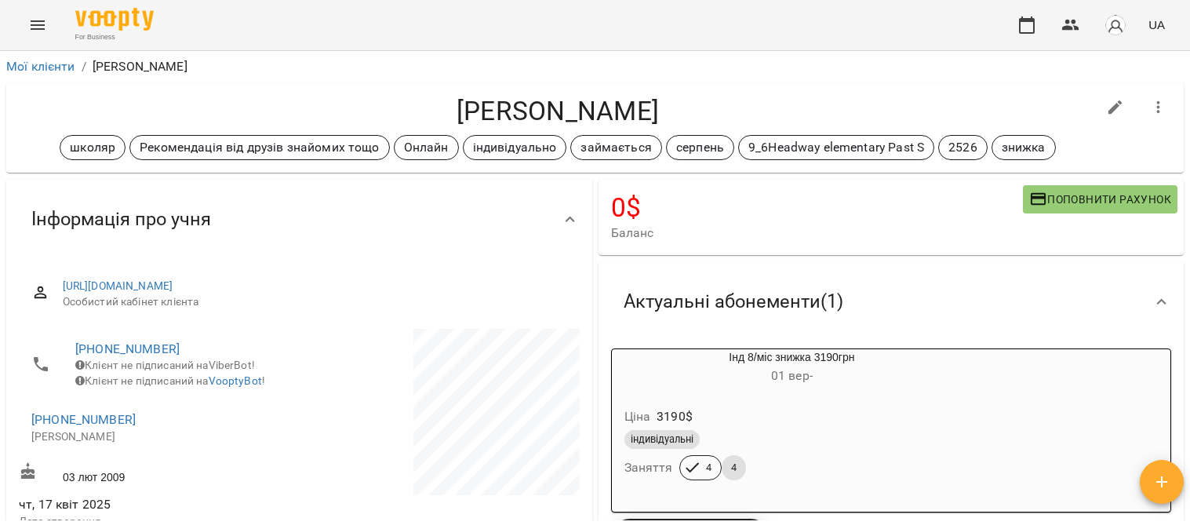
click at [1073, 27] on icon "button" at bounding box center [1070, 25] width 17 height 11
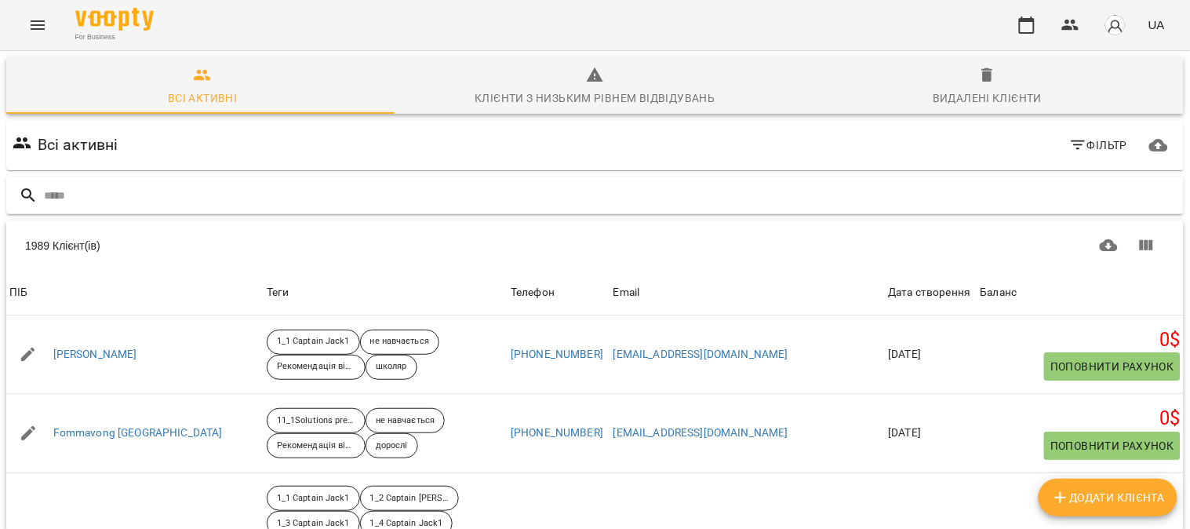
click at [55, 197] on input "text" at bounding box center [611, 196] width 1134 height 26
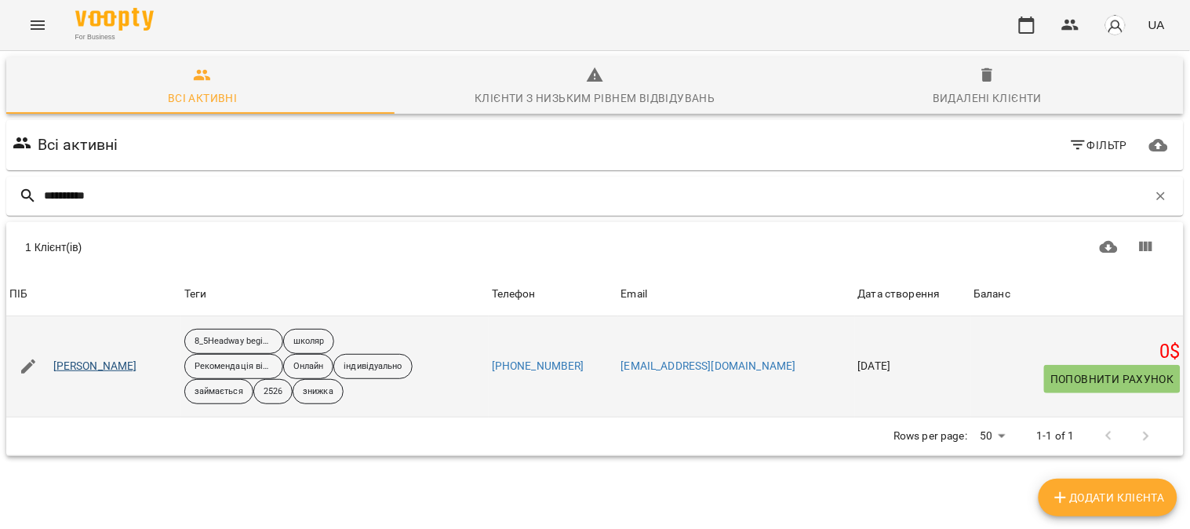
type input "**********"
click at [115, 374] on link "Онопрієнко Сергій" at bounding box center [95, 367] width 84 height 16
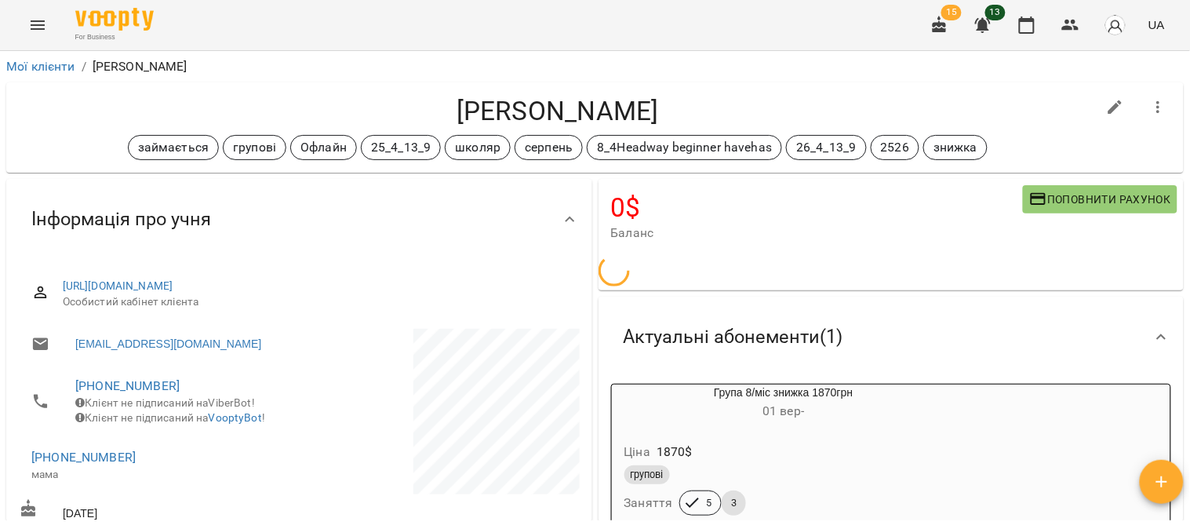
click at [1106, 103] on icon "button" at bounding box center [1115, 107] width 19 height 19
select select "**"
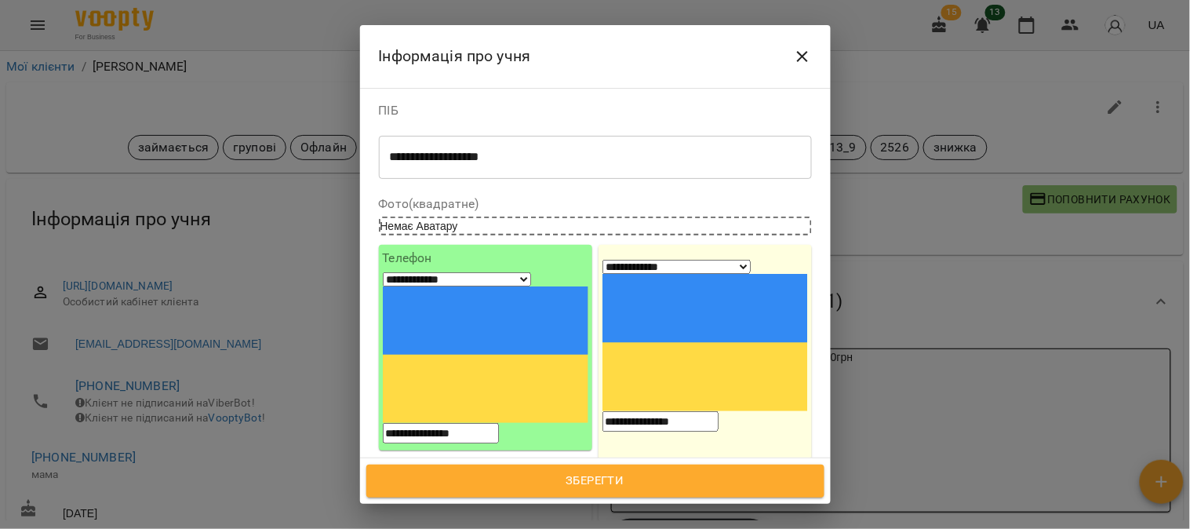
scroll to position [348, 0]
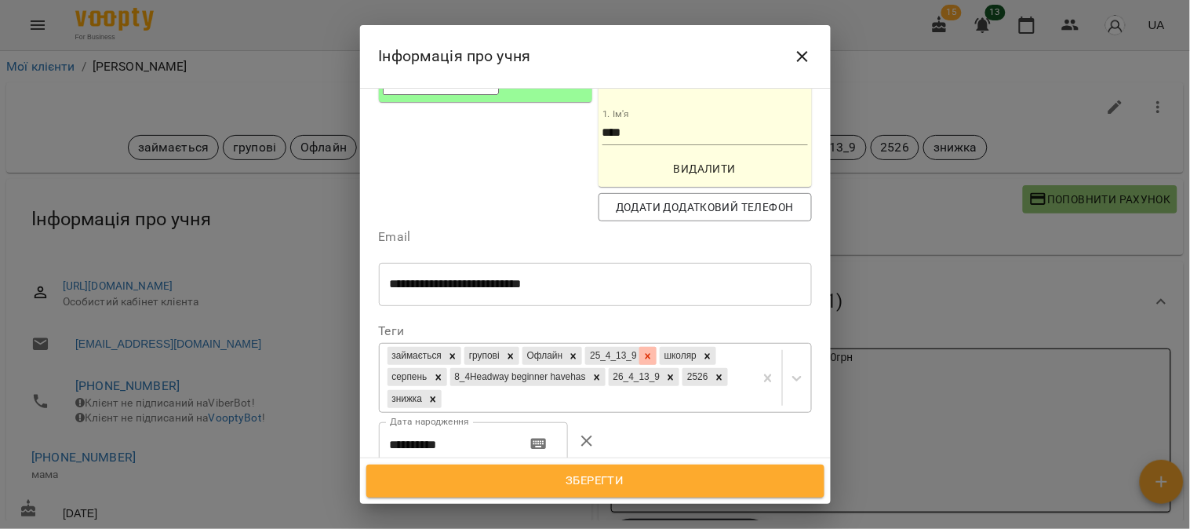
click at [651, 353] on icon at bounding box center [648, 355] width 5 height 5
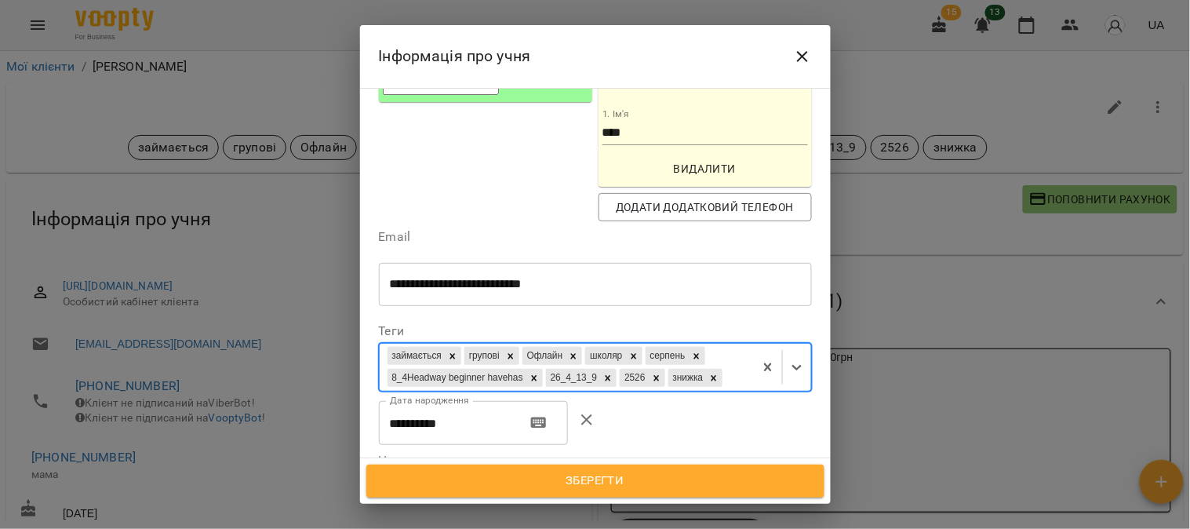
click at [621, 475] on span "Зберегти" at bounding box center [596, 481] width 424 height 20
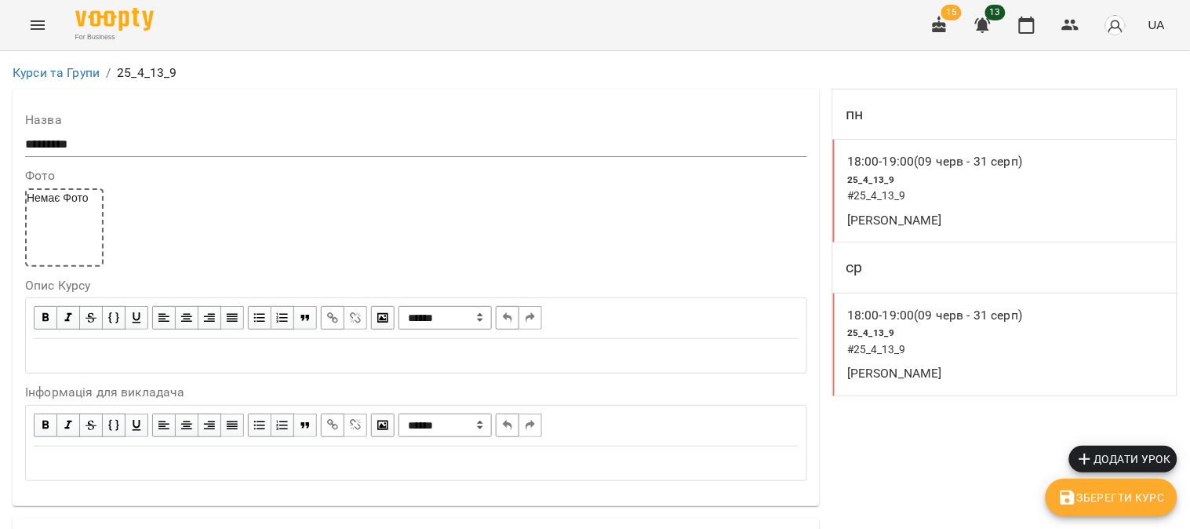
scroll to position [1480, 0]
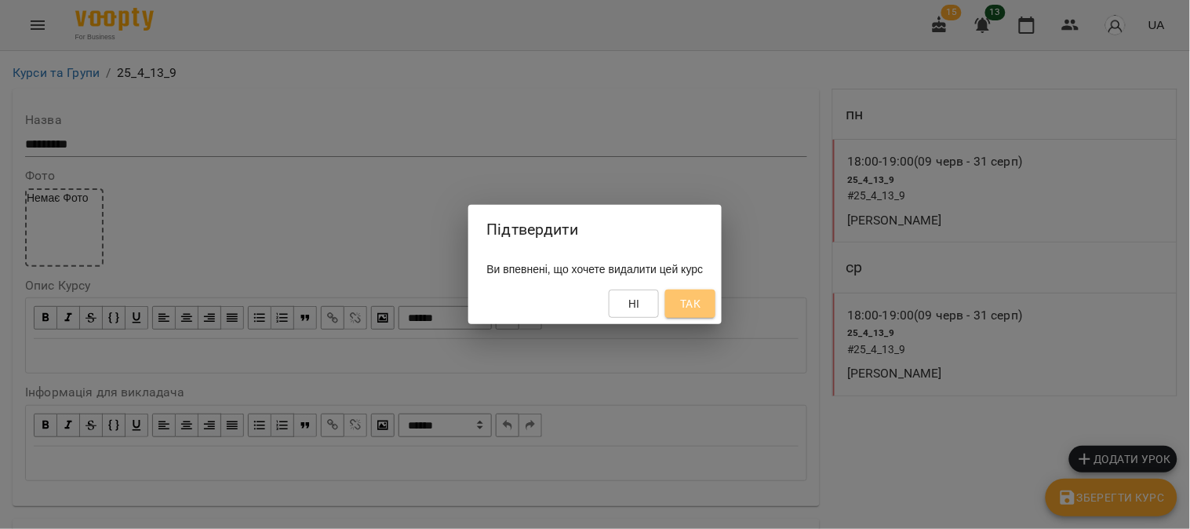
click at [701, 295] on span "Так" at bounding box center [690, 303] width 20 height 19
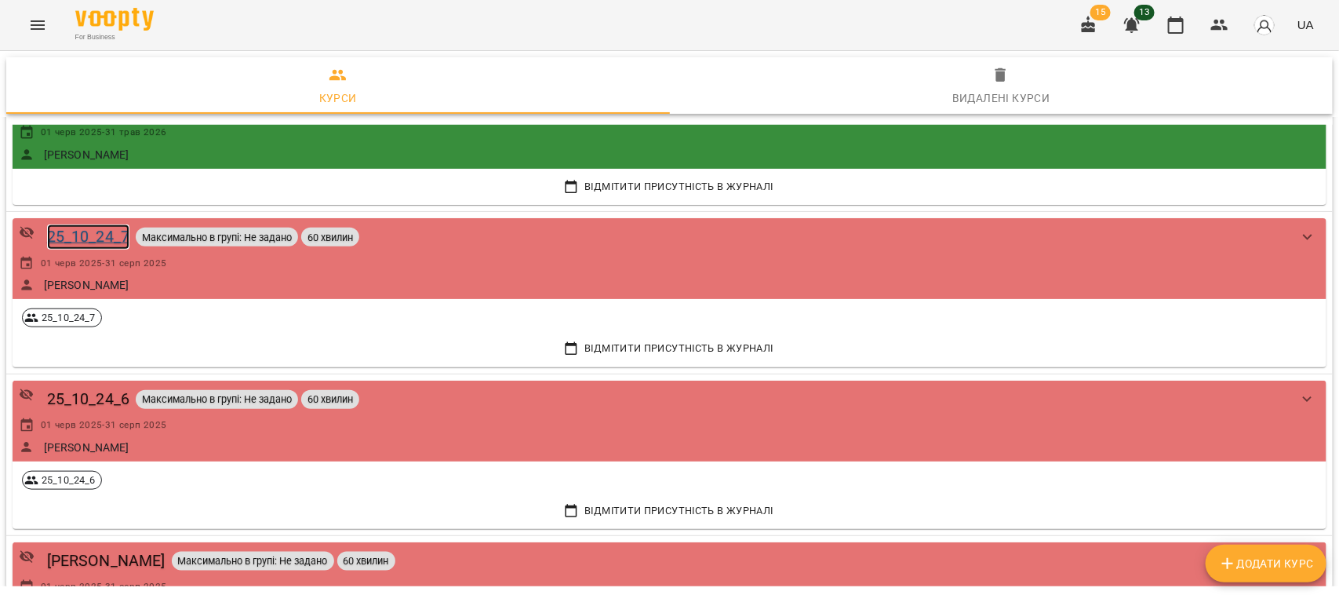
scroll to position [3313, 0]
click at [85, 235] on div "25_10_24_7" at bounding box center [88, 236] width 82 height 24
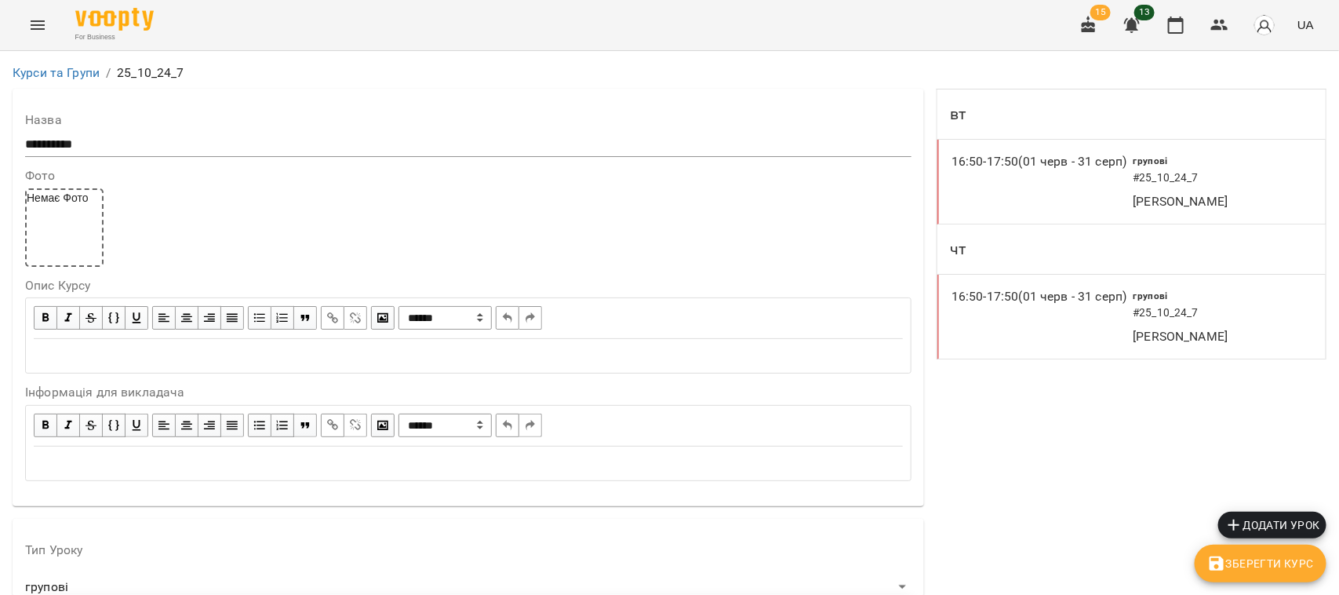
scroll to position [1248, 0]
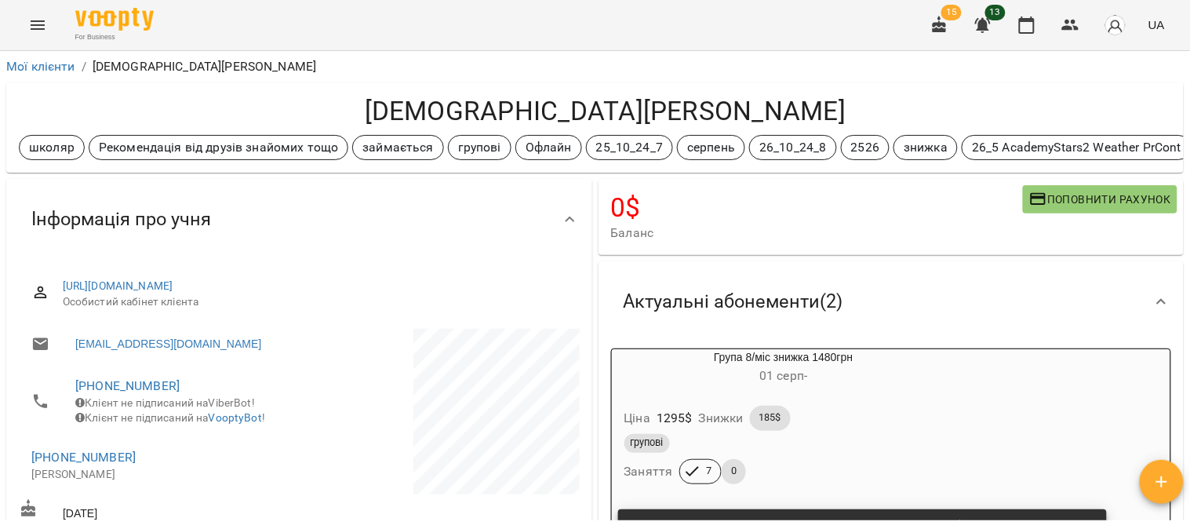
click at [1124, 97] on h4 "[DEMOGRAPHIC_DATA][PERSON_NAME]" at bounding box center [605, 111] width 1173 height 32
click at [1171, 95] on div "Ашарафутдінов Ернест школяр Рекомендація від друзів знайомих тощо займається гр…" at bounding box center [595, 127] width 1184 height 97
click at [182, 67] on p "Ашарафутдінов Ернест" at bounding box center [205, 66] width 224 height 19
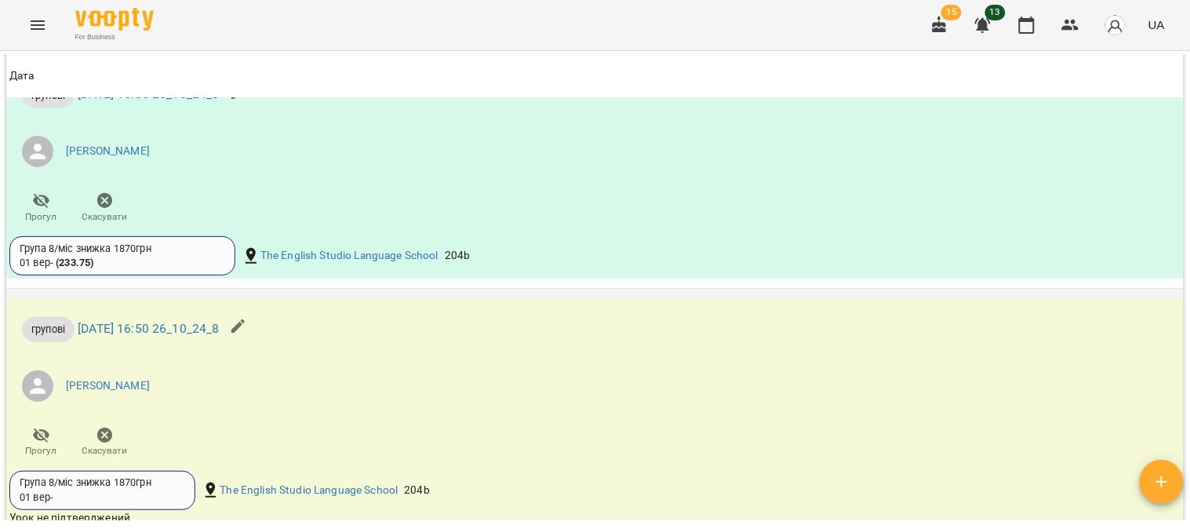
scroll to position [2311, 0]
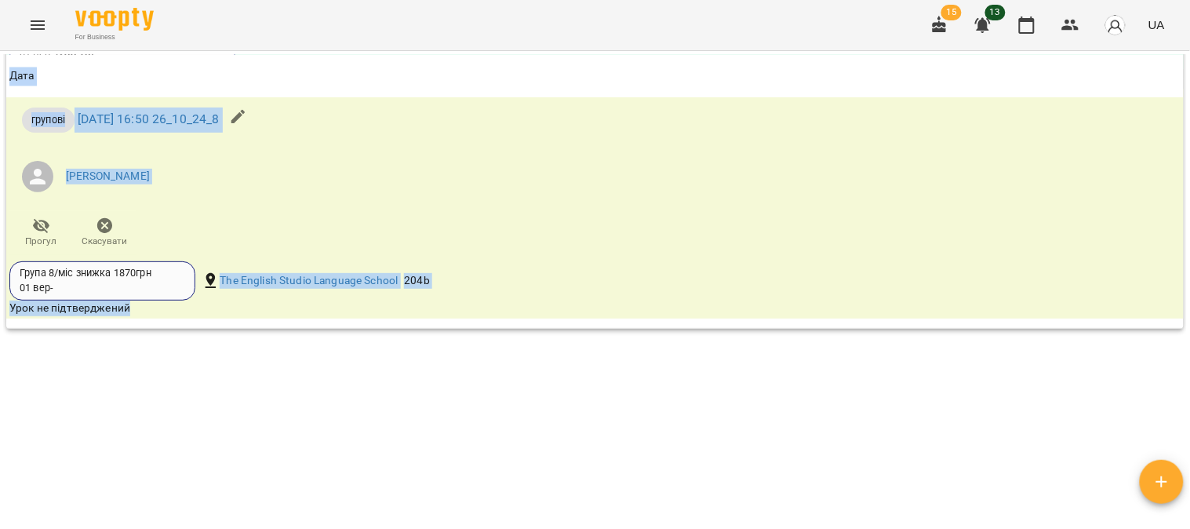
drag, startPoint x: 260, startPoint y: 322, endPoint x: 492, endPoint y: 332, distance: 231.6
click at [531, 280] on div "Група 8/міс знижка 1870грн 01 вер - The English Studio Language School 204b" at bounding box center [398, 281] width 785 height 46
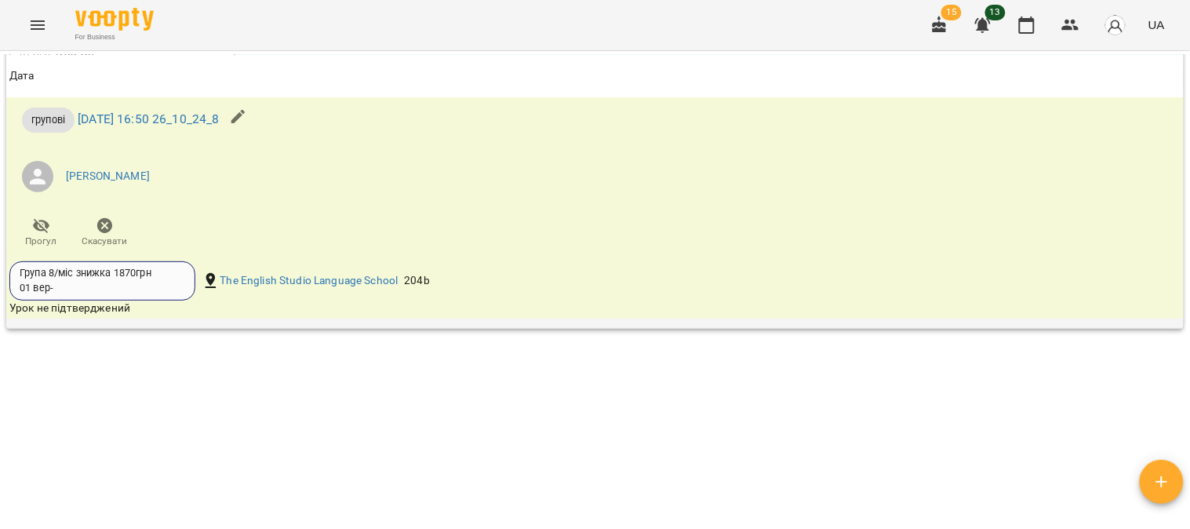
drag, startPoint x: 497, startPoint y: 324, endPoint x: 591, endPoint y: 318, distance: 93.6
click at [591, 318] on td "групові чт 18 вер 2025 16:50 26_10_24_8 Марія Шваб Прогул Скасувати Група 8/міс…" at bounding box center [595, 204] width 1178 height 250
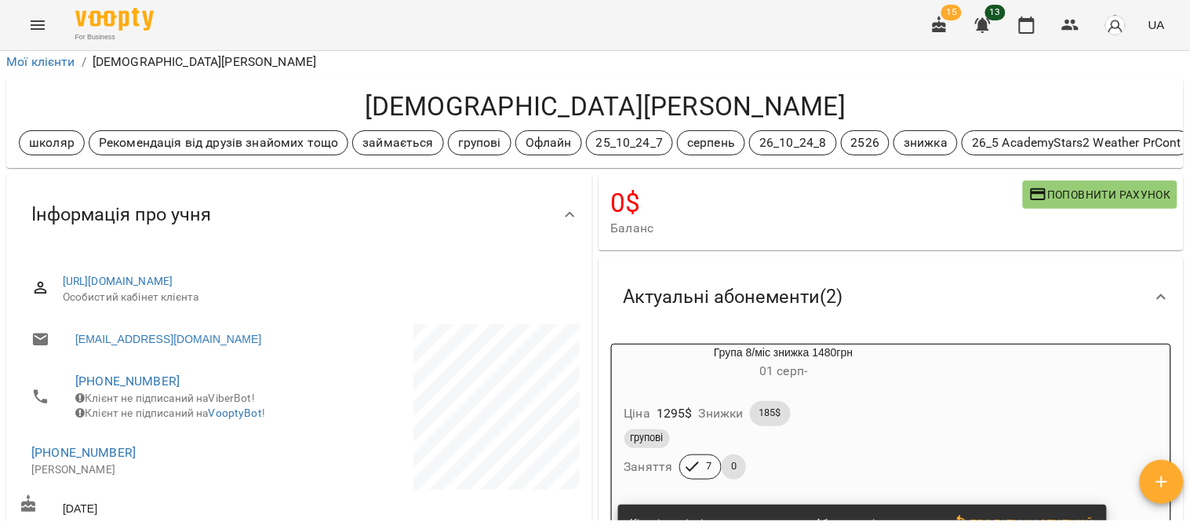
scroll to position [0, 0]
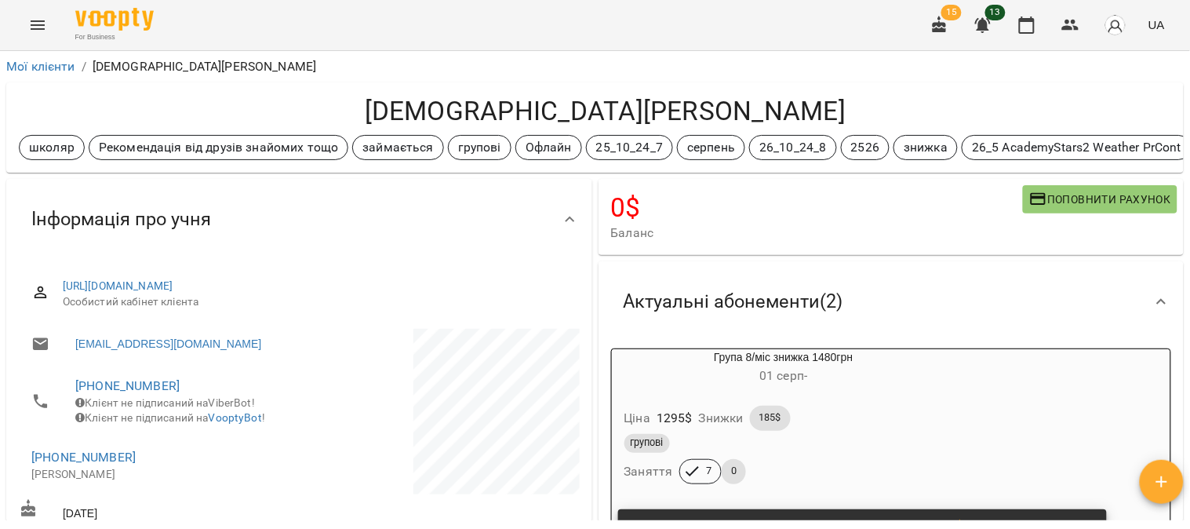
click at [1162, 98] on h4 "Ашарафутдінов Ернест" at bounding box center [605, 111] width 1173 height 32
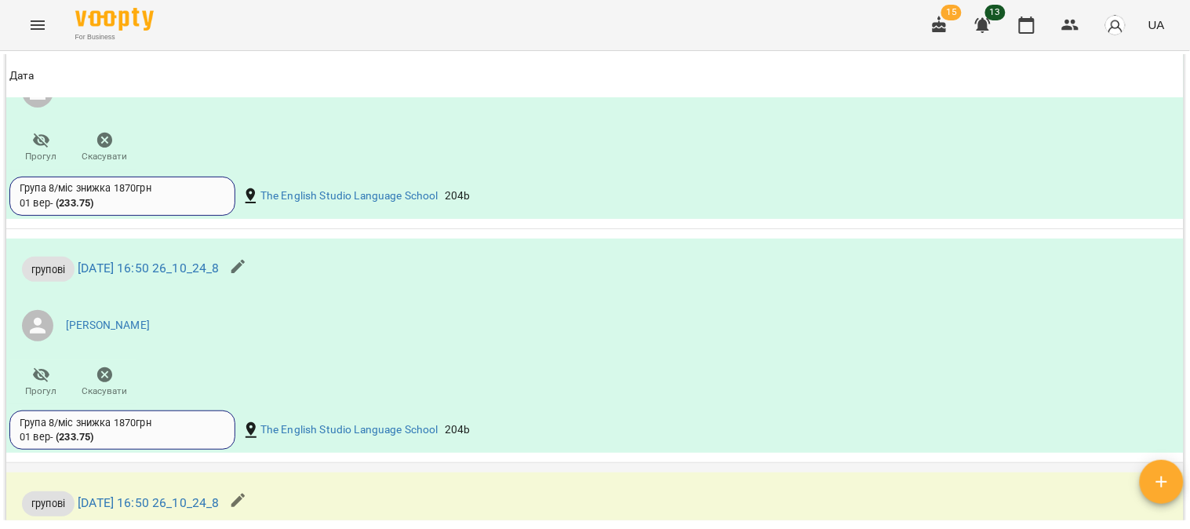
scroll to position [2311, 0]
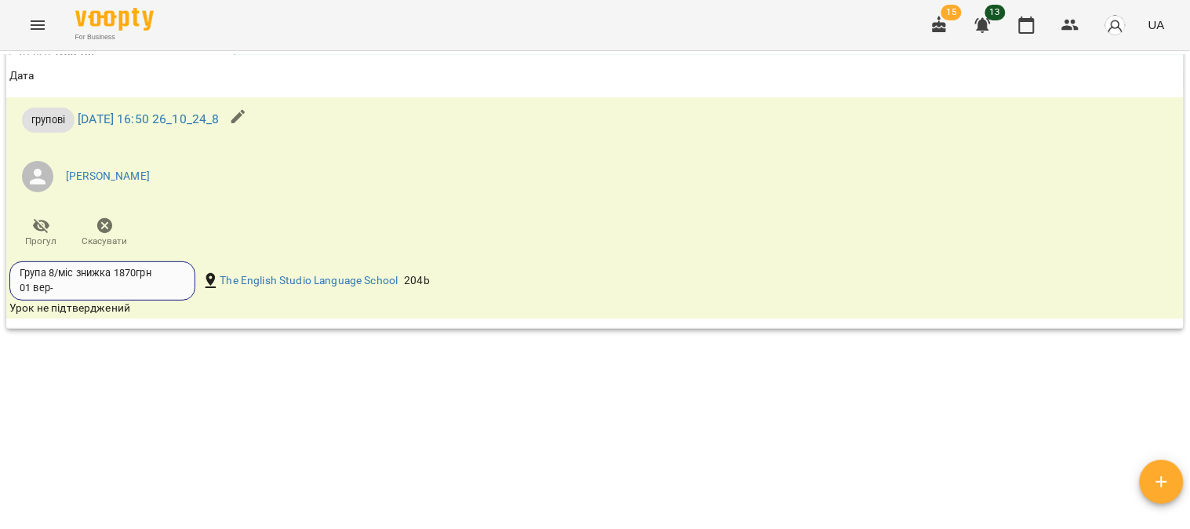
click at [443, 515] on div "Мої клієнти / Ашарафутдінов Ернест Ашарафутдінов Ернест школяр Рекомендація від…" at bounding box center [595, 287] width 1184 height 466
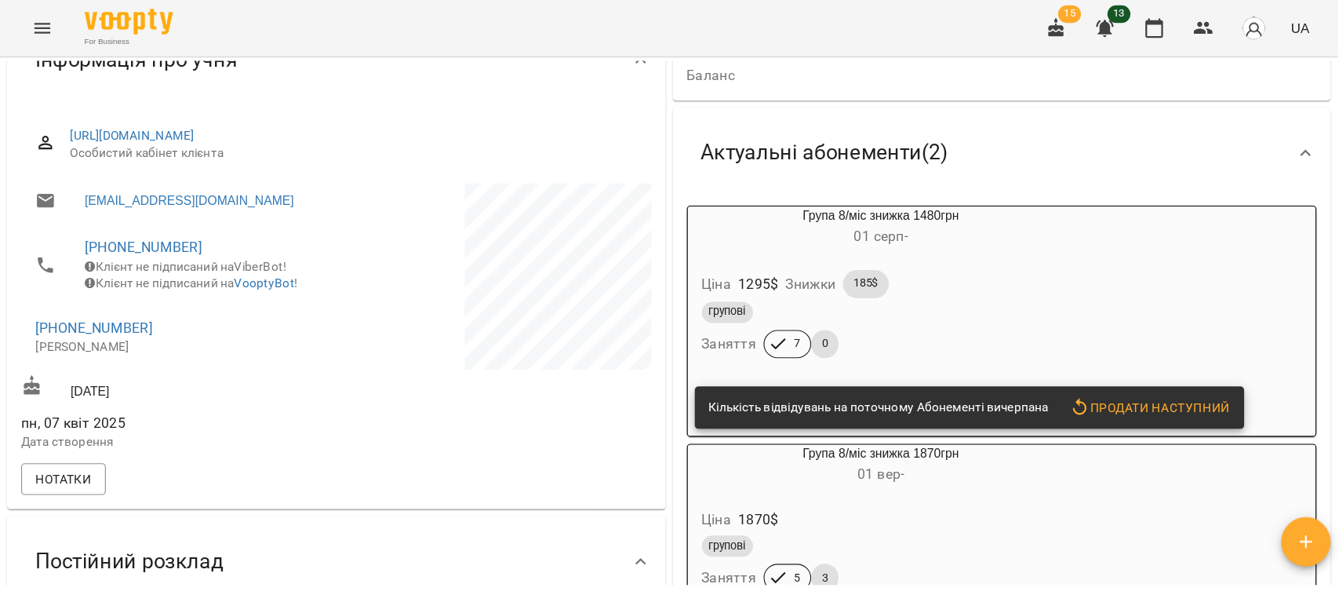
scroll to position [0, 0]
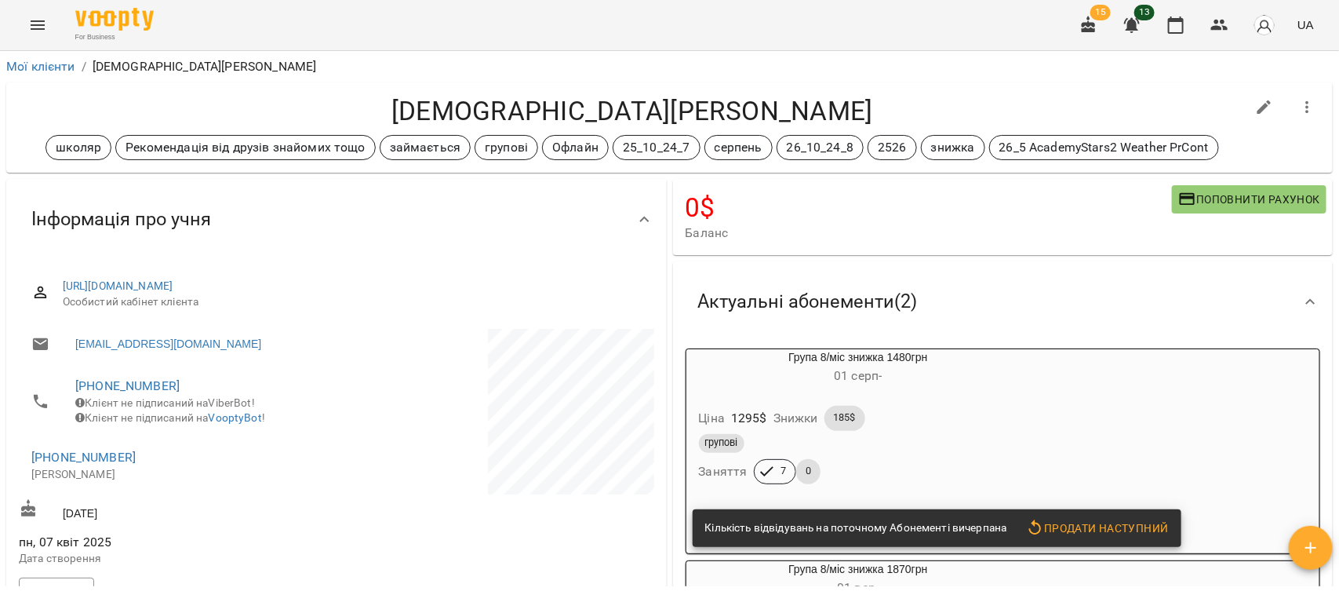
click at [1189, 102] on icon "button" at bounding box center [1265, 107] width 14 height 14
select select "**"
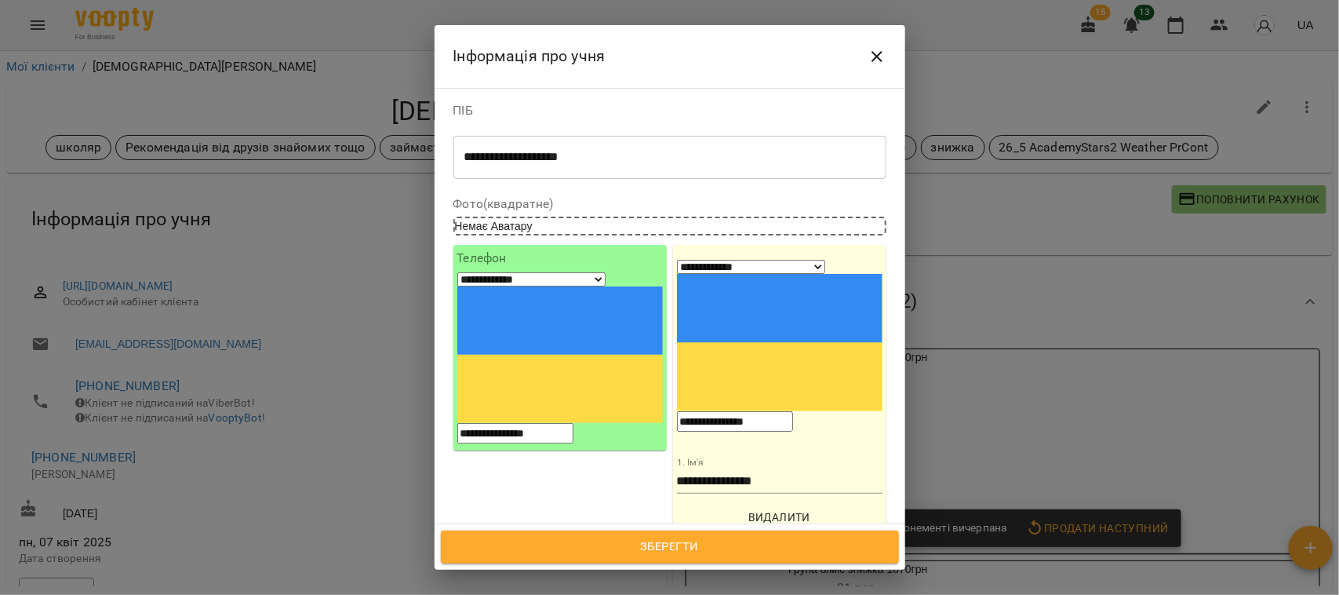
scroll to position [294, 0]
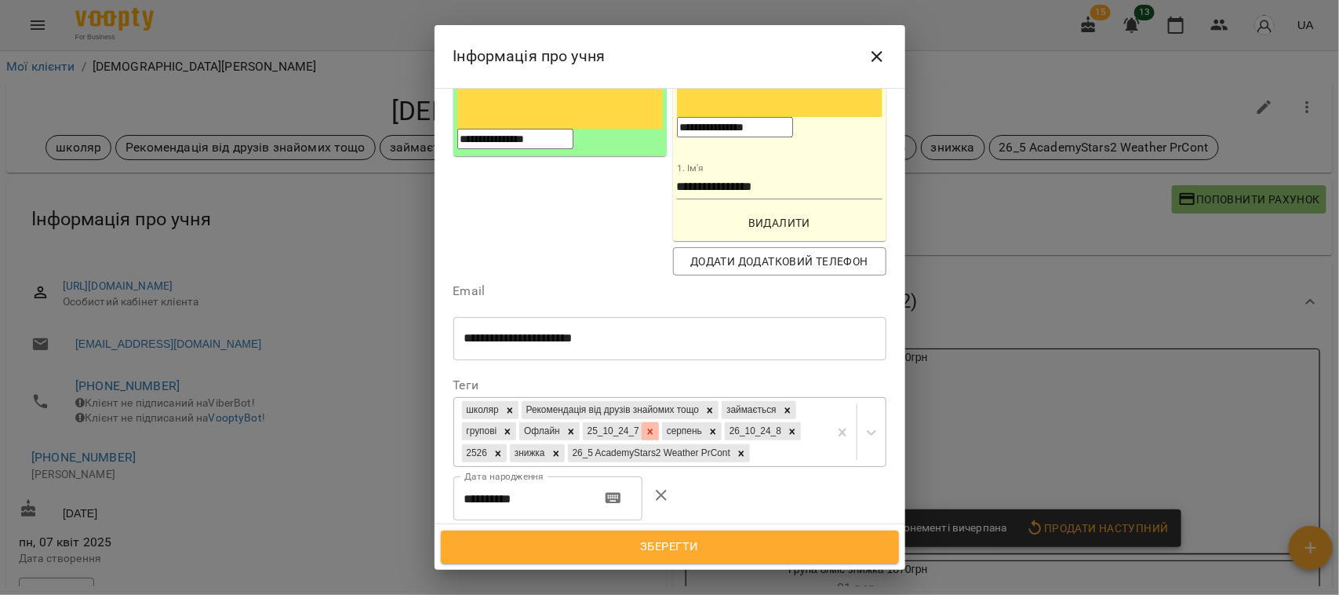
click at [659, 422] on div at bounding box center [650, 431] width 17 height 18
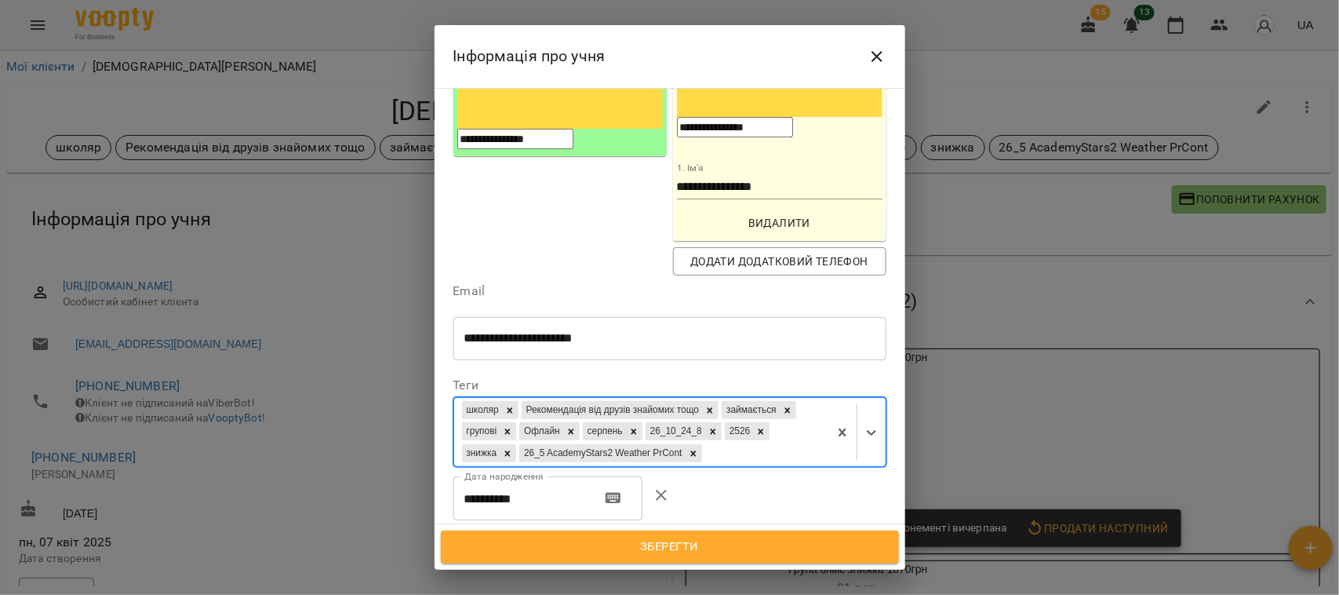
click at [691, 528] on span "Зберегти" at bounding box center [670, 547] width 424 height 20
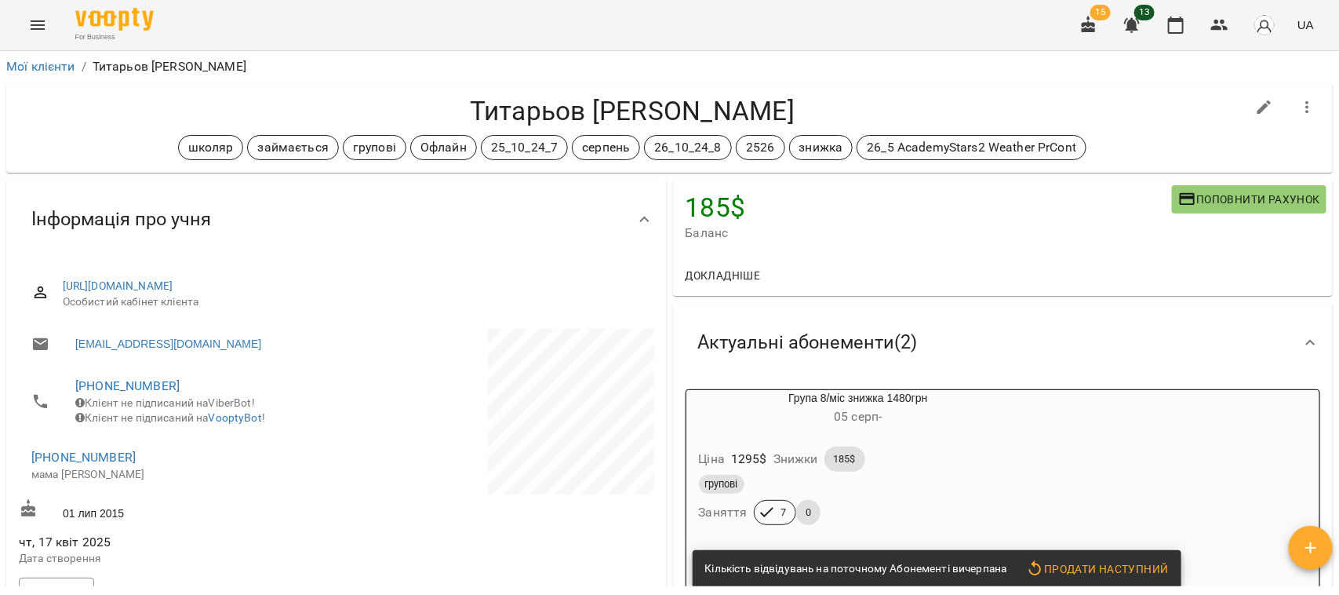
click at [1189, 104] on icon "button" at bounding box center [1264, 107] width 19 height 19
select select "**"
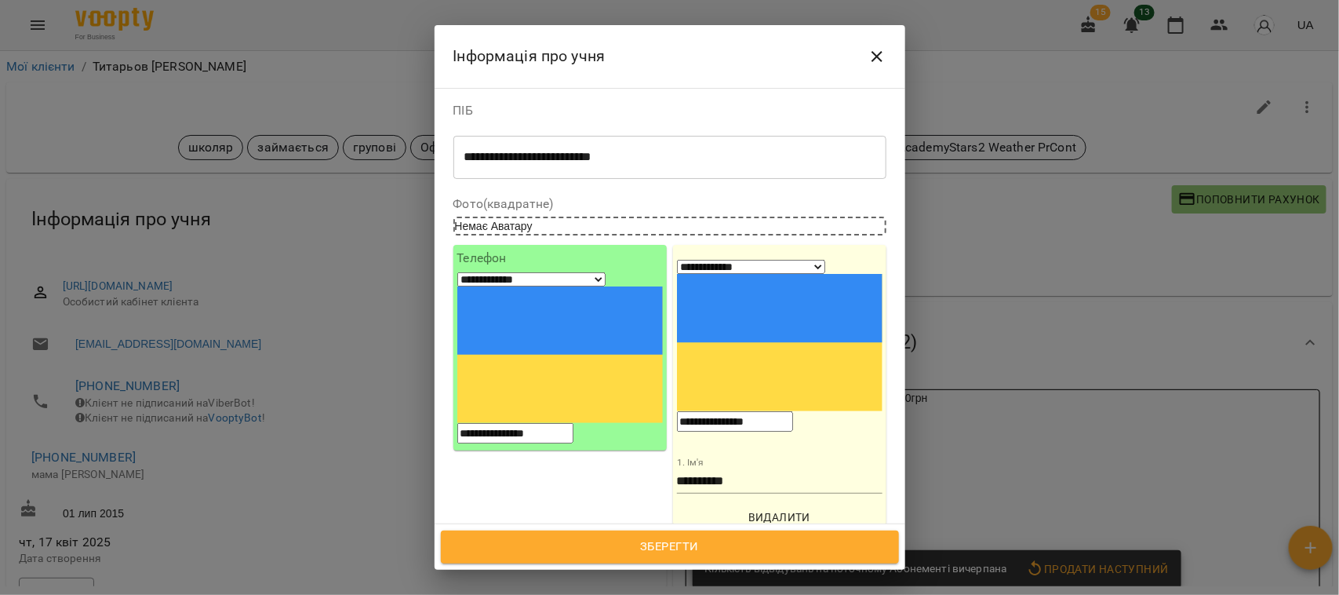
scroll to position [196, 0]
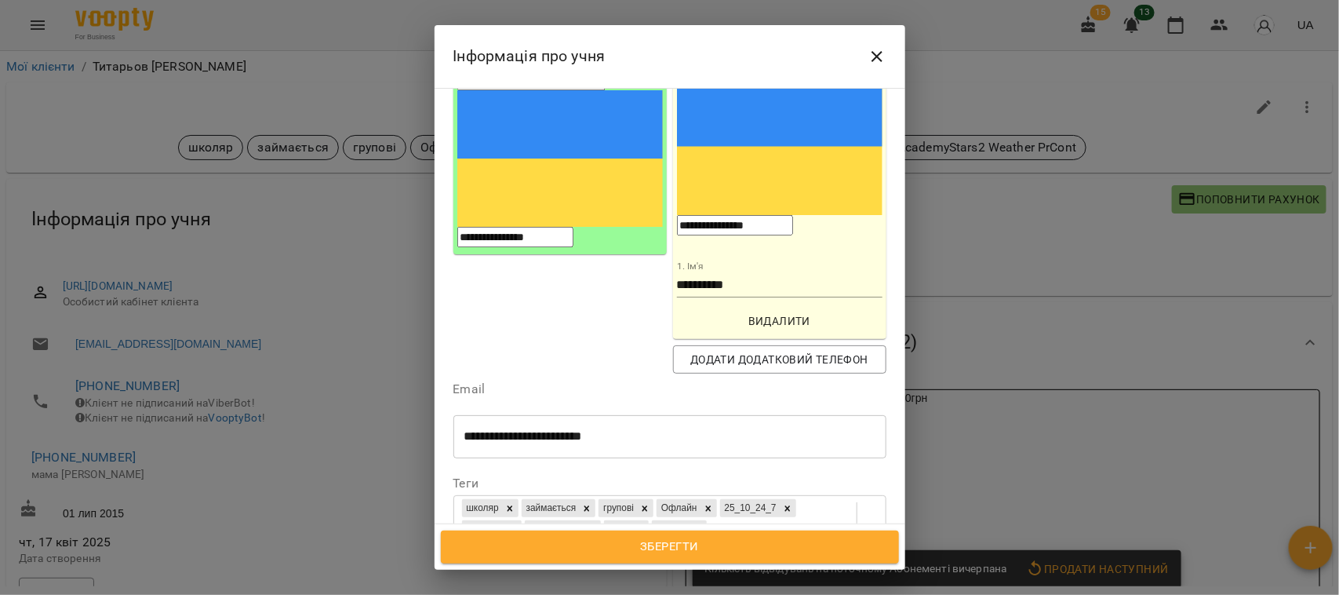
click at [782, 503] on icon at bounding box center [787, 508] width 11 height 11
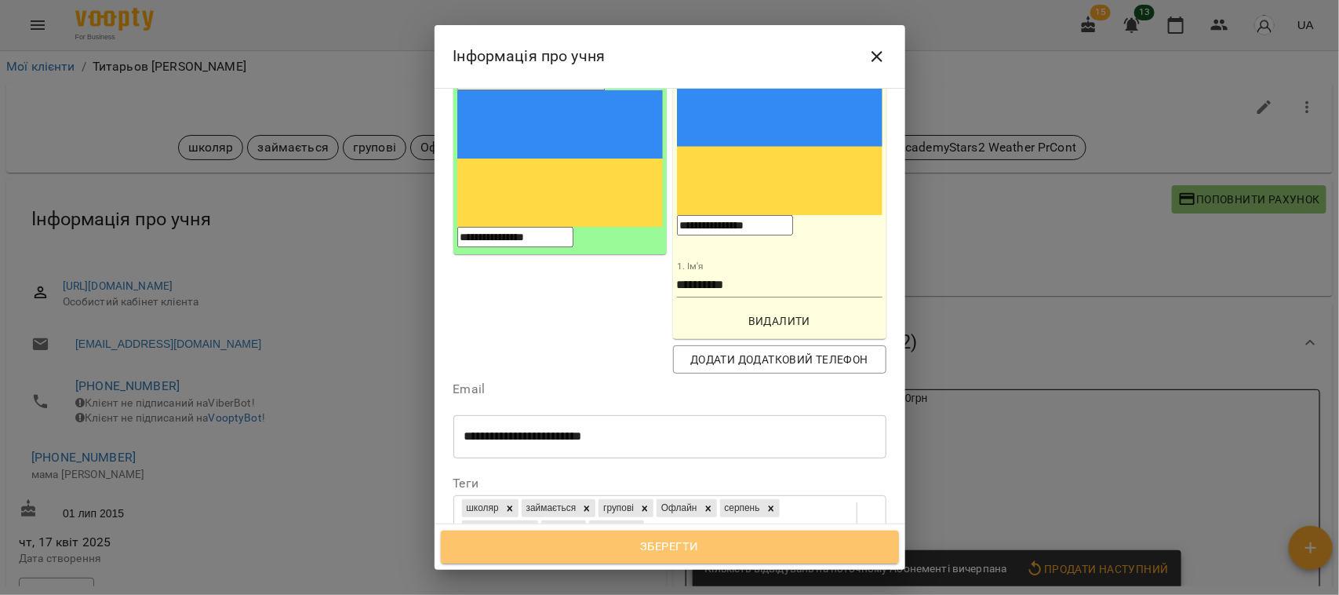
click at [681, 528] on span "Зберегти" at bounding box center [670, 547] width 424 height 20
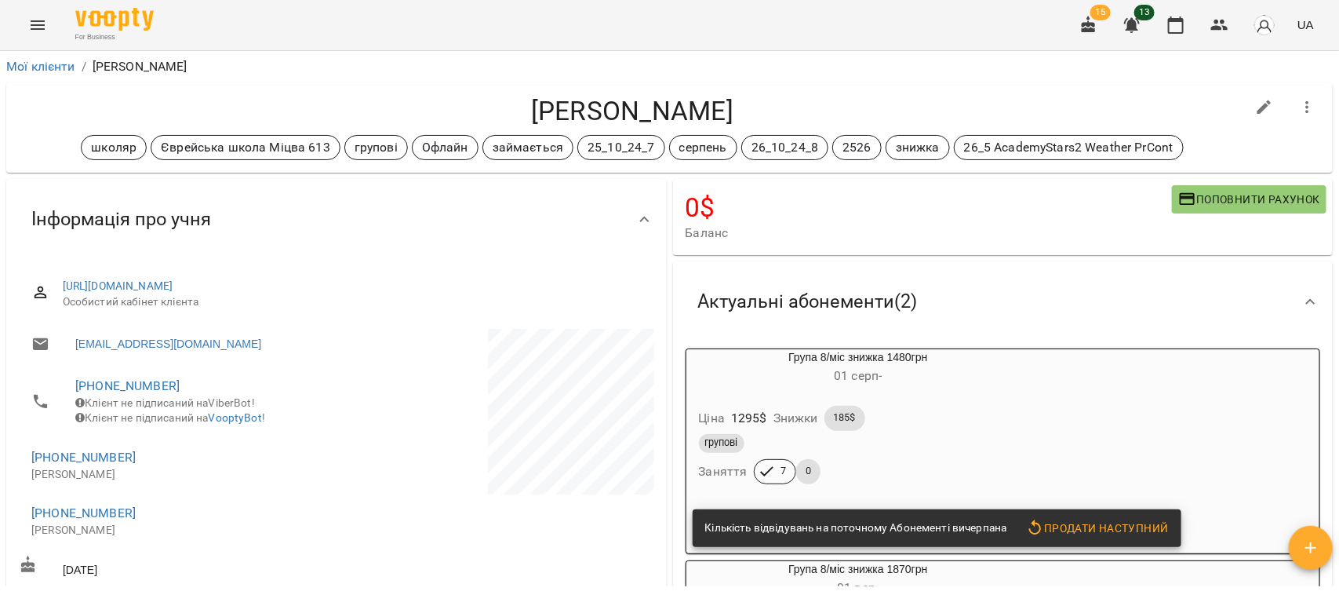
click at [1189, 104] on icon "button" at bounding box center [1264, 107] width 19 height 19
select select "**"
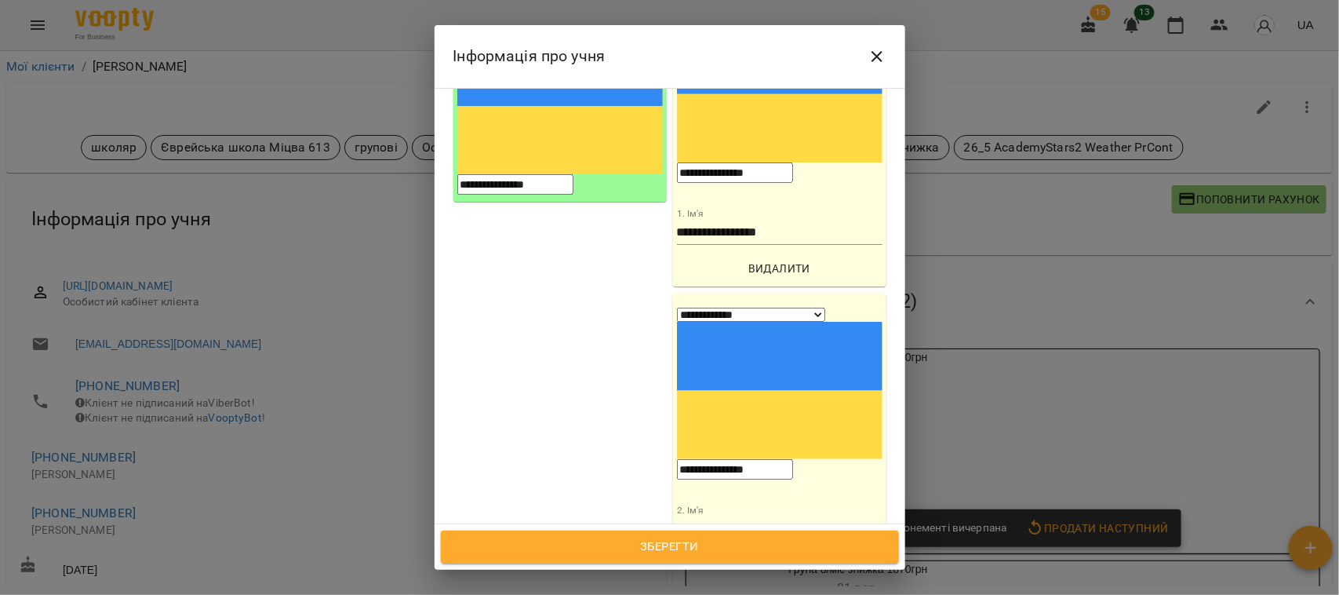
scroll to position [392, 0]
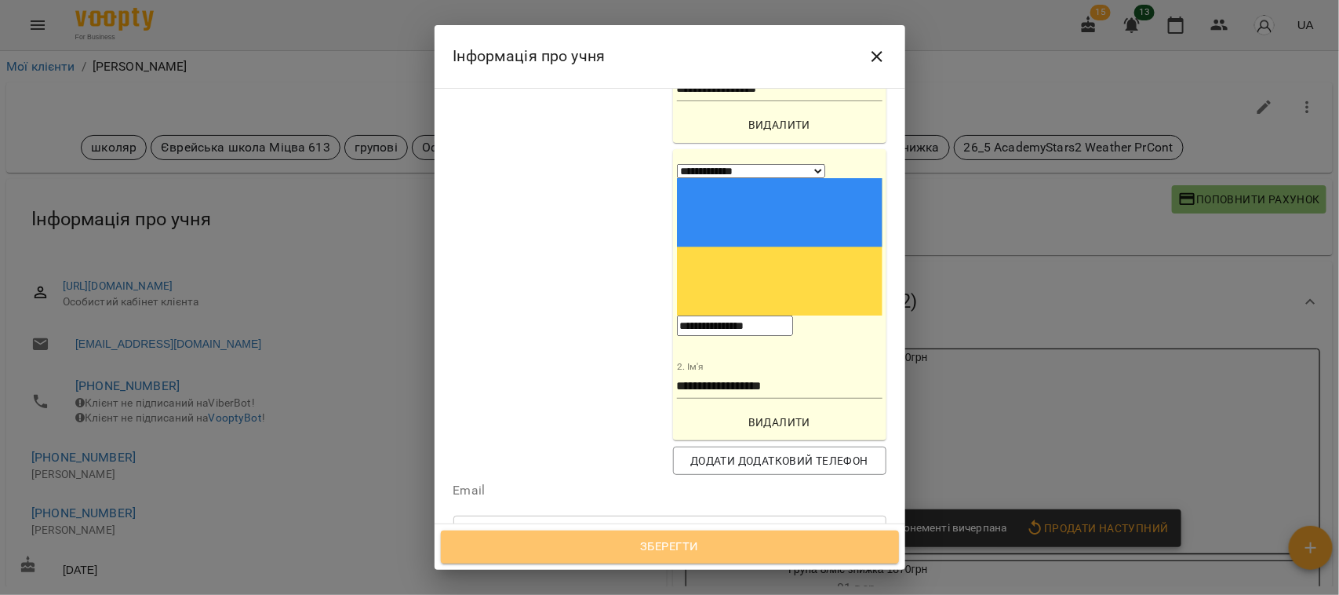
click at [707, 528] on span "Зберегти" at bounding box center [670, 547] width 424 height 20
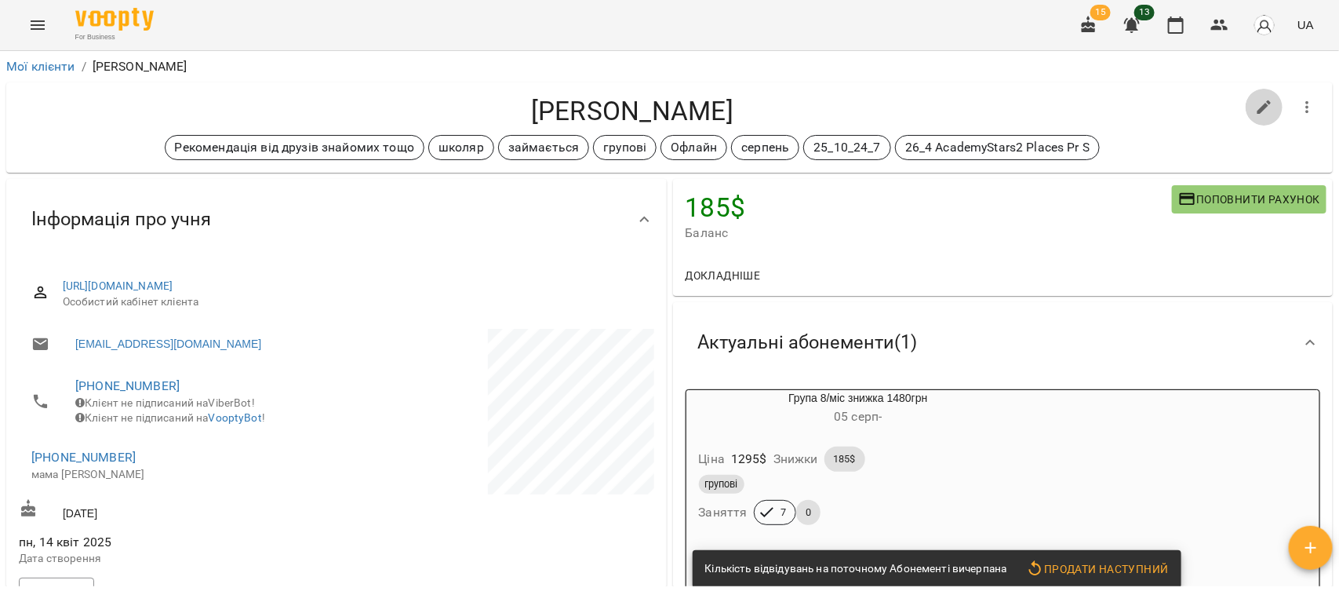
click at [1189, 102] on icon "button" at bounding box center [1264, 107] width 19 height 19
select select "**"
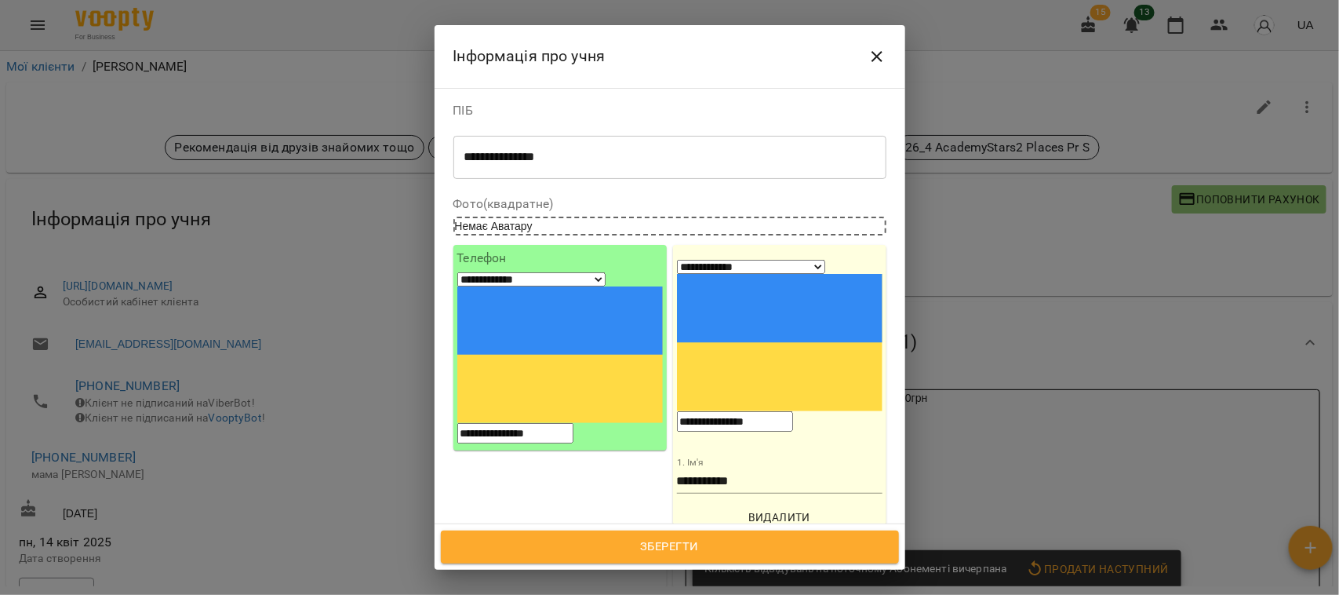
scroll to position [196, 0]
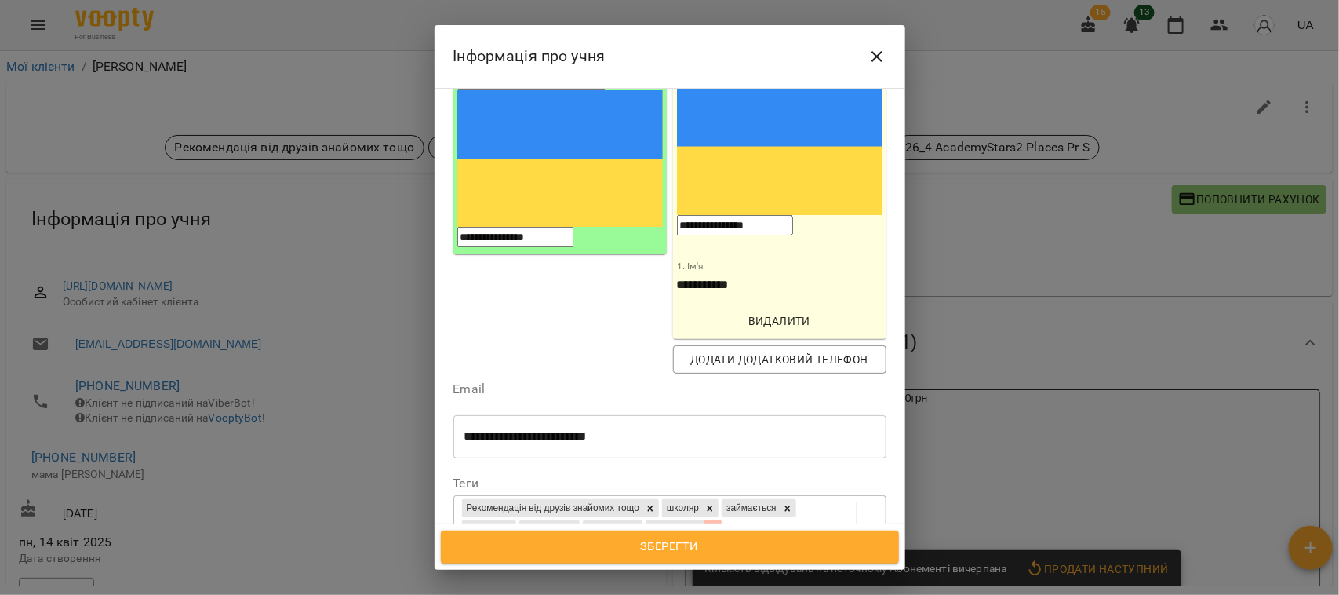
click at [708, 524] on icon at bounding box center [713, 529] width 11 height 11
click at [676, 528] on span "Зберегти" at bounding box center [670, 547] width 424 height 20
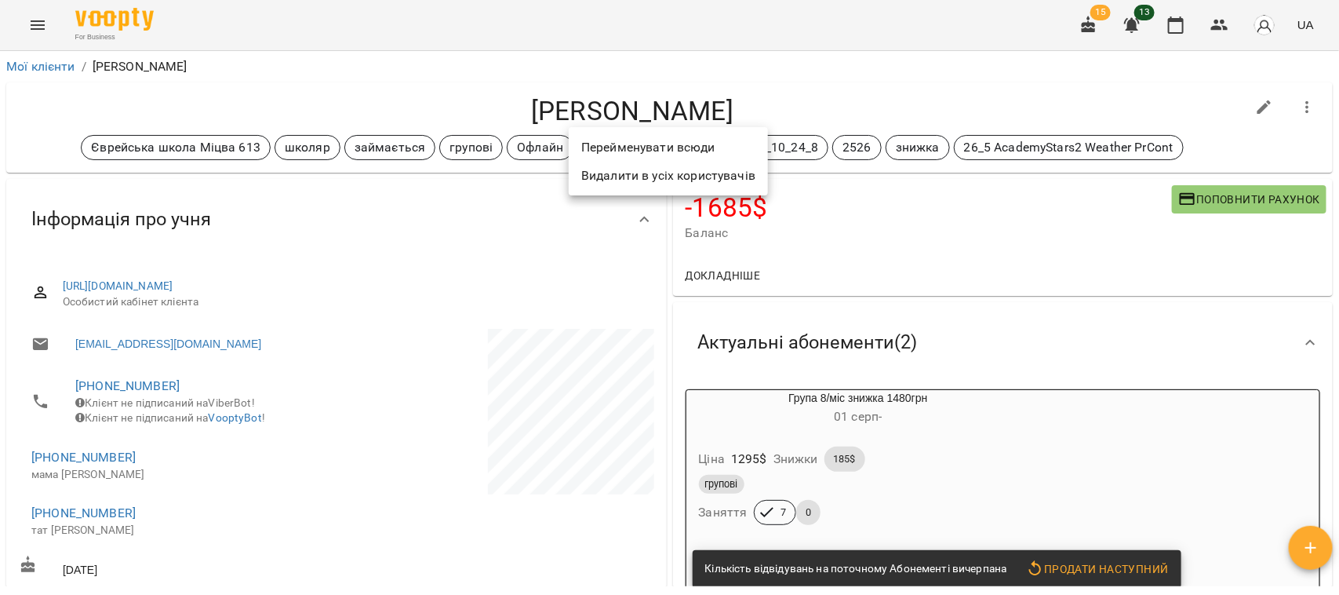
click at [636, 150] on li "Перейменувати всюди" at bounding box center [668, 147] width 199 height 28
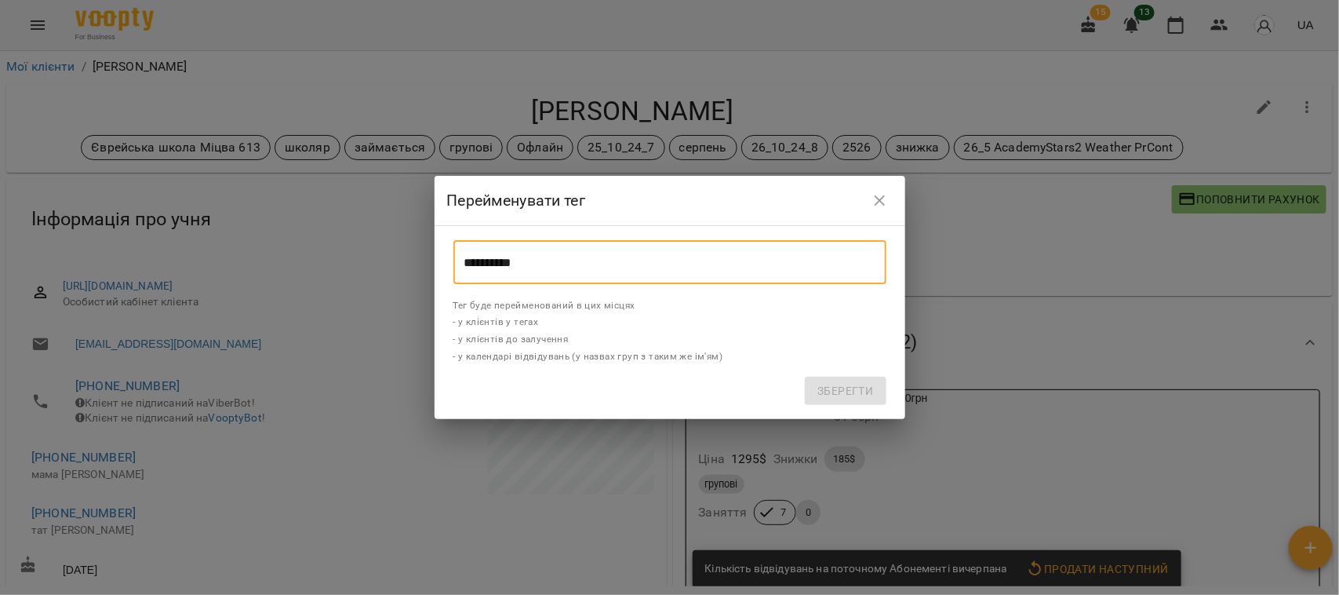
drag, startPoint x: 494, startPoint y: 271, endPoint x: 445, endPoint y: 280, distance: 50.2
click at [445, 280] on div "**********" at bounding box center [670, 322] width 471 height 193
click at [891, 202] on button "close" at bounding box center [880, 201] width 38 height 38
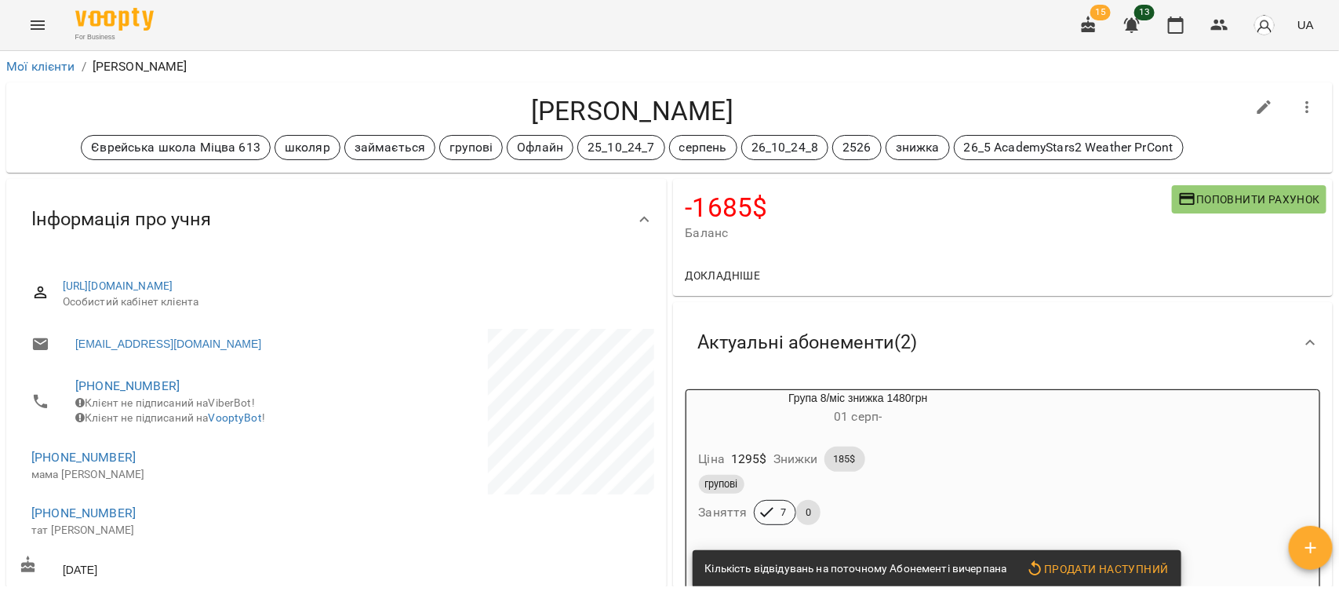
click at [1189, 98] on icon "button" at bounding box center [1264, 107] width 19 height 19
select select "**"
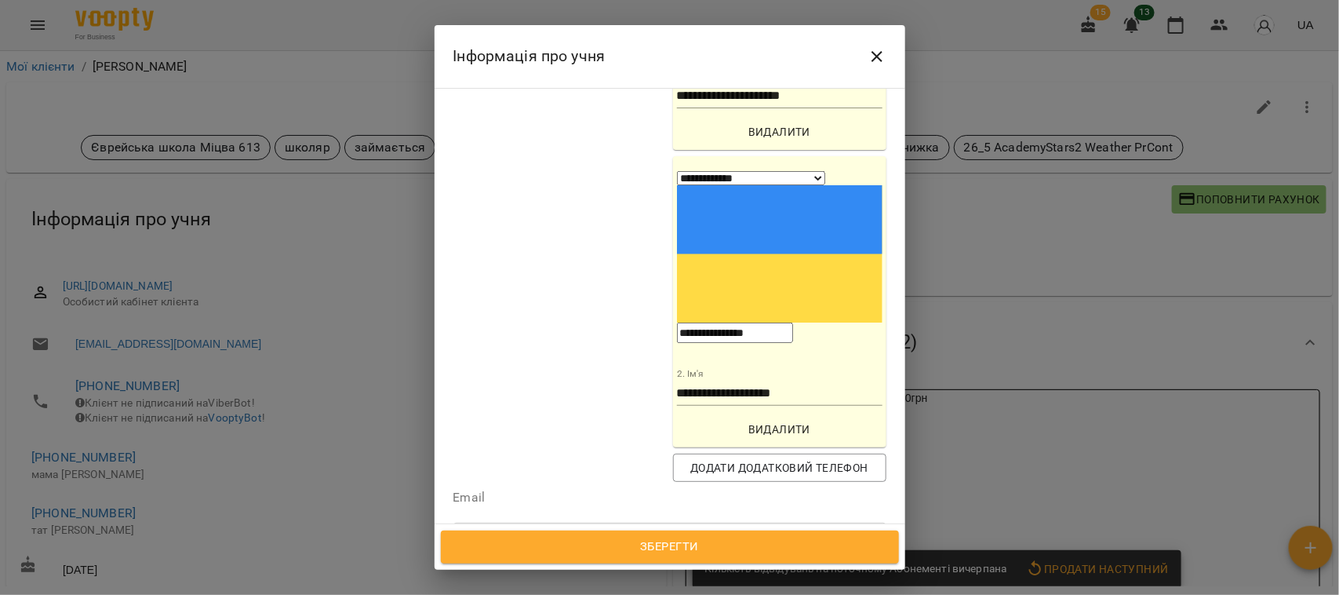
scroll to position [392, 0]
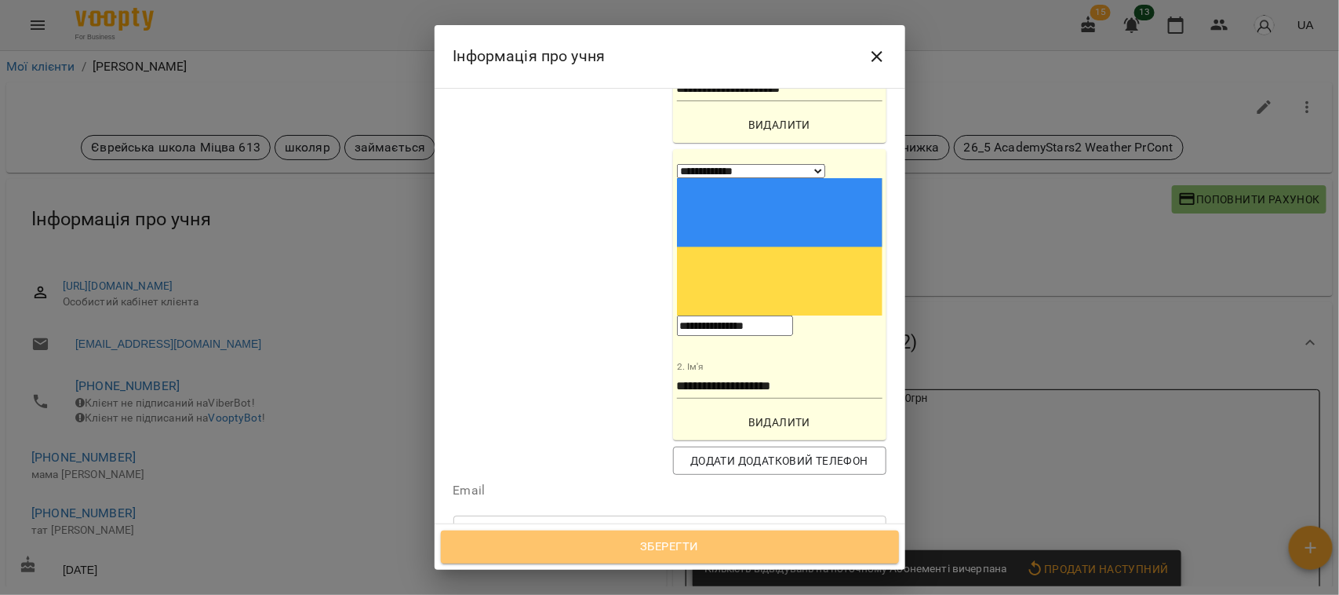
click at [683, 528] on span "Зберегти" at bounding box center [670, 547] width 424 height 20
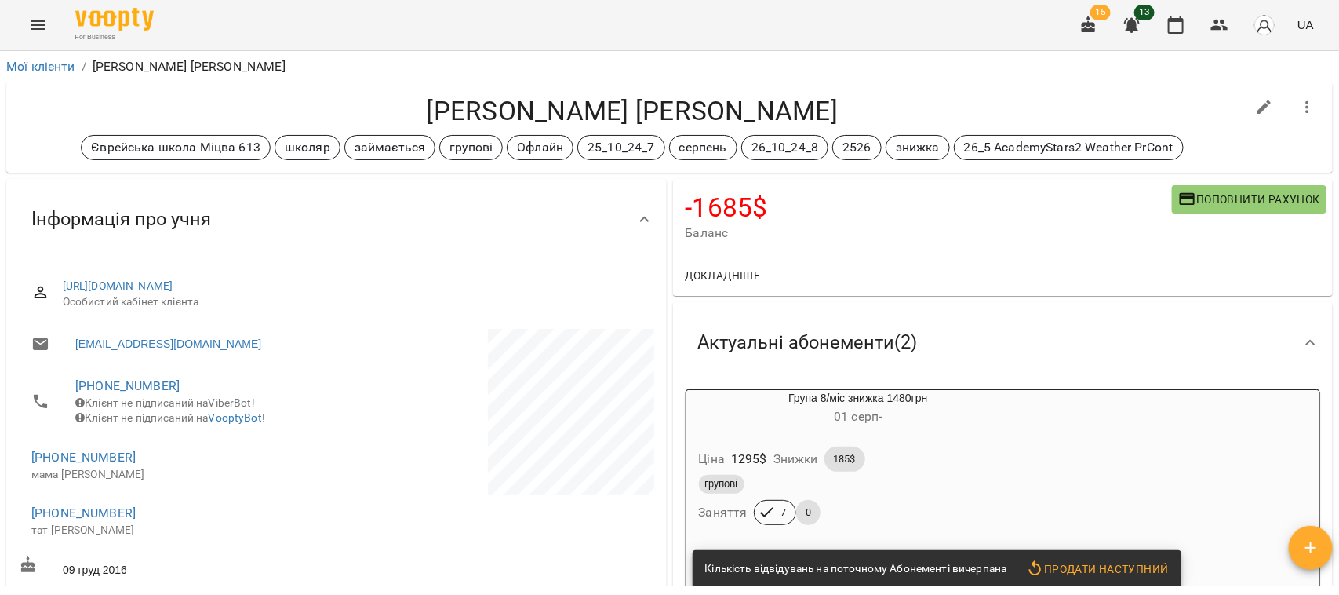
click at [1189, 102] on icon "button" at bounding box center [1264, 107] width 19 height 19
select select "**"
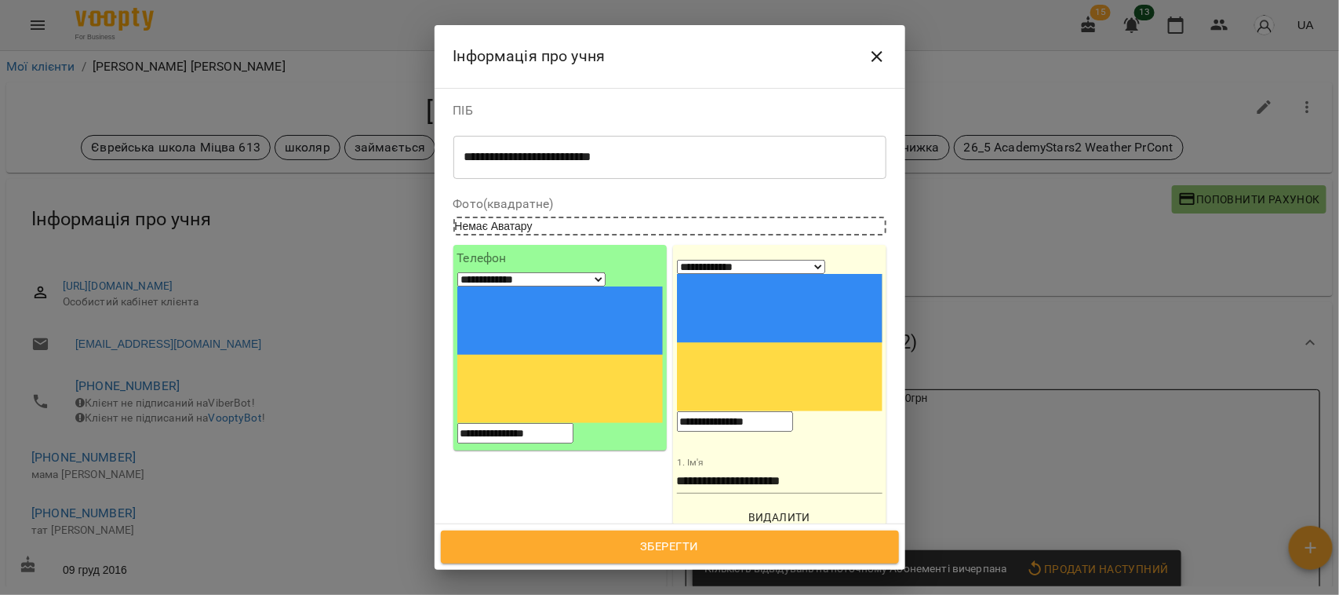
scroll to position [490, 0]
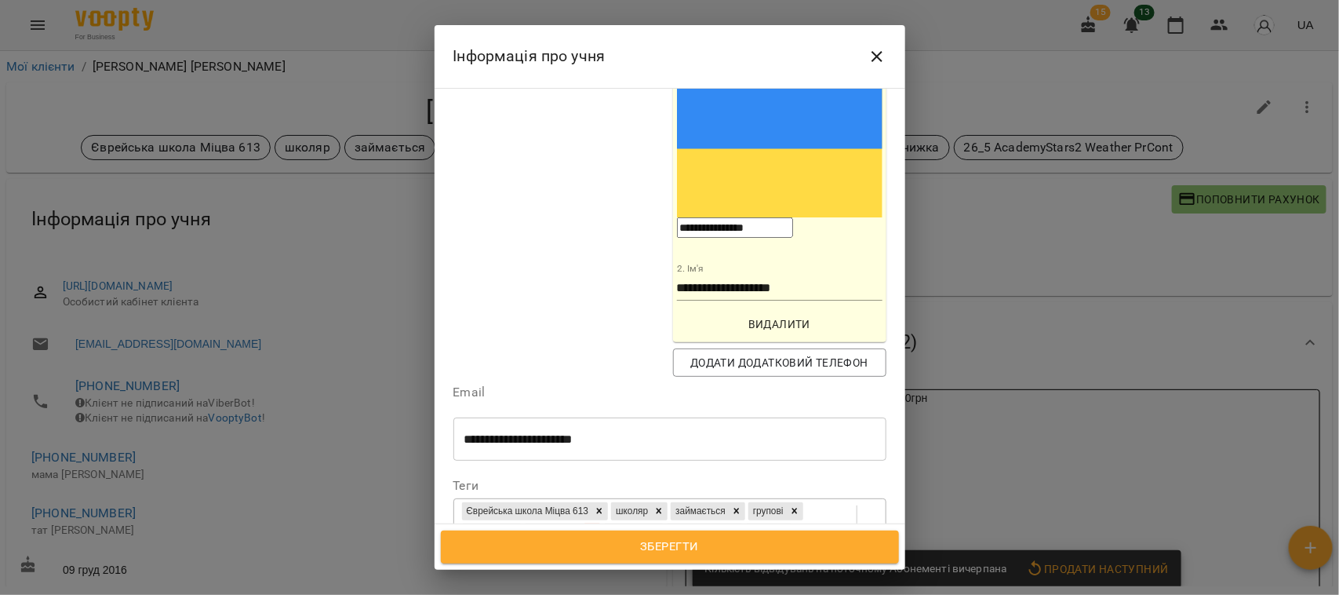
click at [598, 526] on icon at bounding box center [592, 531] width 11 height 11
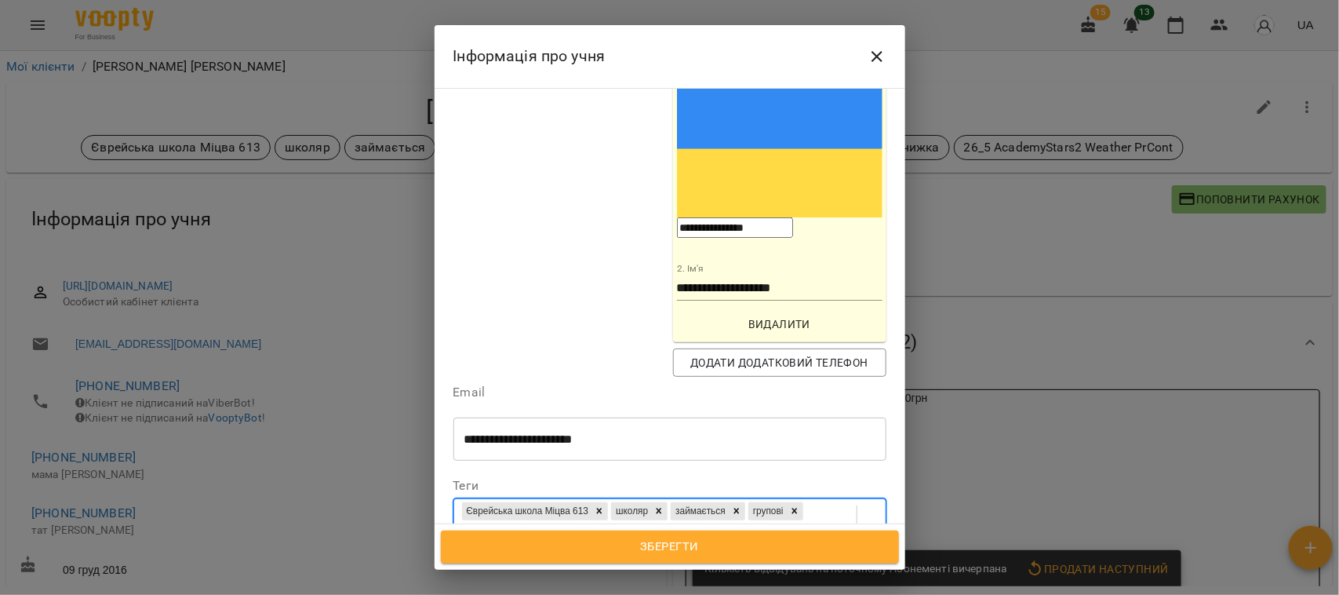
click at [703, 528] on span "Зберегти" at bounding box center [670, 547] width 424 height 20
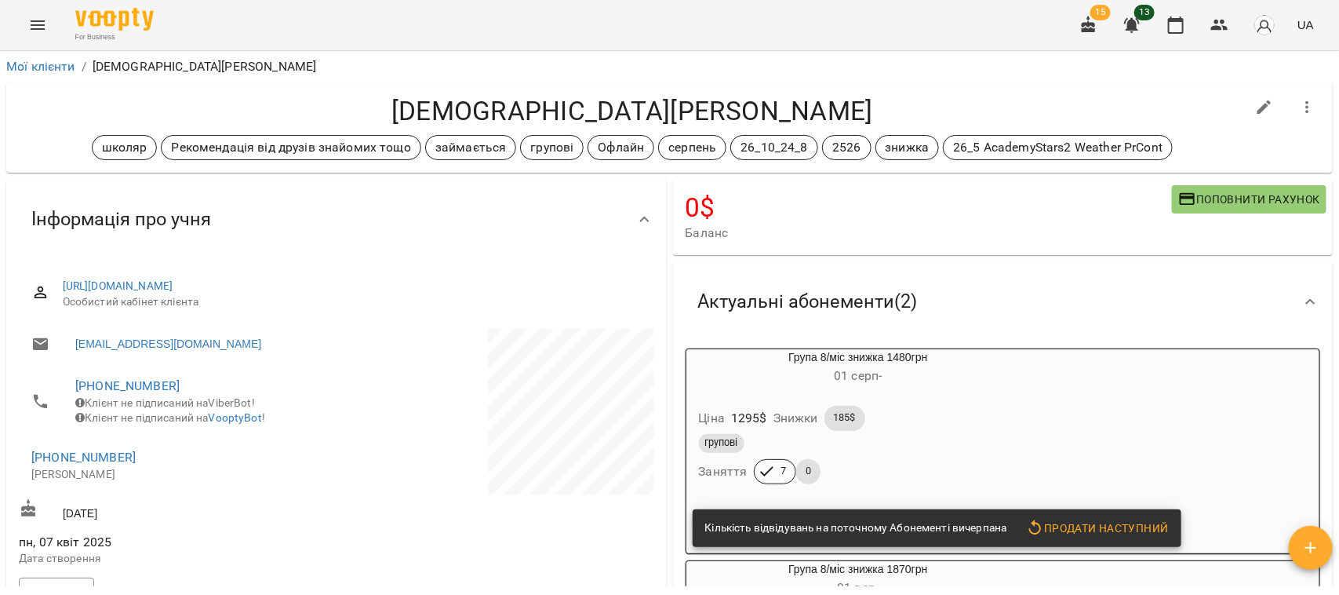
scroll to position [196, 0]
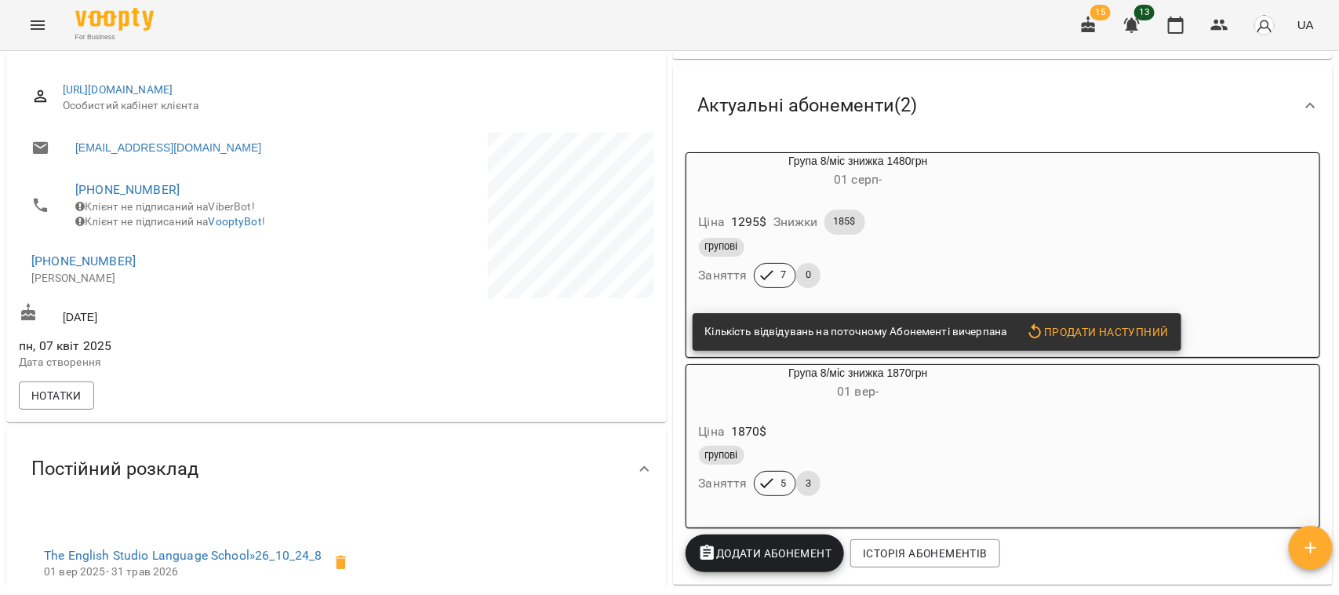
drag, startPoint x: 64, startPoint y: 410, endPoint x: 330, endPoint y: 339, distance: 275.2
click at [64, 405] on span "Нотатки" at bounding box center [56, 395] width 50 height 19
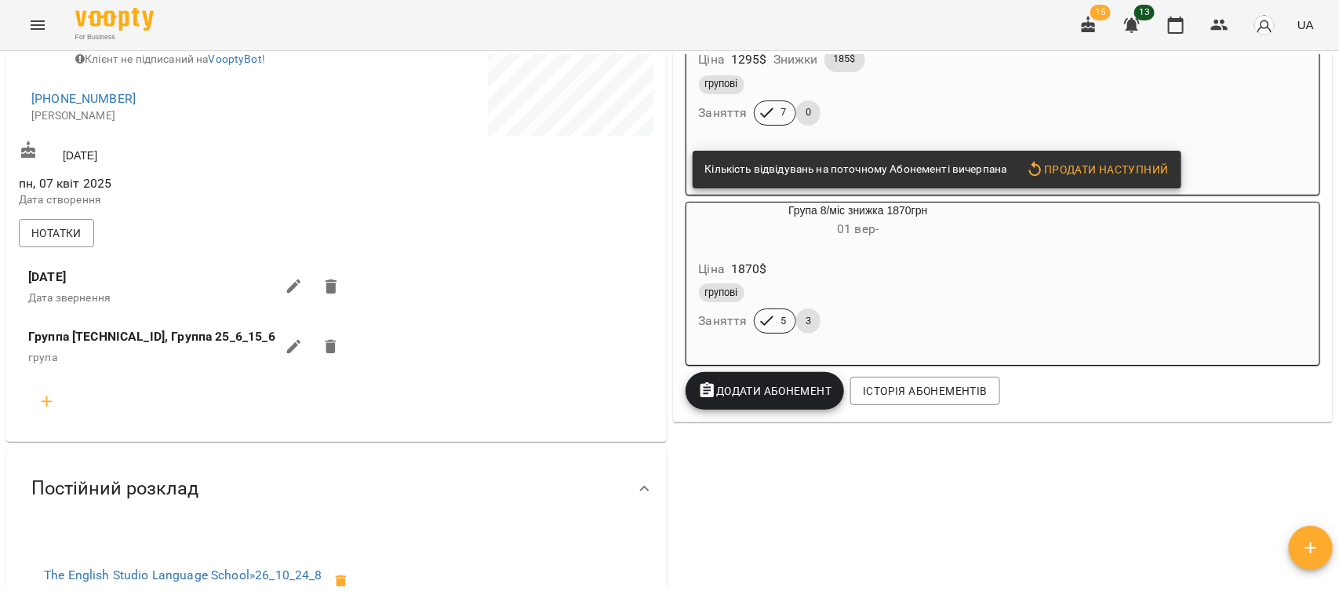
scroll to position [392, 0]
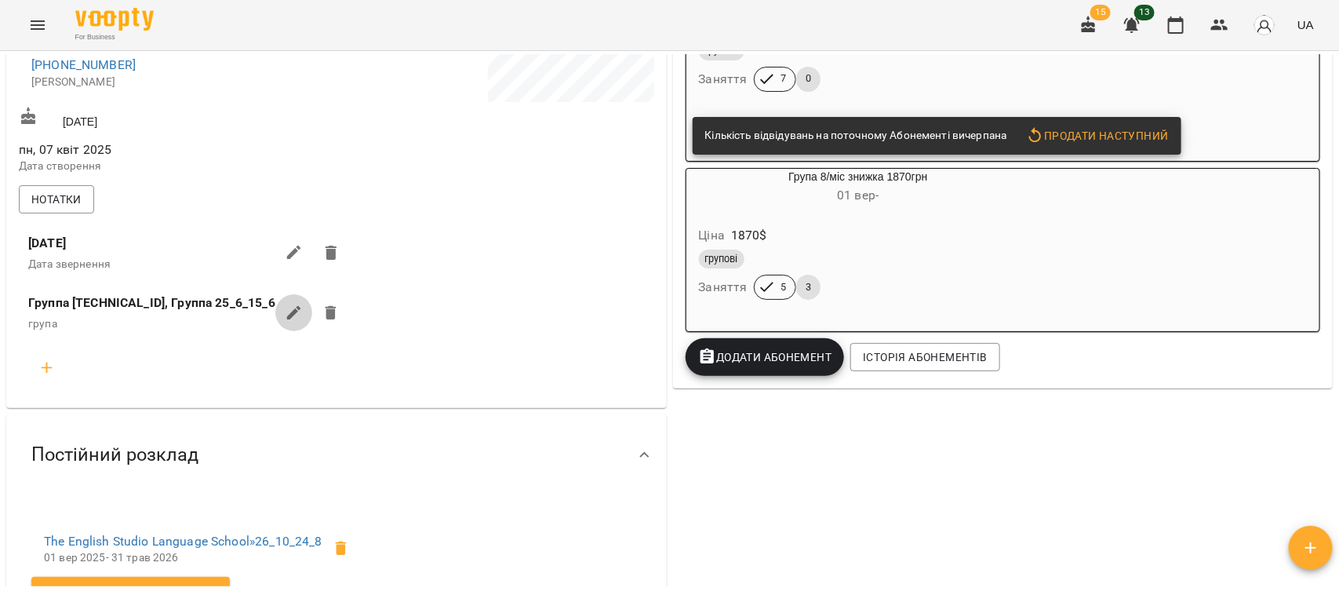
click at [285, 320] on icon "button" at bounding box center [294, 313] width 19 height 19
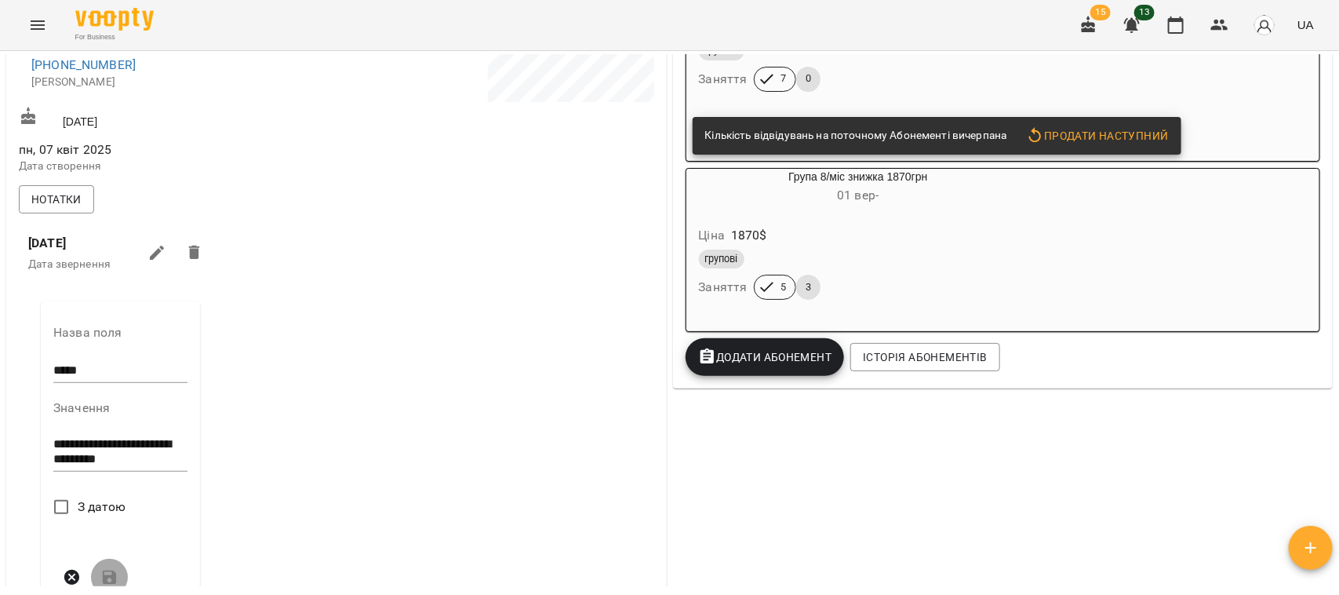
scroll to position [490, 0]
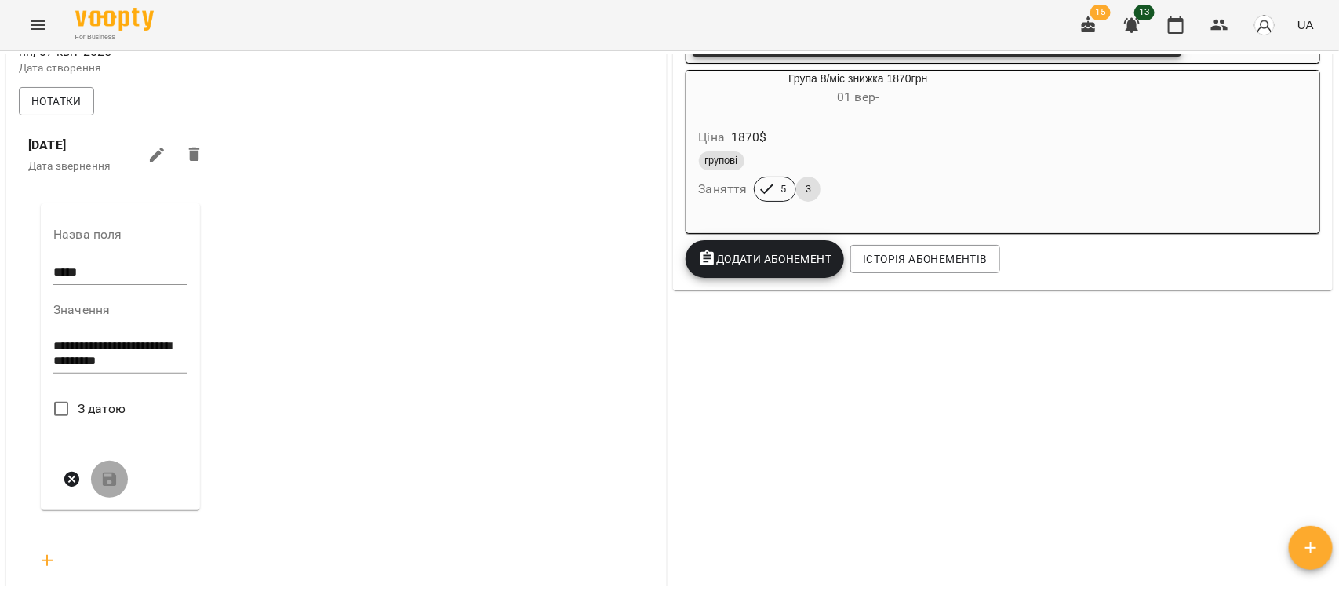
click at [166, 368] on textarea "**********" at bounding box center [120, 353] width 134 height 29
paste textarea "**********"
type textarea "**********"
click at [114, 499] on icon "submit" at bounding box center [109, 494] width 19 height 19
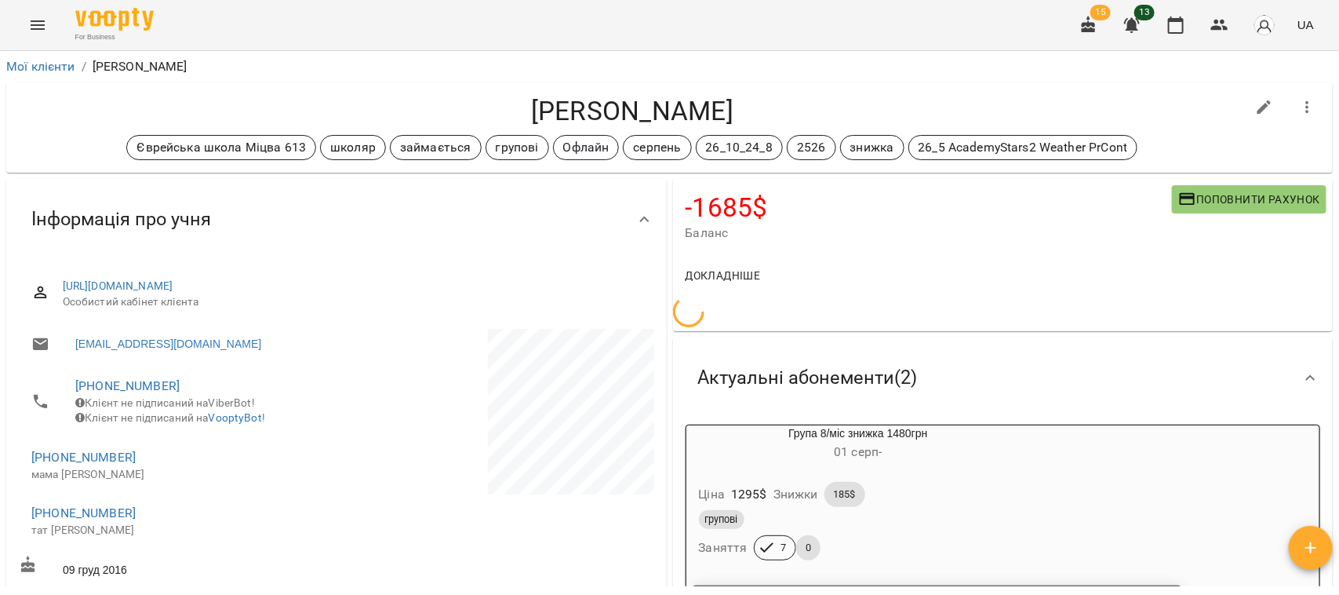
scroll to position [257, 0]
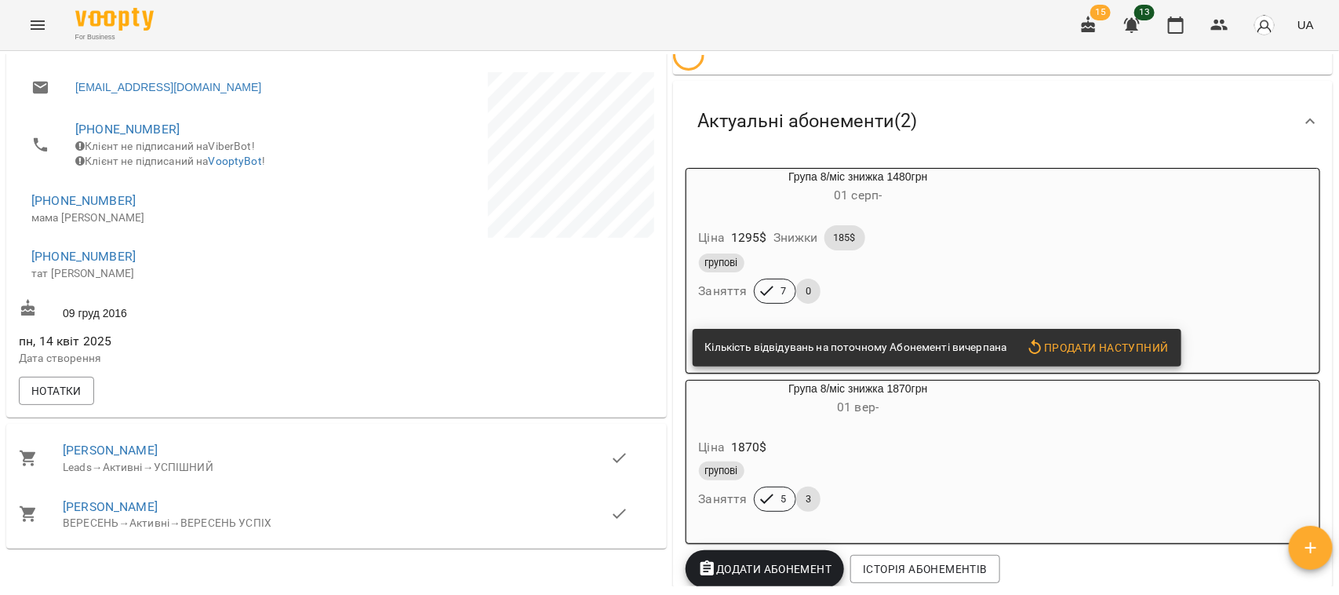
click at [76, 366] on p "Дата створення" at bounding box center [176, 359] width 315 height 16
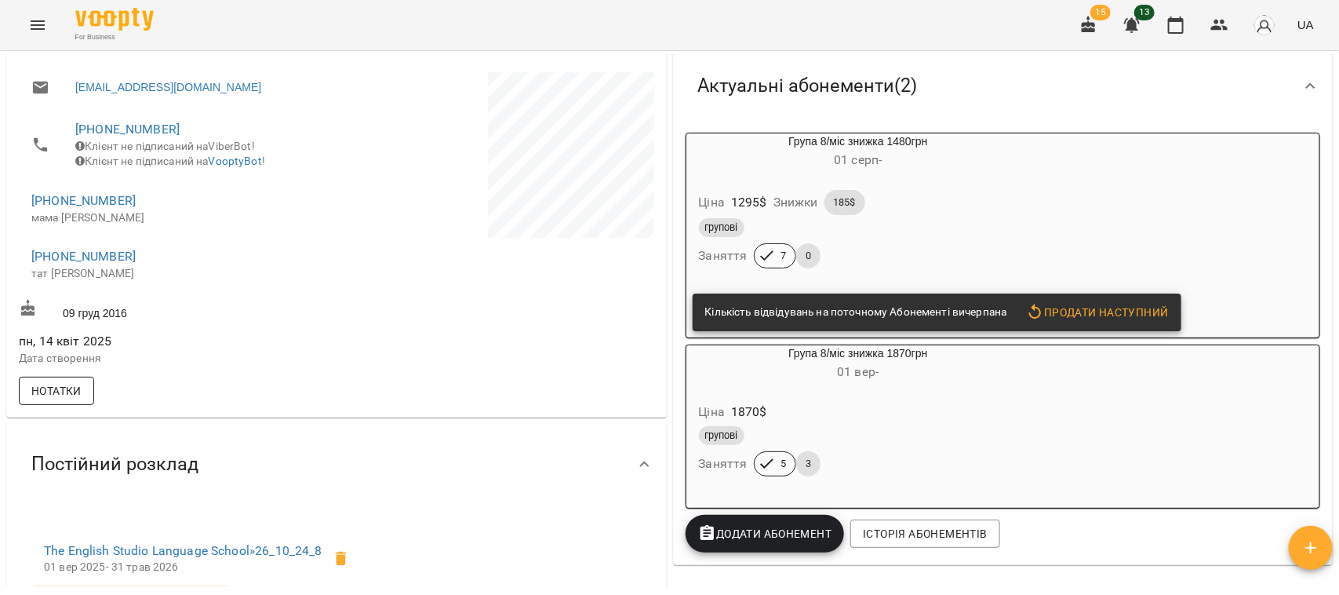
click at [71, 399] on span "Нотатки" at bounding box center [56, 390] width 50 height 19
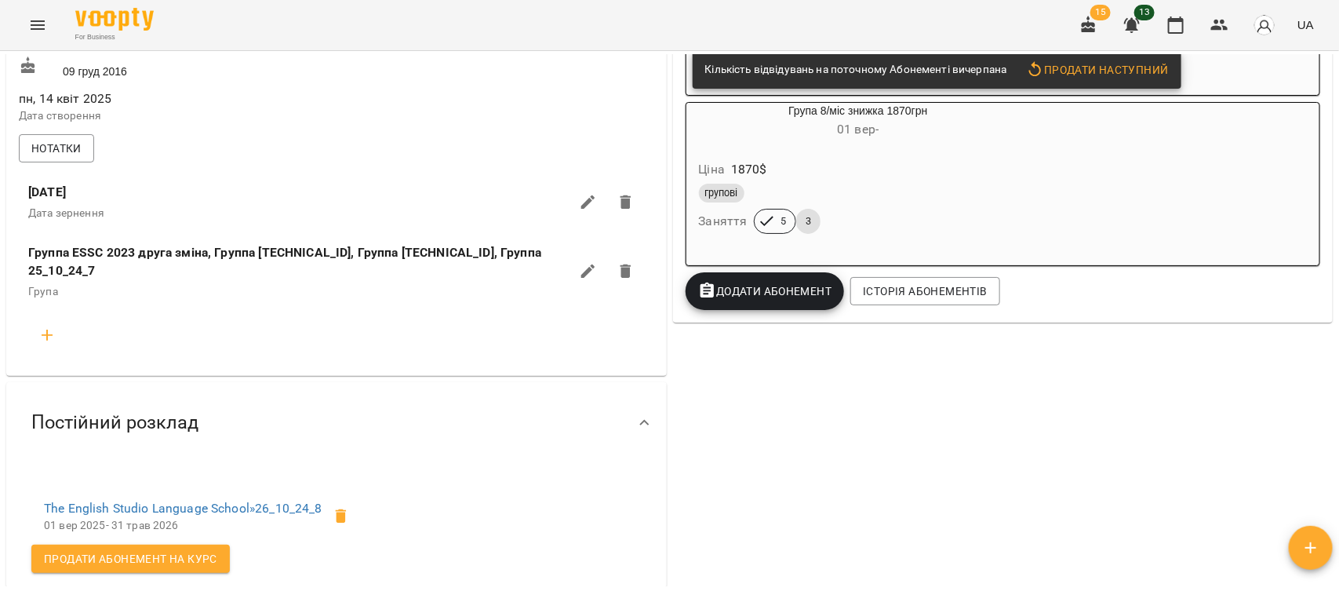
scroll to position [453, 0]
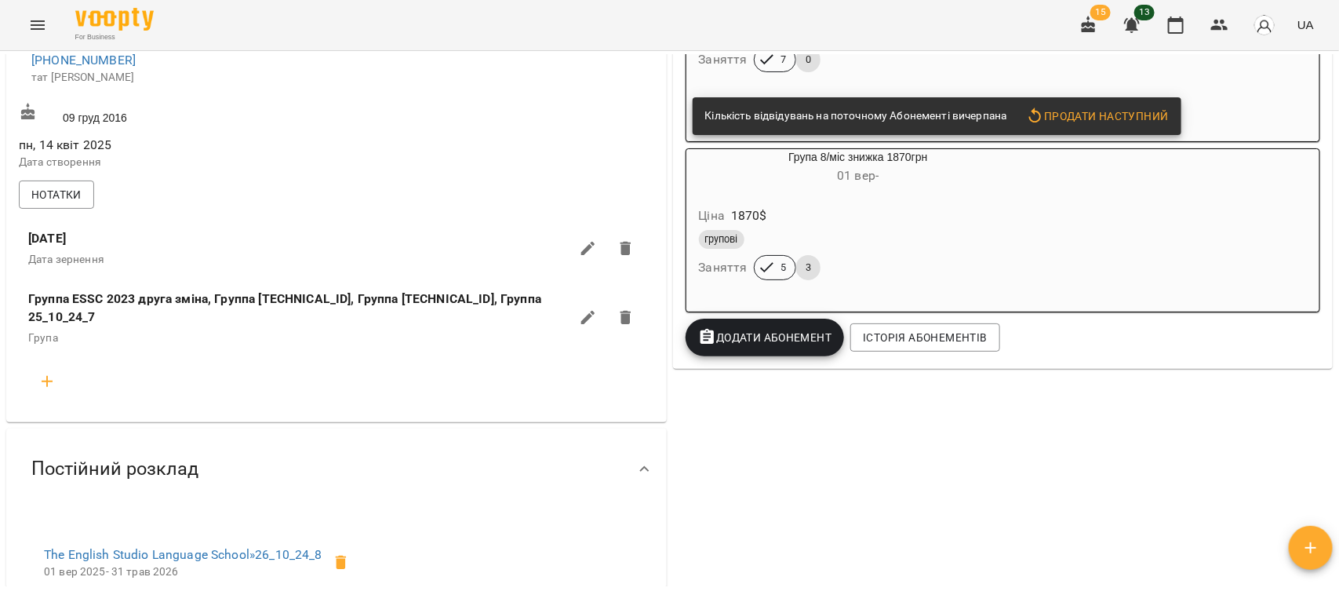
click at [581, 319] on icon "button" at bounding box center [588, 318] width 14 height 14
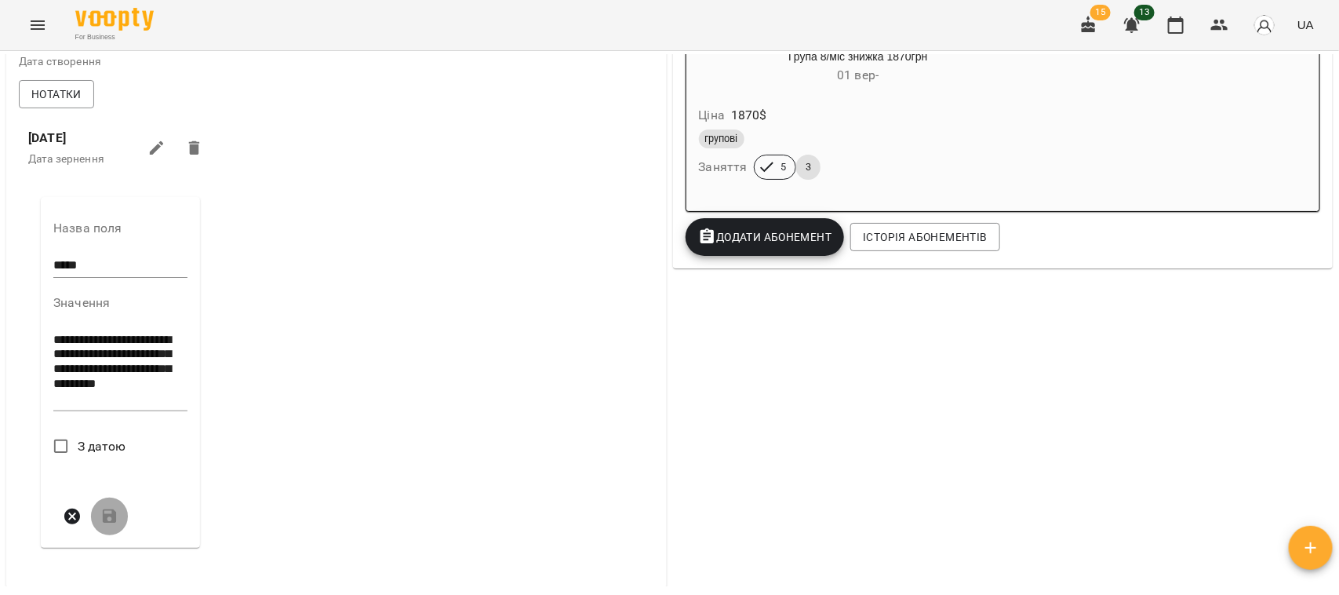
scroll to position [747, 0]
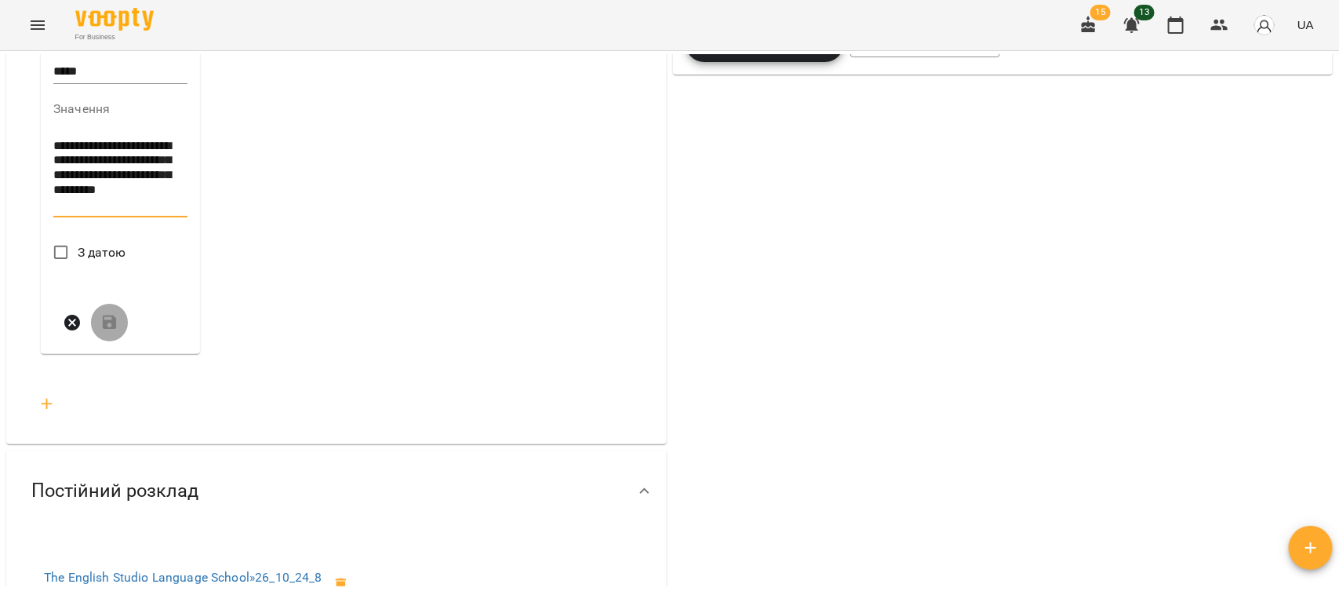
click at [134, 212] on textarea "**********" at bounding box center [120, 175] width 134 height 73
paste textarea "**********"
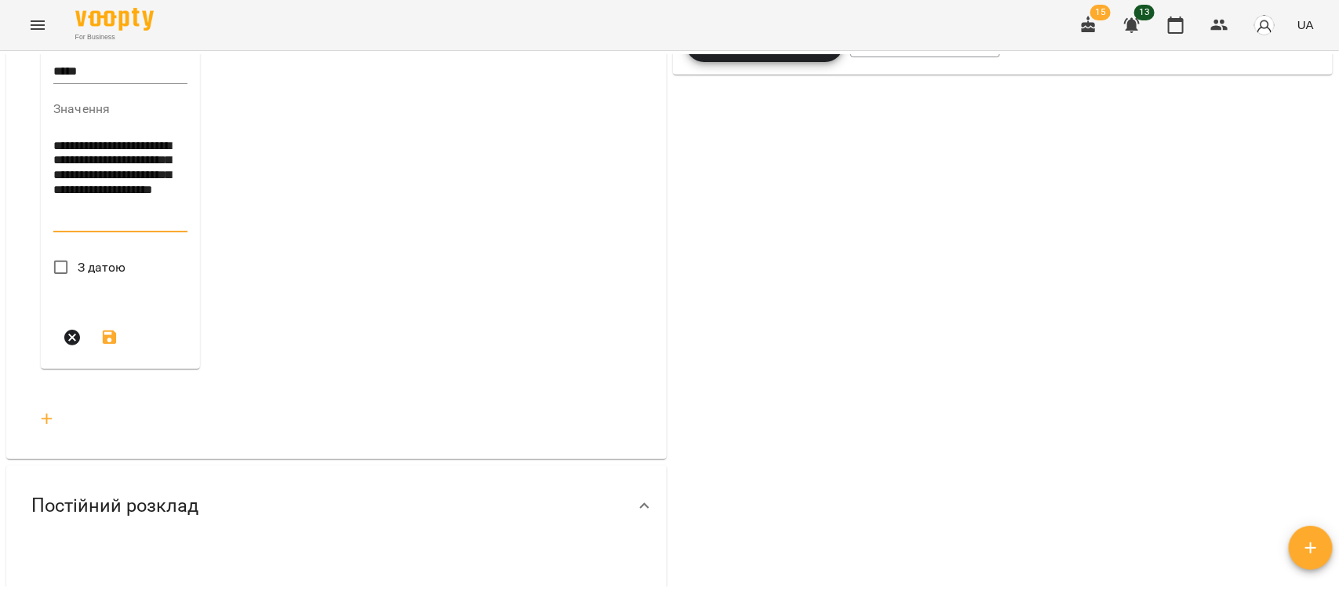
drag, startPoint x: 133, startPoint y: 231, endPoint x: 28, endPoint y: 228, distance: 105.2
click at [28, 228] on div "**********" at bounding box center [120, 189] width 184 height 397
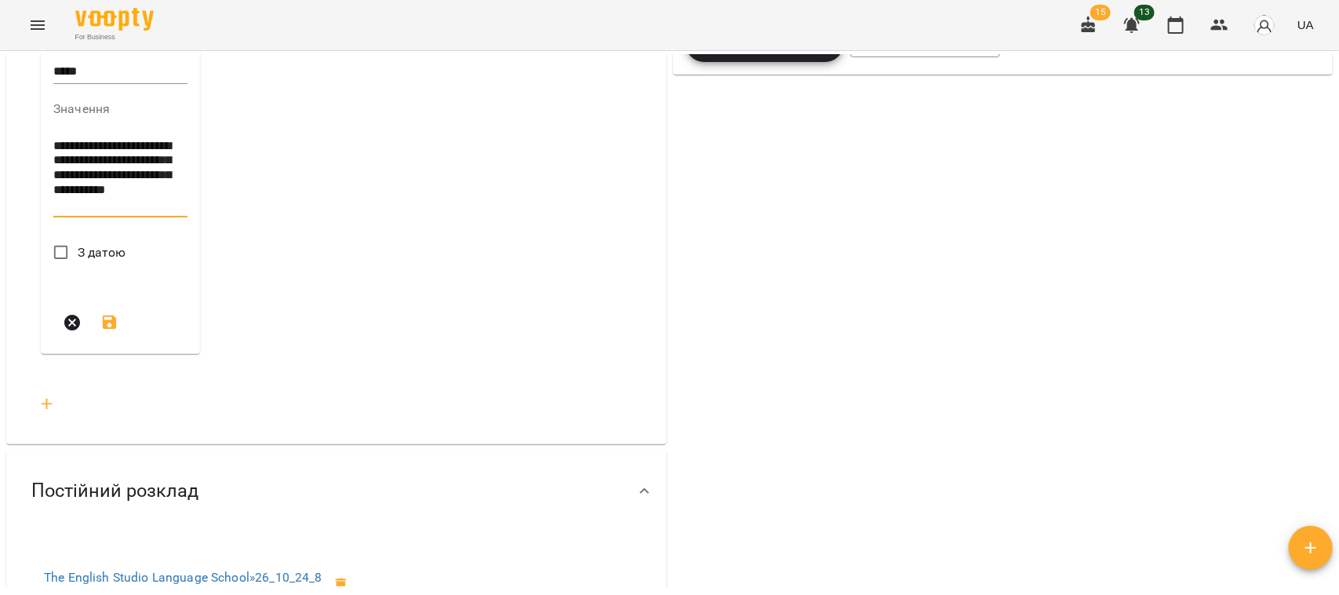
type textarea "**********"
click at [75, 326] on icon "button" at bounding box center [72, 322] width 19 height 19
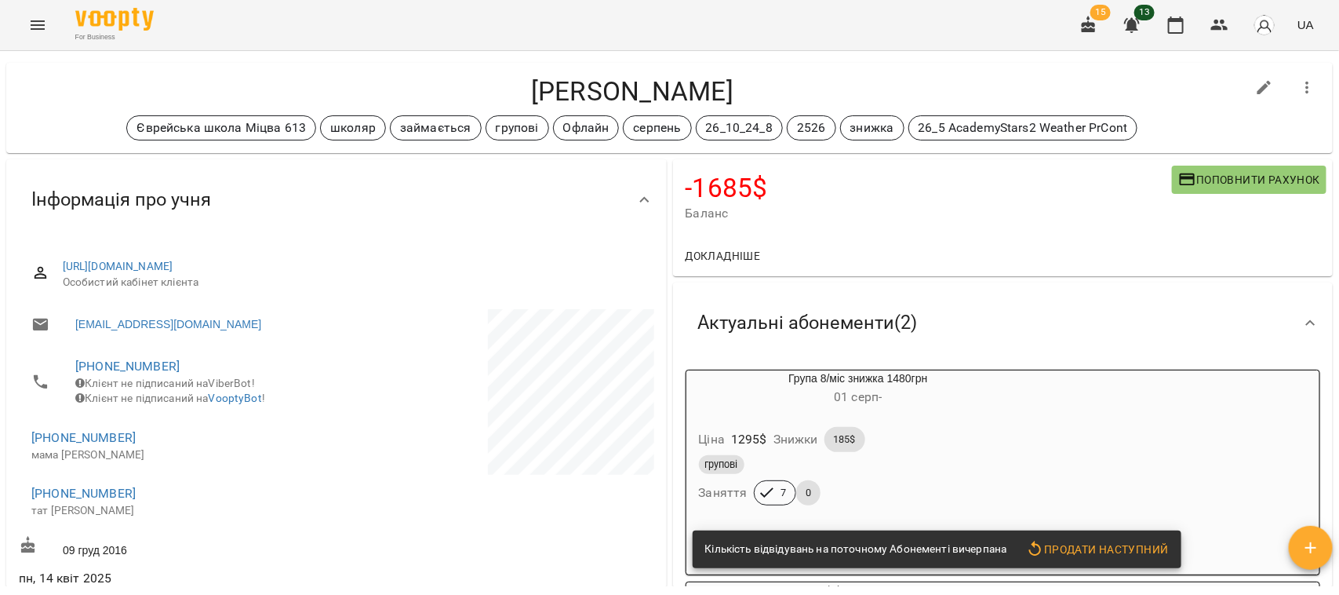
scroll to position [0, 0]
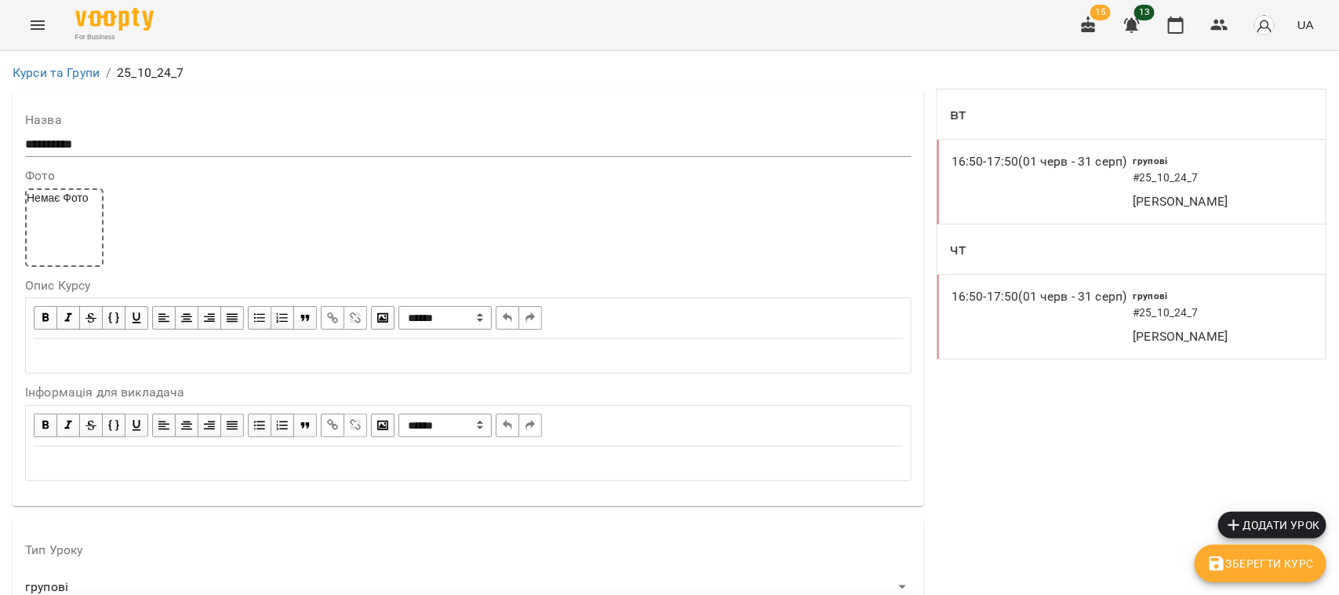
scroll to position [1413, 0]
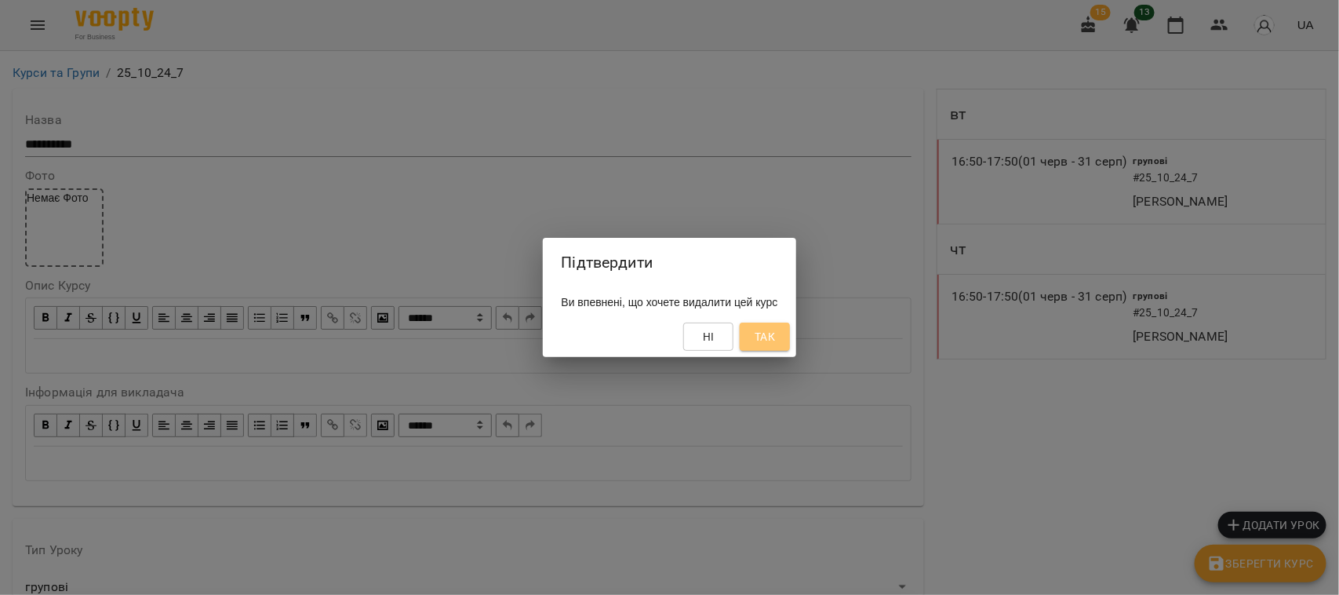
click at [782, 326] on button "Так" at bounding box center [765, 336] width 50 height 28
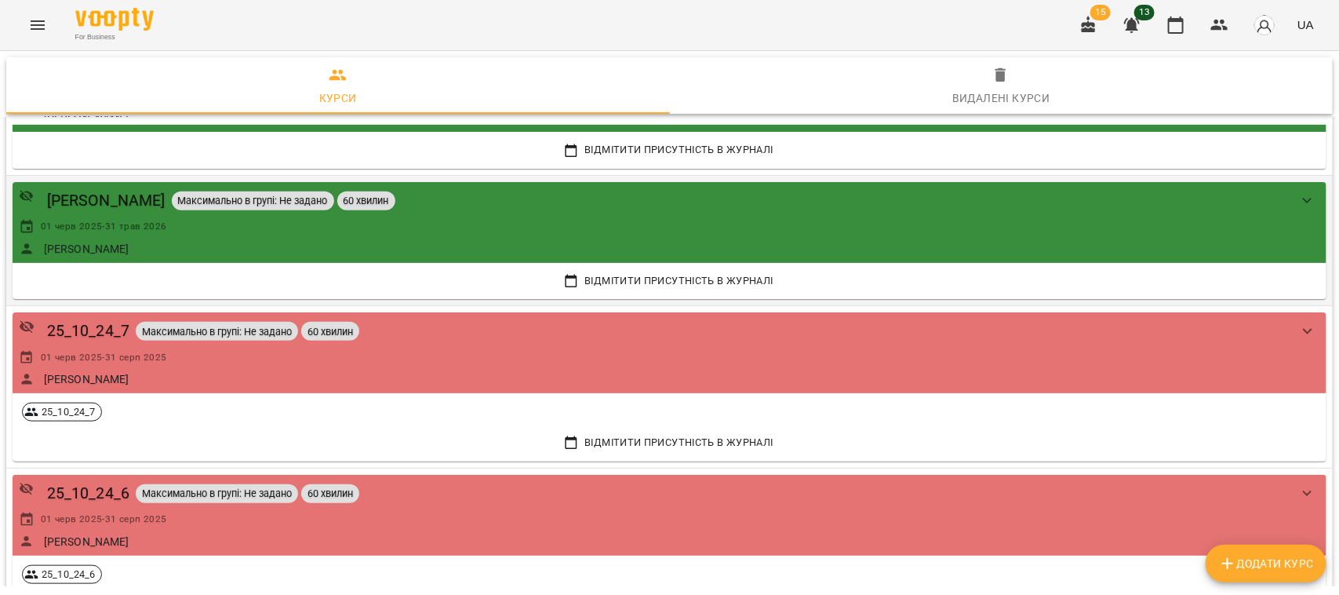
scroll to position [3236, 0]
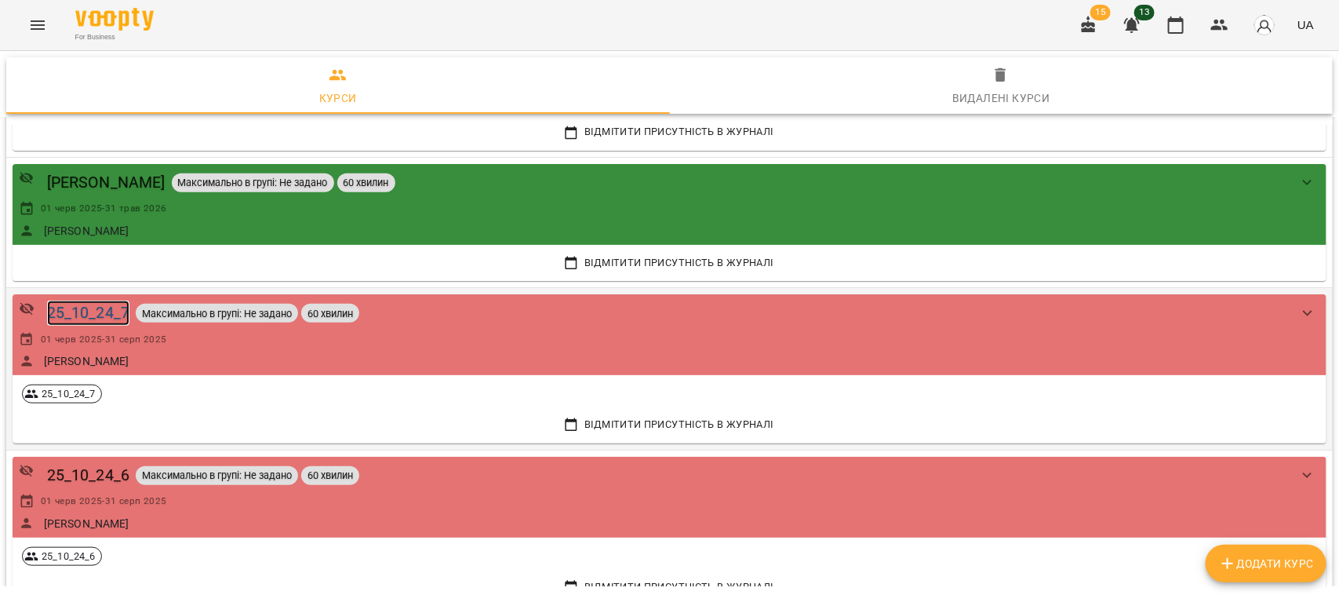
click at [91, 308] on div "25_10_24_7" at bounding box center [88, 312] width 82 height 24
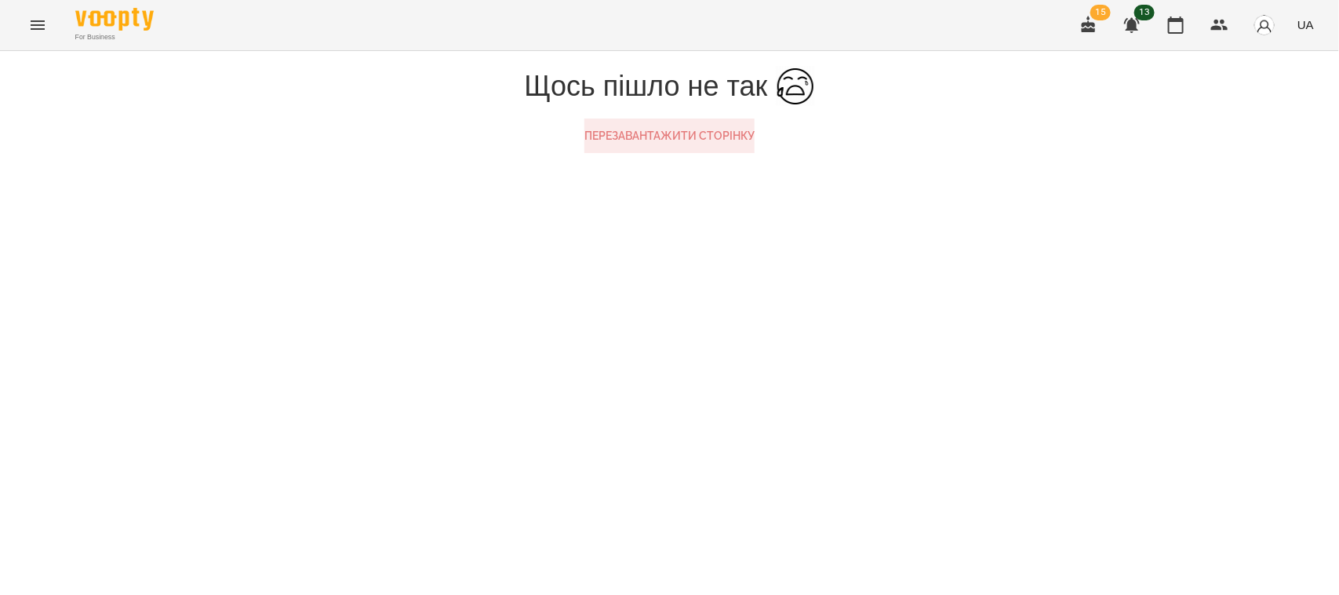
click at [664, 153] on button "Перезавантажити сторінку" at bounding box center [670, 135] width 170 height 35
click at [656, 153] on button "Перезавантажити сторінку" at bounding box center [670, 135] width 170 height 35
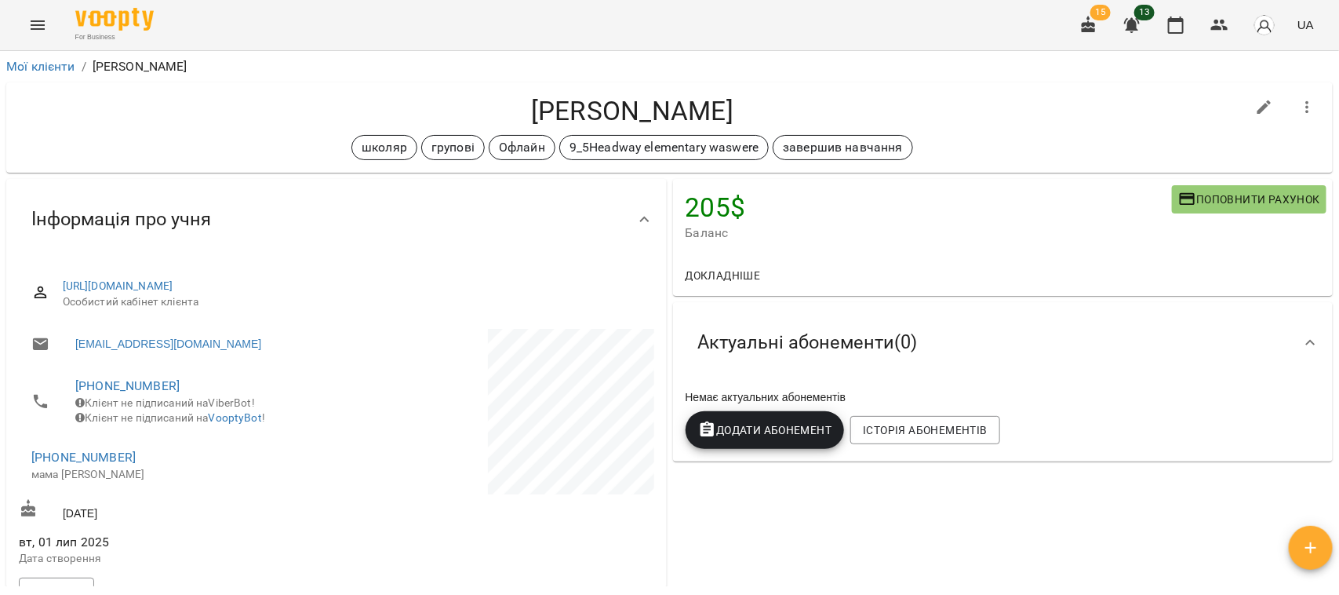
click at [43, 16] on icon "Menu" at bounding box center [37, 25] width 19 height 19
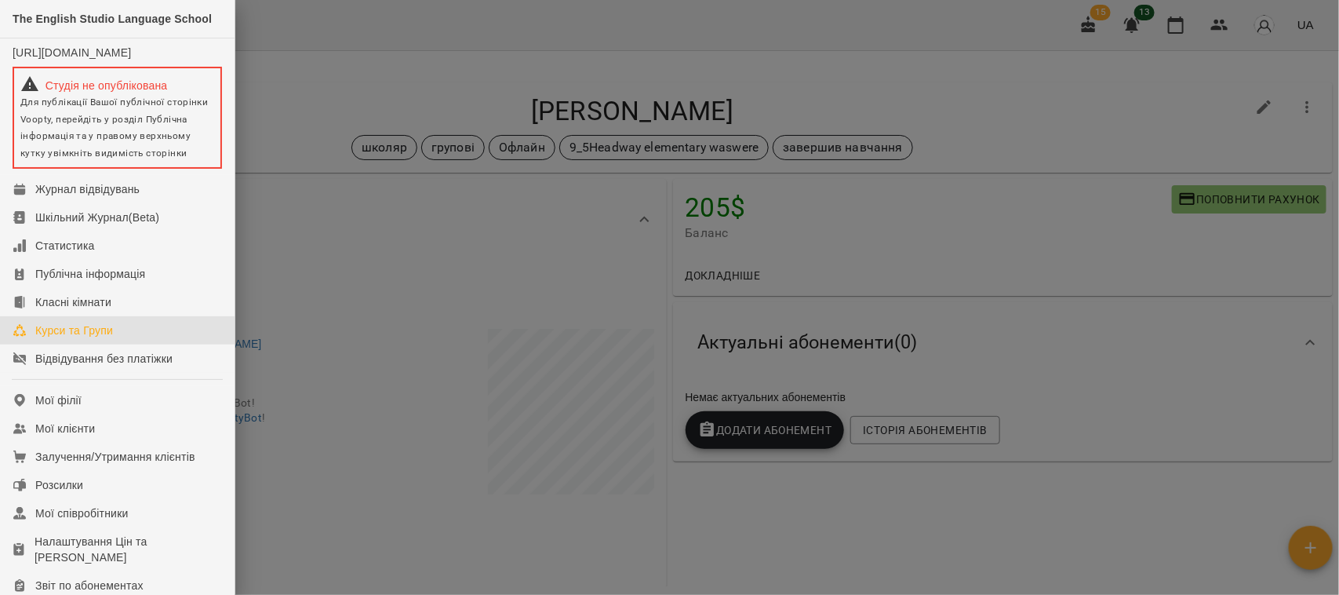
click at [132, 344] on link "Курси та Групи" at bounding box center [117, 330] width 235 height 28
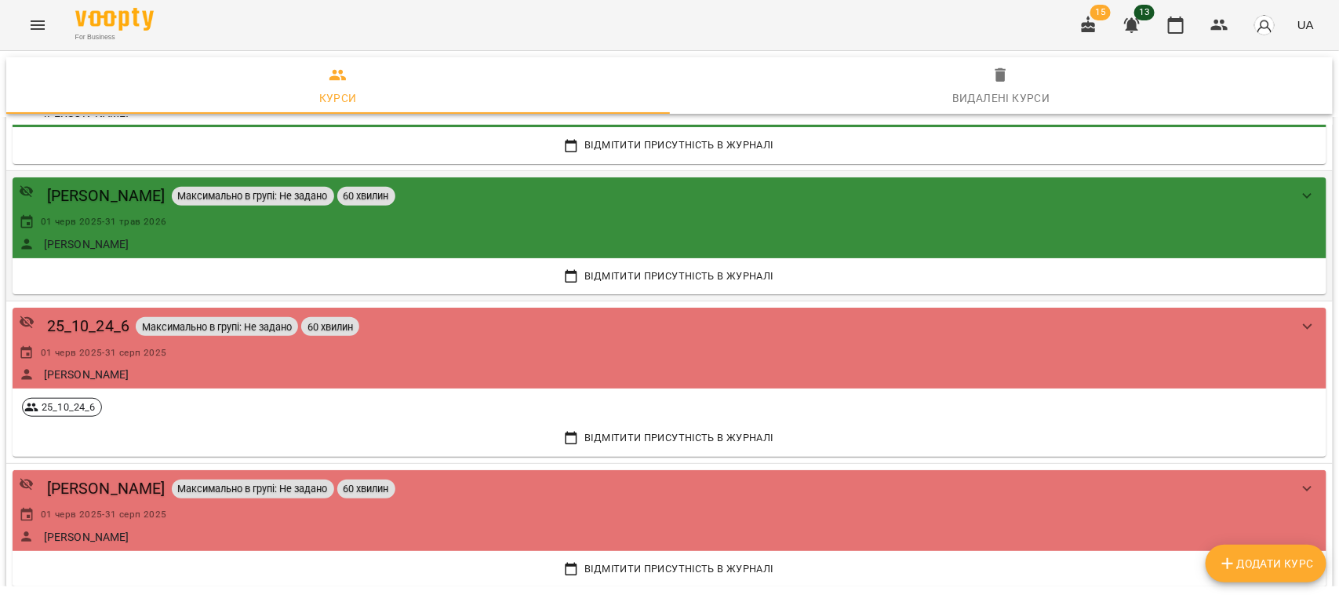
scroll to position [3236, 0]
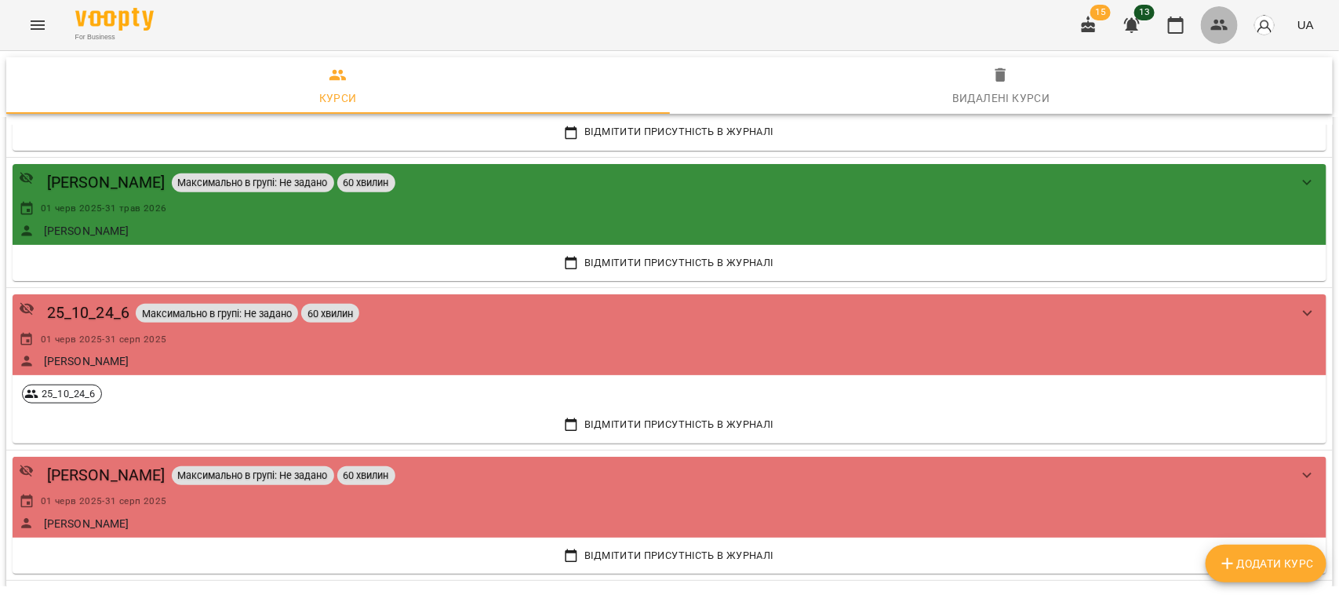
click at [1222, 24] on icon "button" at bounding box center [1220, 25] width 19 height 19
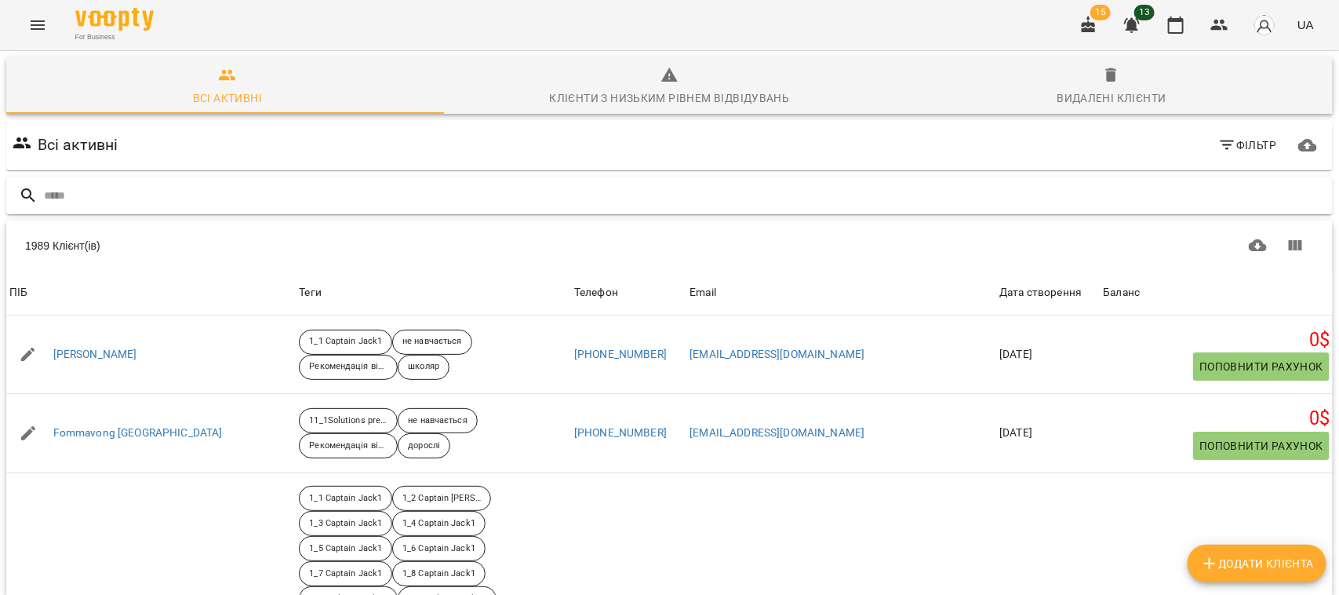
click at [63, 198] on input "text" at bounding box center [685, 196] width 1283 height 26
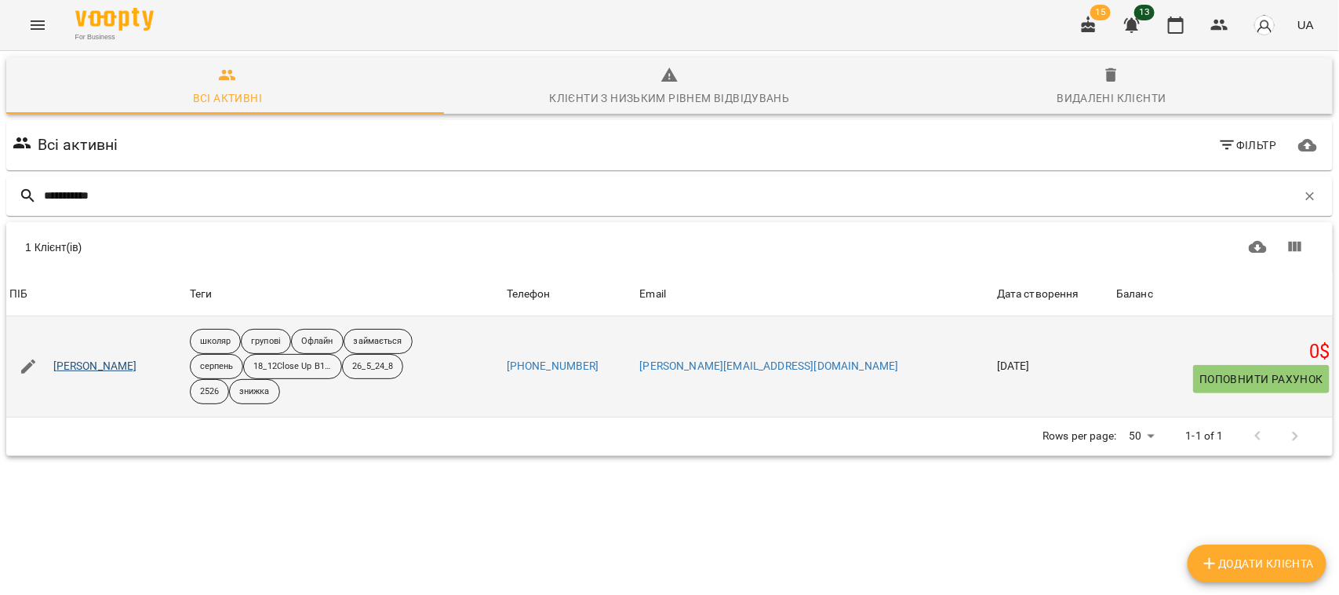
type input "**********"
click at [119, 363] on link "Максимченко Софія" at bounding box center [95, 367] width 84 height 16
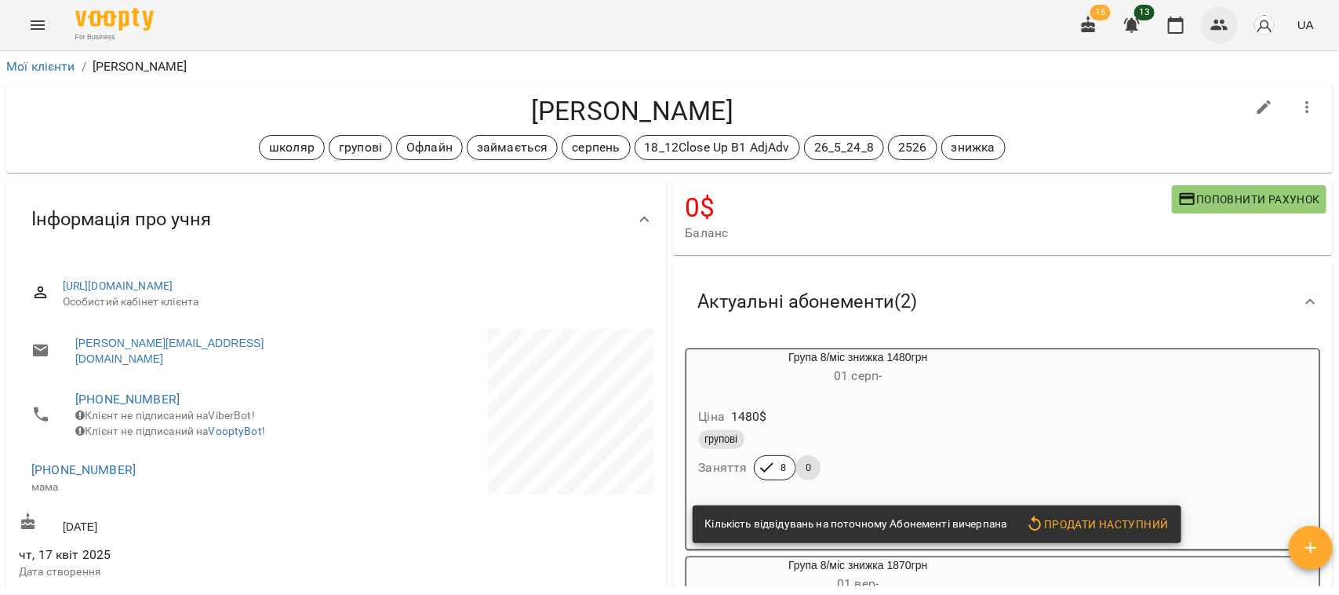
click at [1217, 20] on icon "button" at bounding box center [1220, 25] width 19 height 19
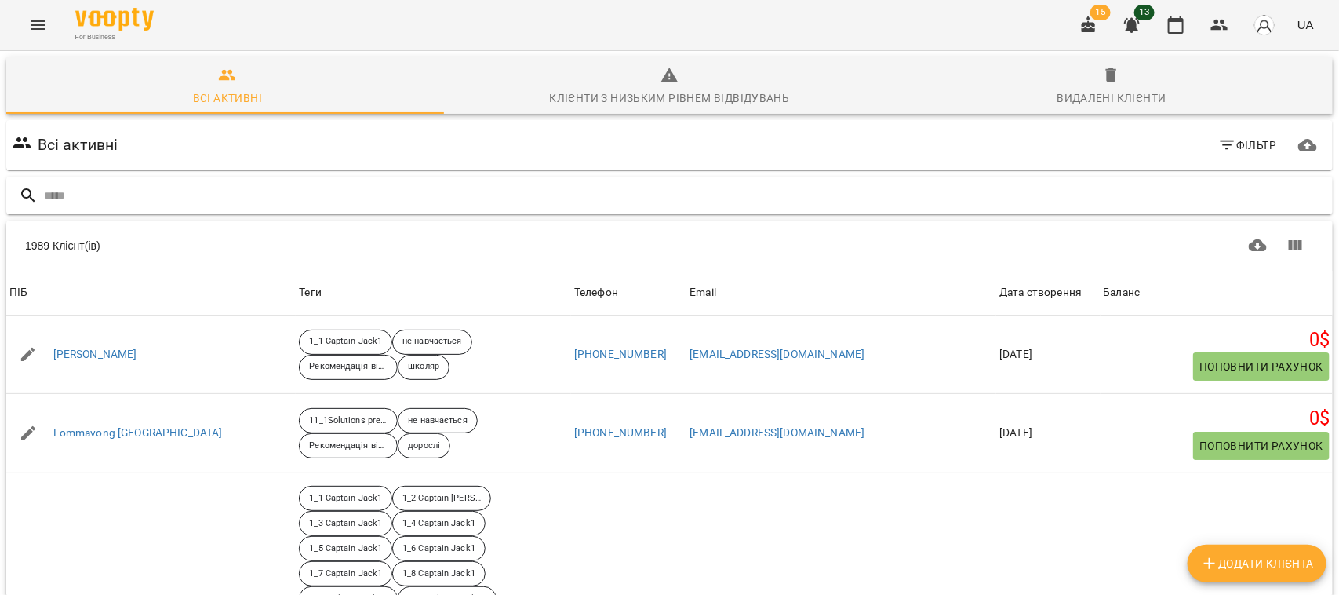
click at [75, 193] on input "text" at bounding box center [685, 196] width 1283 height 26
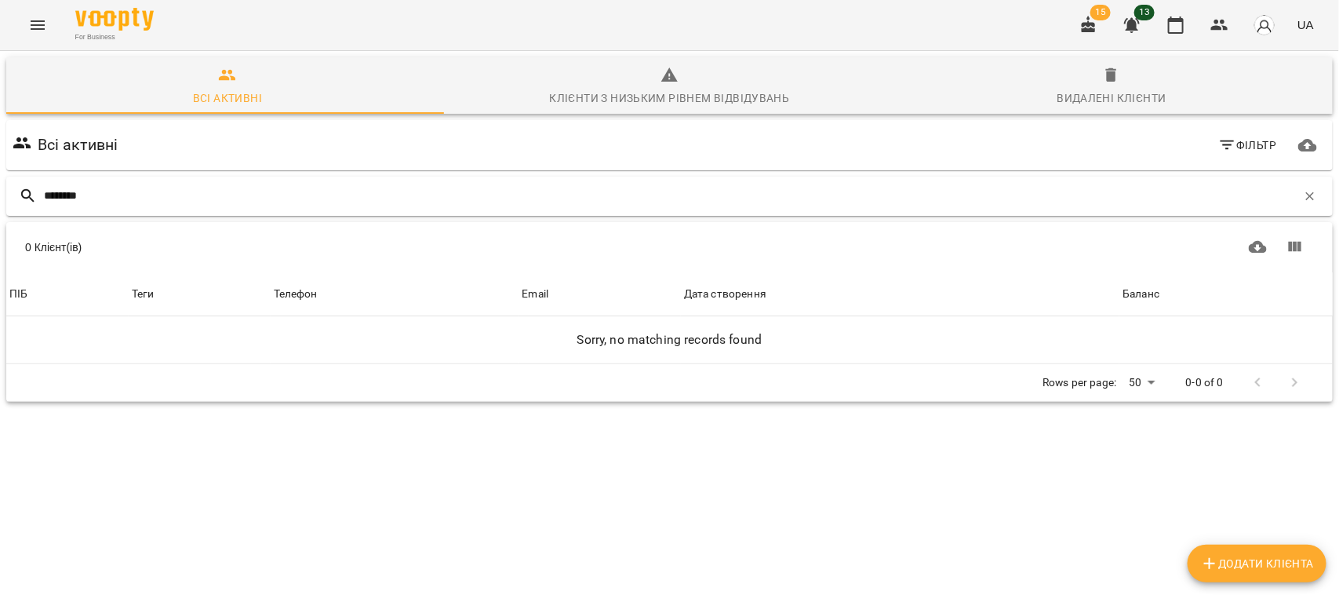
click at [75, 189] on input "********" at bounding box center [670, 196] width 1253 height 26
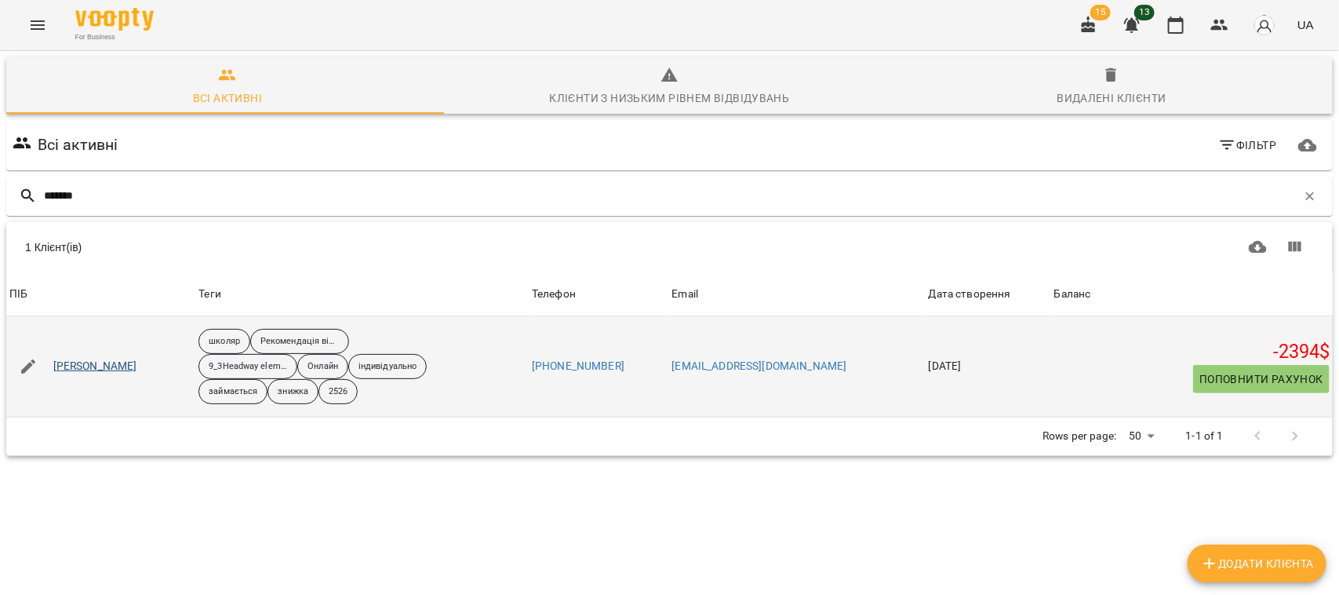
type input "*******"
click at [95, 374] on link "Щербина Марія" at bounding box center [95, 367] width 84 height 16
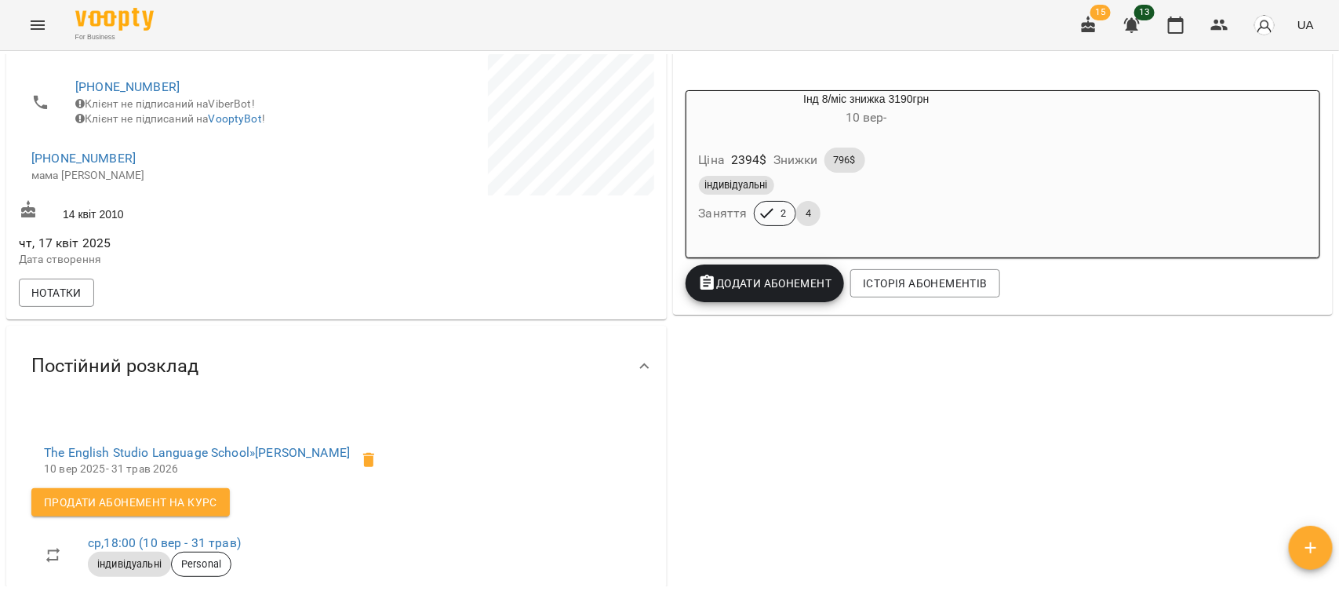
scroll to position [294, 0]
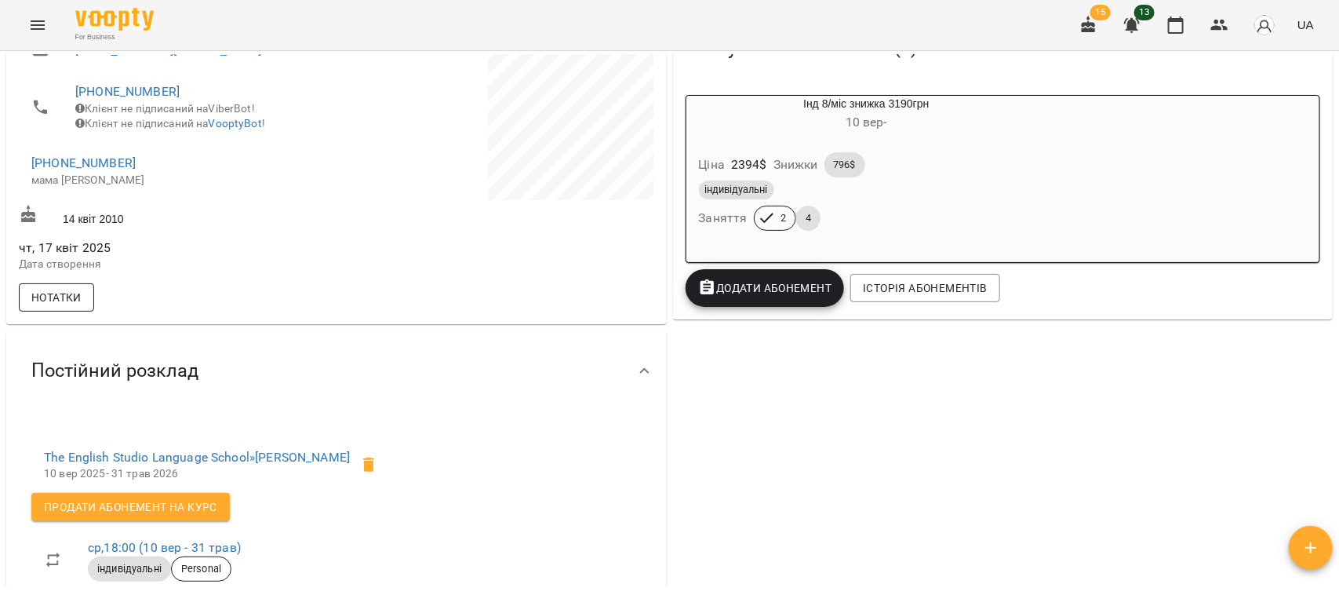
click at [75, 307] on span "Нотатки" at bounding box center [56, 297] width 50 height 19
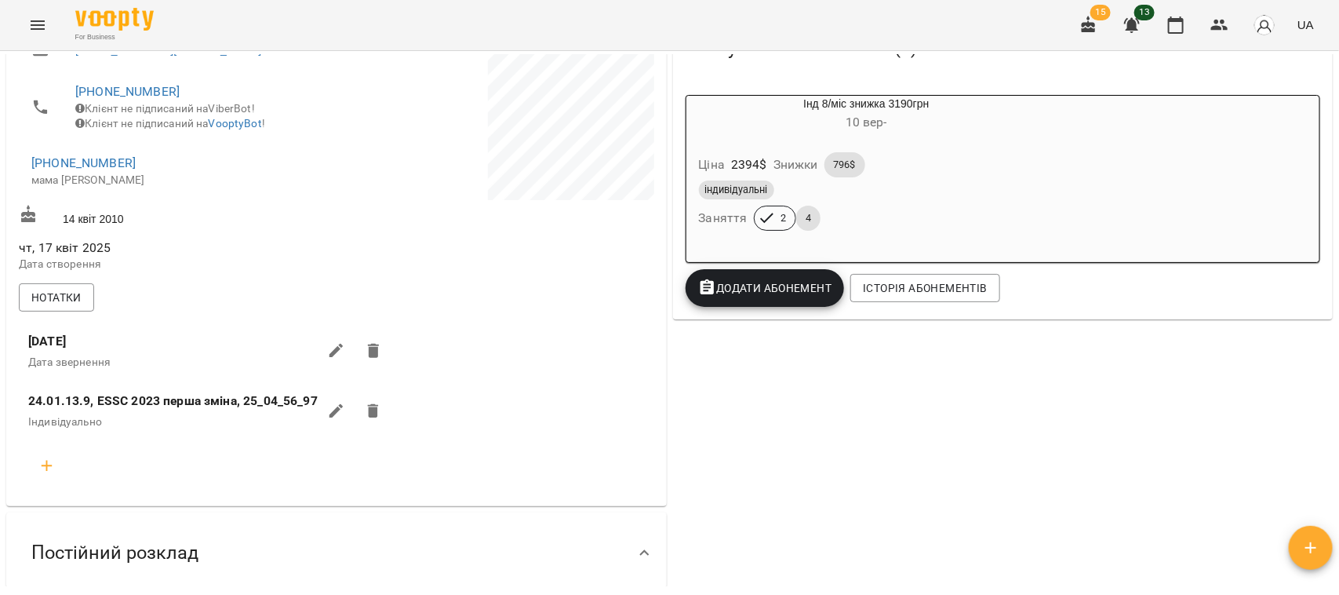
drag, startPoint x: 21, startPoint y: 349, endPoint x: 116, endPoint y: 347, distance: 95.0
click at [128, 354] on li "27.01.2023 Дата звернення" at bounding box center [210, 351] width 389 height 60
drag, startPoint x: 72, startPoint y: 343, endPoint x: 18, endPoint y: 357, distance: 55.9
click at [18, 359] on li "27.01.2023 Дата звернення" at bounding box center [210, 351] width 389 height 60
drag, startPoint x: 18, startPoint y: 351, endPoint x: 126, endPoint y: 367, distance: 109.5
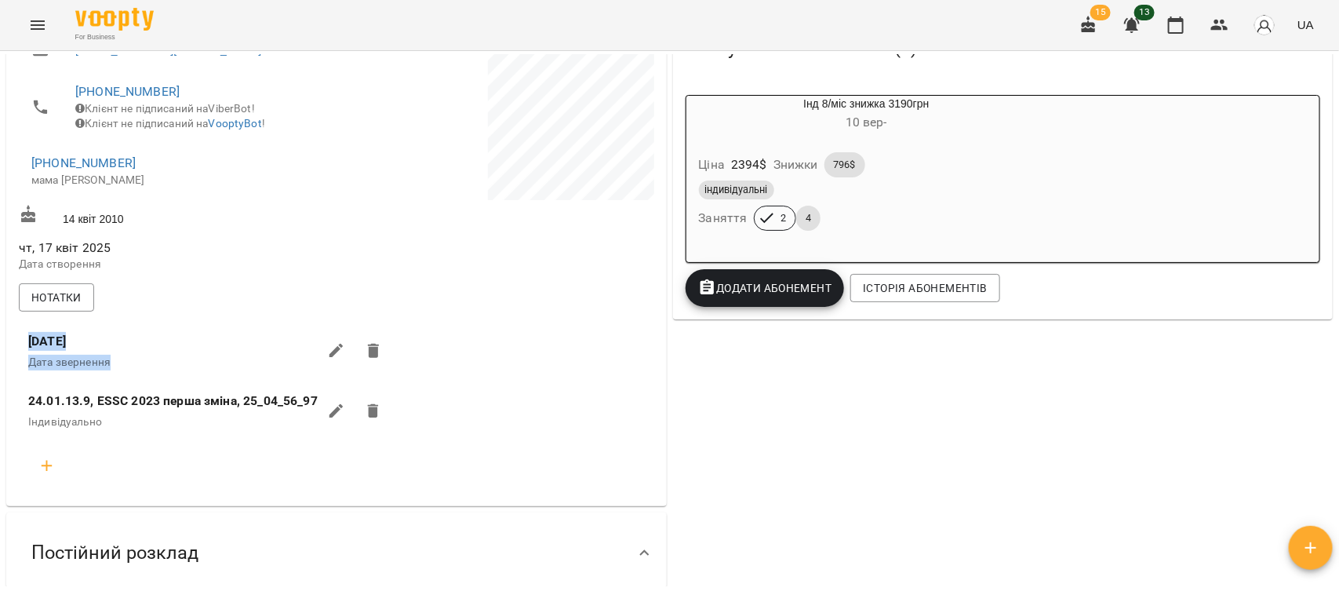
click at [126, 367] on li "27.01.2023 Дата звернення" at bounding box center [210, 351] width 389 height 60
click at [163, 355] on span "27.01.2023" at bounding box center [173, 343] width 290 height 23
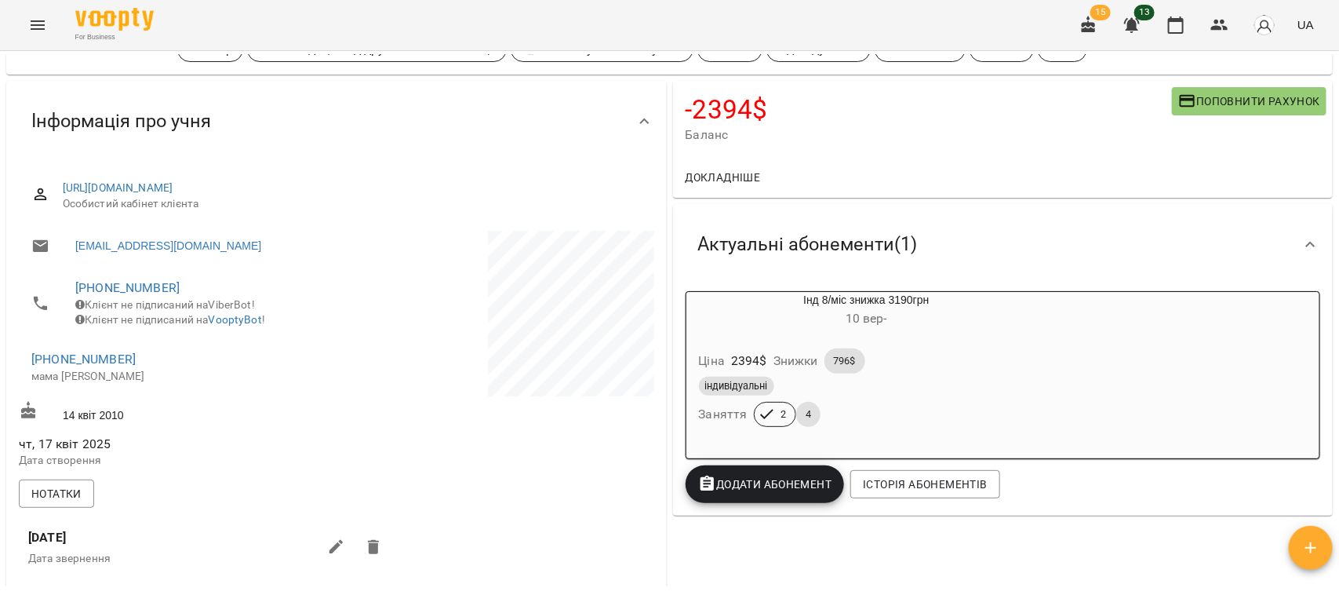
scroll to position [0, 0]
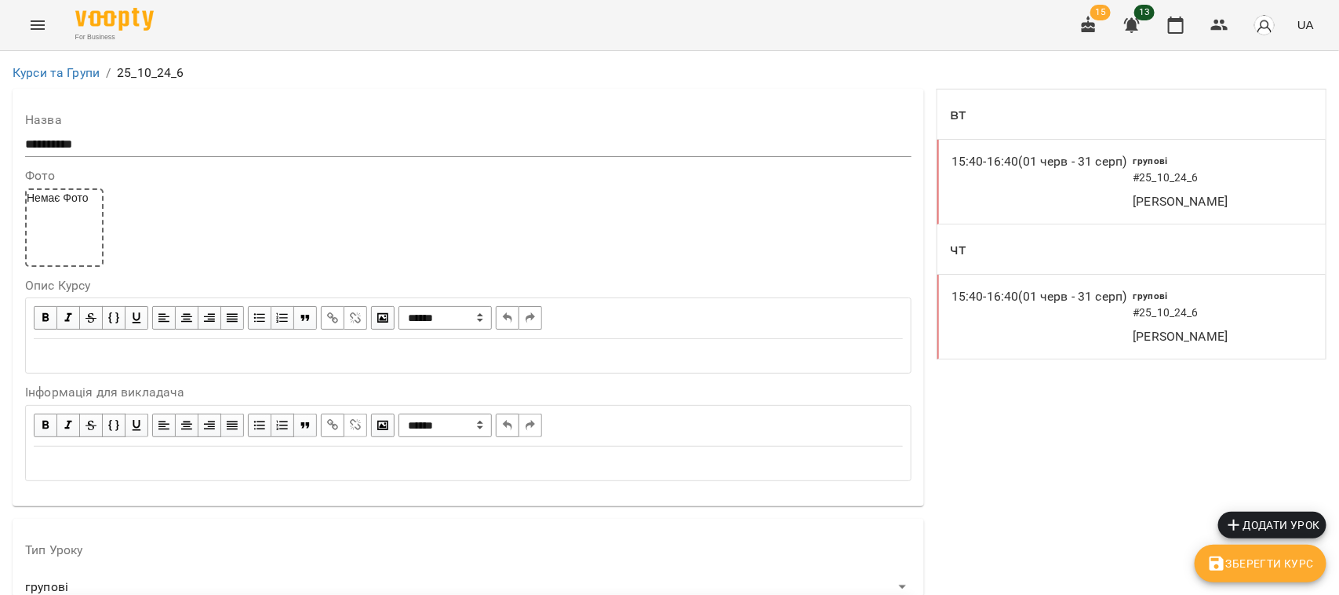
scroll to position [1511, 0]
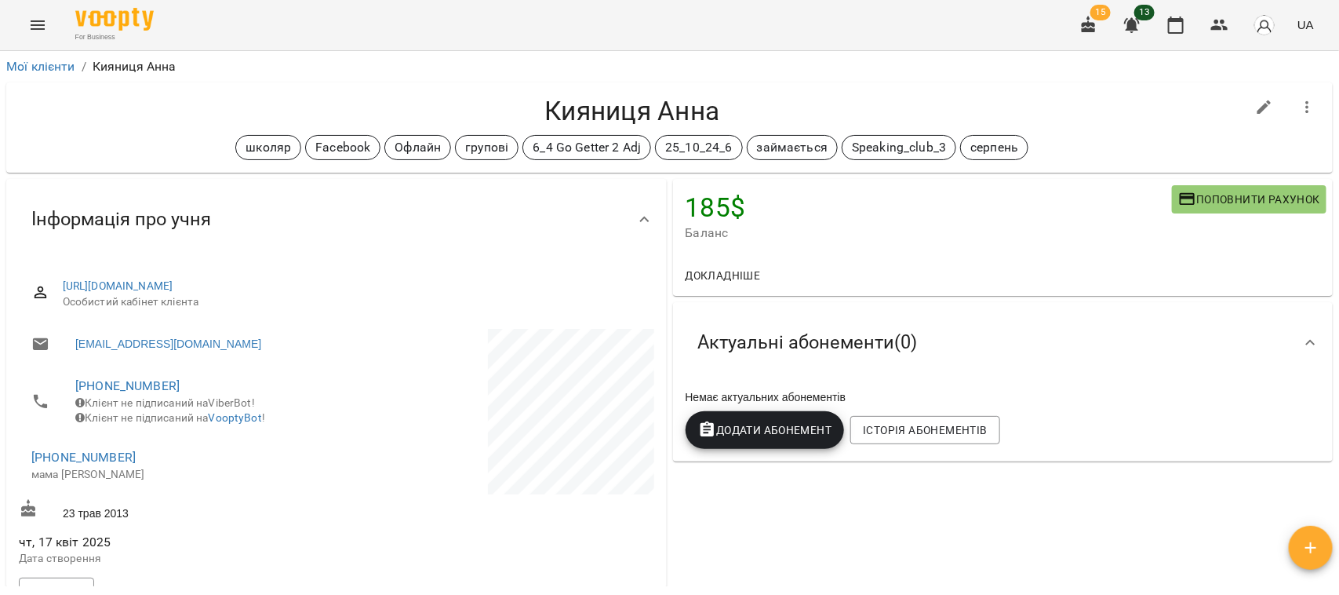
drag, startPoint x: 1271, startPoint y: 162, endPoint x: 49, endPoint y: 510, distance: 1270.1
click at [1255, 100] on icon "button" at bounding box center [1264, 107] width 19 height 19
select select "**"
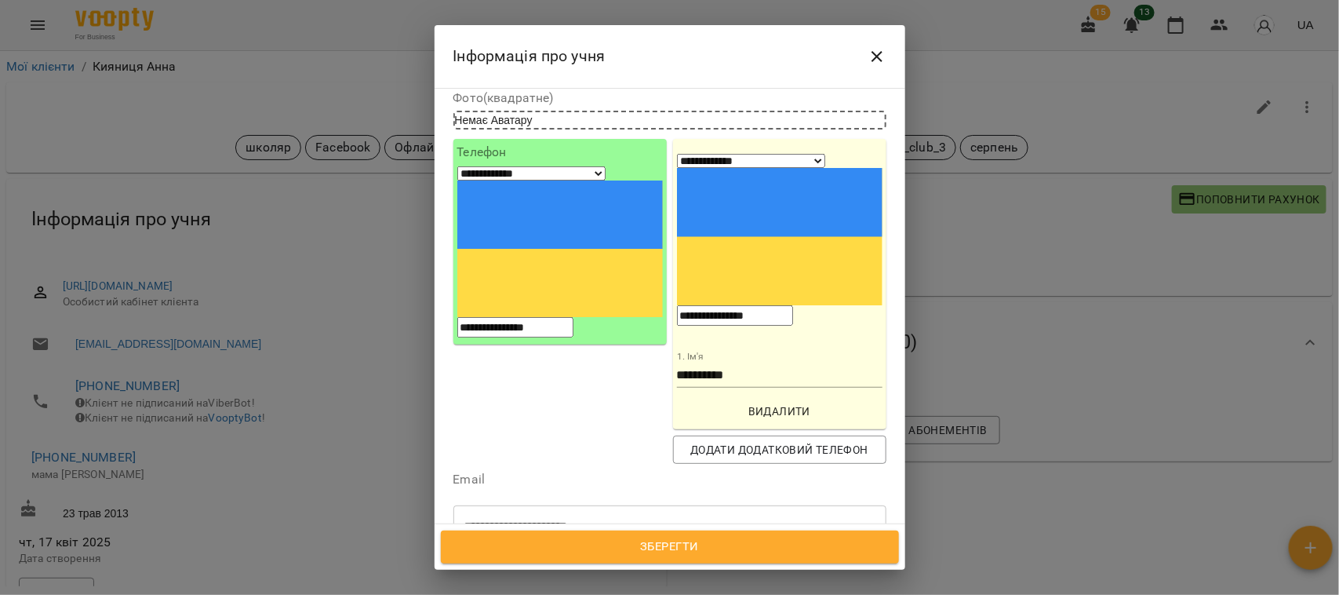
scroll to position [294, 0]
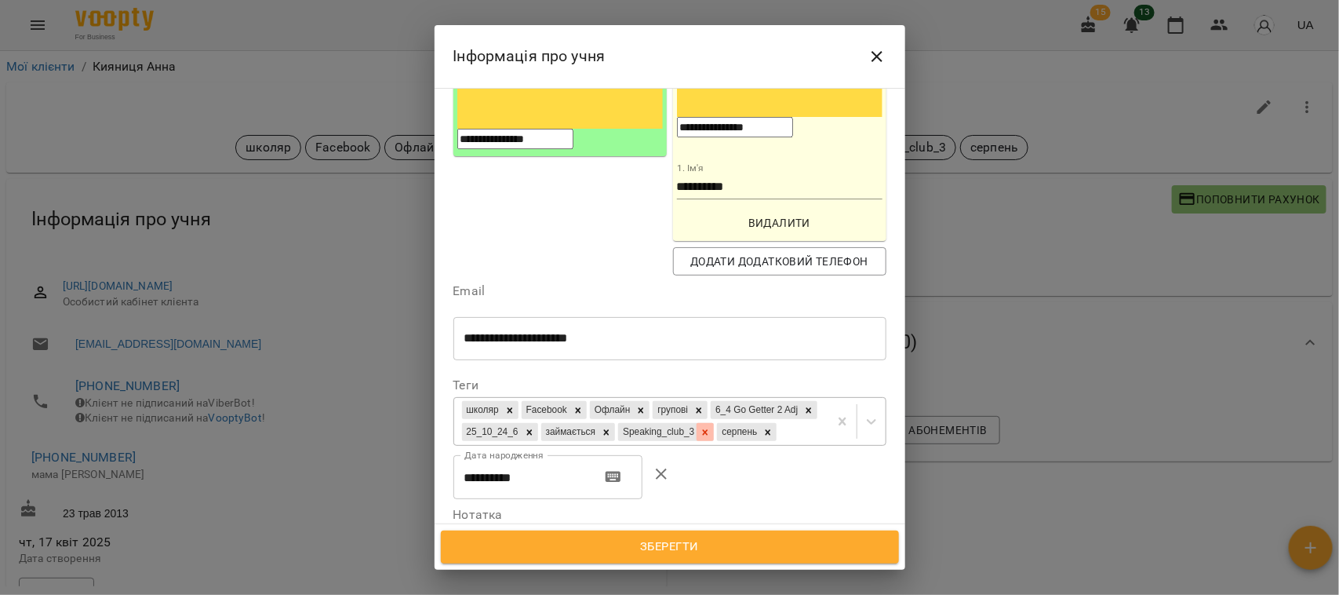
click at [700, 427] on icon at bounding box center [705, 432] width 11 height 11
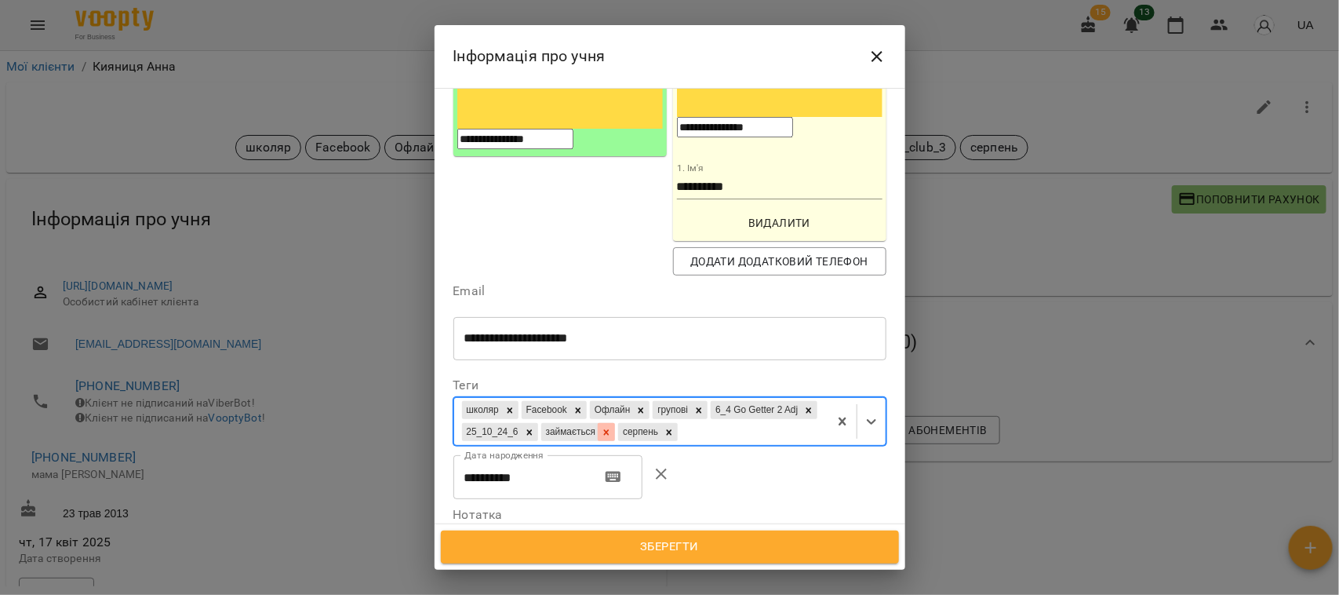
click at [535, 427] on icon at bounding box center [529, 432] width 11 height 11
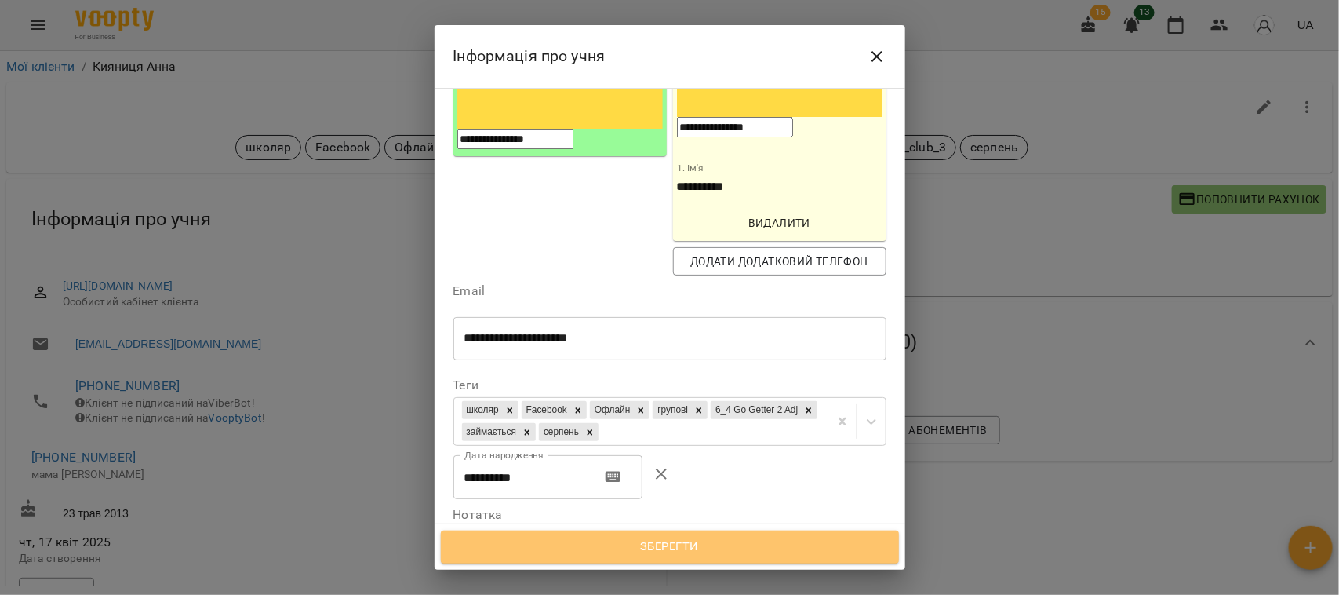
click at [675, 538] on span "Зберегти" at bounding box center [670, 547] width 424 height 20
